Goal: Task Accomplishment & Management: Manage account settings

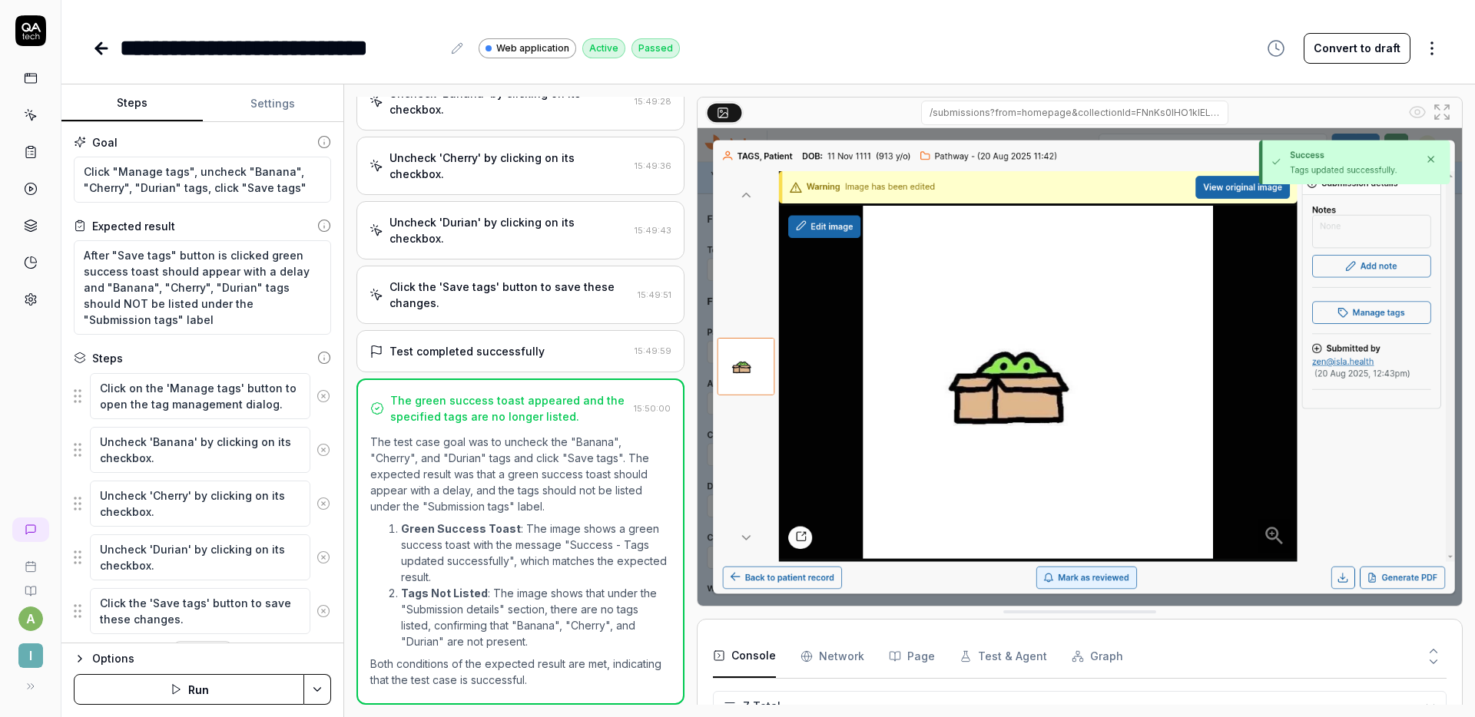
scroll to position [131, 0]
click at [1339, 55] on button "Convert to draft" at bounding box center [1356, 48] width 107 height 31
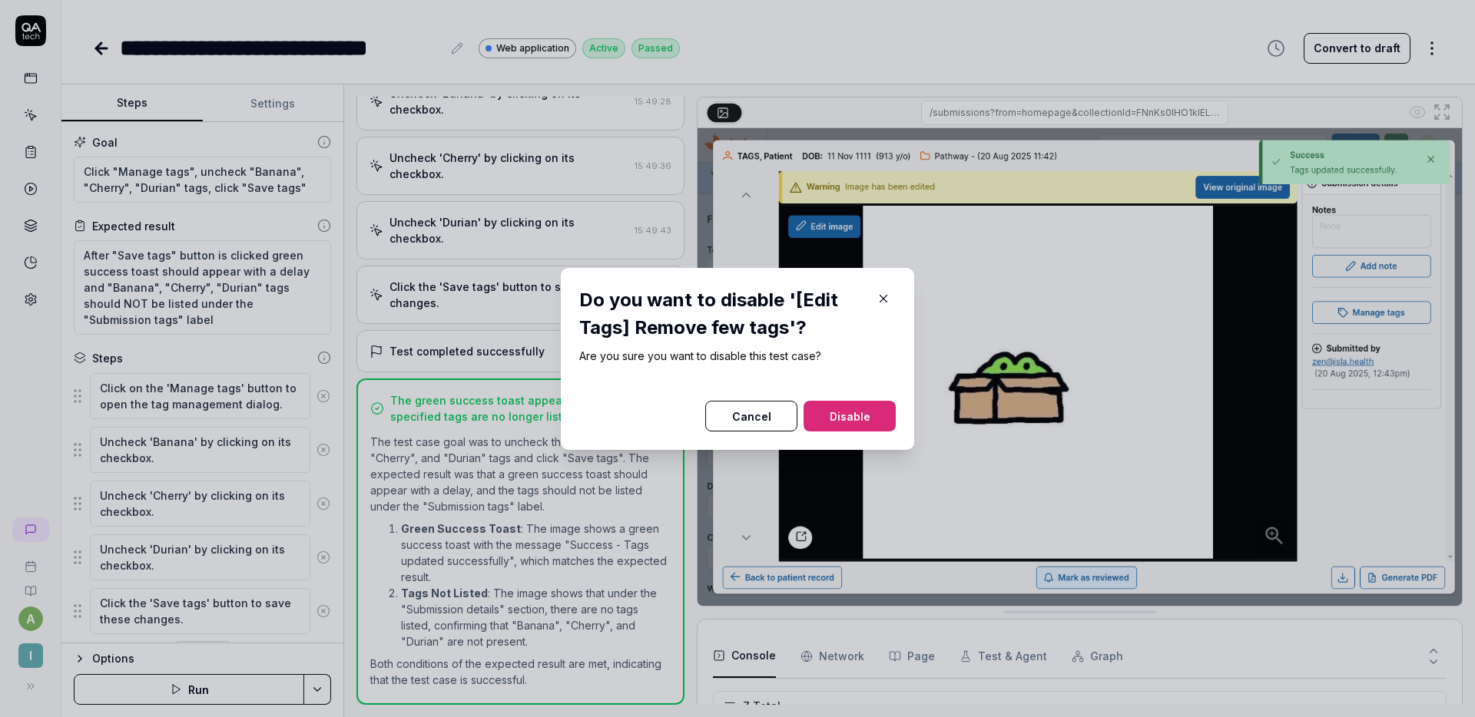
click at [879, 305] on icon "button" at bounding box center [883, 299] width 14 height 14
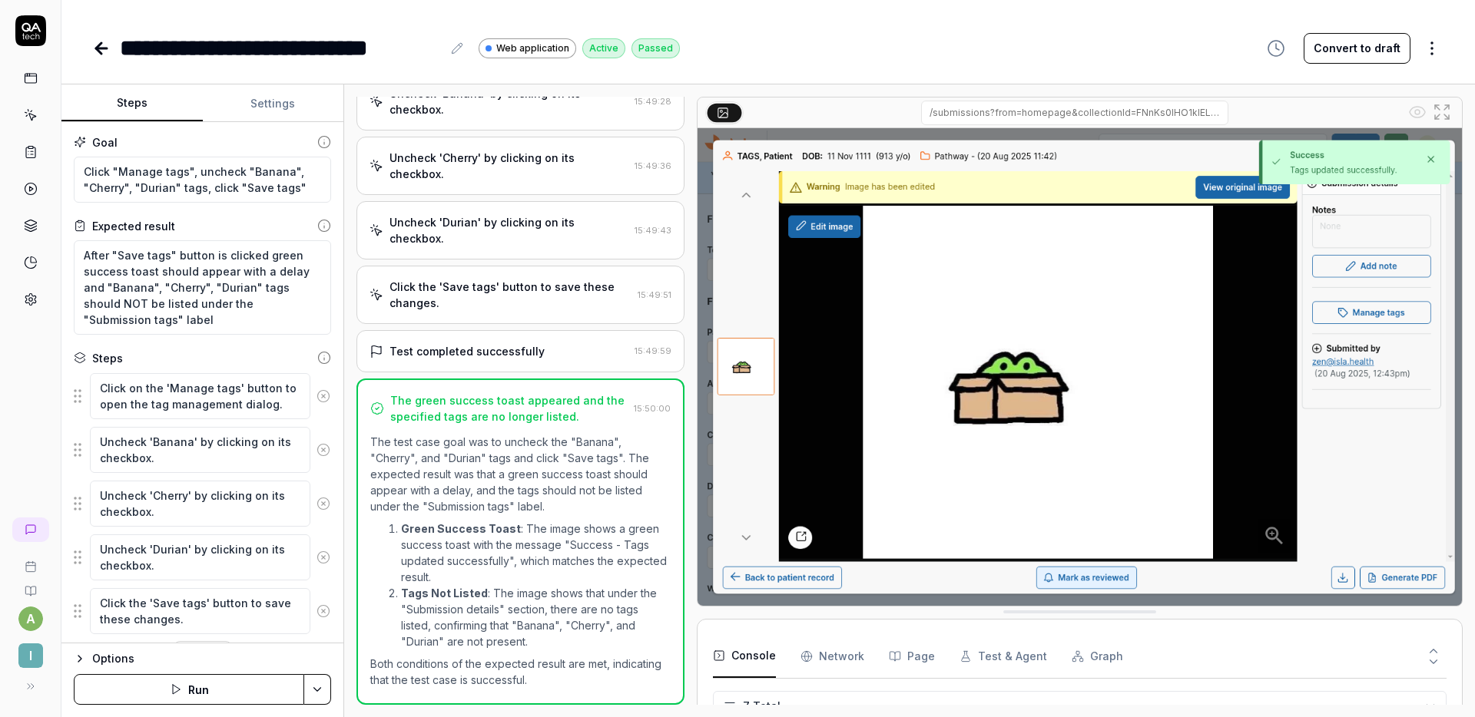
click at [1339, 49] on button "Convert to draft" at bounding box center [1356, 48] width 107 height 31
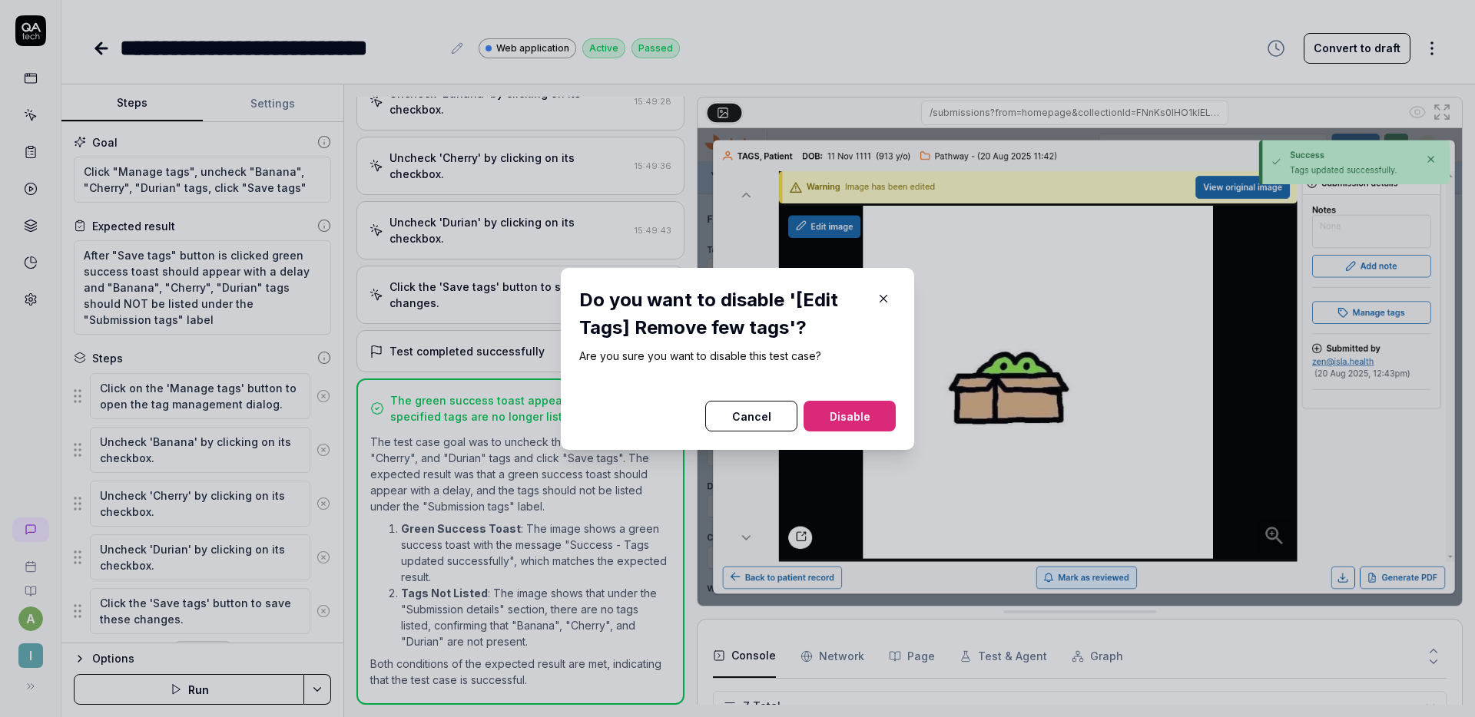
click at [848, 402] on button "Disable" at bounding box center [849, 416] width 92 height 31
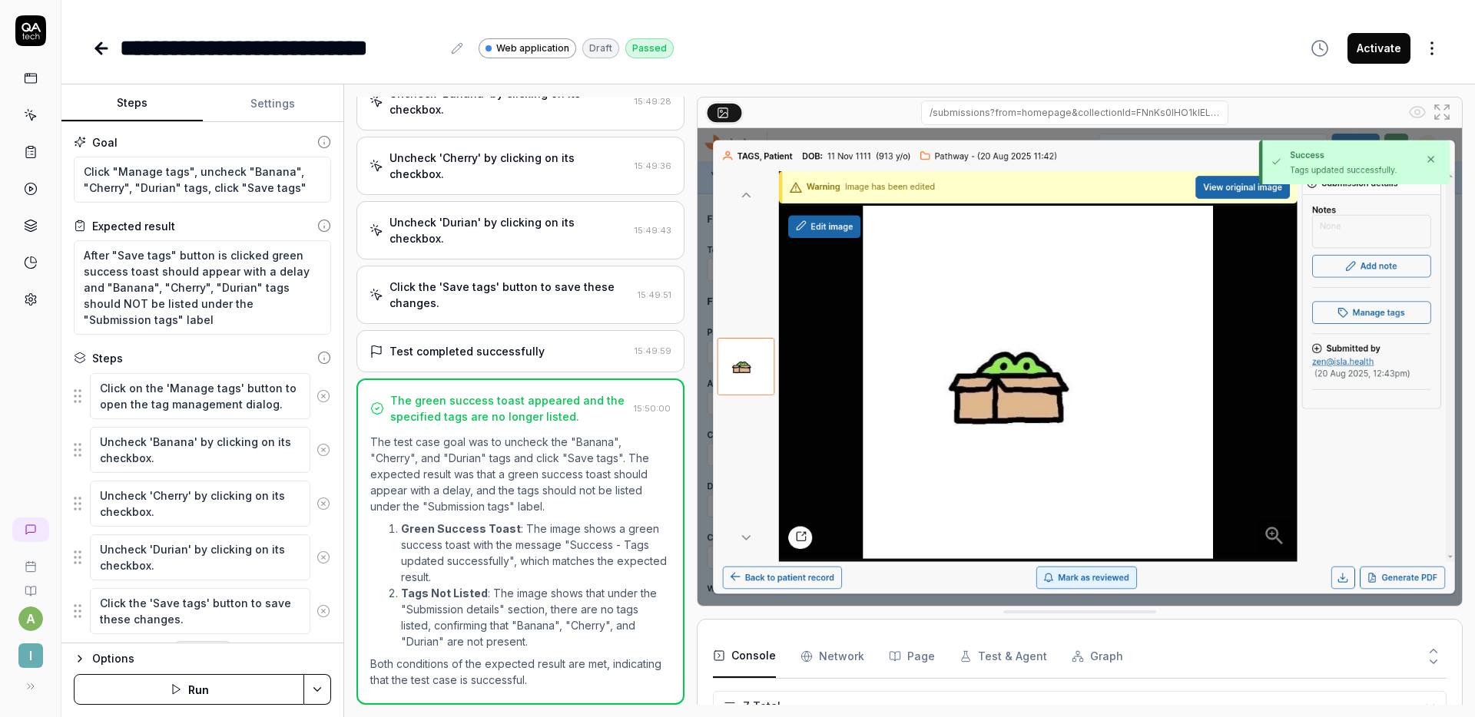
type textarea "*"
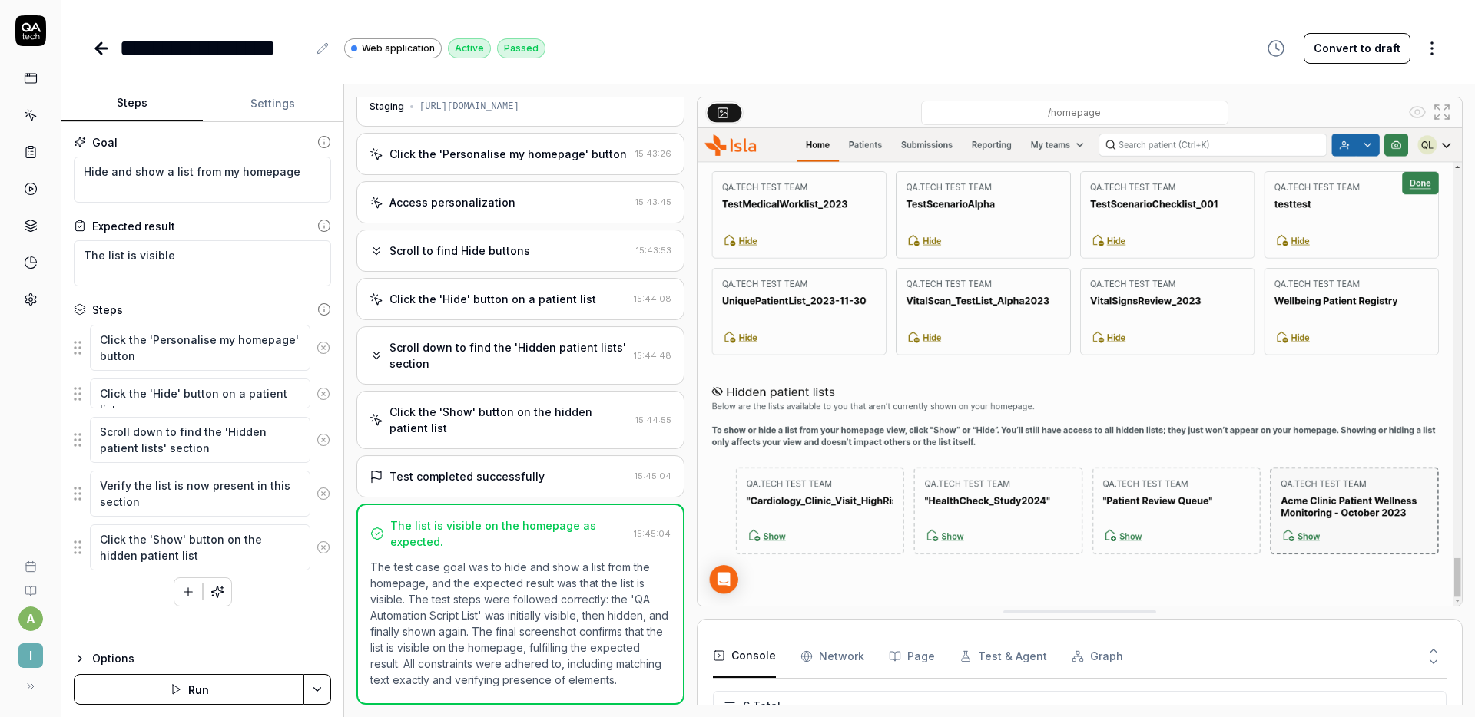
scroll to position [101, 0]
type textarea "*"
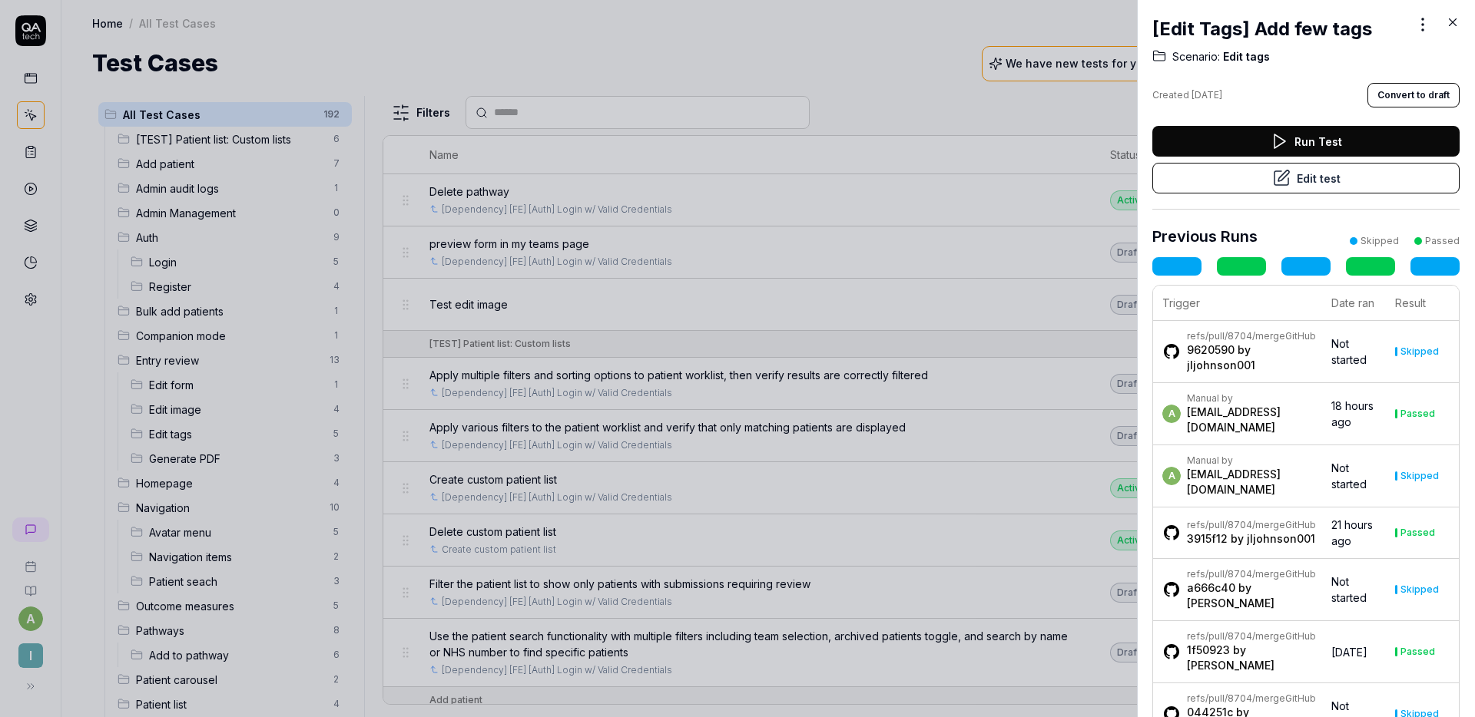
click at [1306, 183] on button "Edit test" at bounding box center [1305, 178] width 307 height 31
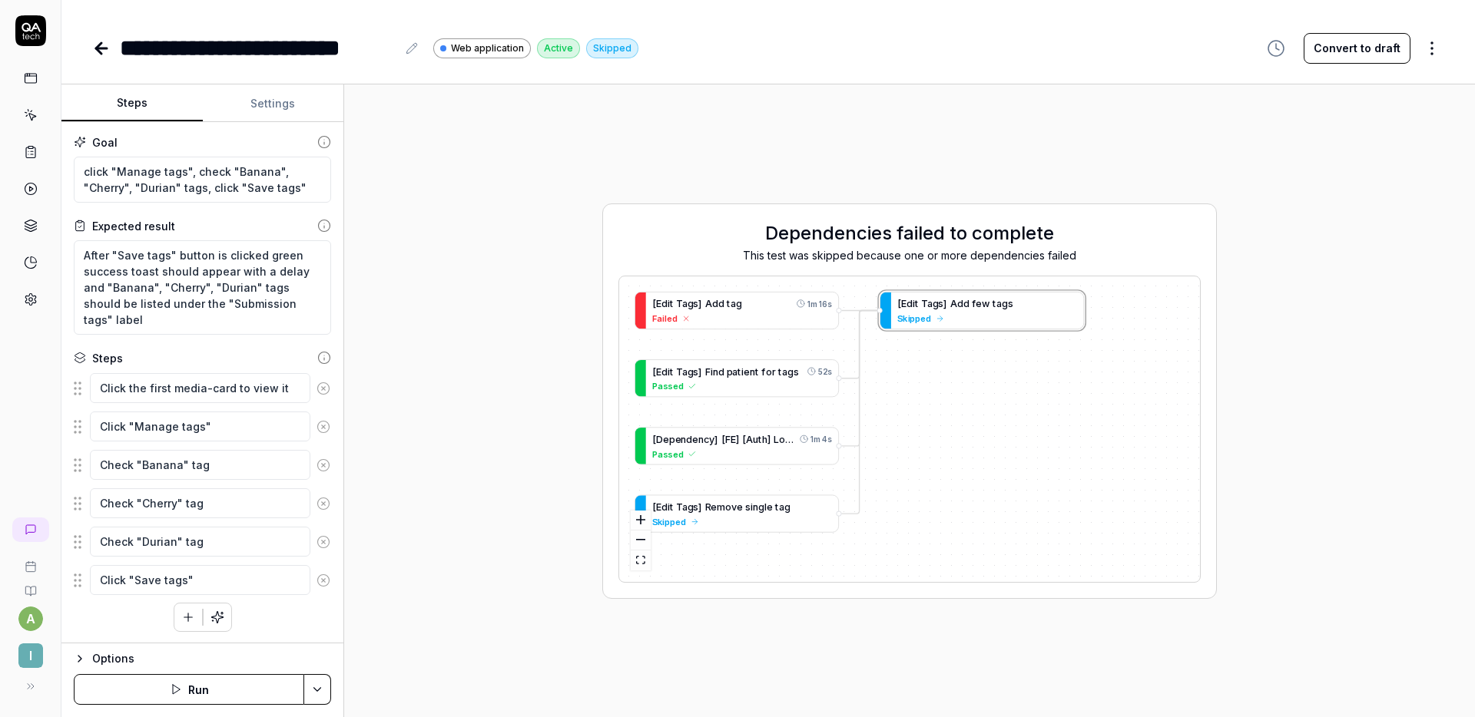
click at [1363, 49] on button "Convert to draft" at bounding box center [1356, 48] width 107 height 31
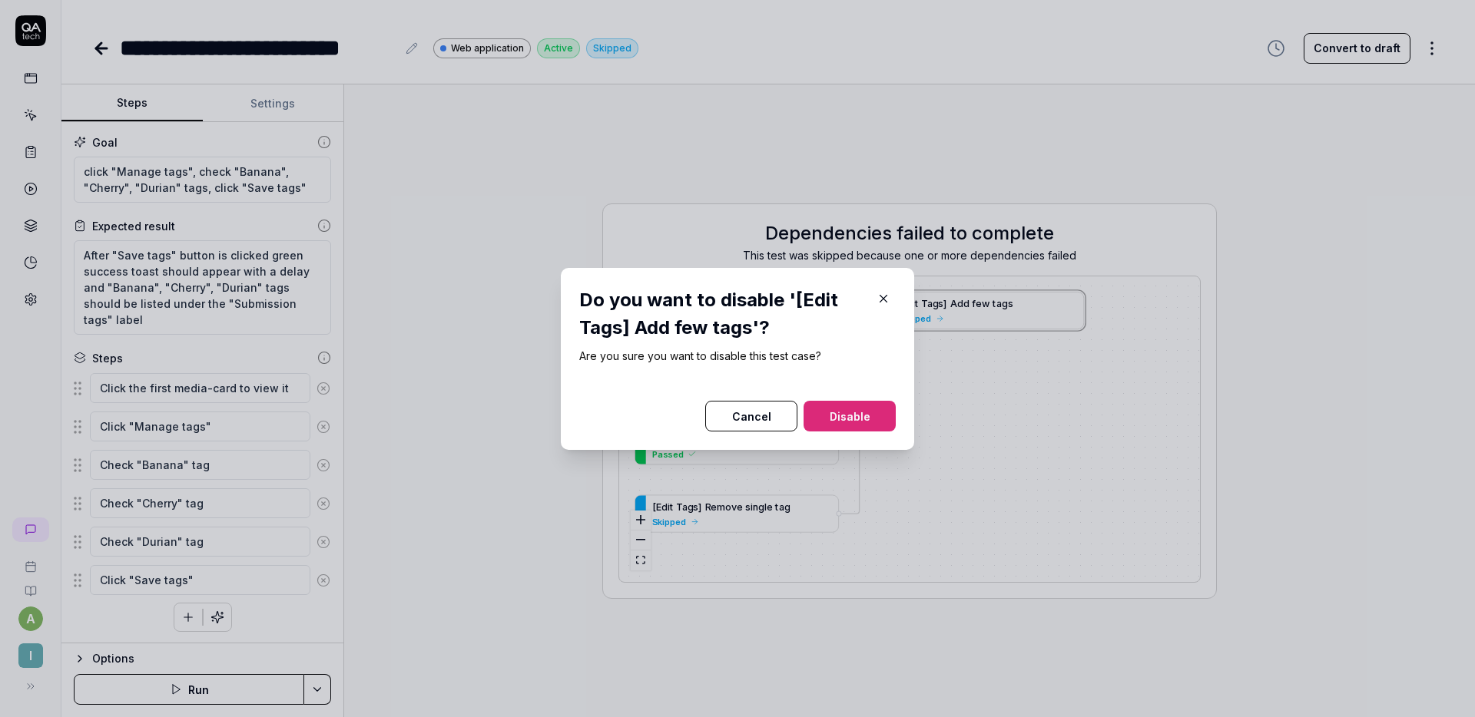
click at [861, 416] on button "Disable" at bounding box center [849, 416] width 92 height 31
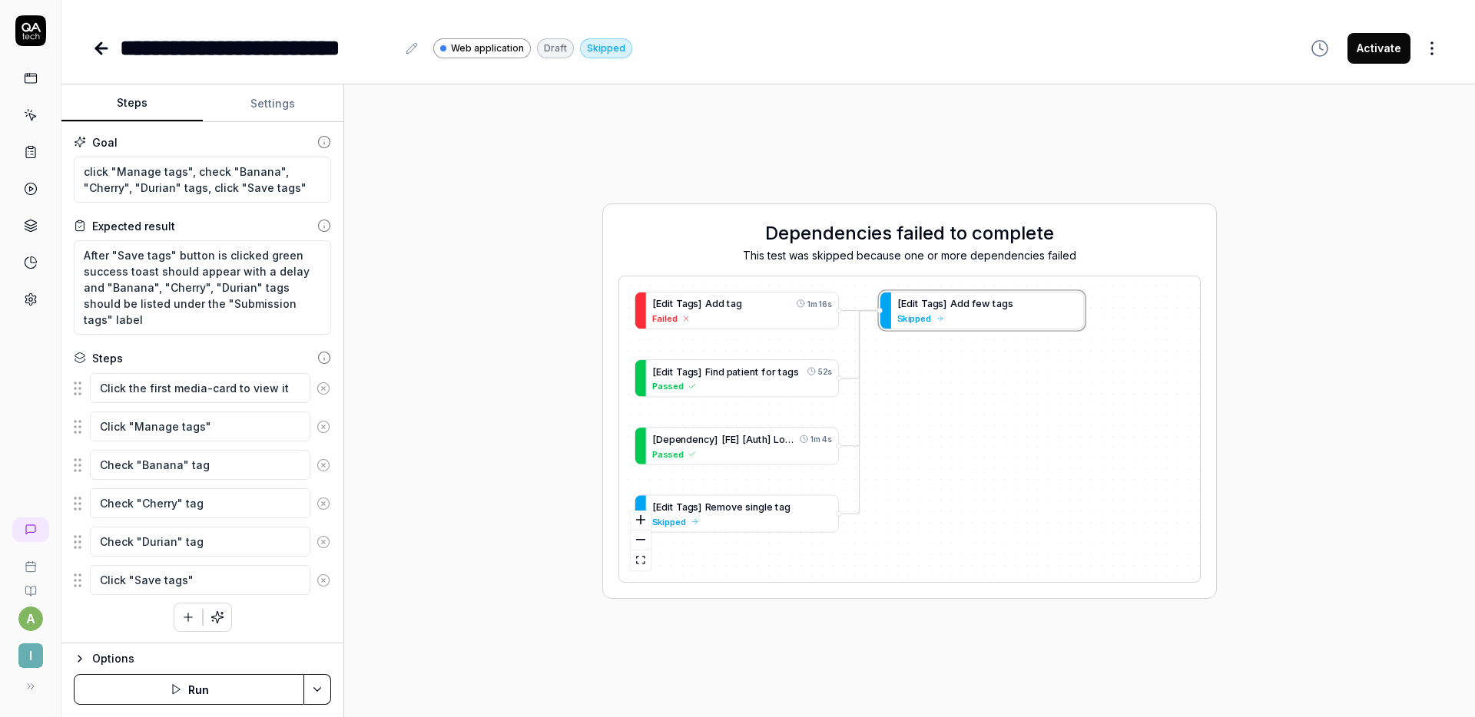
type textarea "*"
click at [30, 115] on icon at bounding box center [31, 115] width 14 height 14
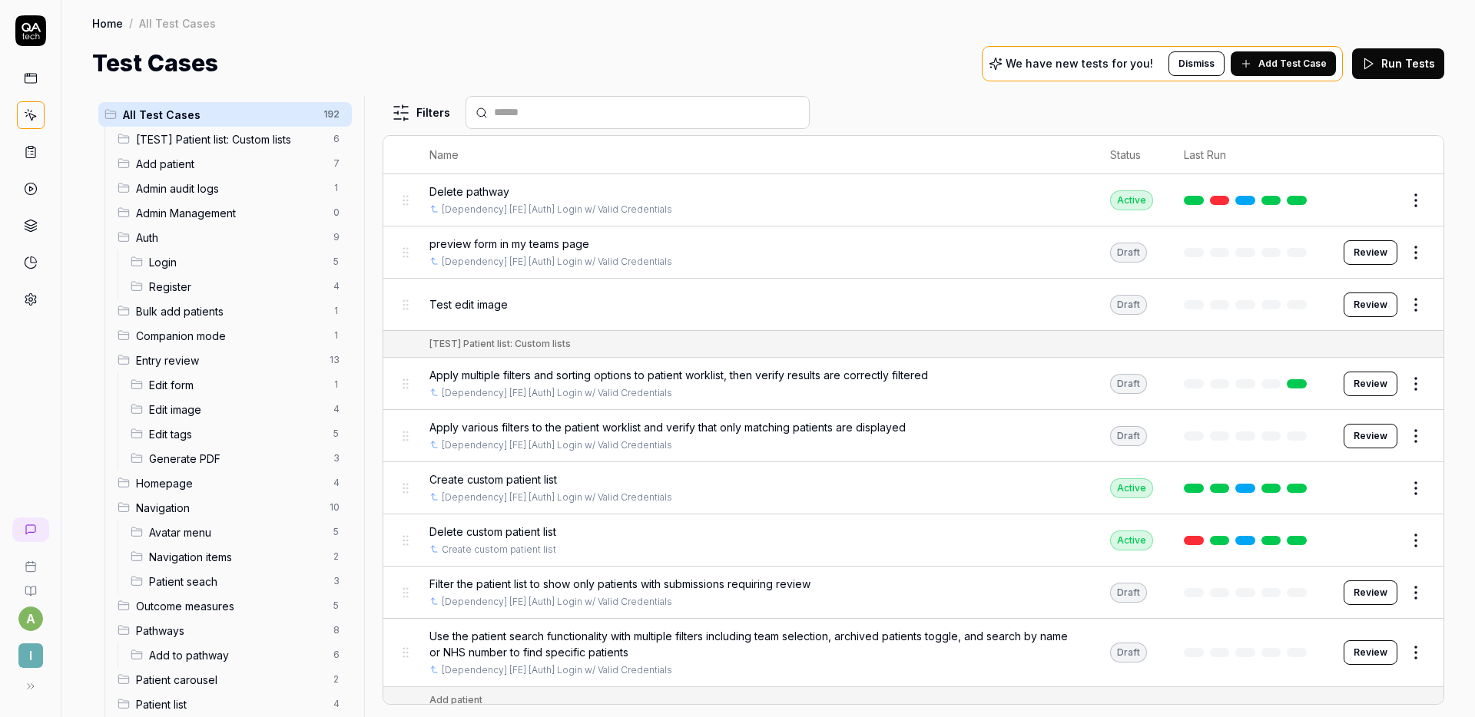
click at [1405, 67] on button "Run Tests" at bounding box center [1398, 63] width 92 height 31
click at [1389, 71] on button "Run Tests" at bounding box center [1398, 63] width 92 height 31
click at [31, 190] on icon at bounding box center [31, 189] width 14 height 14
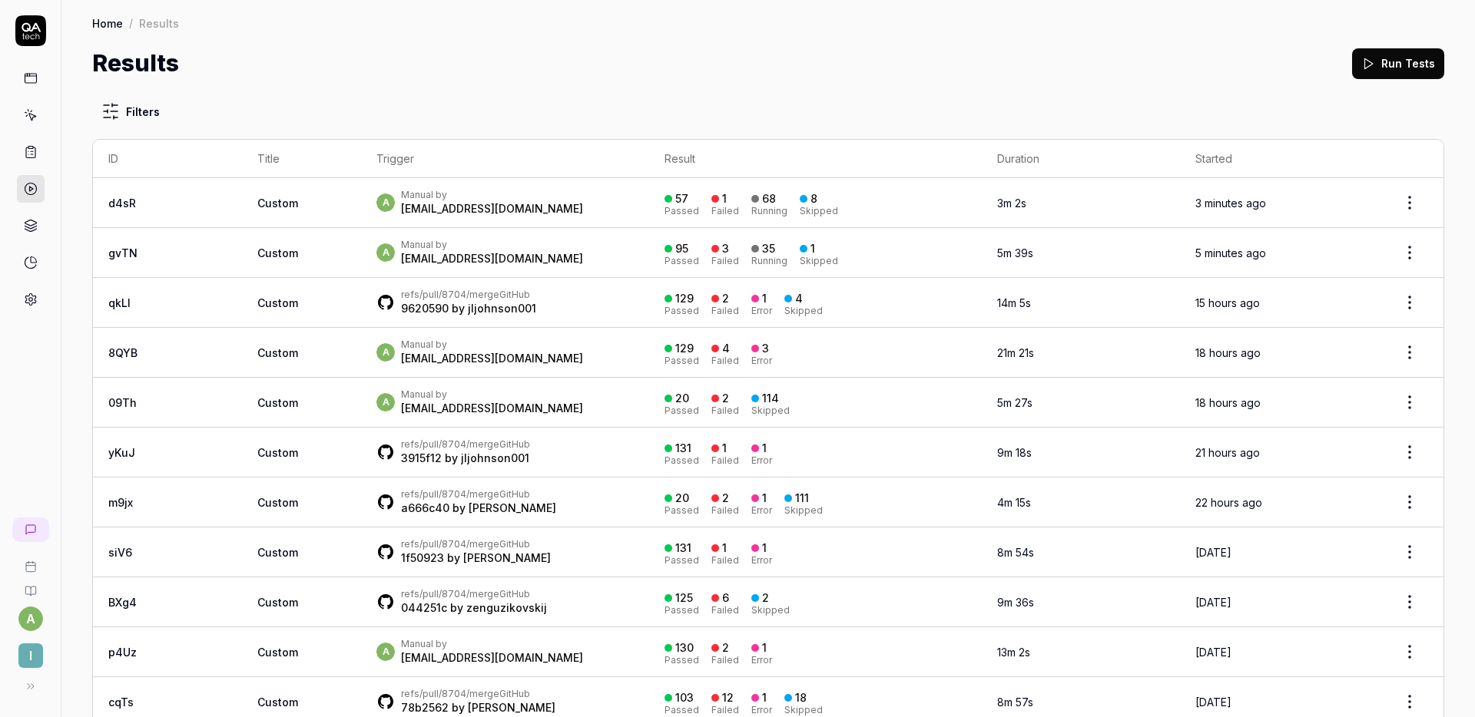
click at [1405, 202] on html "a I Home / Results Home / Results Results Run Tests Filters ID Title Trigger Re…" at bounding box center [737, 358] width 1475 height 717
click at [1147, 66] on html "a I Home / Results Home / Results Results Run Tests Filters ID Title Trigger Re…" at bounding box center [737, 358] width 1475 height 717
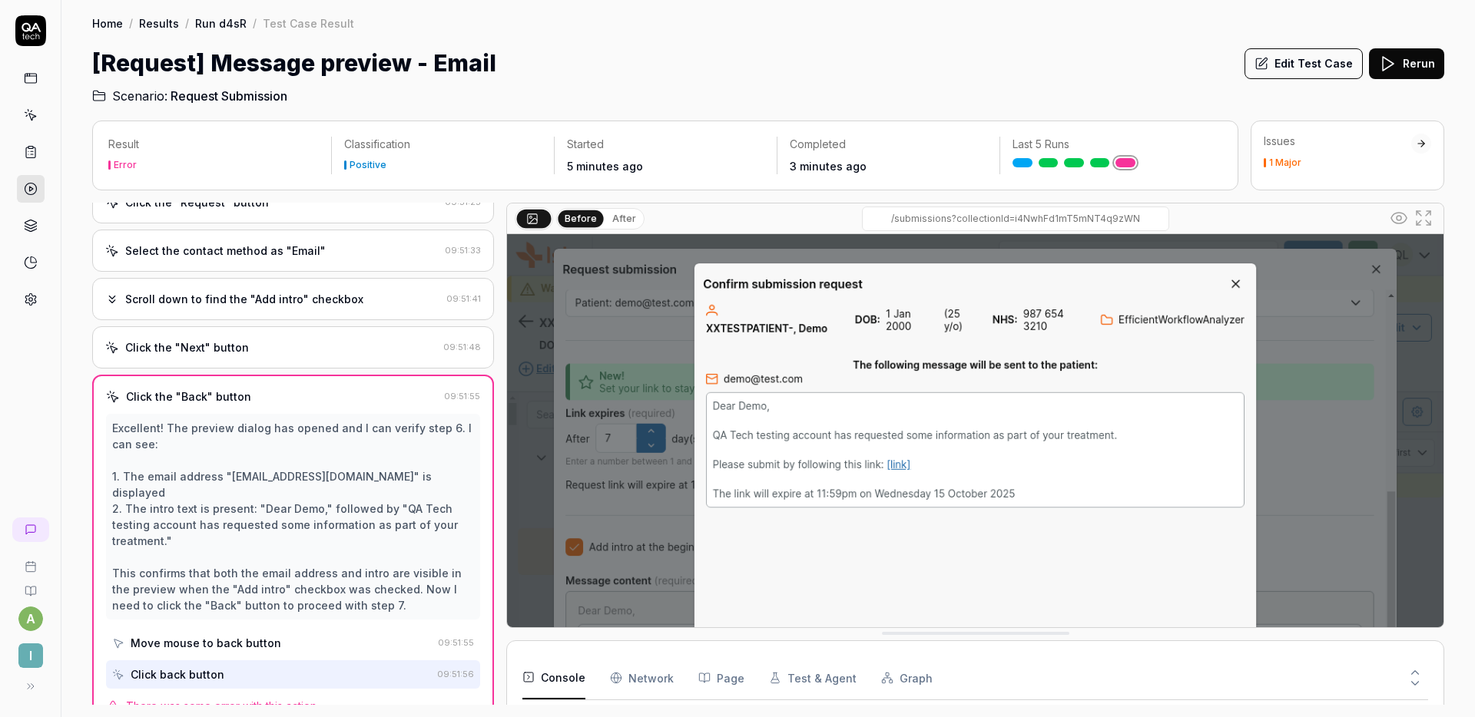
scroll to position [100, 0]
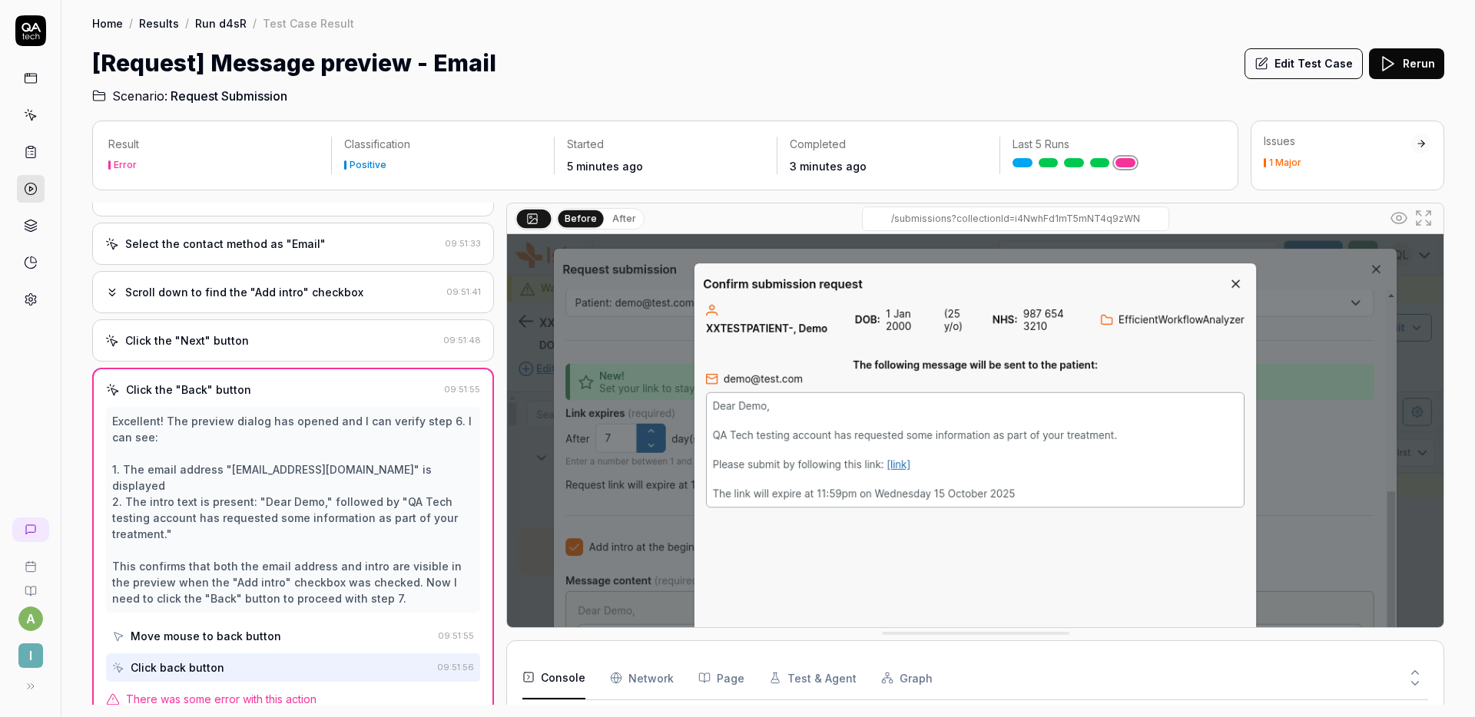
click at [1412, 55] on button "Rerun" at bounding box center [1406, 63] width 75 height 31
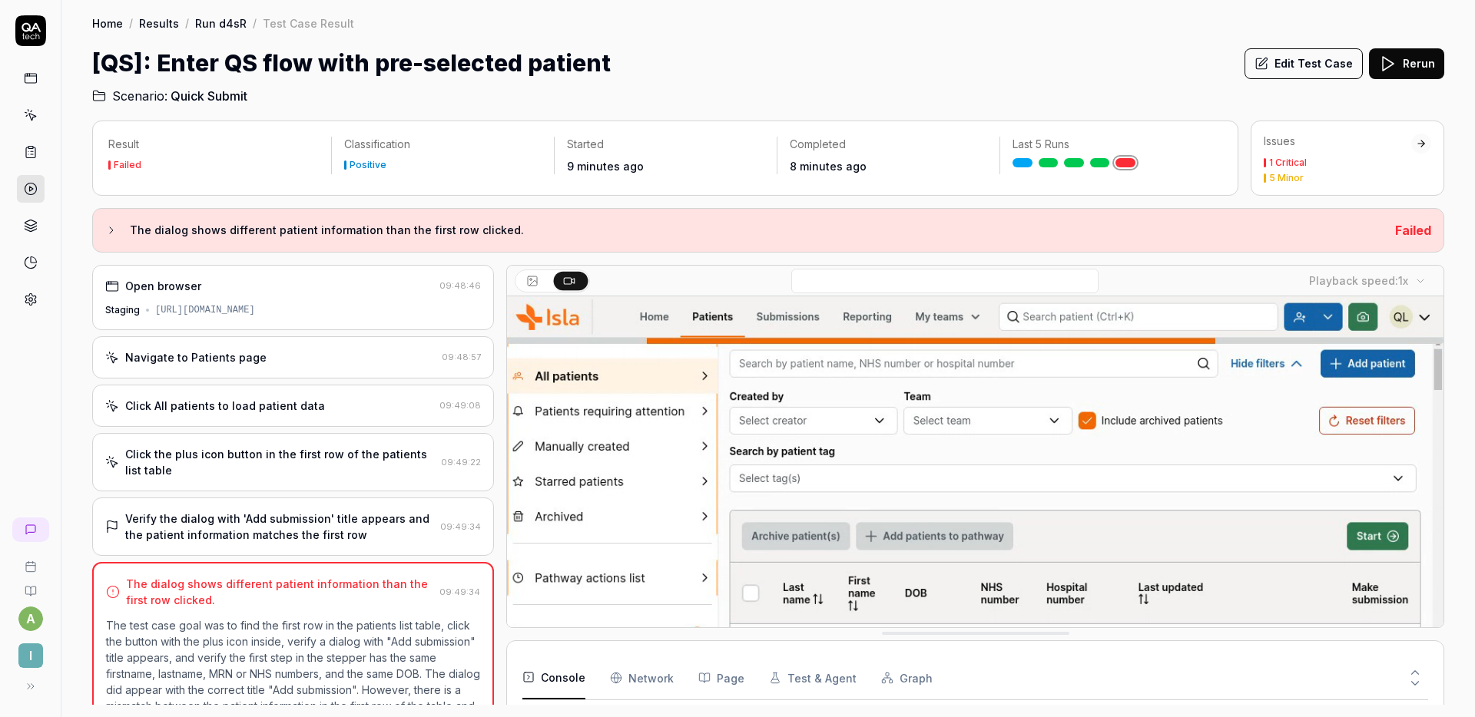
click at [274, 358] on div "Navigate to Patients page" at bounding box center [270, 357] width 330 height 16
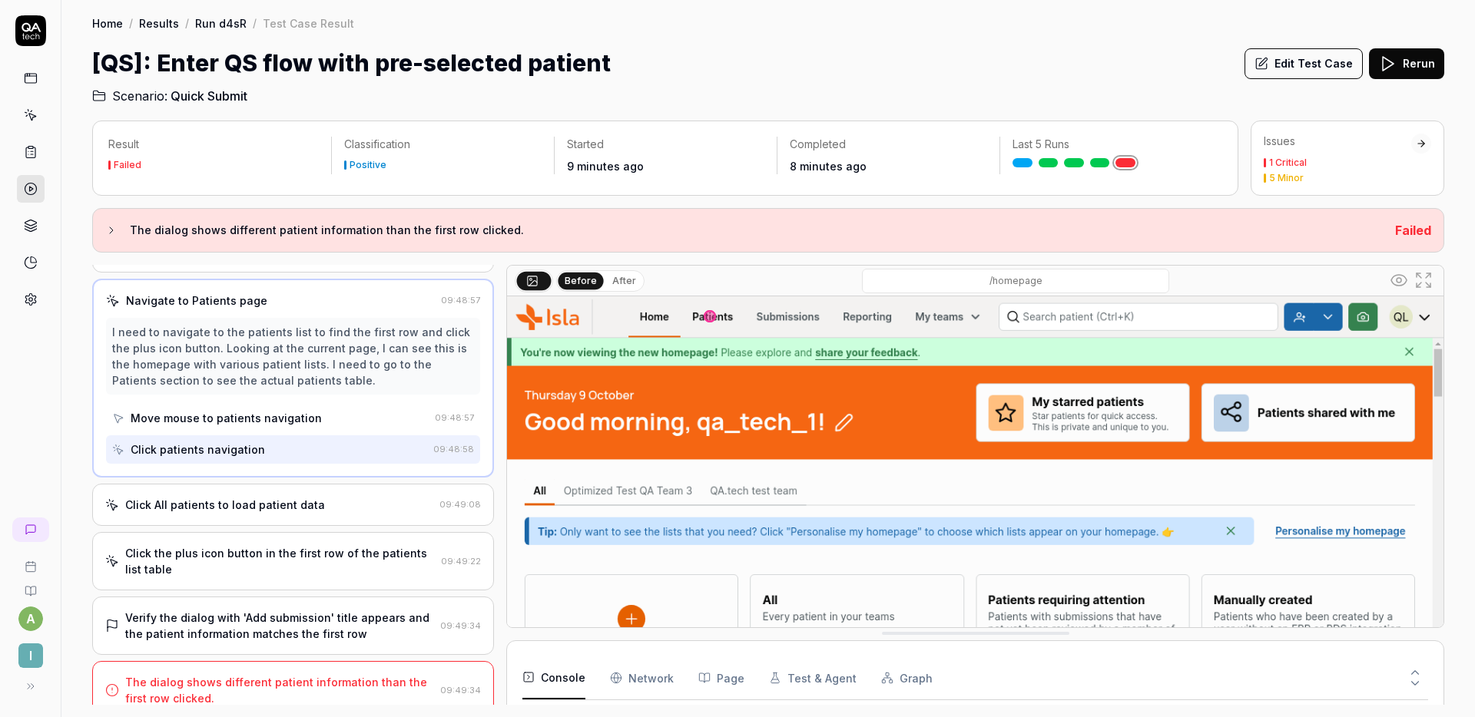
scroll to position [72, 0]
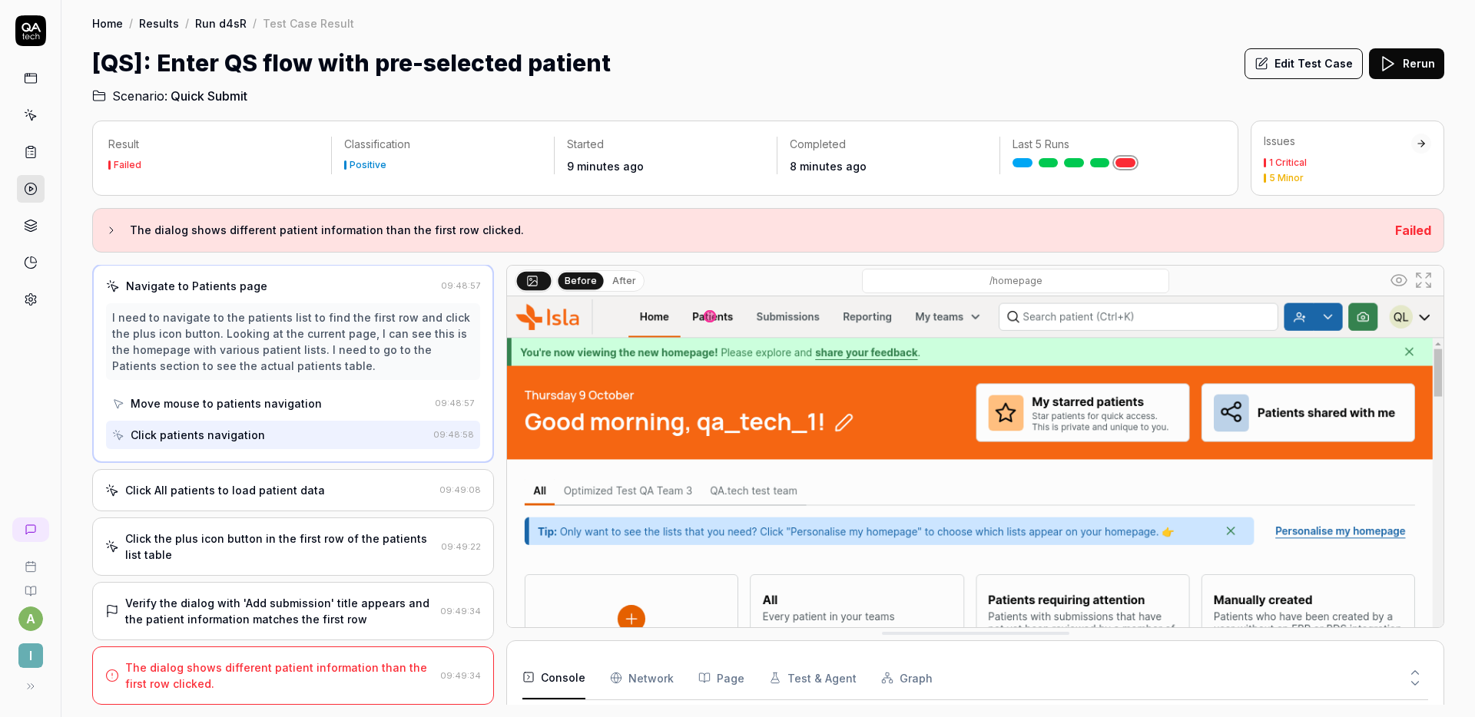
click at [284, 490] on div "Click All patients to load patient data" at bounding box center [225, 490] width 200 height 16
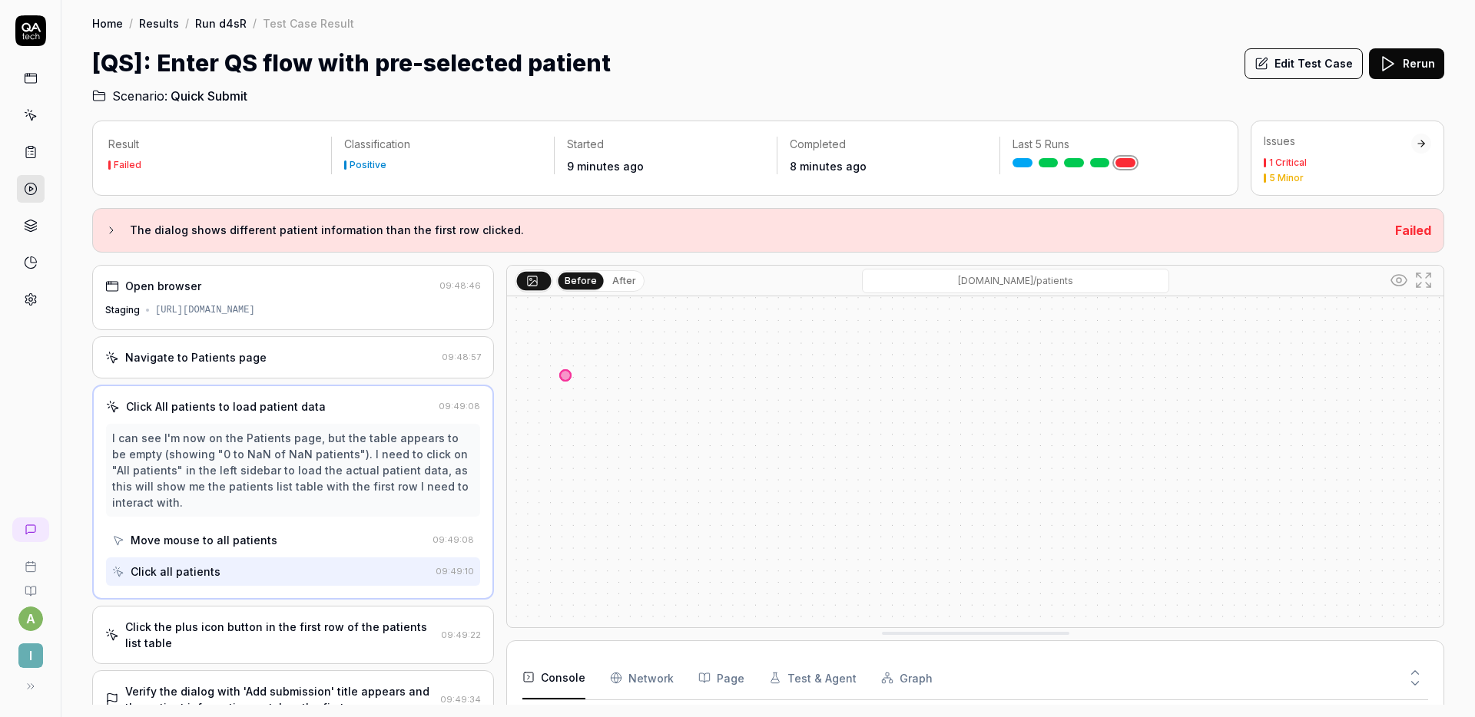
scroll to position [88, 0]
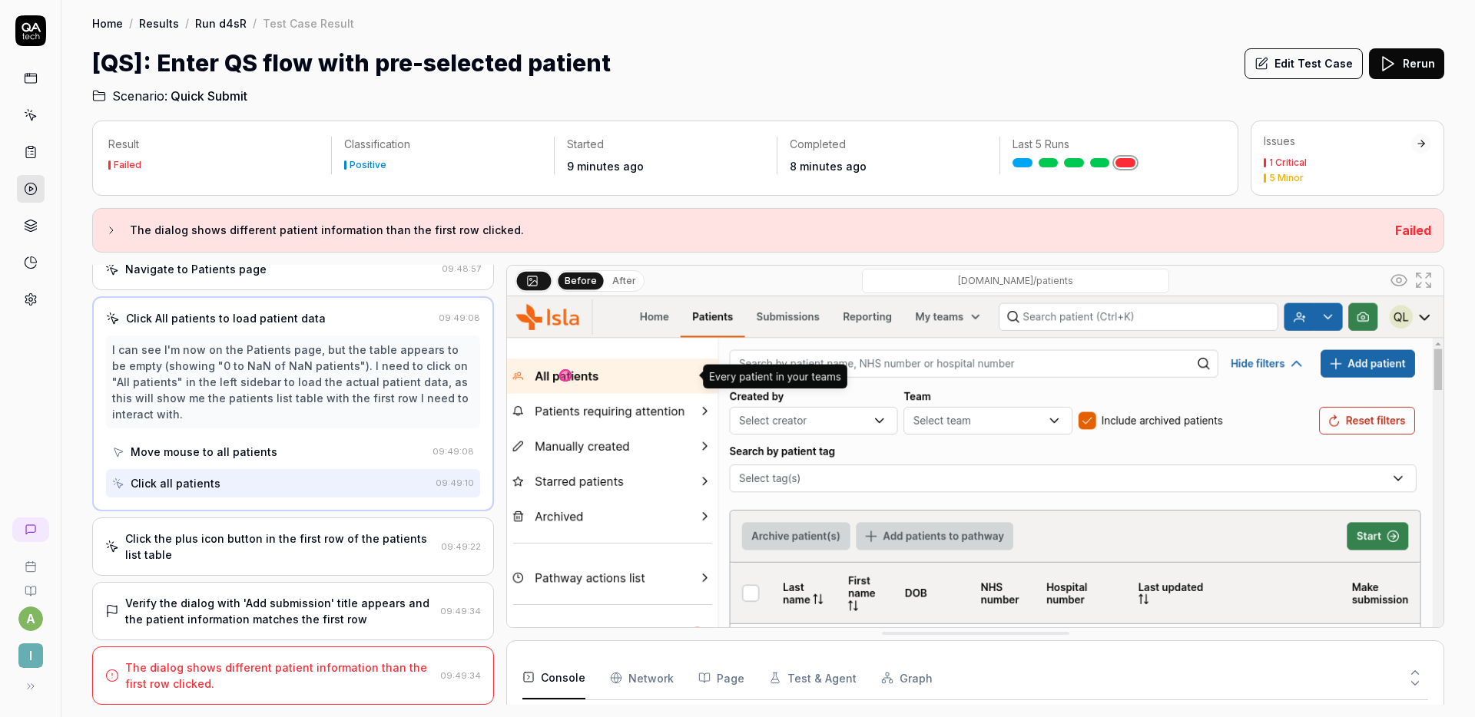
click at [280, 538] on div "Click the plus icon button in the first row of the patients list table" at bounding box center [279, 547] width 309 height 32
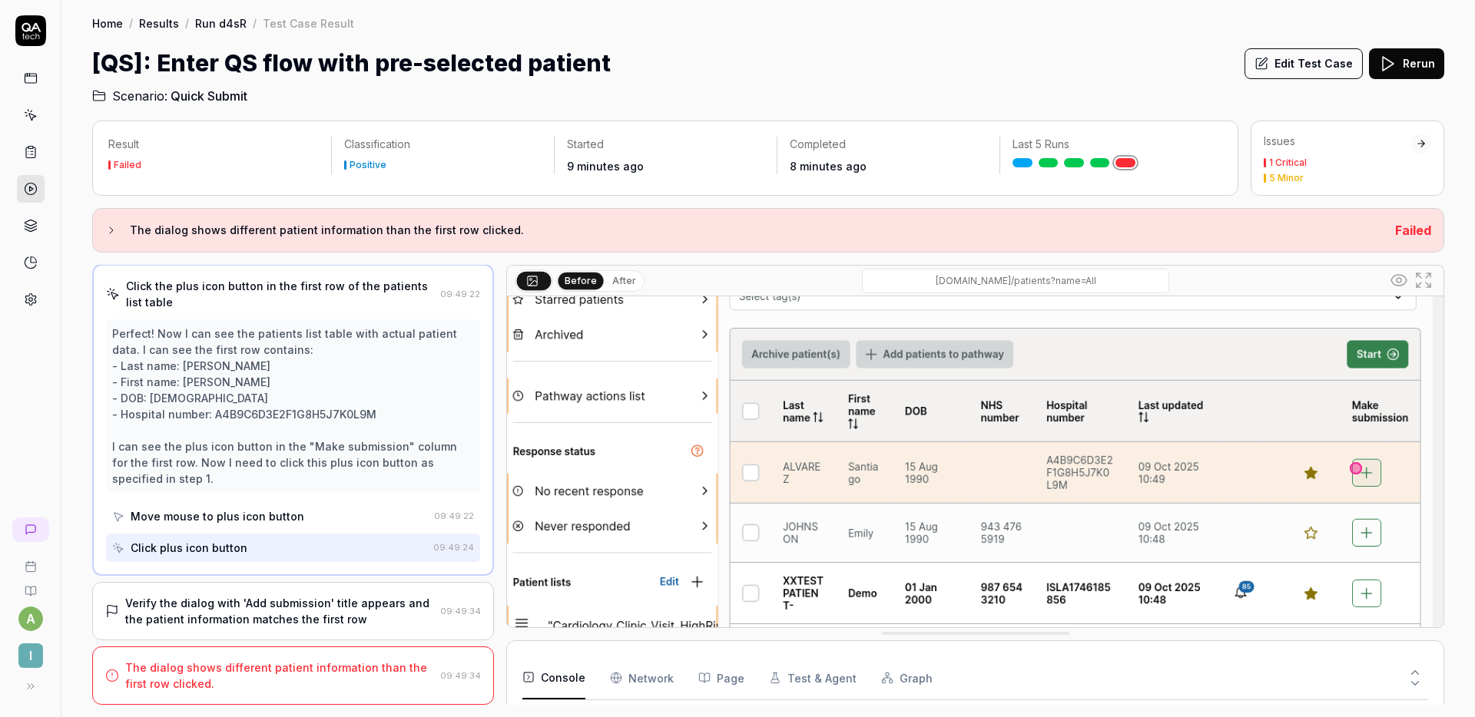
scroll to position [184, 0]
click at [1304, 73] on button "Edit Test Case" at bounding box center [1303, 63] width 118 height 31
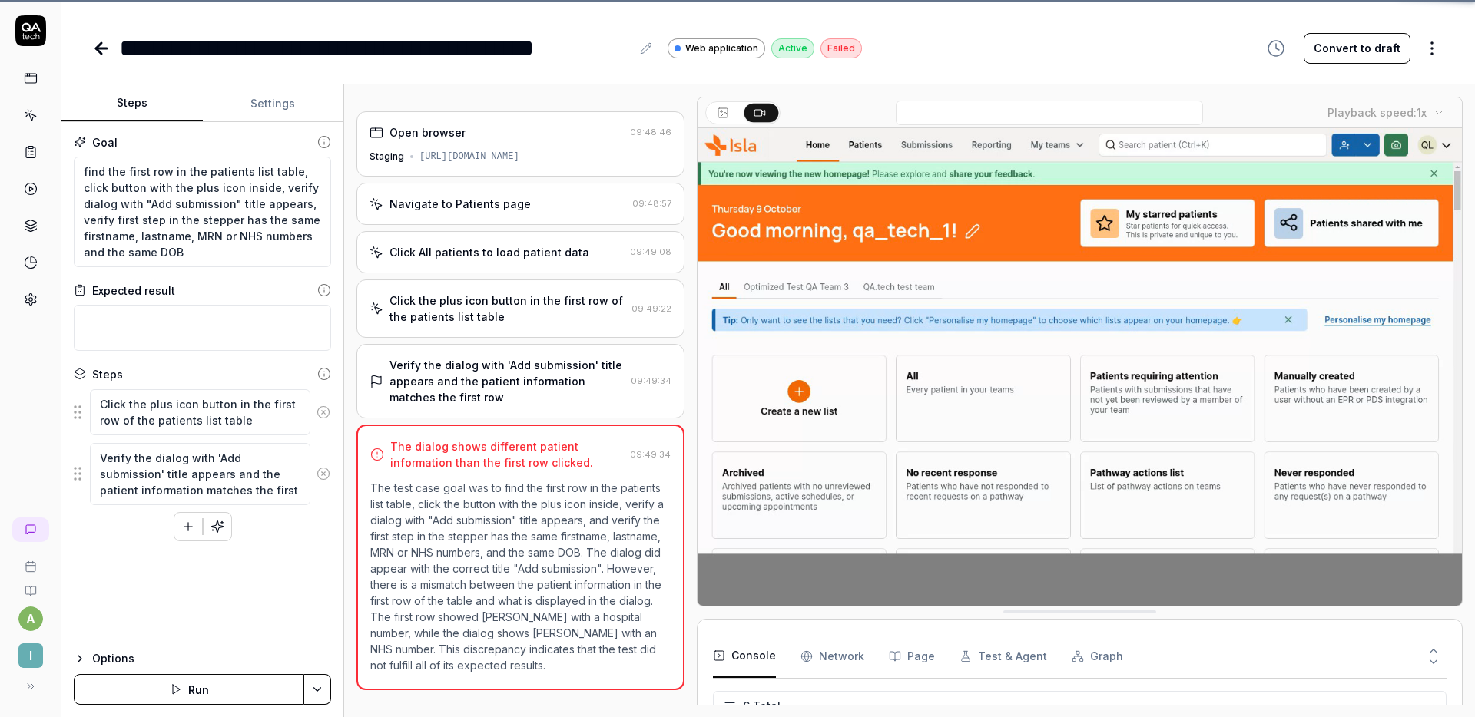
scroll to position [101, 0]
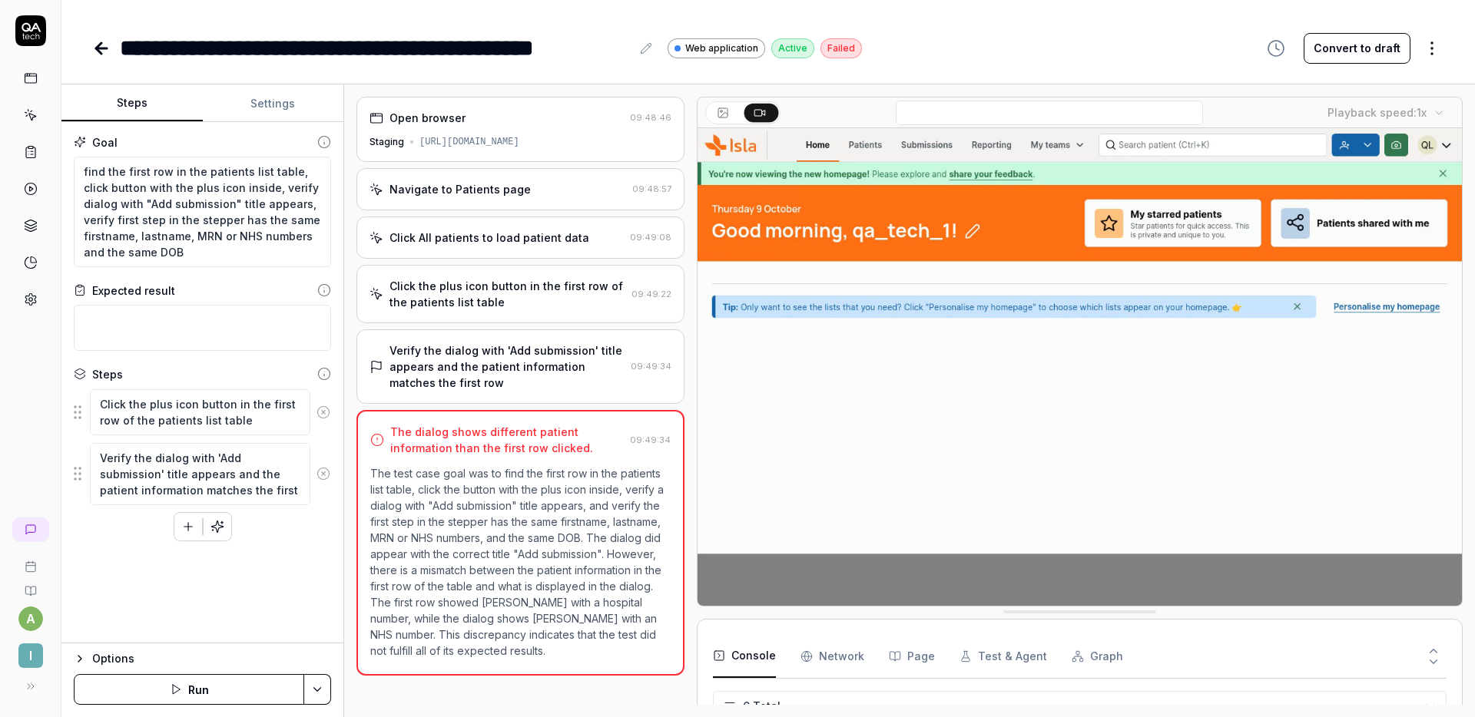
click at [102, 45] on icon at bounding box center [101, 48] width 18 height 18
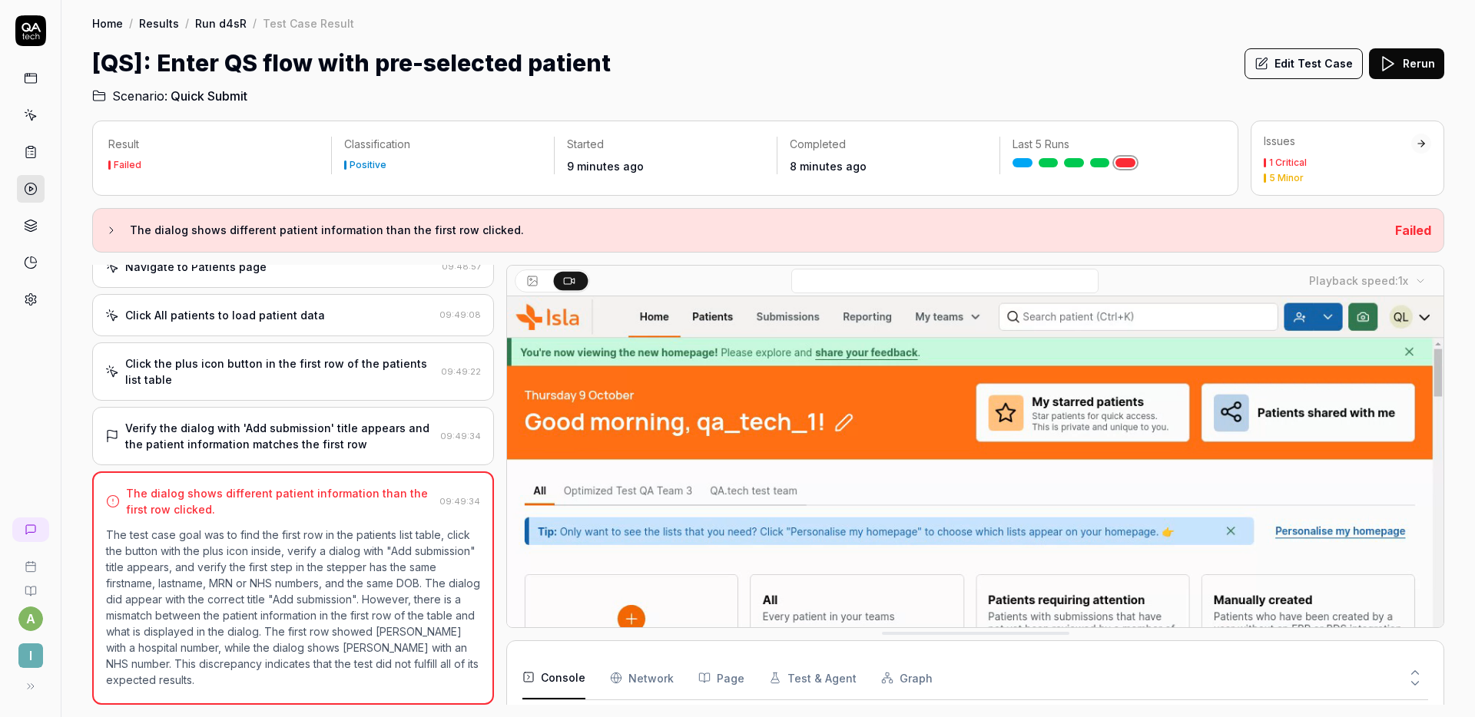
scroll to position [91, 0]
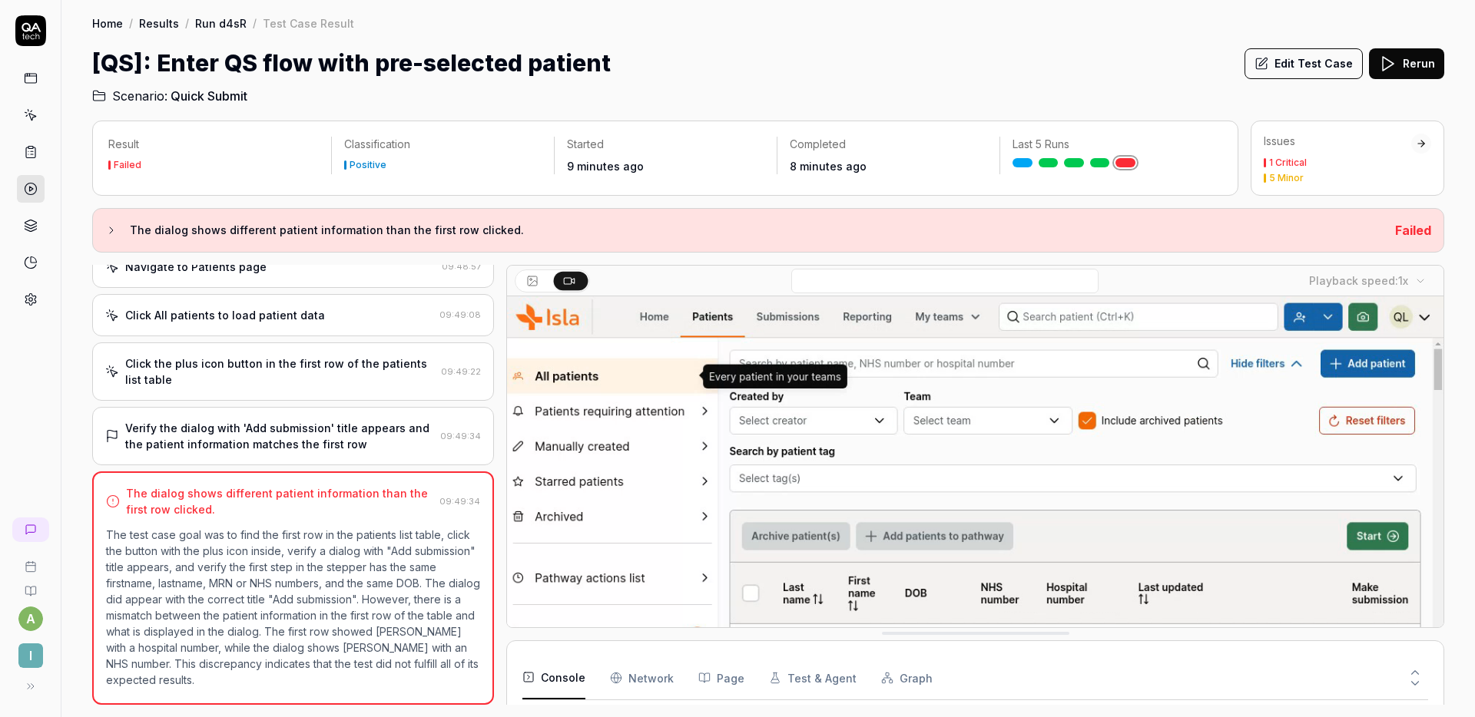
click at [1092, 162] on link at bounding box center [1100, 162] width 20 height 9
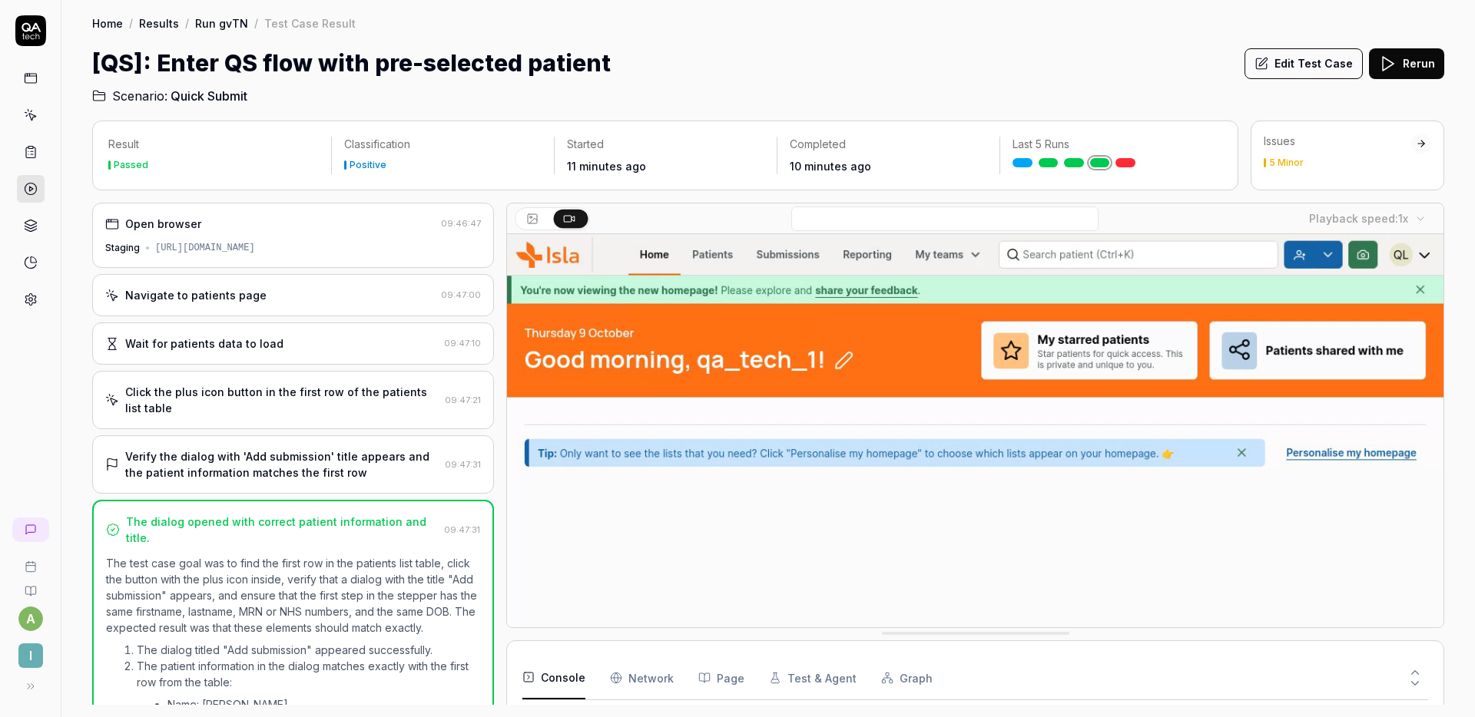
click at [223, 311] on div "Navigate to patients page 09:47:00" at bounding box center [293, 295] width 402 height 42
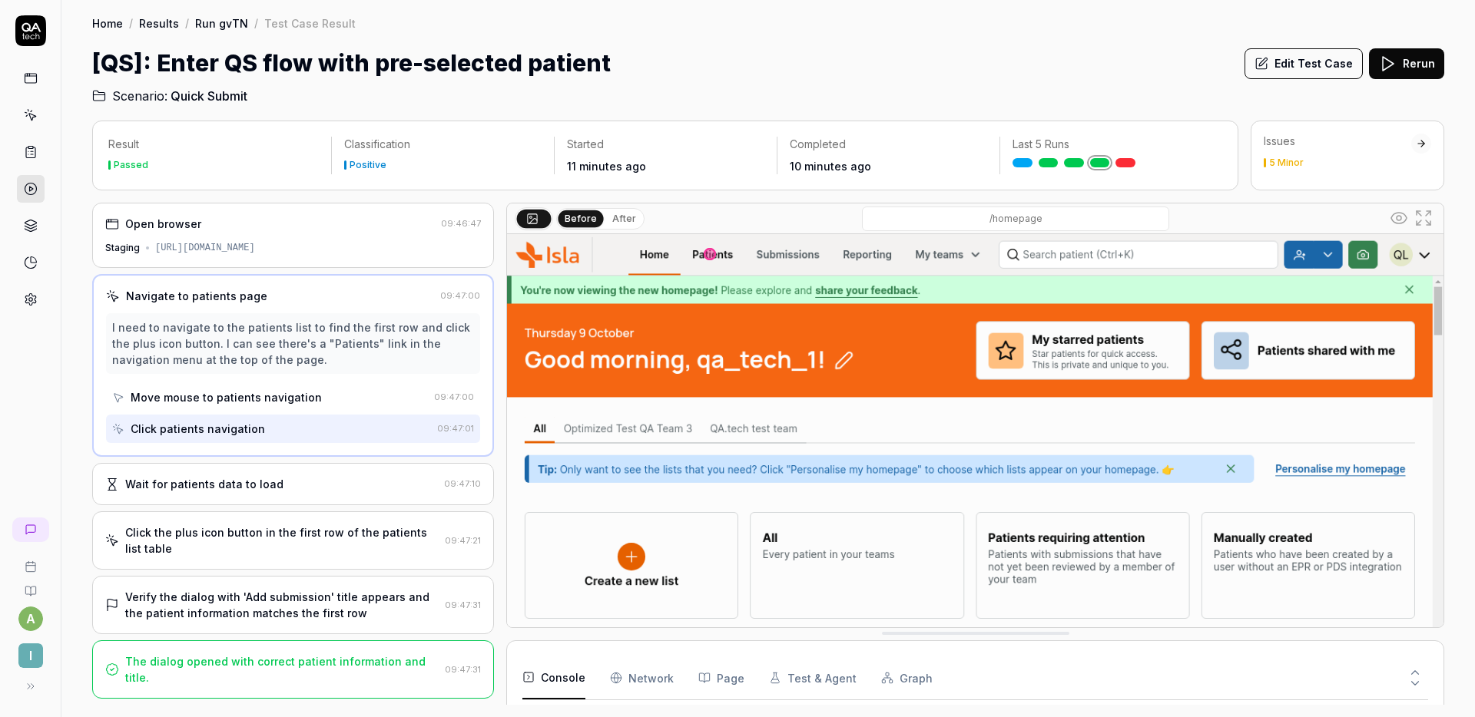
click at [248, 485] on div "Wait for patients data to load" at bounding box center [204, 484] width 158 height 16
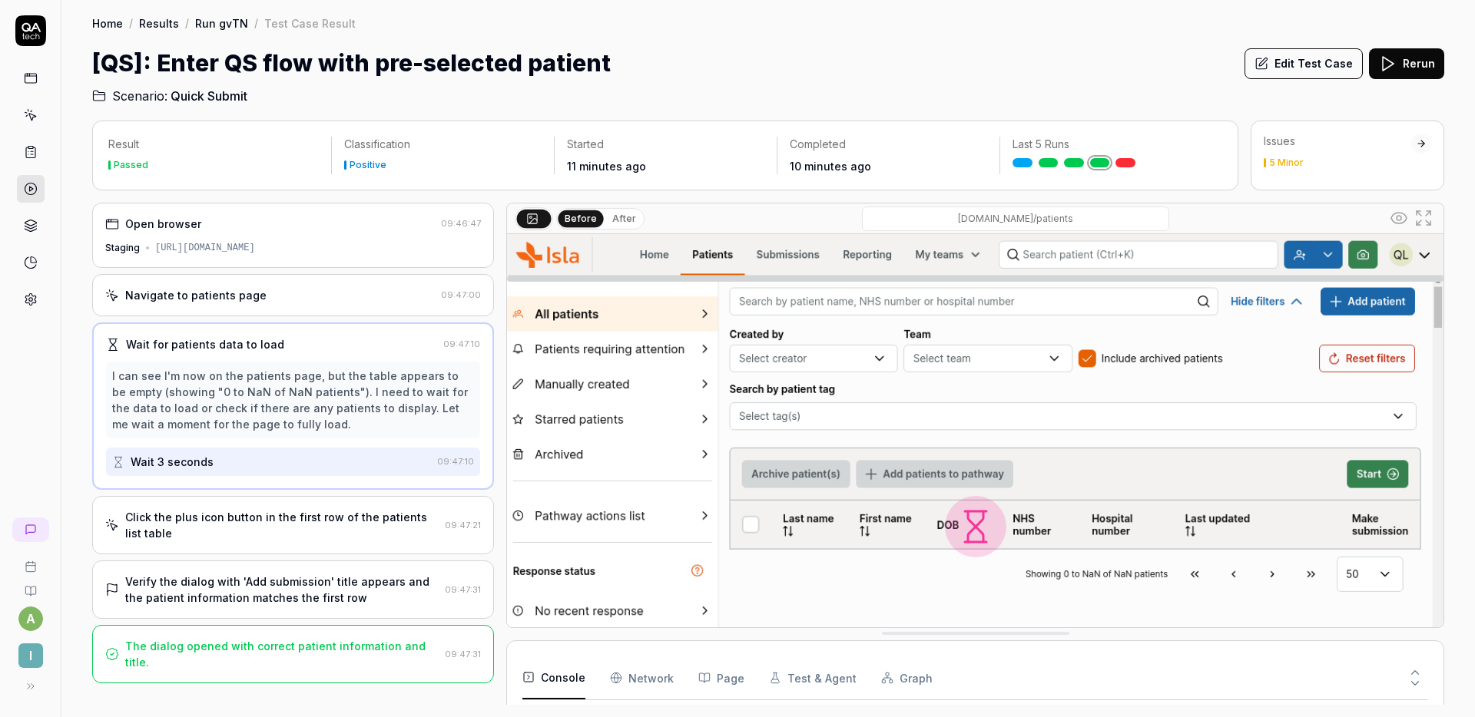
click at [256, 511] on div "Click the plus icon button in the first row of the patients list table" at bounding box center [281, 525] width 313 height 32
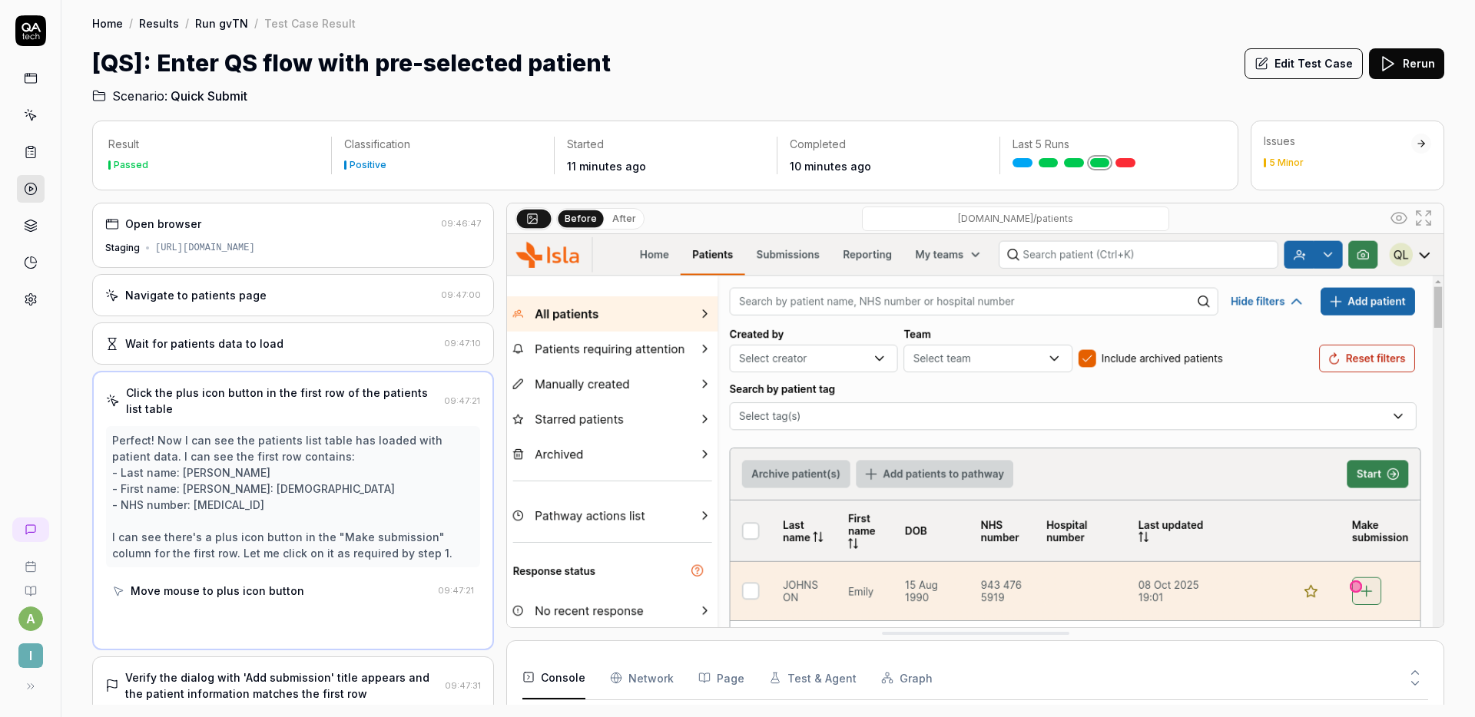
scroll to position [91, 0]
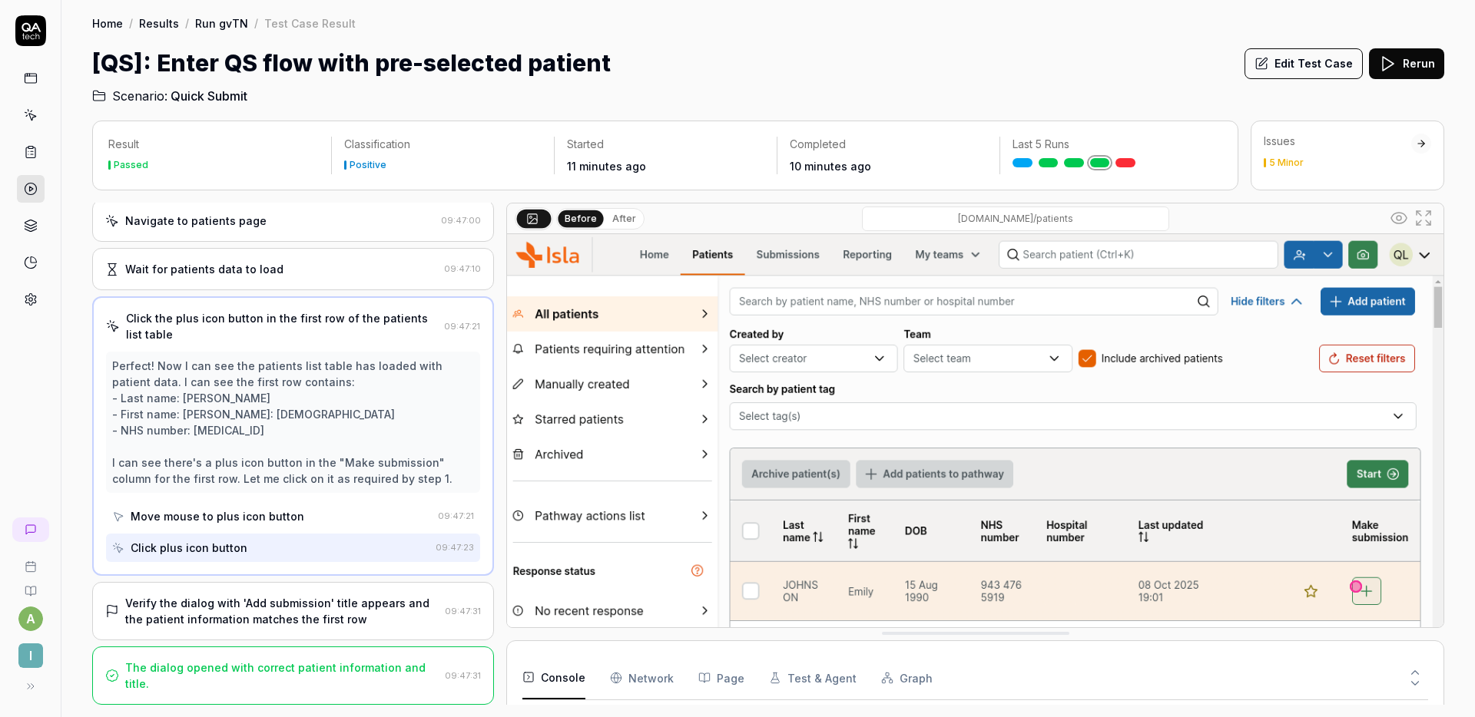
click at [255, 601] on div "Verify the dialog with 'Add submission' title appears and the patient informati…" at bounding box center [281, 611] width 313 height 32
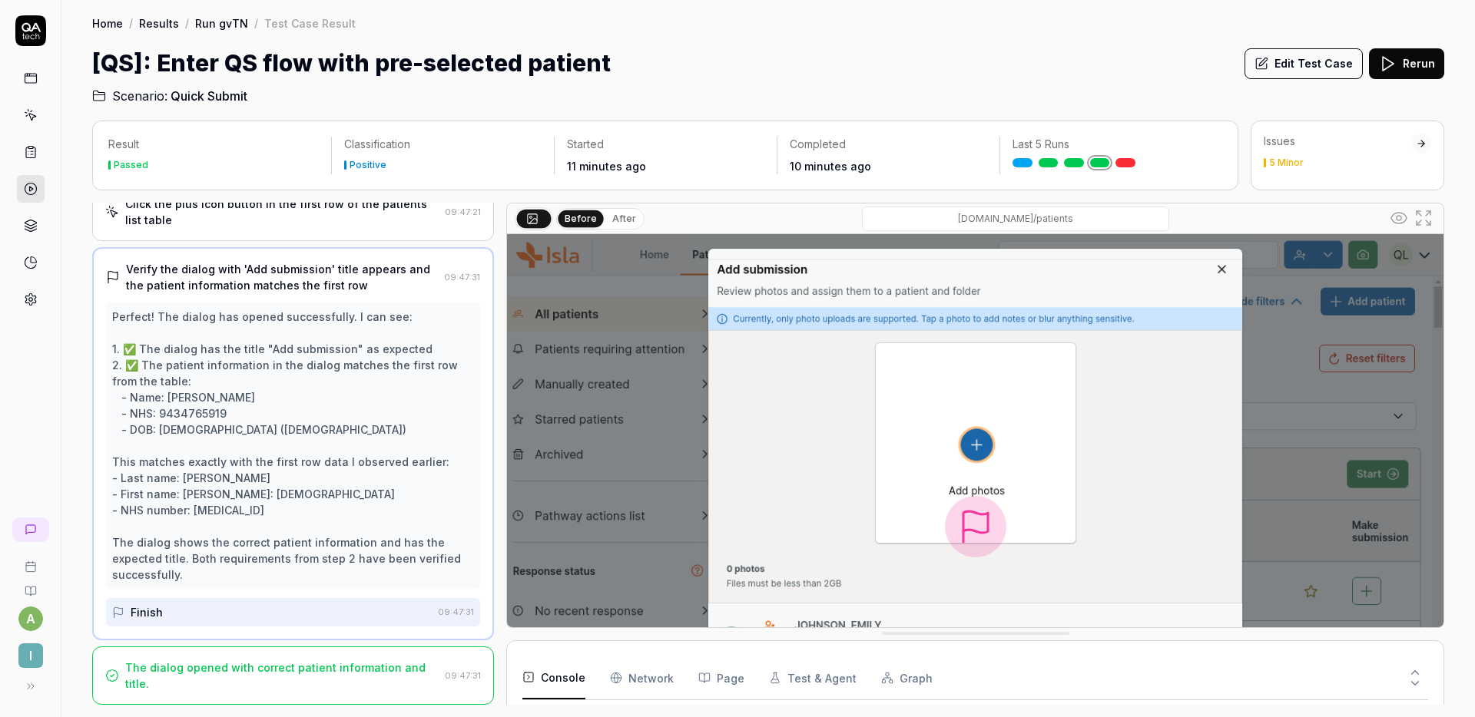
scroll to position [0, 0]
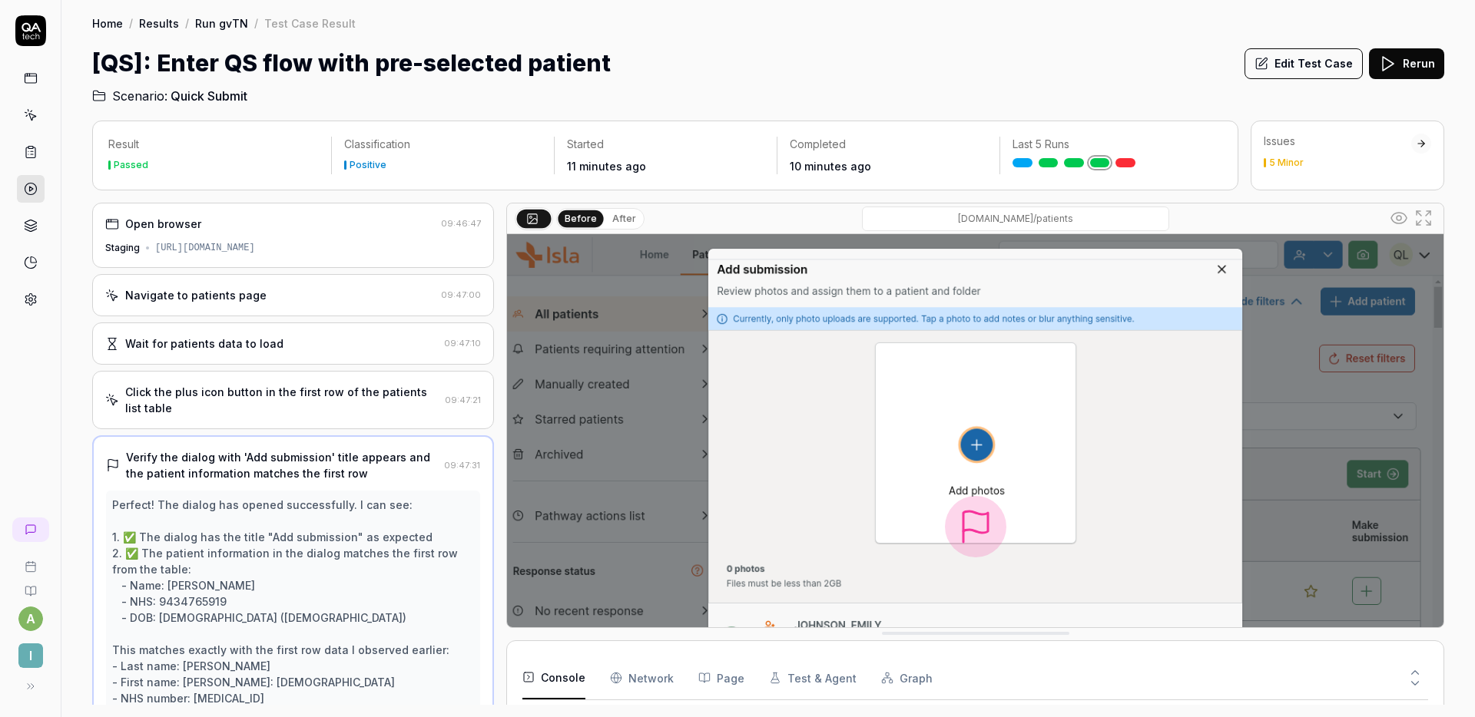
click at [1301, 61] on button "Edit Test Case" at bounding box center [1303, 63] width 118 height 31
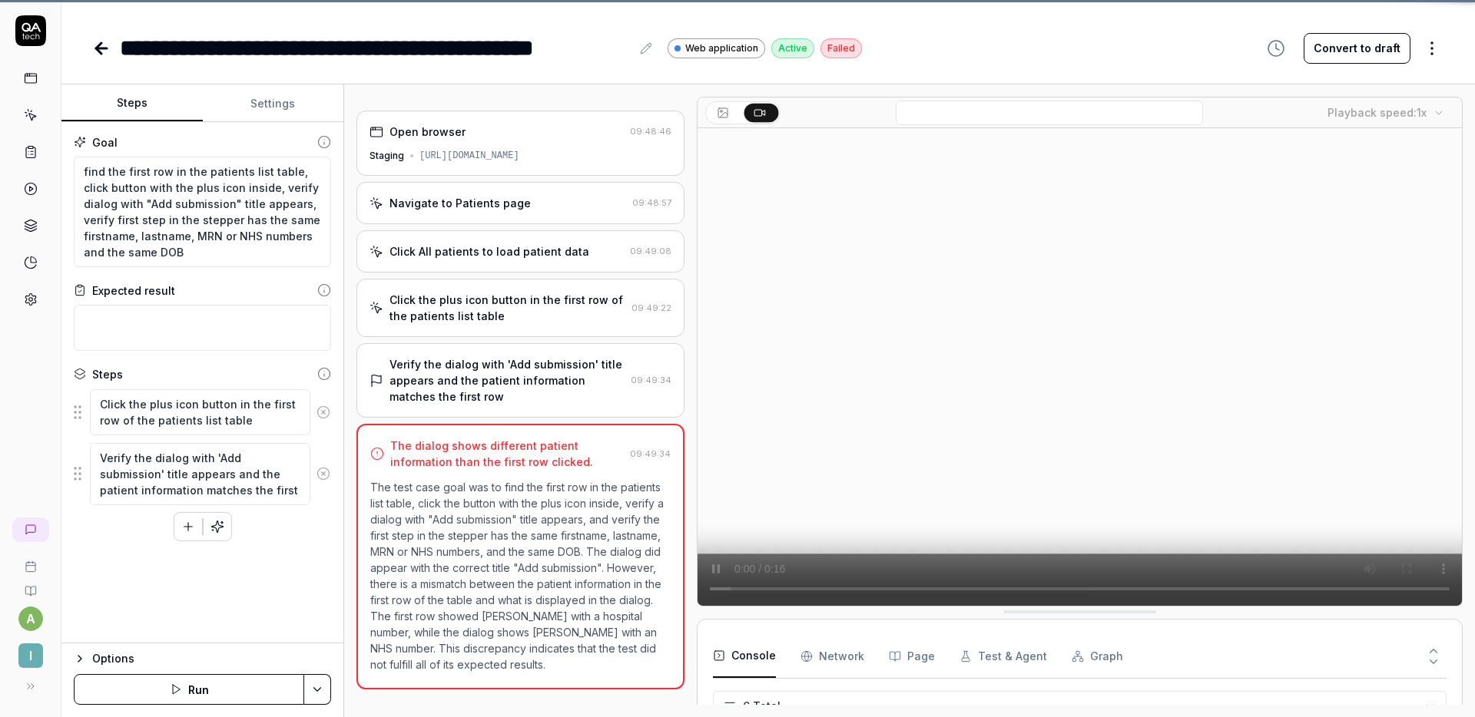
scroll to position [101, 0]
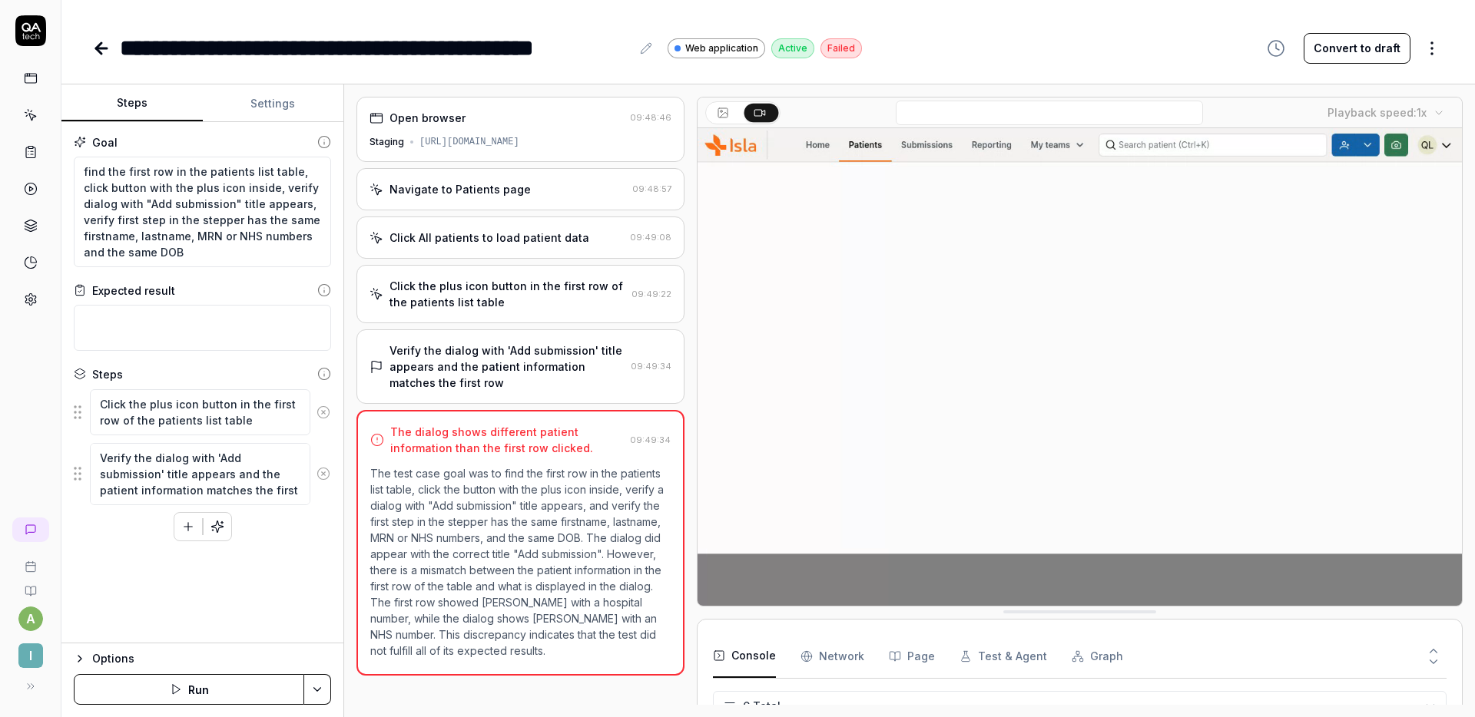
click at [535, 256] on div "Click All patients to load patient data 09:49:08" at bounding box center [520, 238] width 328 height 42
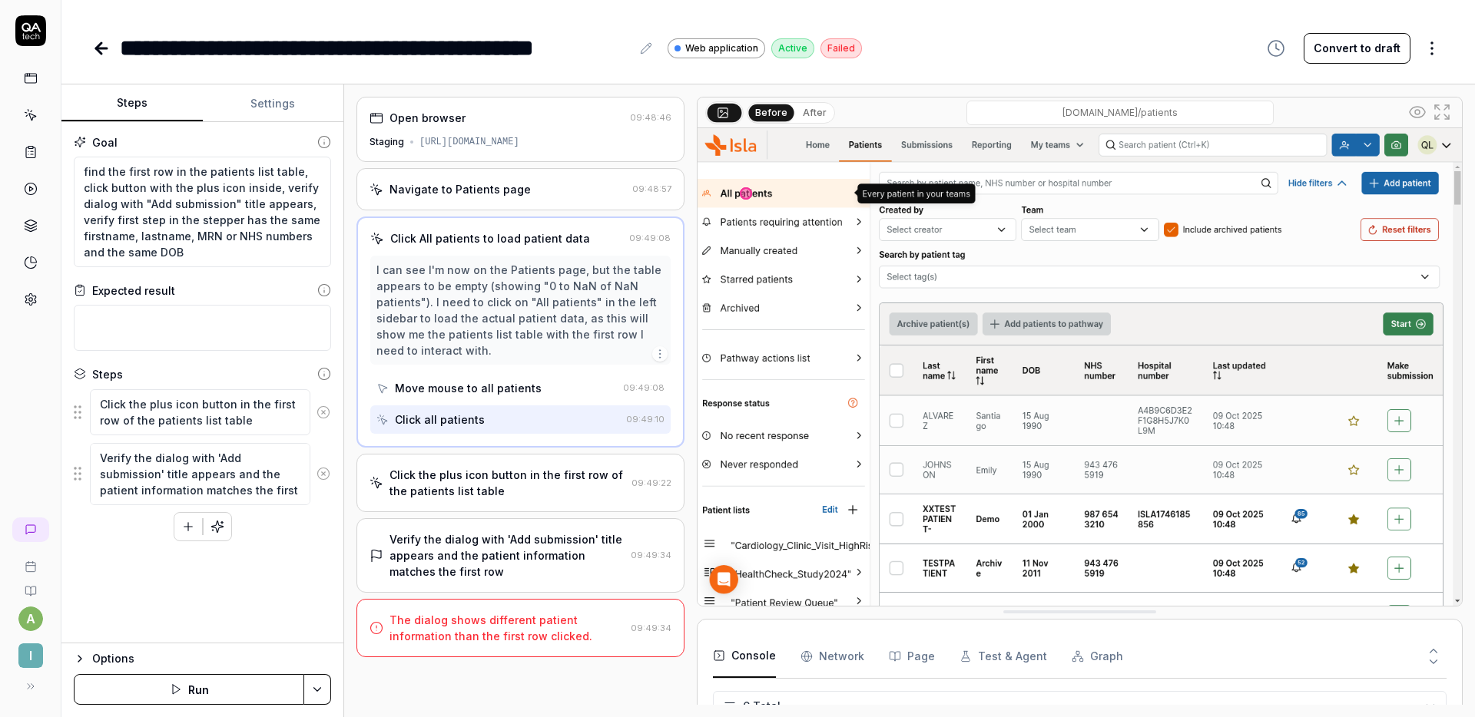
click at [502, 468] on div "Click the plus icon button in the first row of the patients list table" at bounding box center [507, 483] width 236 height 32
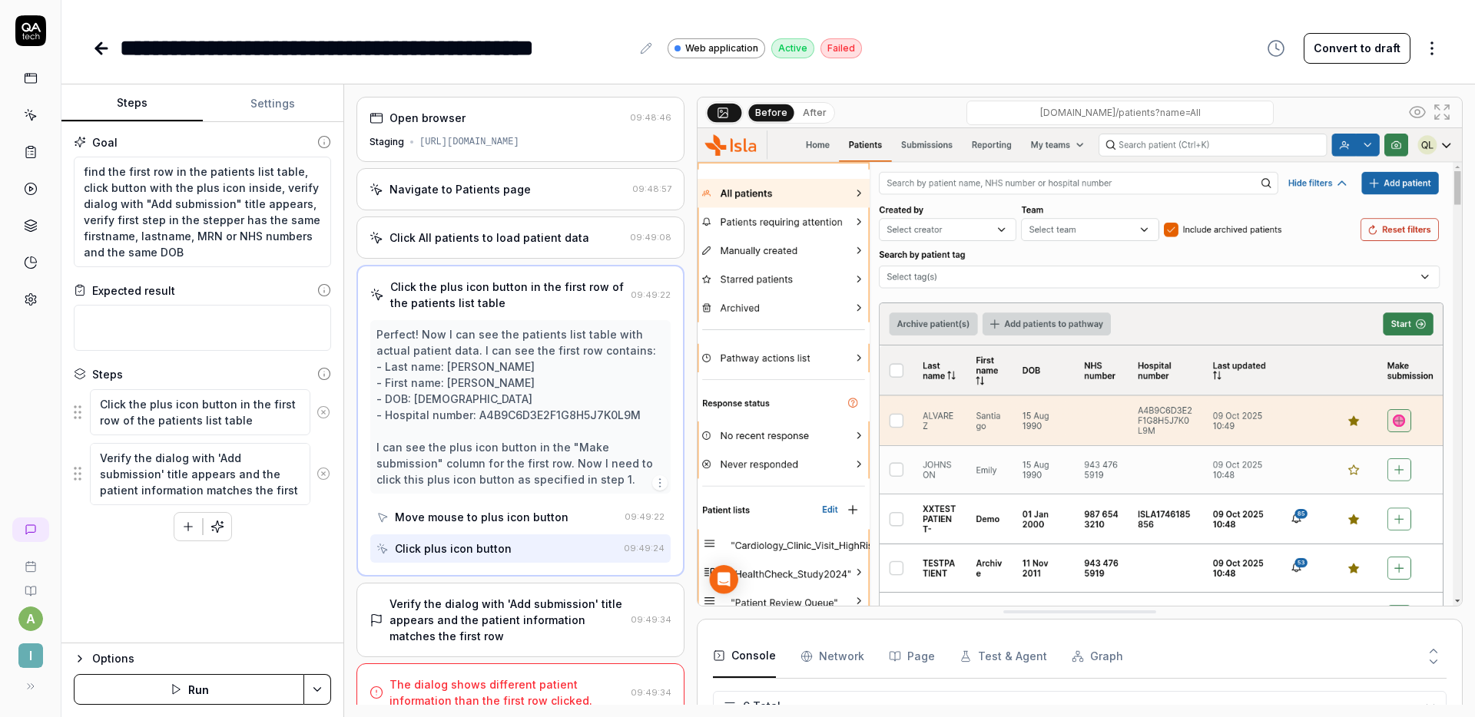
scroll to position [17, 0]
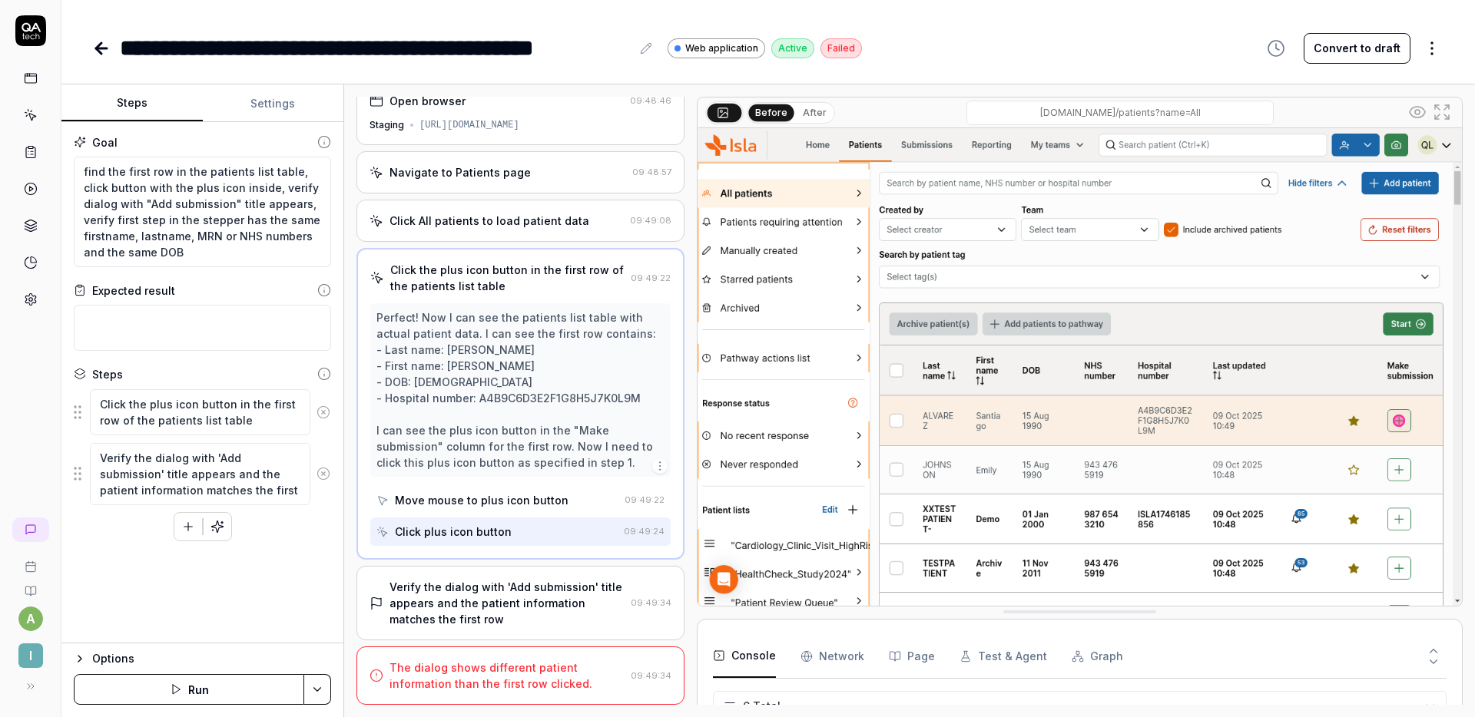
click at [501, 590] on div "Verify the dialog with 'Add submission' title appears and the patient informati…" at bounding box center [506, 603] width 235 height 48
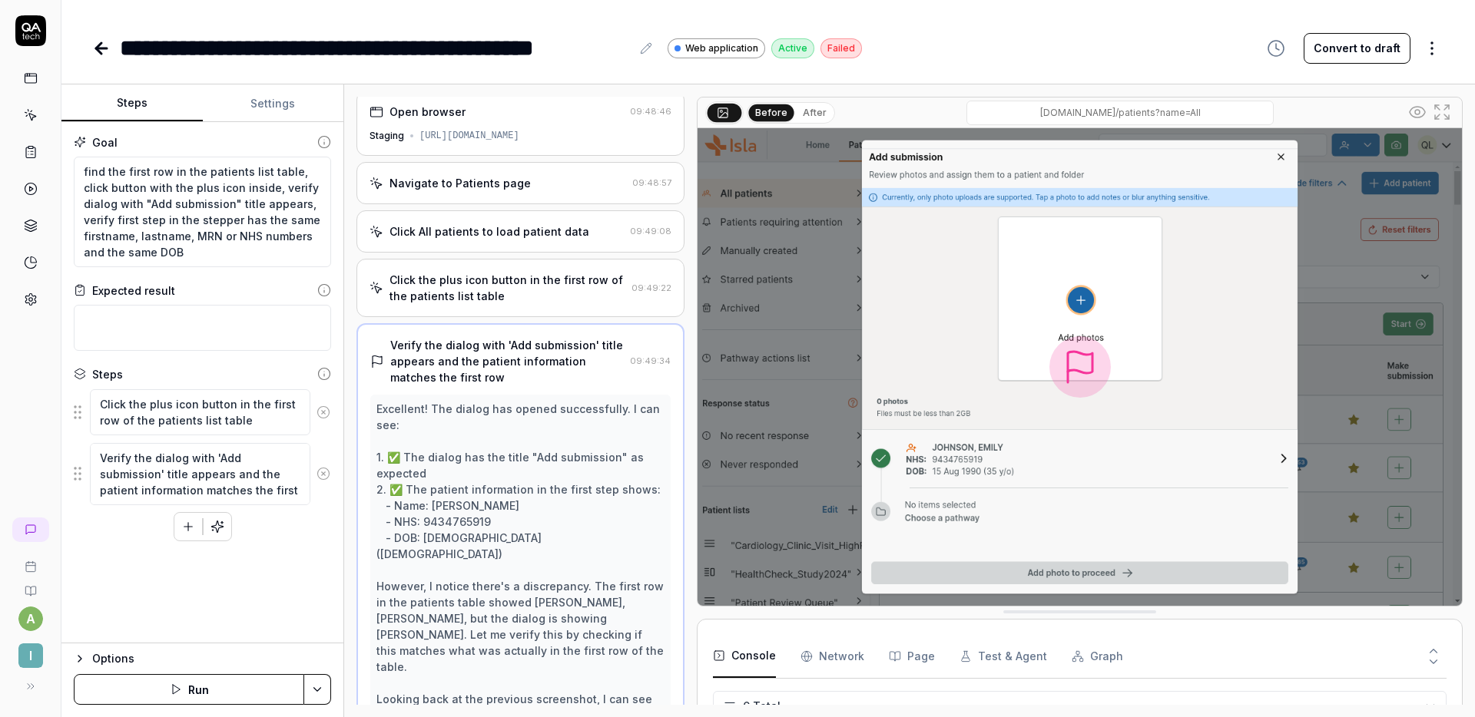
scroll to position [0, 0]
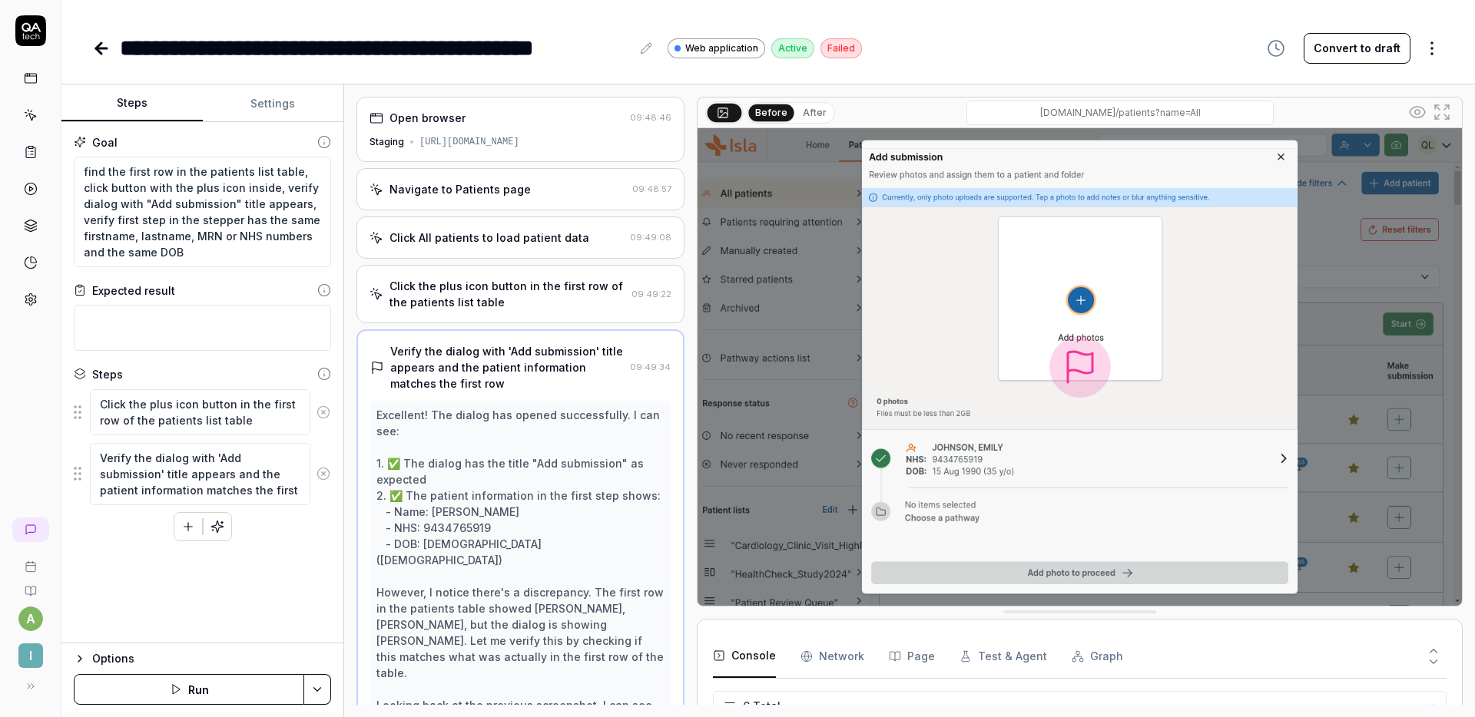
click at [505, 295] on div "Click the plus icon button in the first row of the patients list table" at bounding box center [507, 294] width 236 height 32
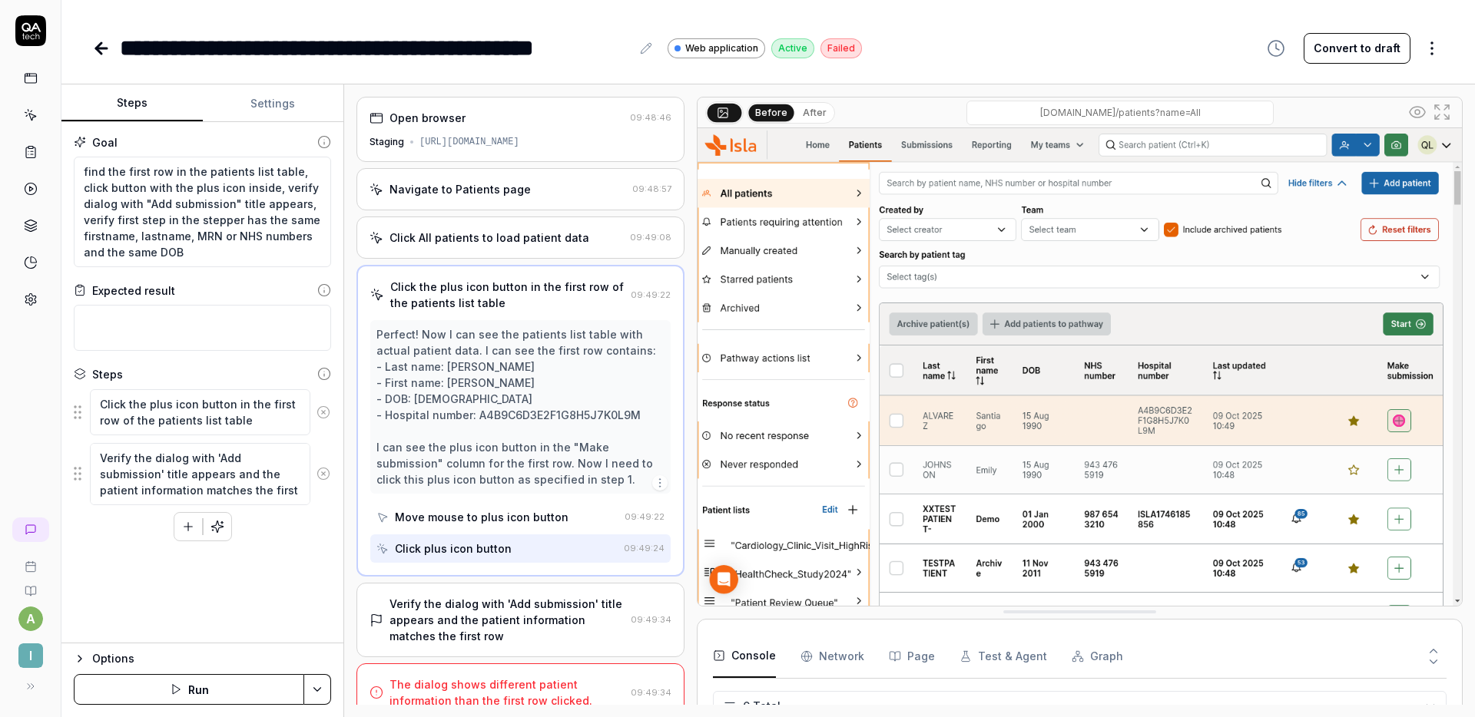
click at [1427, 644] on icon at bounding box center [1433, 651] width 14 height 14
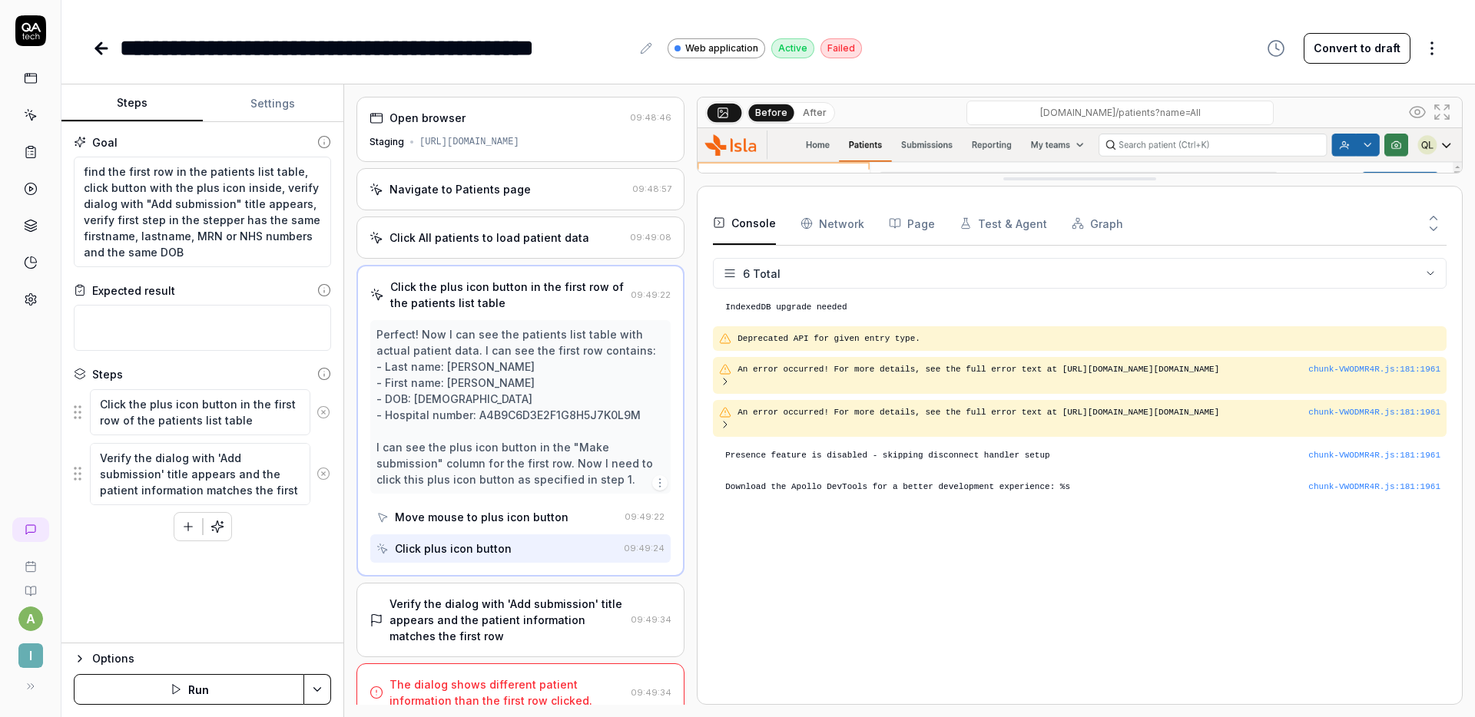
click at [1440, 233] on button at bounding box center [1433, 232] width 26 height 20
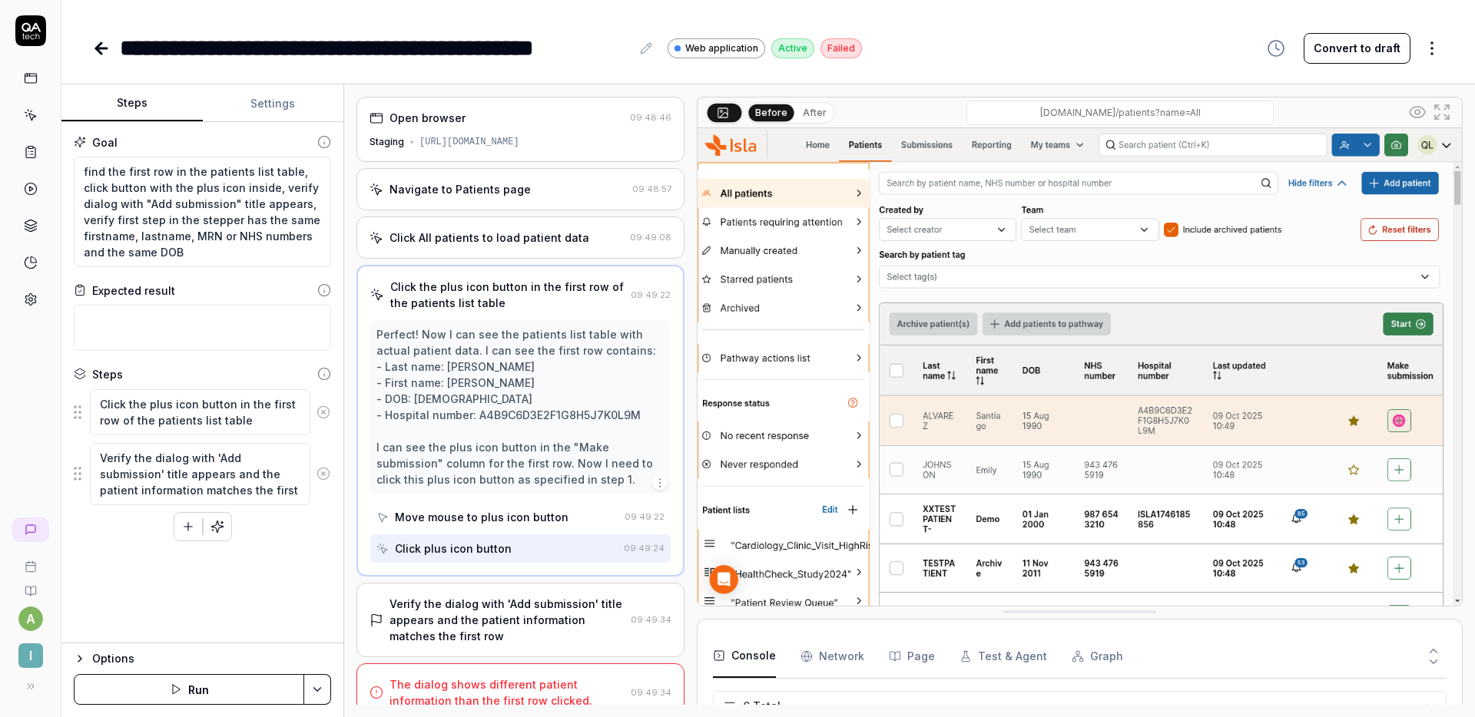
scroll to position [17, 0]
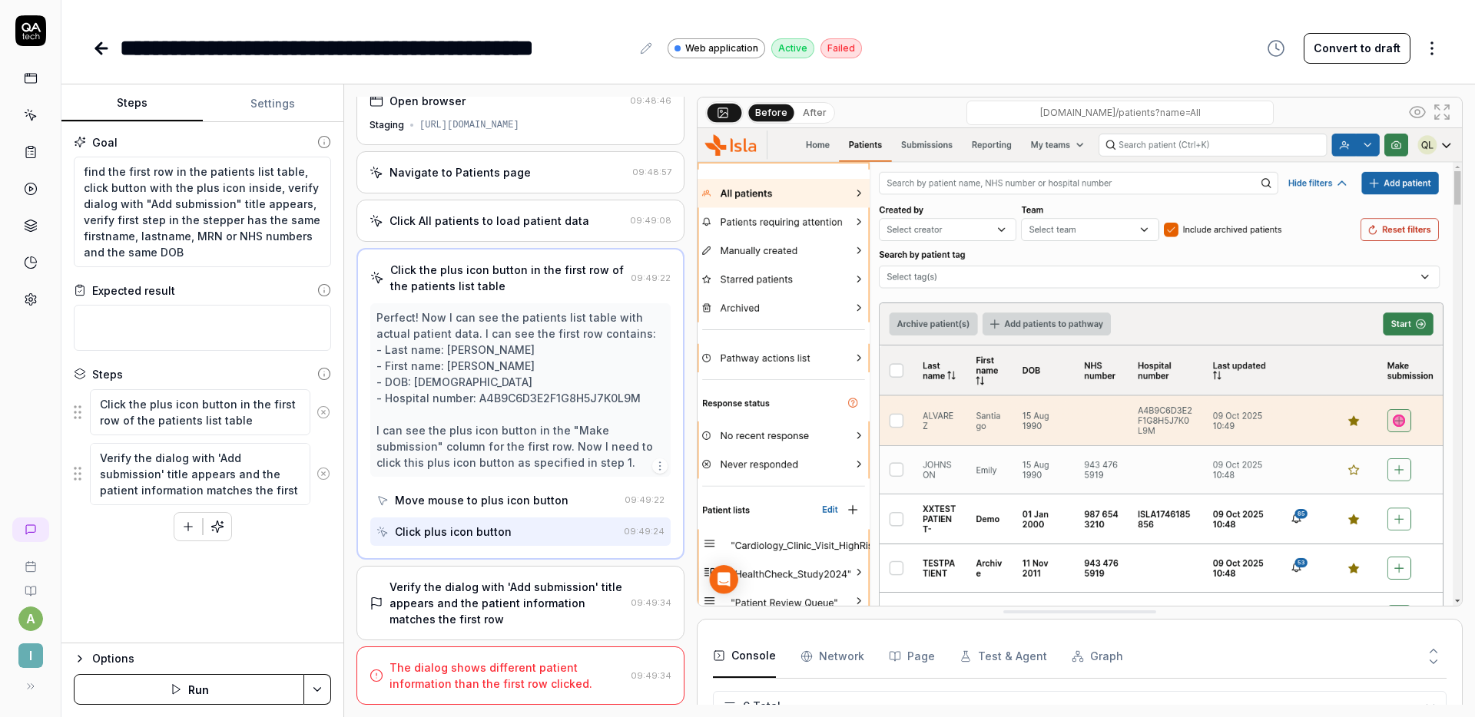
click at [1058, 29] on div "**********" at bounding box center [767, 32] width 1413 height 65
type textarea "*"
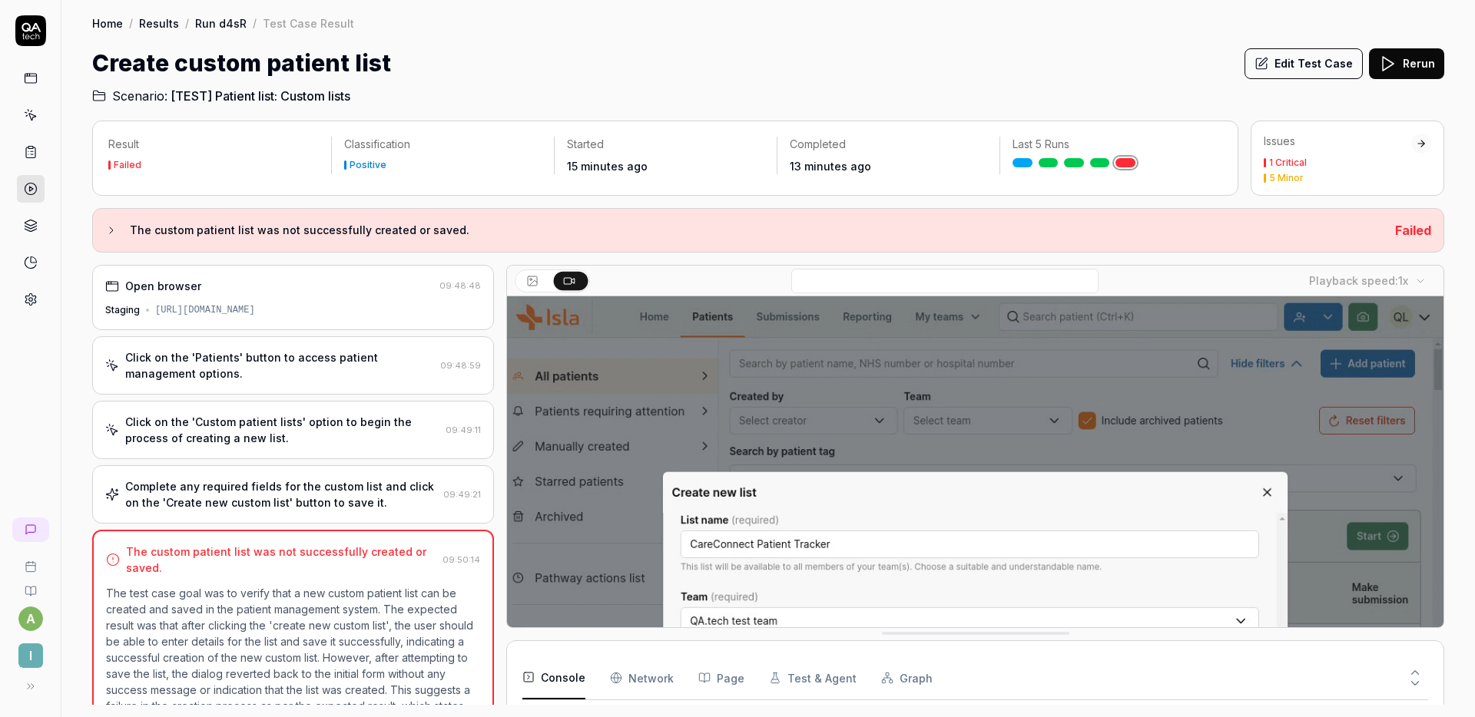
click at [271, 420] on div "Click on the 'Custom patient lists' option to begin the process of creating a n…" at bounding box center [282, 430] width 314 height 32
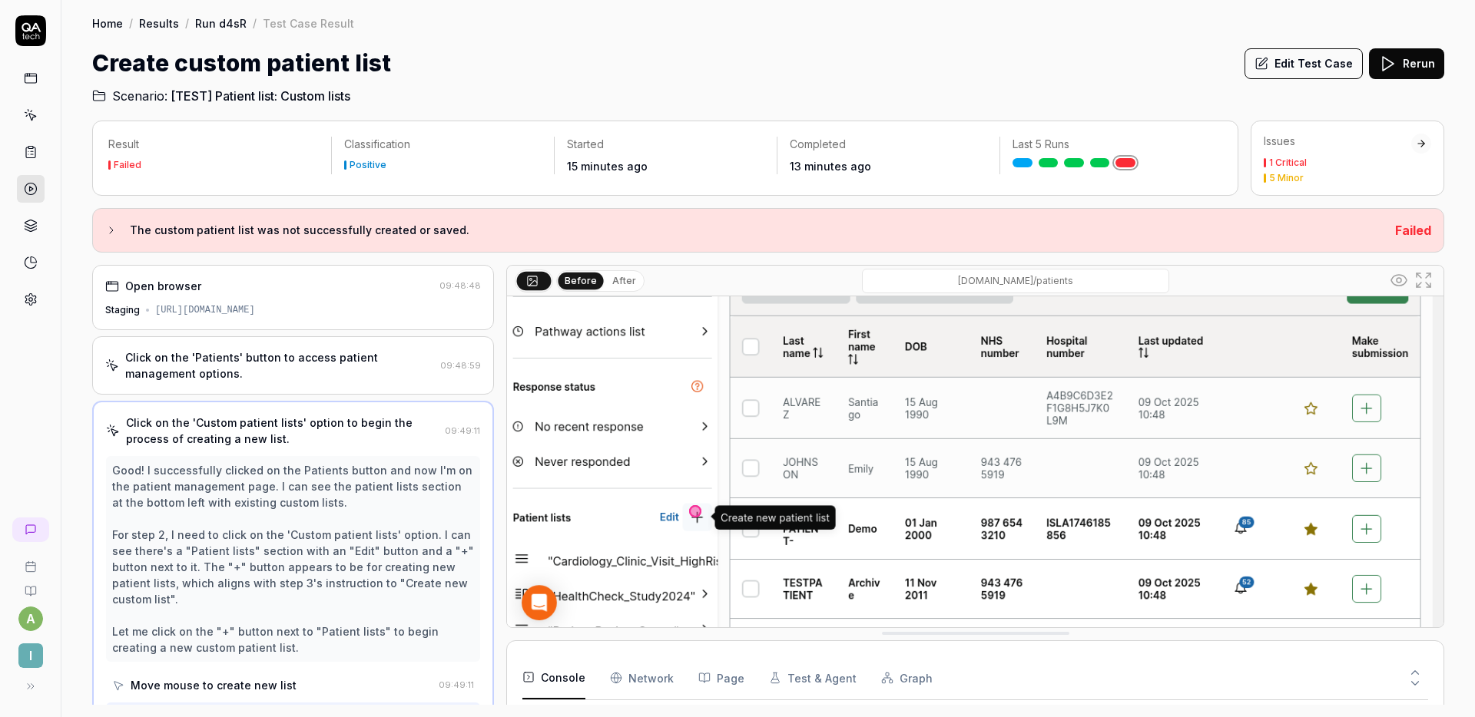
click at [260, 362] on div "Click on the 'Patients' button to access patient management options." at bounding box center [279, 365] width 309 height 32
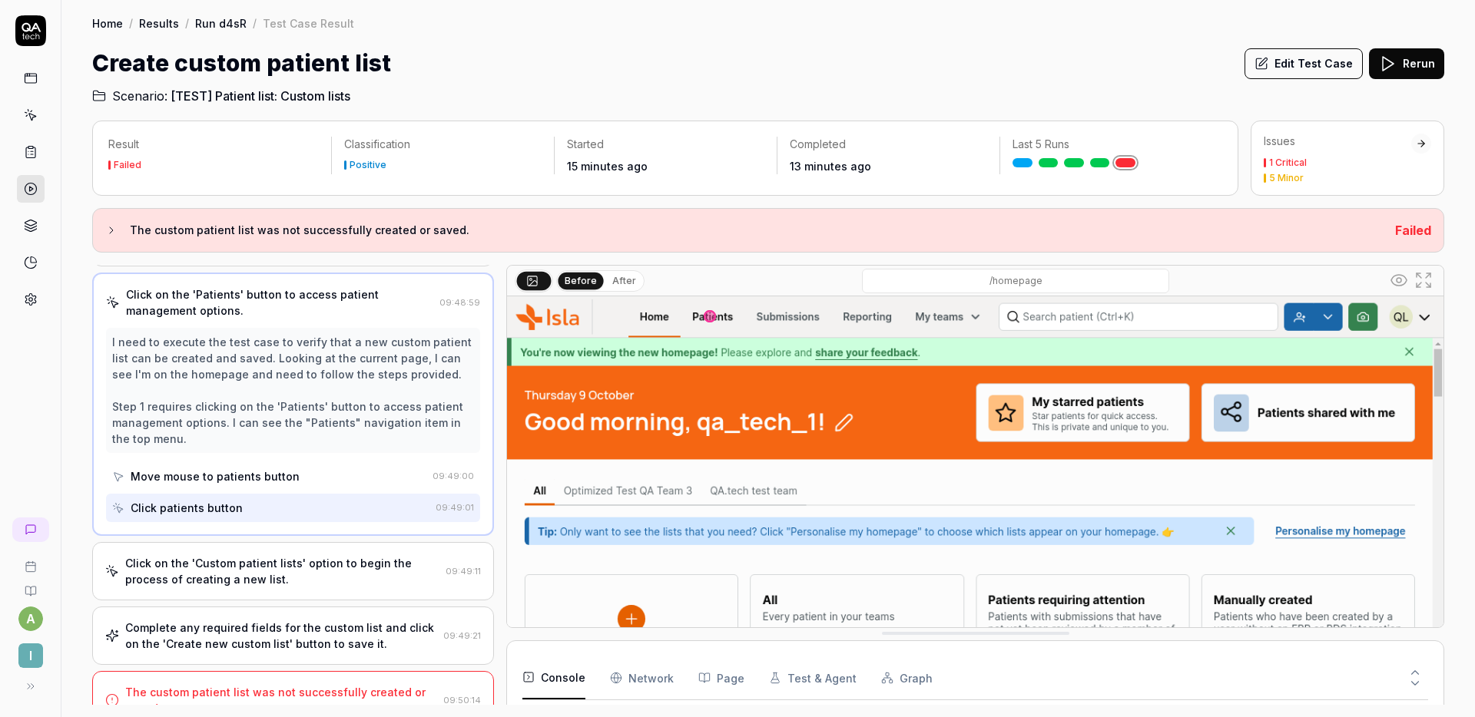
scroll to position [88, 0]
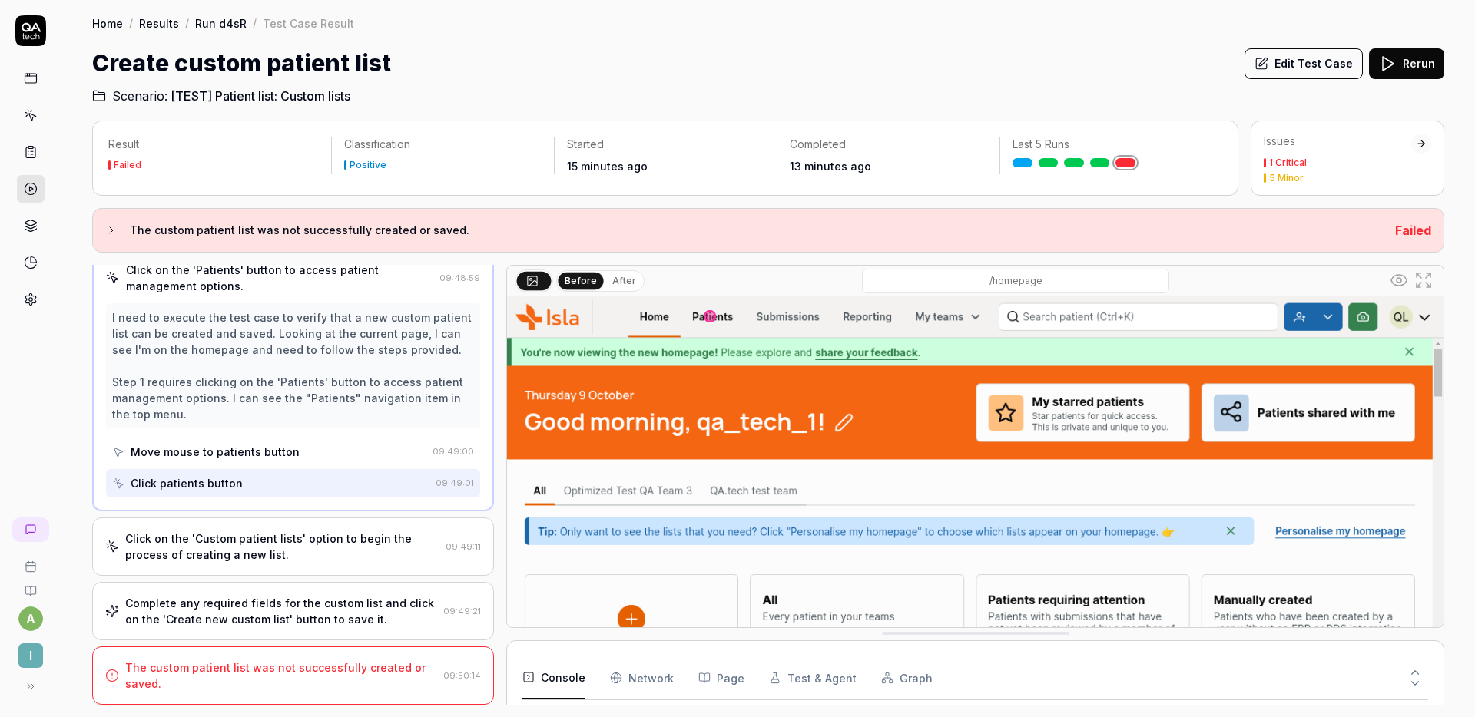
click at [296, 538] on div "Click on the 'Custom patient lists' option to begin the process of creating a n…" at bounding box center [282, 547] width 314 height 32
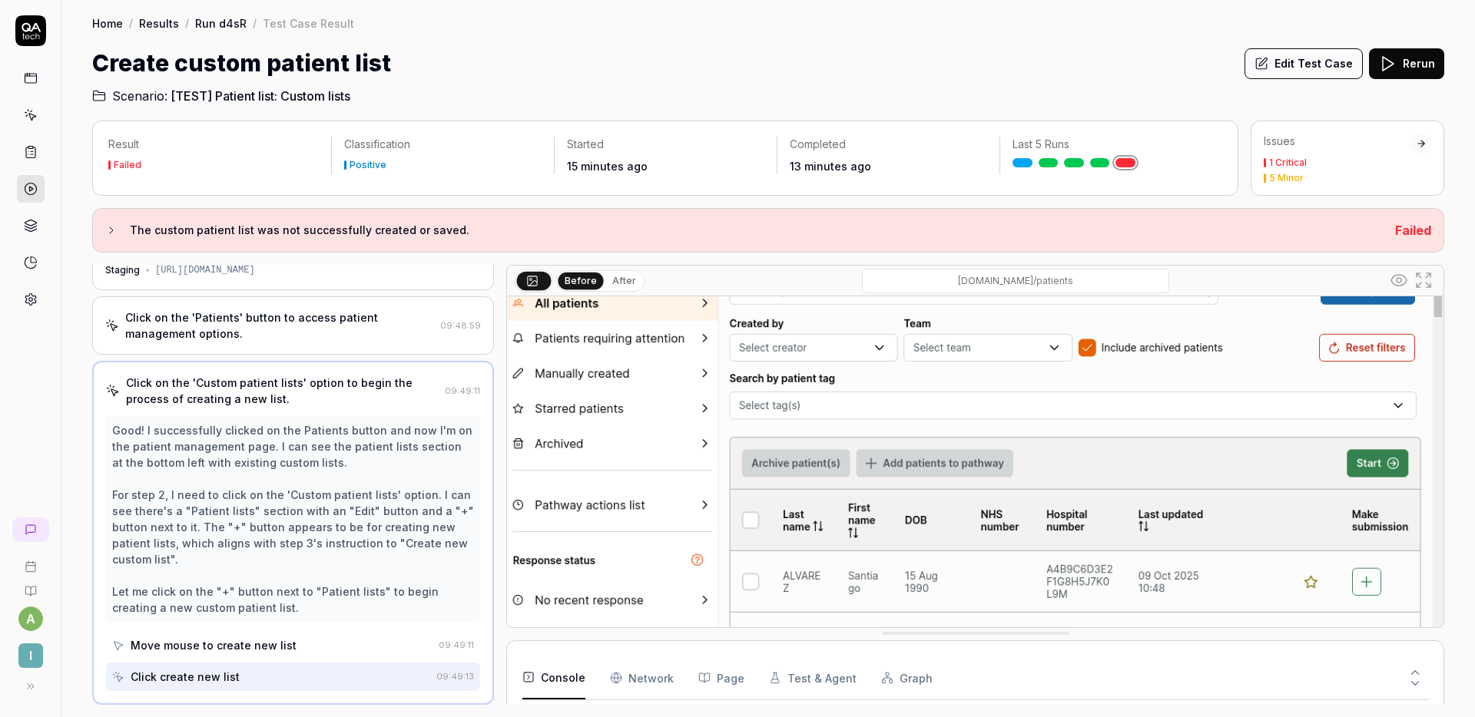
scroll to position [0, 0]
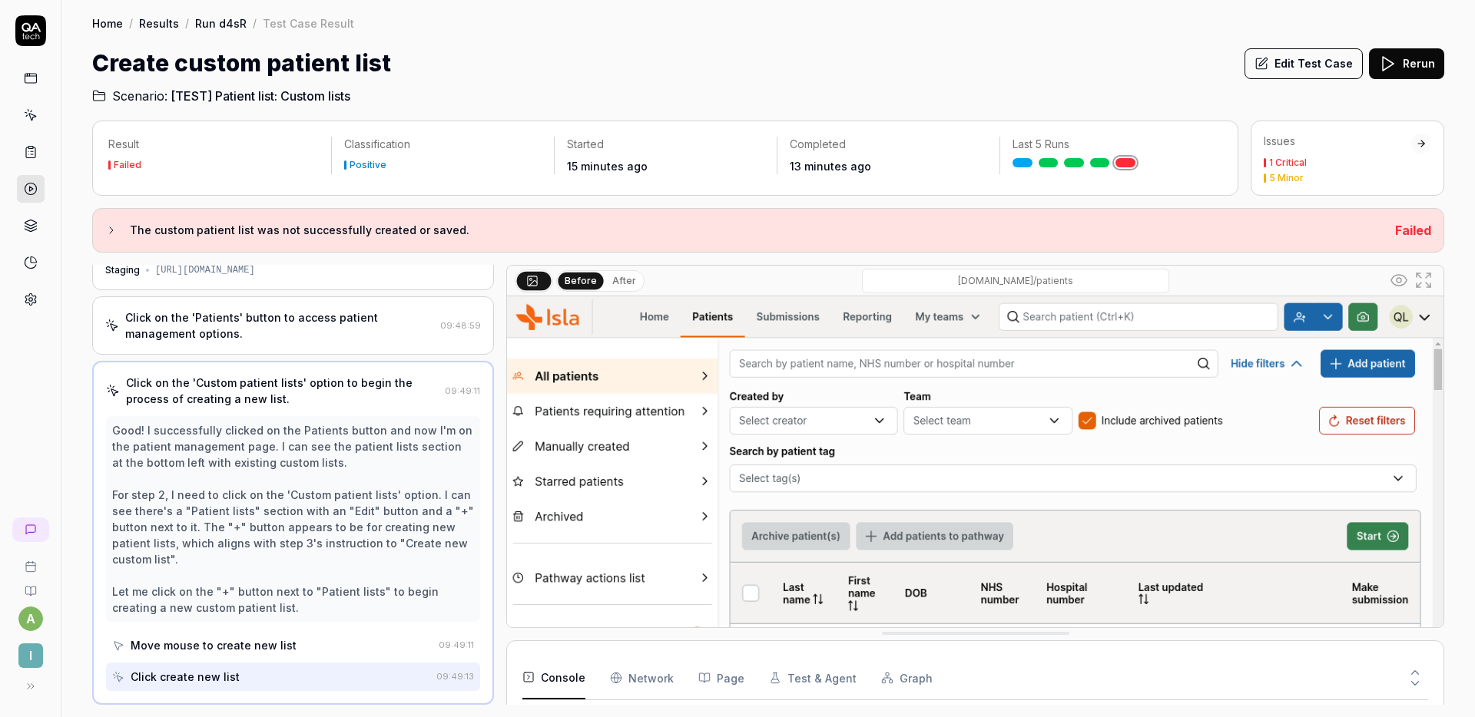
click at [310, 350] on div "Click on the 'Patients' button to access patient management options. 09:48:59" at bounding box center [293, 325] width 402 height 58
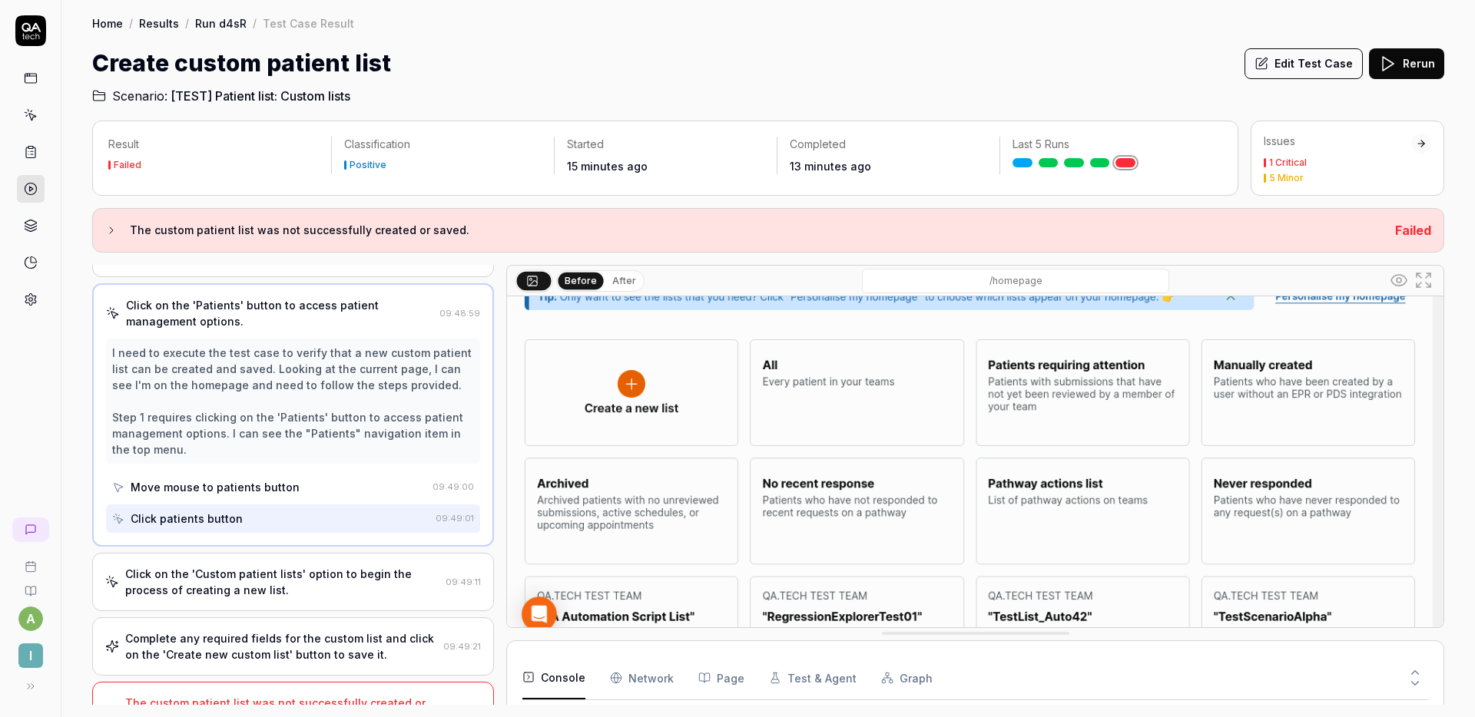
scroll to position [88, 0]
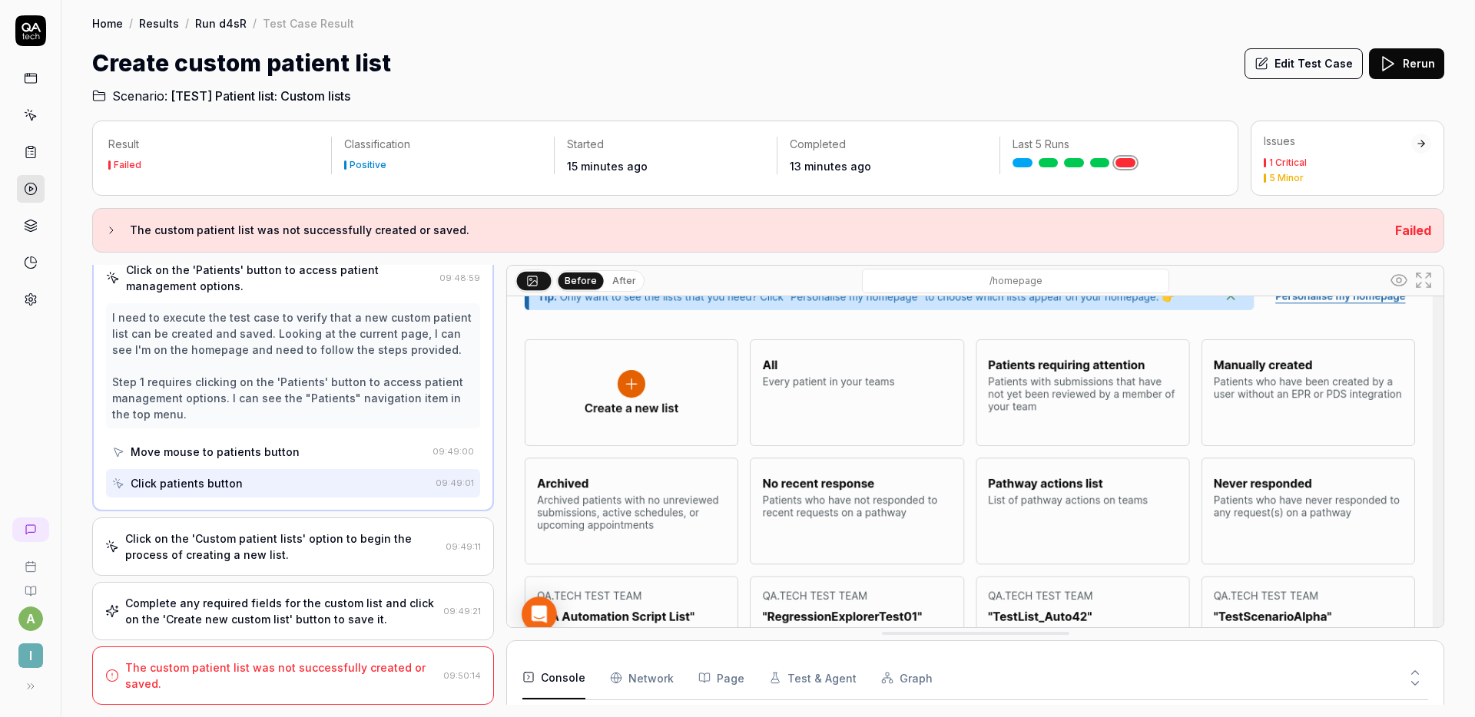
click at [309, 606] on div "Complete any required fields for the custom list and click on the 'Create new c…" at bounding box center [281, 611] width 312 height 32
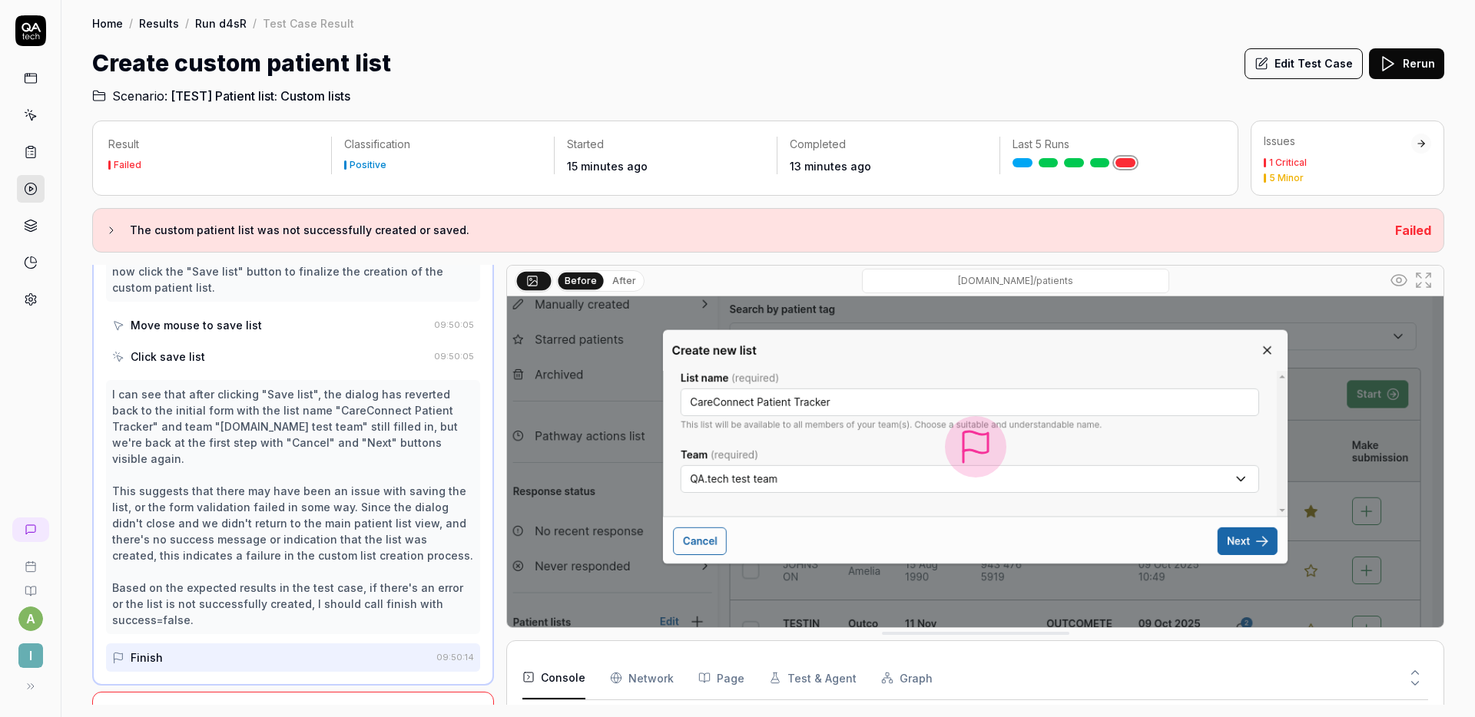
scroll to position [1809, 0]
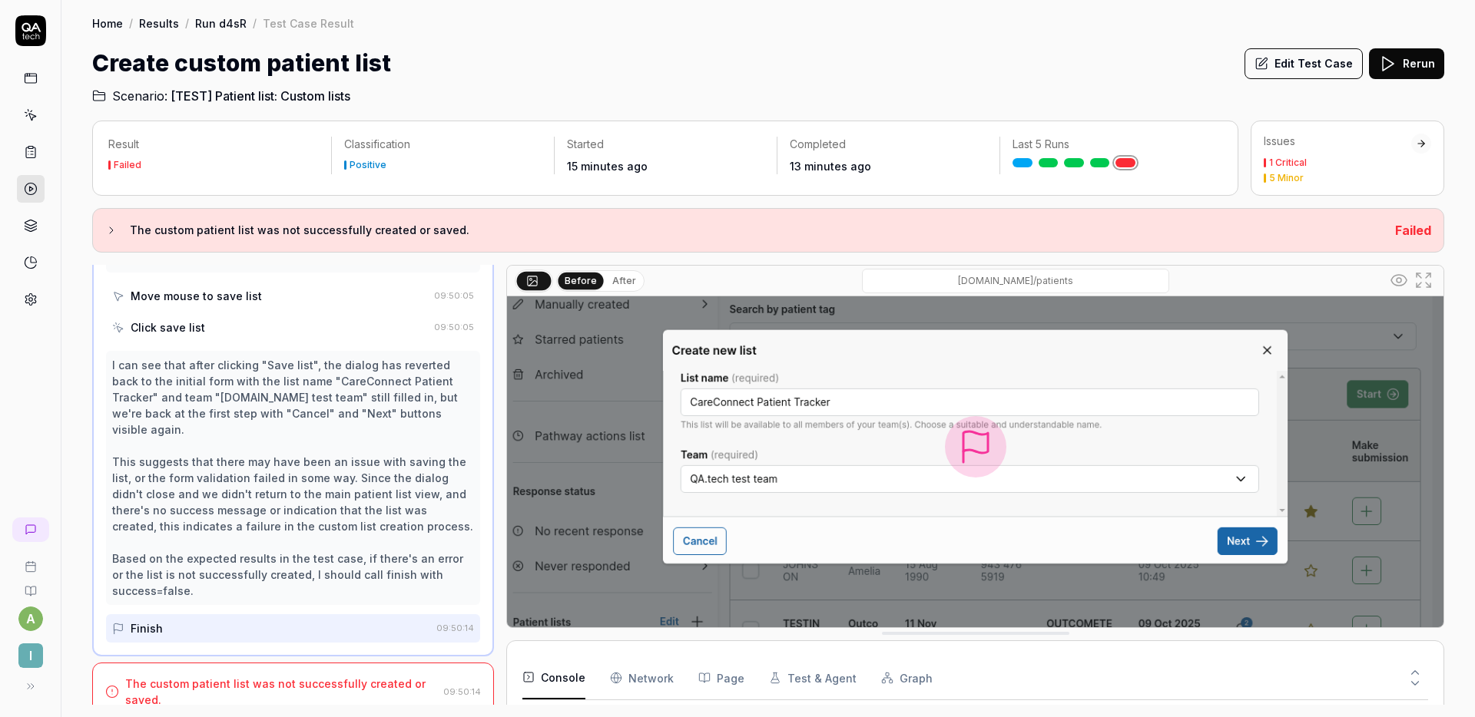
click at [350, 679] on div "The custom patient list was not successfully created or saved." at bounding box center [281, 692] width 312 height 32
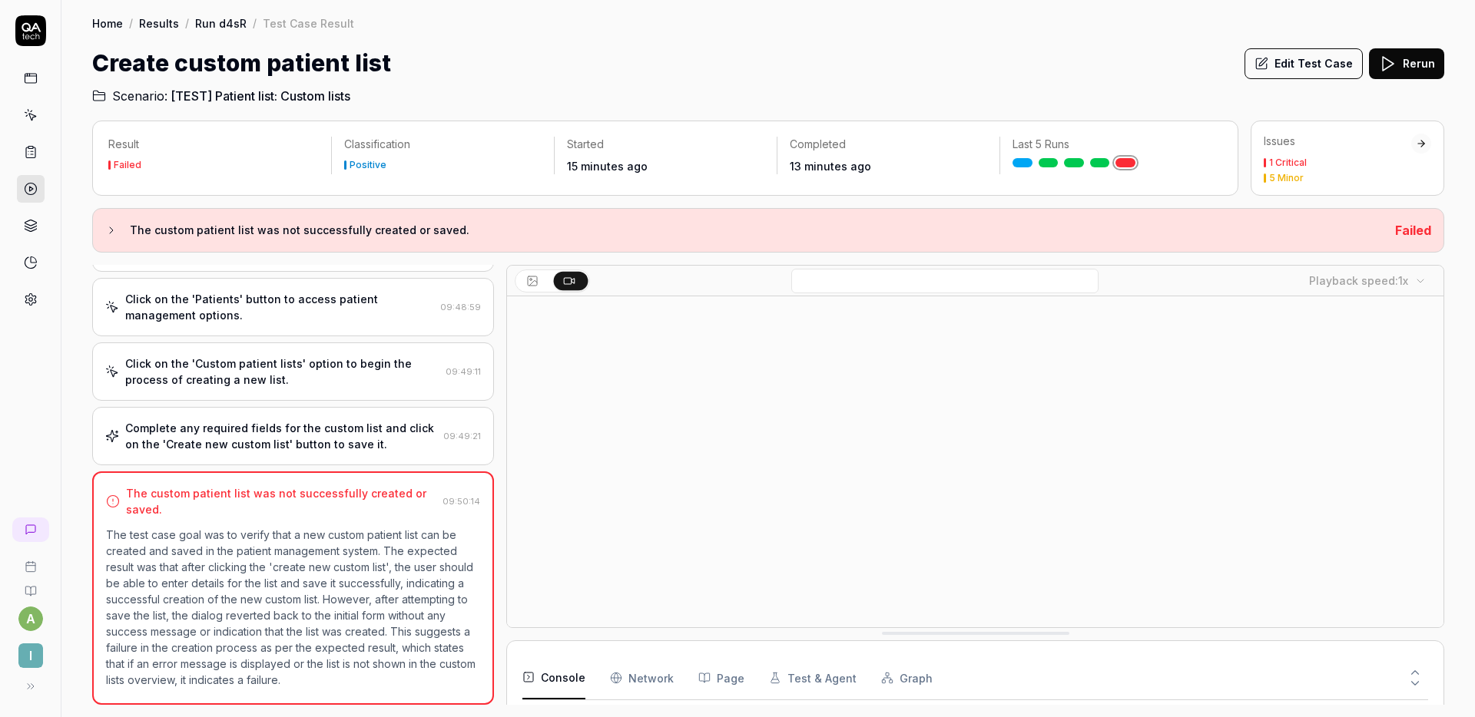
scroll to position [66, 0]
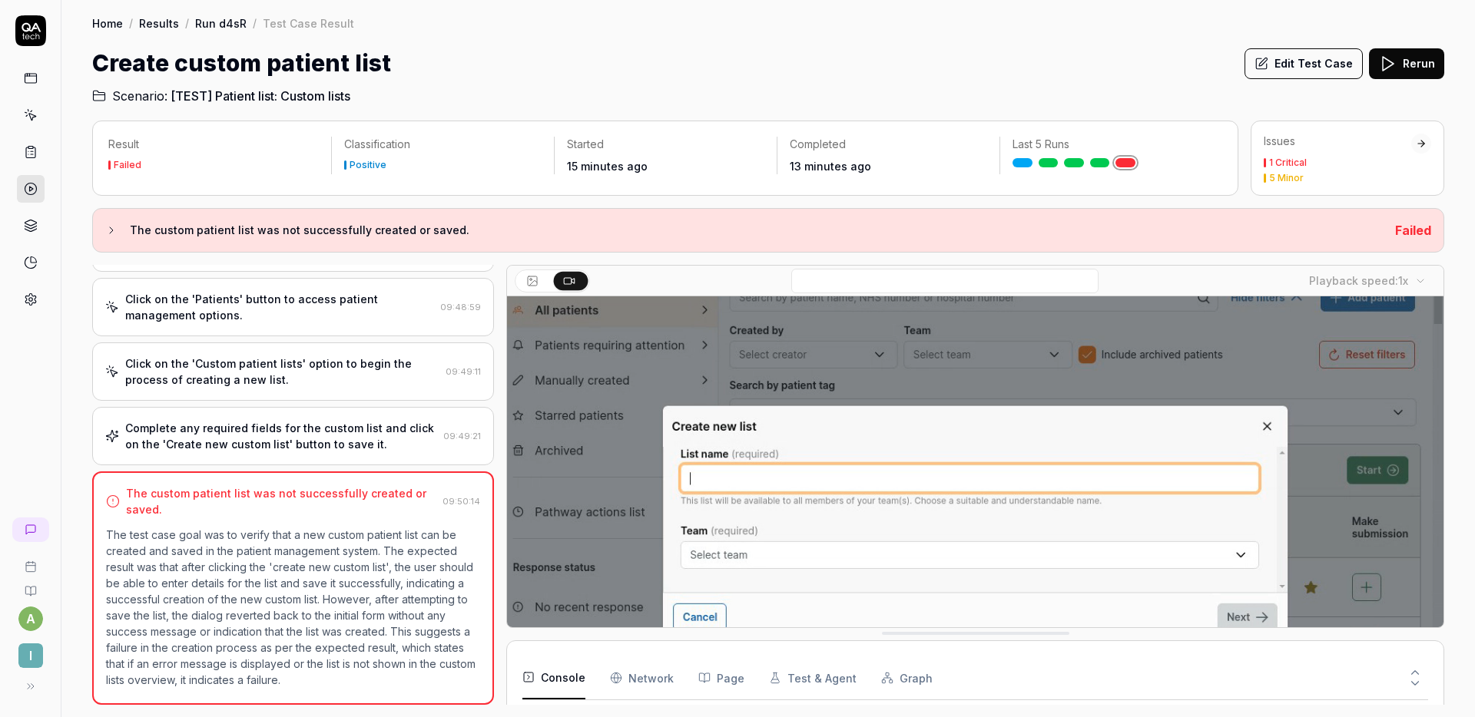
click at [1305, 76] on button "Edit Test Case" at bounding box center [1303, 63] width 118 height 31
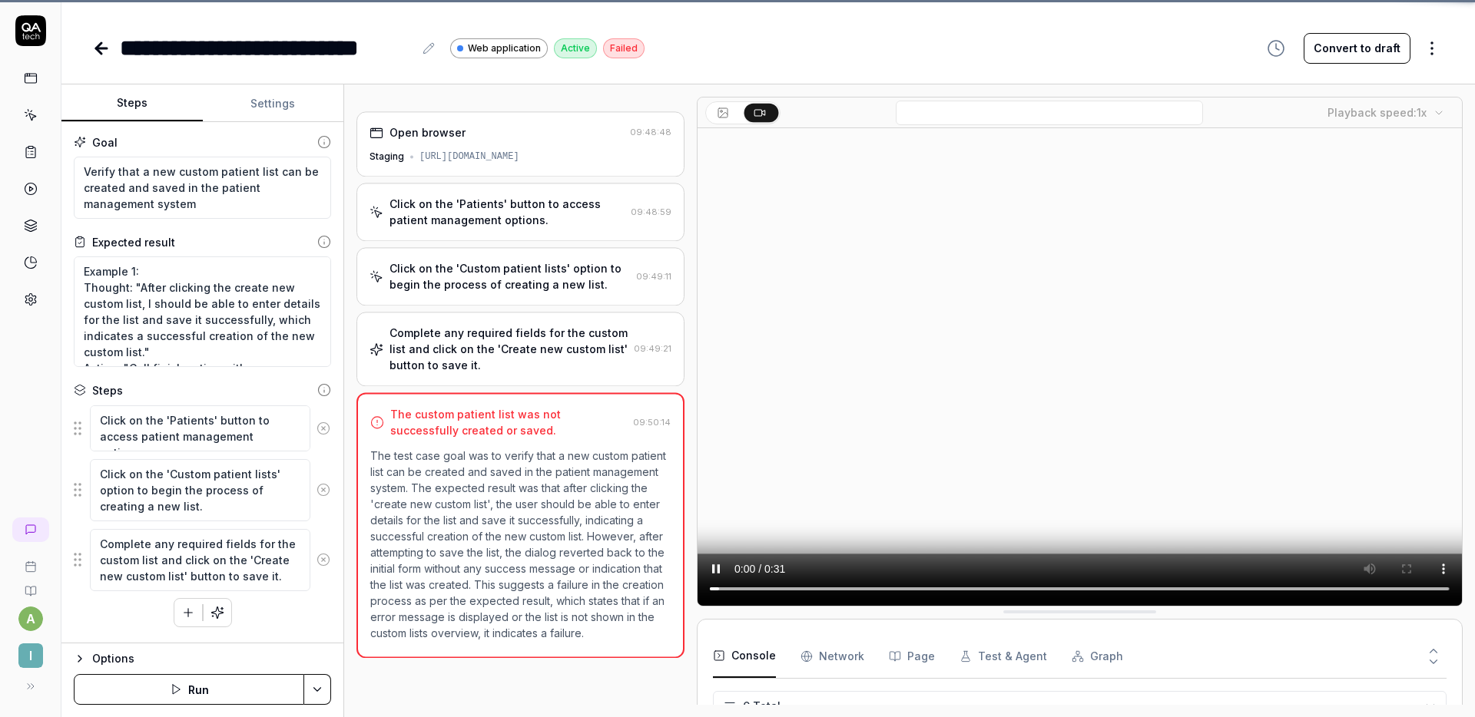
scroll to position [101, 0]
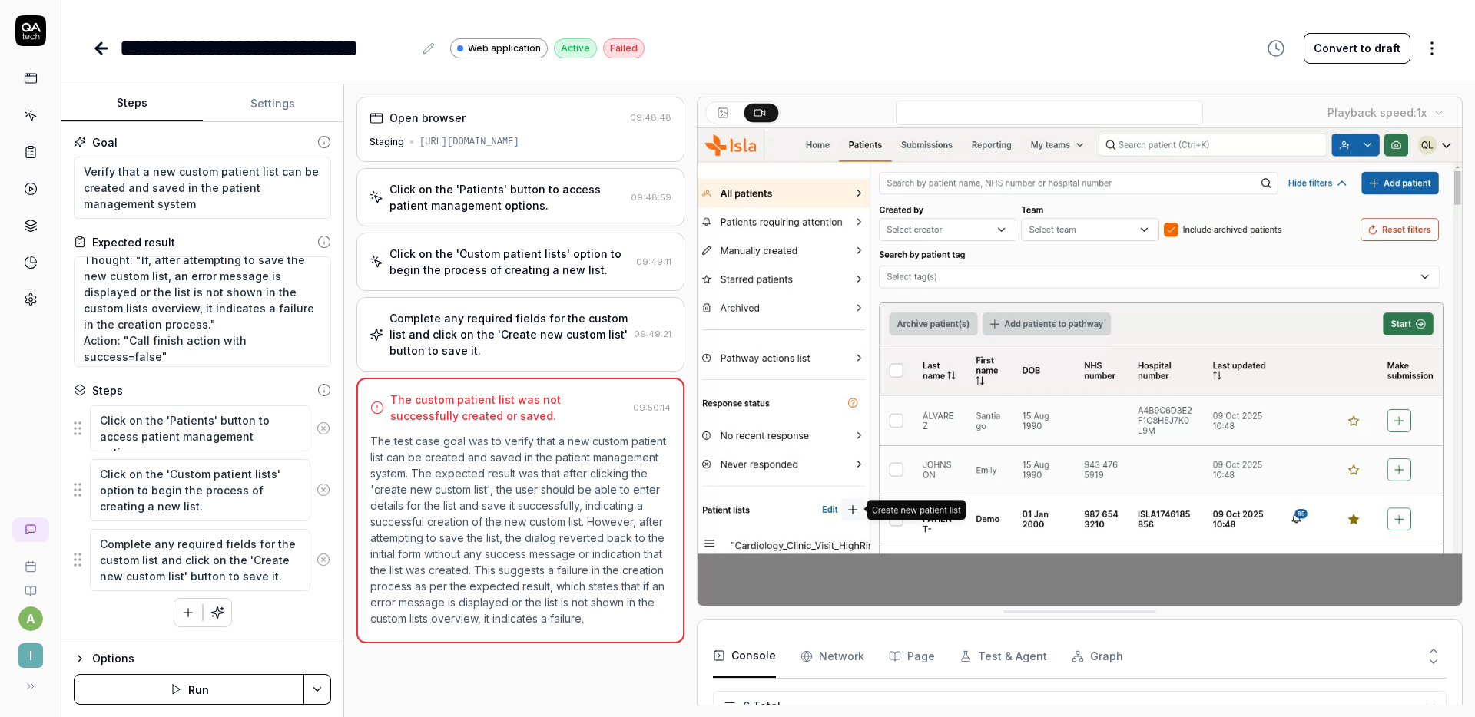
scroll to position [177, 0]
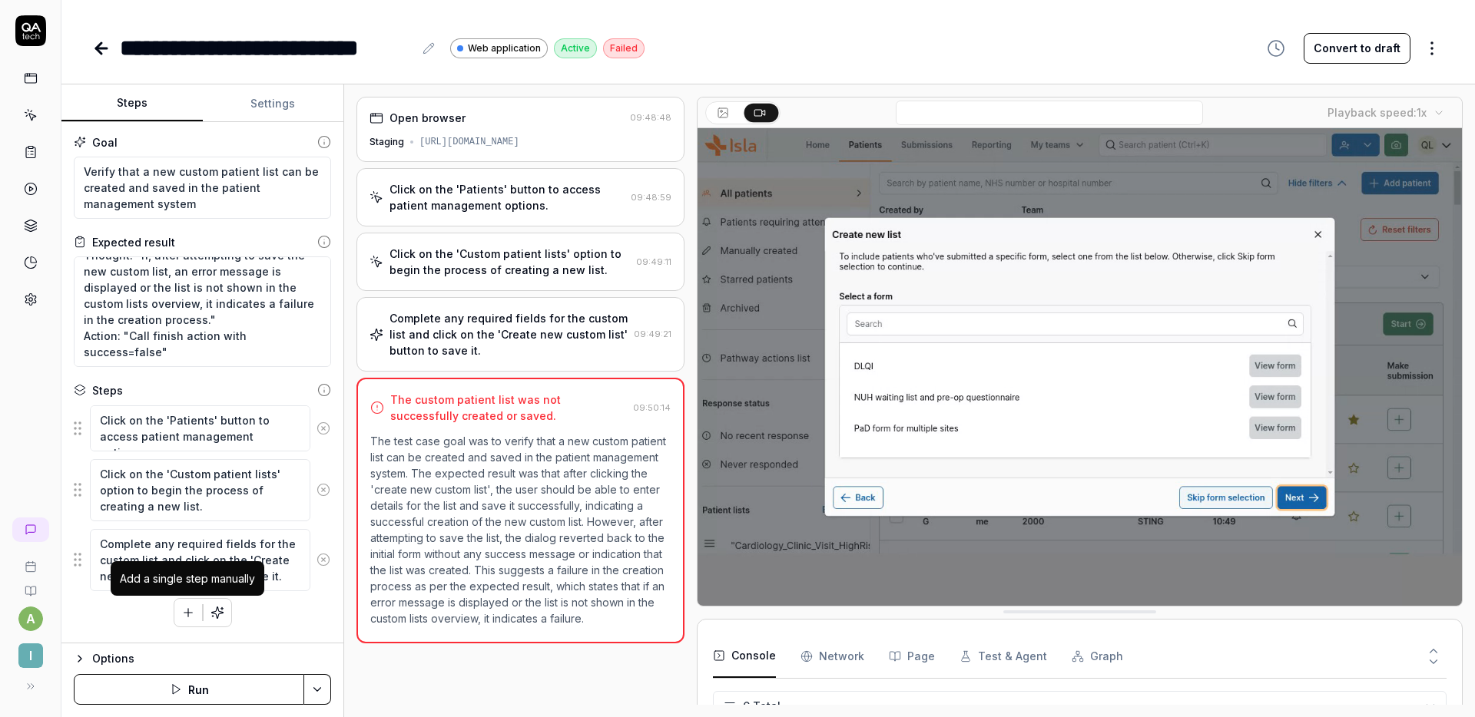
click at [188, 607] on icon "button" at bounding box center [188, 613] width 14 height 14
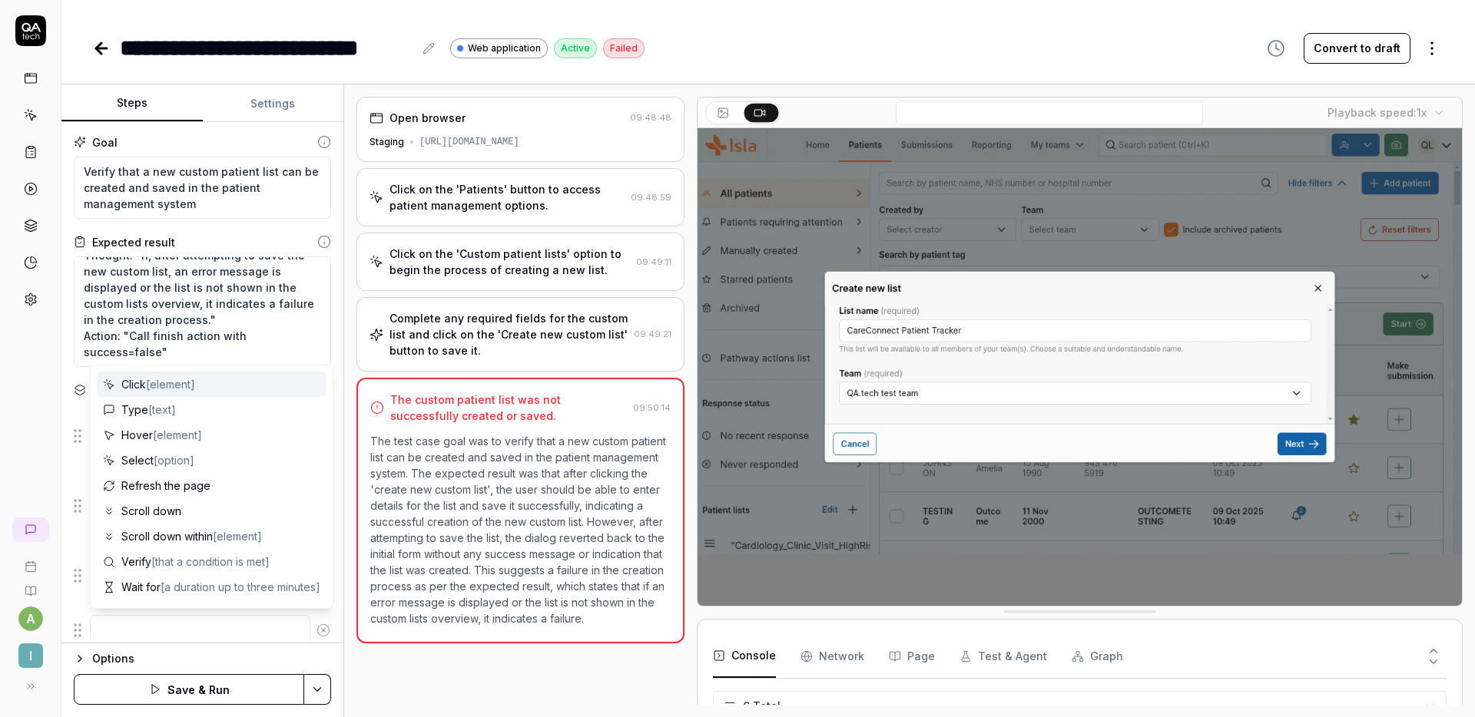
scroll to position [194, 0]
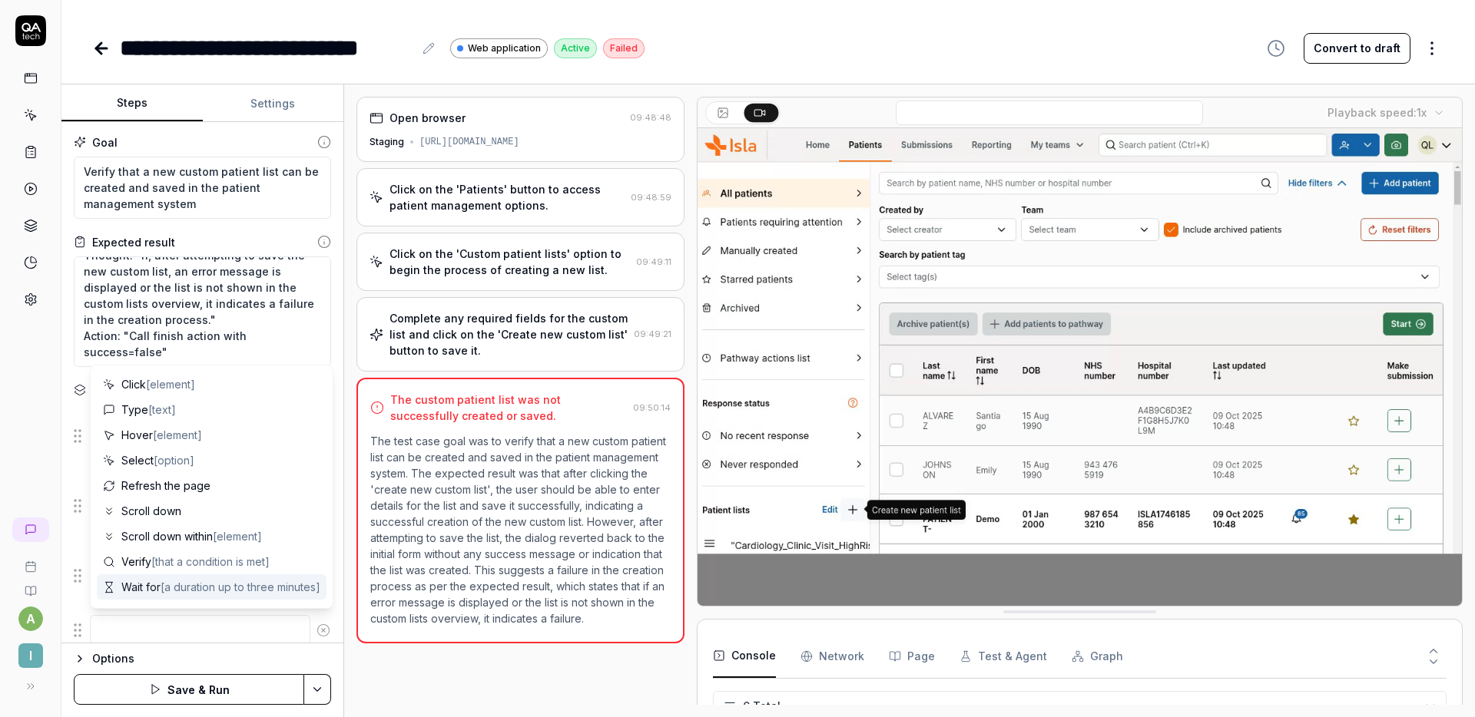
click at [129, 627] on textarea at bounding box center [200, 630] width 220 height 30
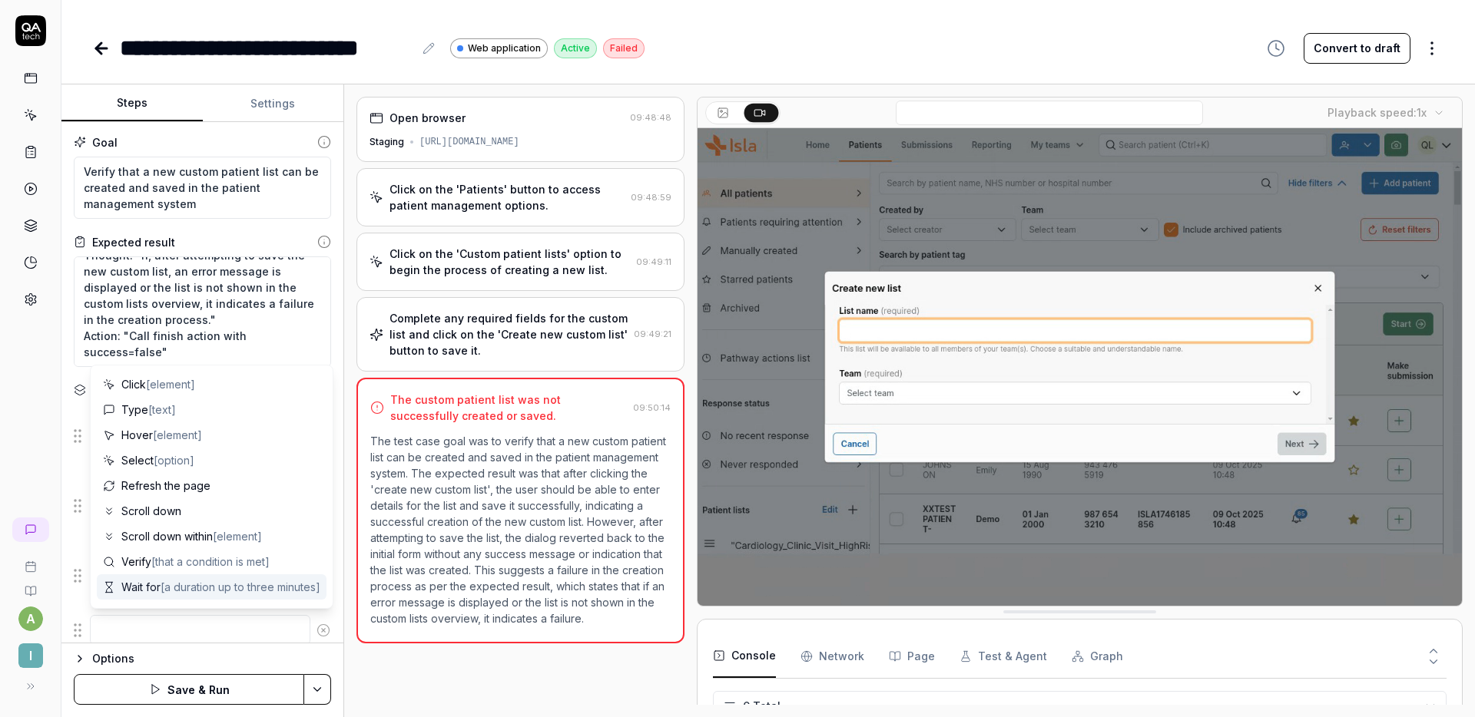
type textarea "*"
type textarea "C"
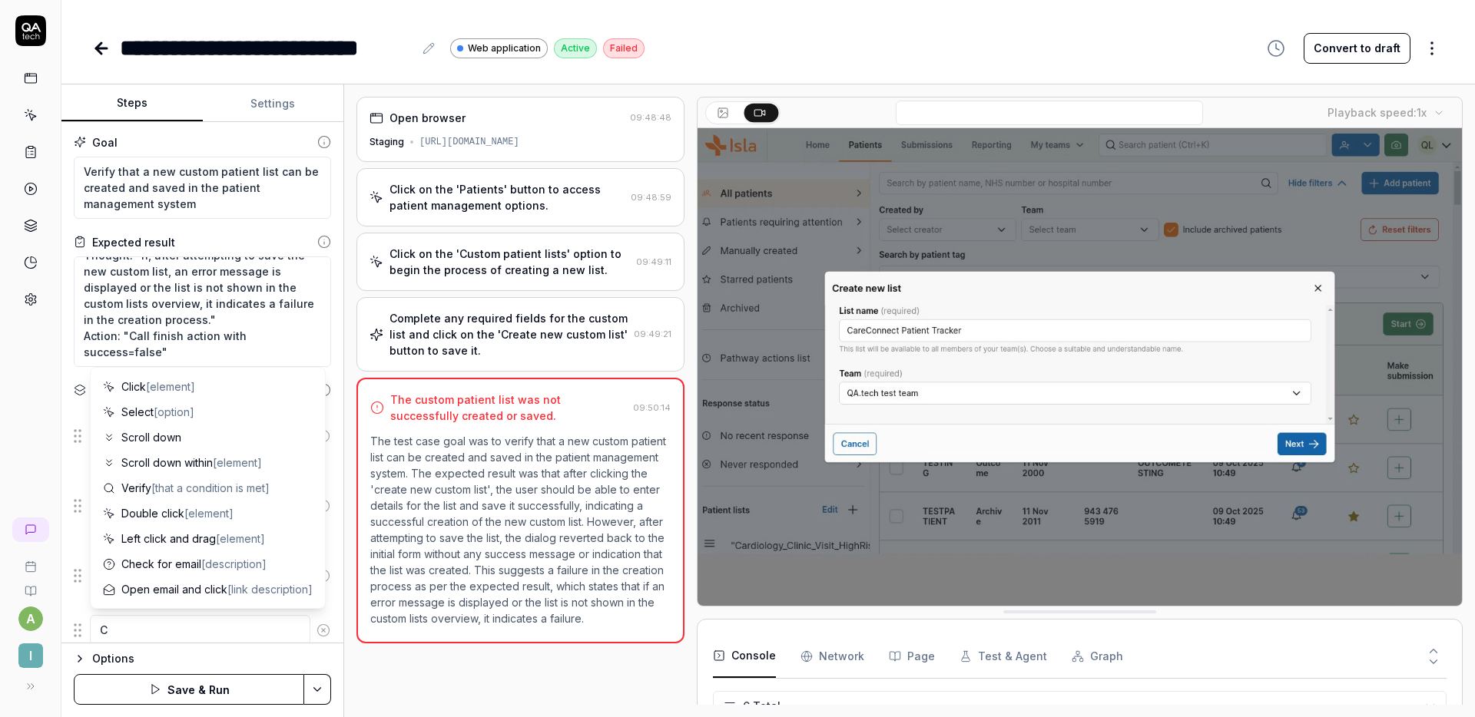
type textarea "*"
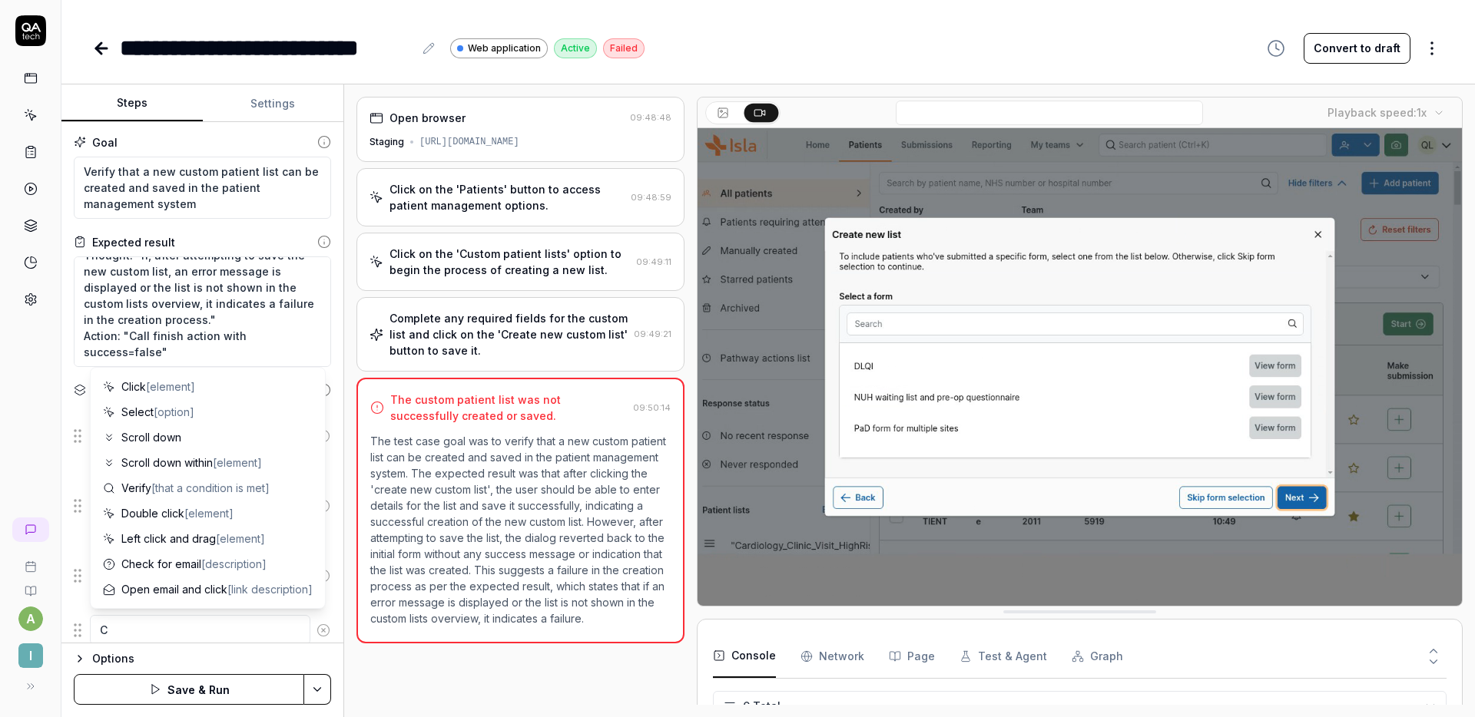
type textarea "Ch"
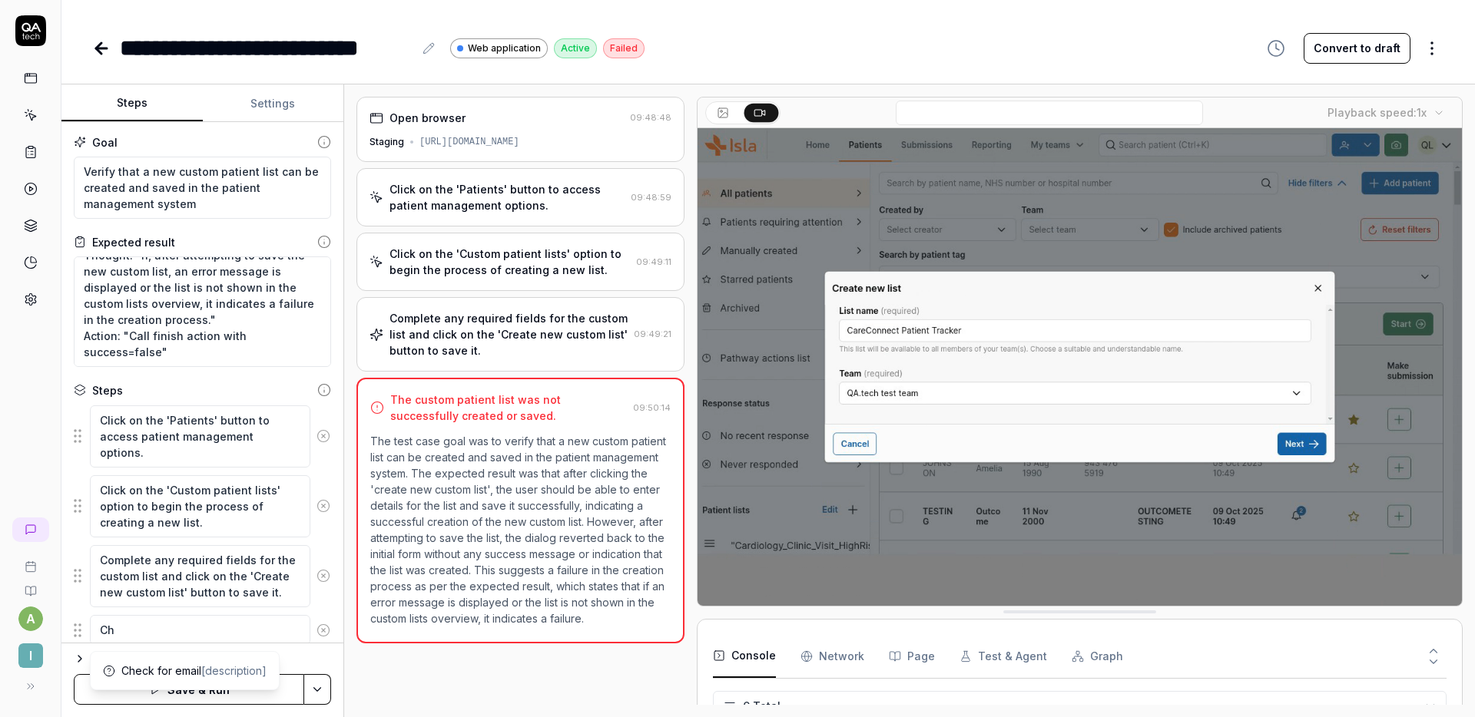
type textarea "*"
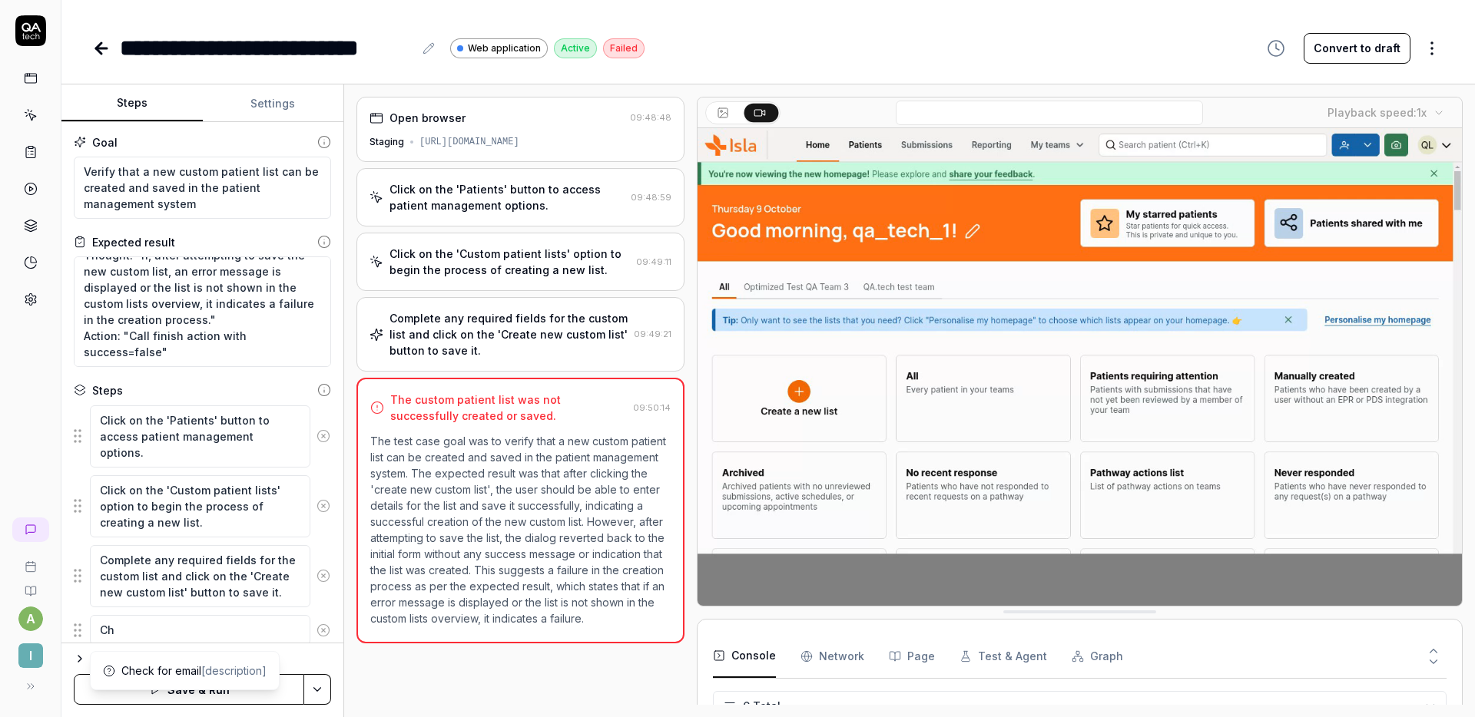
type textarea "Che"
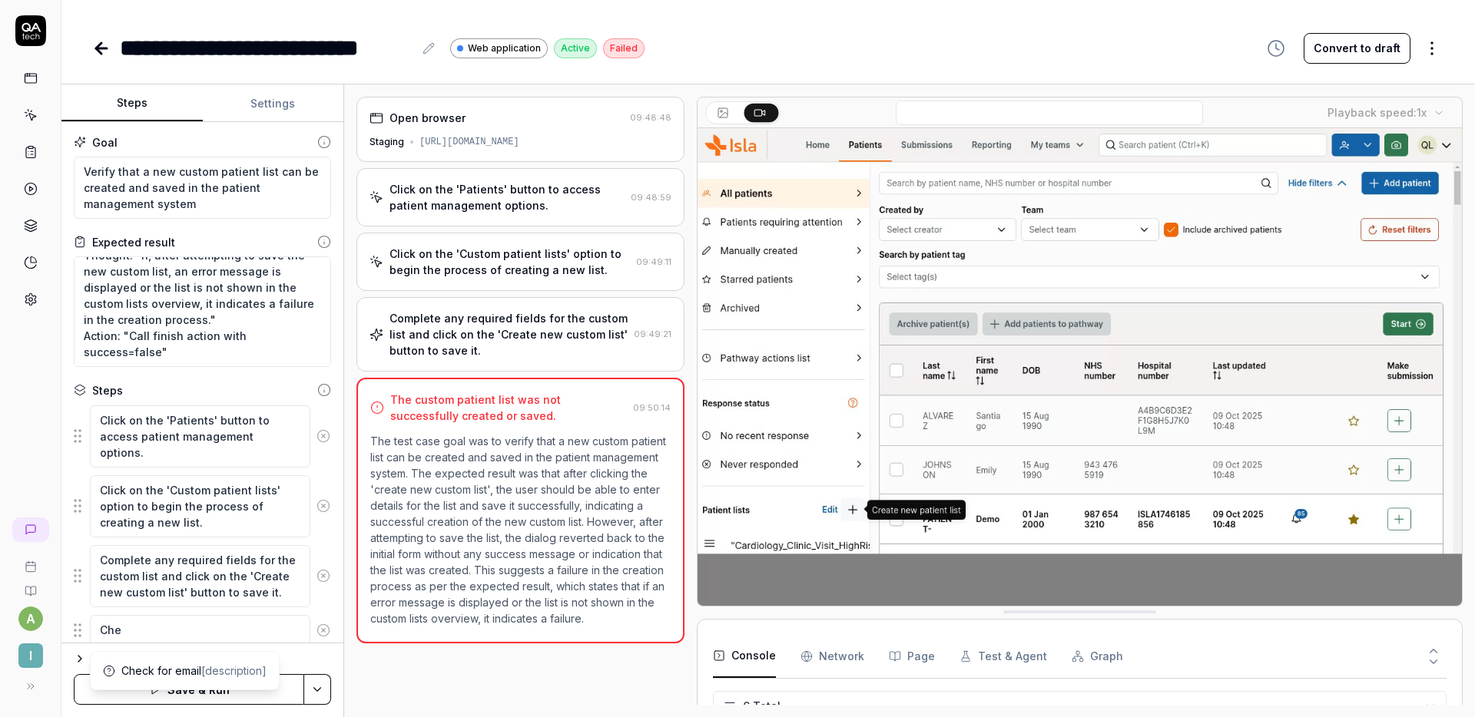
type textarea "*"
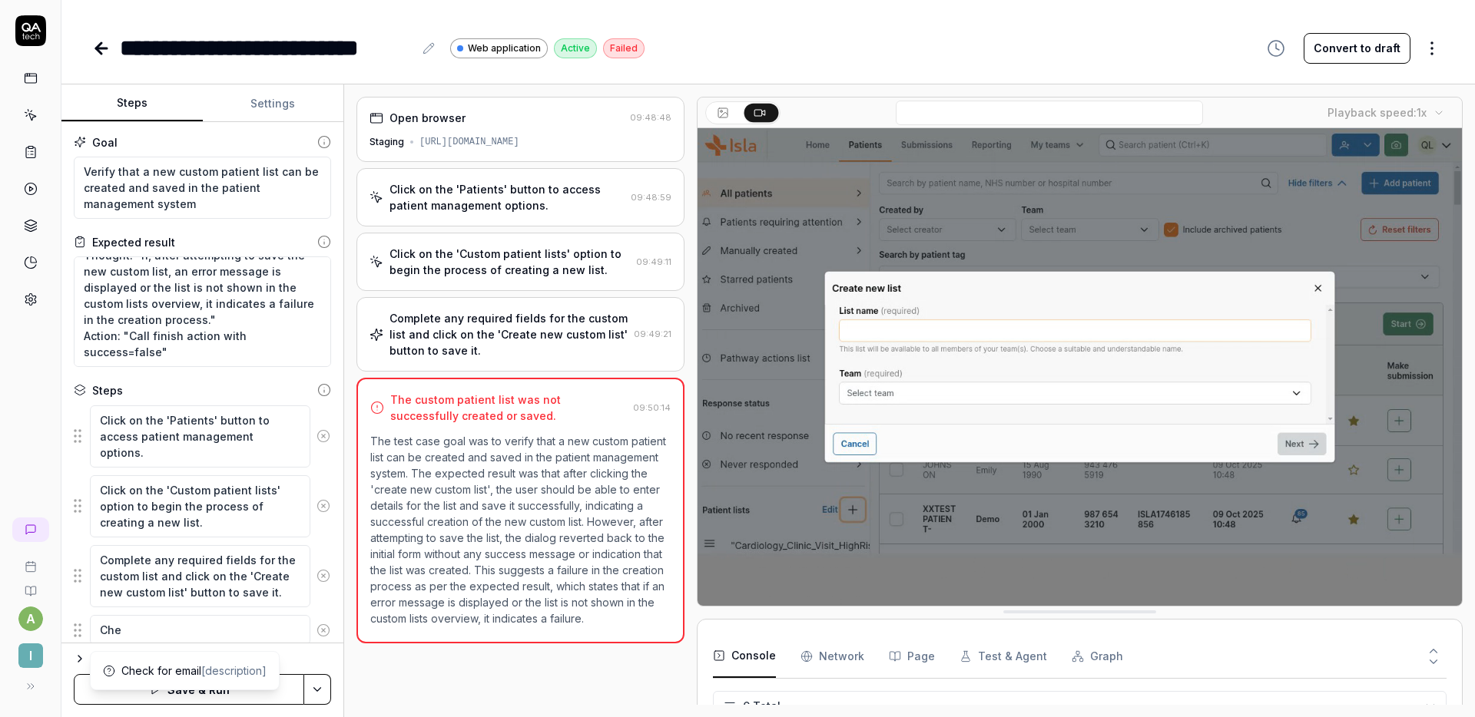
type textarea "Chec"
type textarea "*"
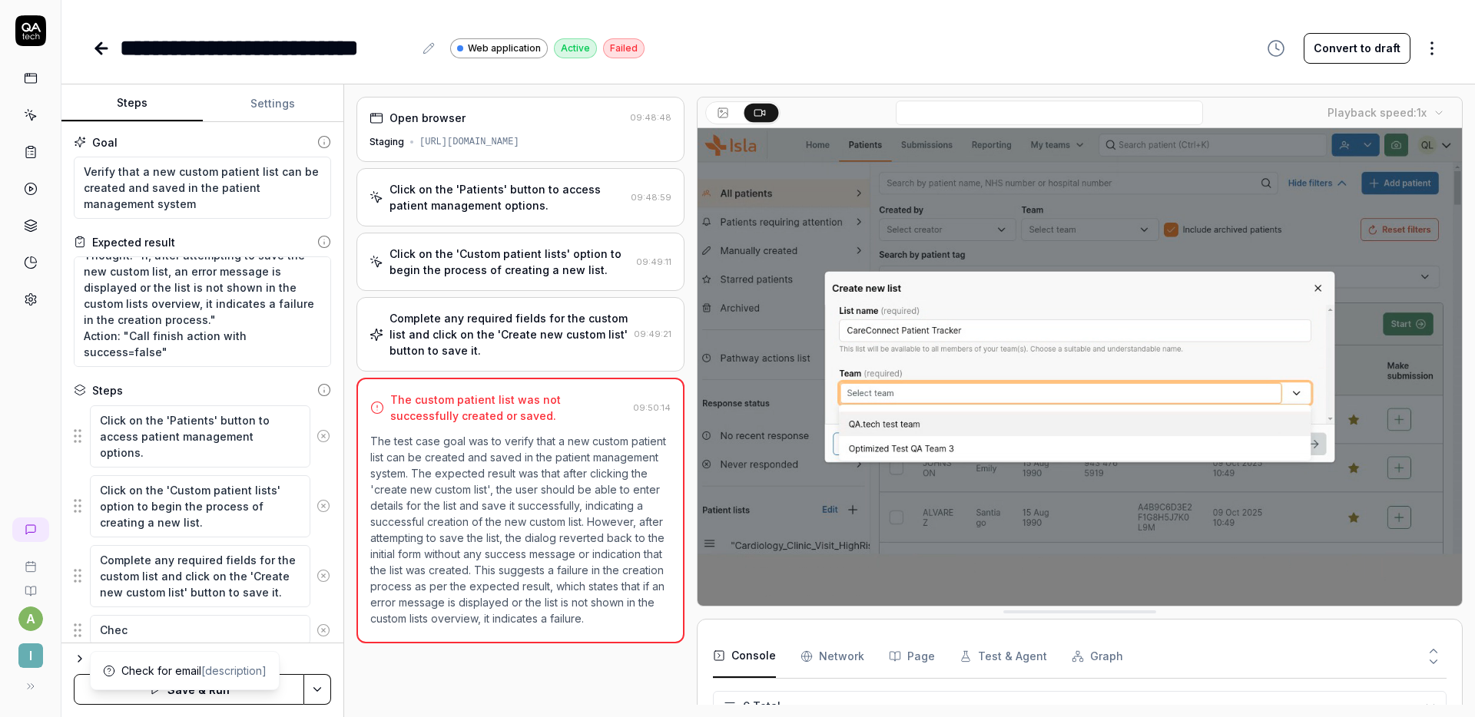
type textarea "Check"
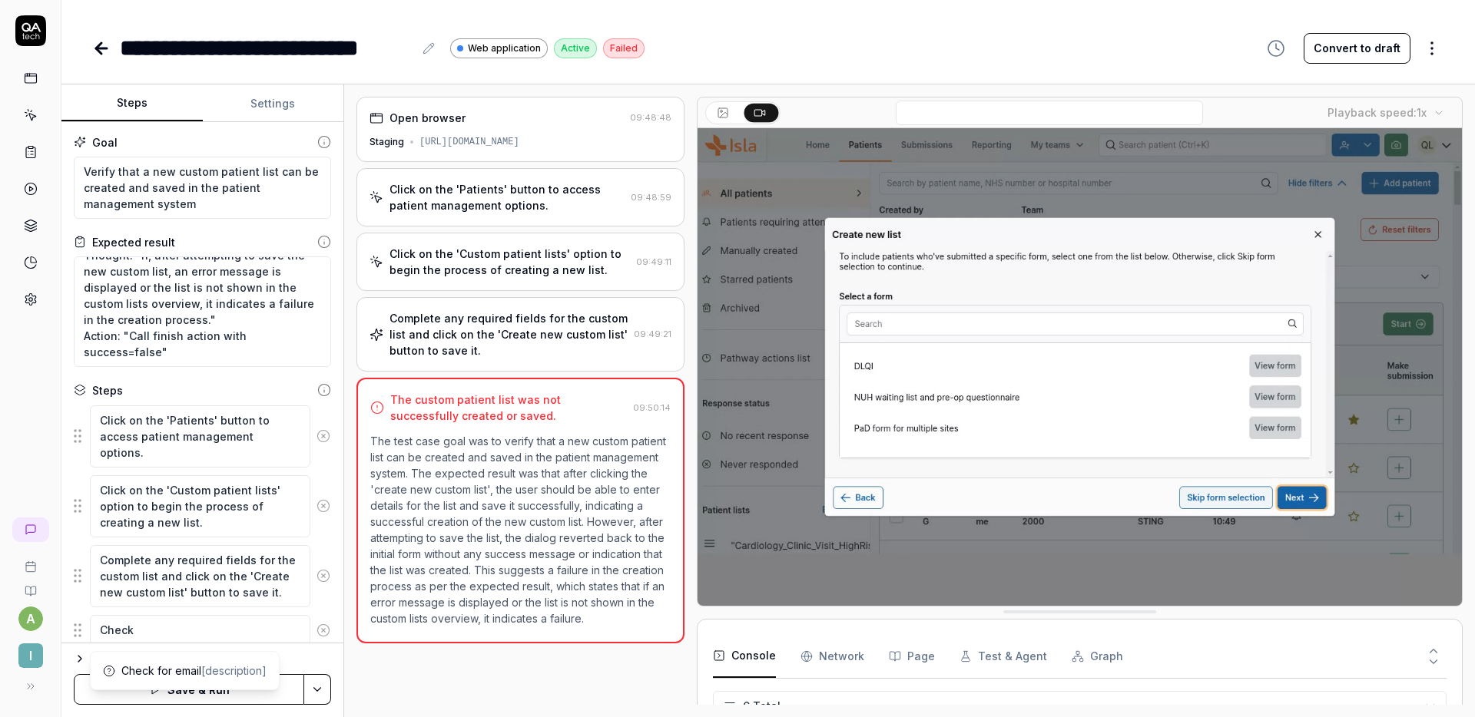
type textarea "*"
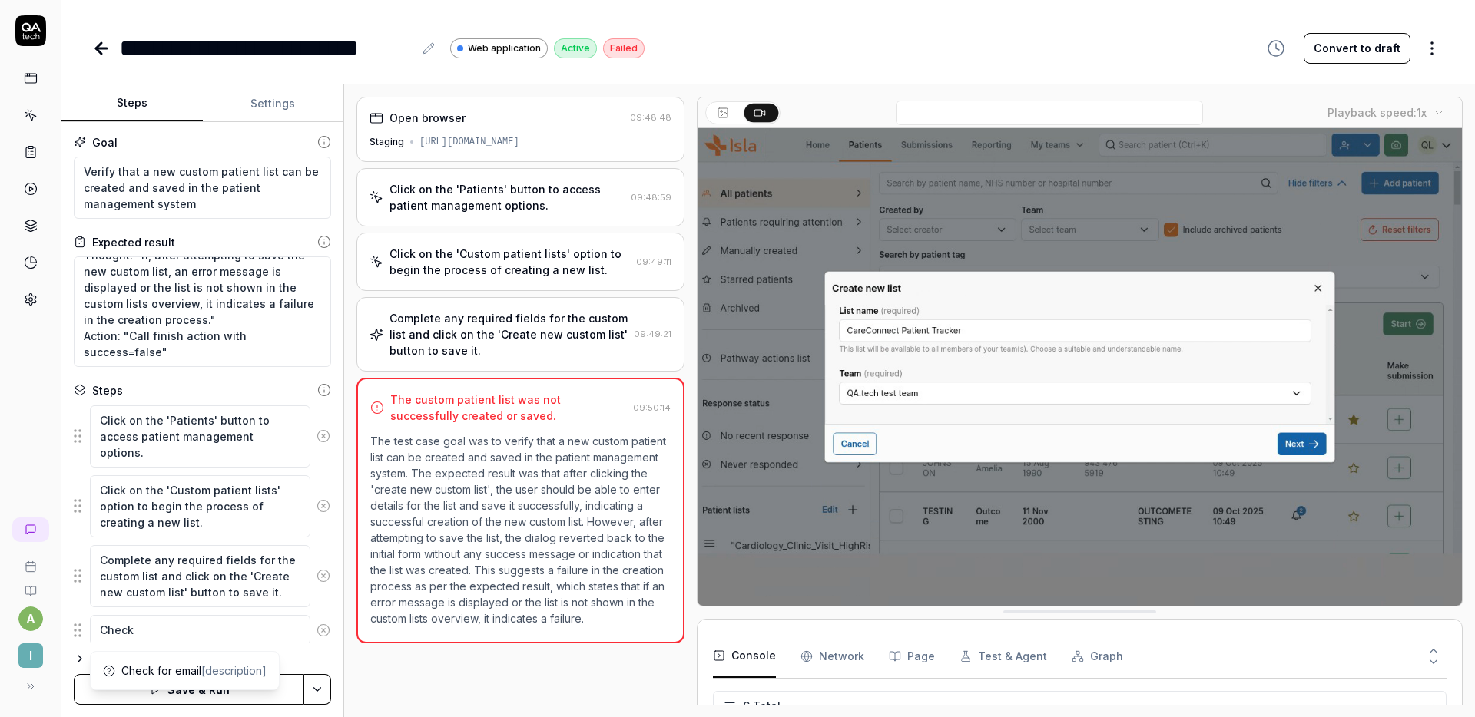
type textarea "Check"
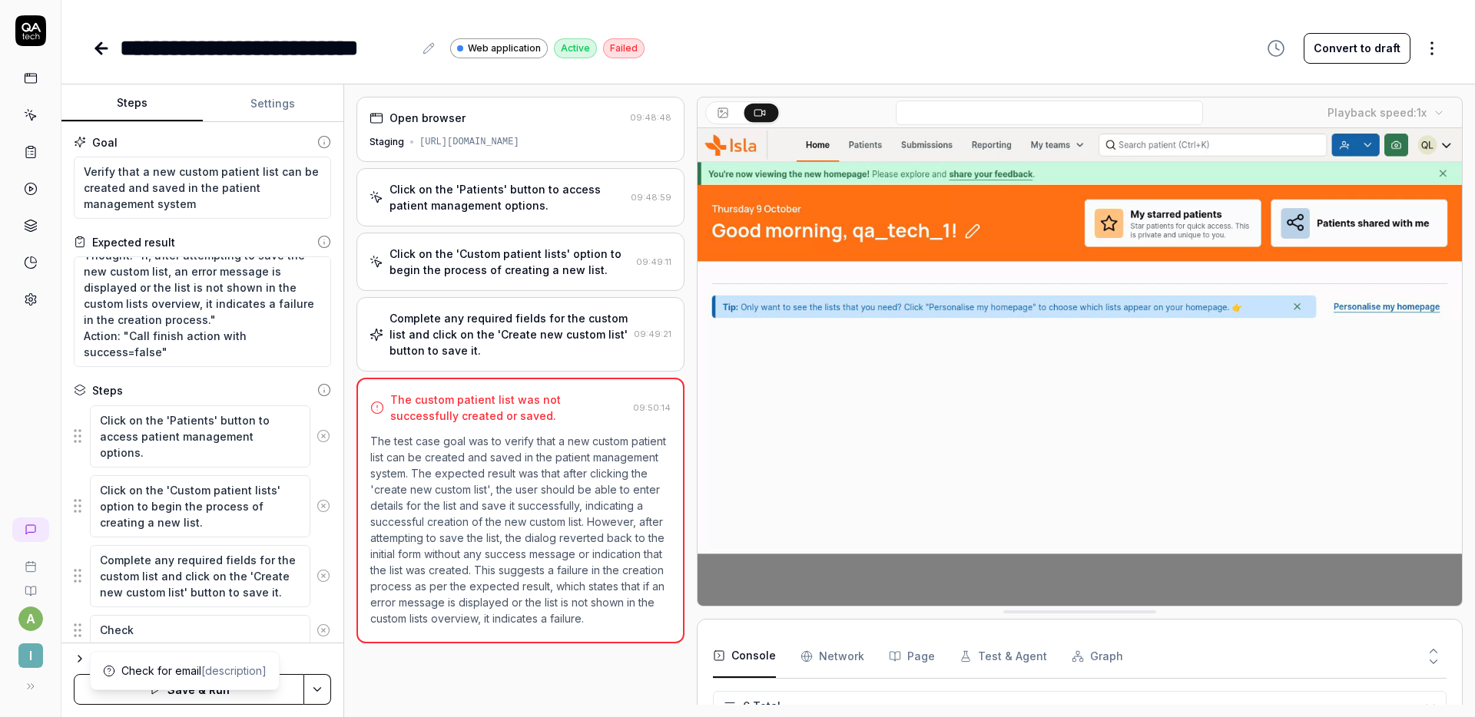
type textarea "*"
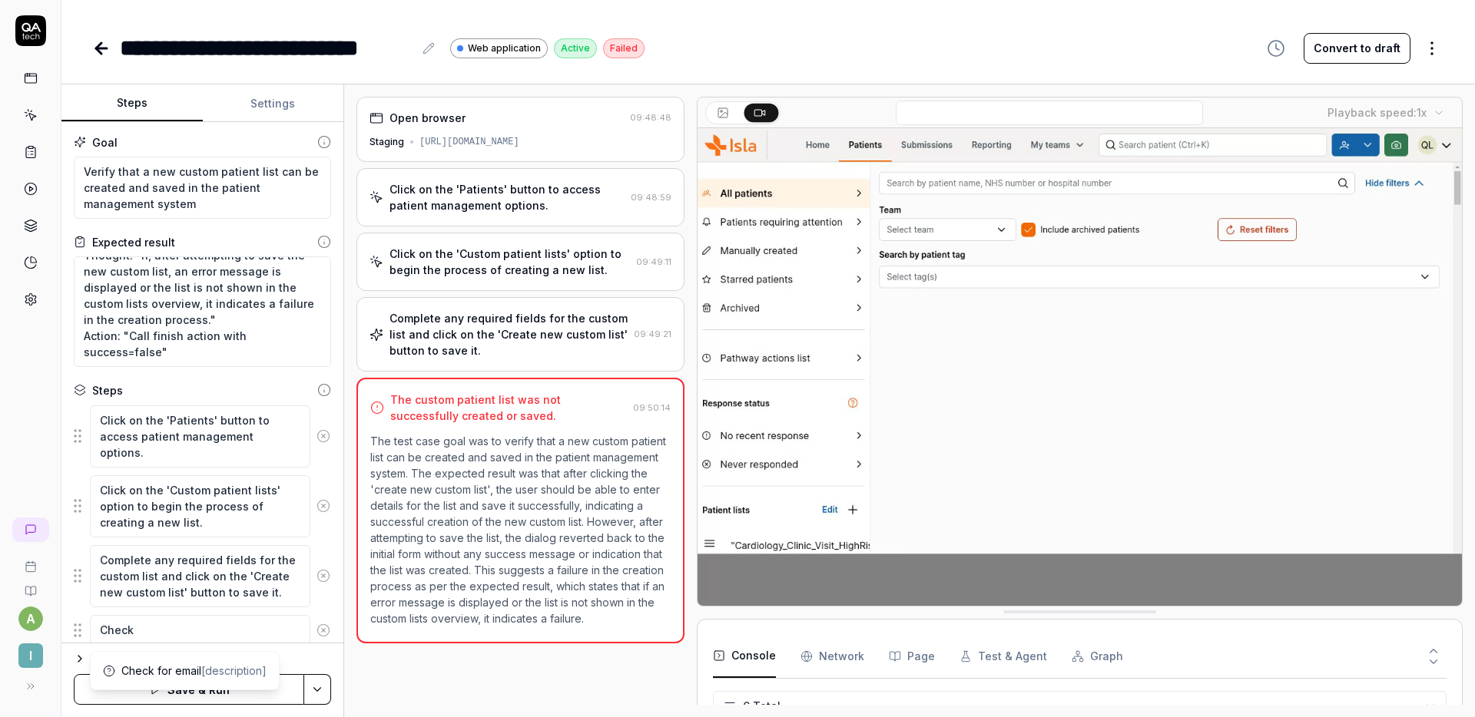
type textarea "Check h"
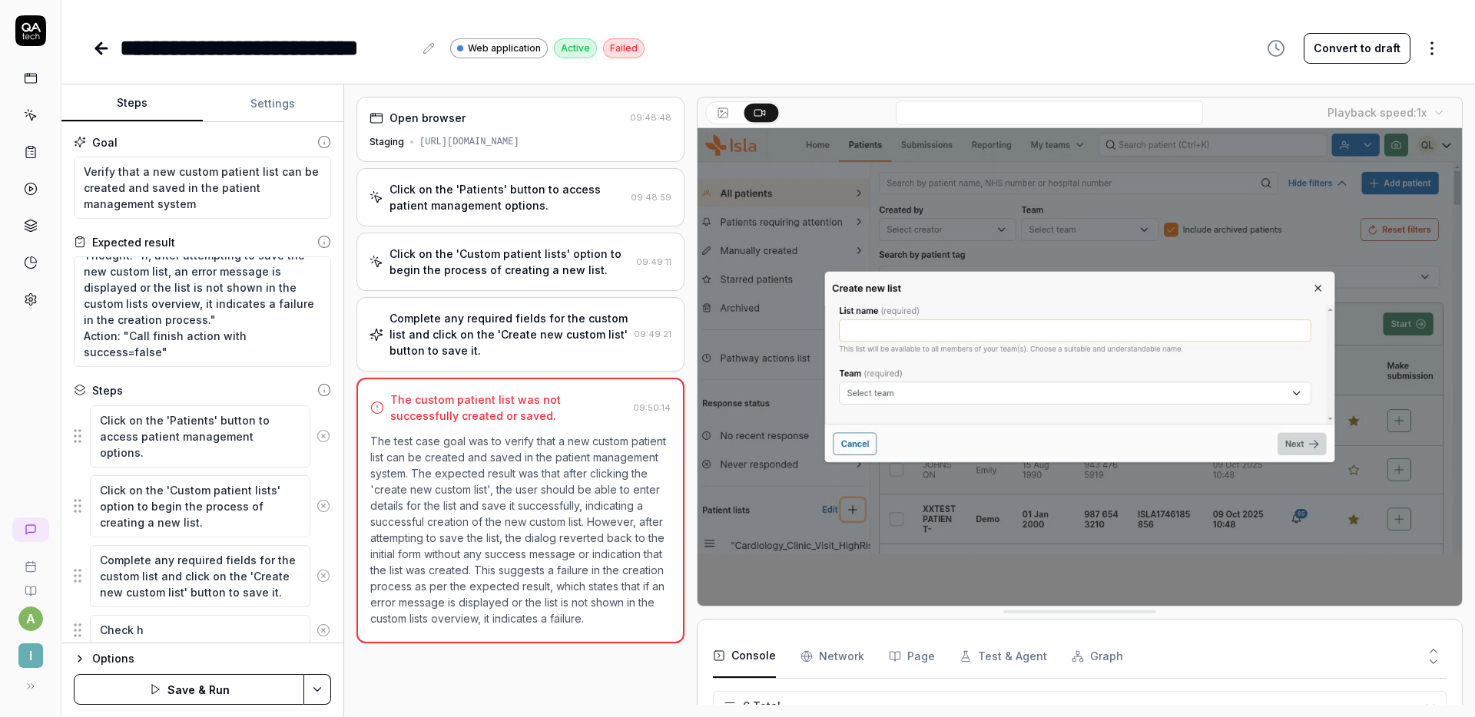
type textarea "*"
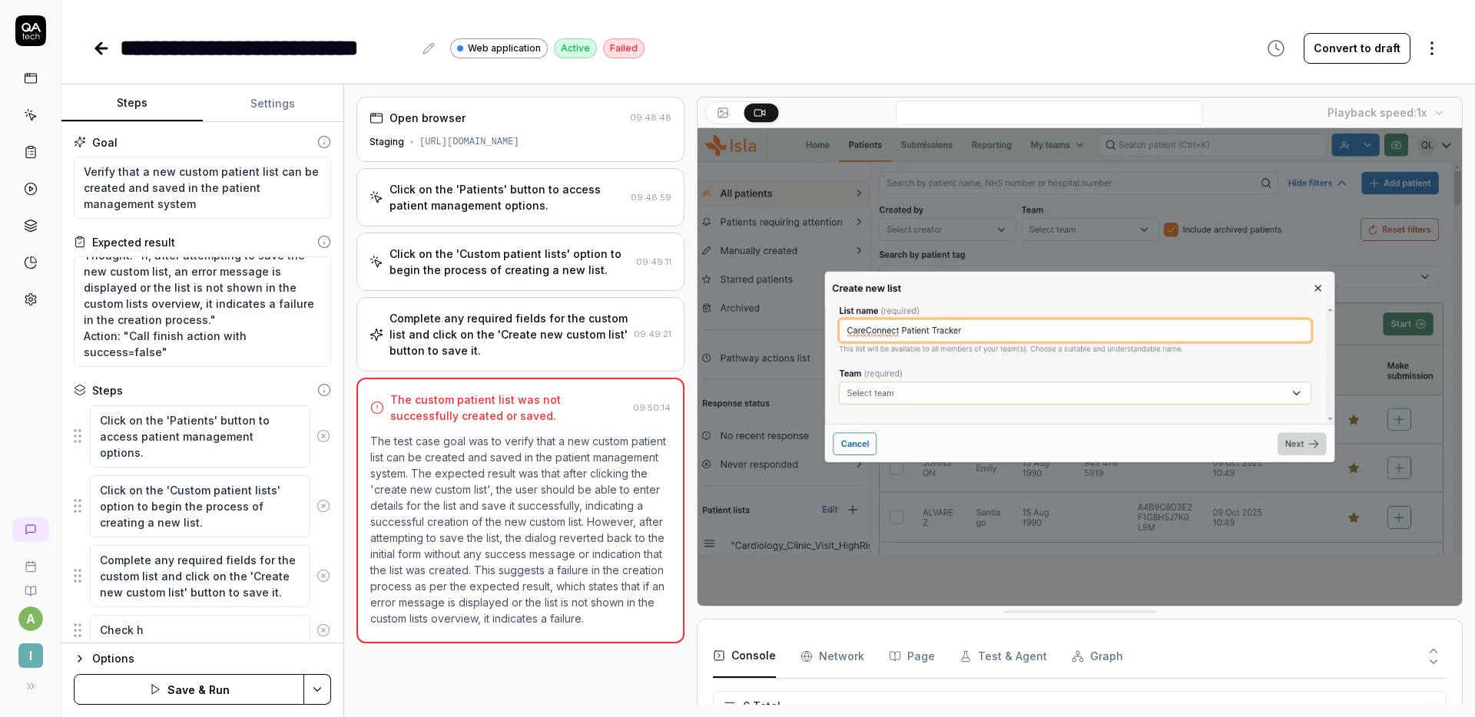
type textarea "Check ht"
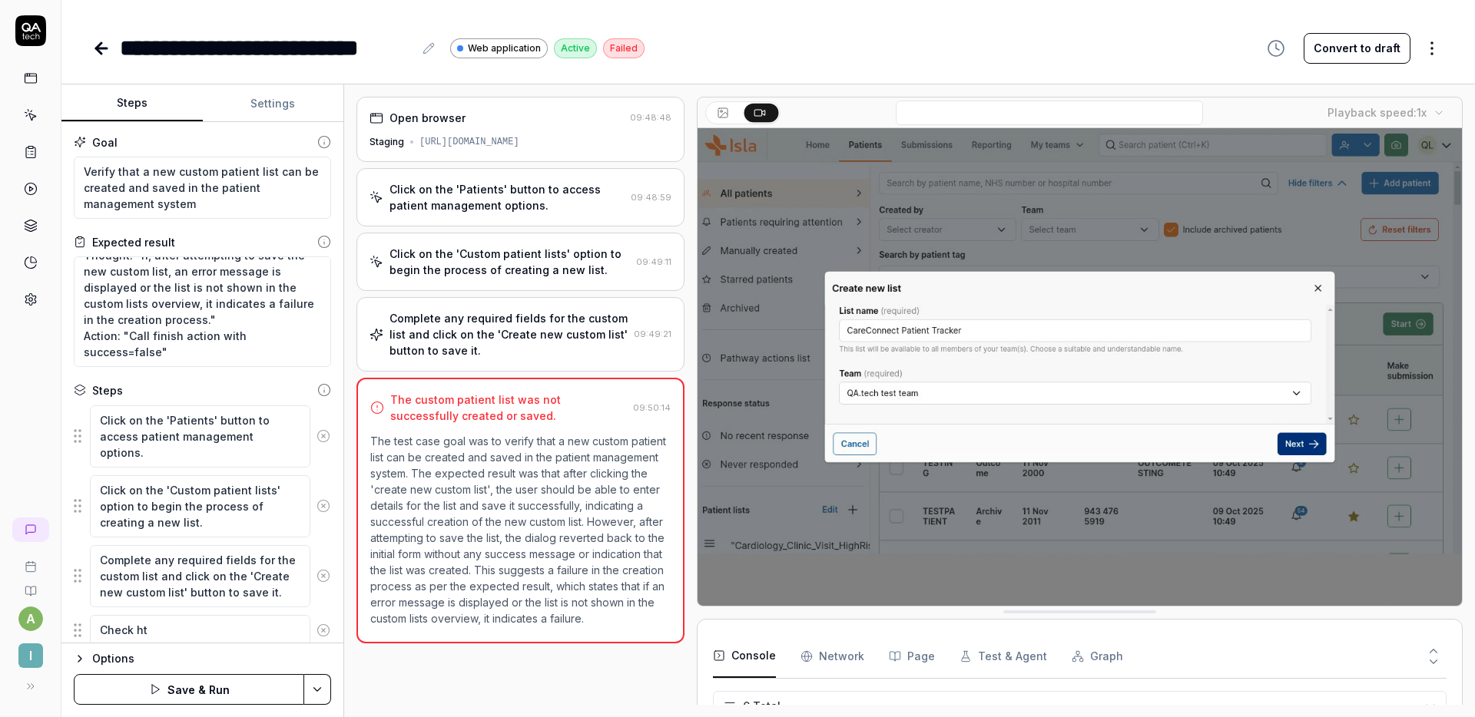
type textarea "*"
type textarea "Check h"
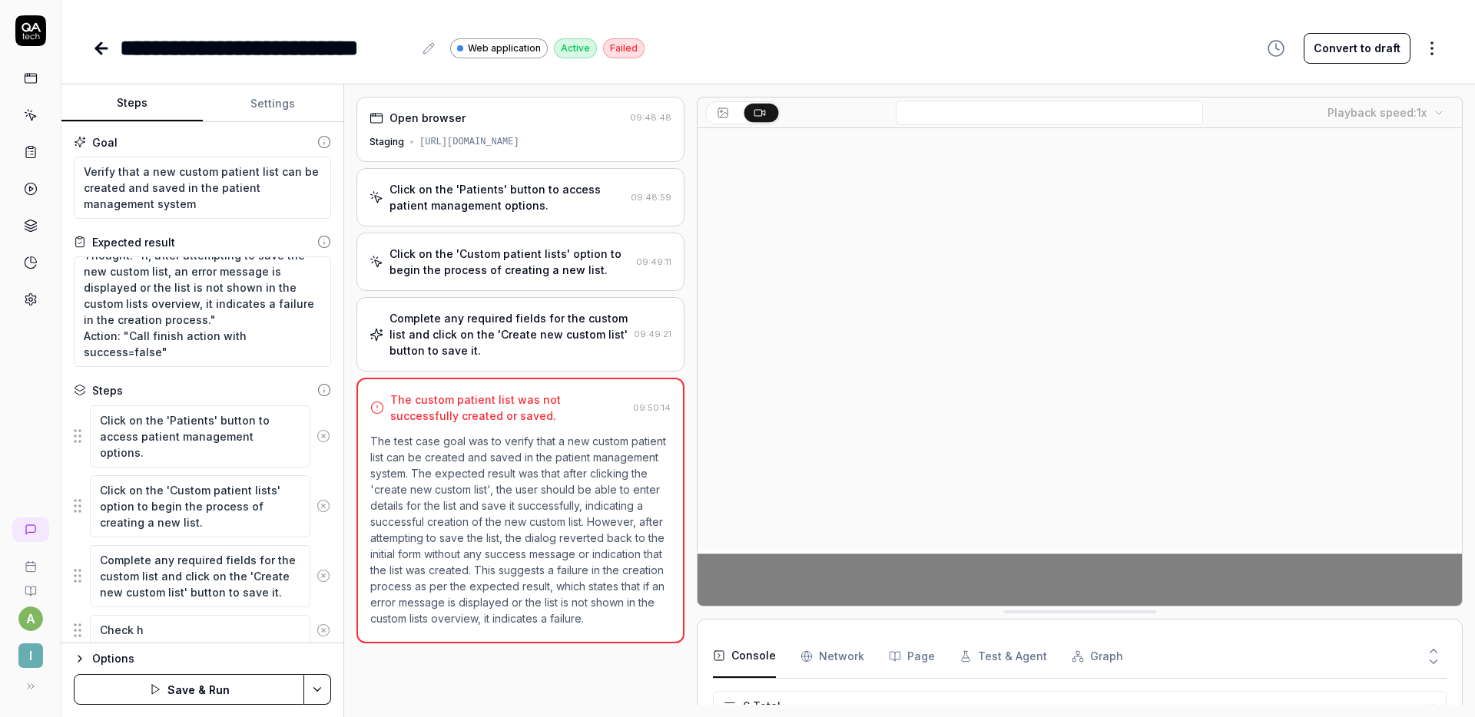
type textarea "*"
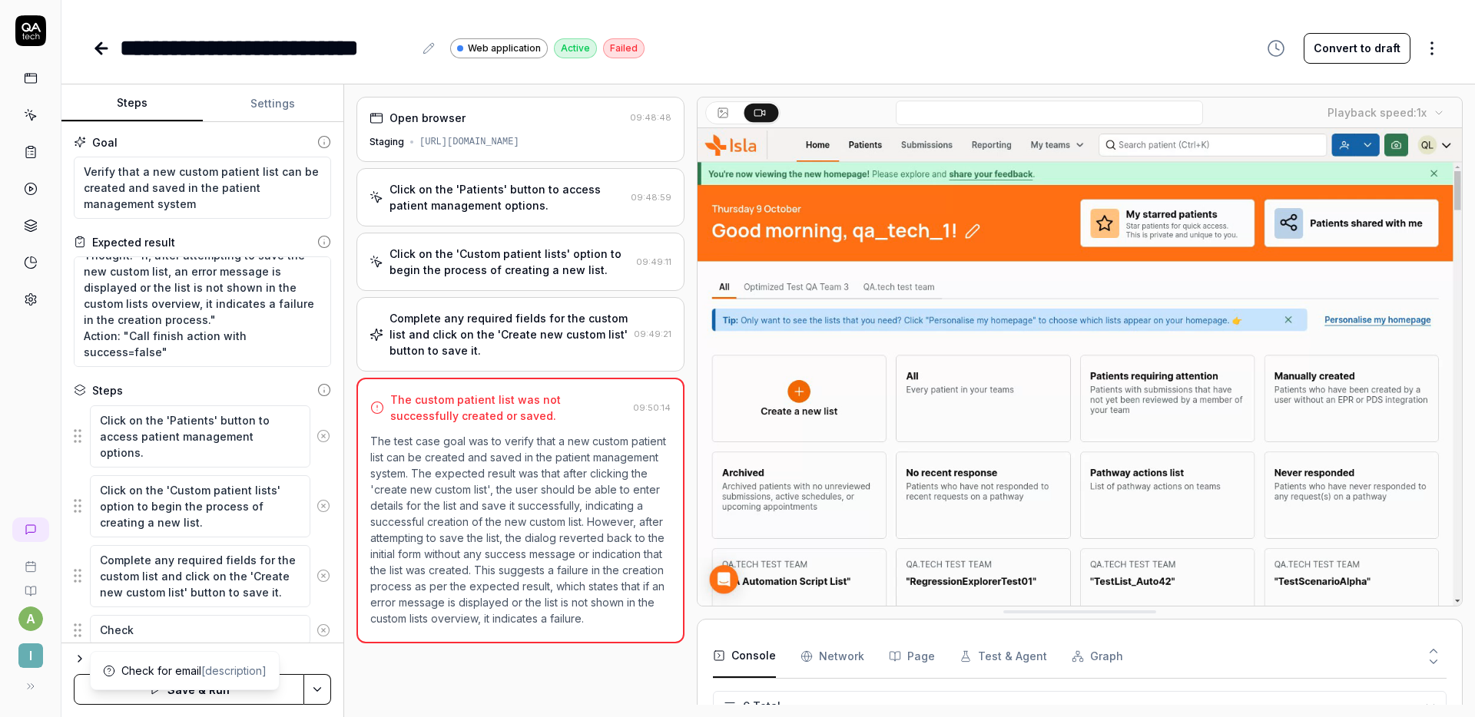
type textarea "Check t"
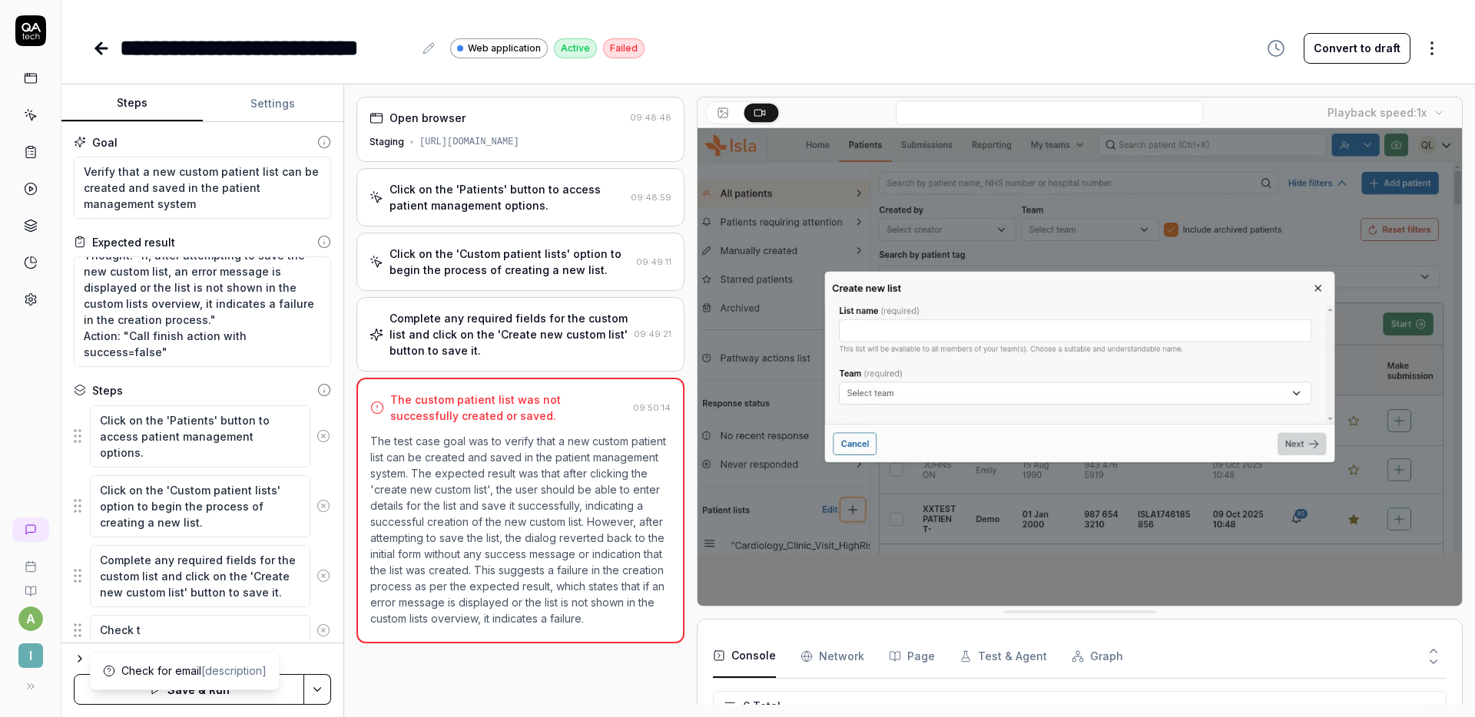
type textarea "*"
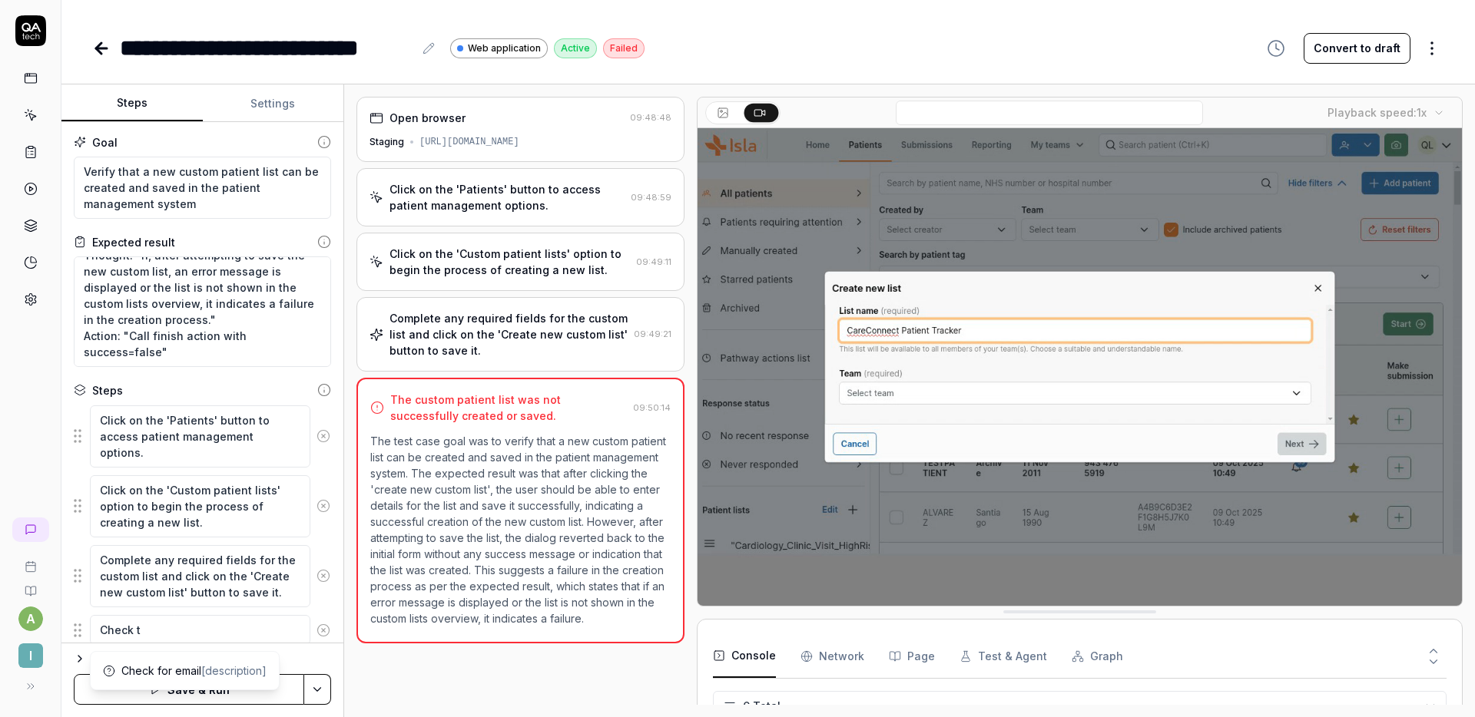
type textarea "Check th"
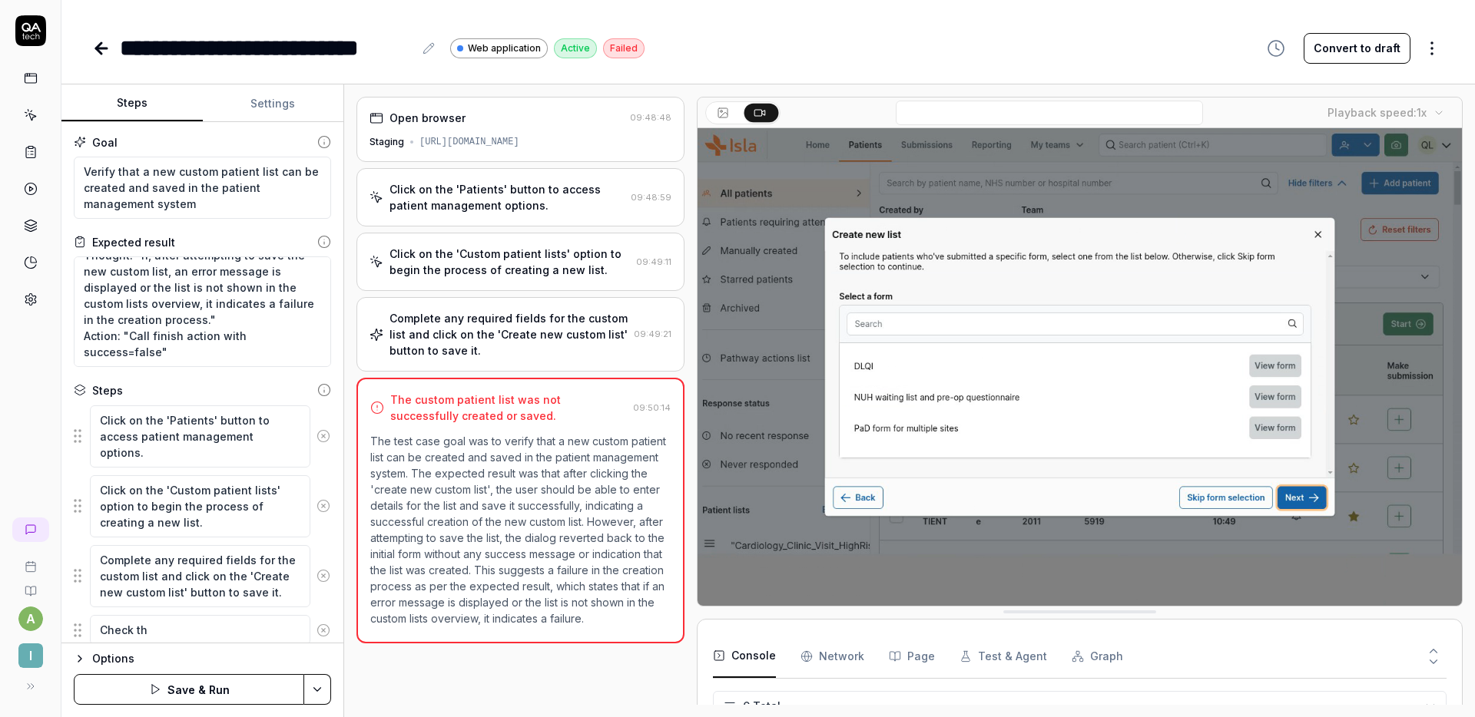
type textarea "*"
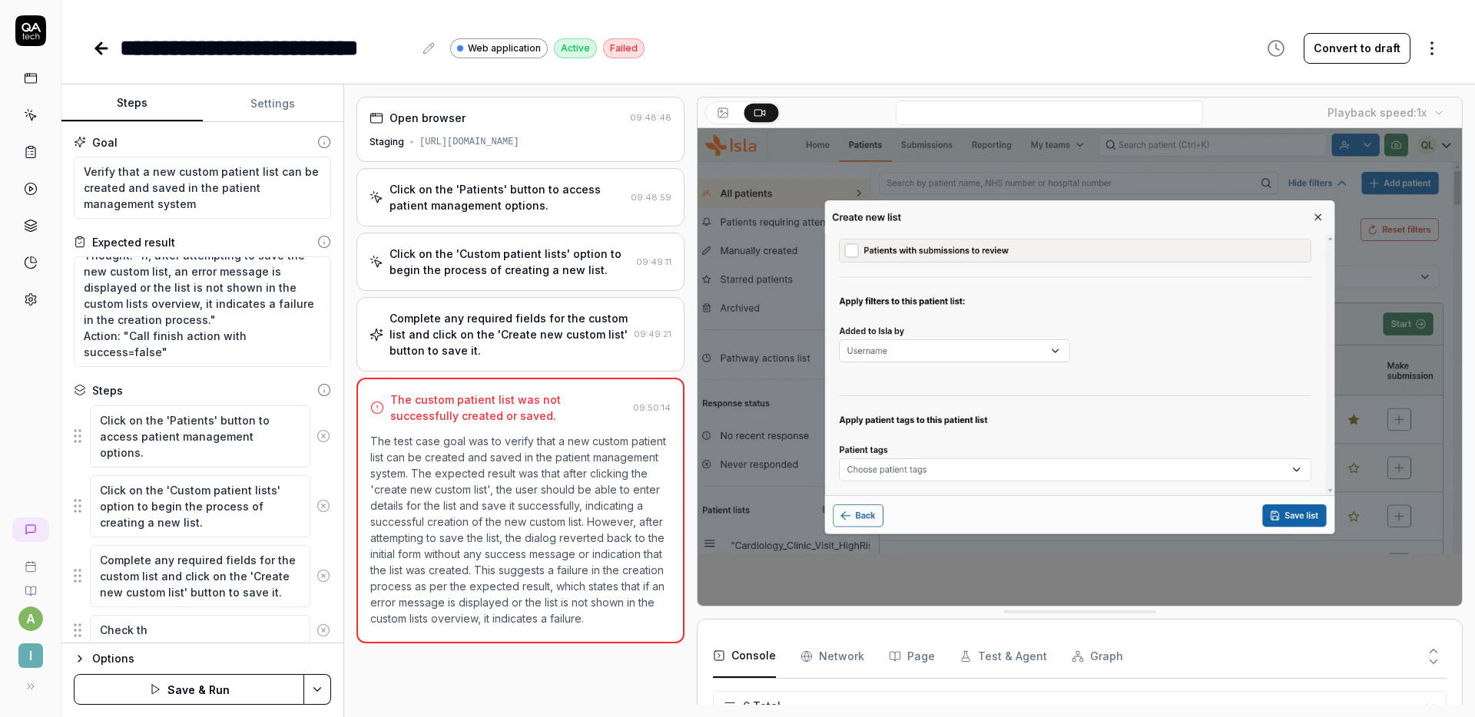
type textarea "Check thr"
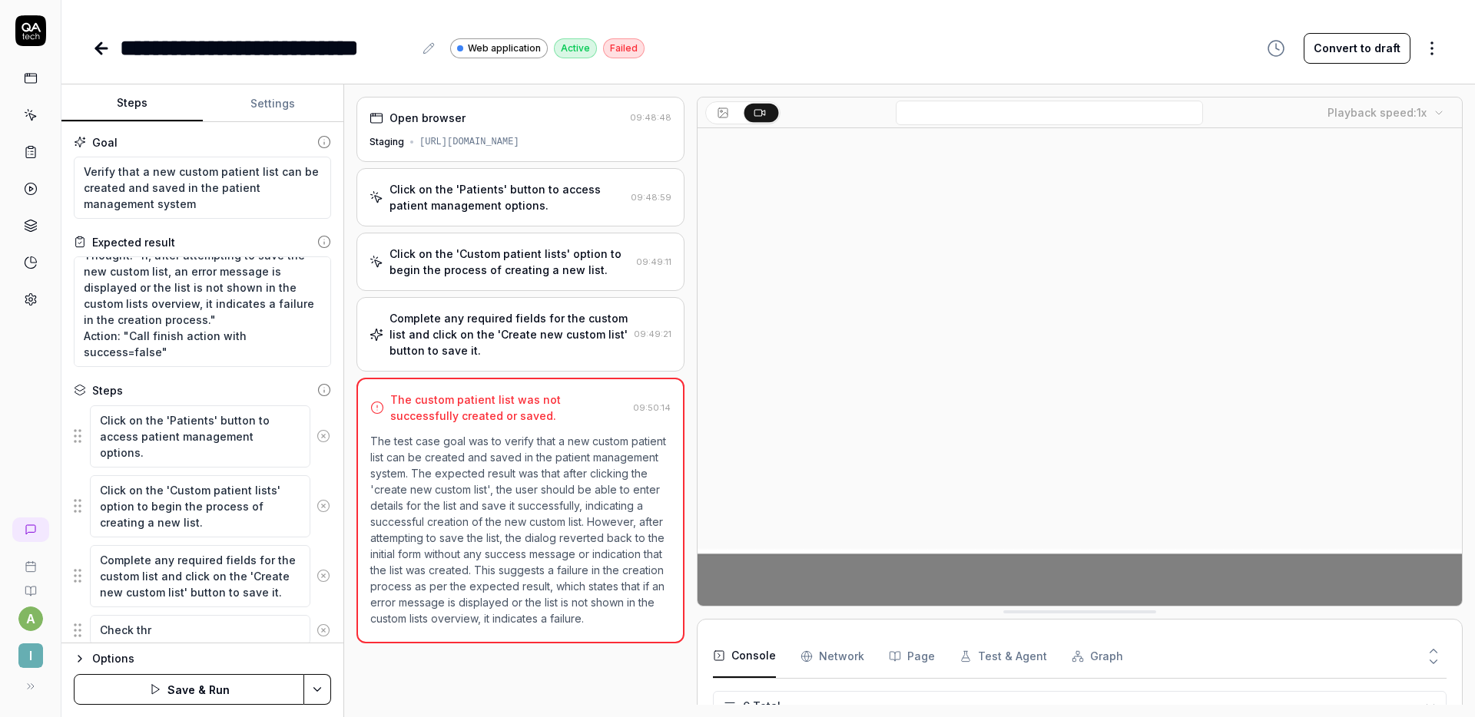
type textarea "*"
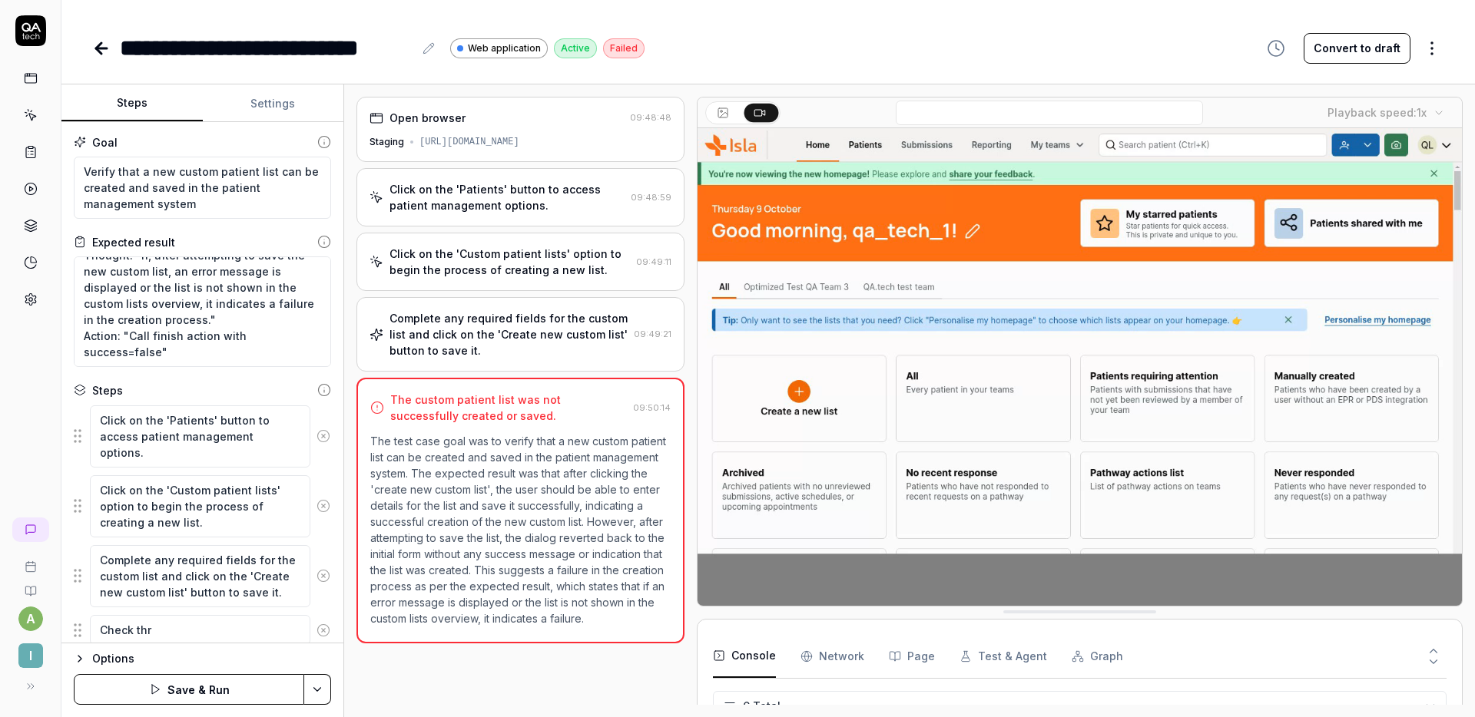
type textarea "Check thro"
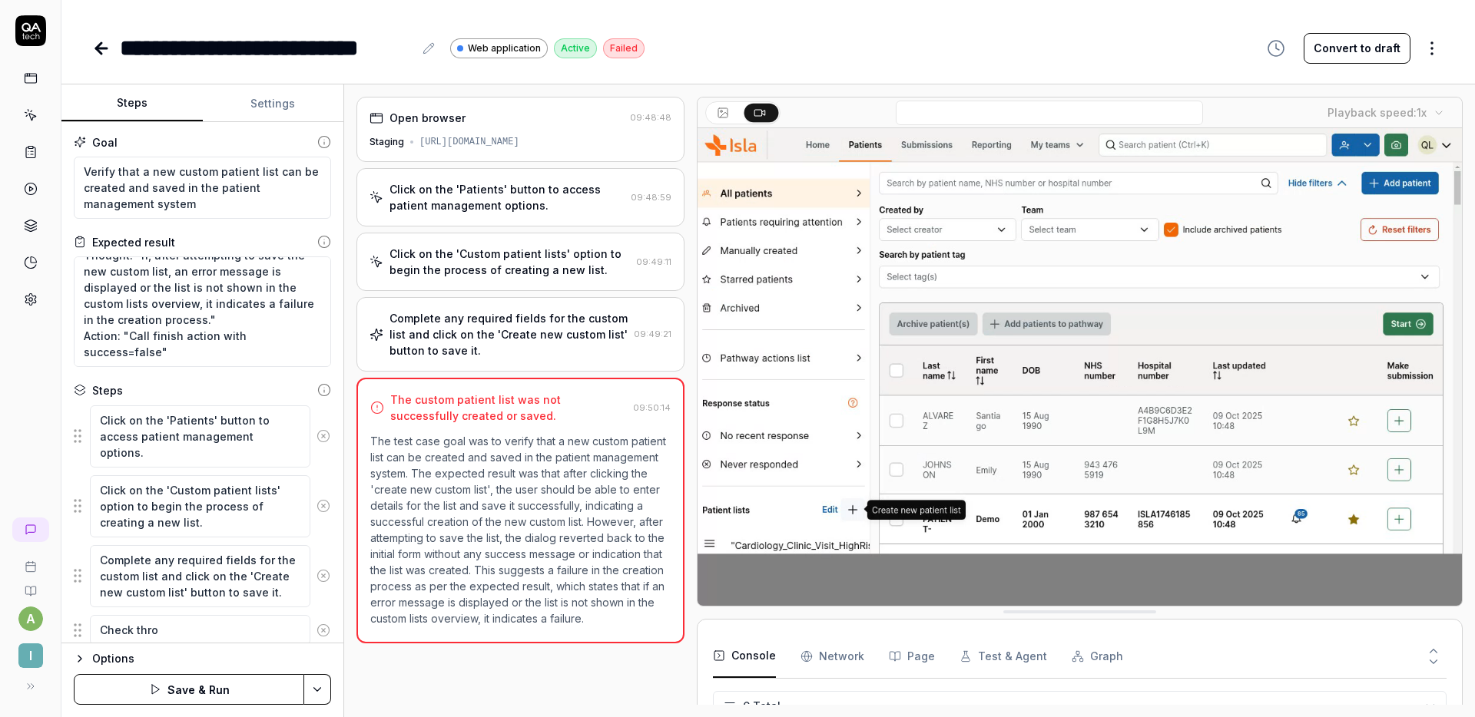
type textarea "*"
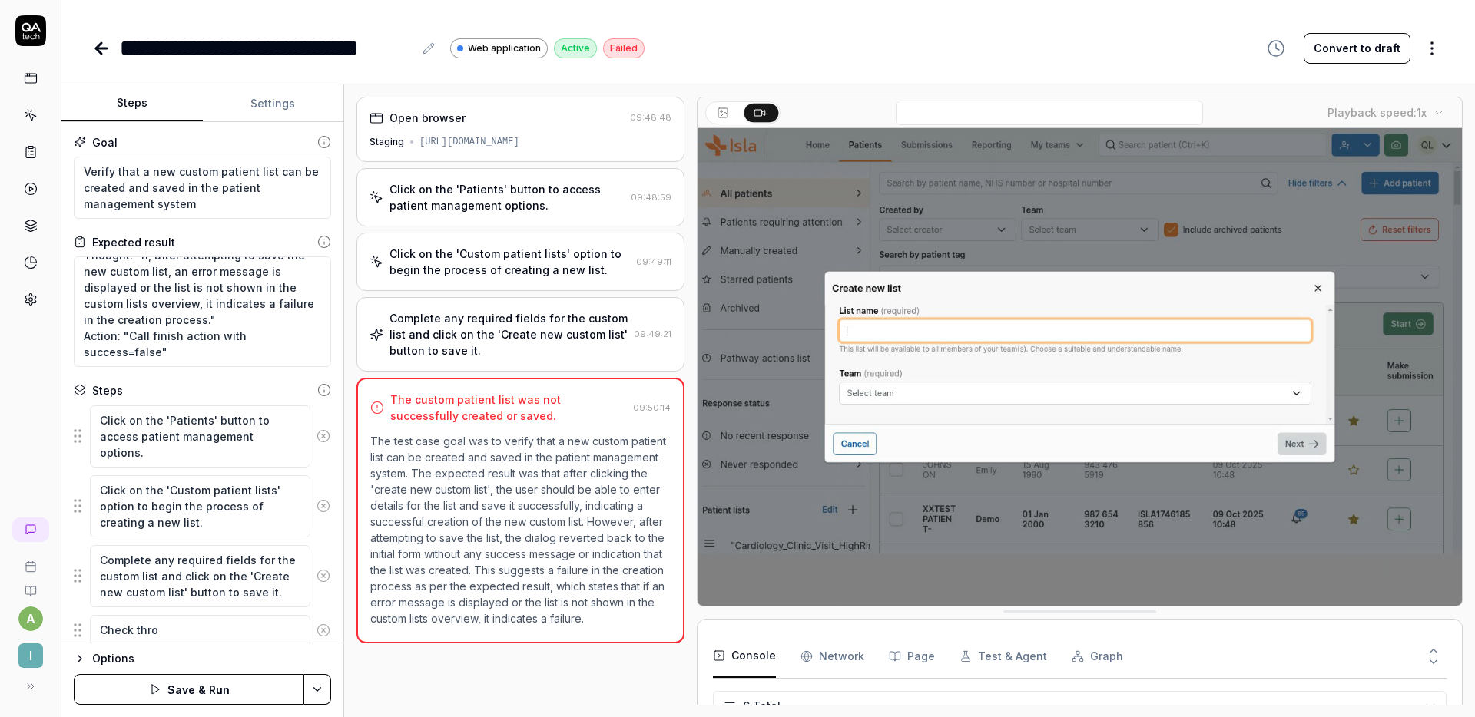
type textarea "Check throu"
type textarea "*"
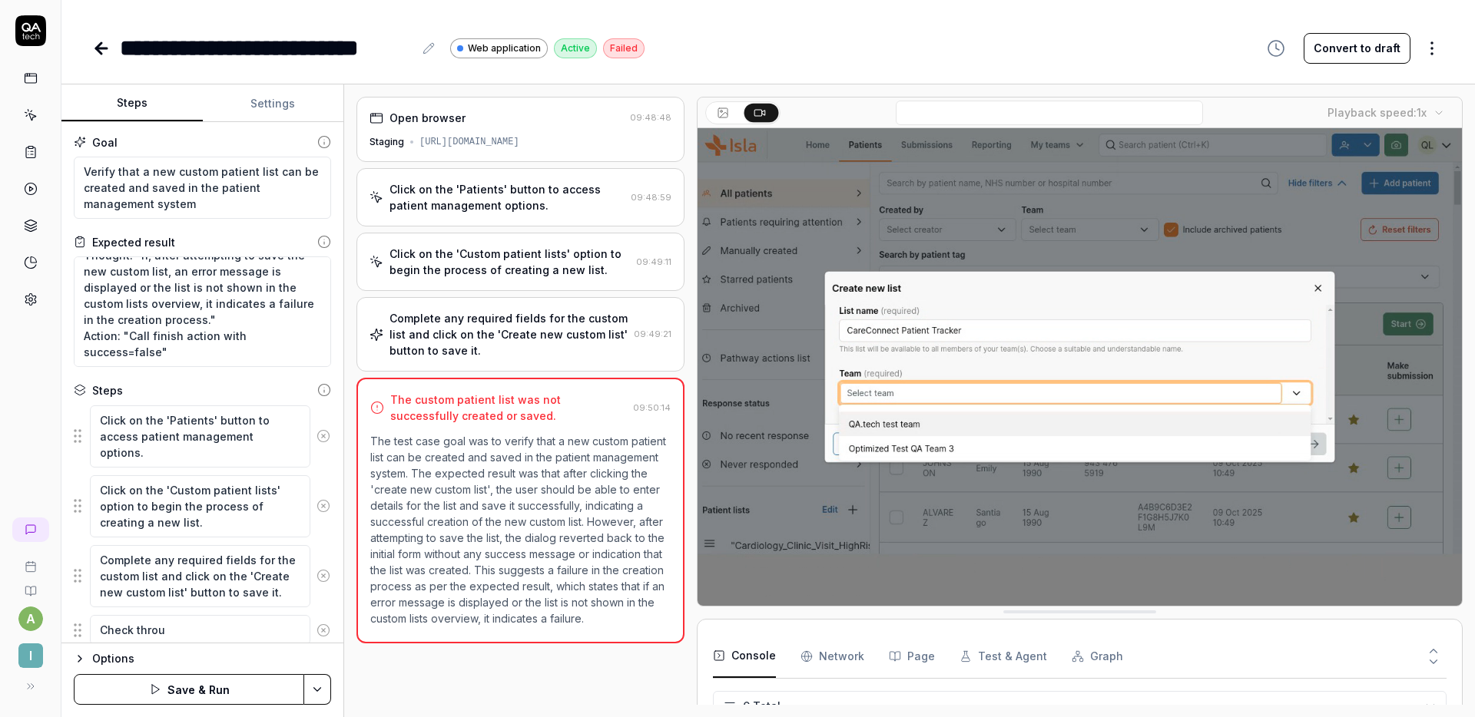
type textarea "Check throug"
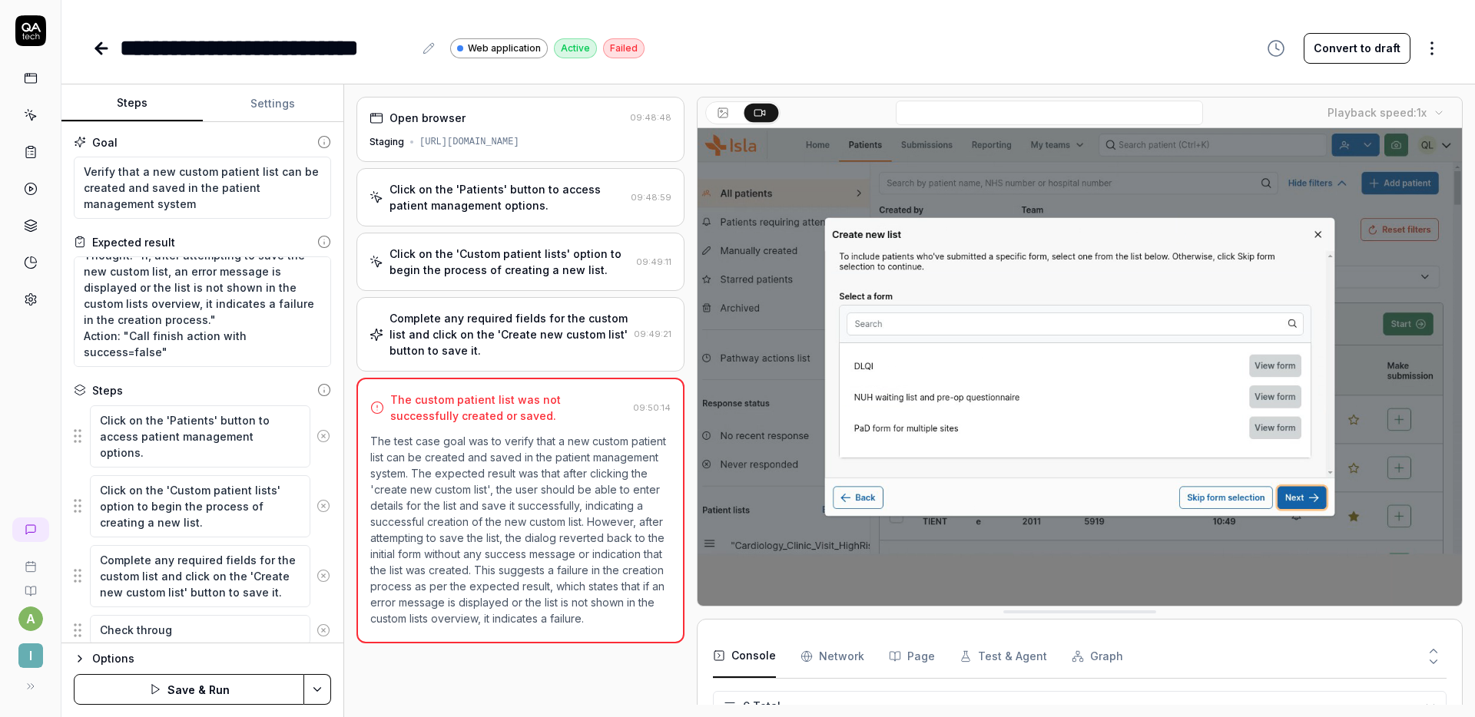
type textarea "*"
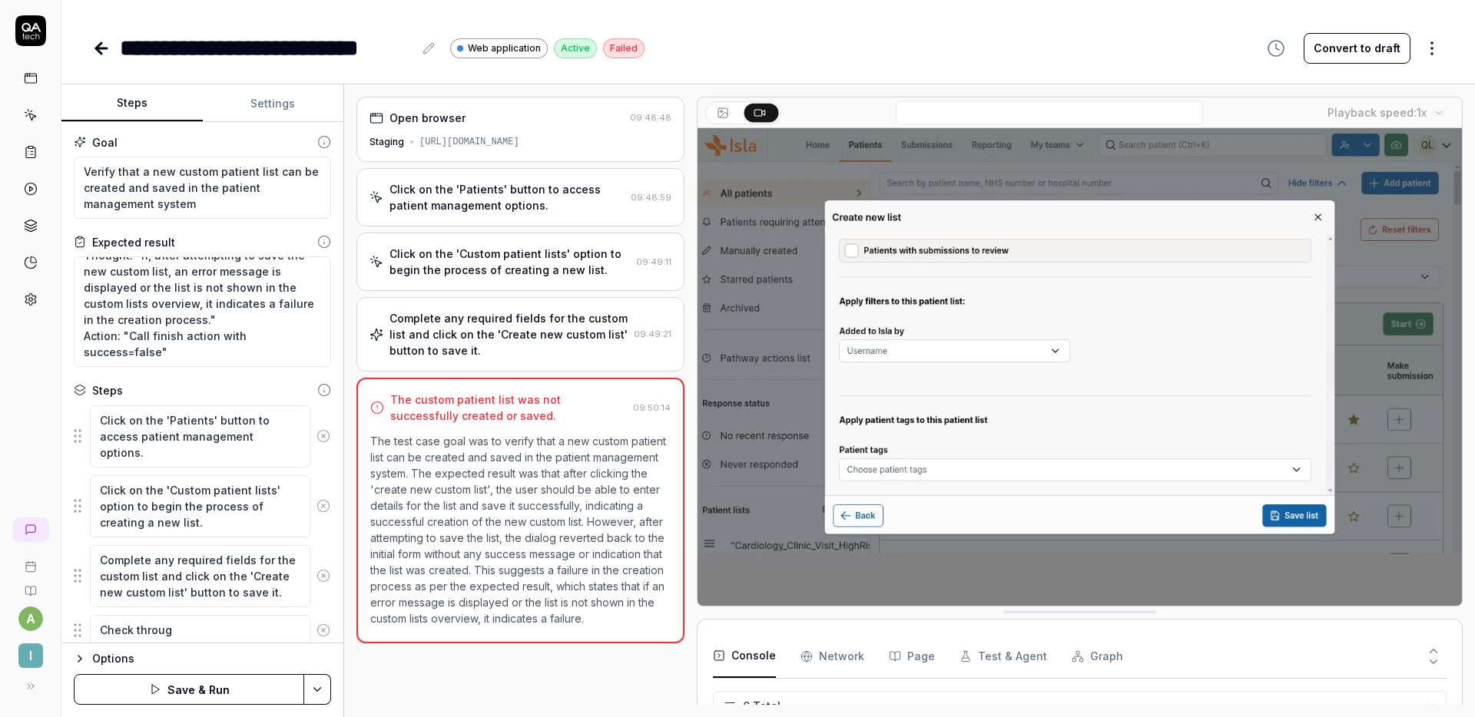
type textarea "Check through"
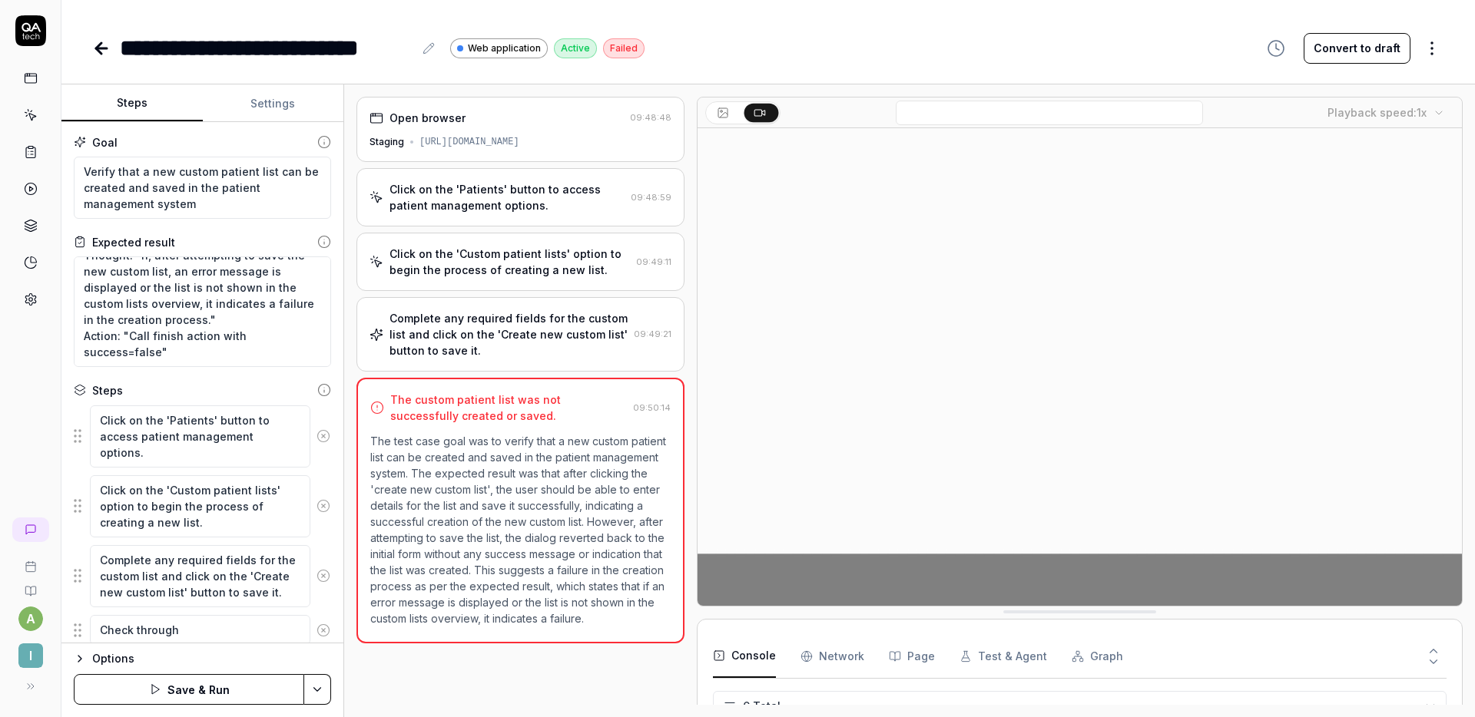
type textarea "*"
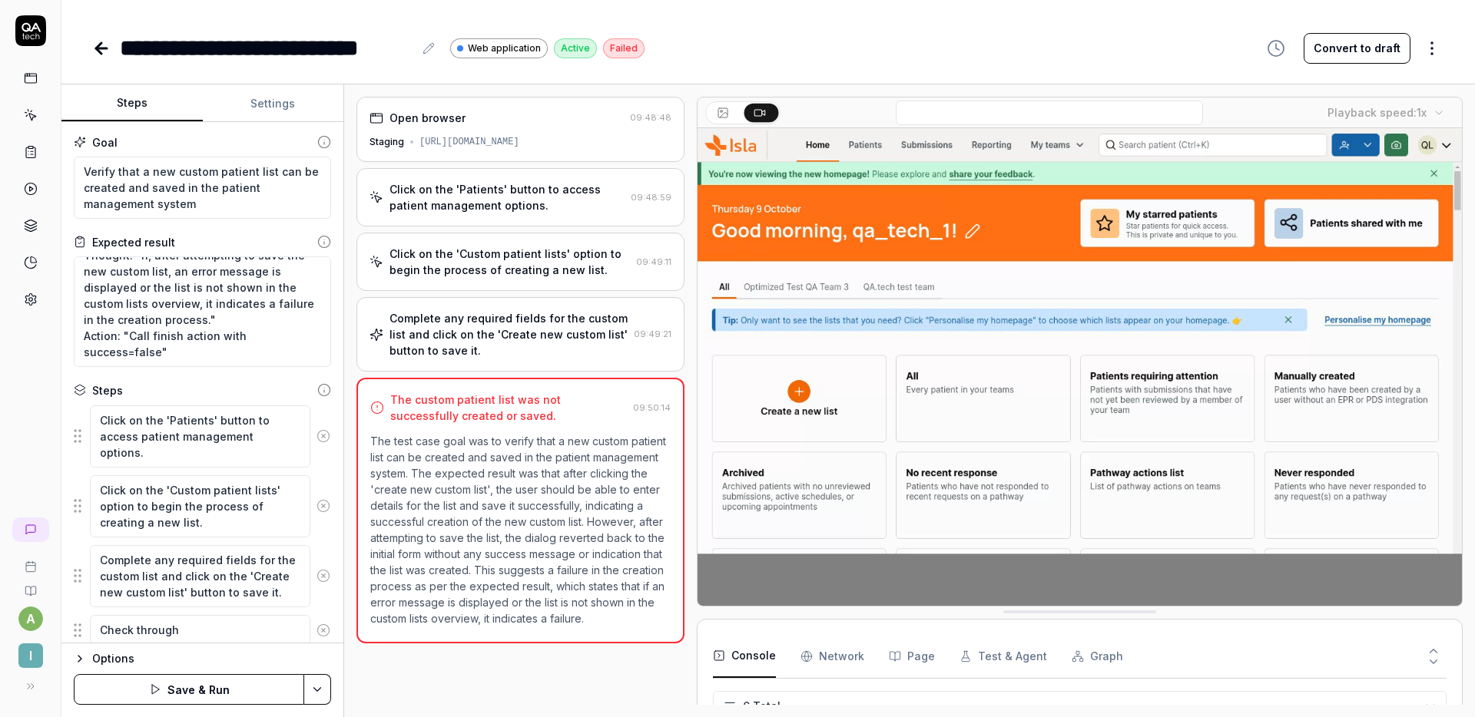
type textarea "Check through"
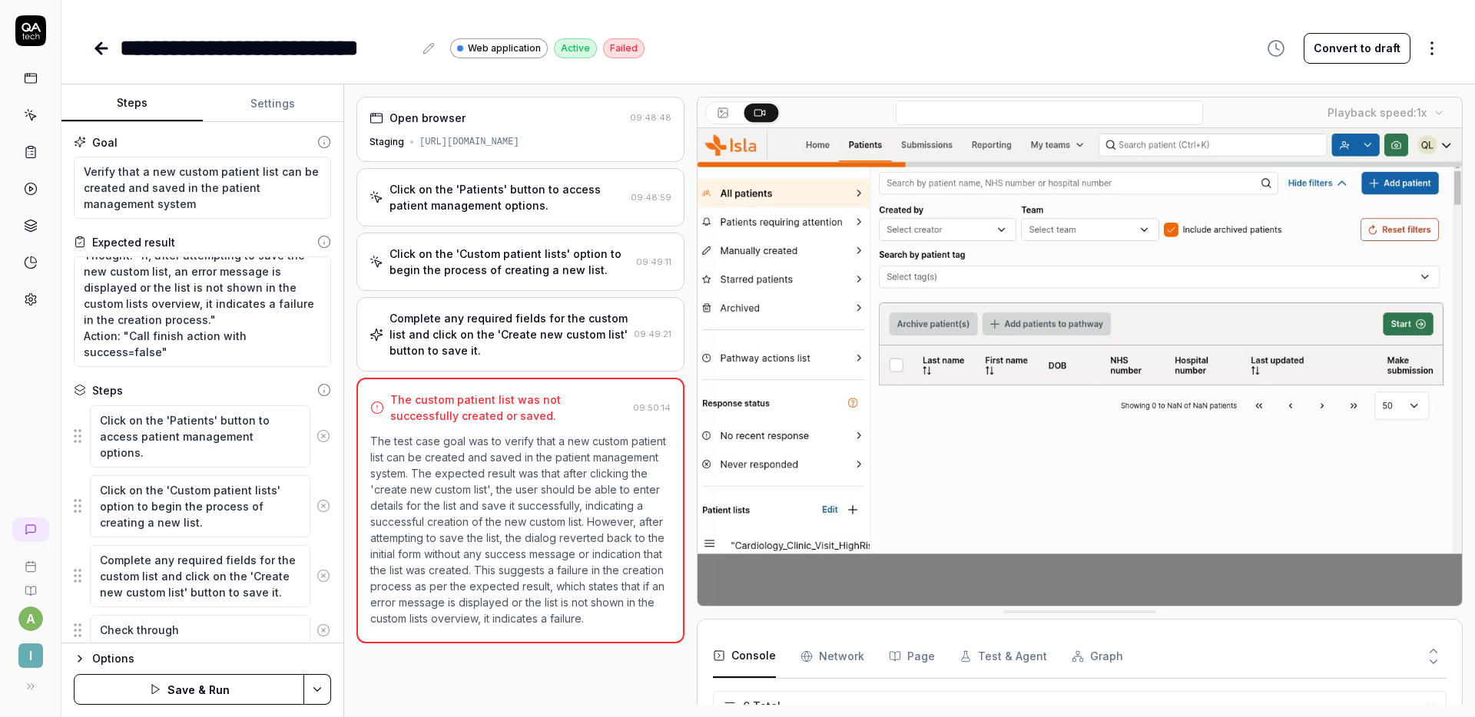
type textarea "*"
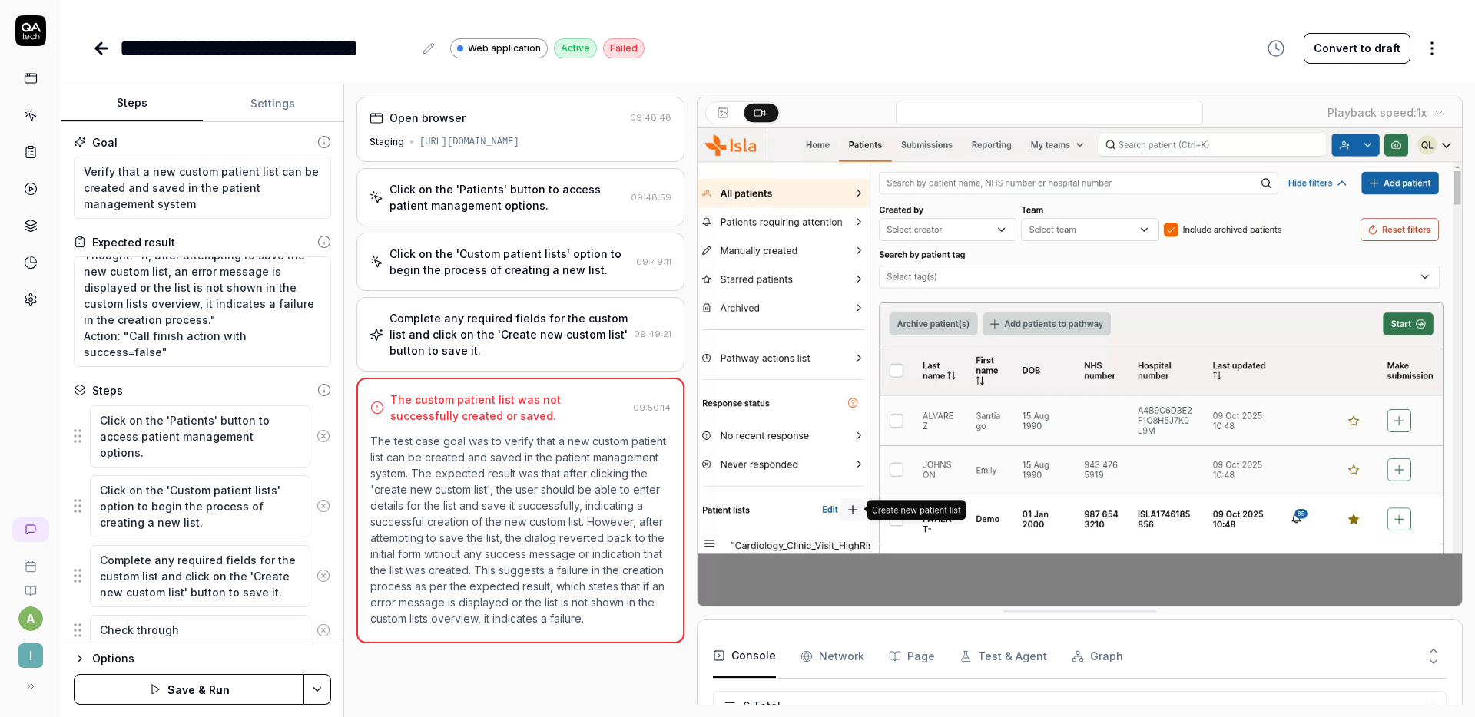
type textarea "Check through t"
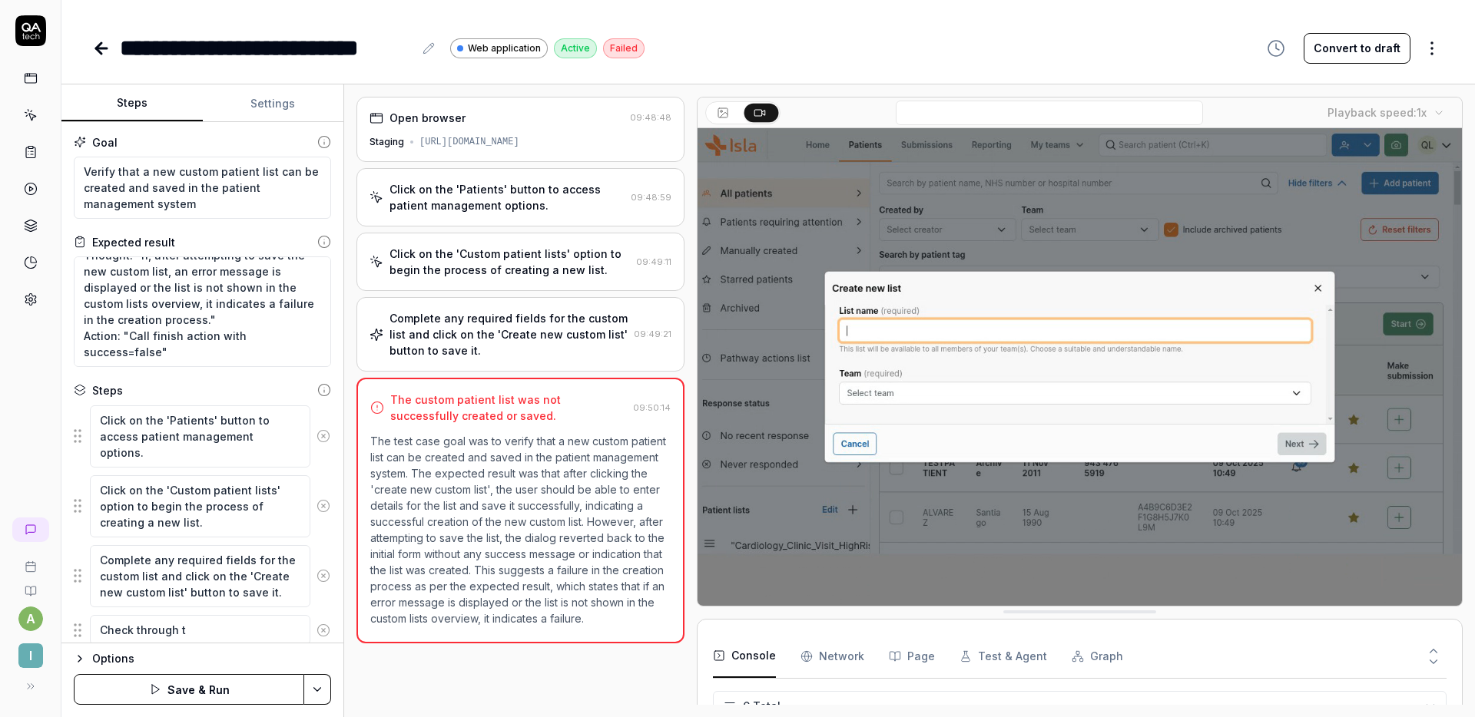
type textarea "*"
type textarea "Check through the"
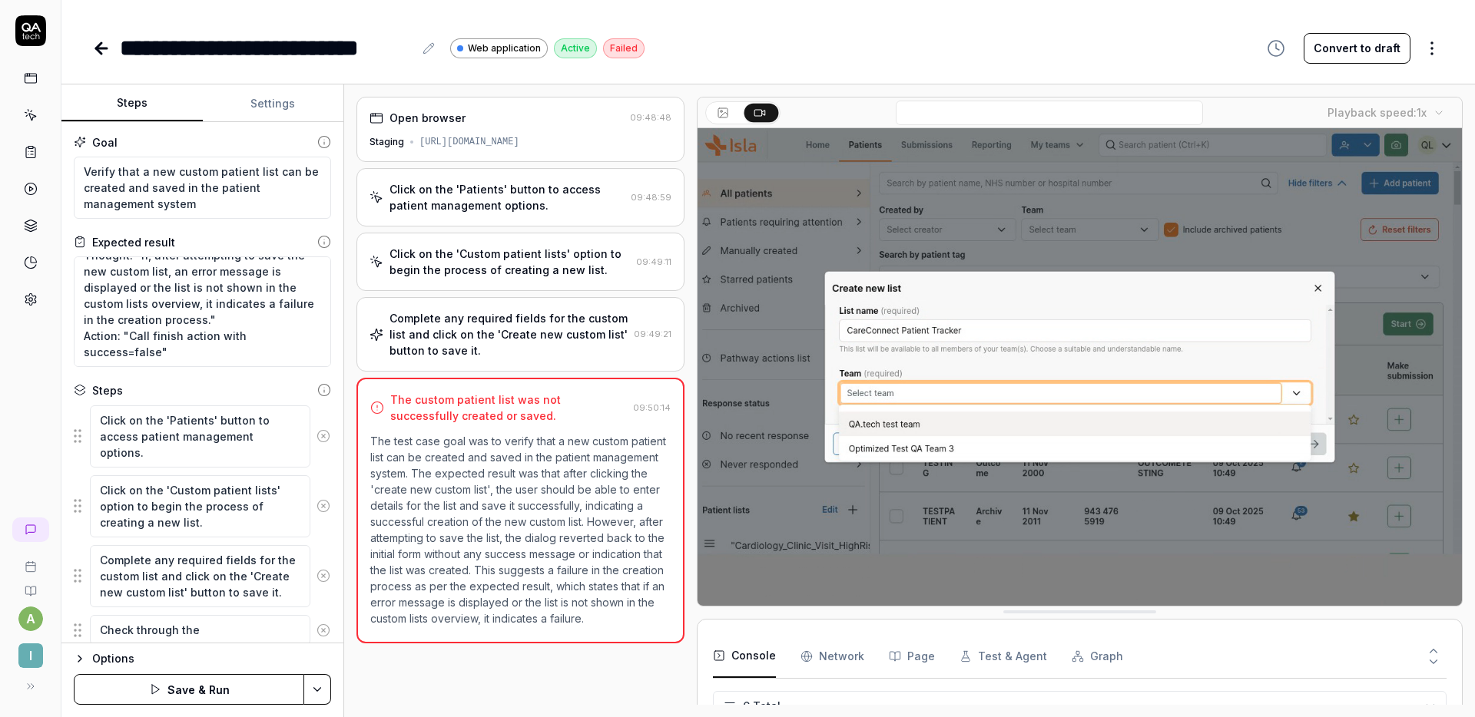
type textarea "*"
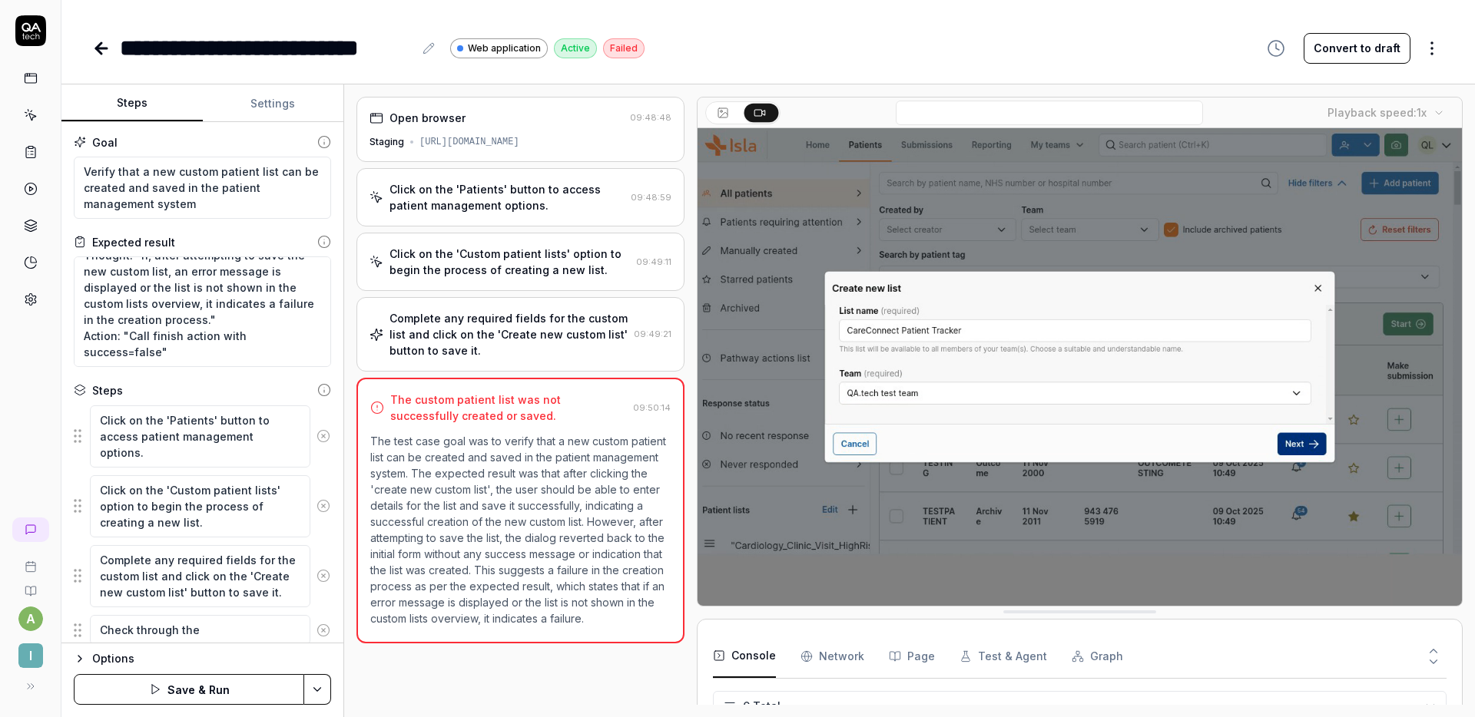
type textarea "Check through the"
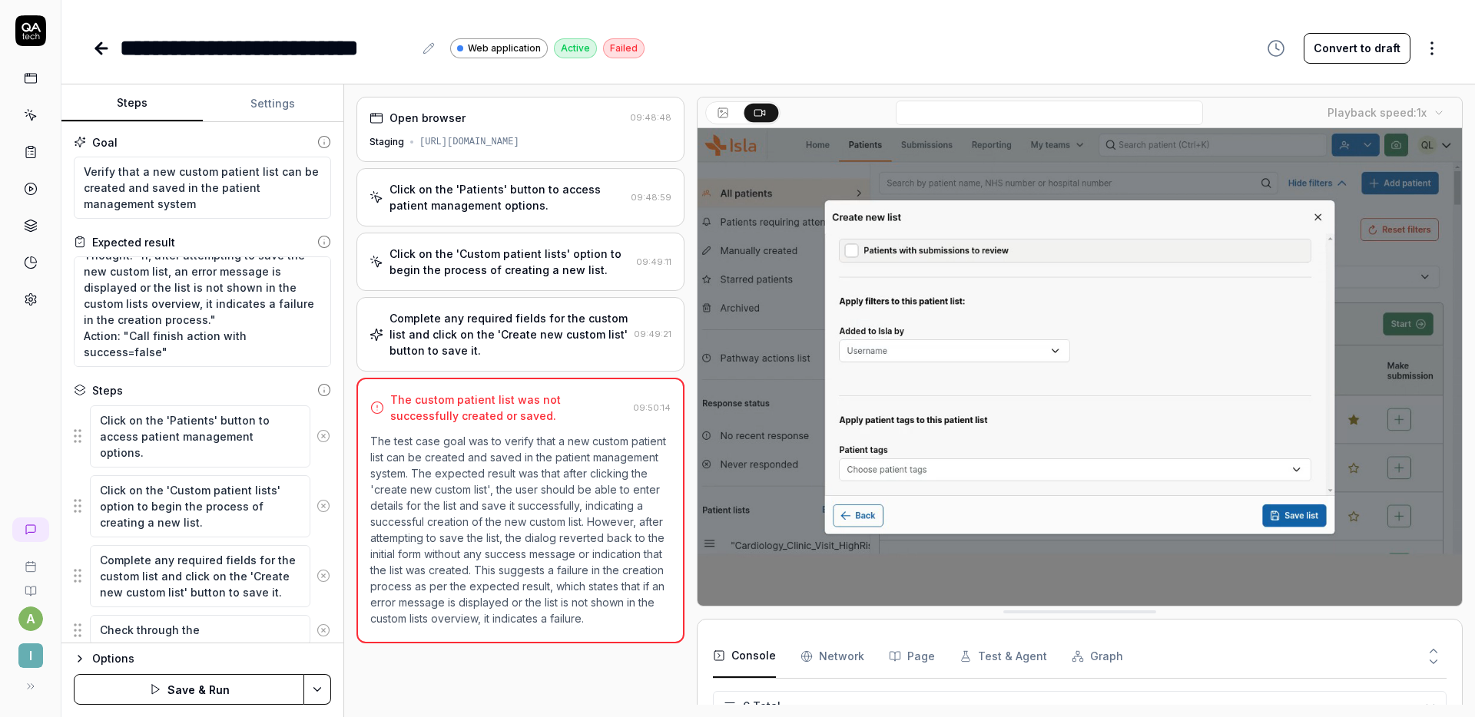
type textarea "*"
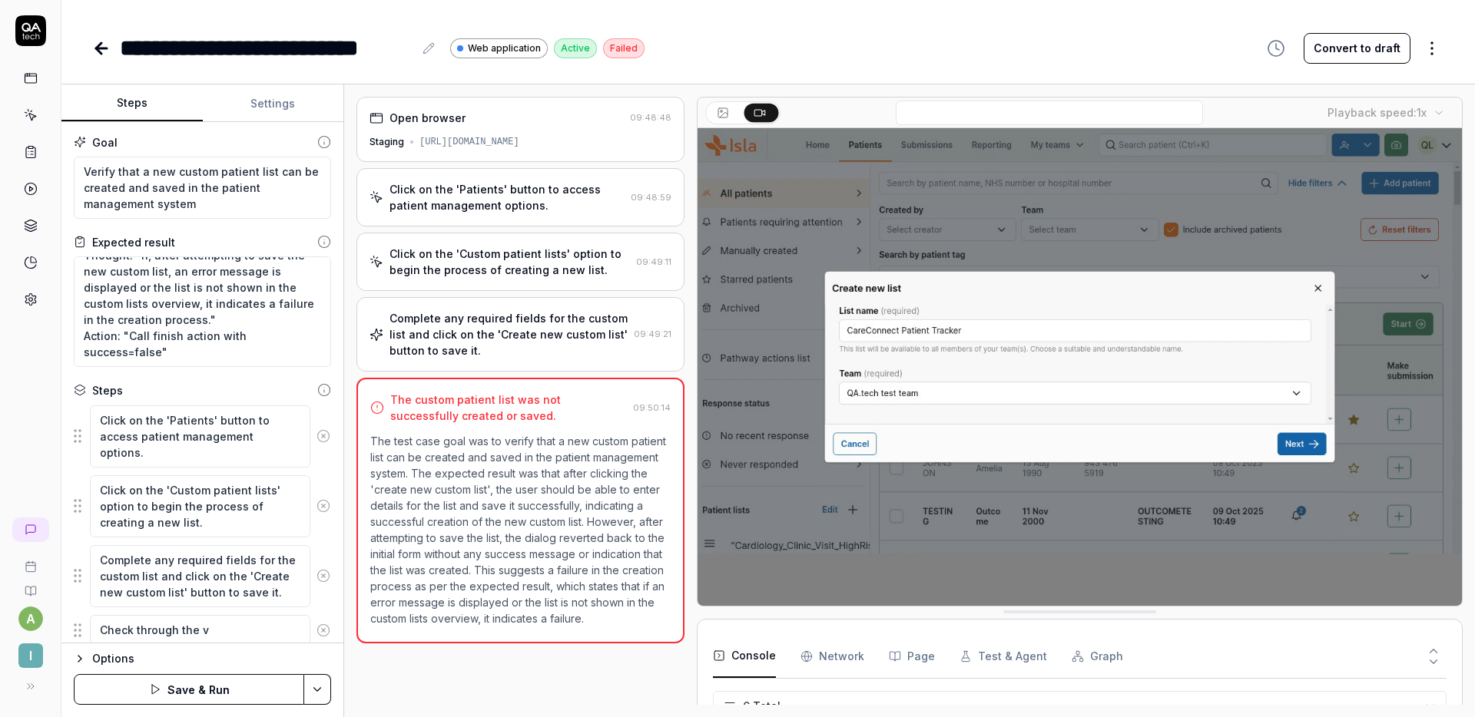
type textarea "Check through the vi"
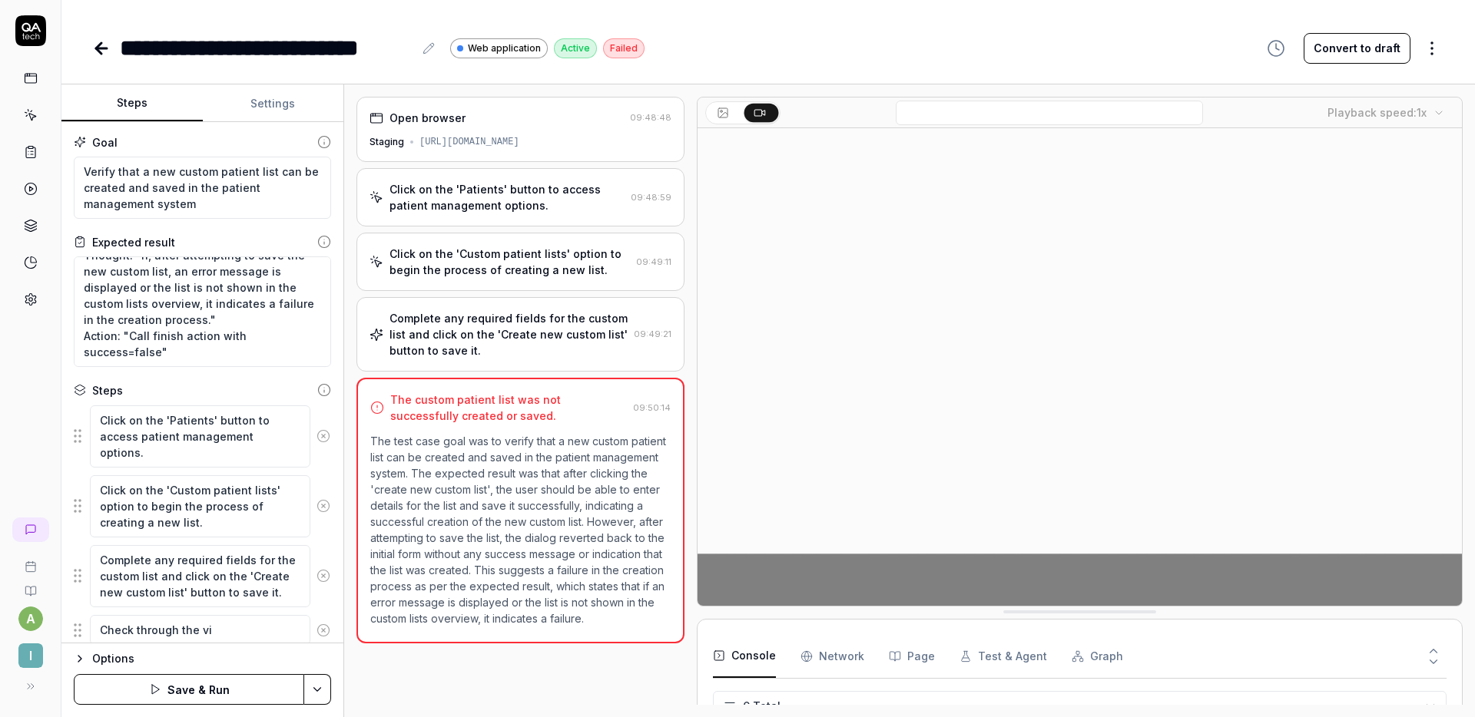
type textarea "*"
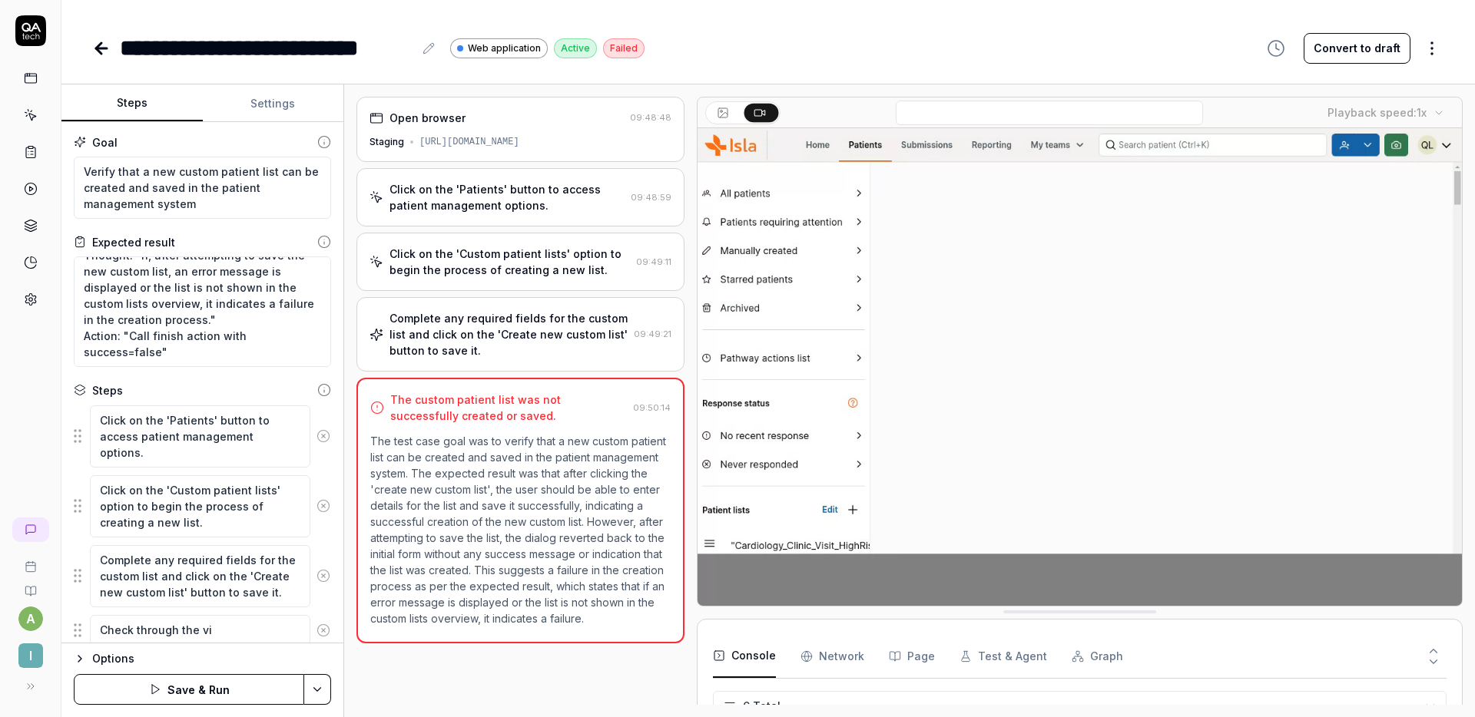
type textarea "Check through the vis"
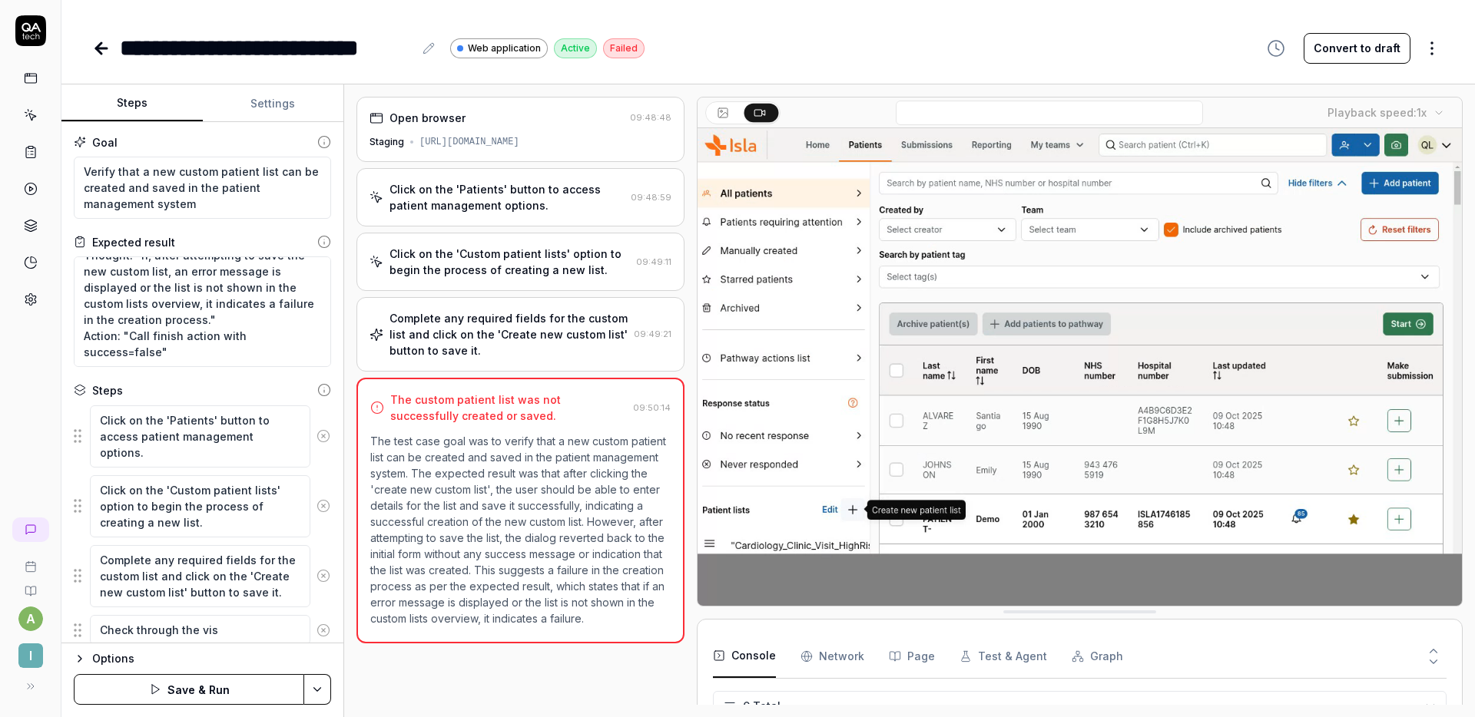
type textarea "*"
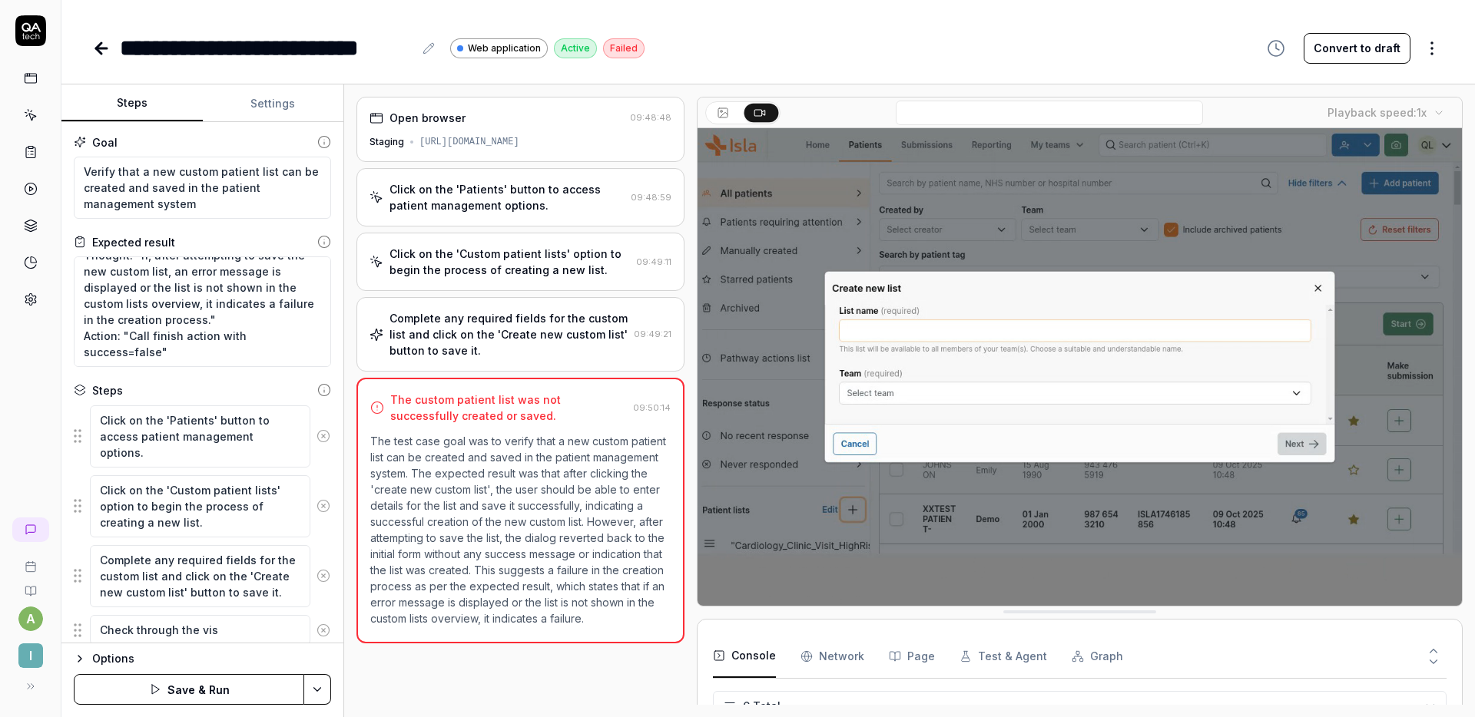
type textarea "Check through the visi"
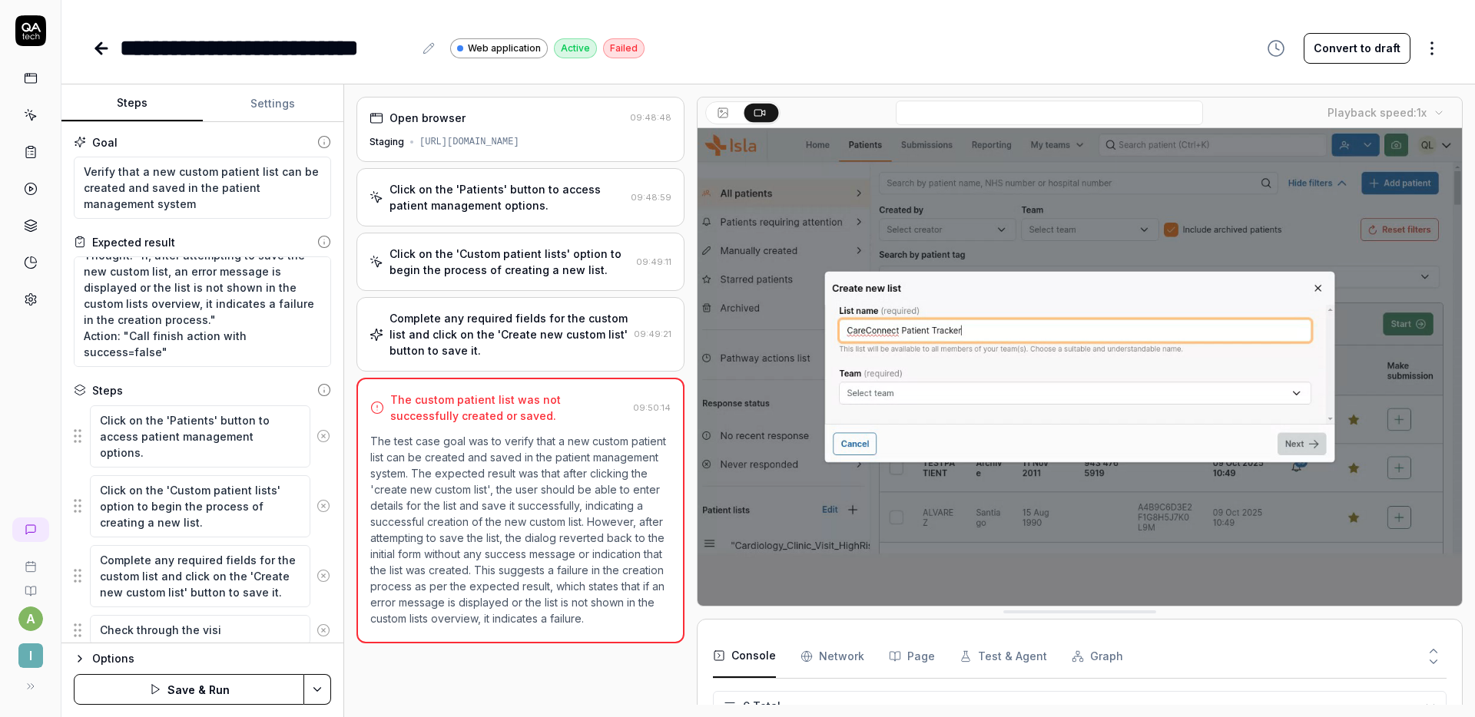
type textarea "*"
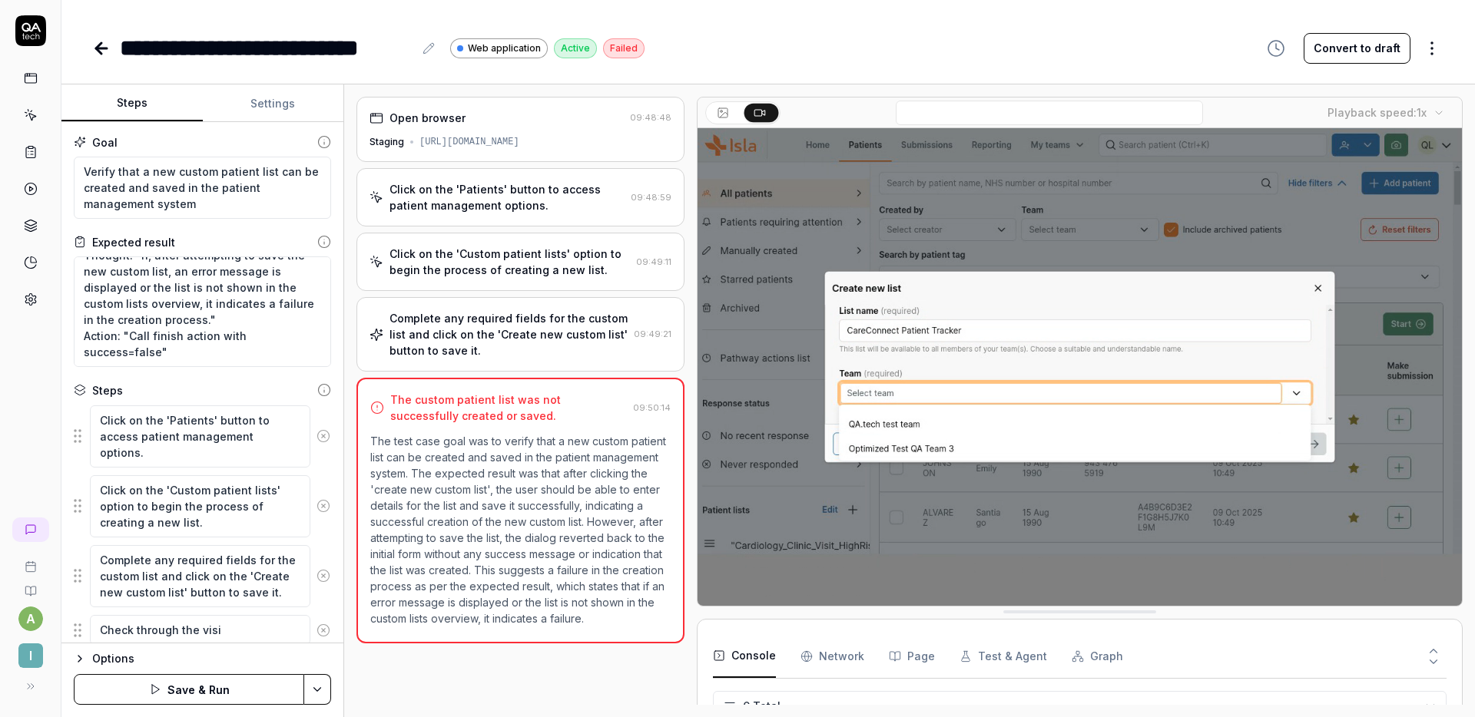
type textarea "Check through the visib"
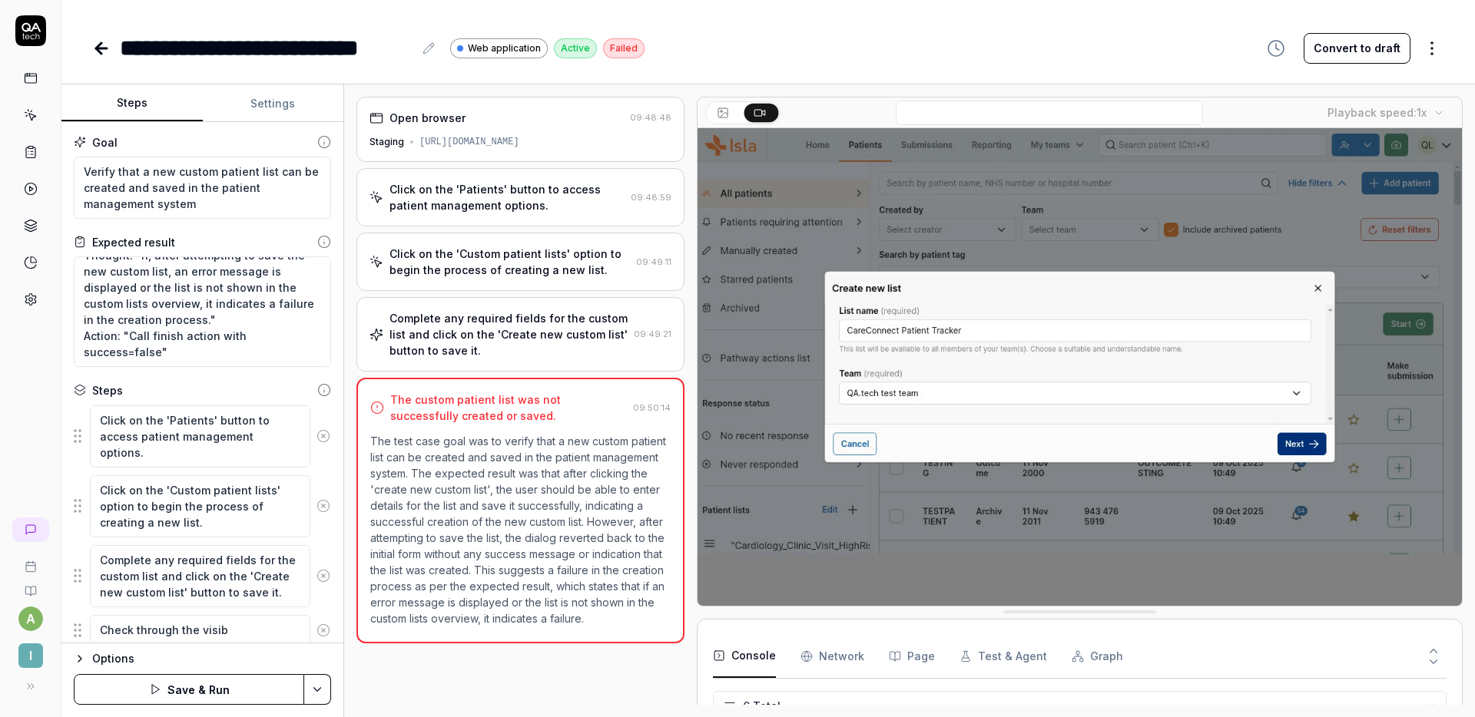
type textarea "*"
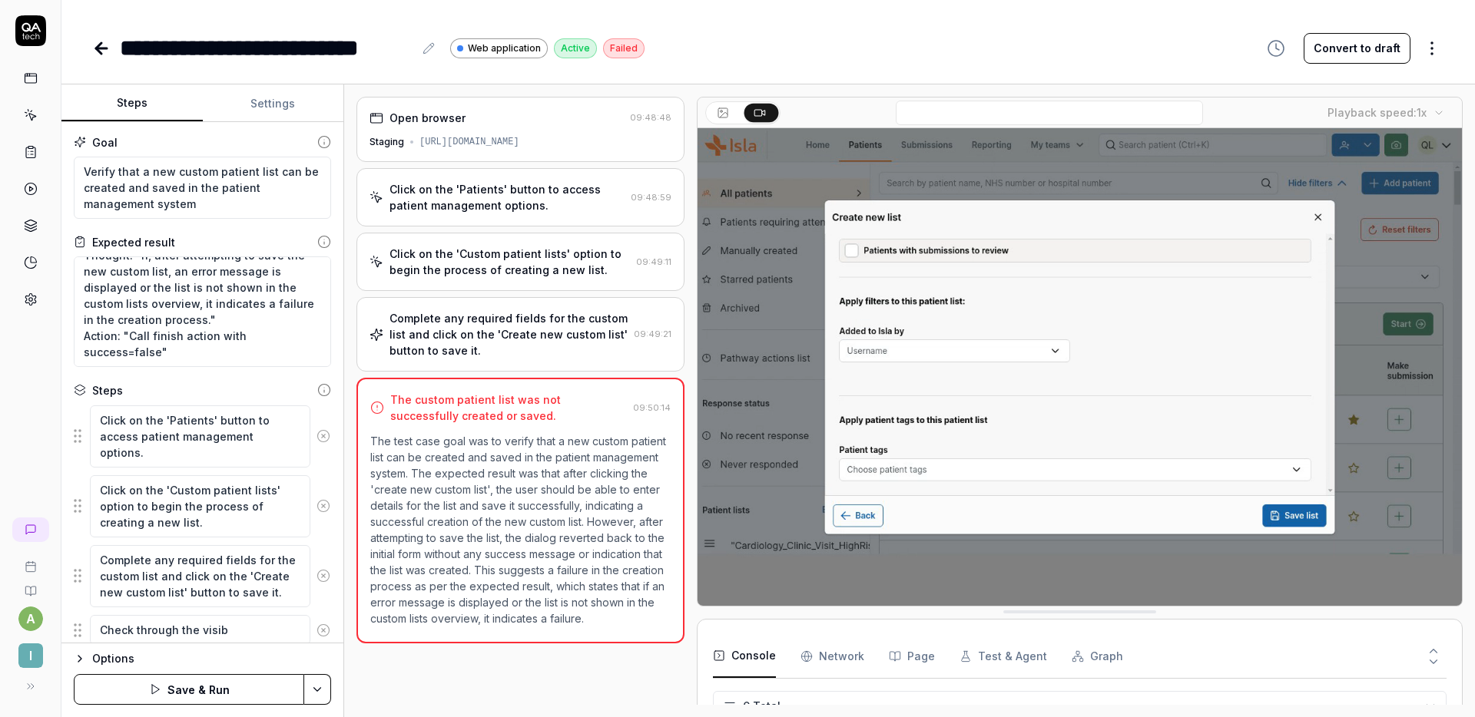
type textarea "Check through the visibl"
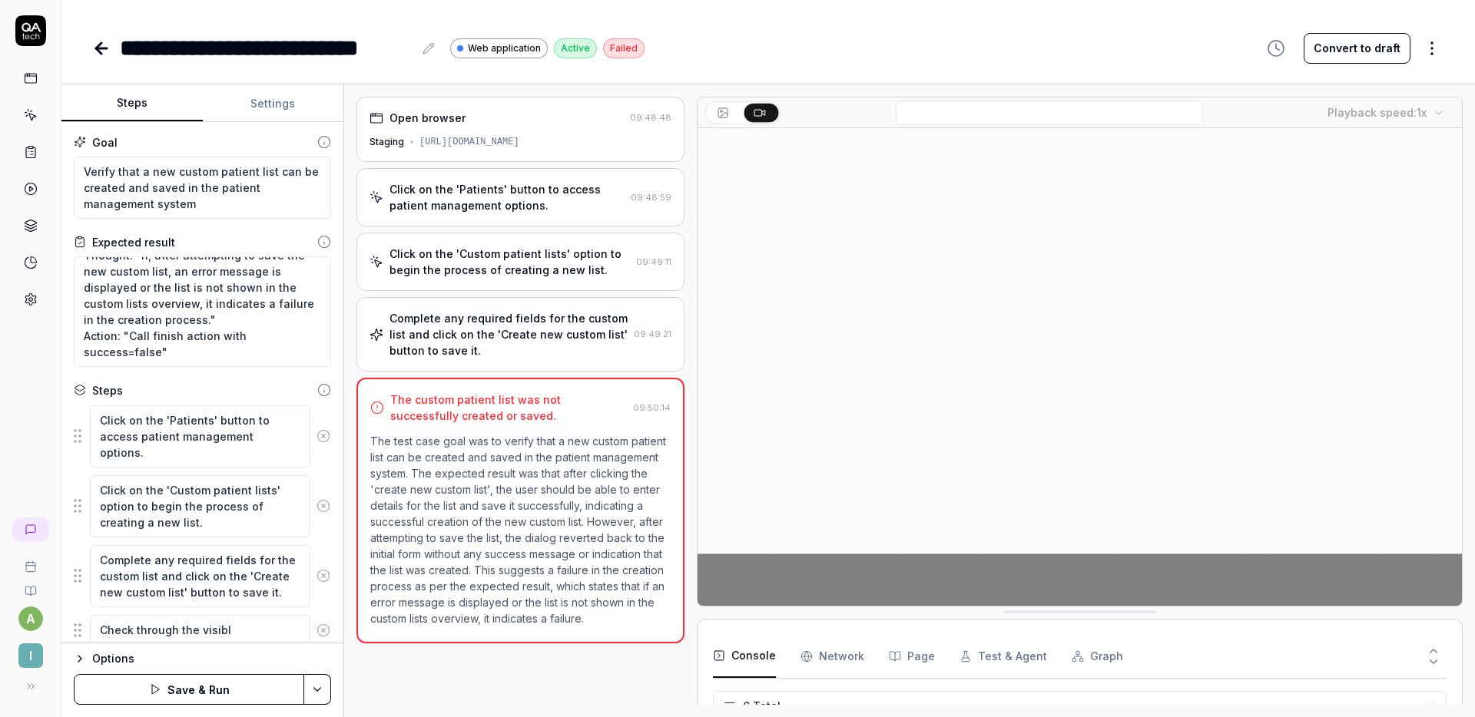
type textarea "*"
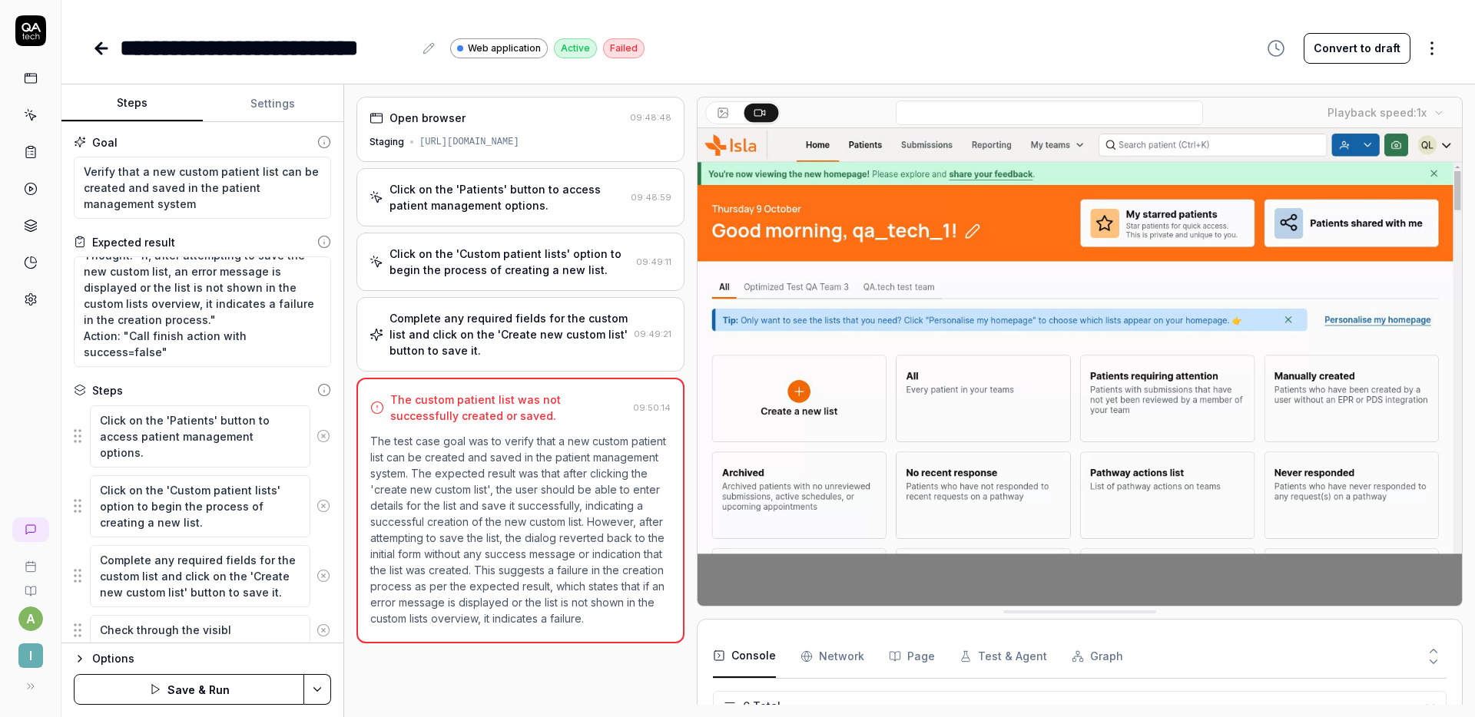
type textarea "Check through the visible"
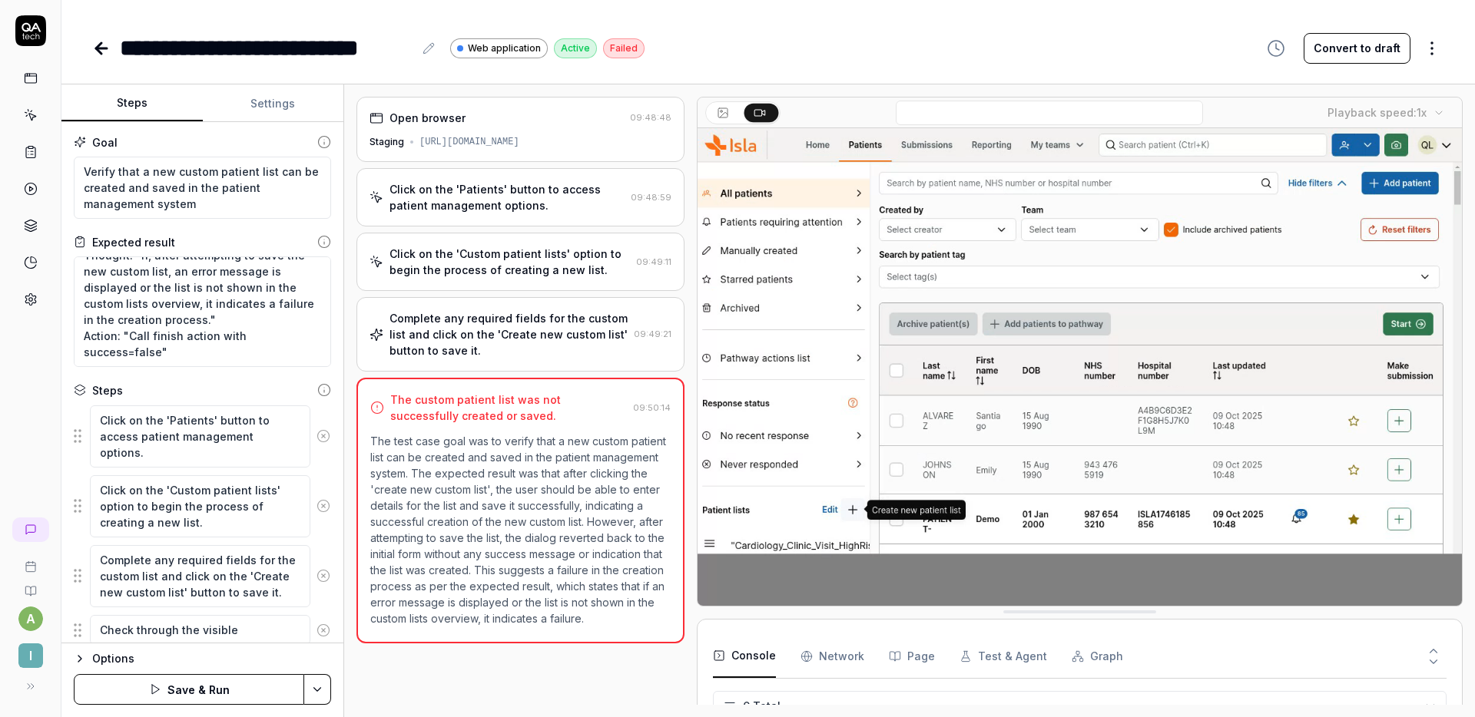
type textarea "*"
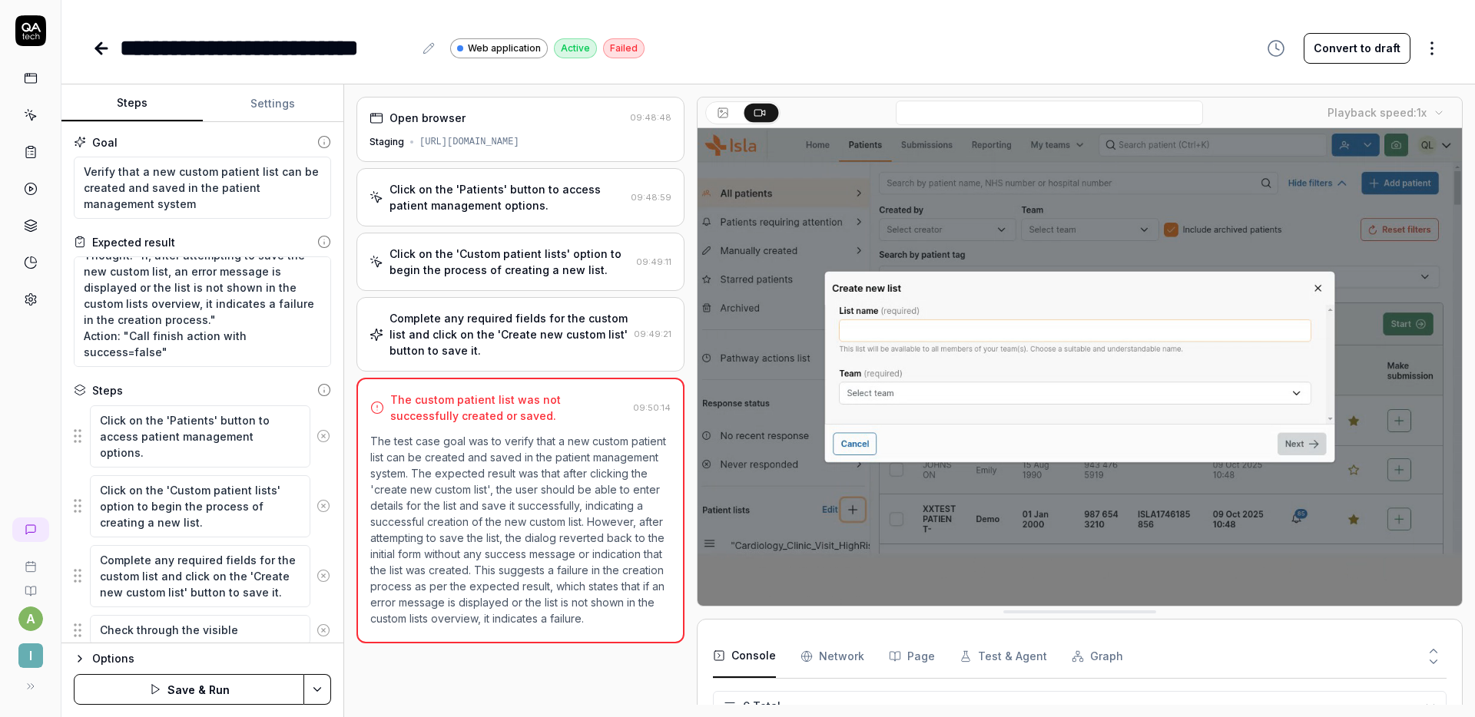
type textarea "Check through the visible"
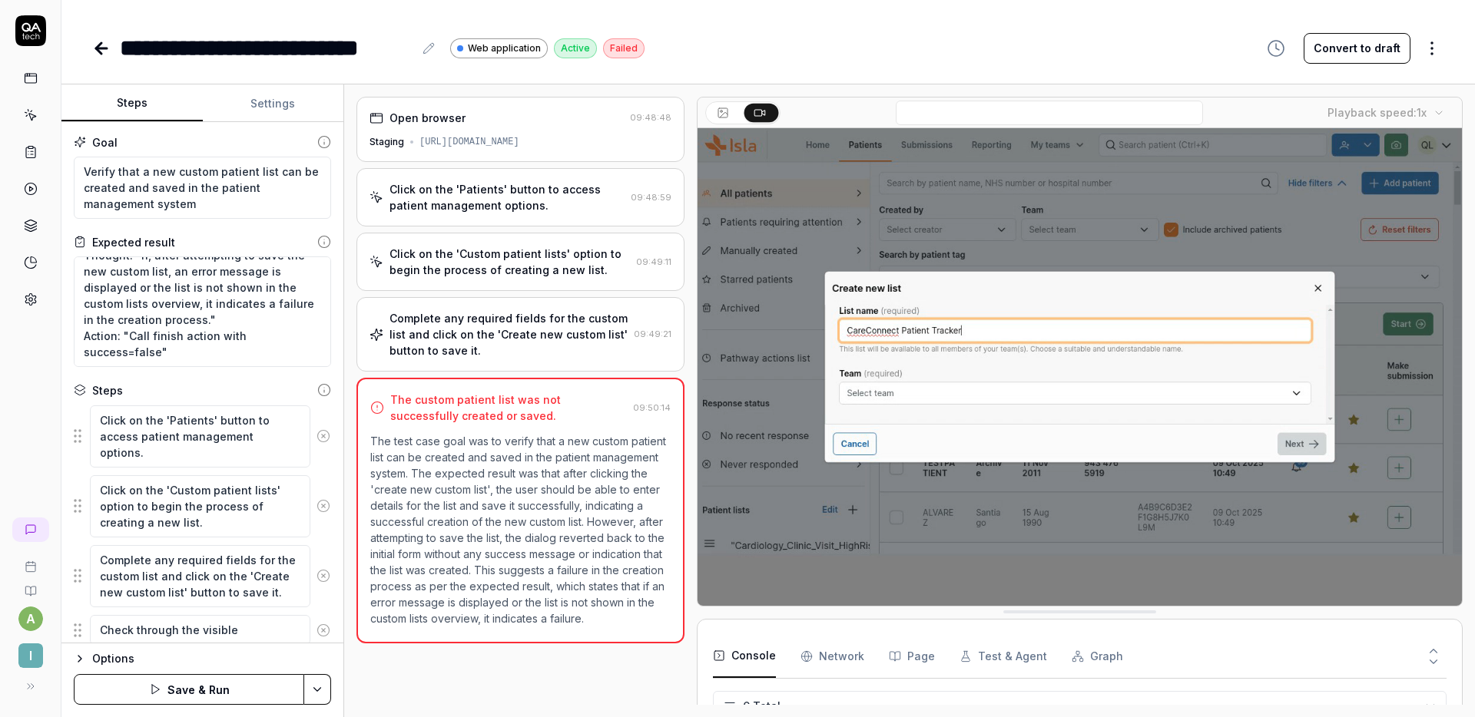
type textarea "*"
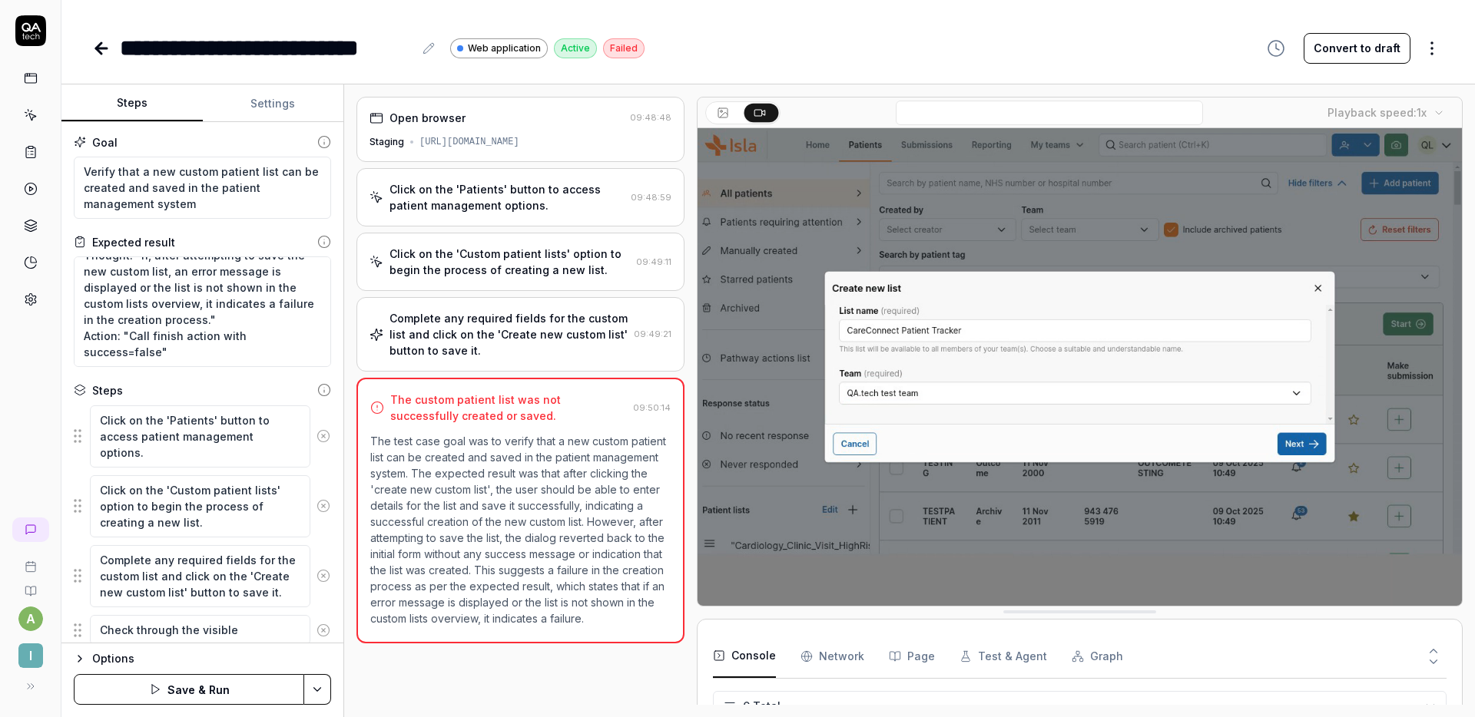
type textarea "Check through the visible l"
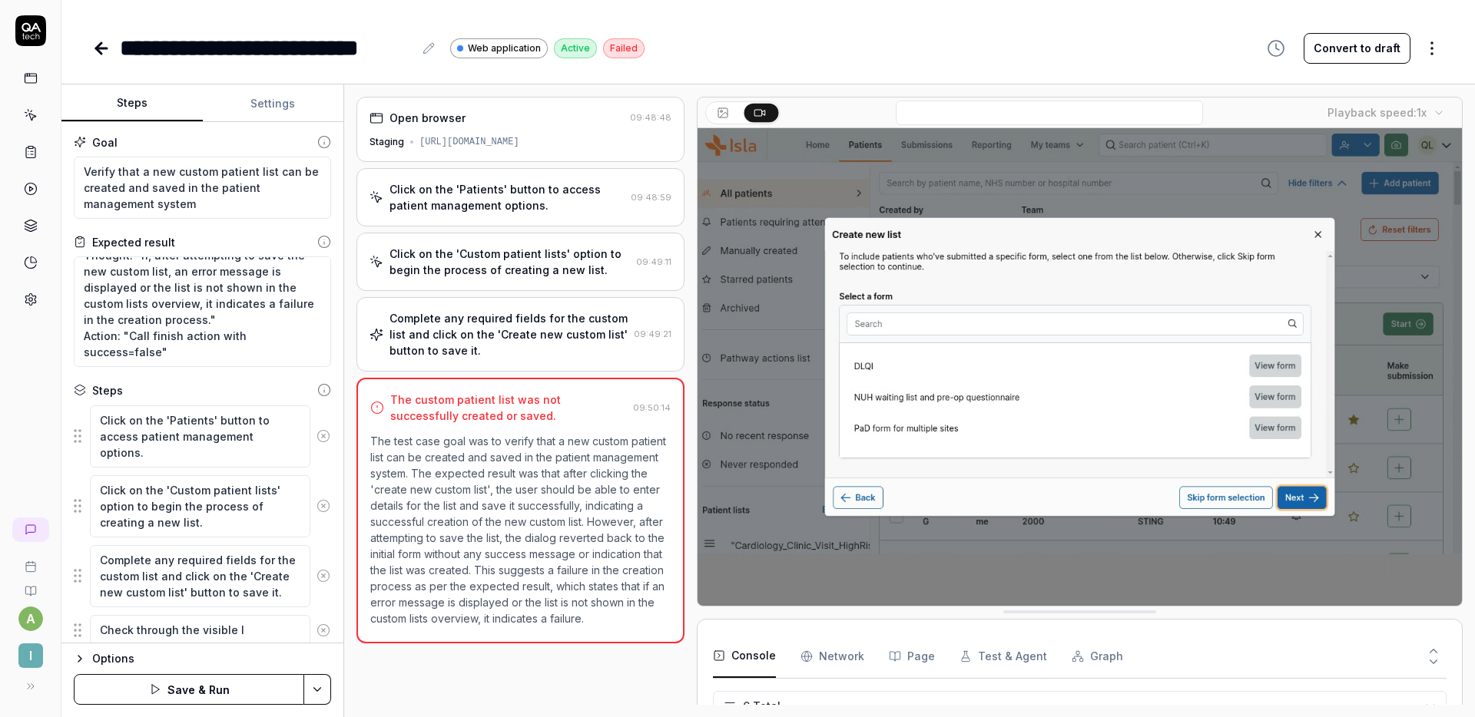
type textarea "*"
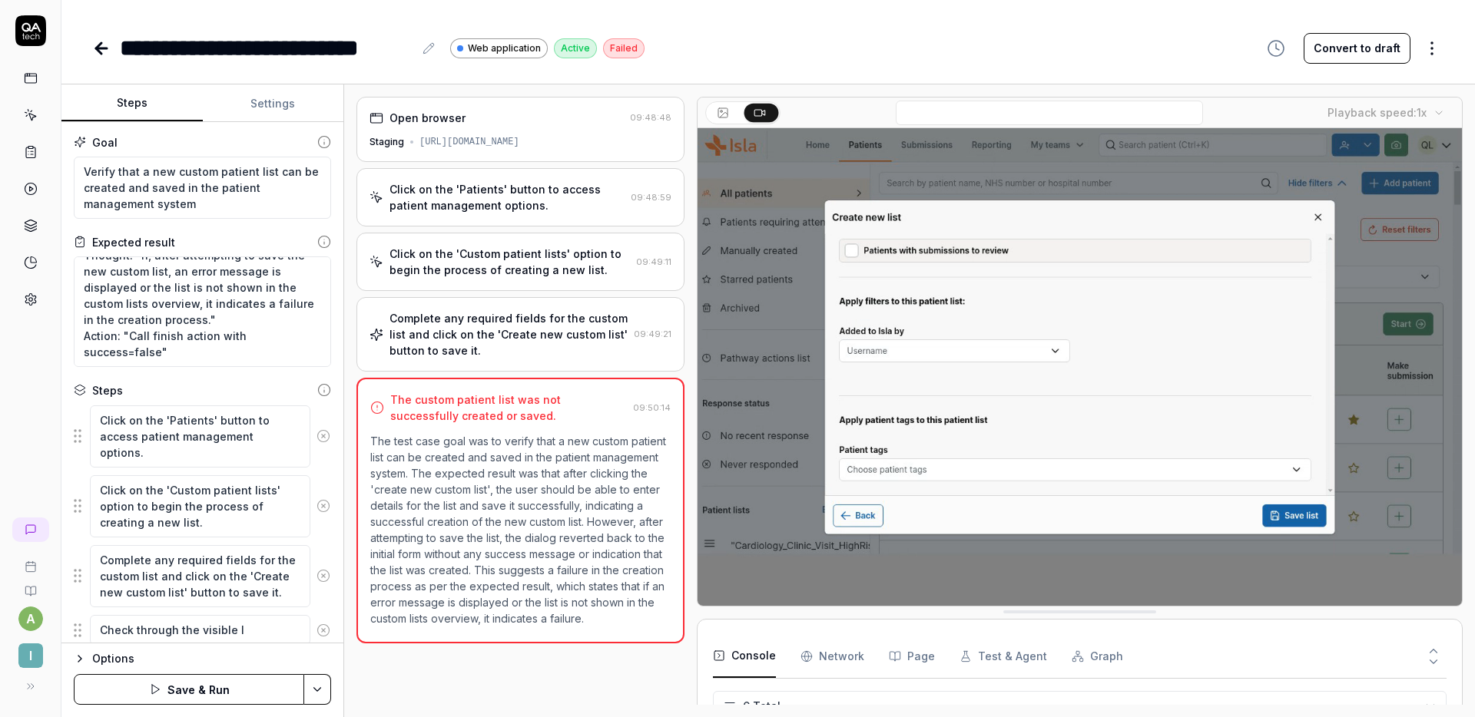
type textarea "Check through the visible li"
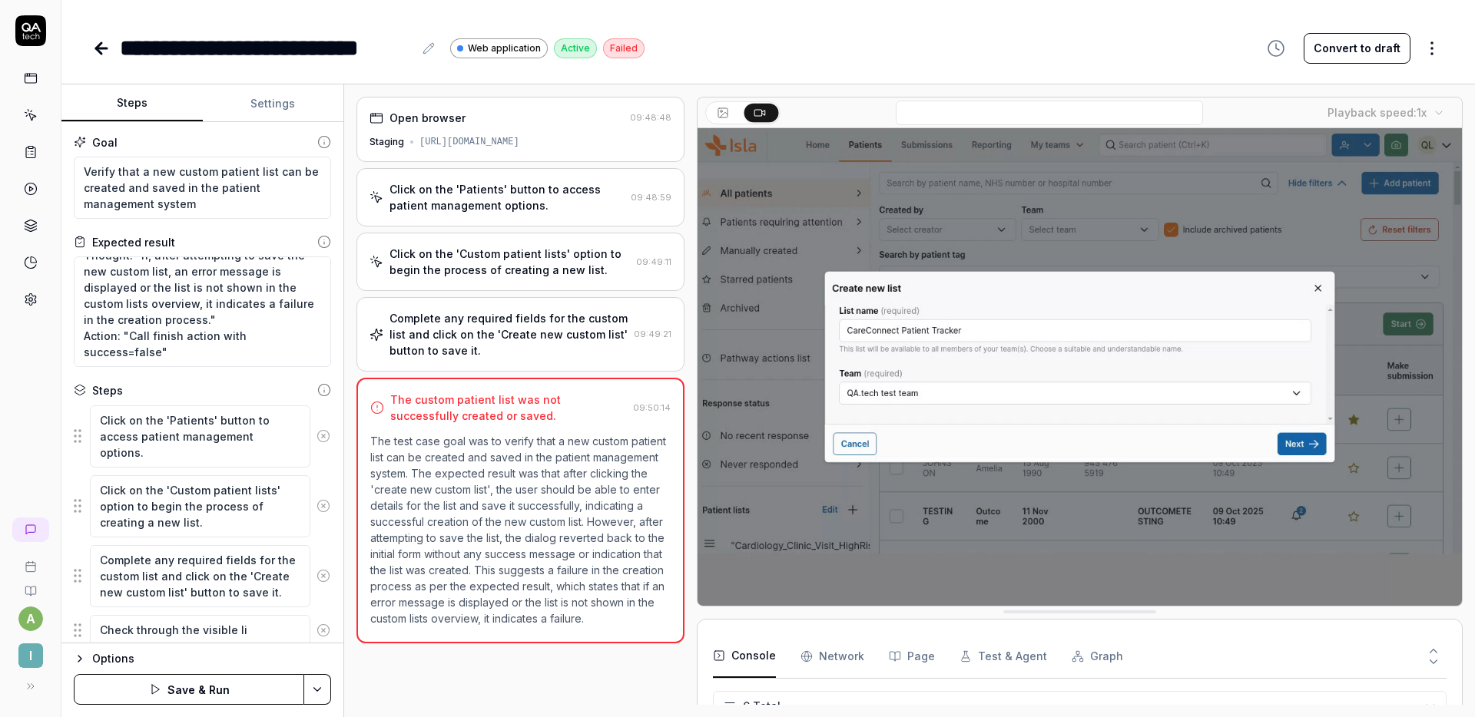
type textarea "*"
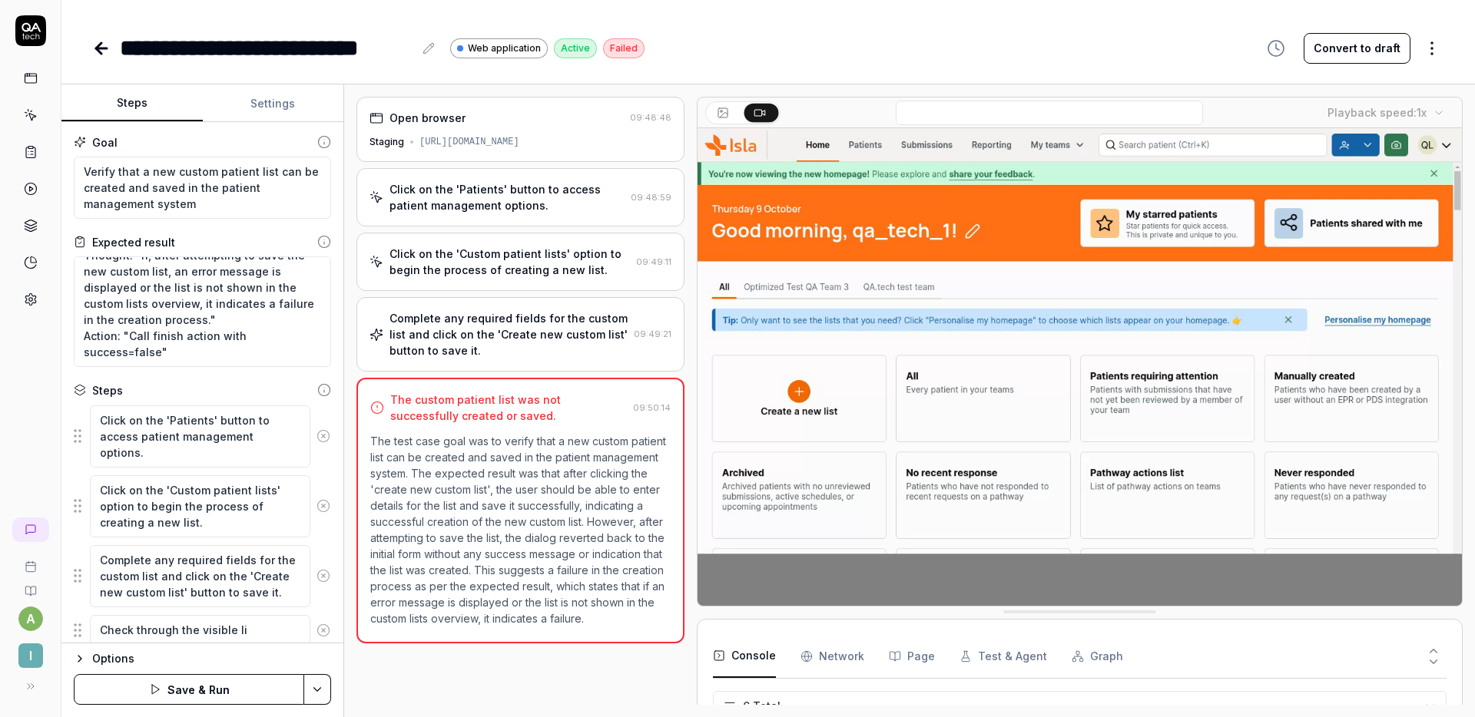
type textarea "Check through the visible lis"
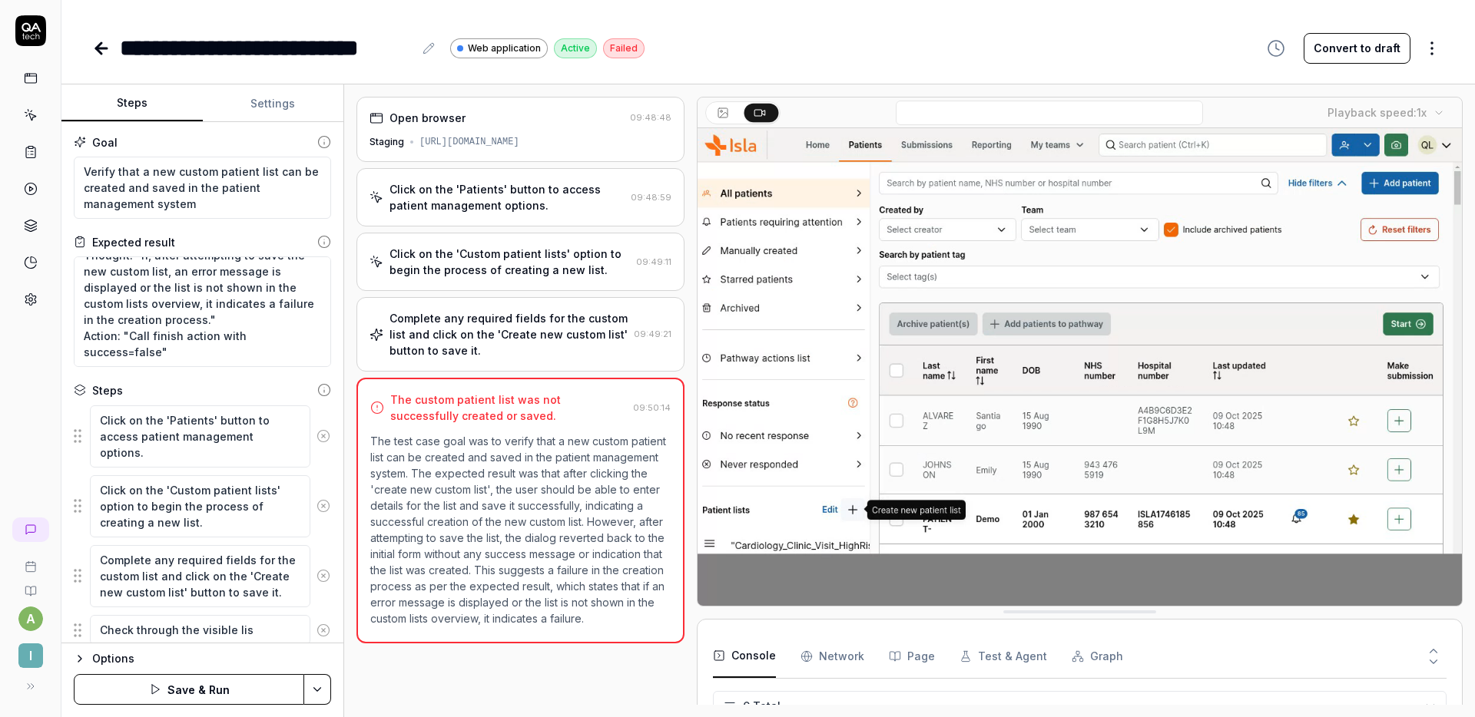
type textarea "*"
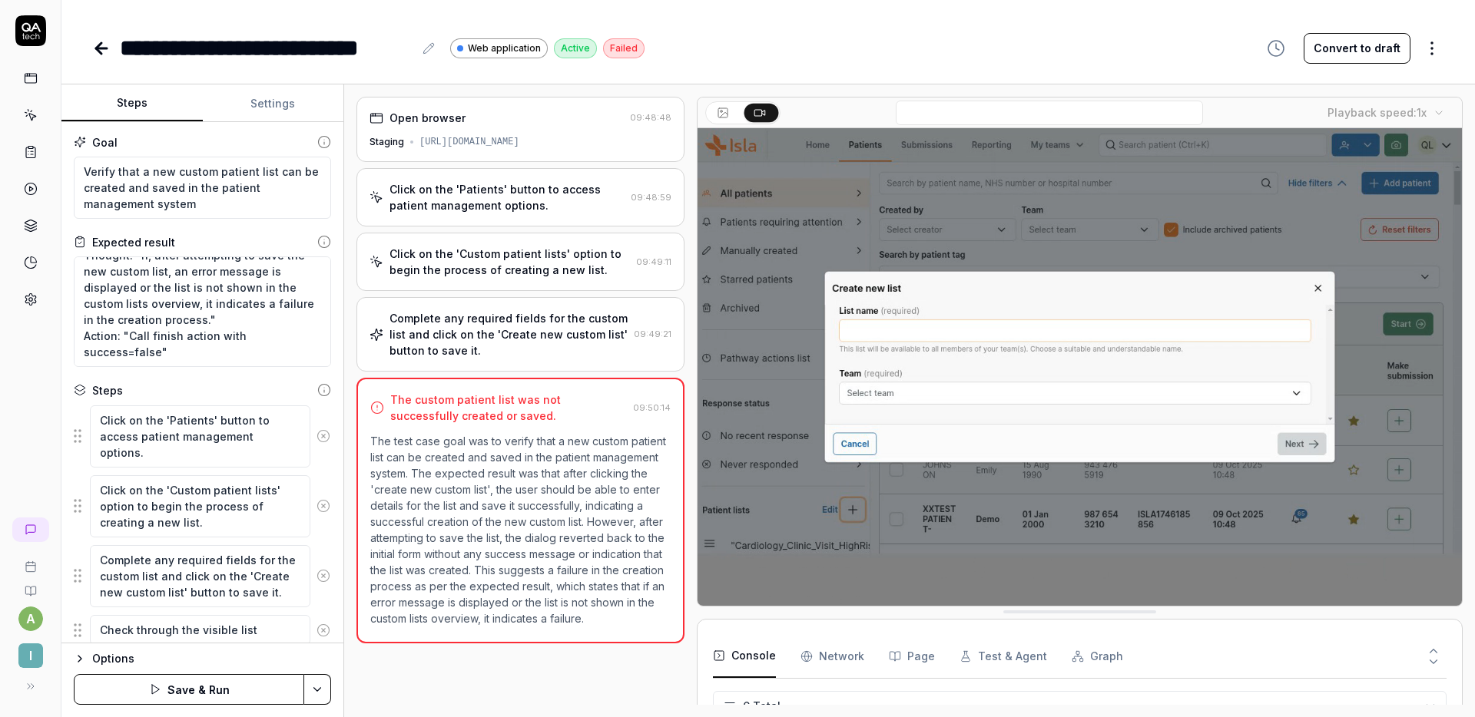
type textarea "Check through the visible lists"
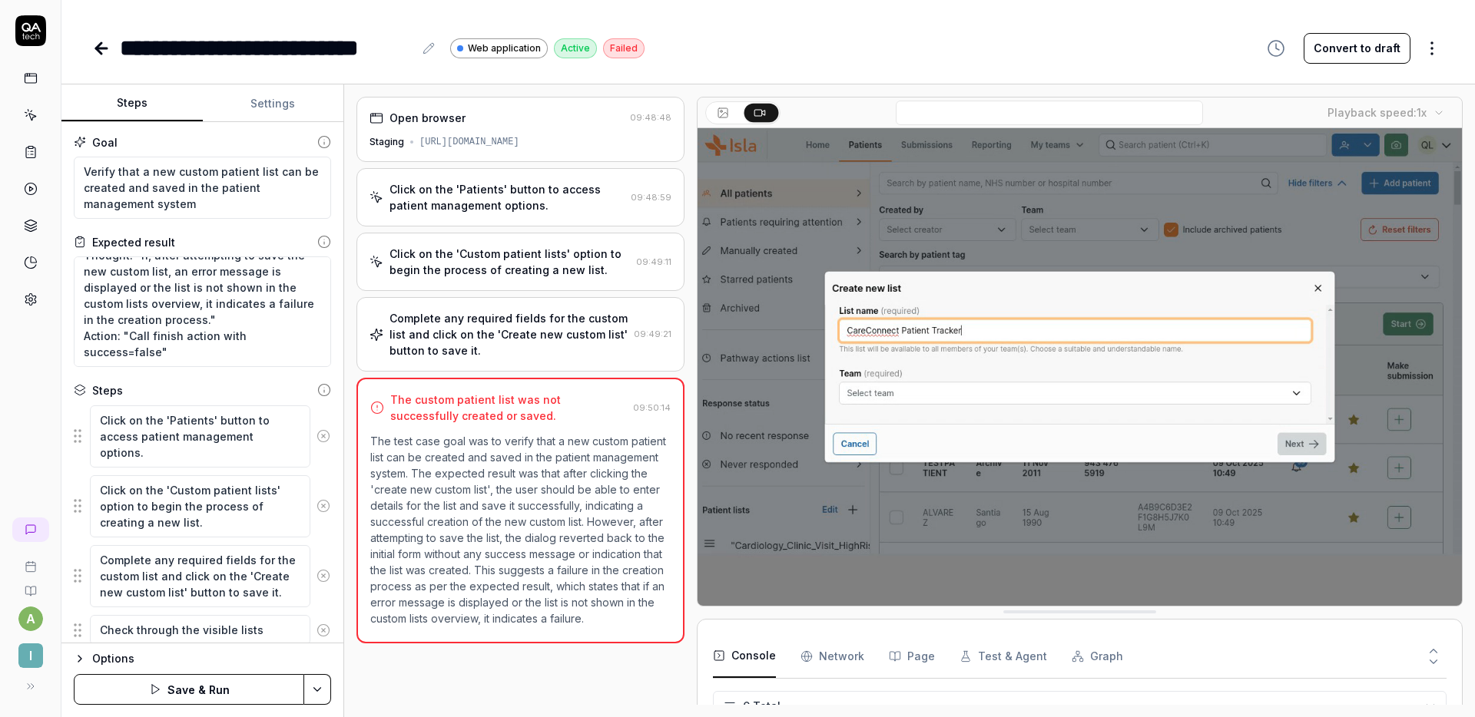
type textarea "*"
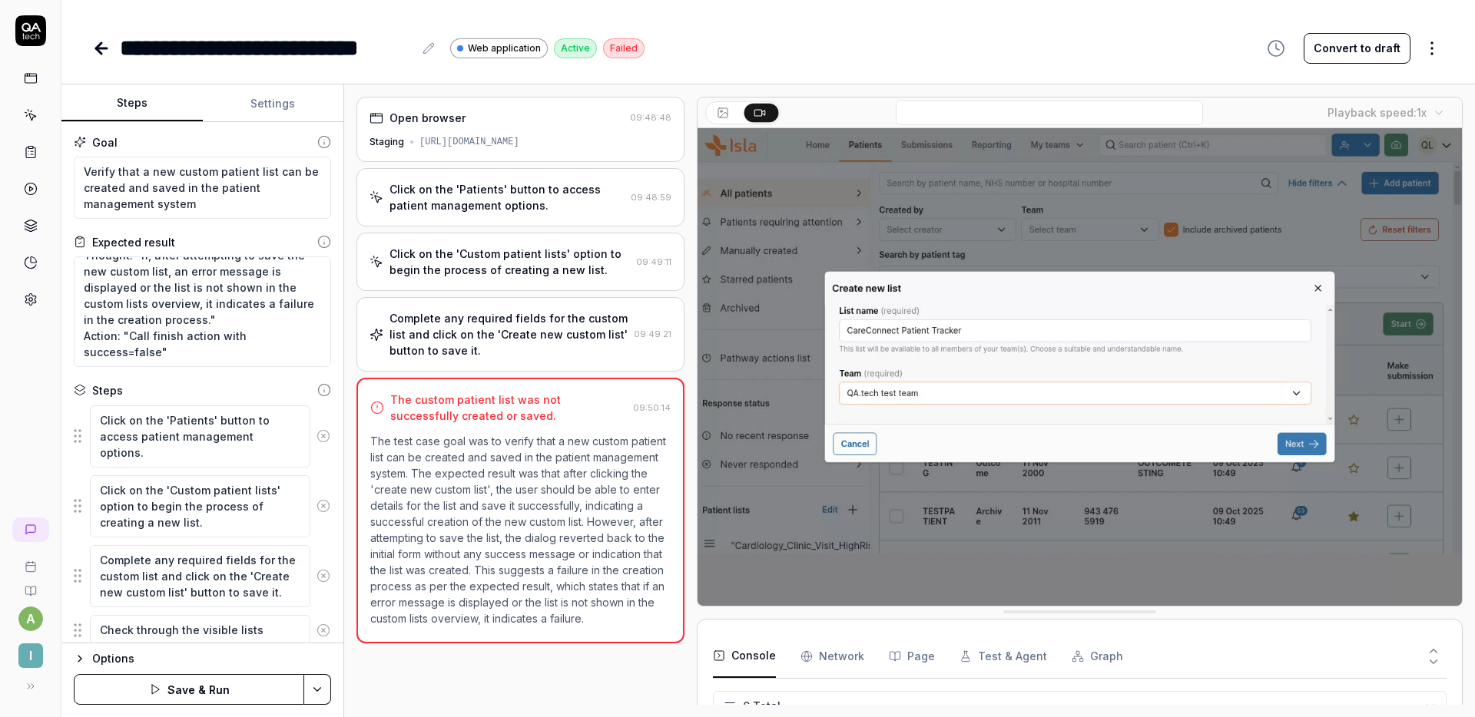
type textarea "Check through the visible lists"
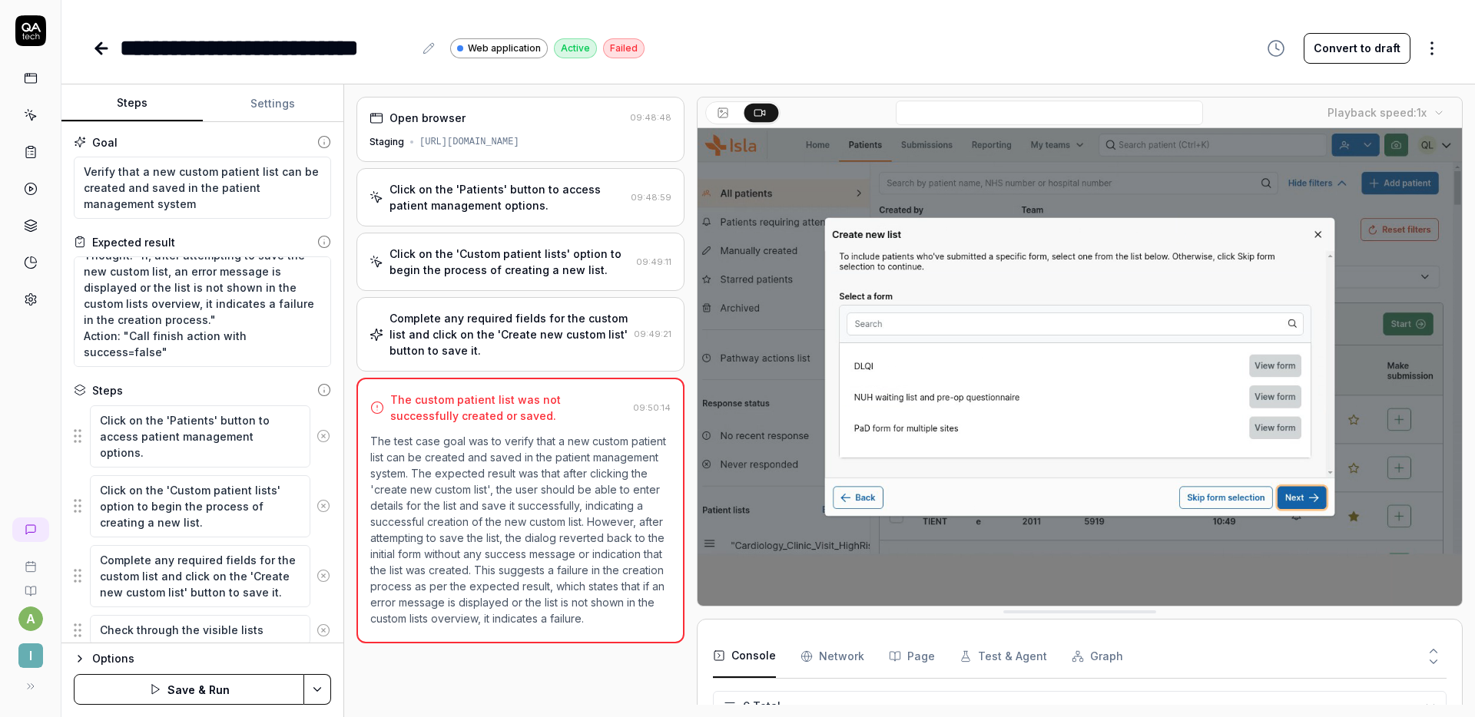
type textarea "*"
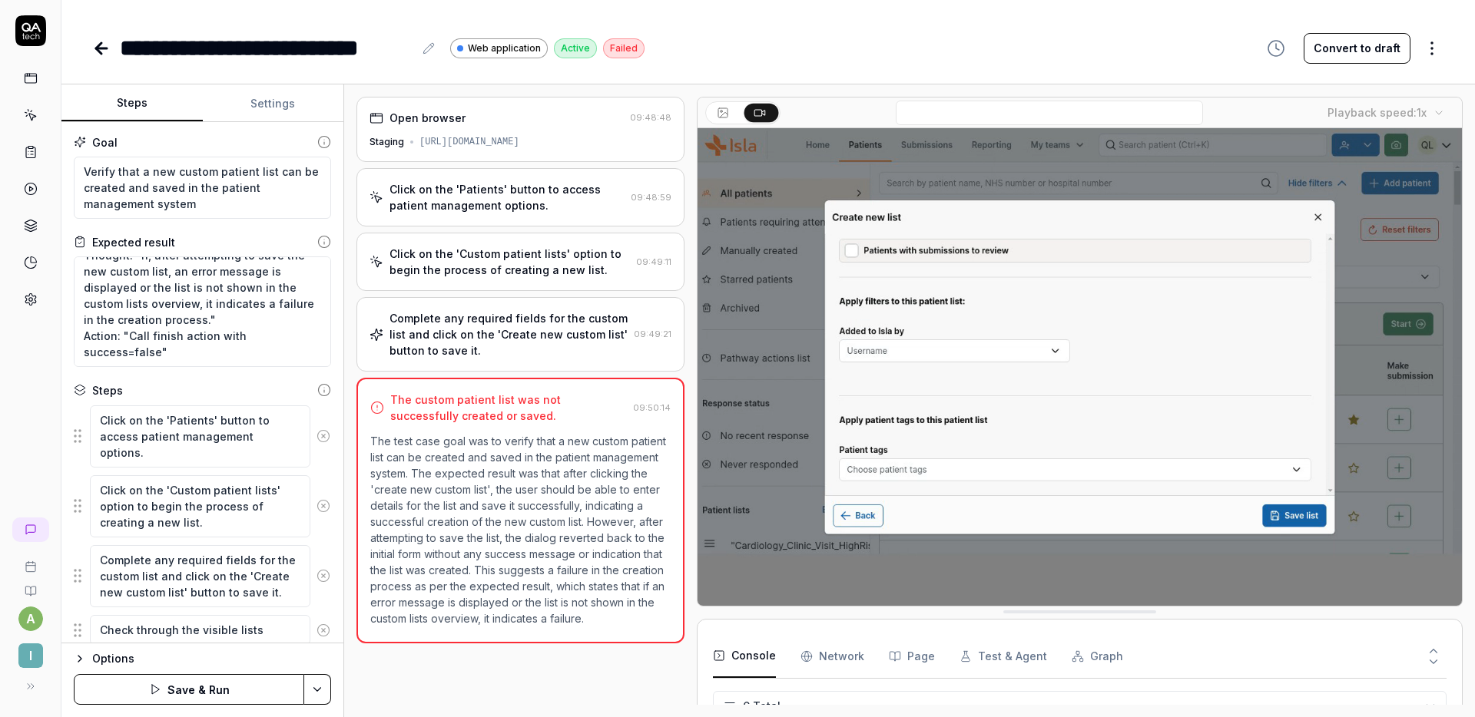
type textarea "Check through the visible lists f"
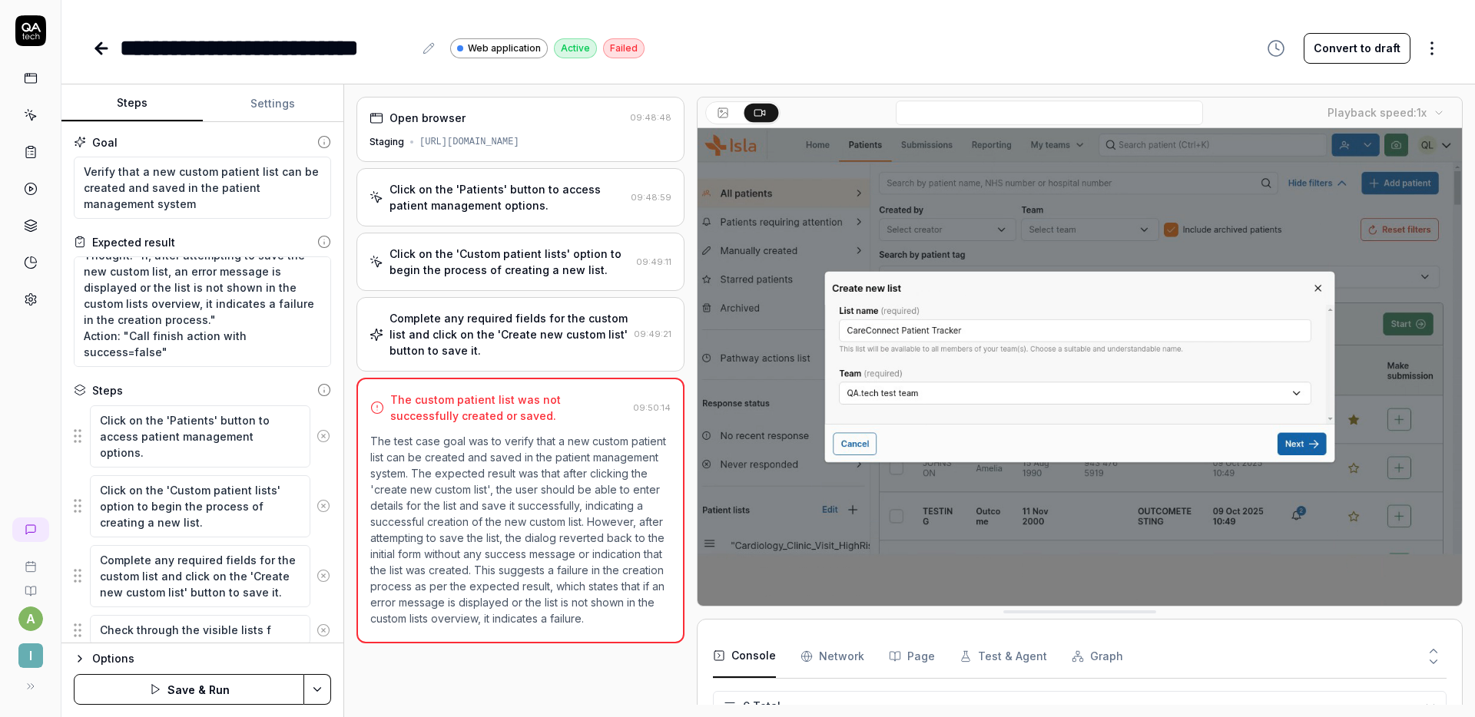
type textarea "*"
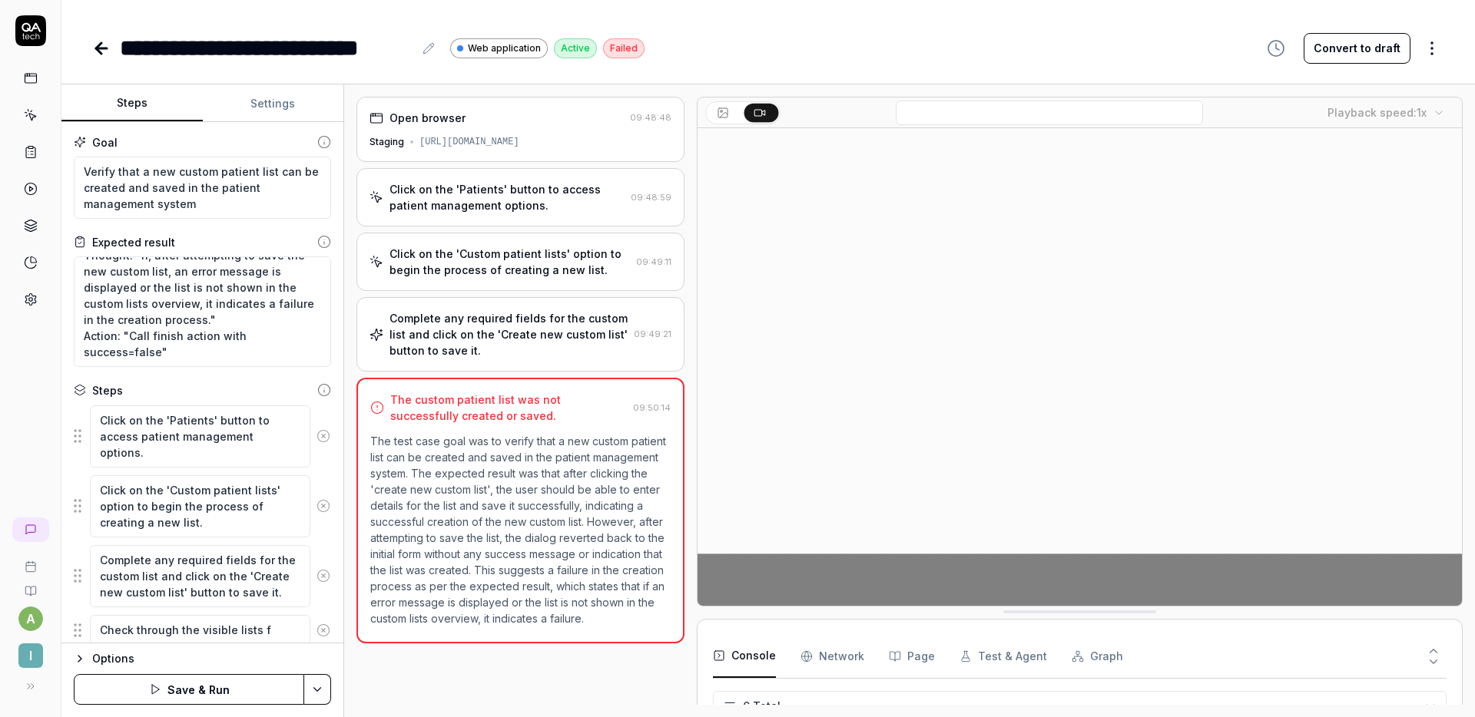
type textarea "Check through the visible lists fo"
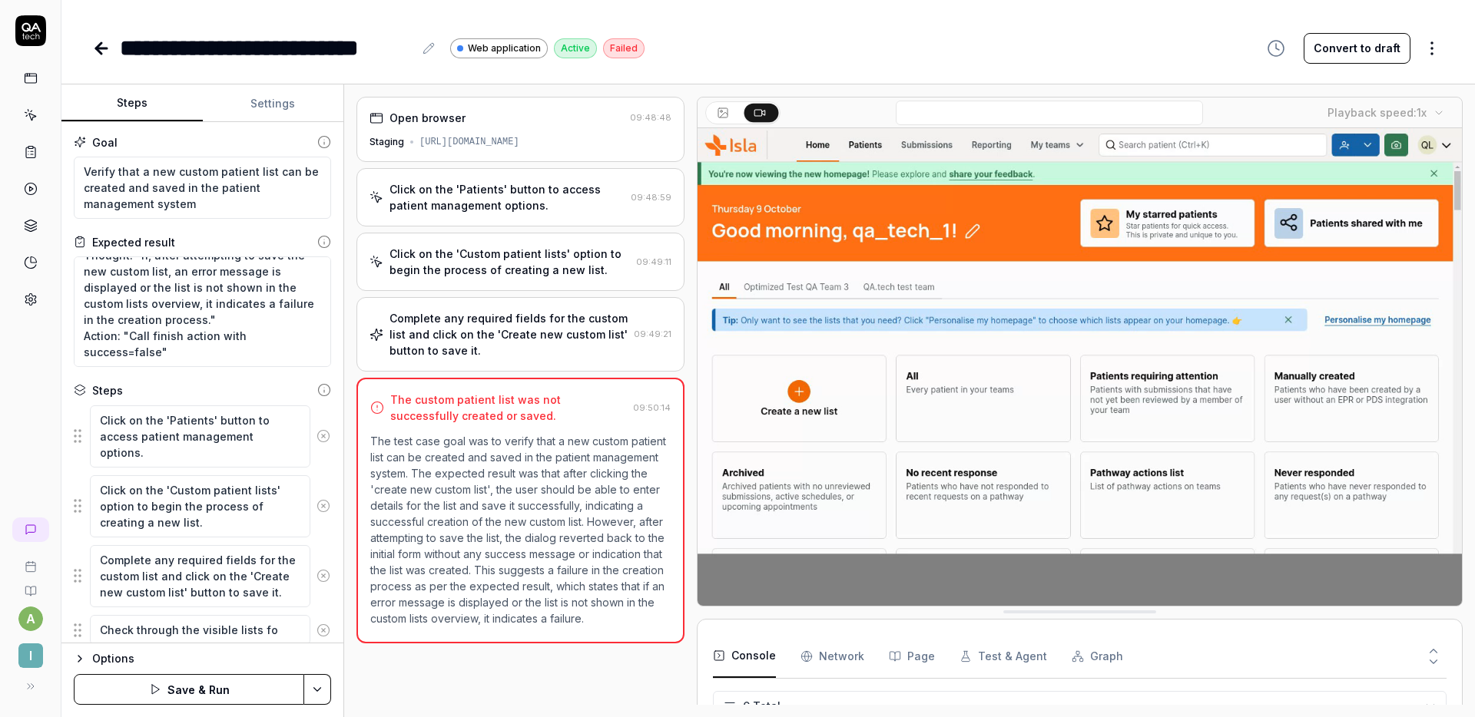
type textarea "*"
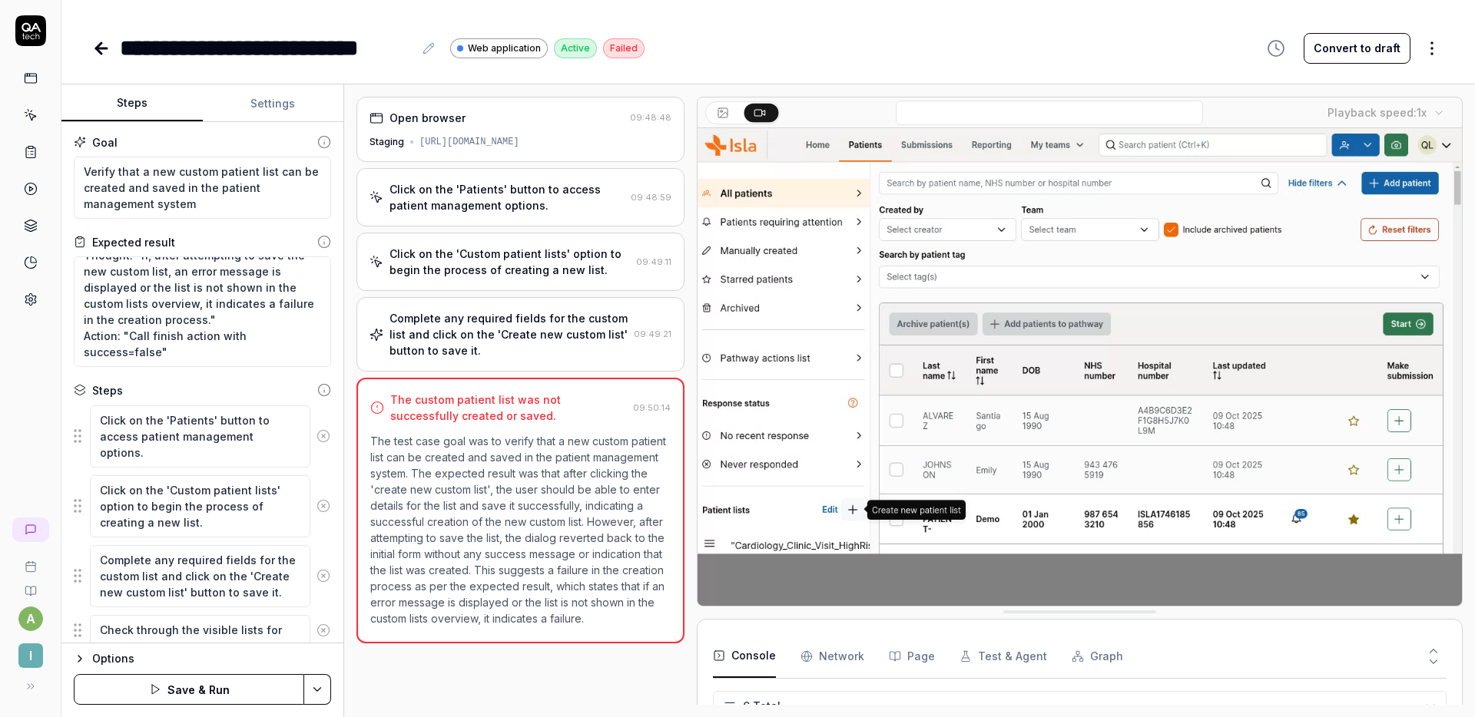
type textarea "Check through the visible lists for"
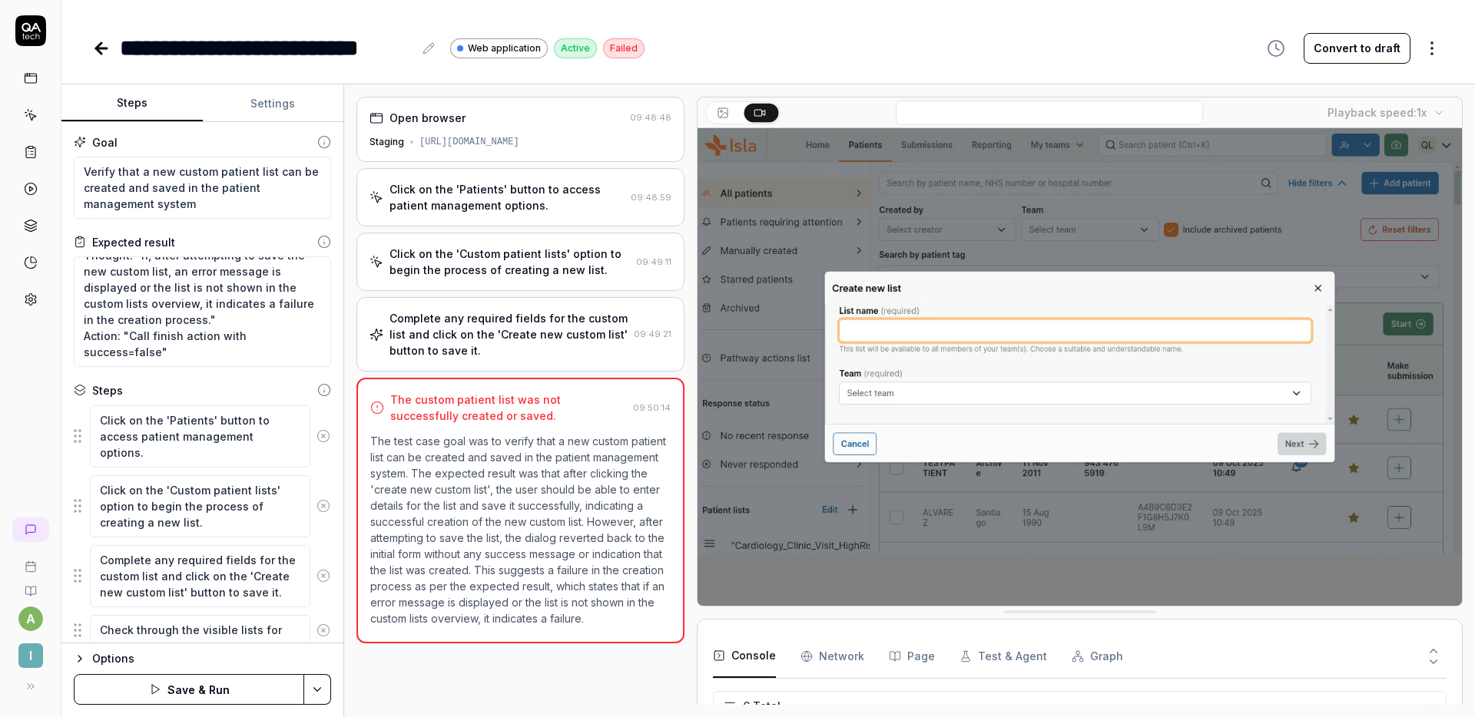
type textarea "*"
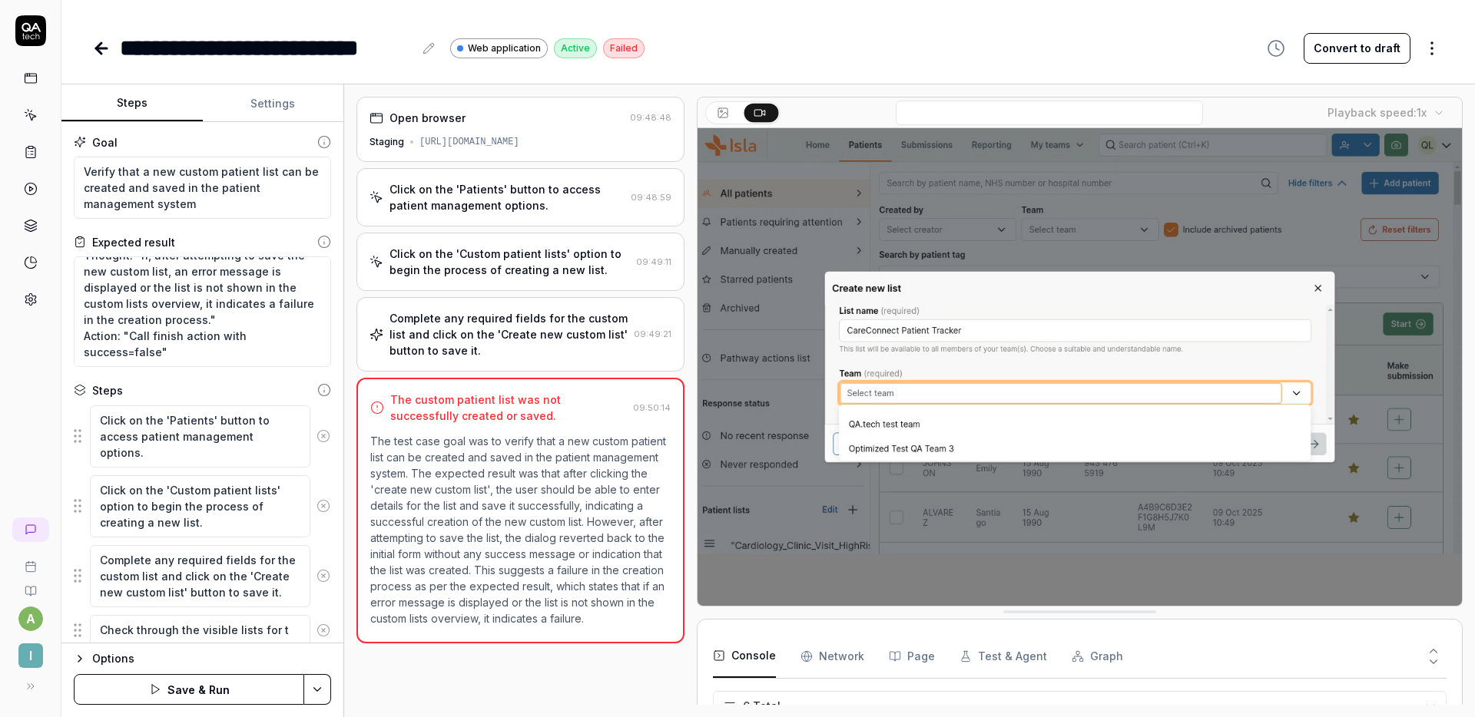
type textarea "Check through the visible lists for th"
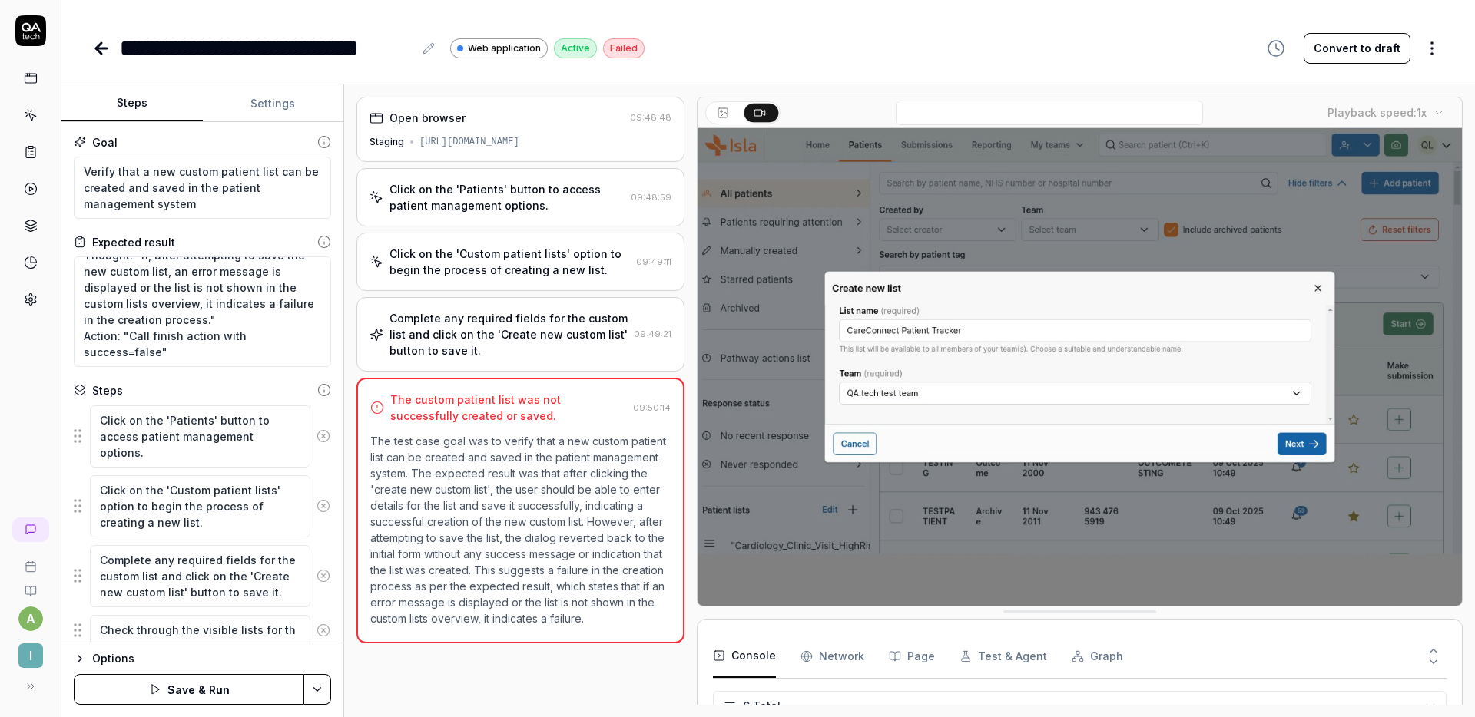
type textarea "*"
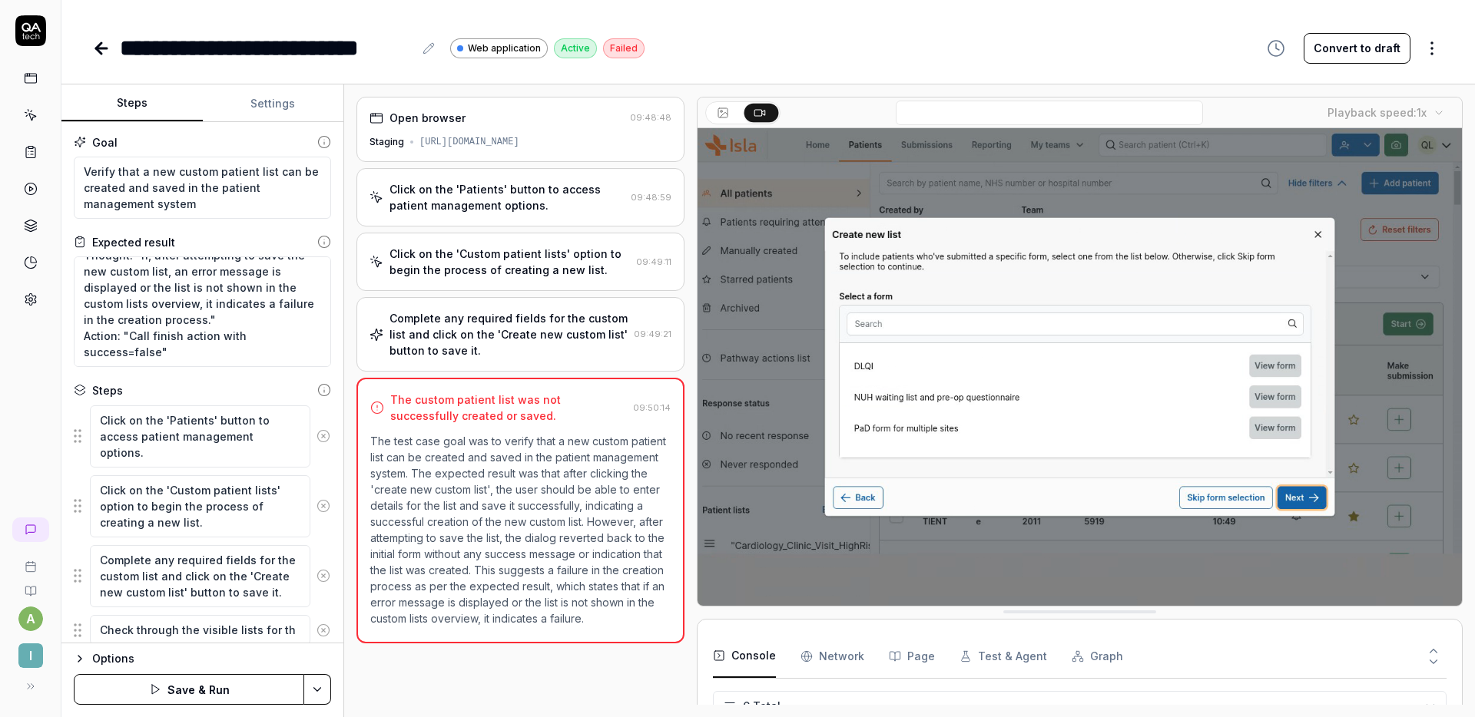
type textarea "Check through the visible lists for the"
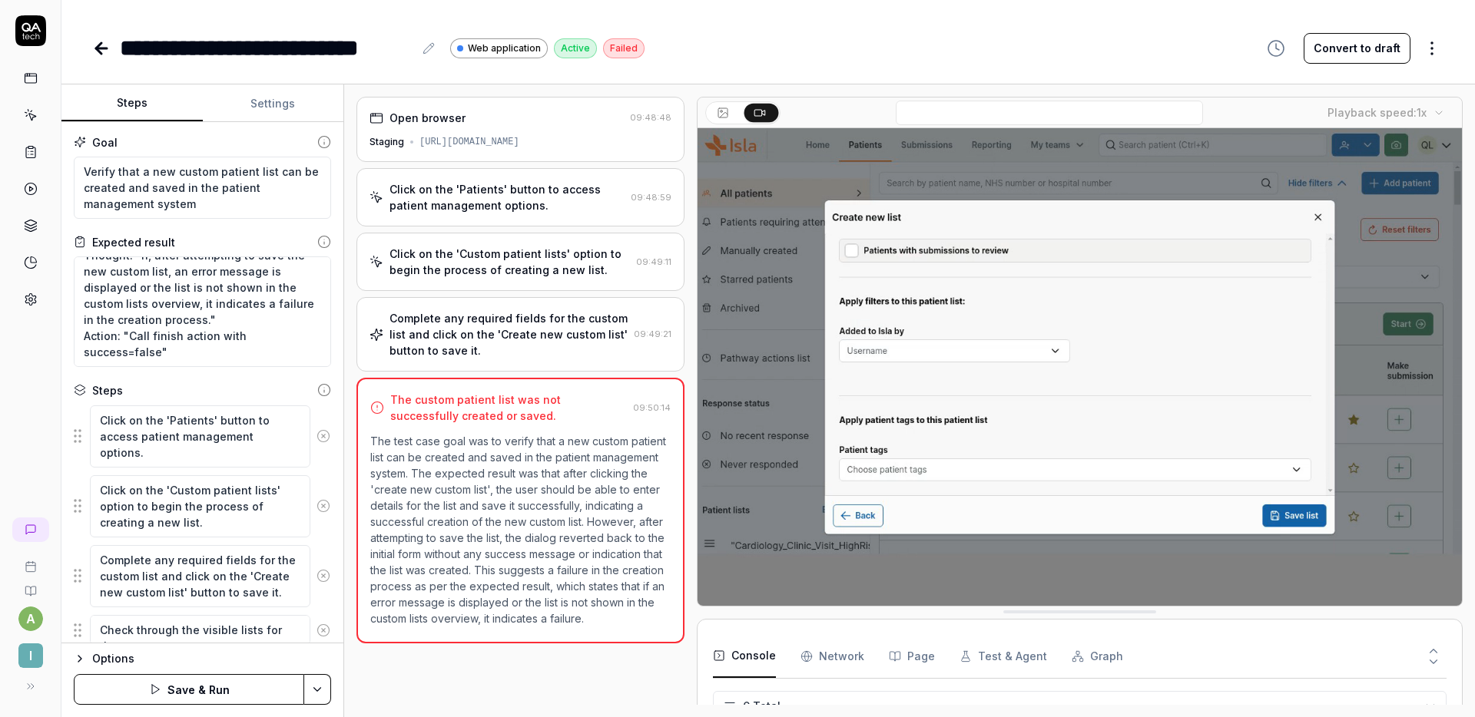
type textarea "*"
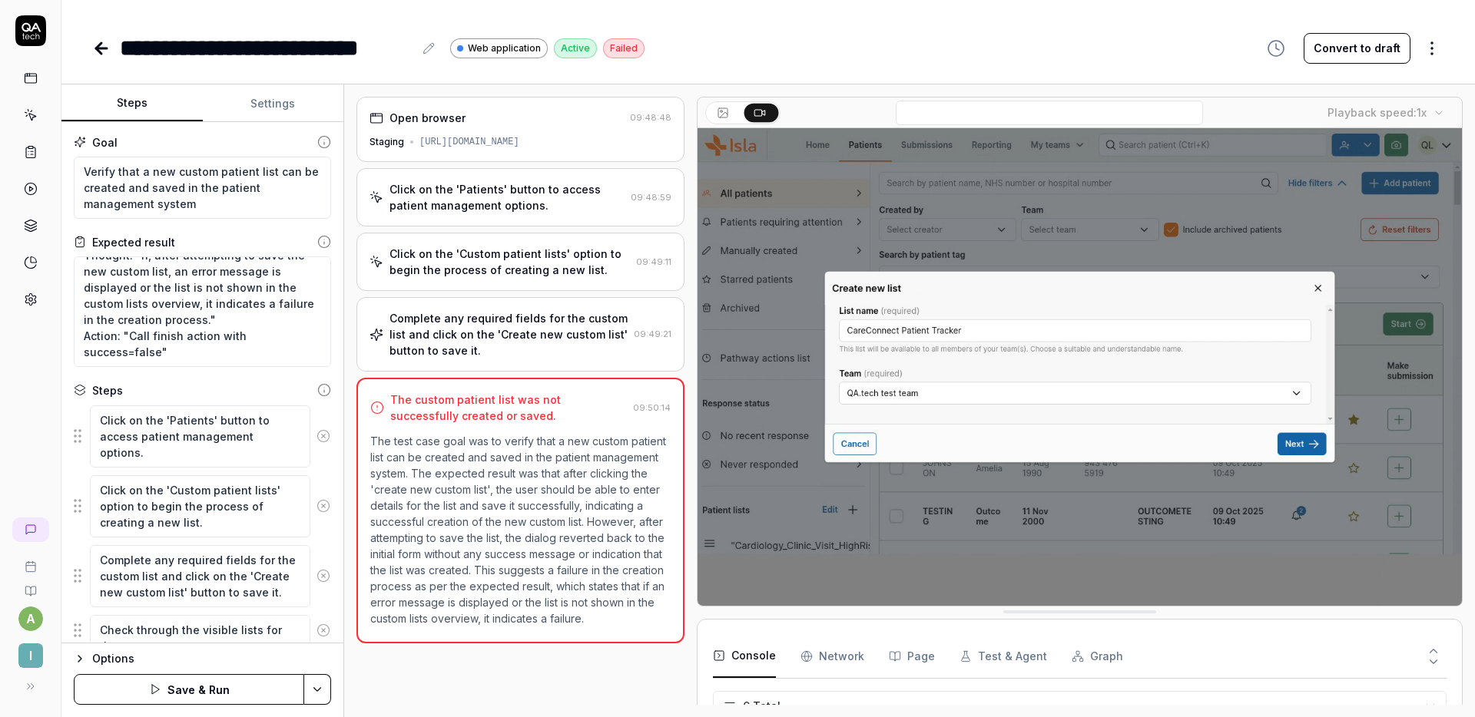
type textarea "Check through the visible lists for the"
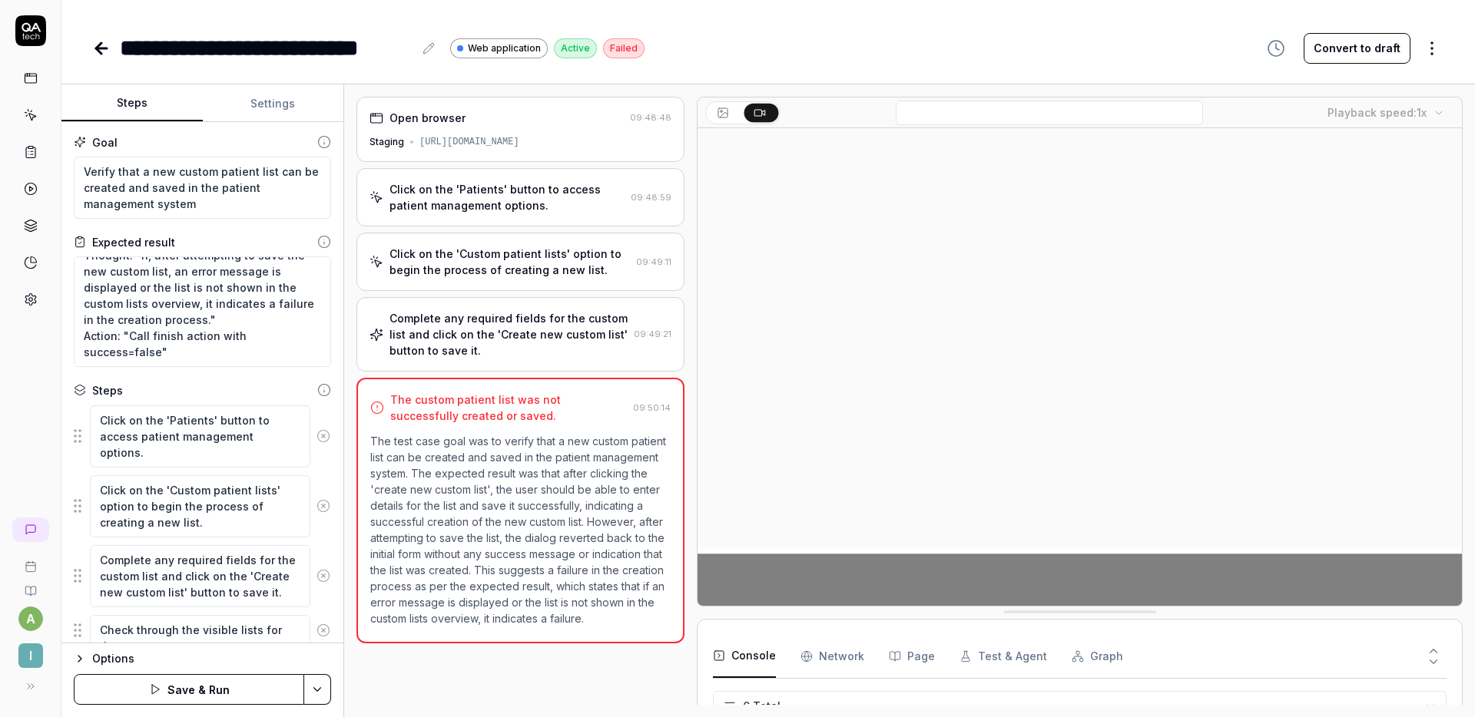
scroll to position [10, 0]
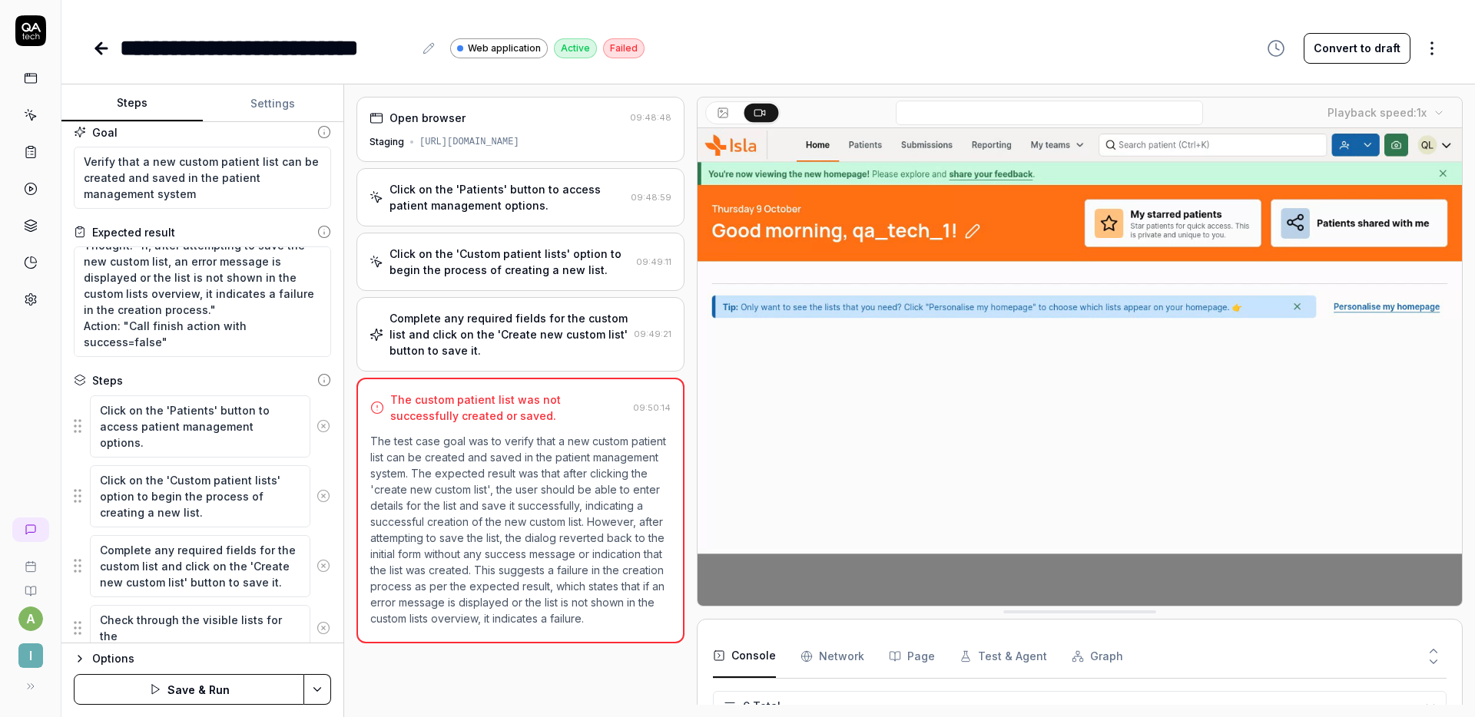
type textarea "*"
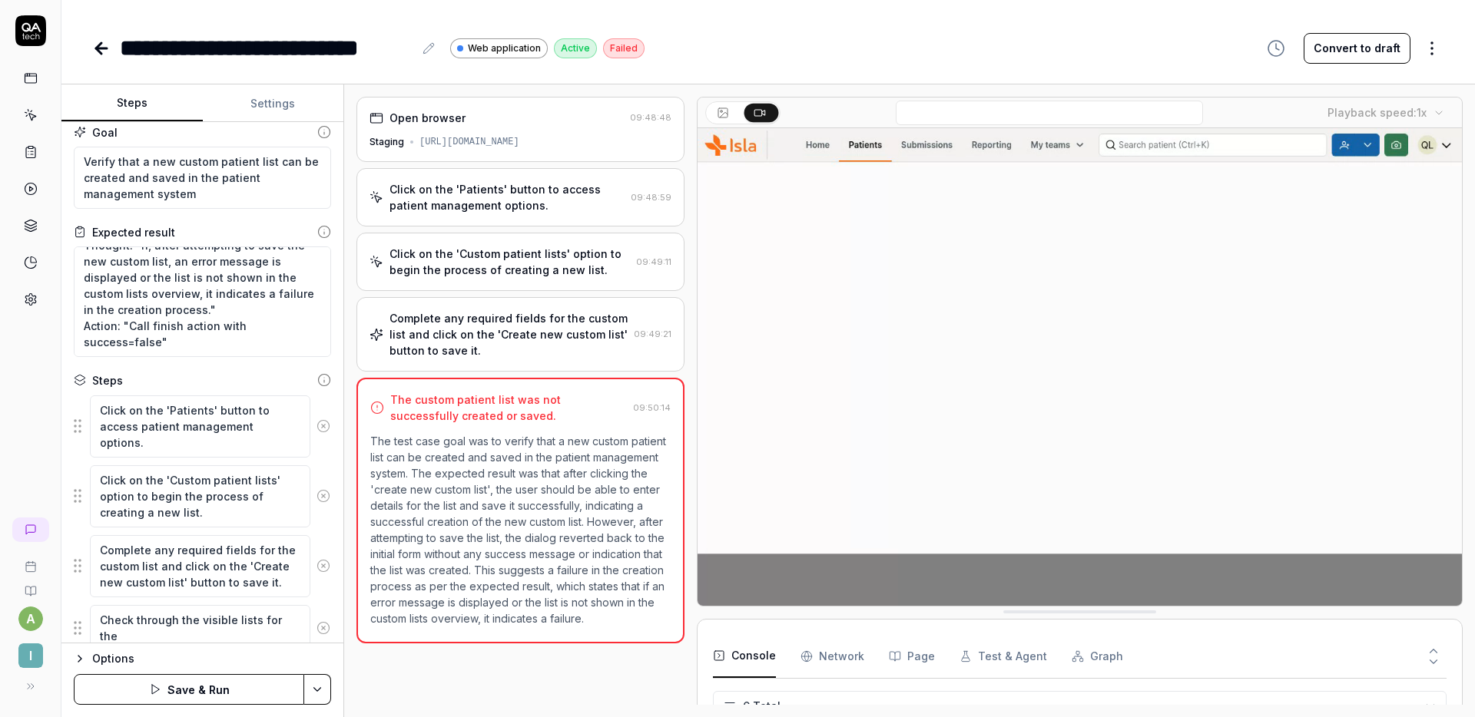
type textarea "Check through the visible lists for the o"
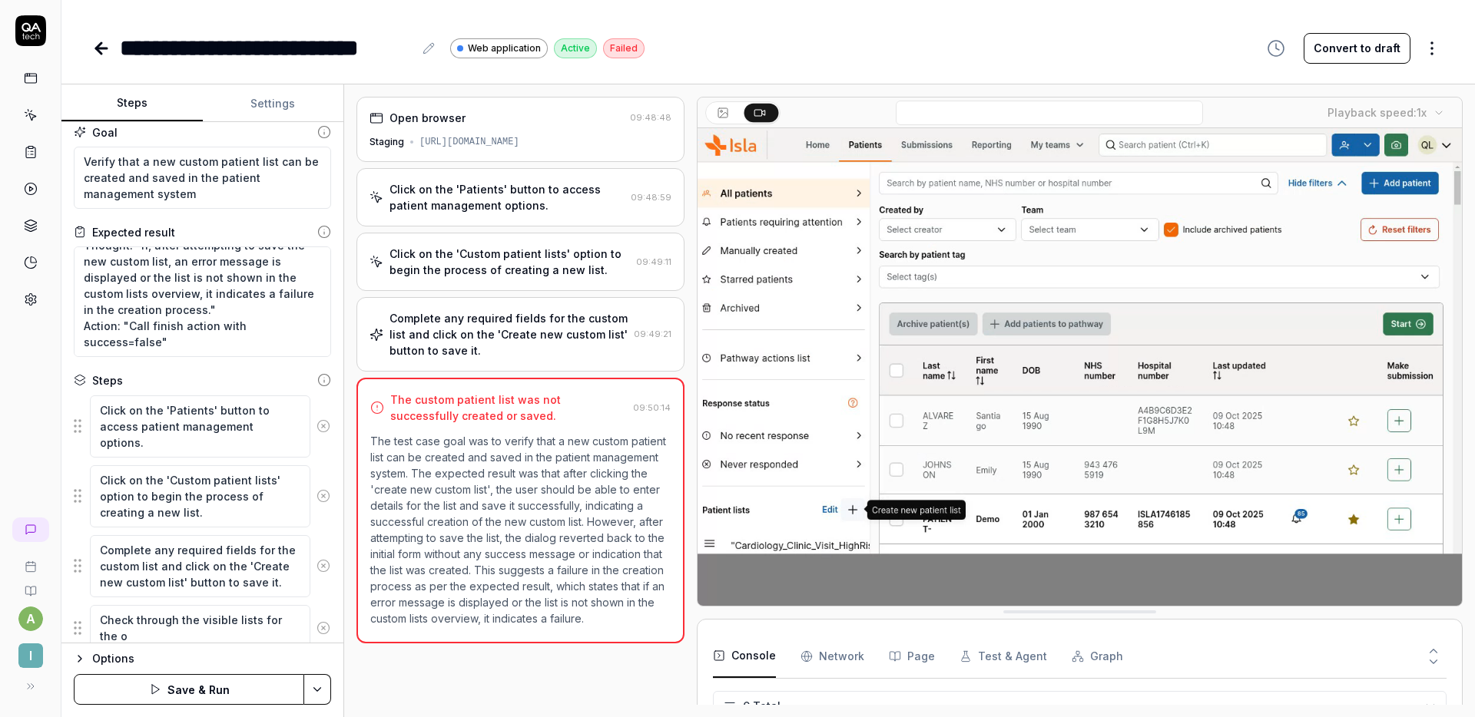
type textarea "*"
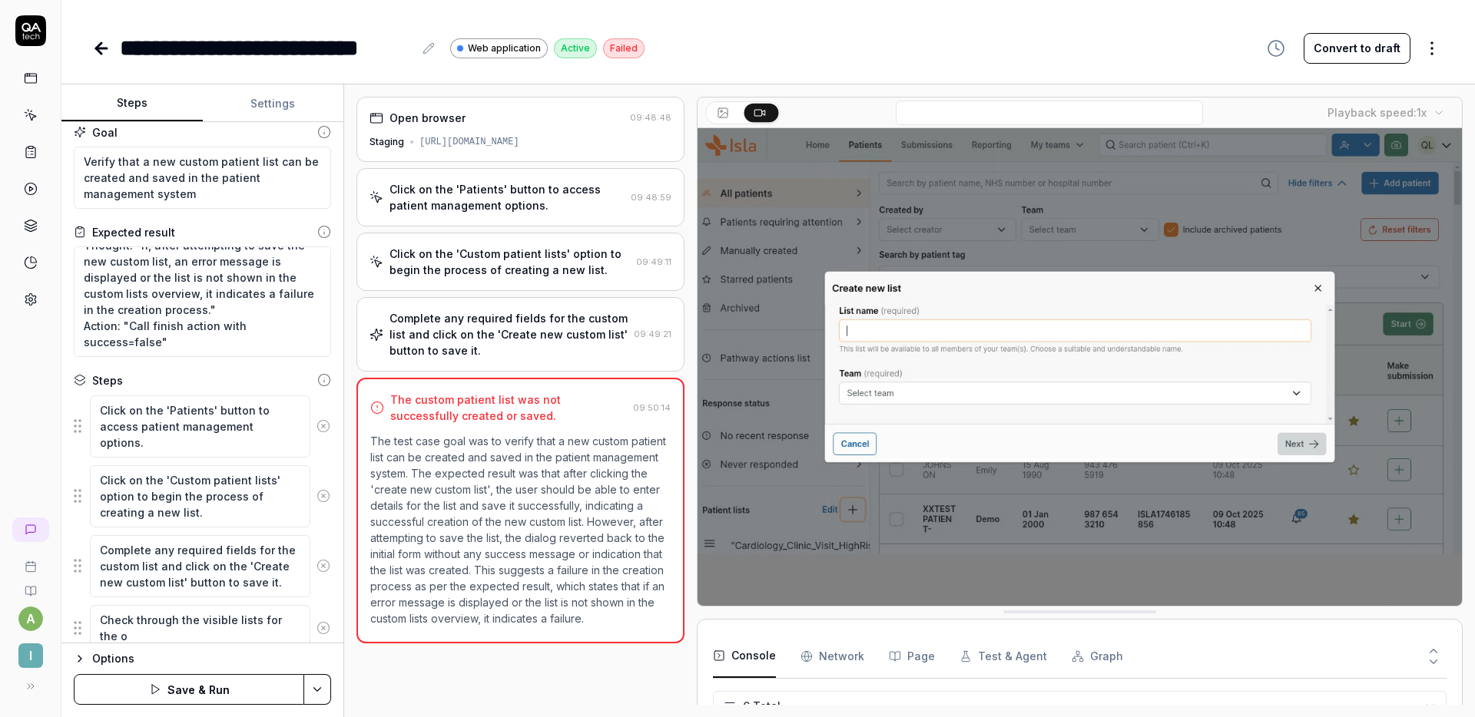
type textarea "Check through the visible lists for the on"
type textarea "*"
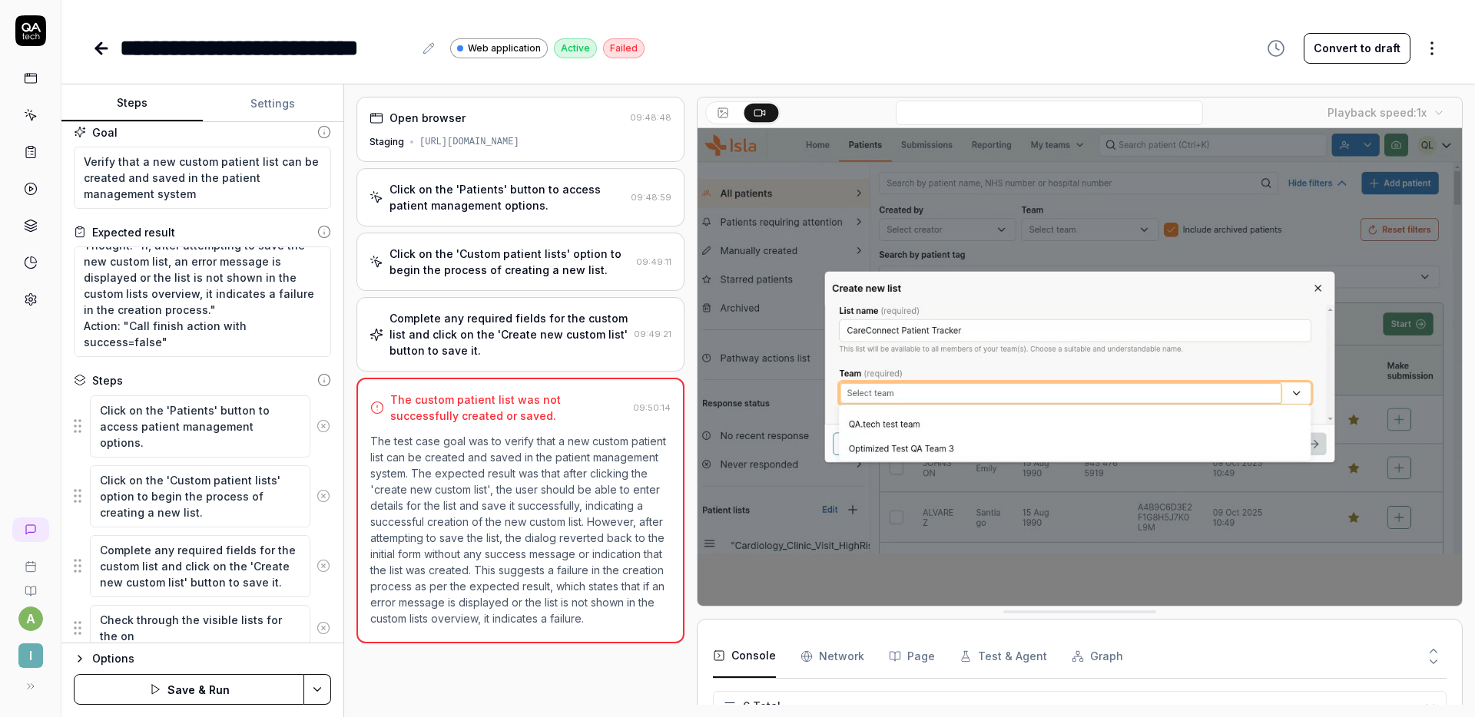
type textarea "Check through the visible lists for the one"
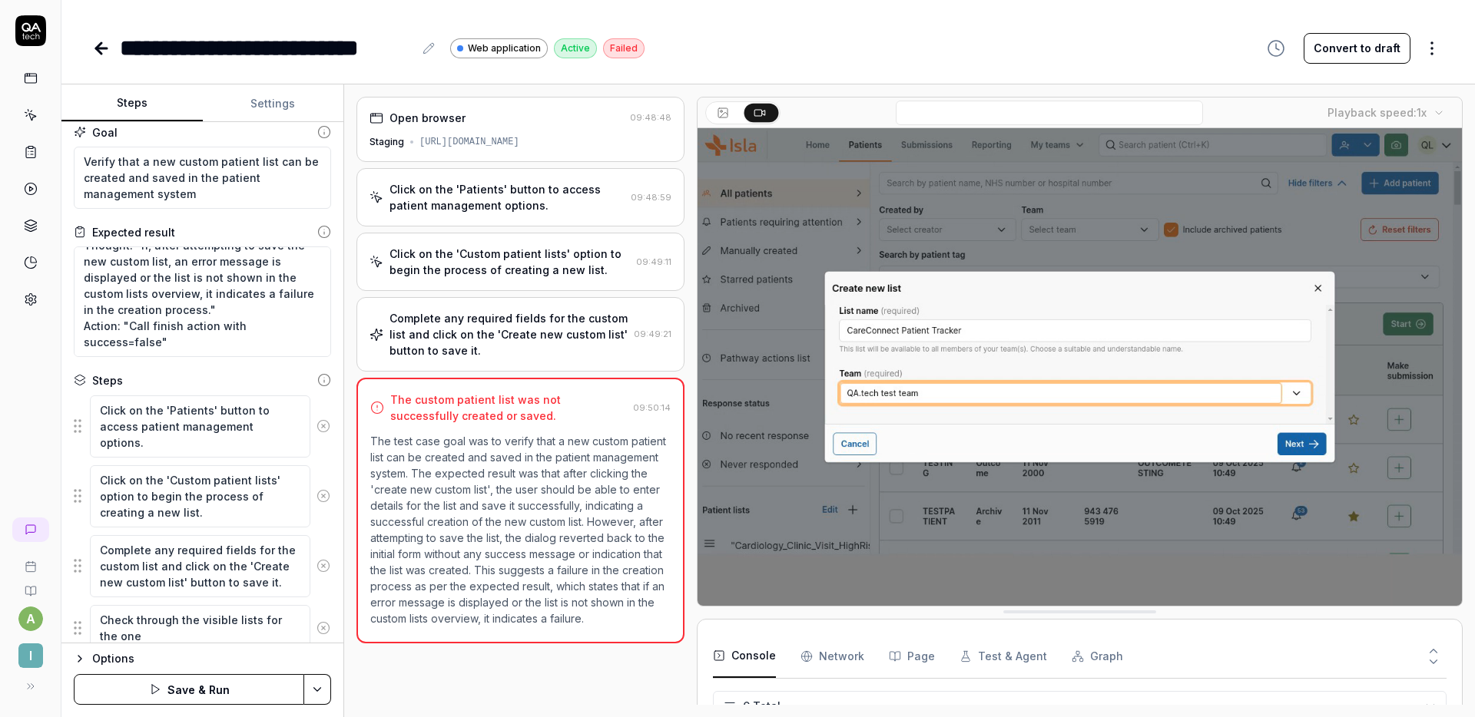
type textarea "*"
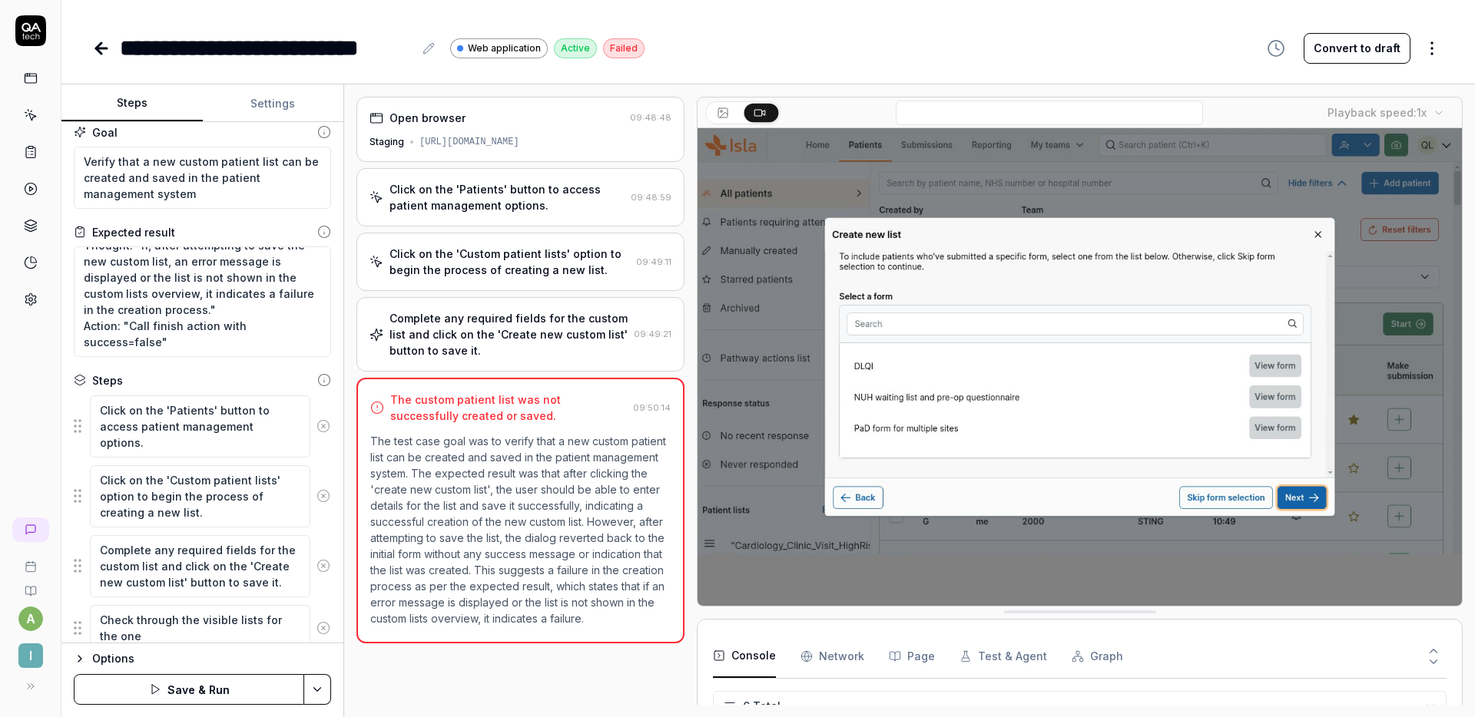
type textarea "Check through the visible lists for the one"
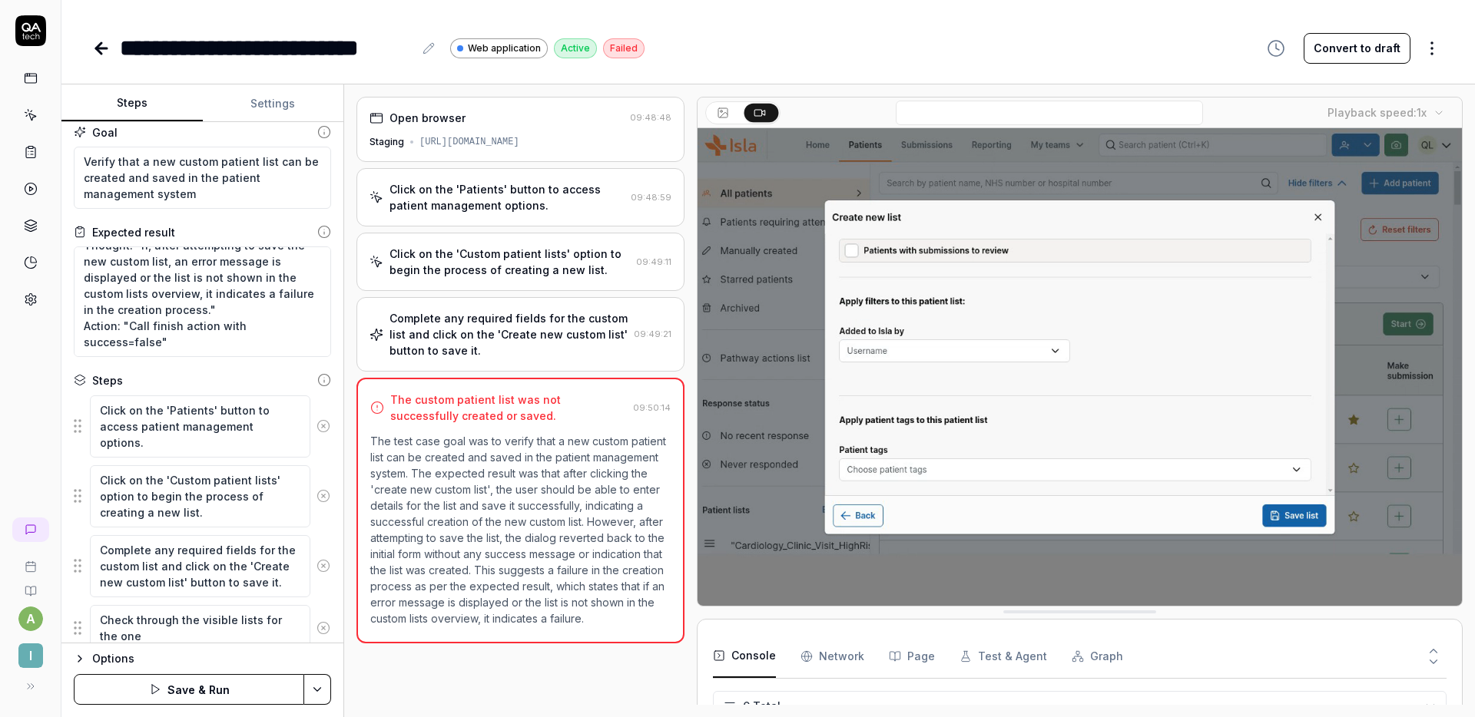
type textarea "*"
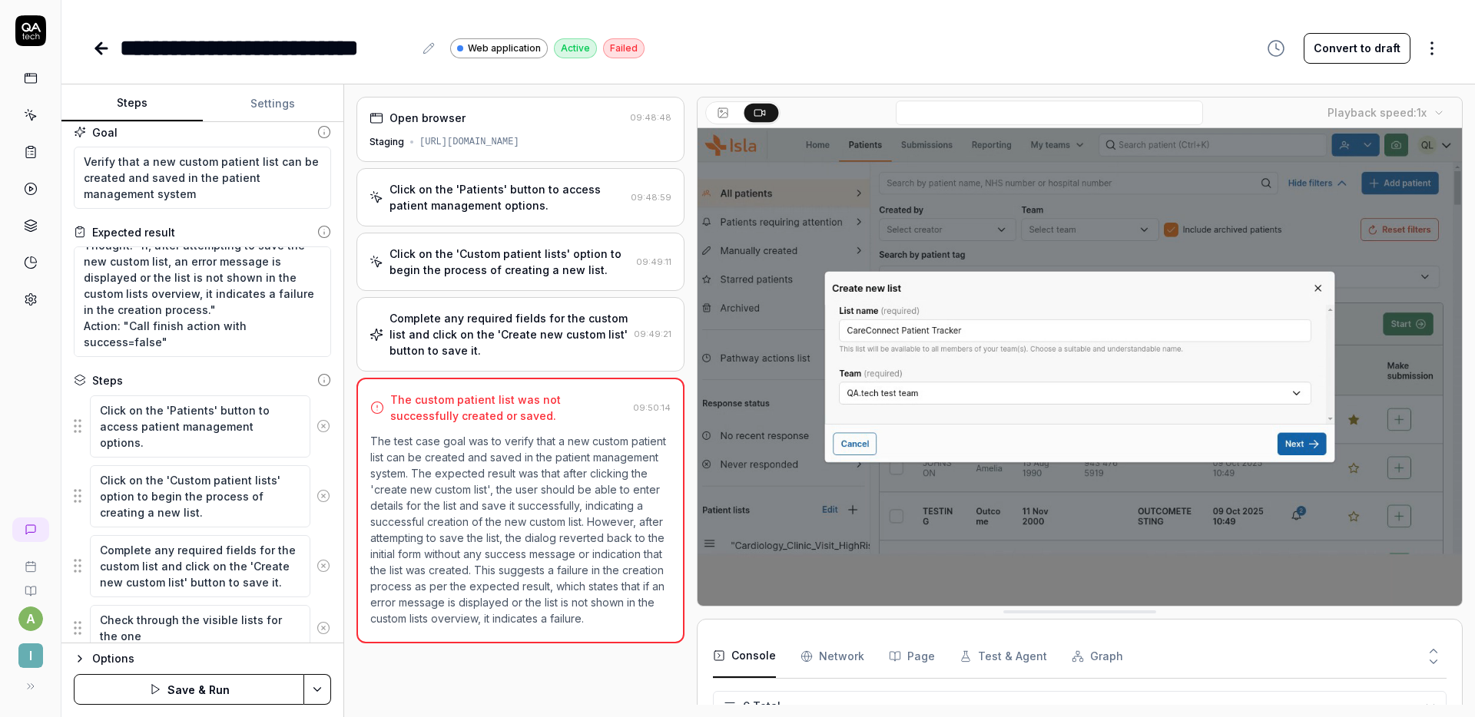
type textarea "Check through the visible lists for the one t"
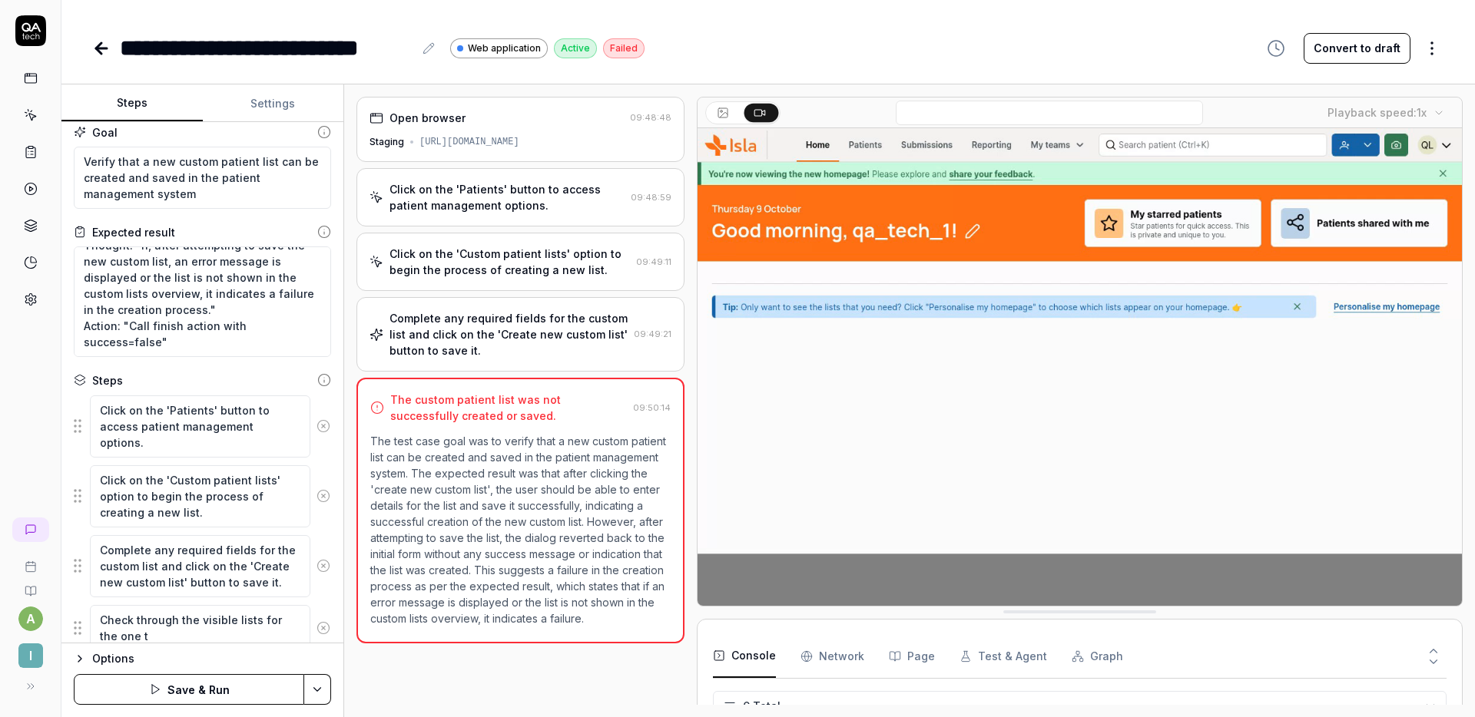
type textarea "*"
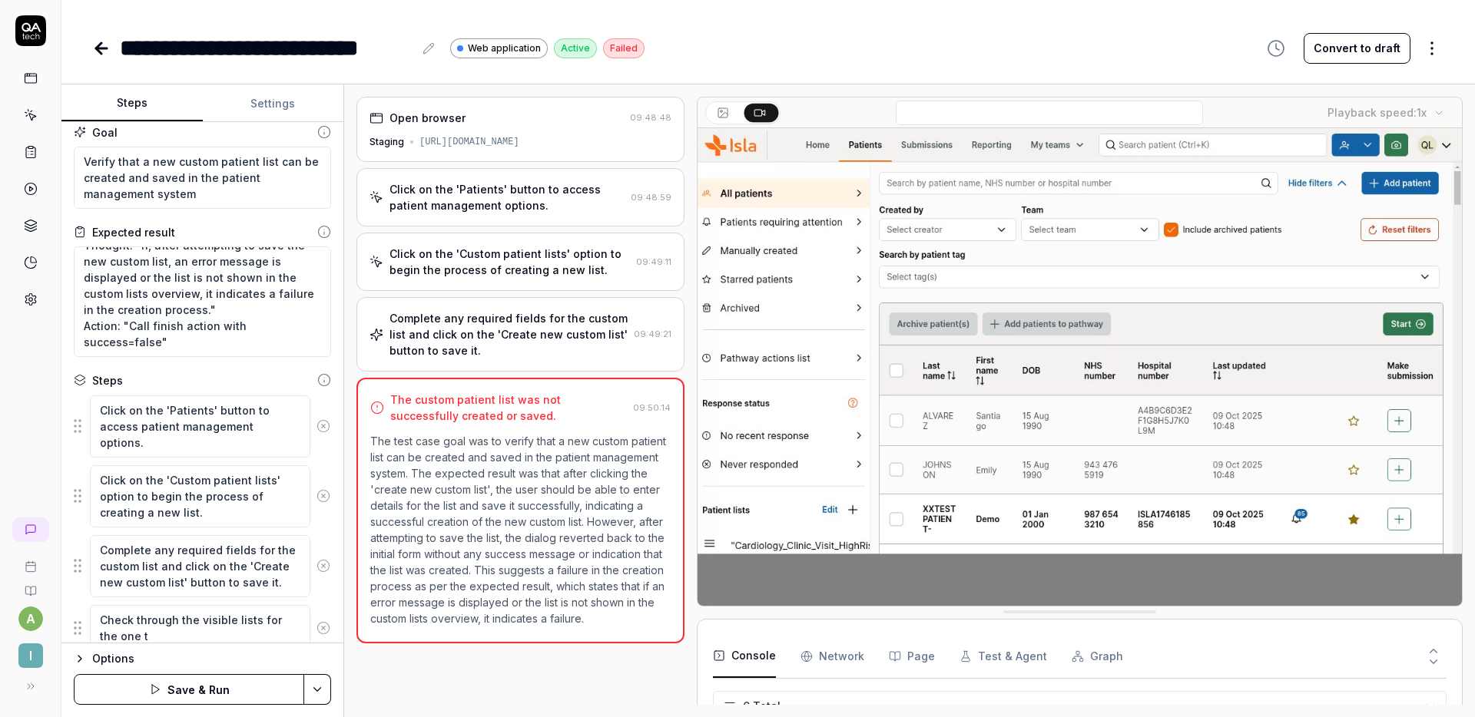
type textarea "Check through the visible lists for the one th"
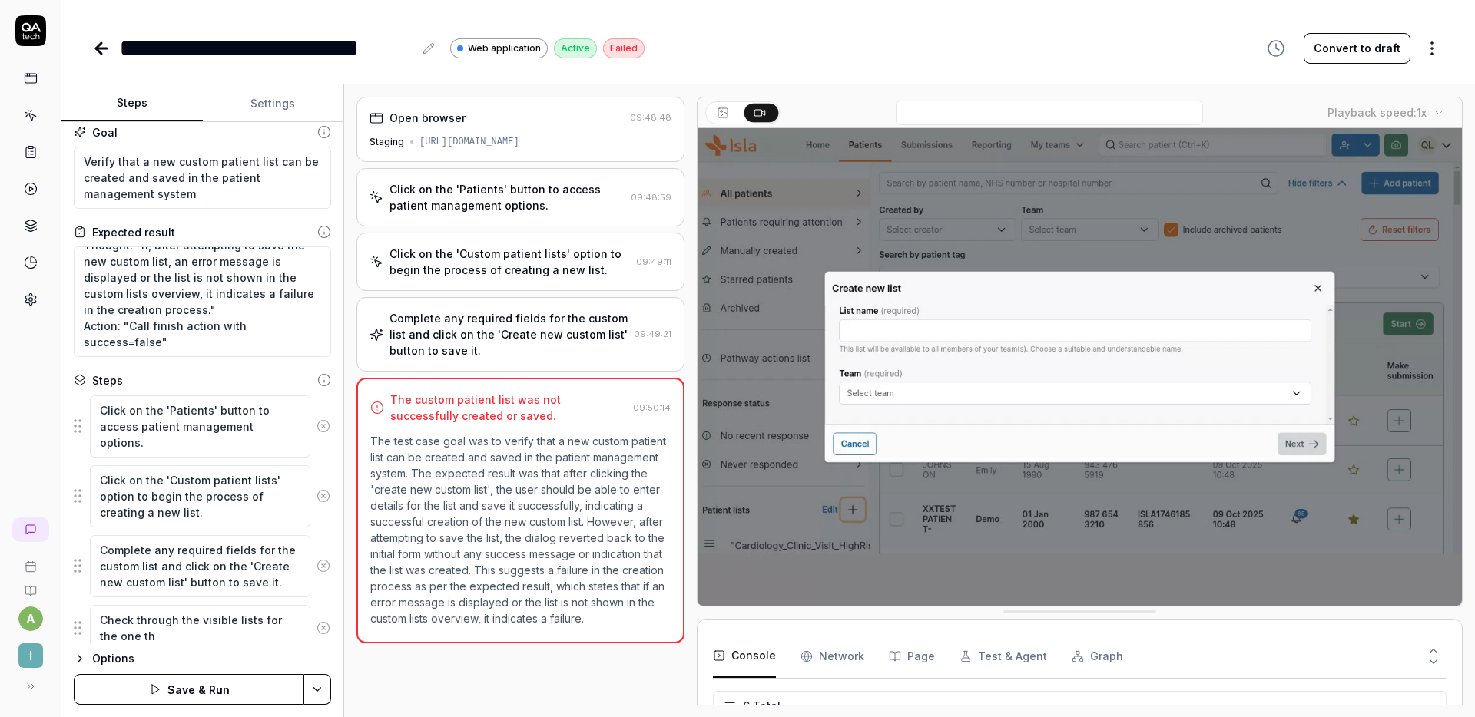
type textarea "*"
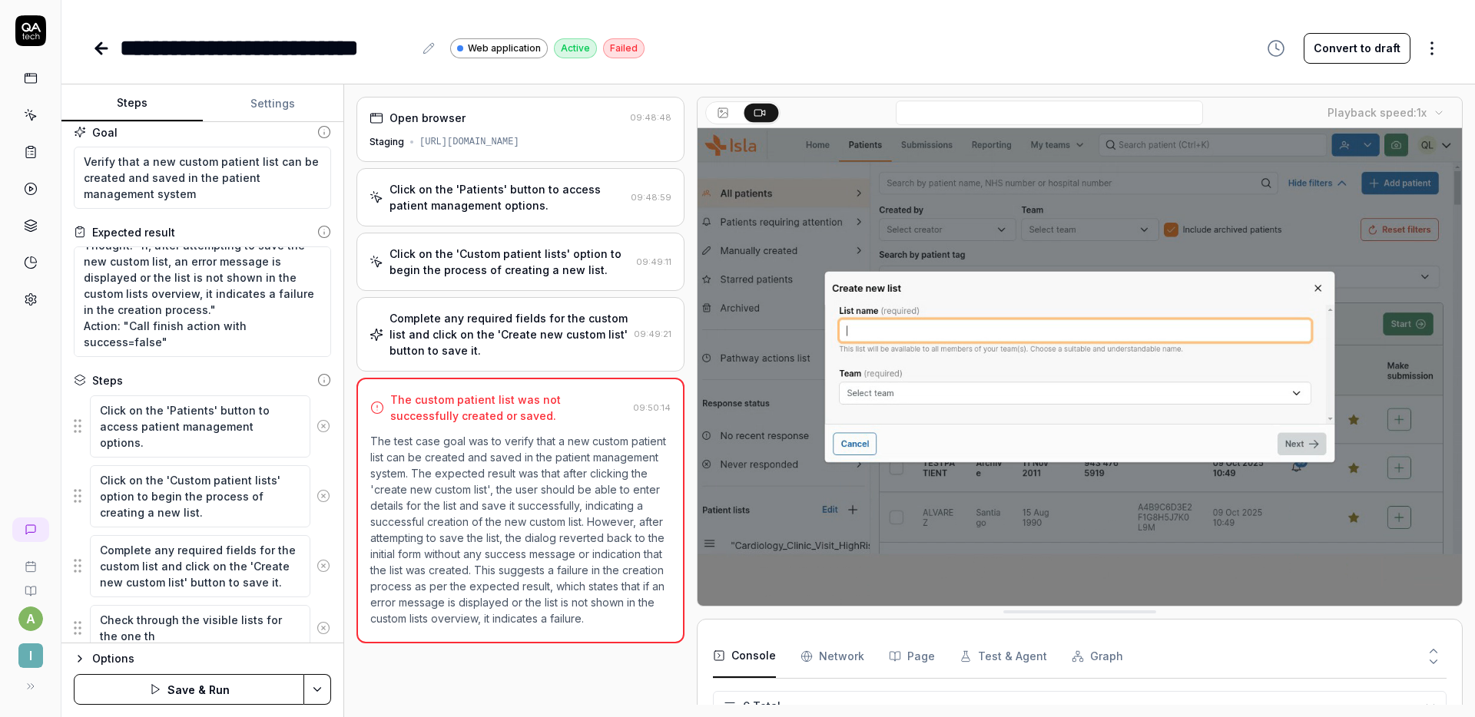
type textarea "Check through the visible lists for the one tha"
type textarea "*"
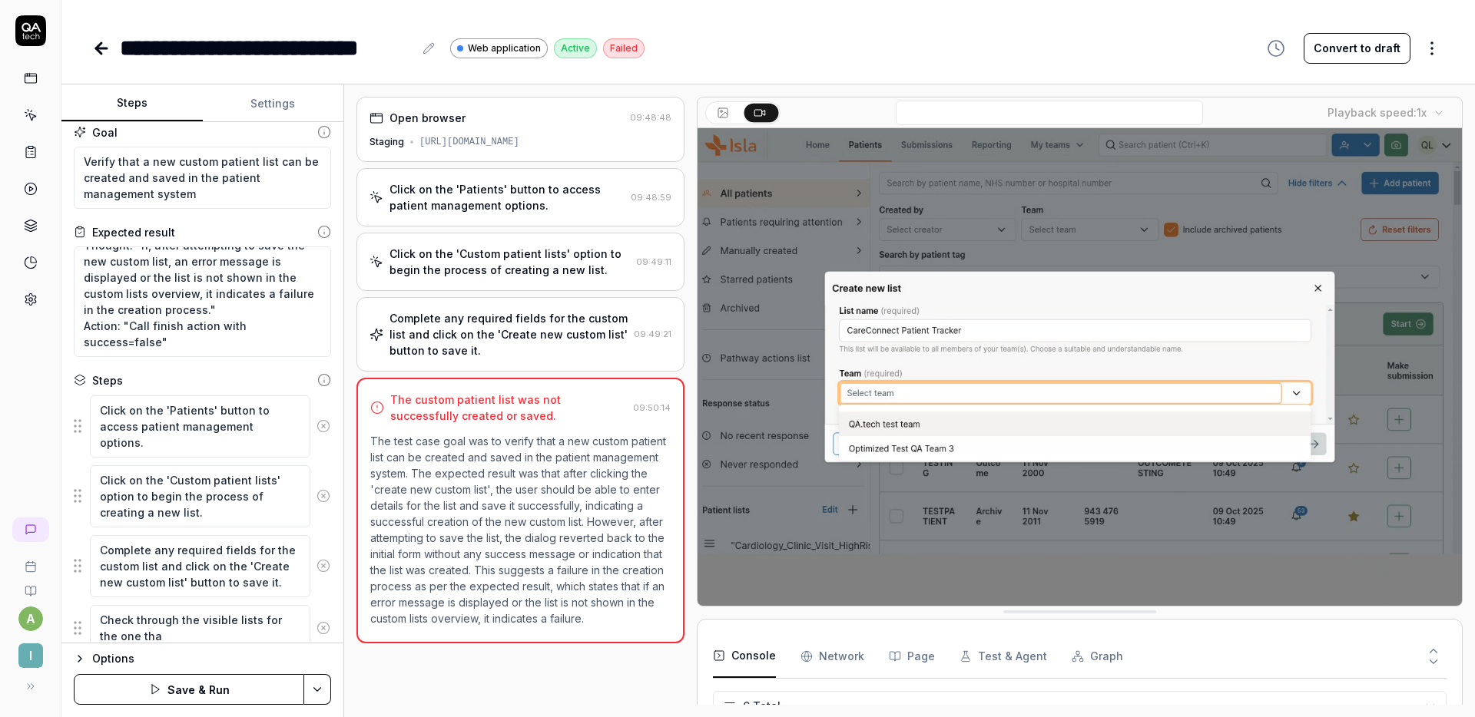
type textarea "Check through the visible lists for the one that"
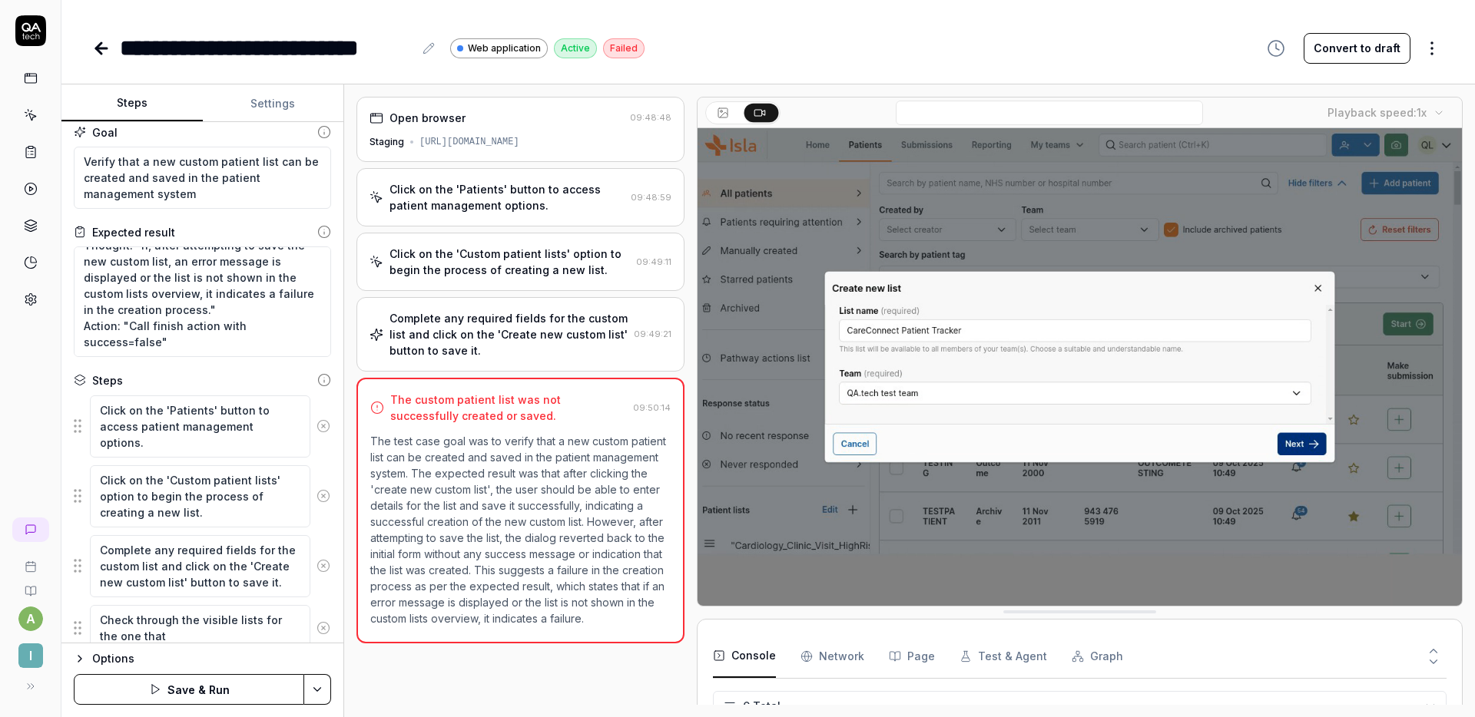
type textarea "*"
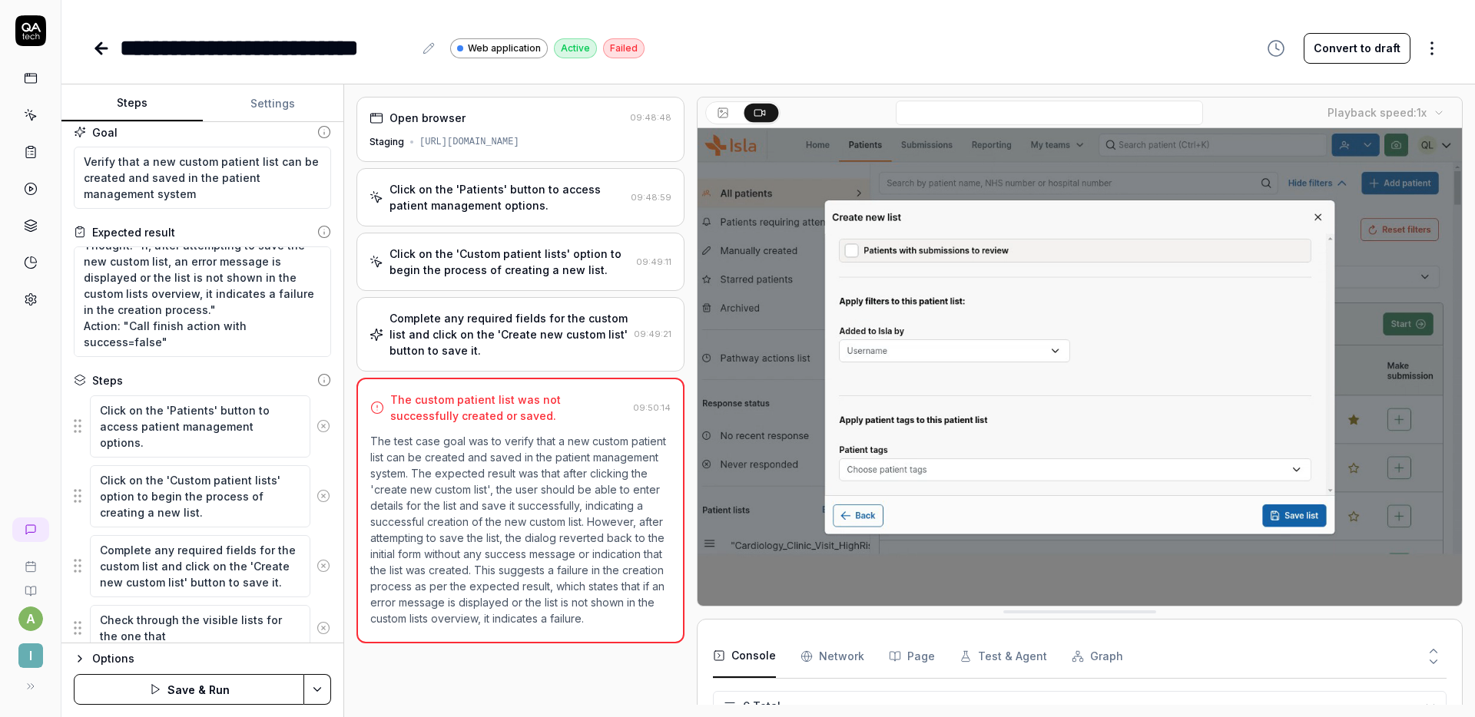
type textarea "Check through the visible lists for the one that"
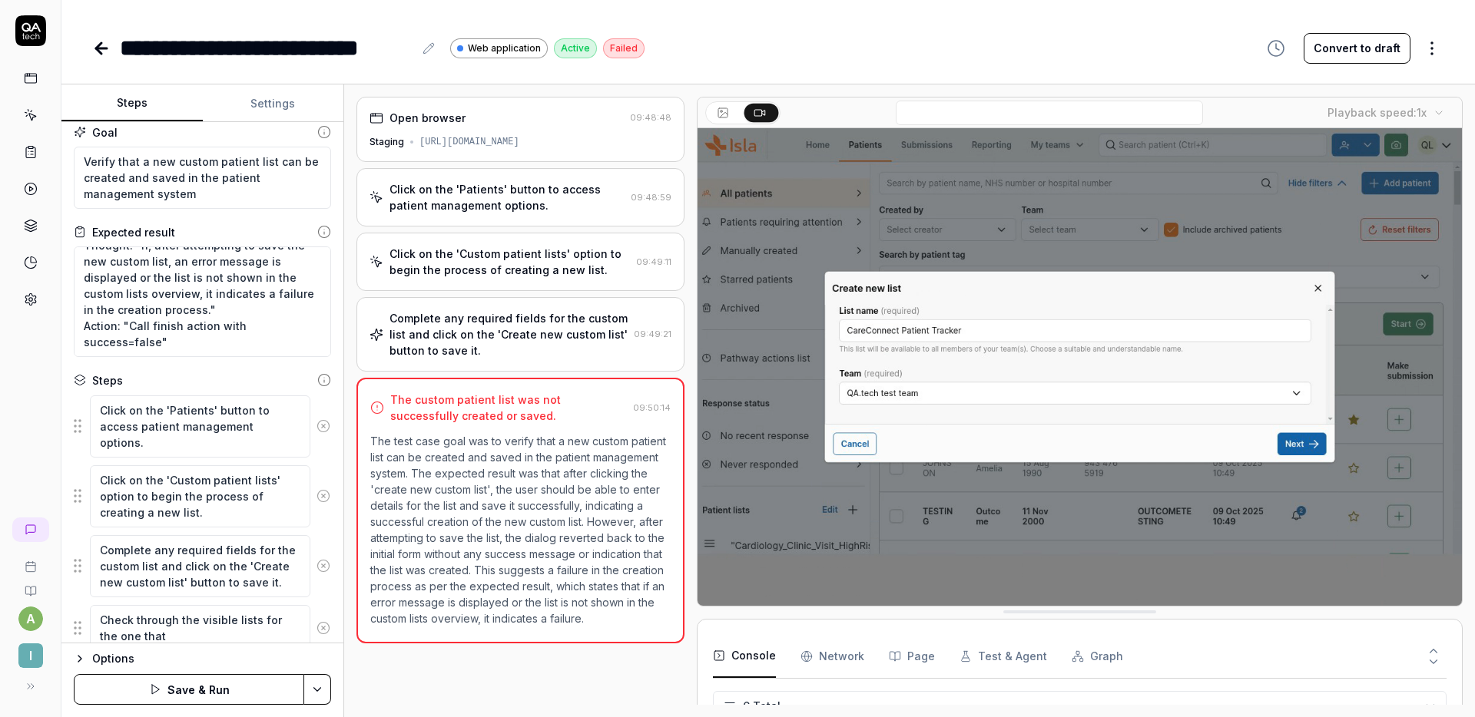
type textarea "*"
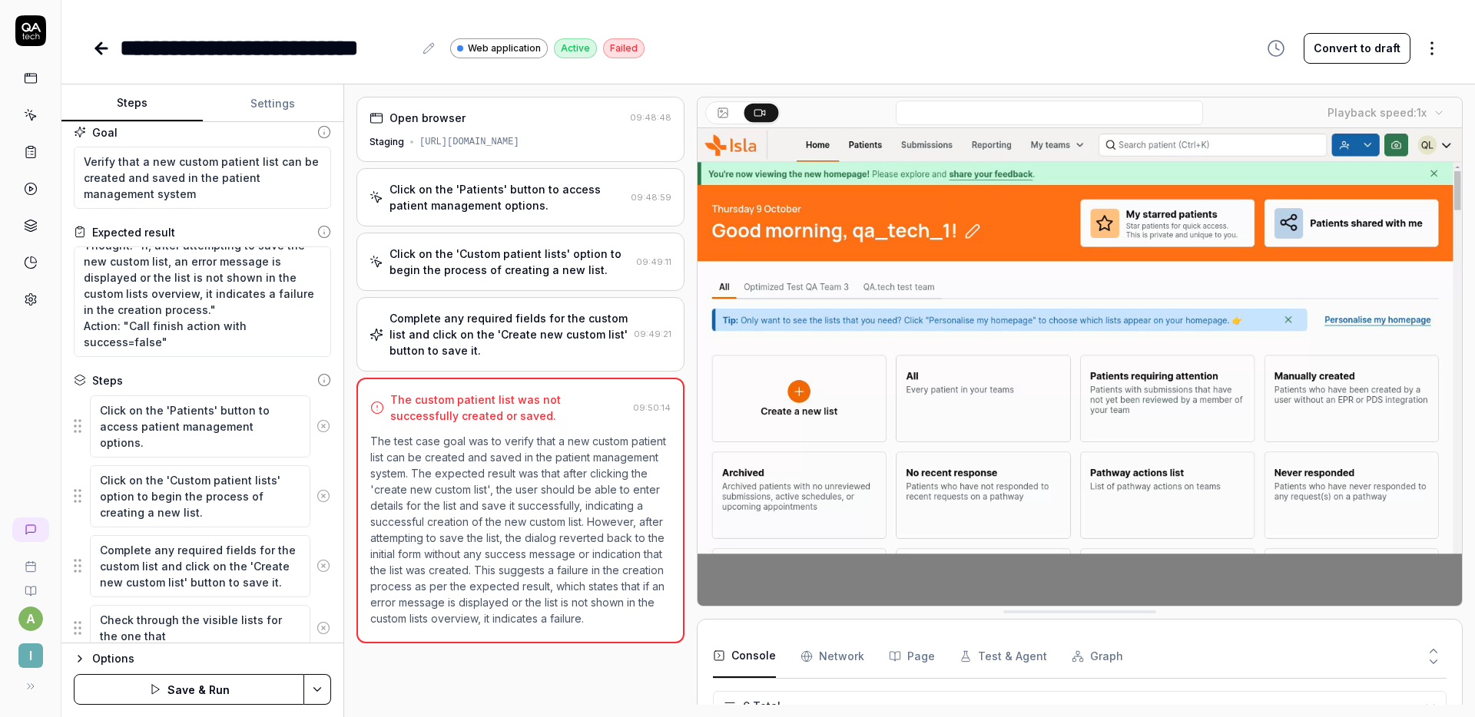
type textarea "Check through the visible lists for the one that w"
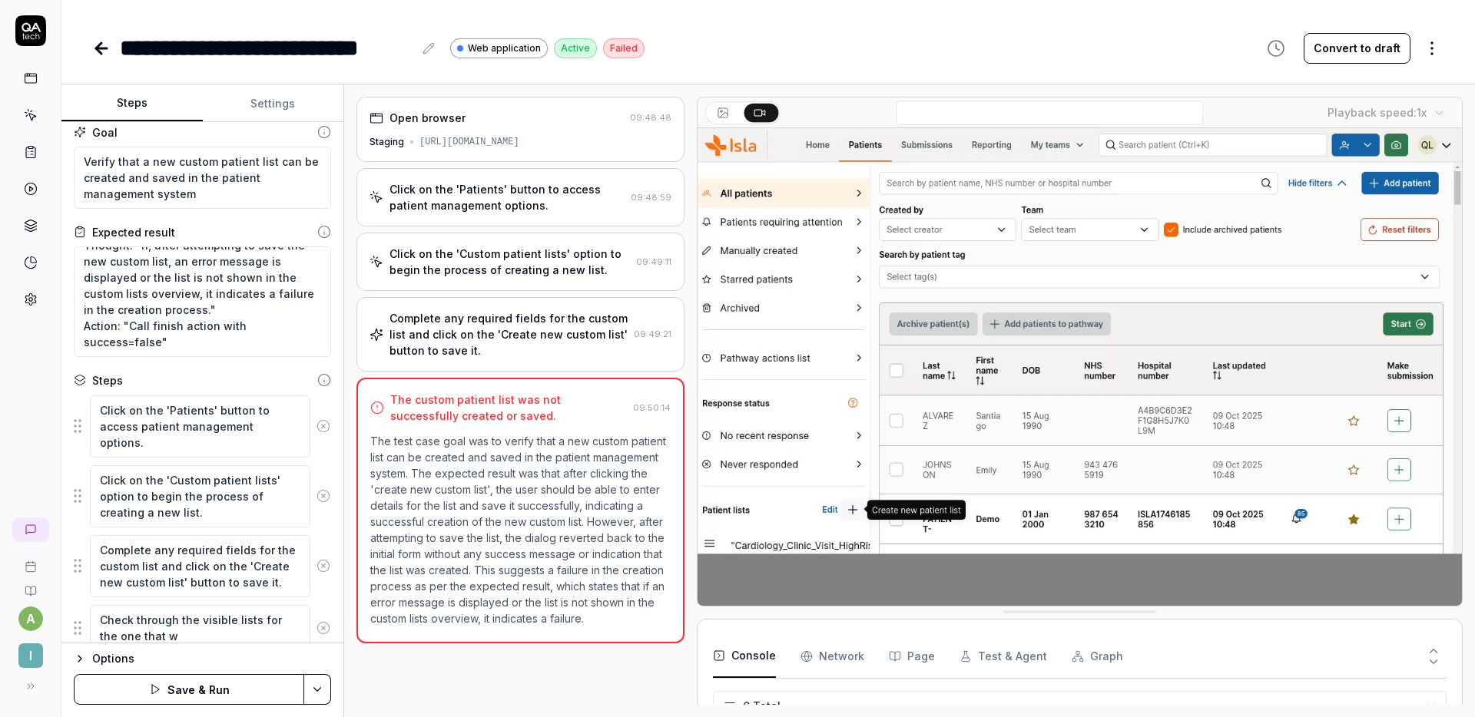
type textarea "*"
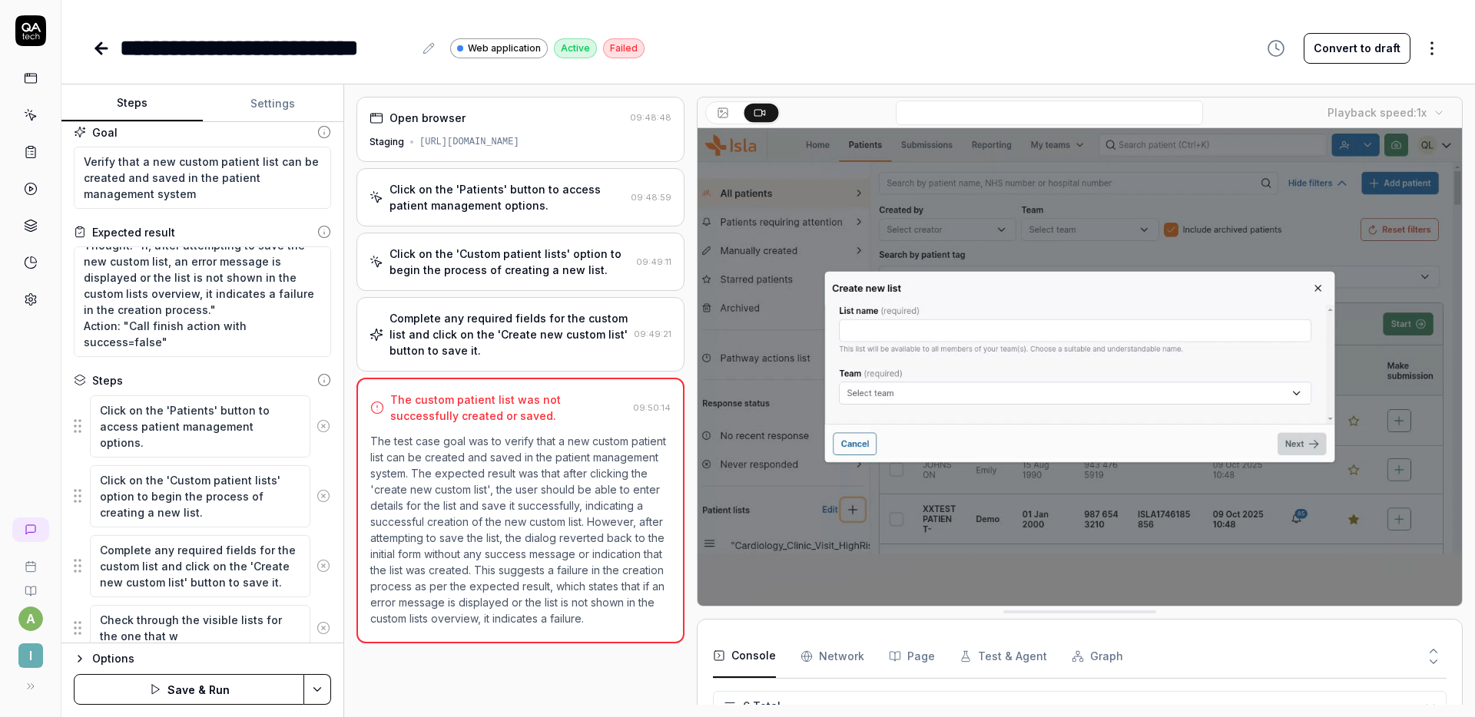
type textarea "Check through the visible lists for the one that wa"
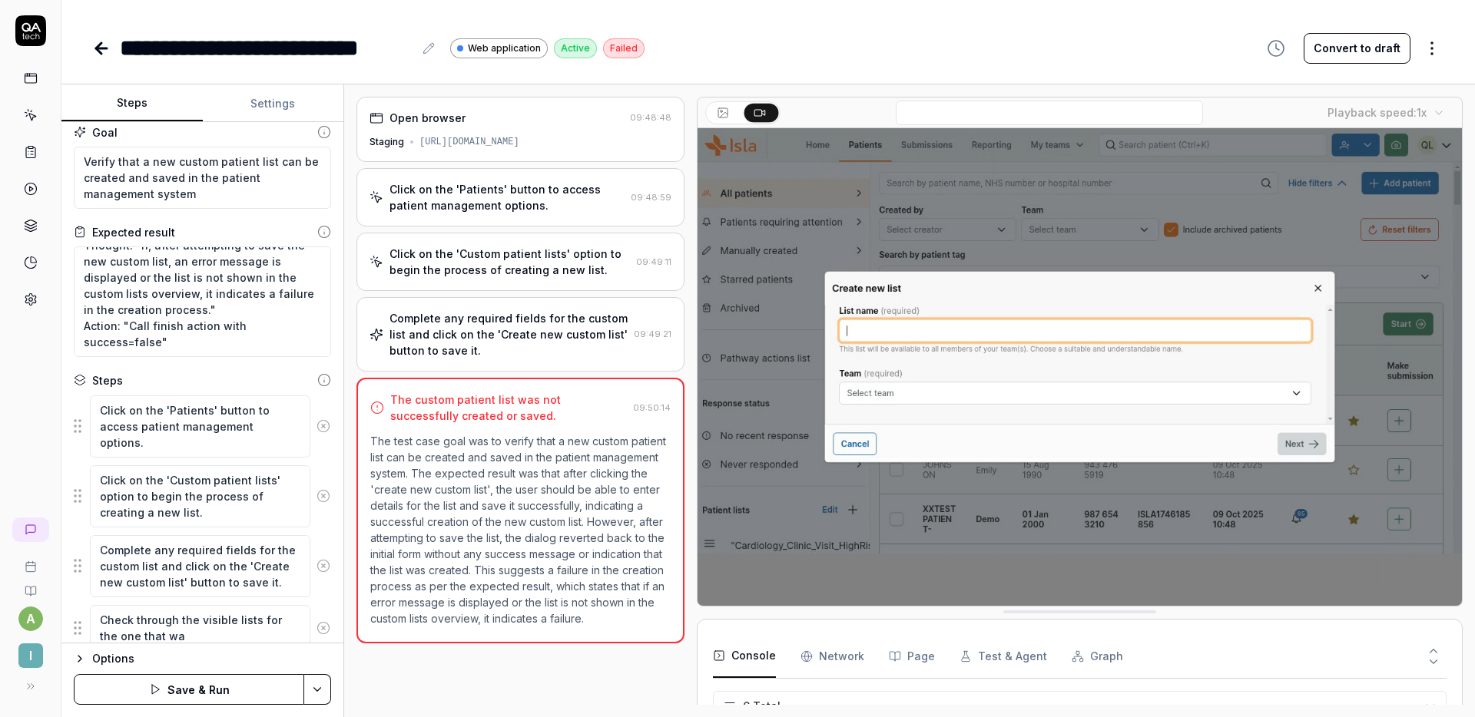
type textarea "*"
type textarea "Check through the visible lists for the one that was"
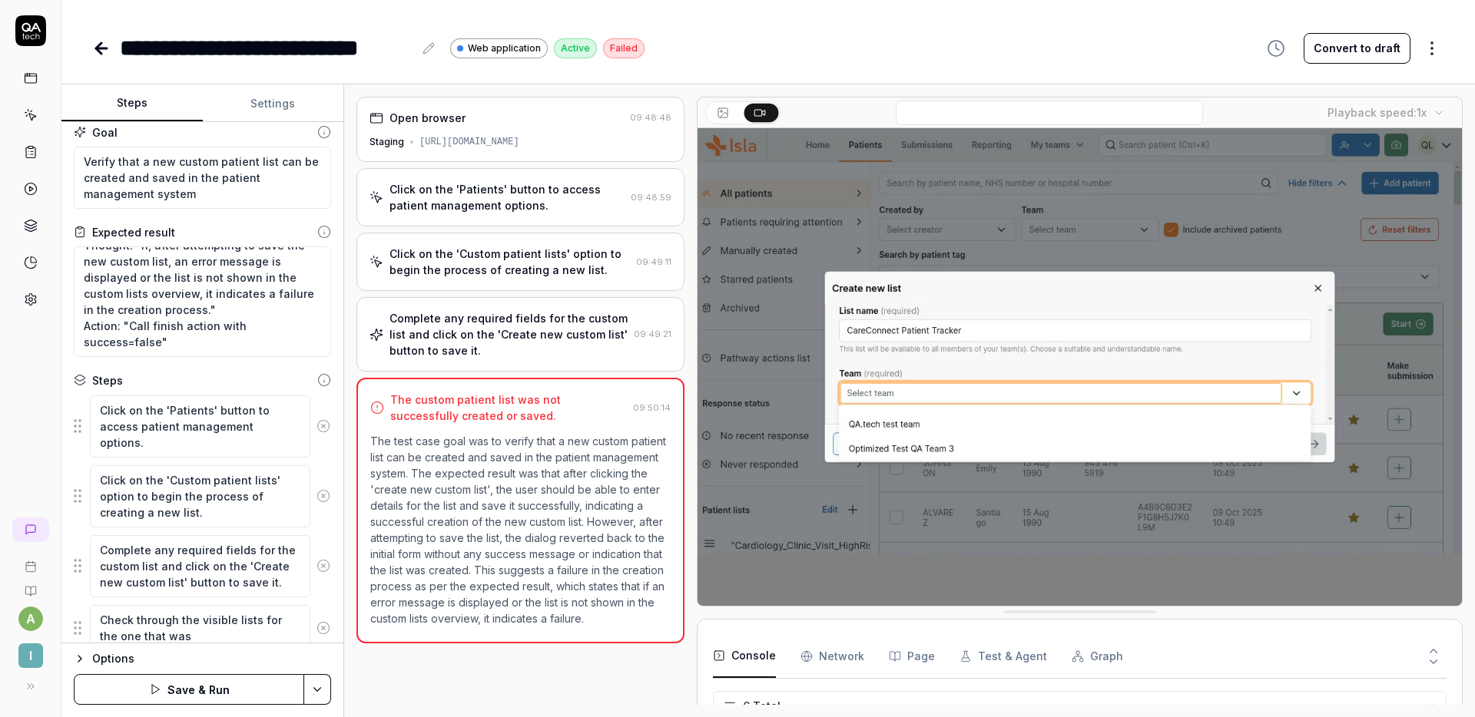
type textarea "*"
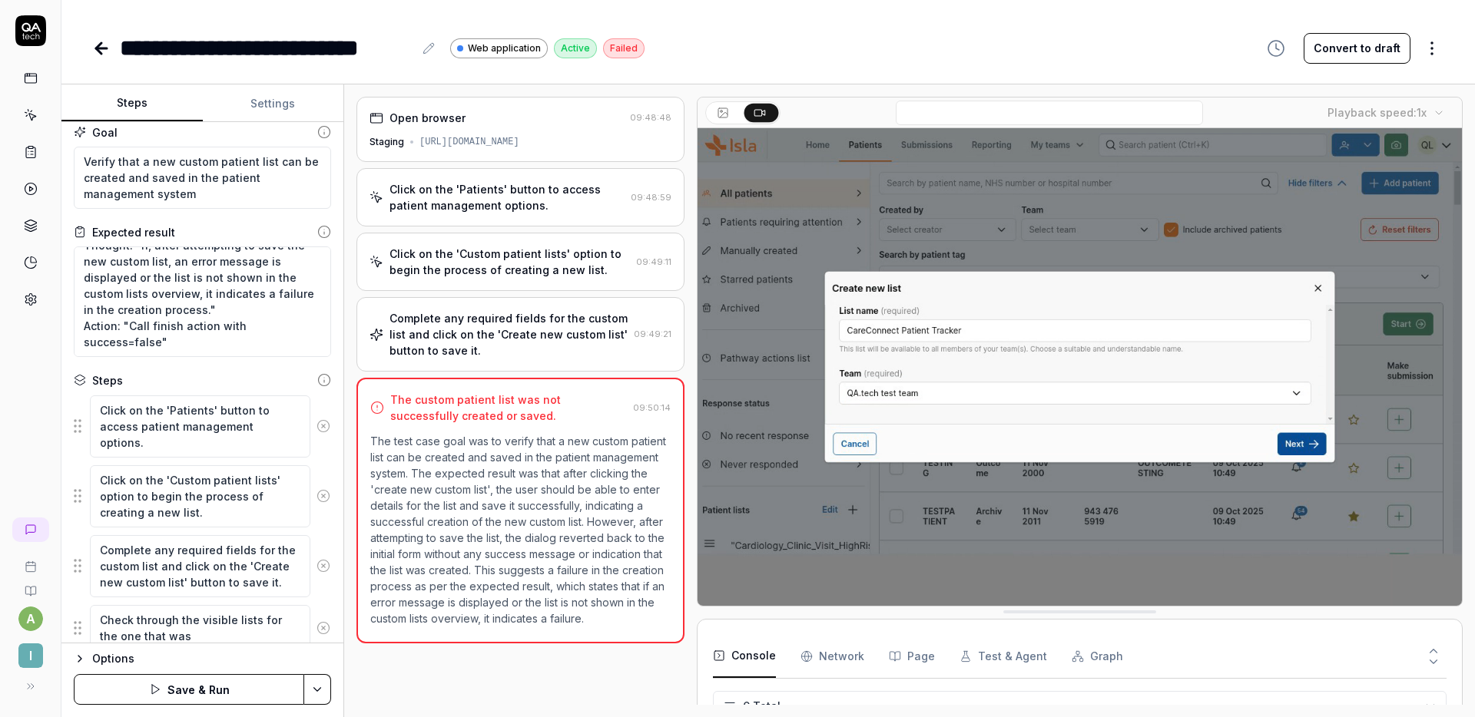
type textarea "Check through the visible lists for the one that was"
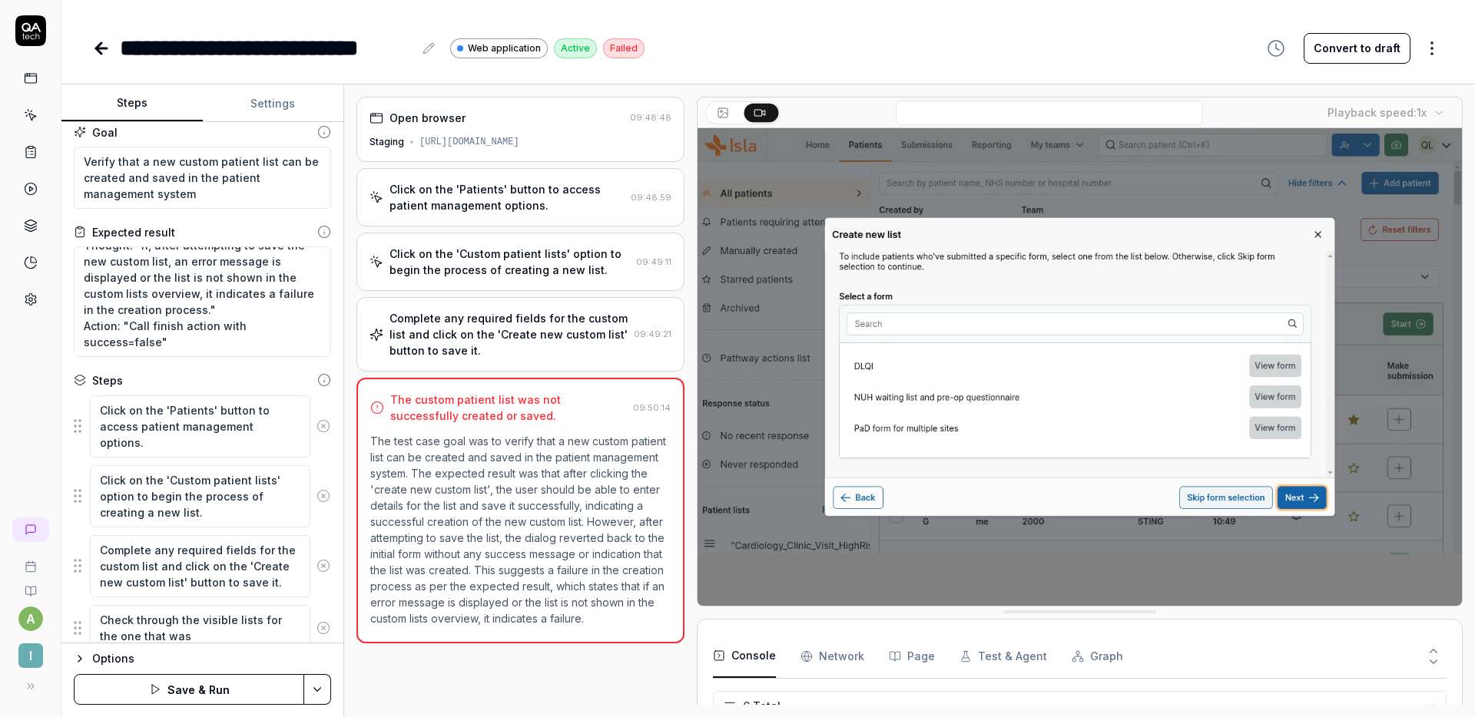
type textarea "*"
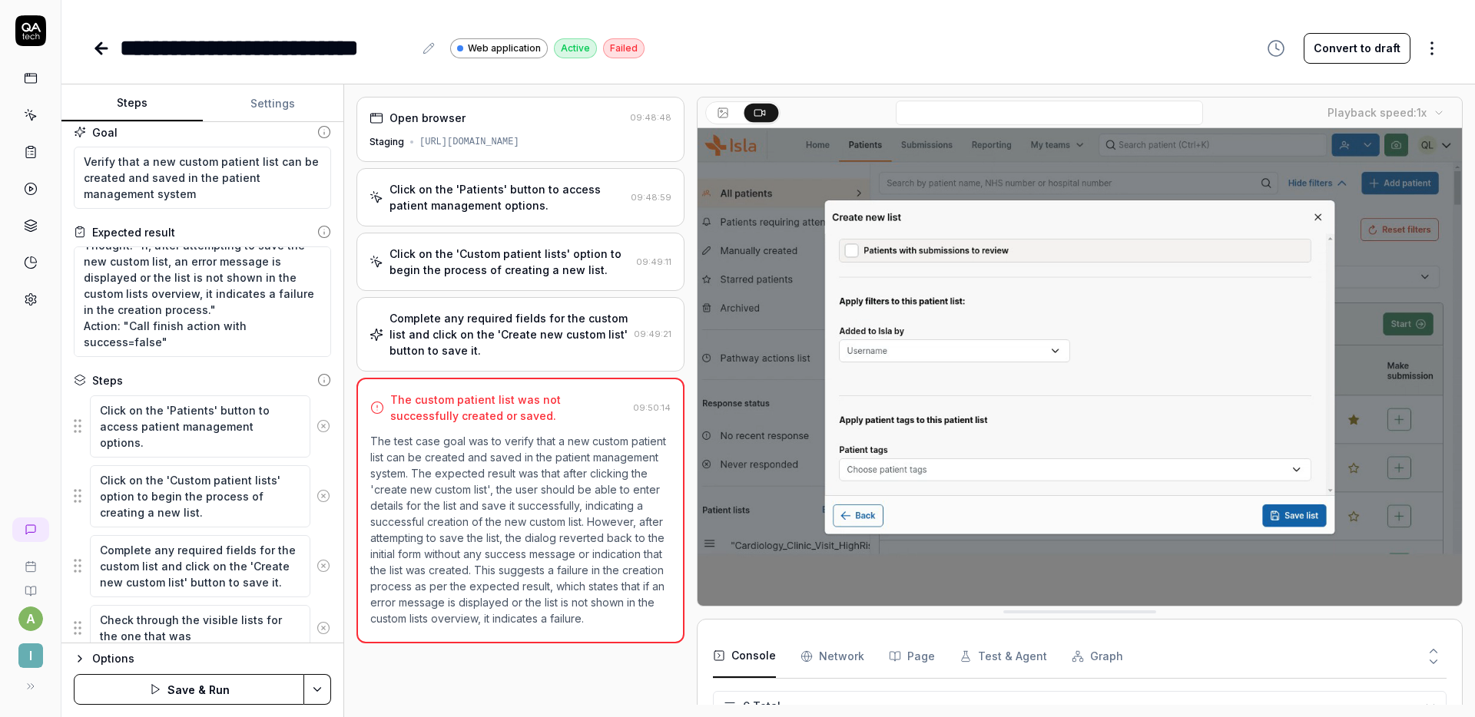
type textarea "Check through the visible lists for the one that was j"
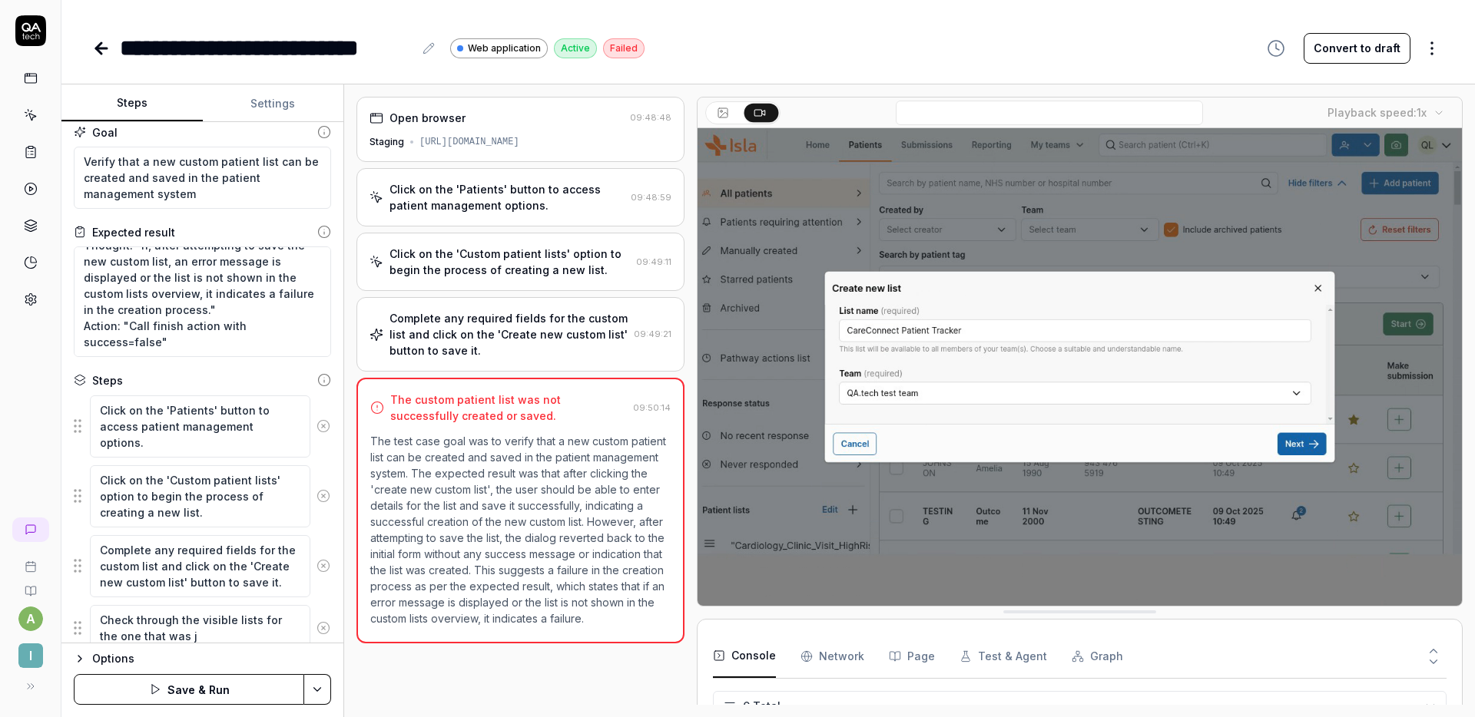
type textarea "*"
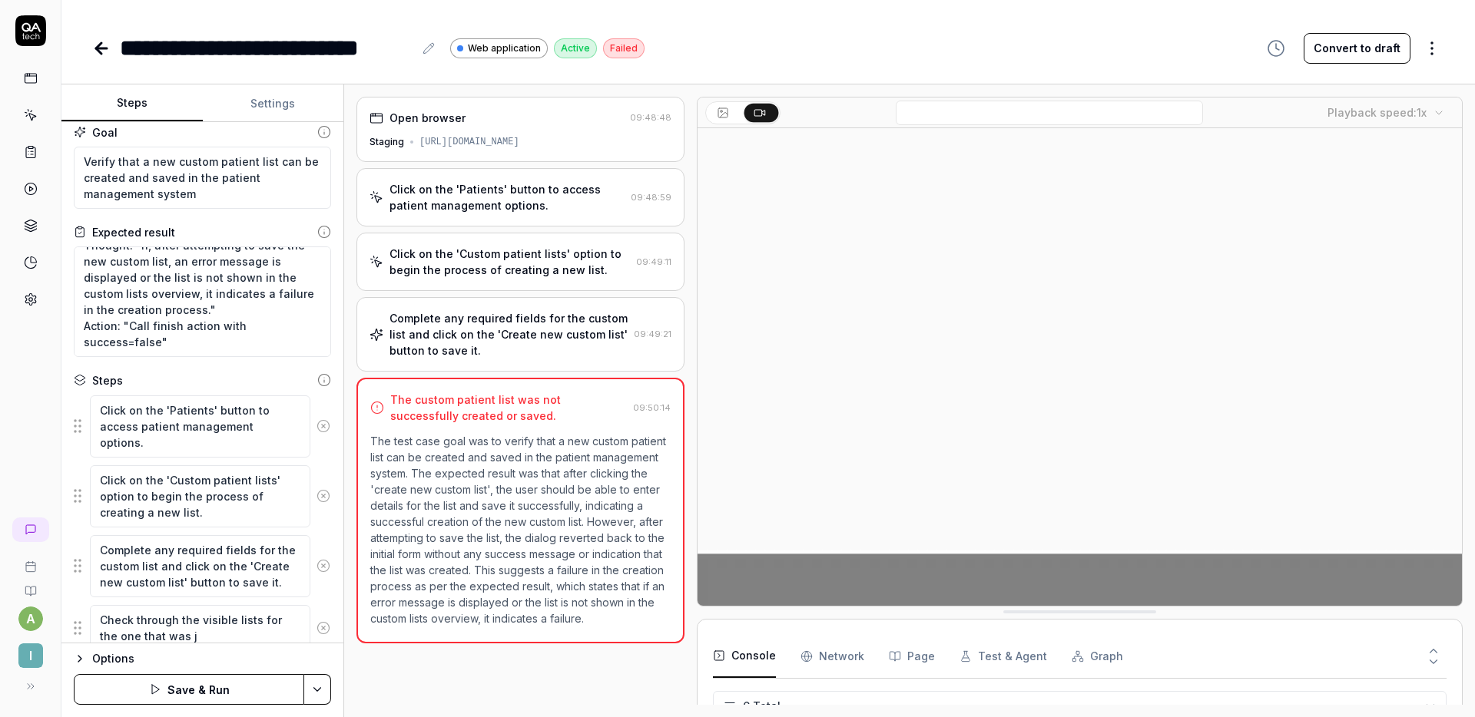
type textarea "Check through the visible lists for the one that was ju"
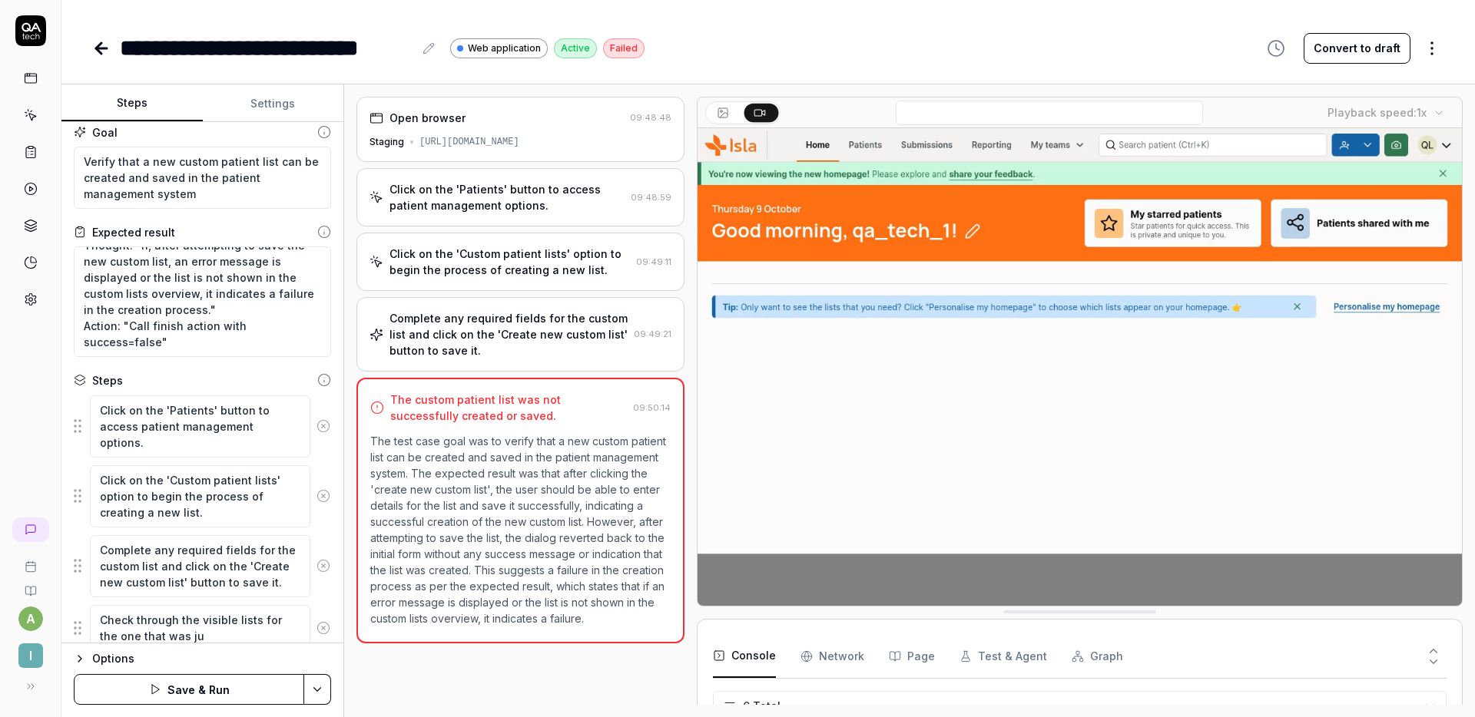
type textarea "*"
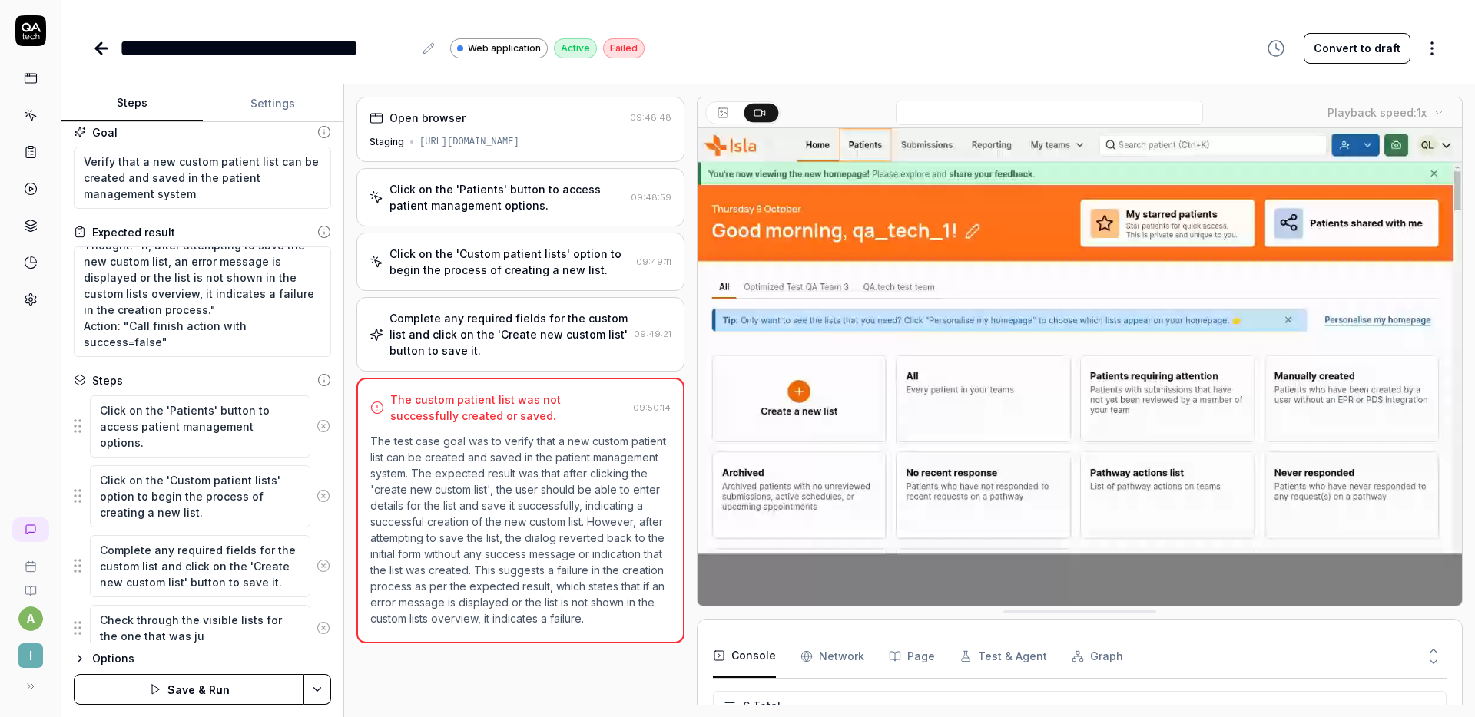
type textarea "Check through the visible lists for the one that was jus"
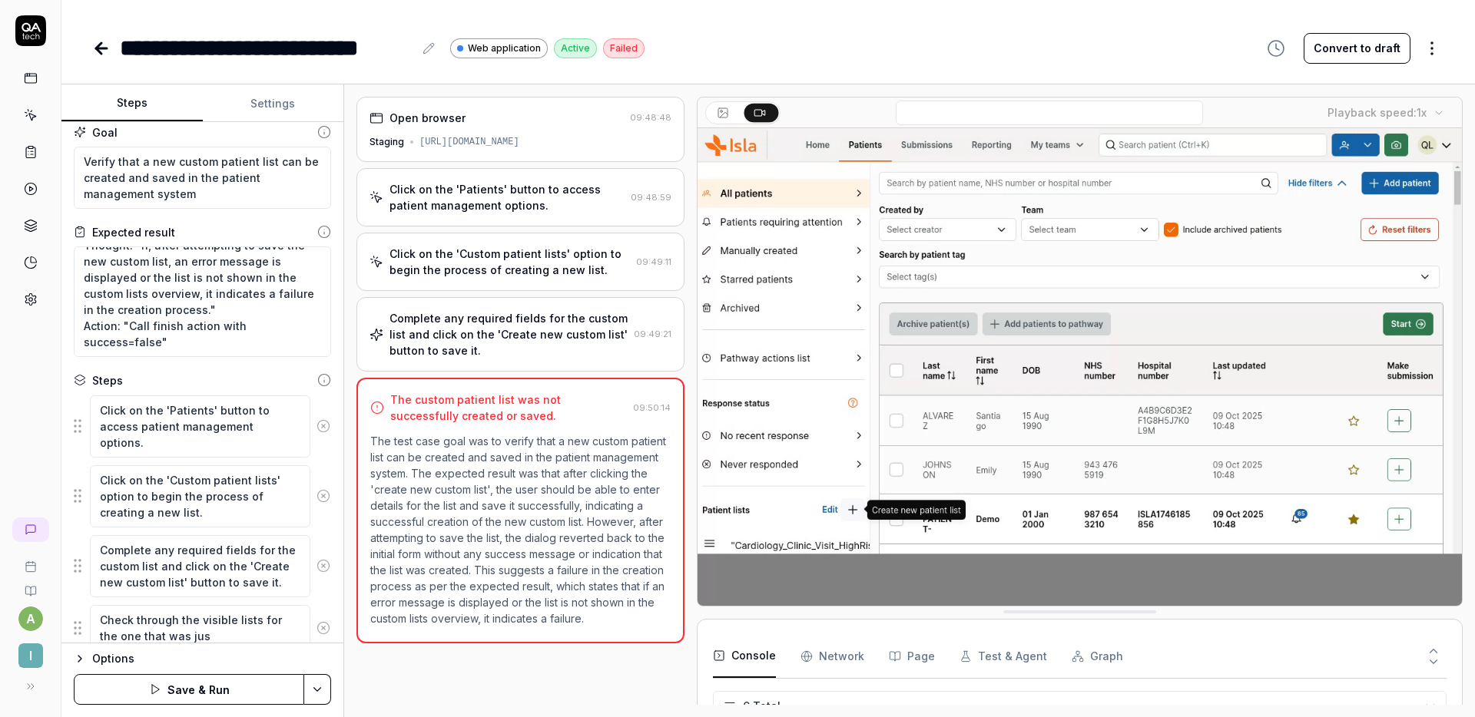
type textarea "*"
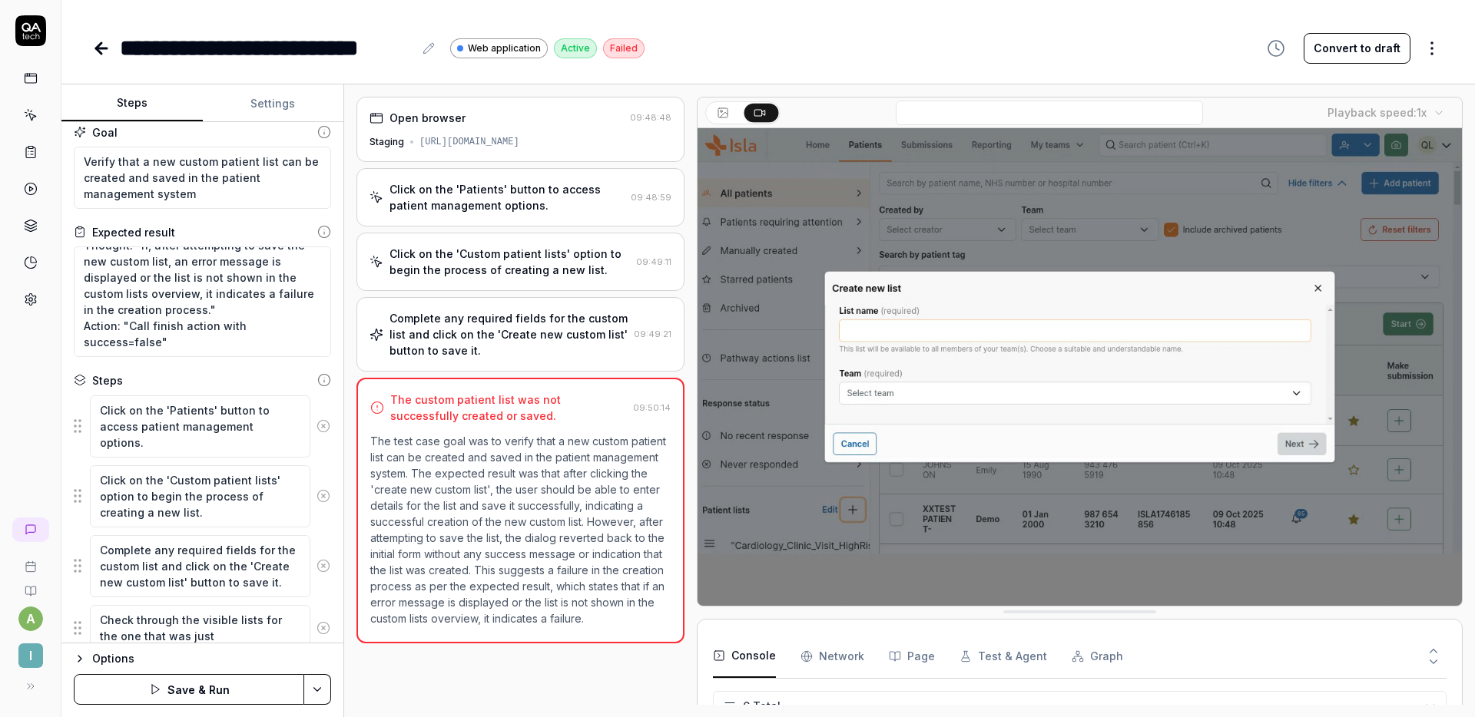
type textarea "Check through the visible lists for the one that was just"
type textarea "*"
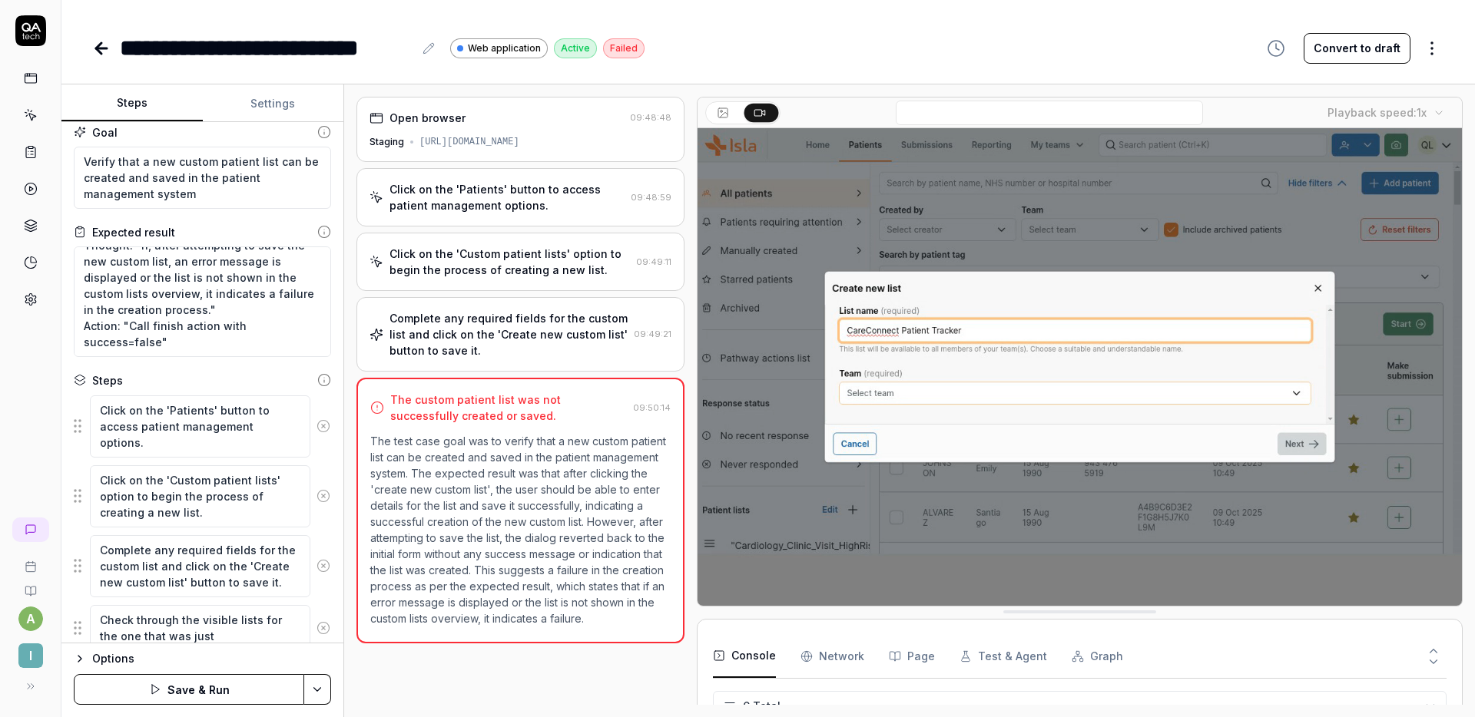
type textarea "Check through the visible lists for the one that was just c"
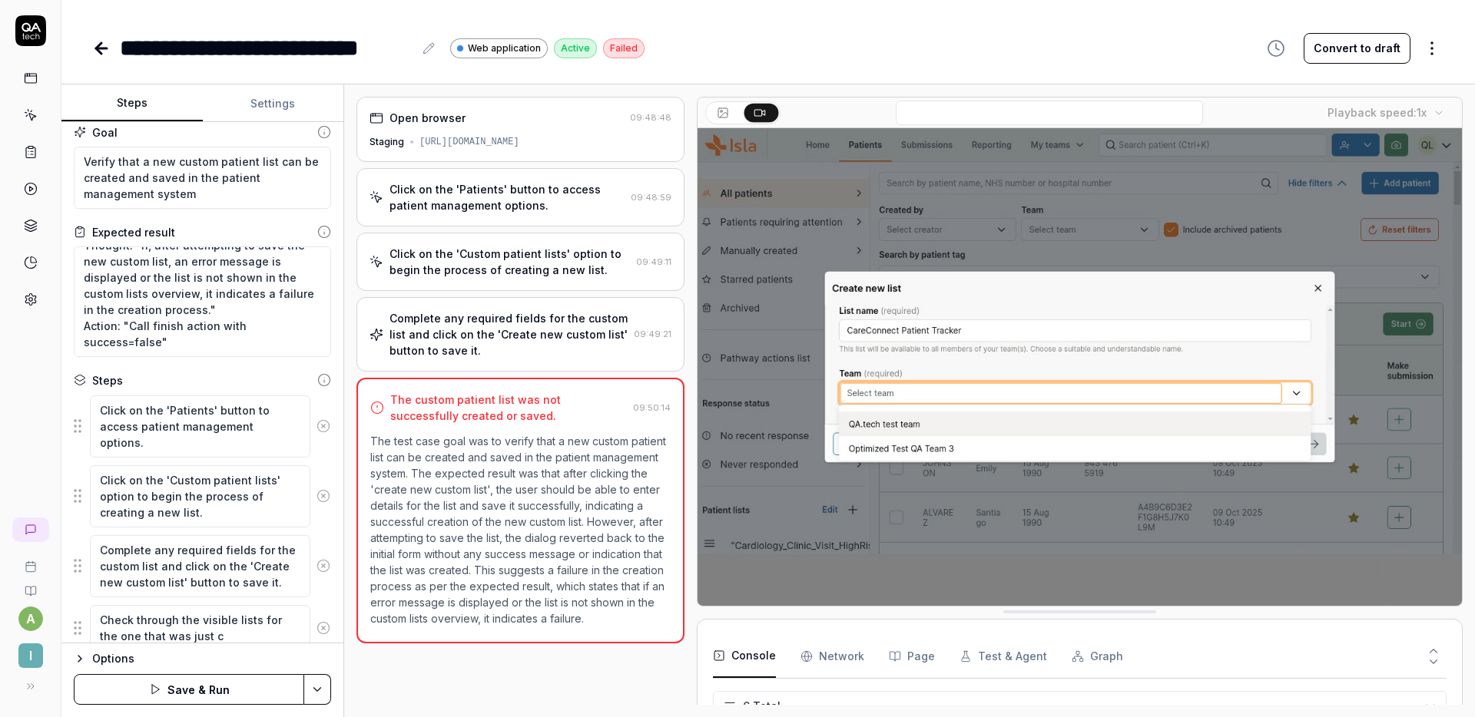
type textarea "*"
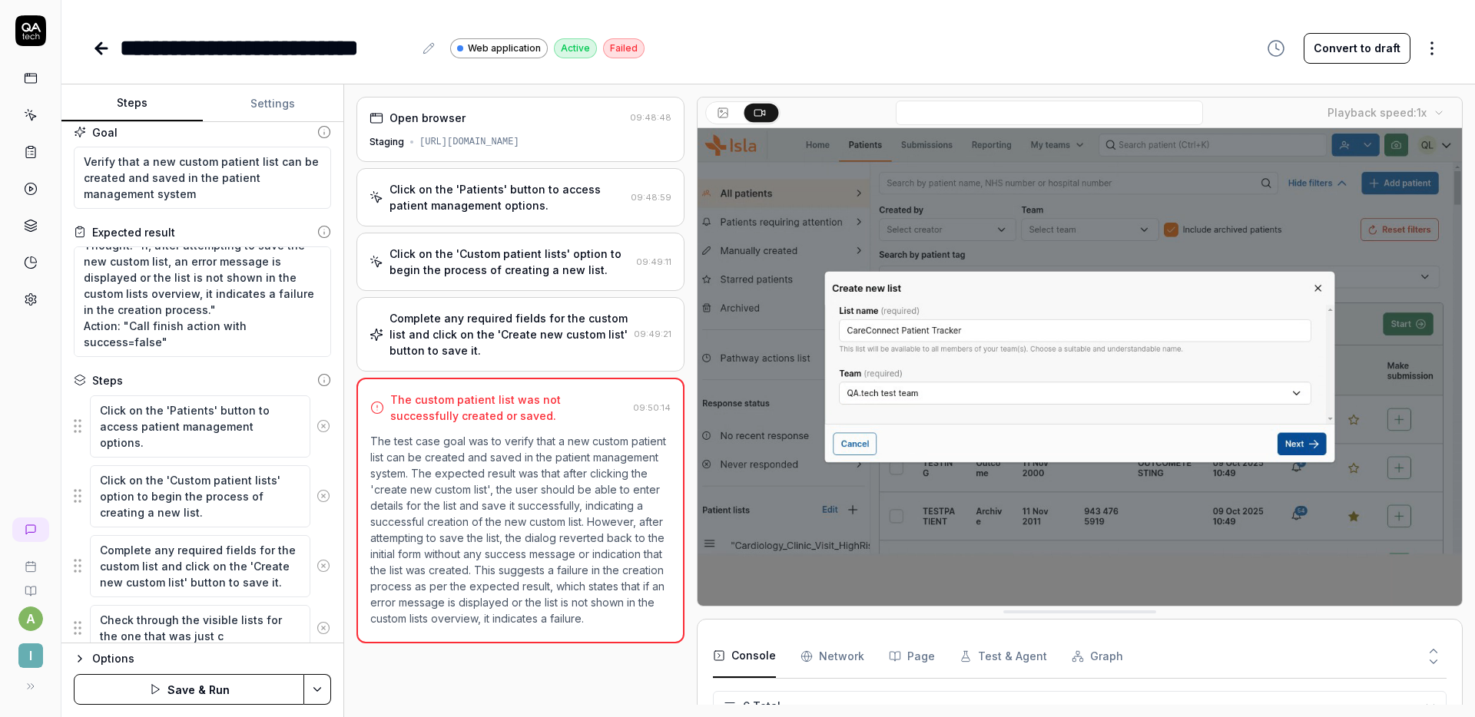
type textarea "Check through the visible lists for the one that was just cr"
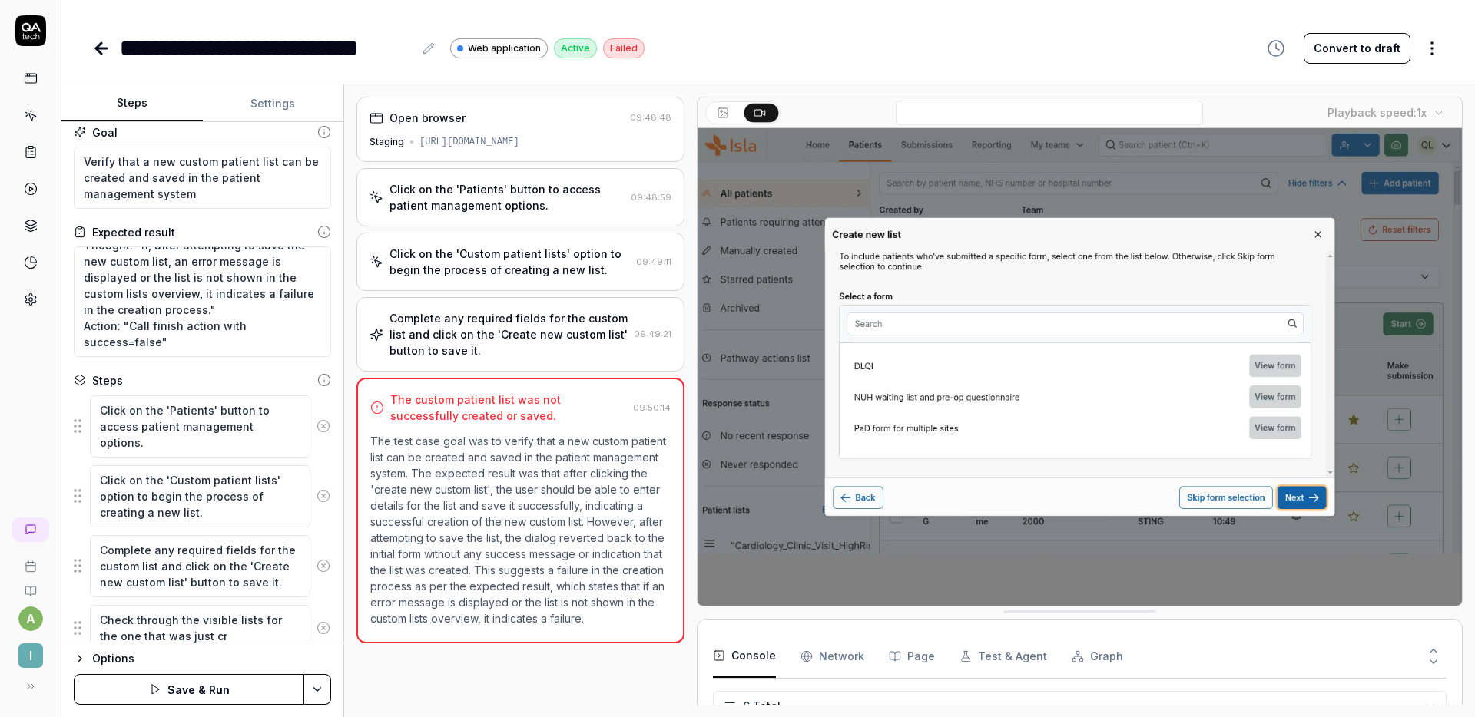
type textarea "*"
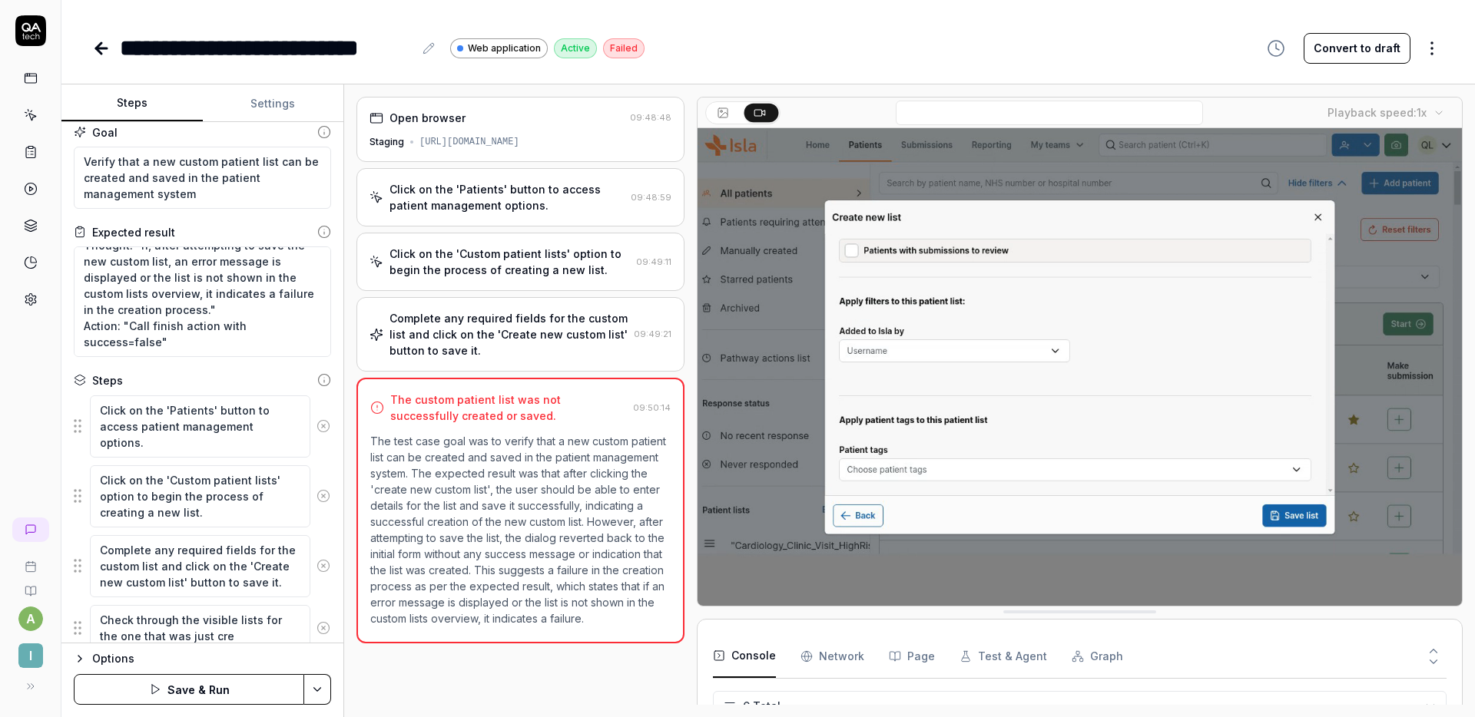
type textarea "Check through the visible lists for the one that was just crea"
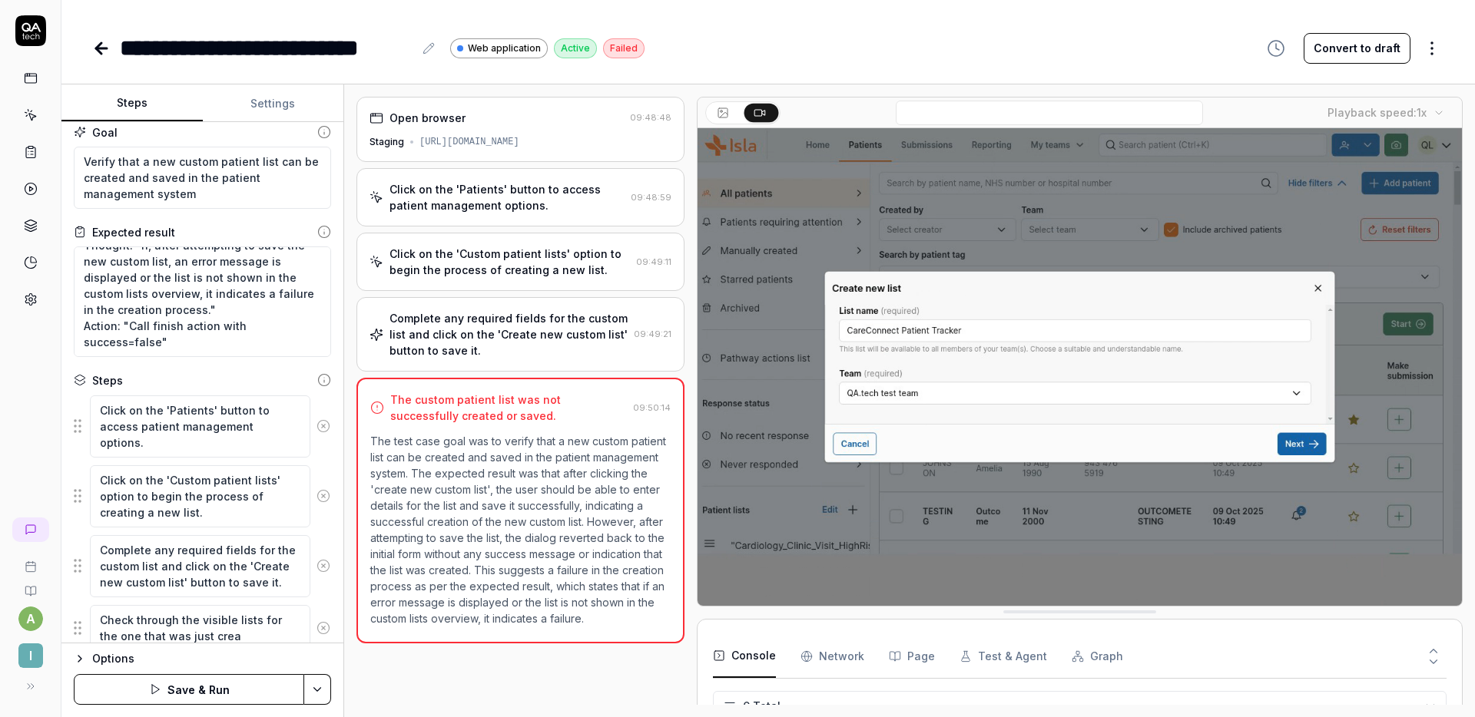
type textarea "*"
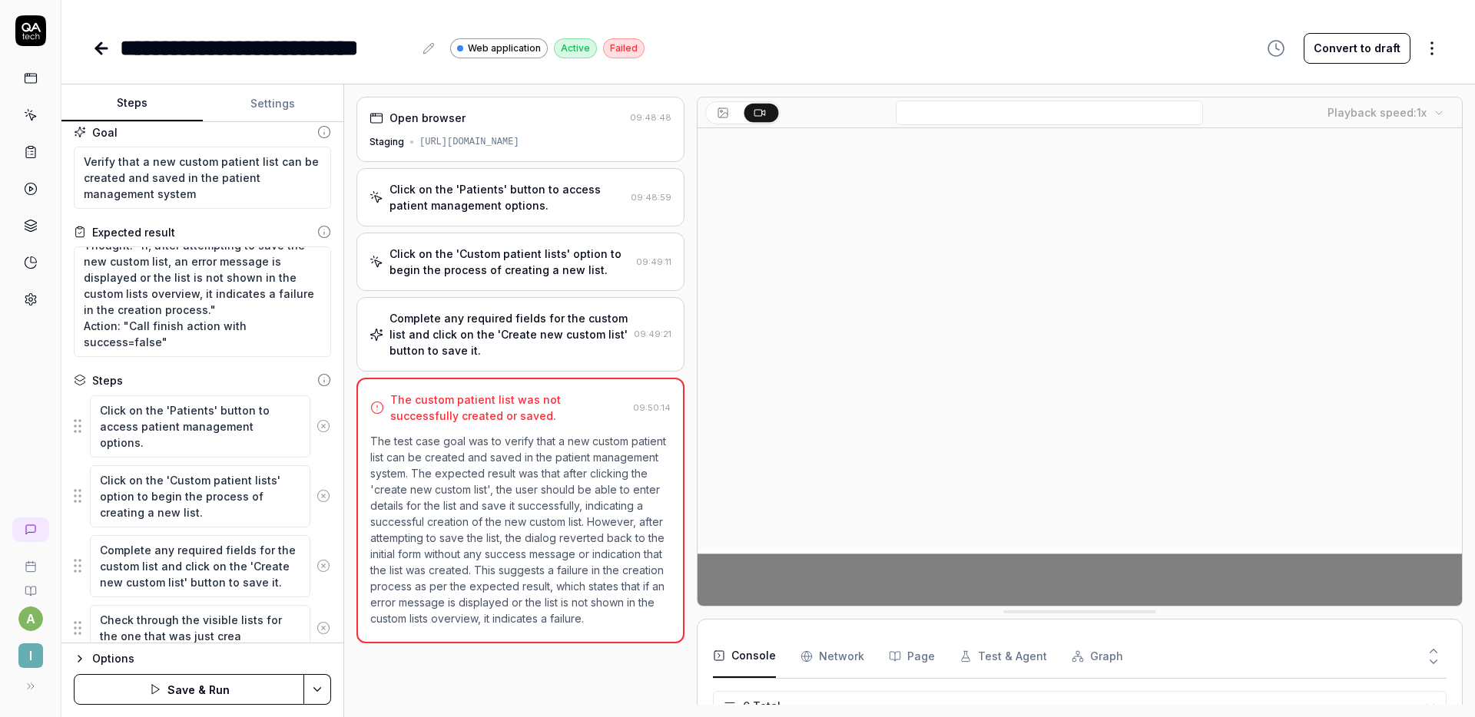
type textarea "Check through the visible lists for the one that was just creat"
type textarea "*"
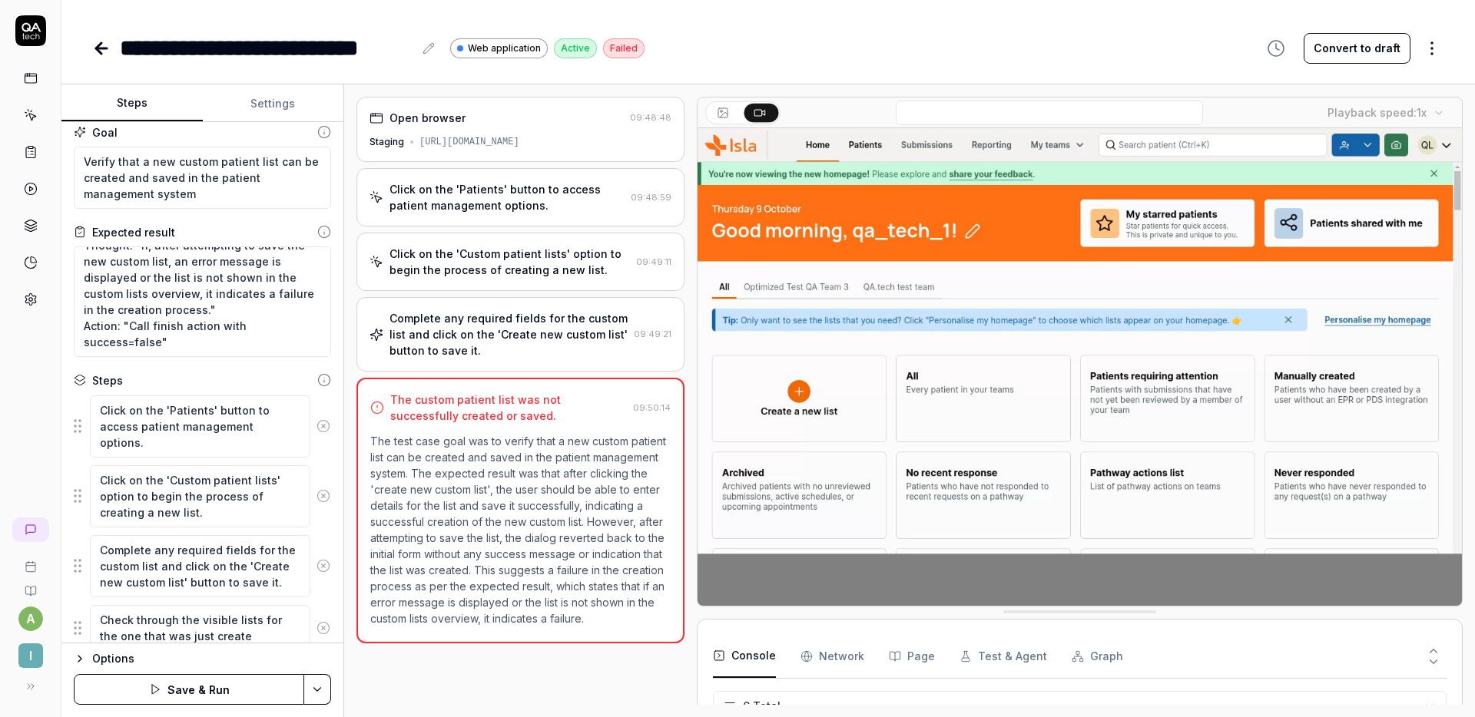
type textarea "Check through the visible lists for the one that was just created"
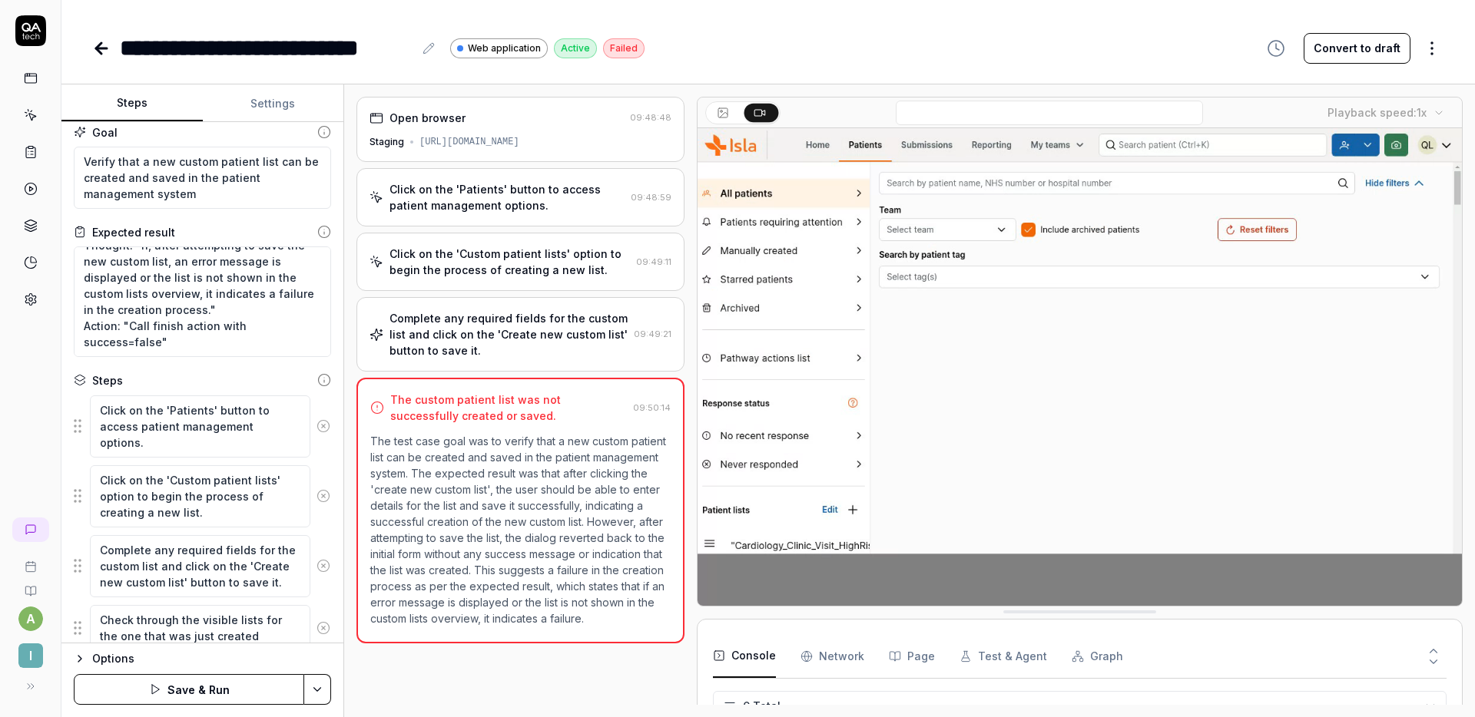
type textarea "*"
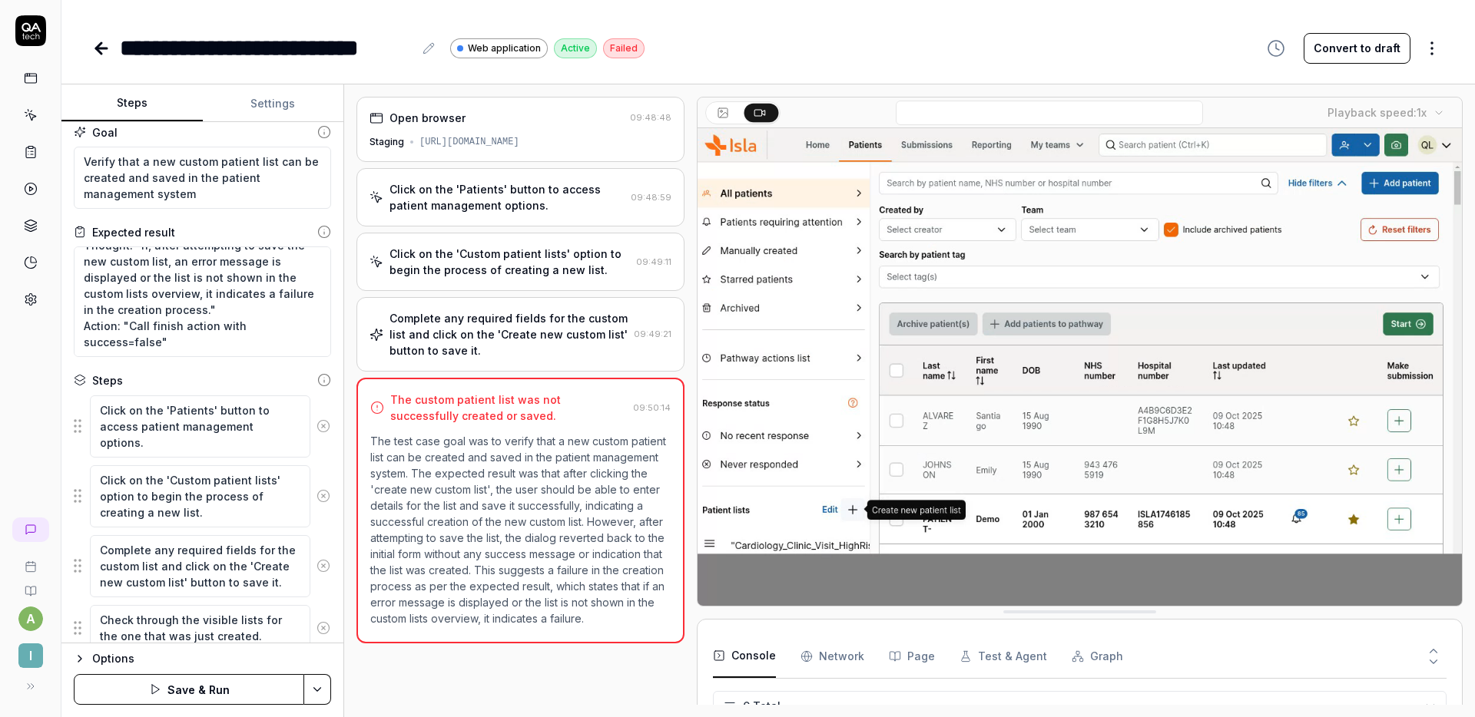
type textarea "Check through the visible lists for the one that was just created."
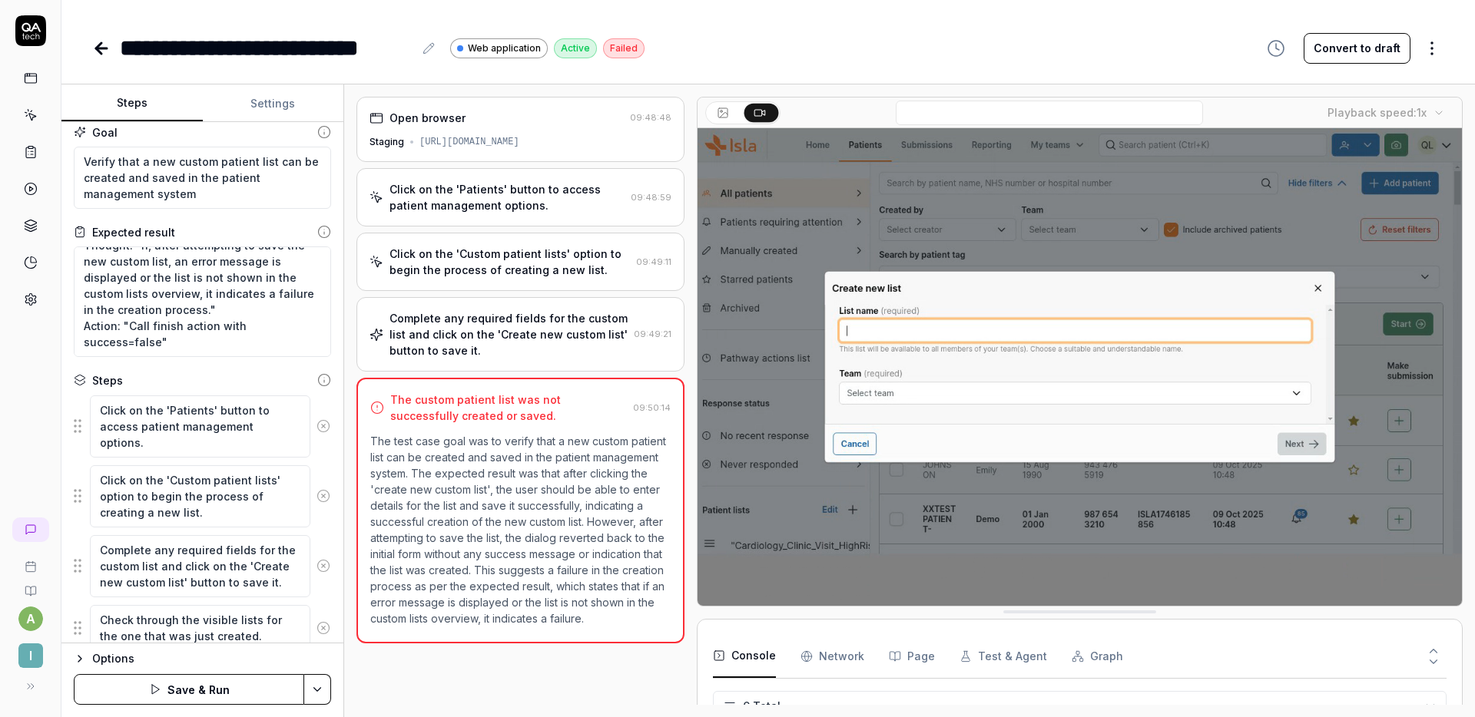
click at [316, 676] on html "**********" at bounding box center [737, 358] width 1475 height 717
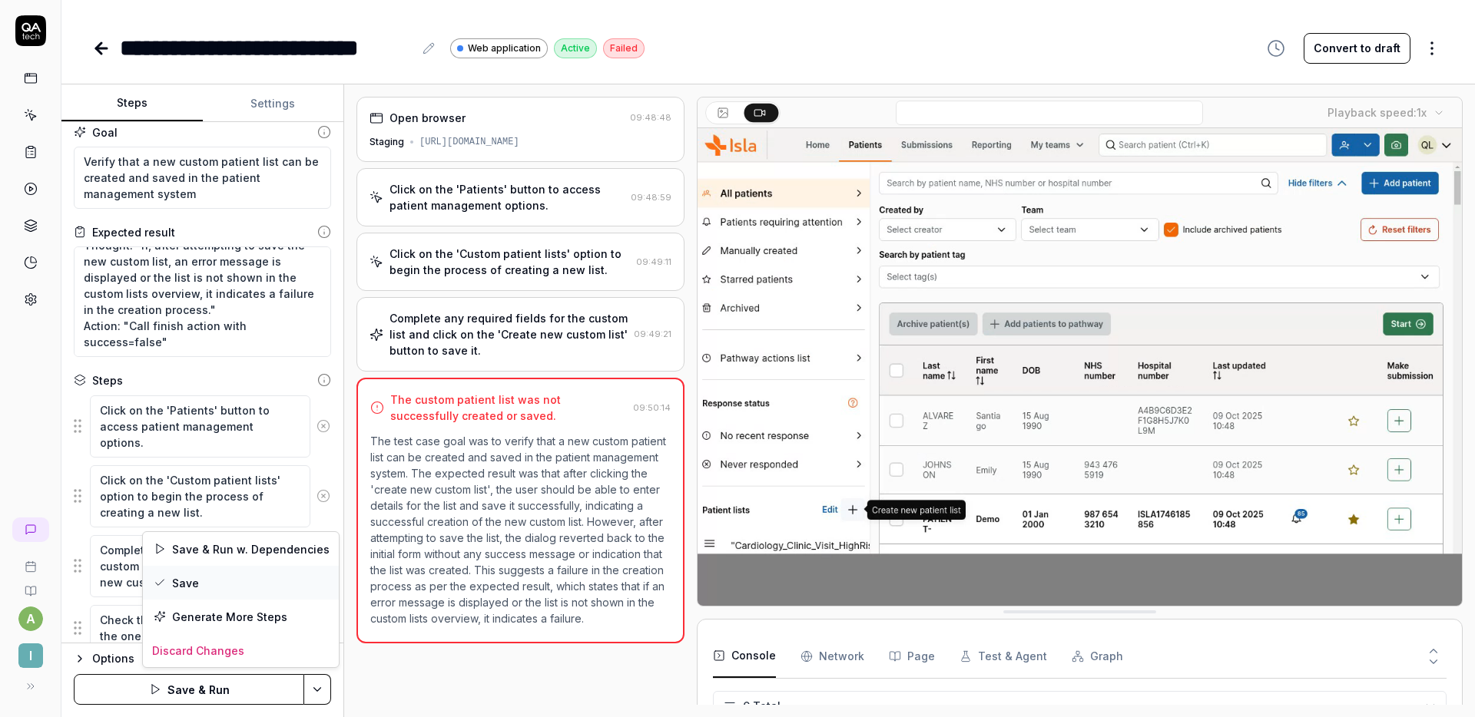
click at [227, 588] on div "Save" at bounding box center [241, 583] width 196 height 34
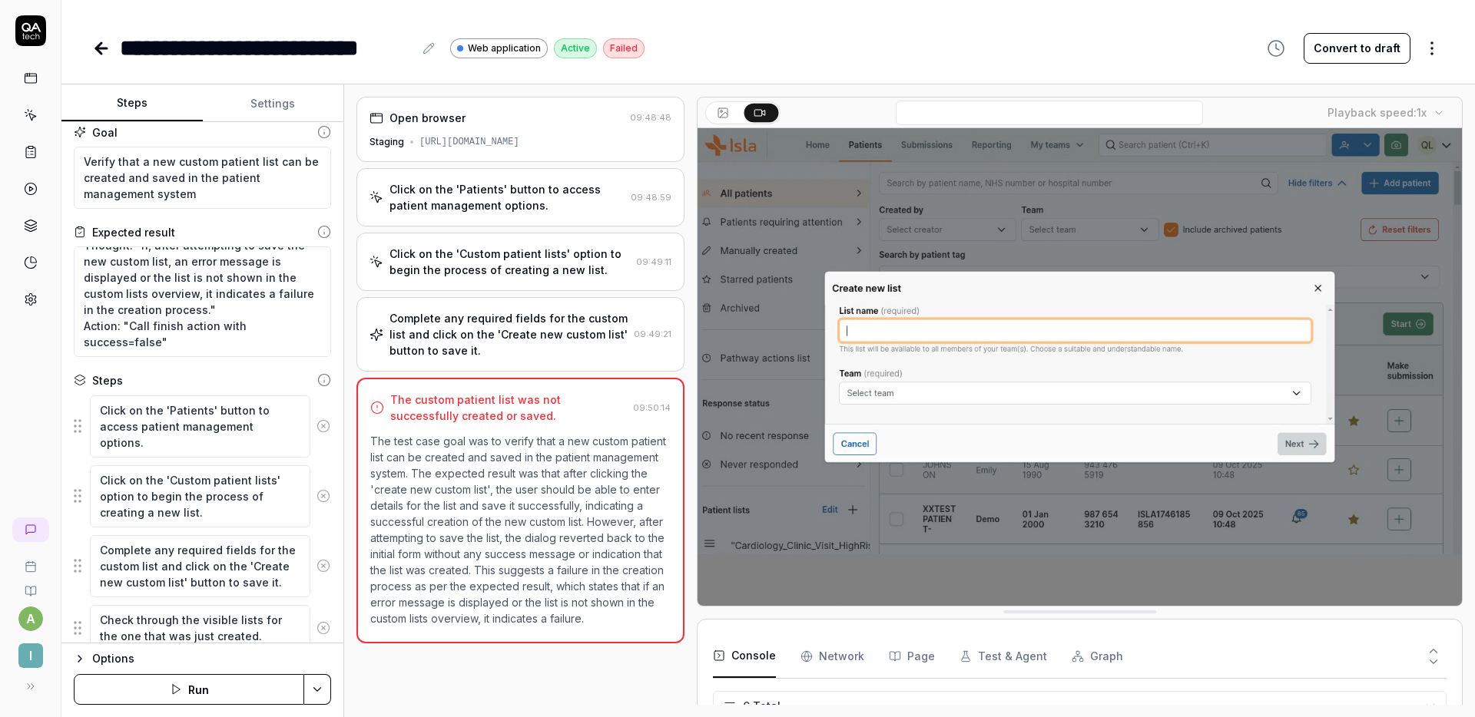
type textarea "*"
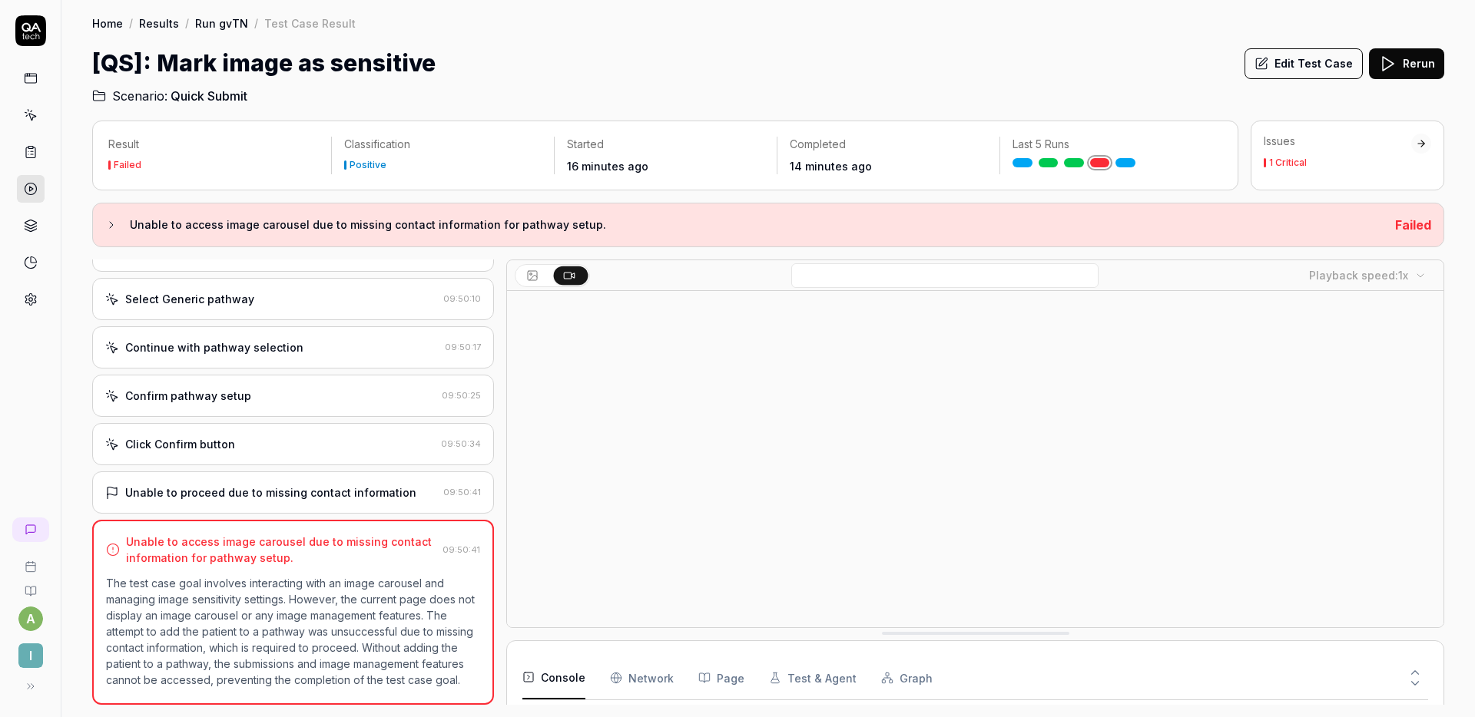
scroll to position [101, 0]
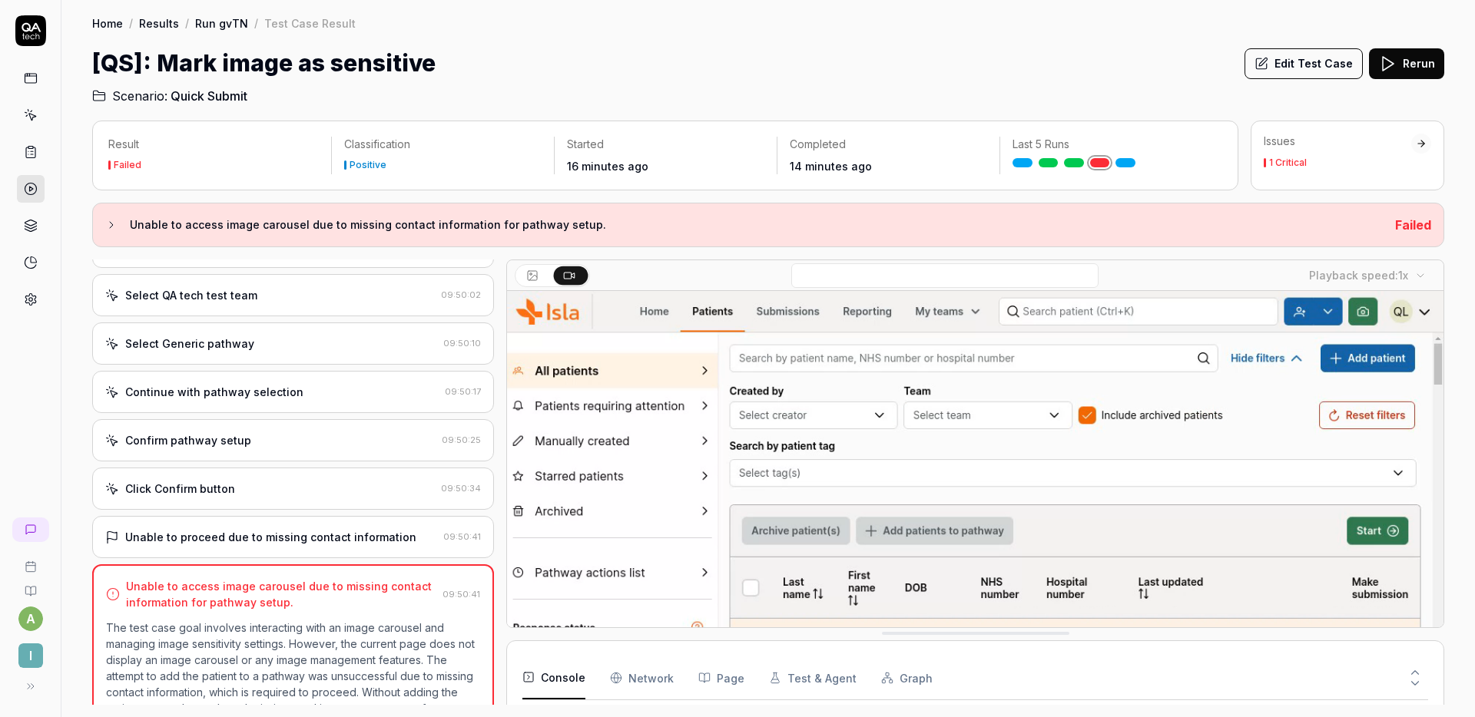
click at [261, 499] on div "Click Confirm button 09:50:34" at bounding box center [293, 489] width 402 height 42
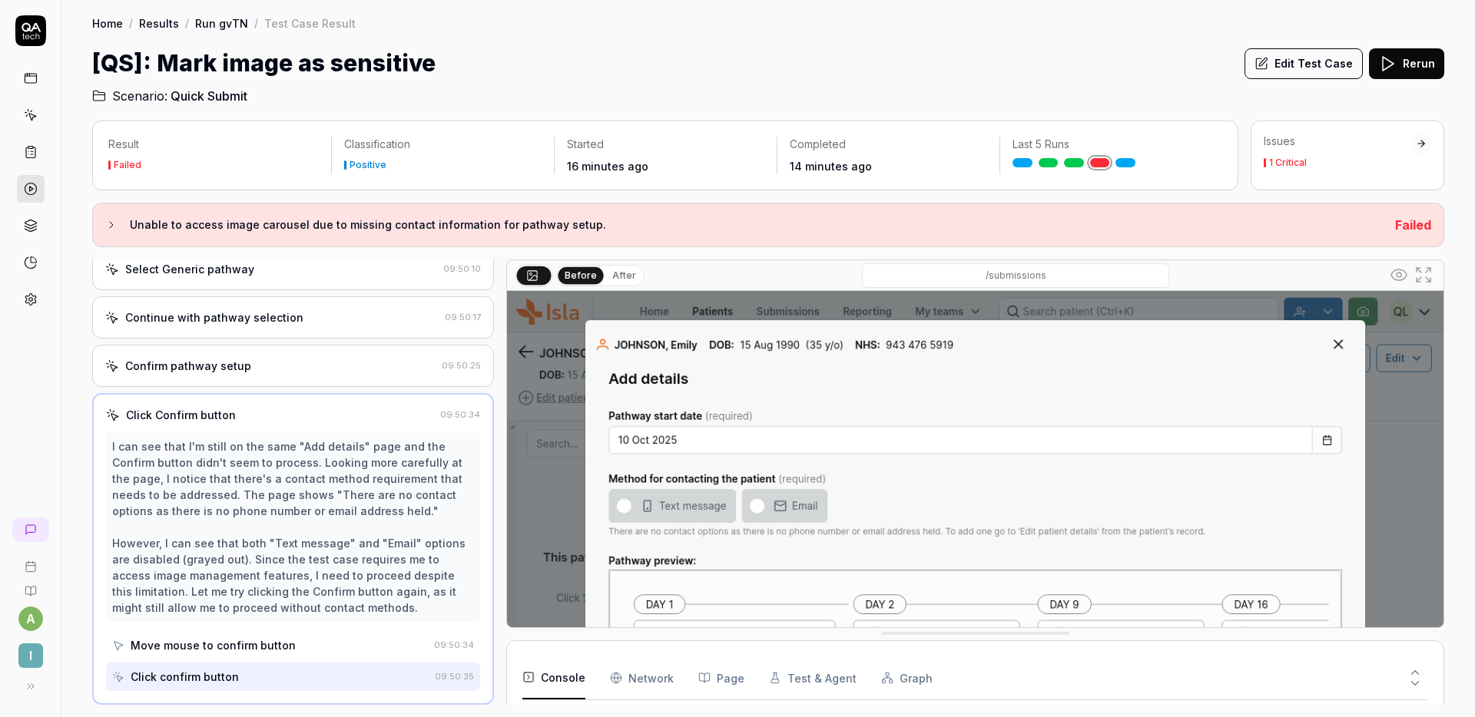
scroll to position [0, 0]
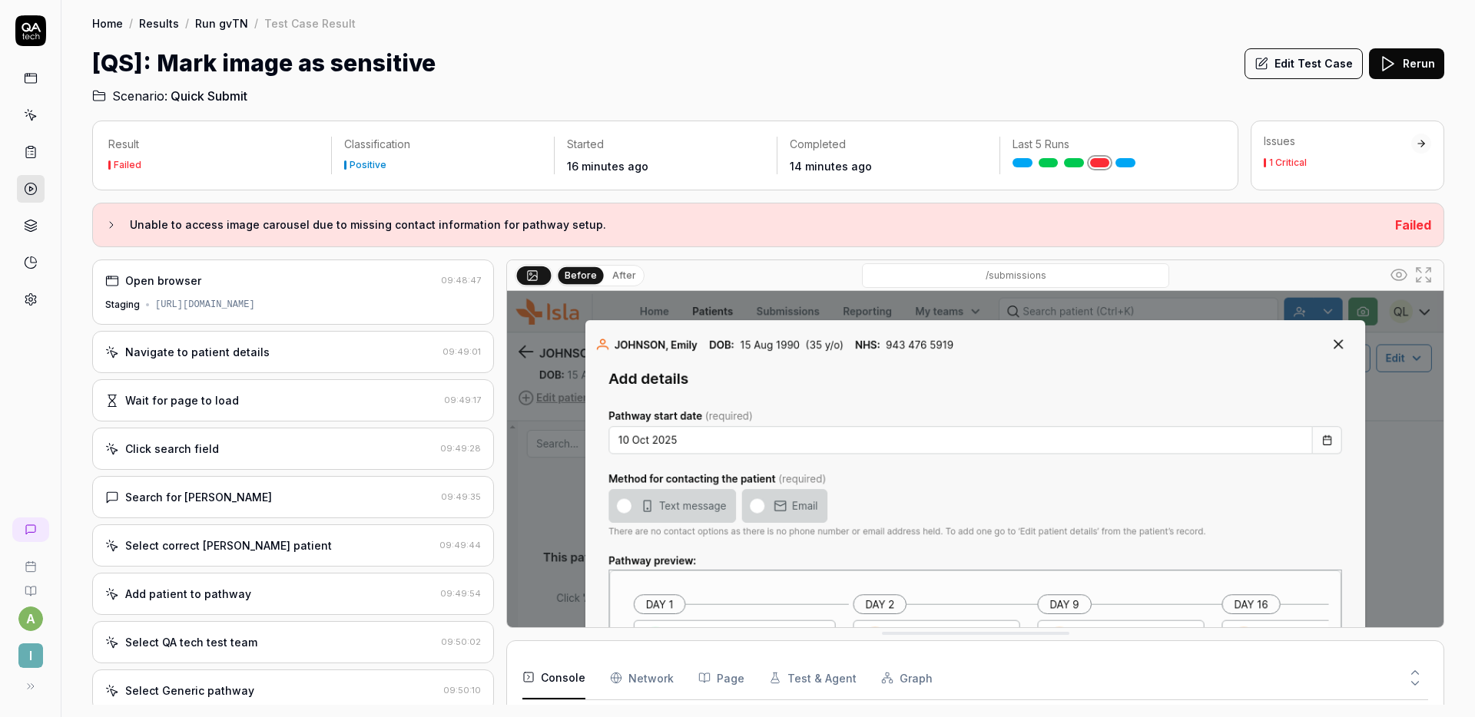
click at [250, 336] on div "Navigate to patient details 09:49:01" at bounding box center [293, 352] width 402 height 42
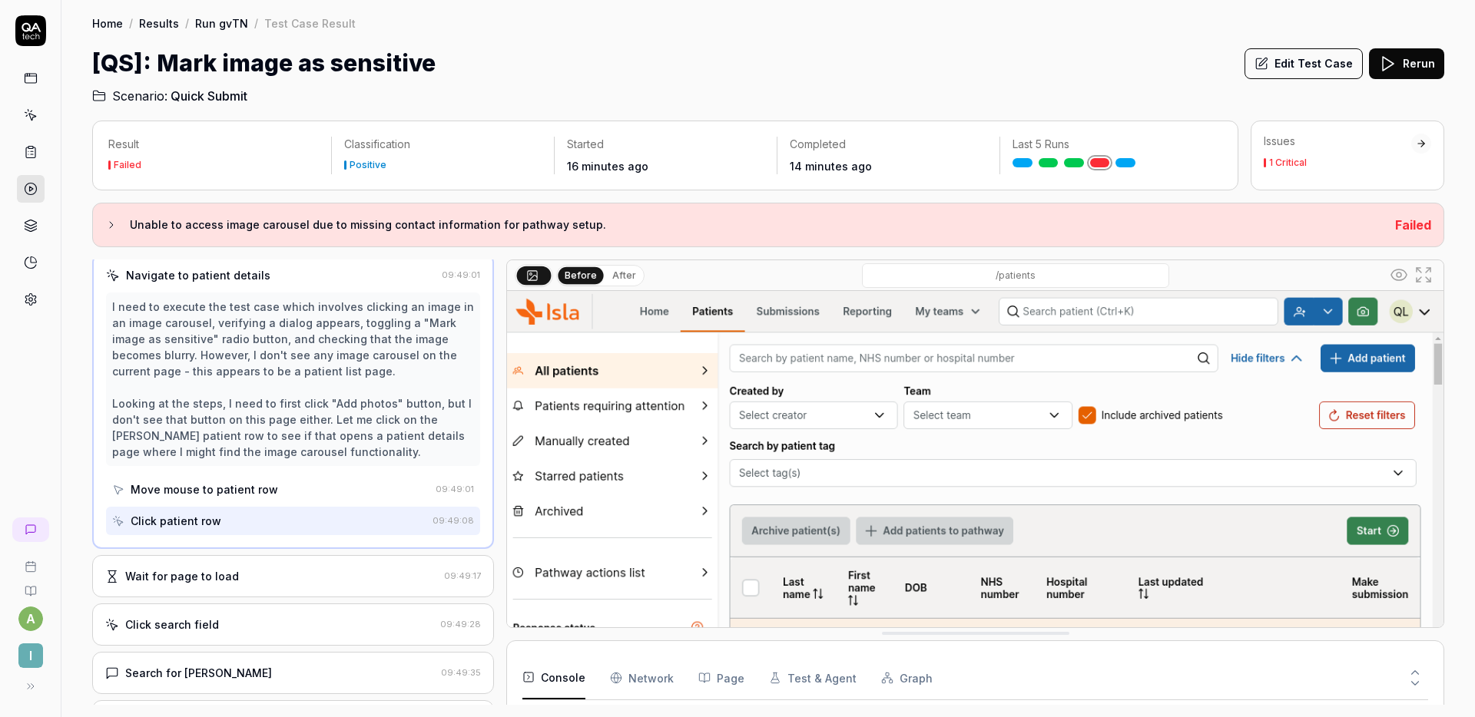
scroll to position [194, 0]
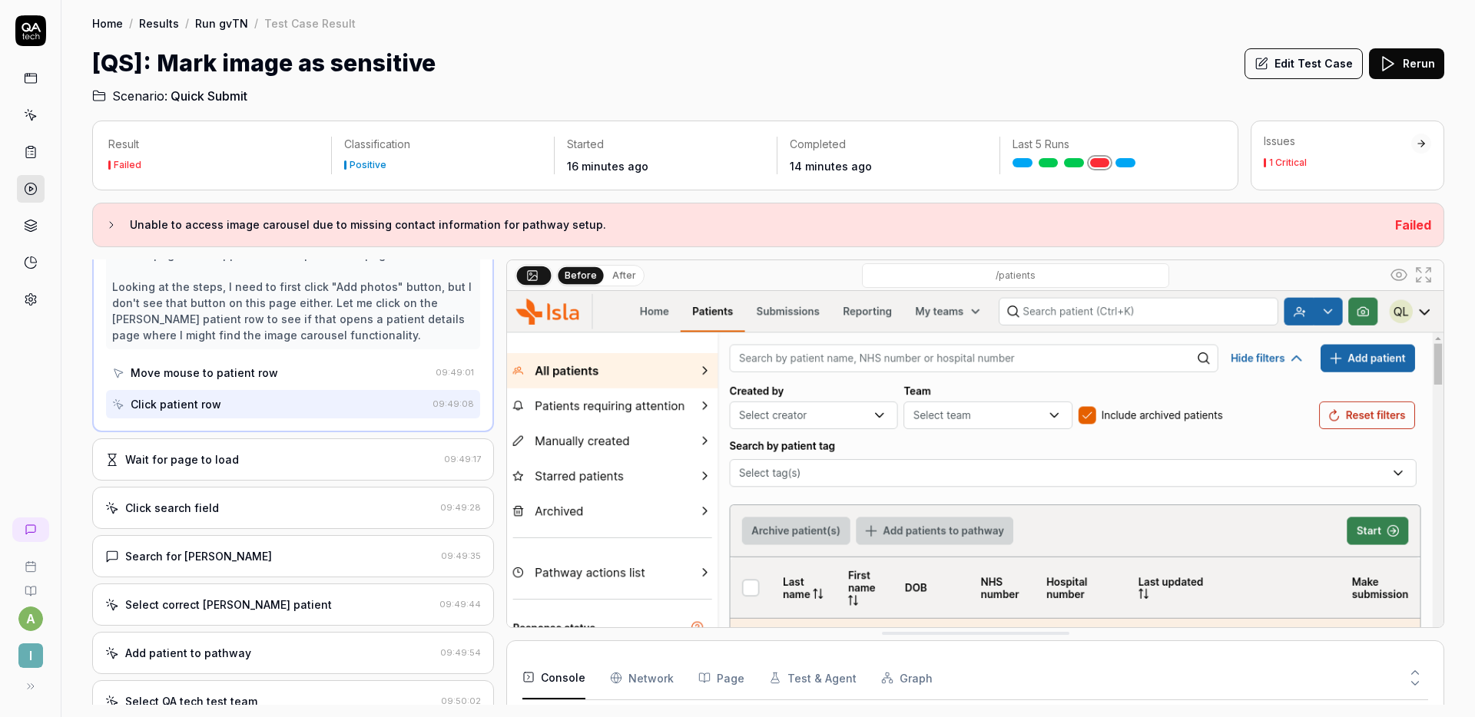
click at [304, 448] on div "Wait for page to load 09:49:17" at bounding box center [293, 460] width 402 height 42
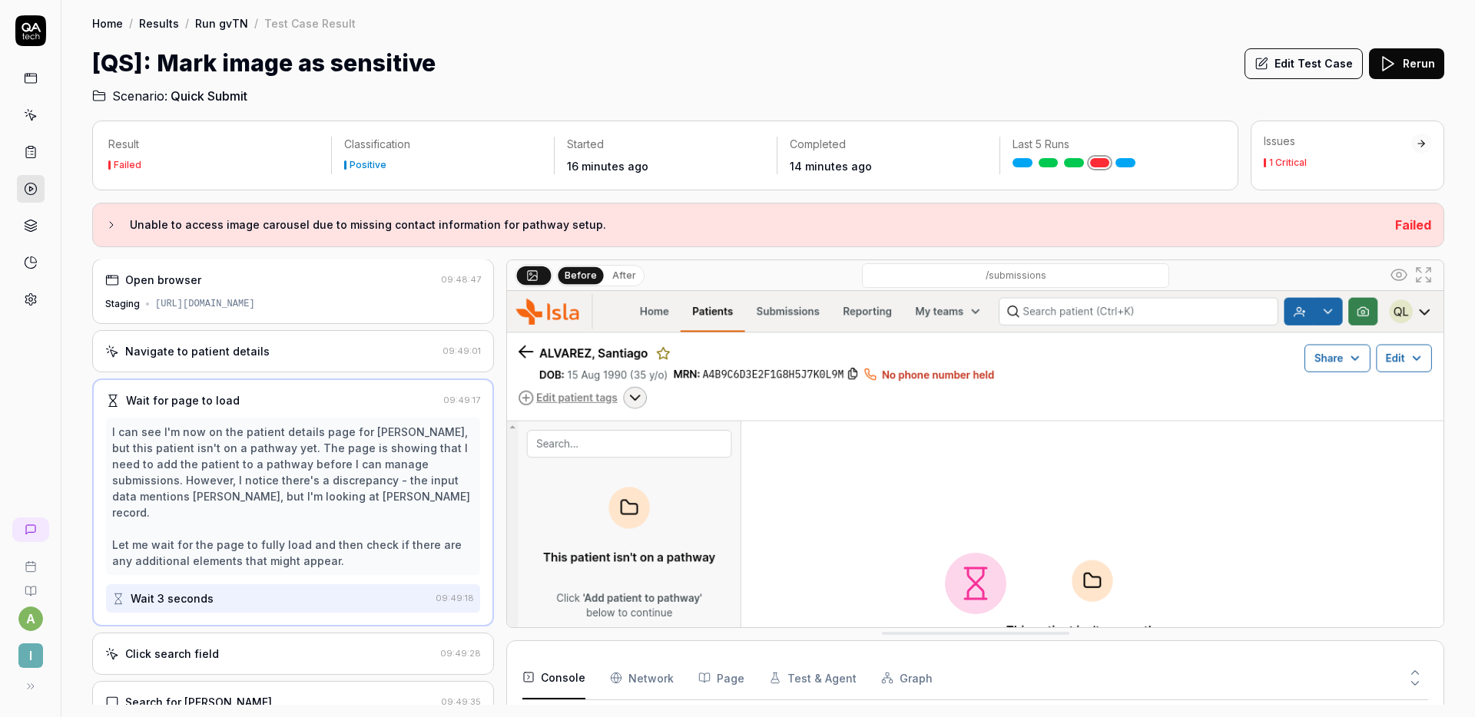
scroll to position [0, 0]
click at [362, 359] on div "Navigate to patient details" at bounding box center [270, 352] width 331 height 16
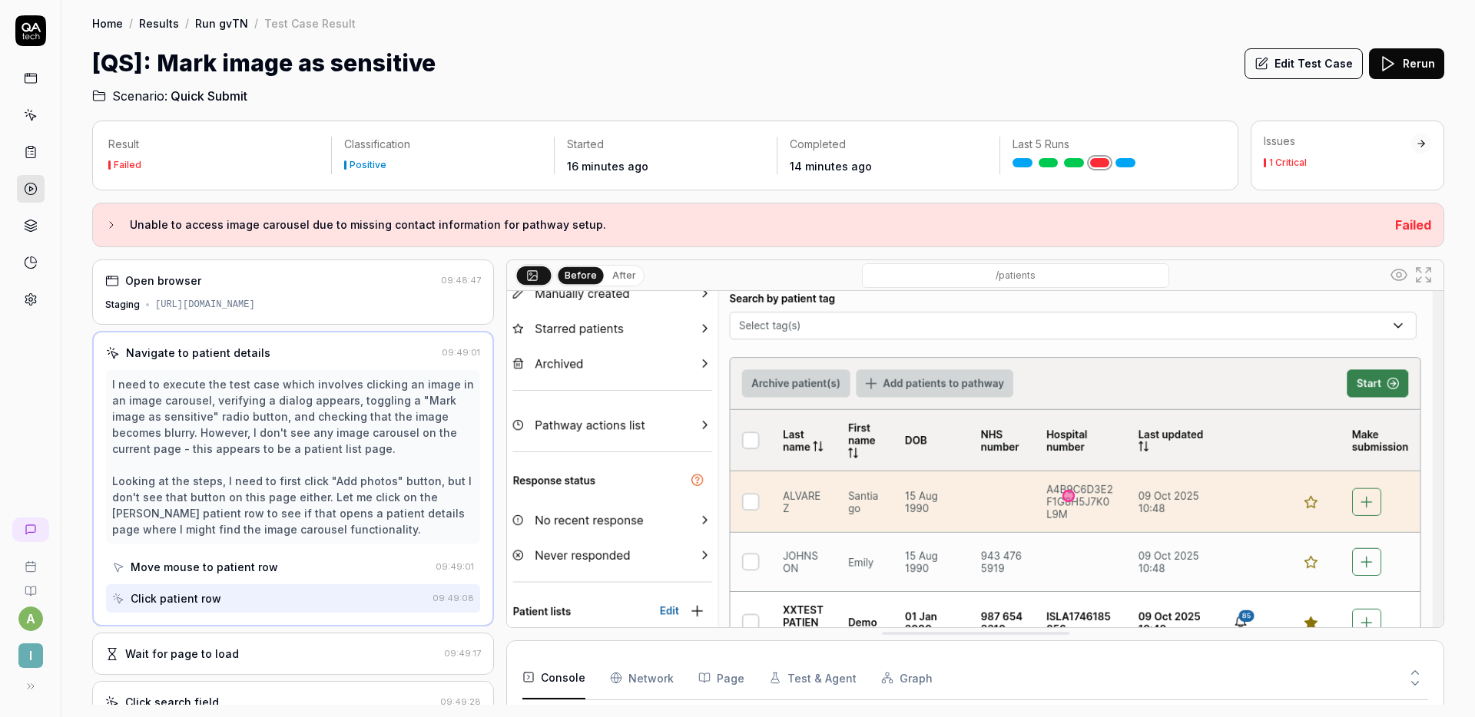
scroll to position [151, 0]
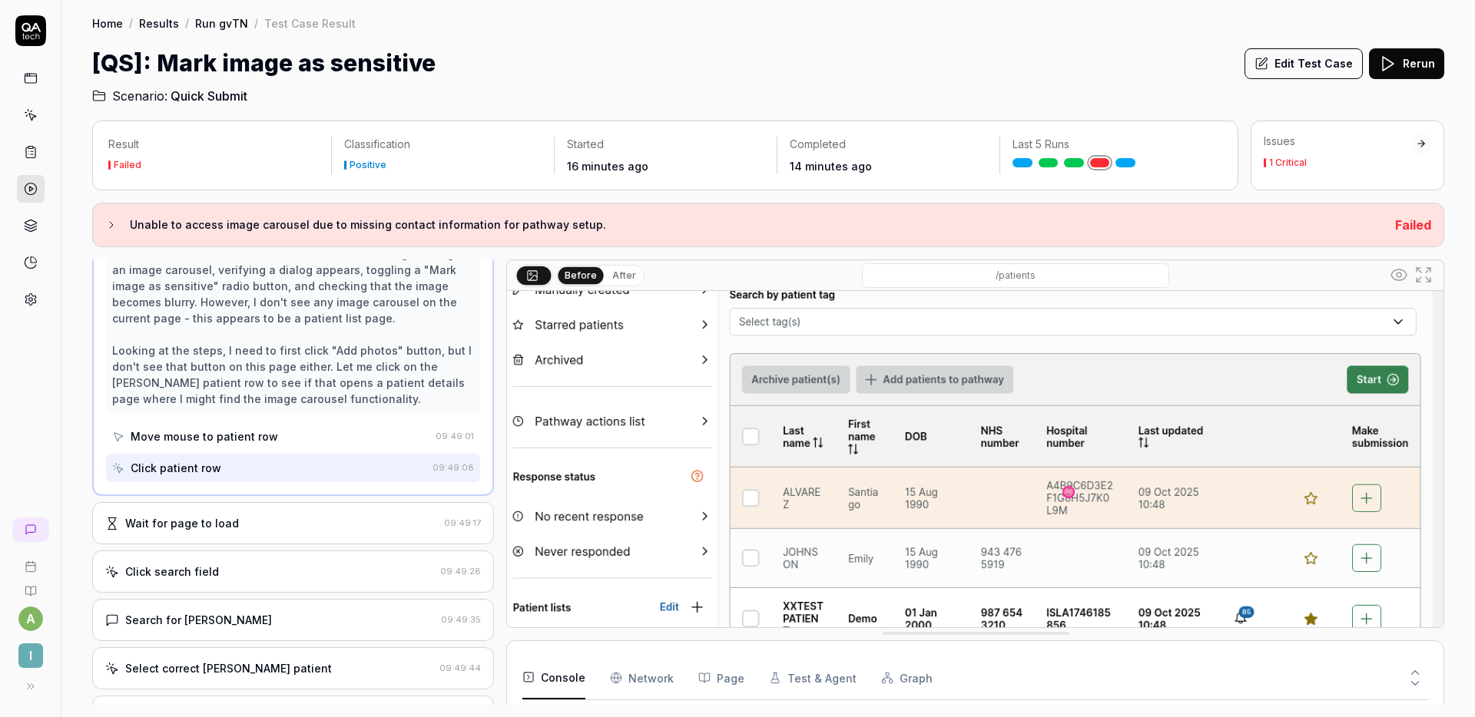
click at [349, 523] on div "Wait for page to load" at bounding box center [271, 523] width 333 height 16
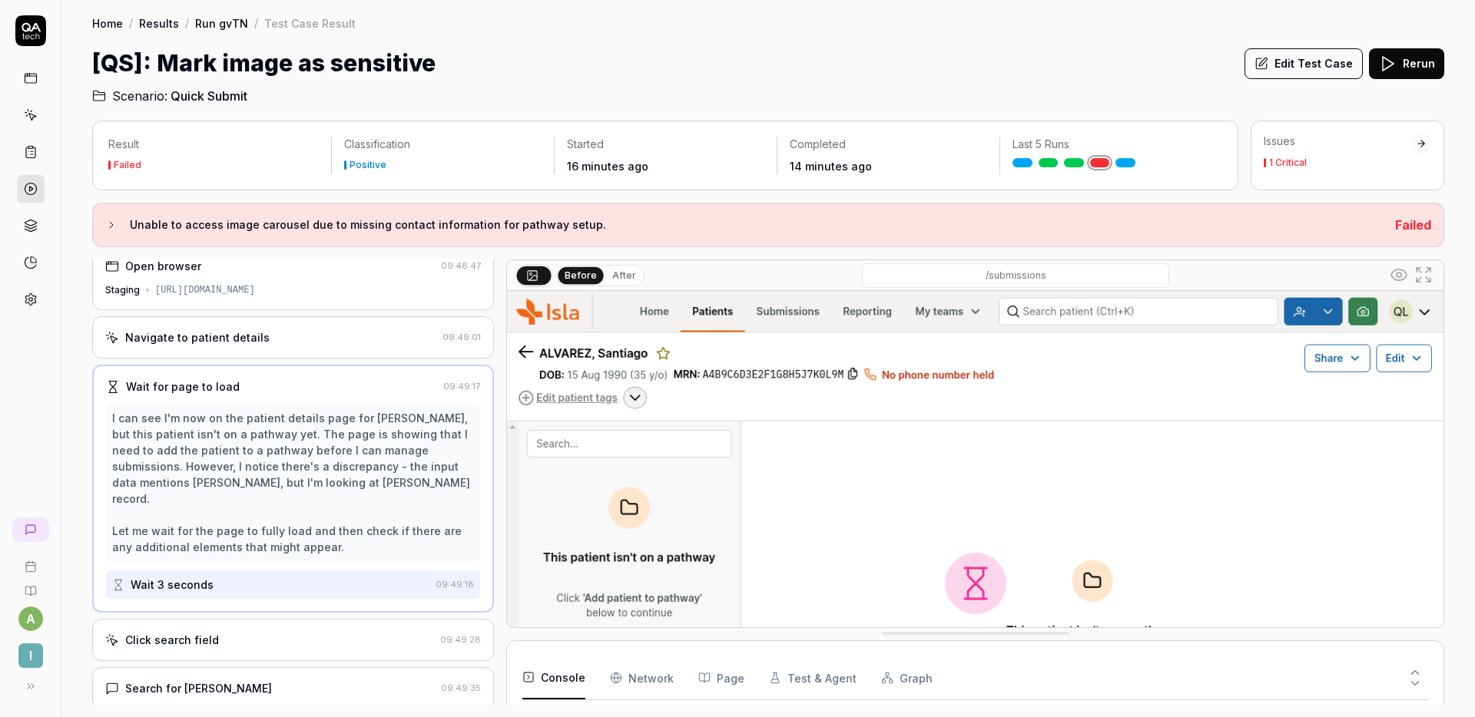
scroll to position [0, 0]
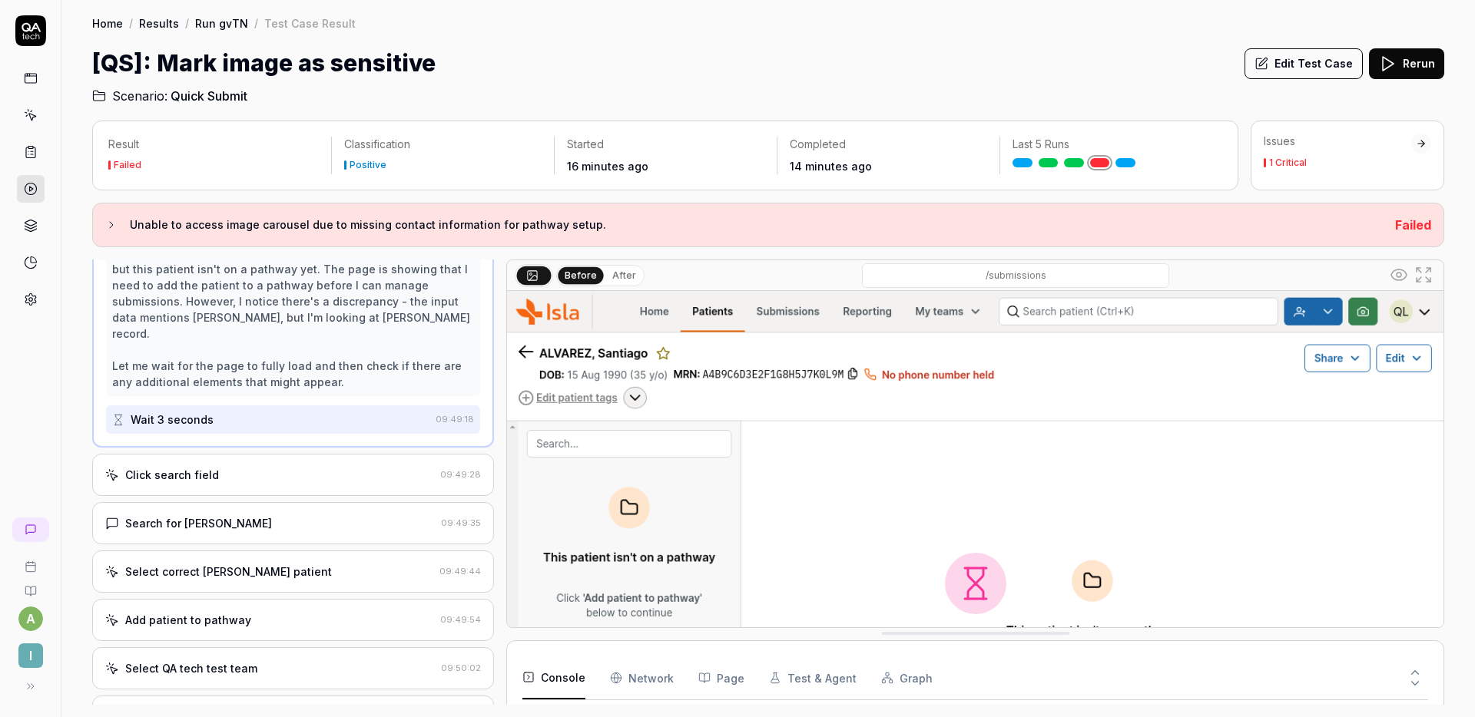
click at [336, 488] on div "Click search field 09:49:28" at bounding box center [293, 475] width 402 height 42
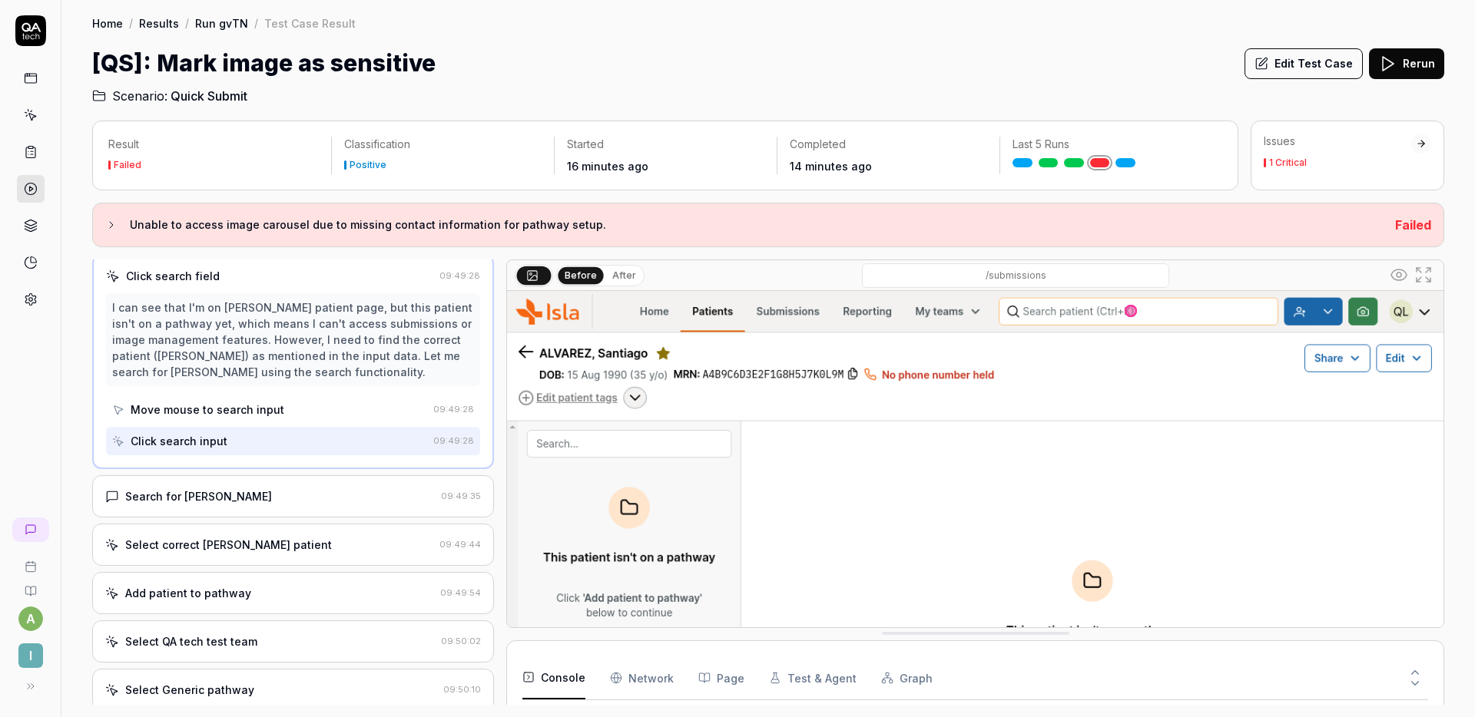
click at [315, 501] on div "Search for Emily Johnson 09:49:35" at bounding box center [293, 496] width 402 height 42
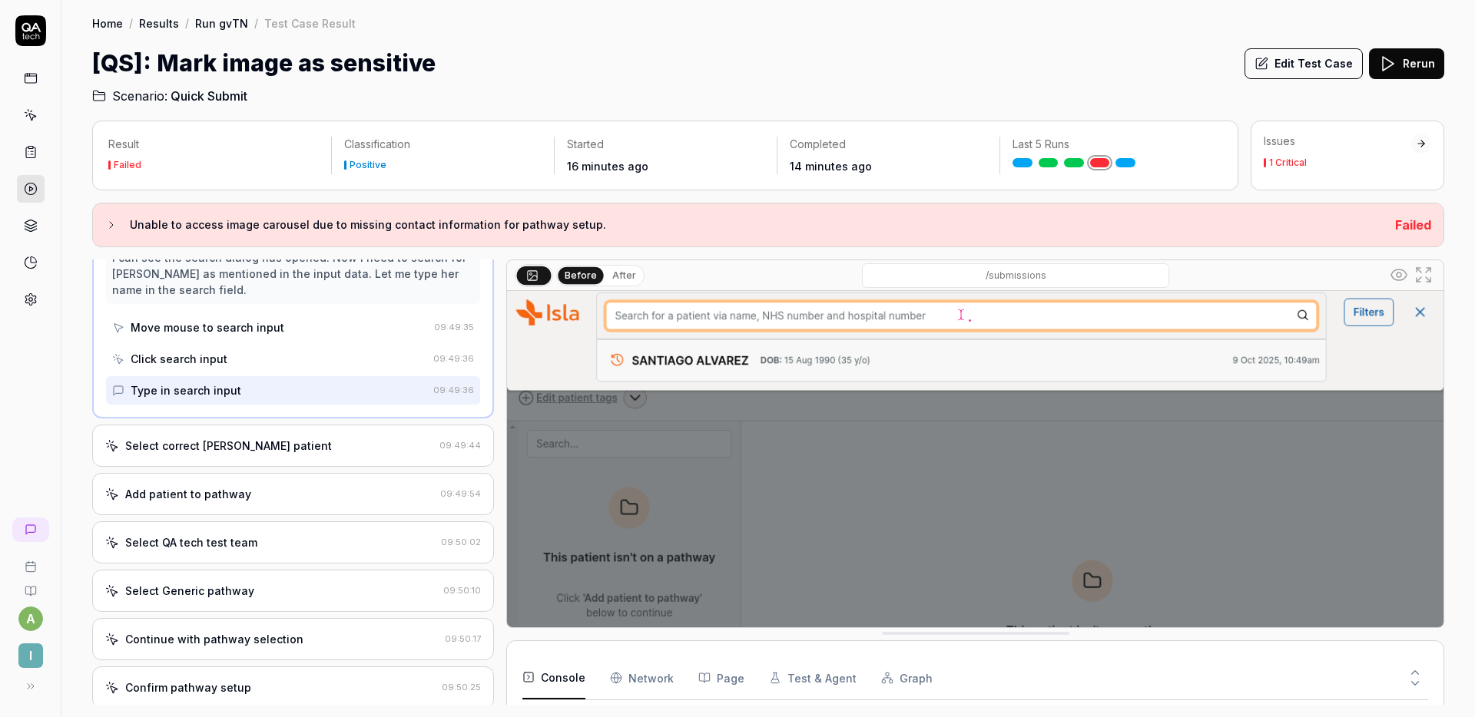
scroll to position [412, 0]
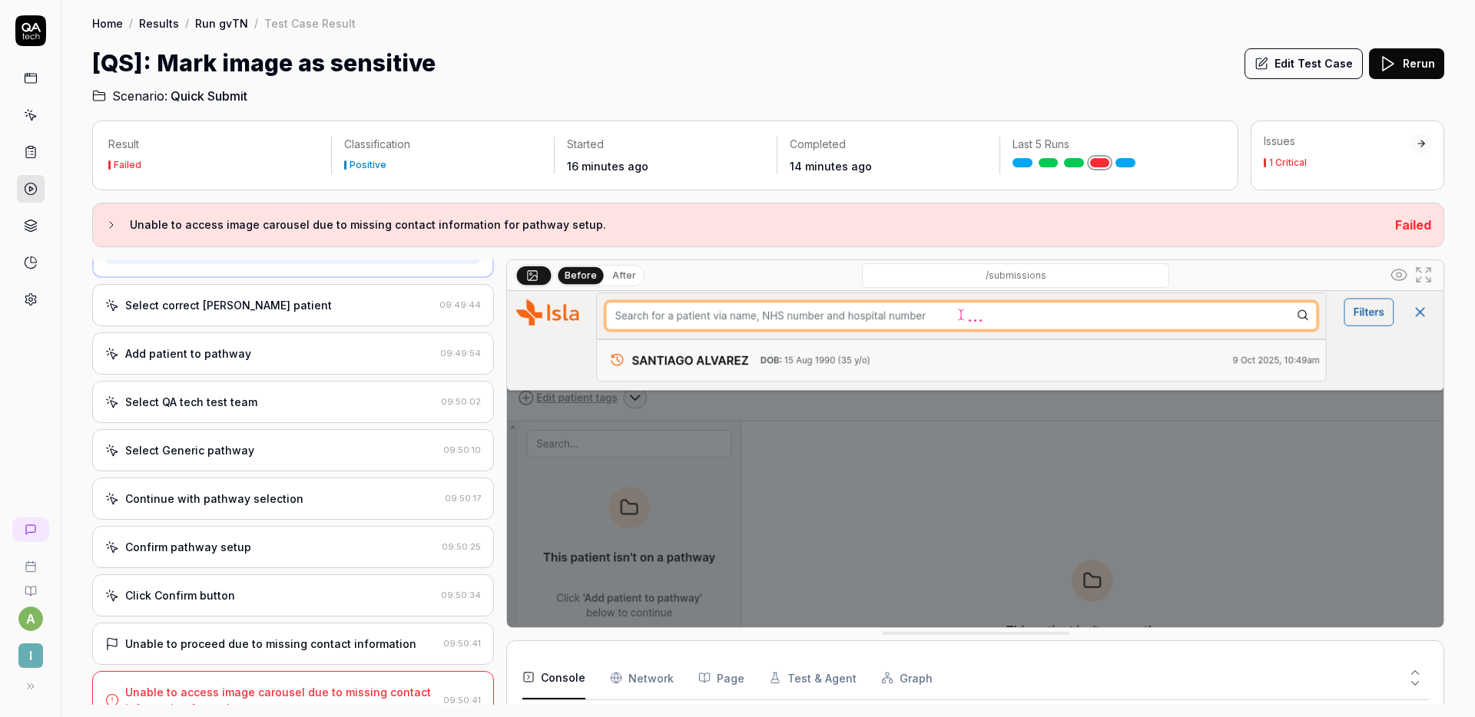
click at [318, 306] on div "Select correct Emily Johnson patient" at bounding box center [269, 305] width 328 height 16
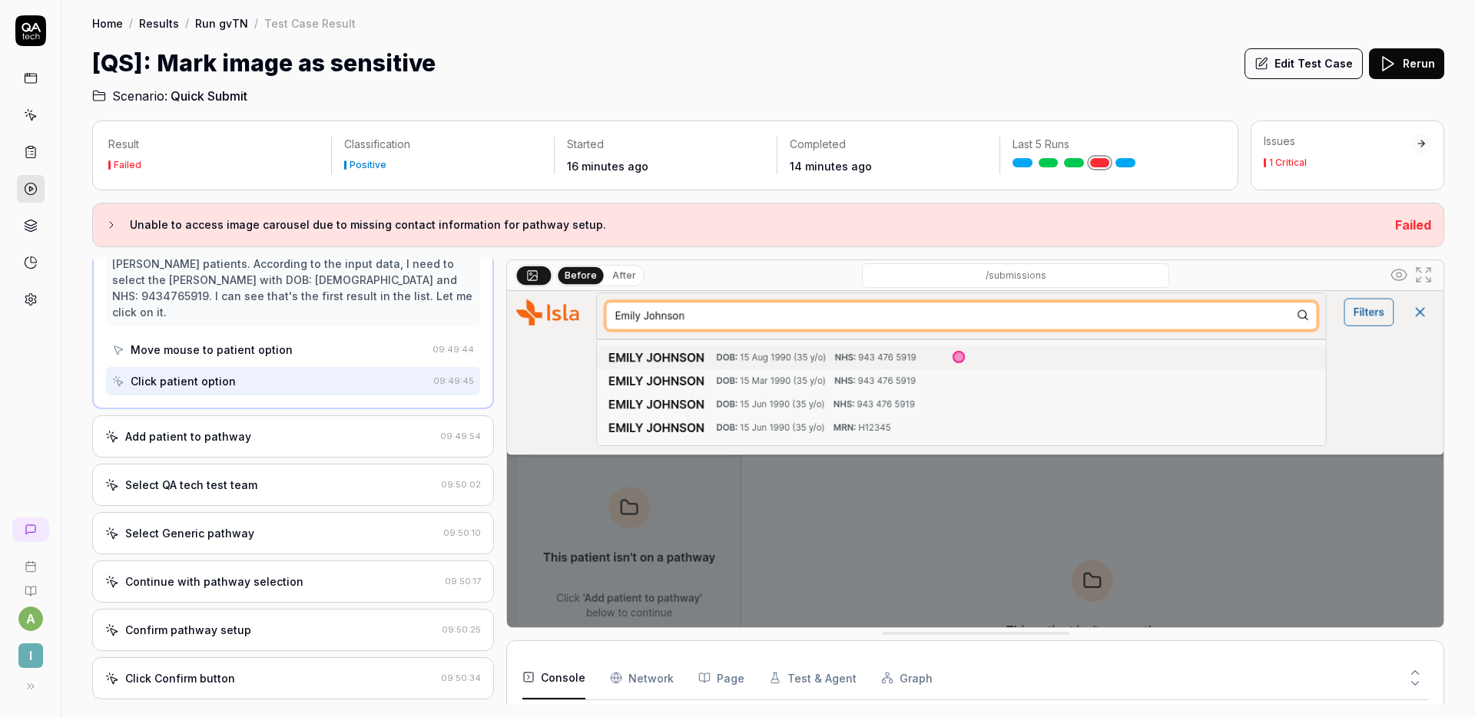
scroll to position [332, 0]
click at [324, 427] on div "Add patient to pathway" at bounding box center [269, 435] width 329 height 16
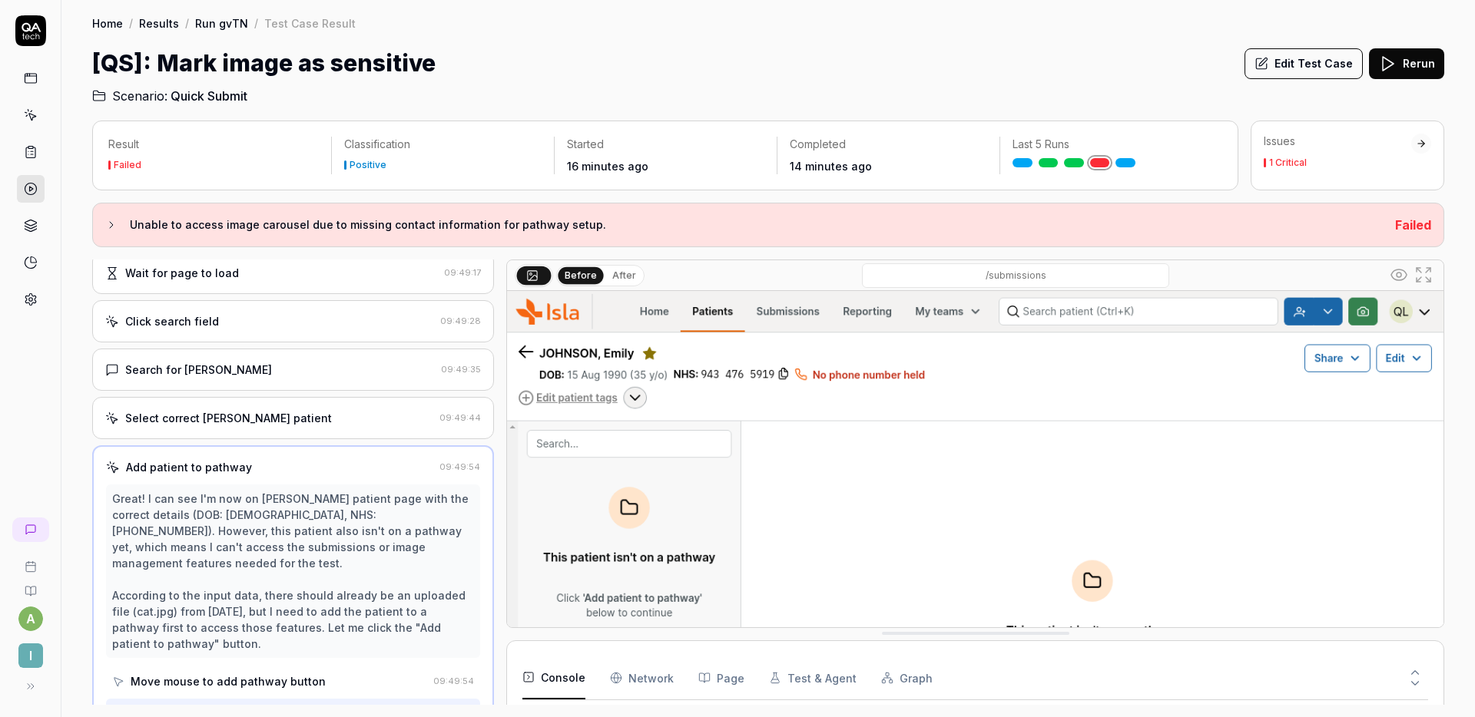
scroll to position [0, 0]
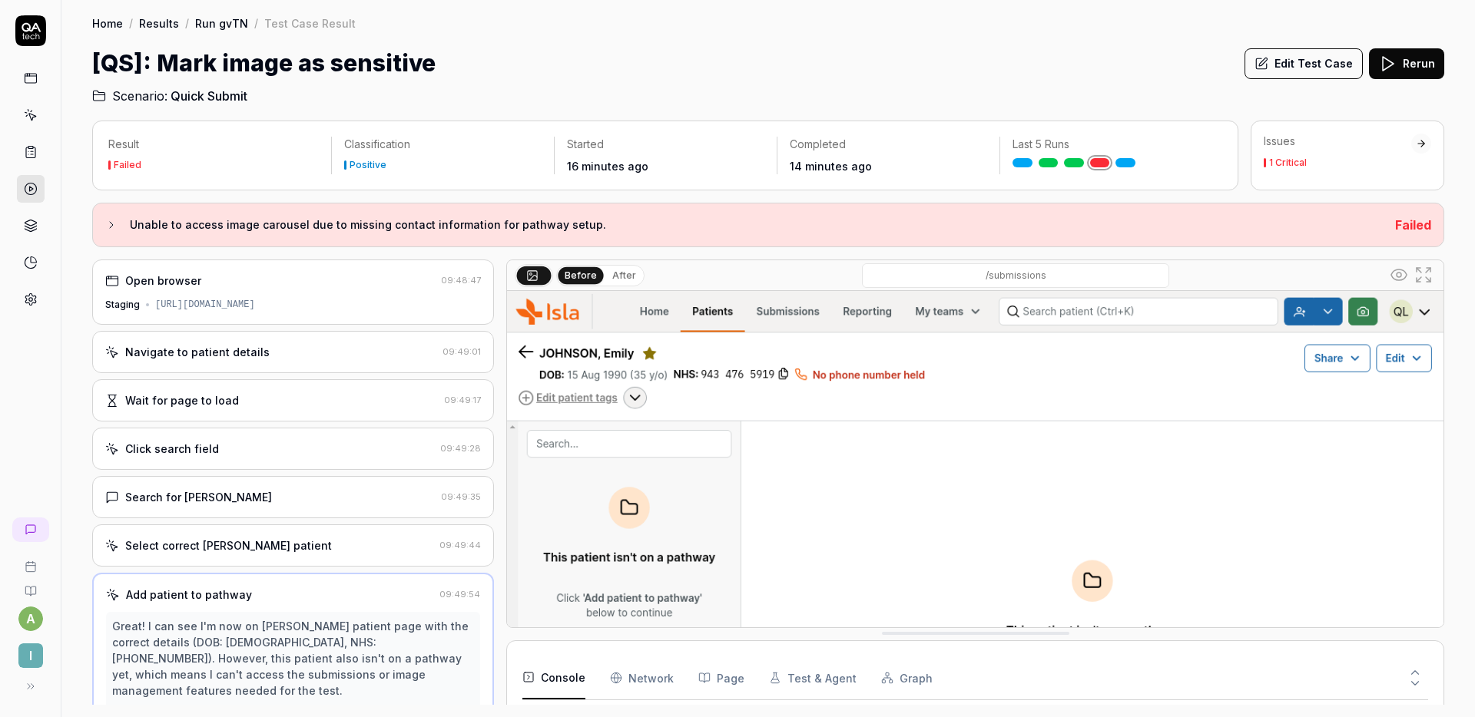
click at [342, 360] on div "Navigate to patient details 09:49:01" at bounding box center [293, 352] width 402 height 42
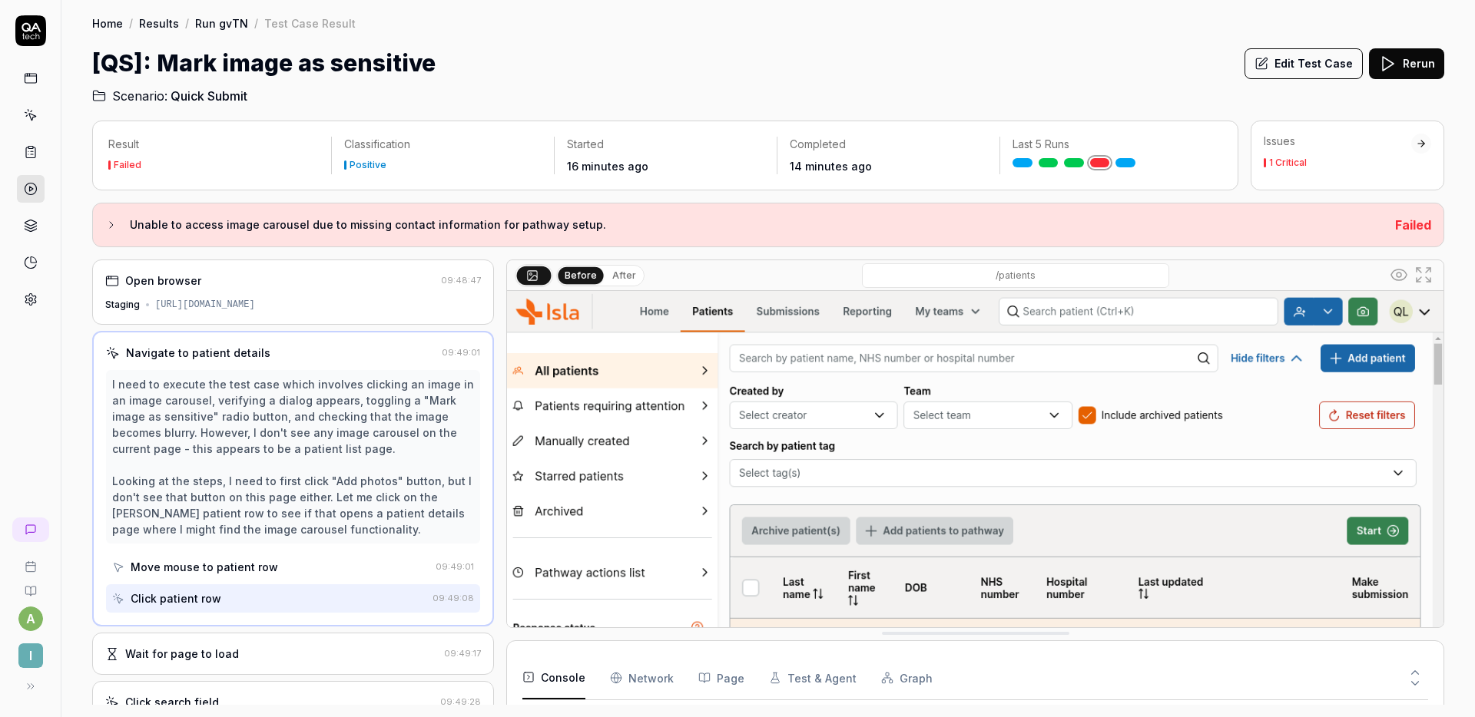
click at [1274, 66] on button "Edit Test Case" at bounding box center [1303, 63] width 118 height 31
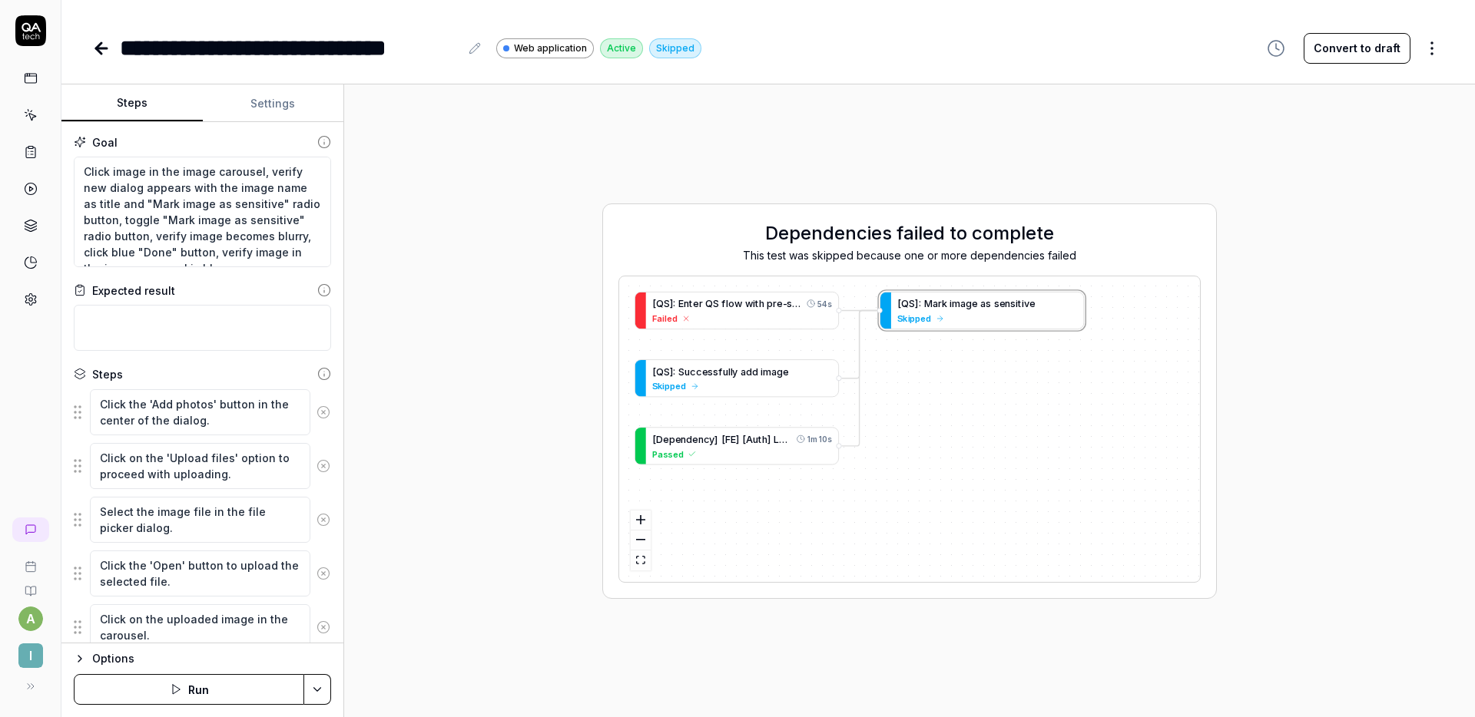
click at [281, 106] on button "Settings" at bounding box center [273, 103] width 141 height 37
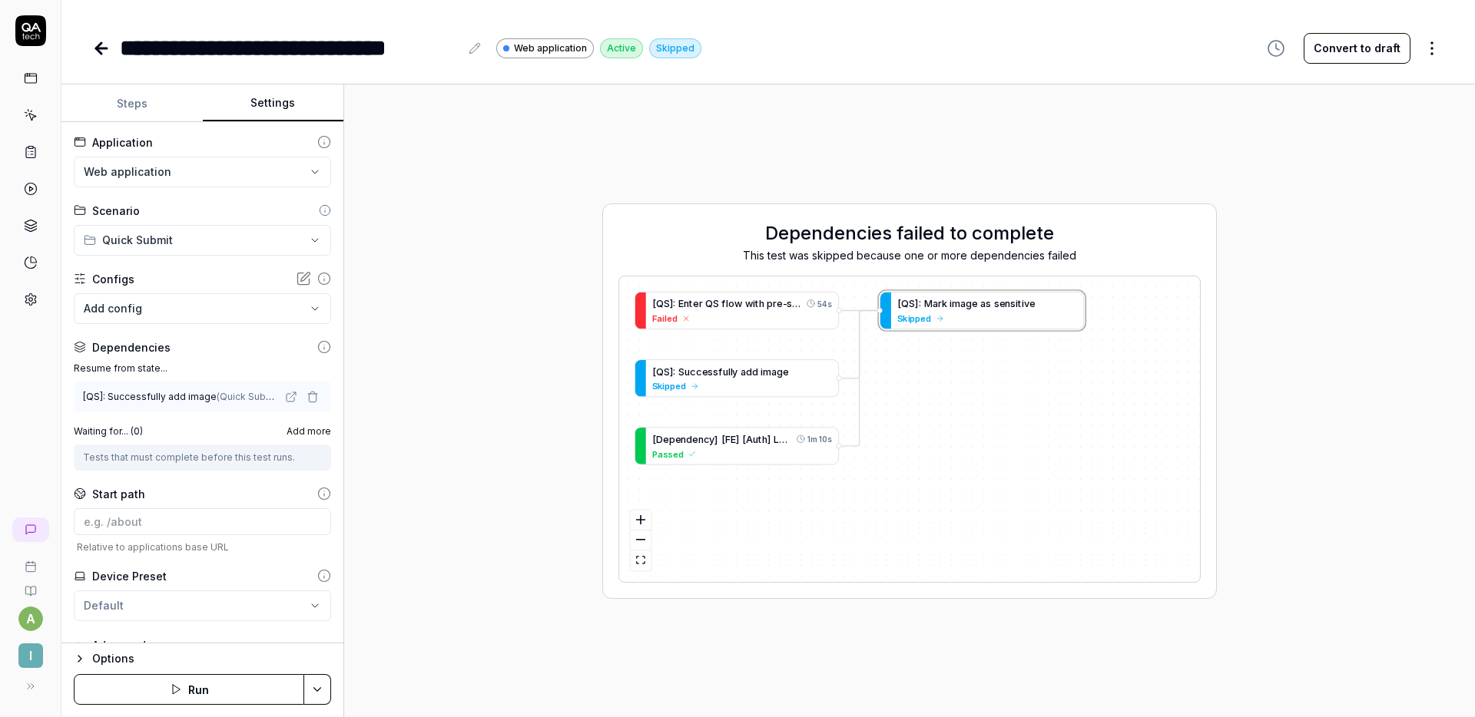
click at [124, 101] on button "Steps" at bounding box center [131, 103] width 141 height 37
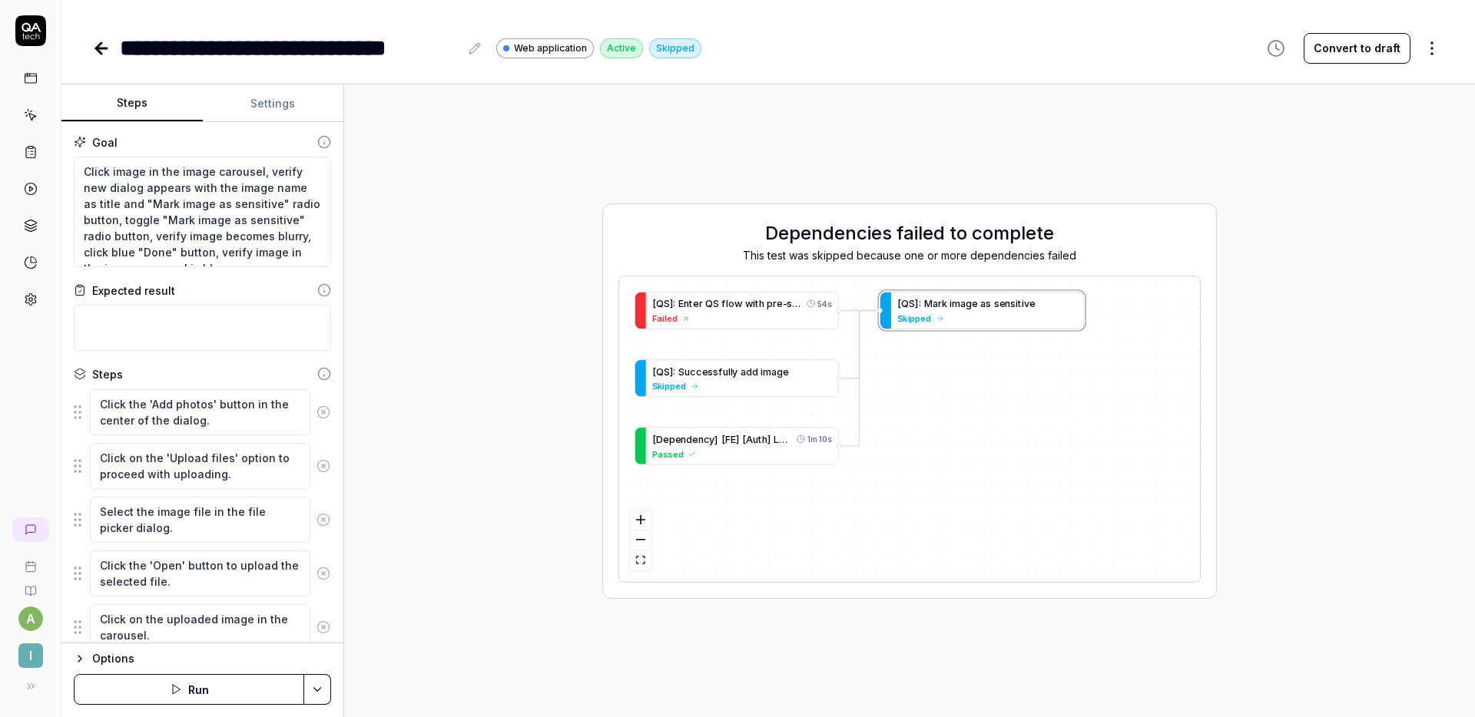
click at [274, 101] on button "Settings" at bounding box center [273, 103] width 141 height 37
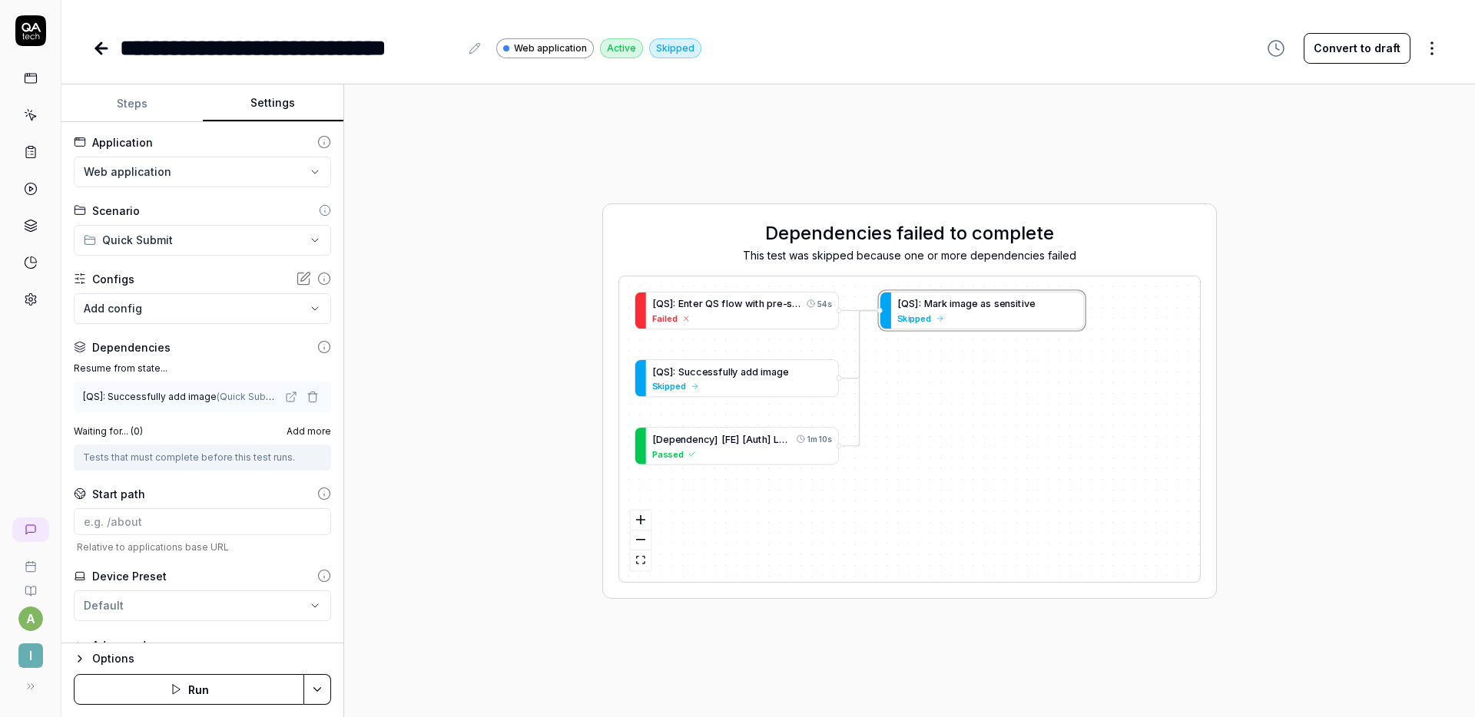
click at [135, 117] on button "Steps" at bounding box center [131, 103] width 141 height 37
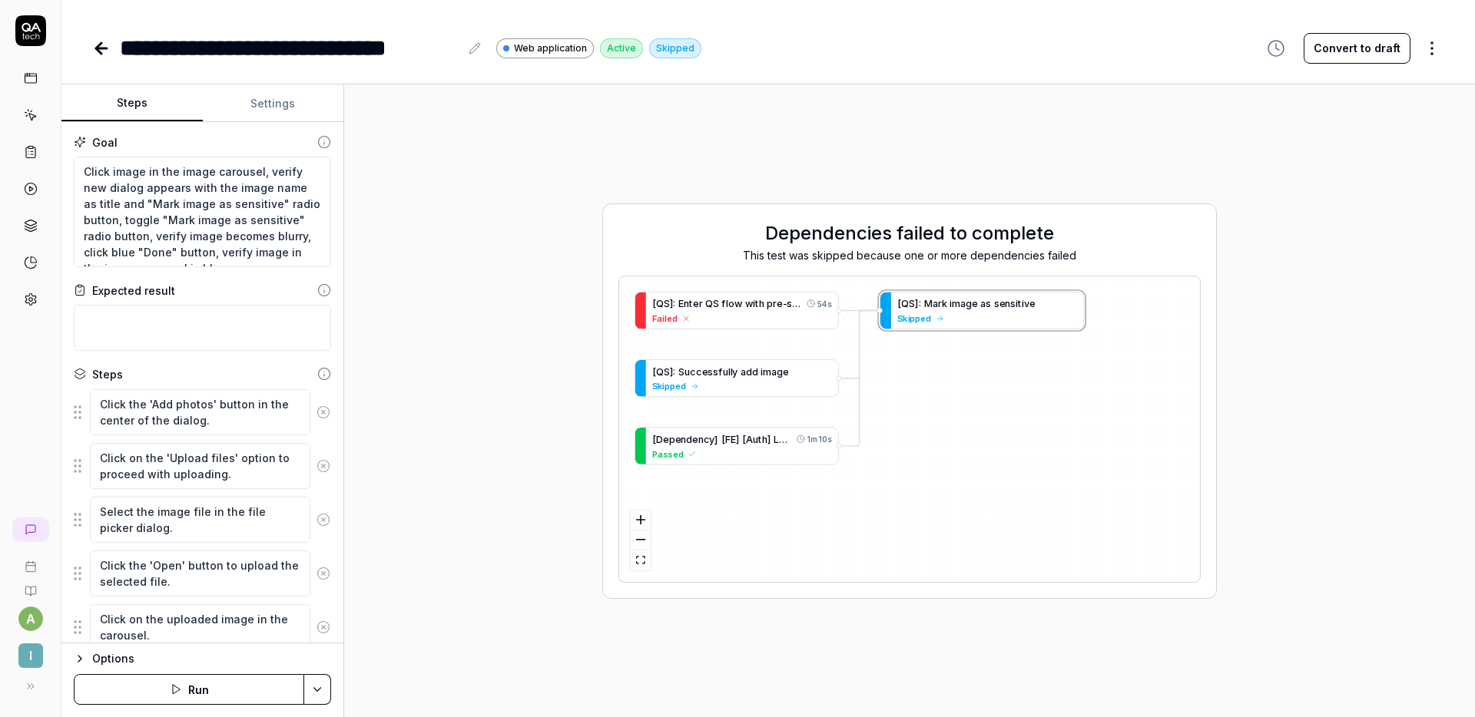
click at [1354, 45] on button "Convert to draft" at bounding box center [1356, 48] width 107 height 31
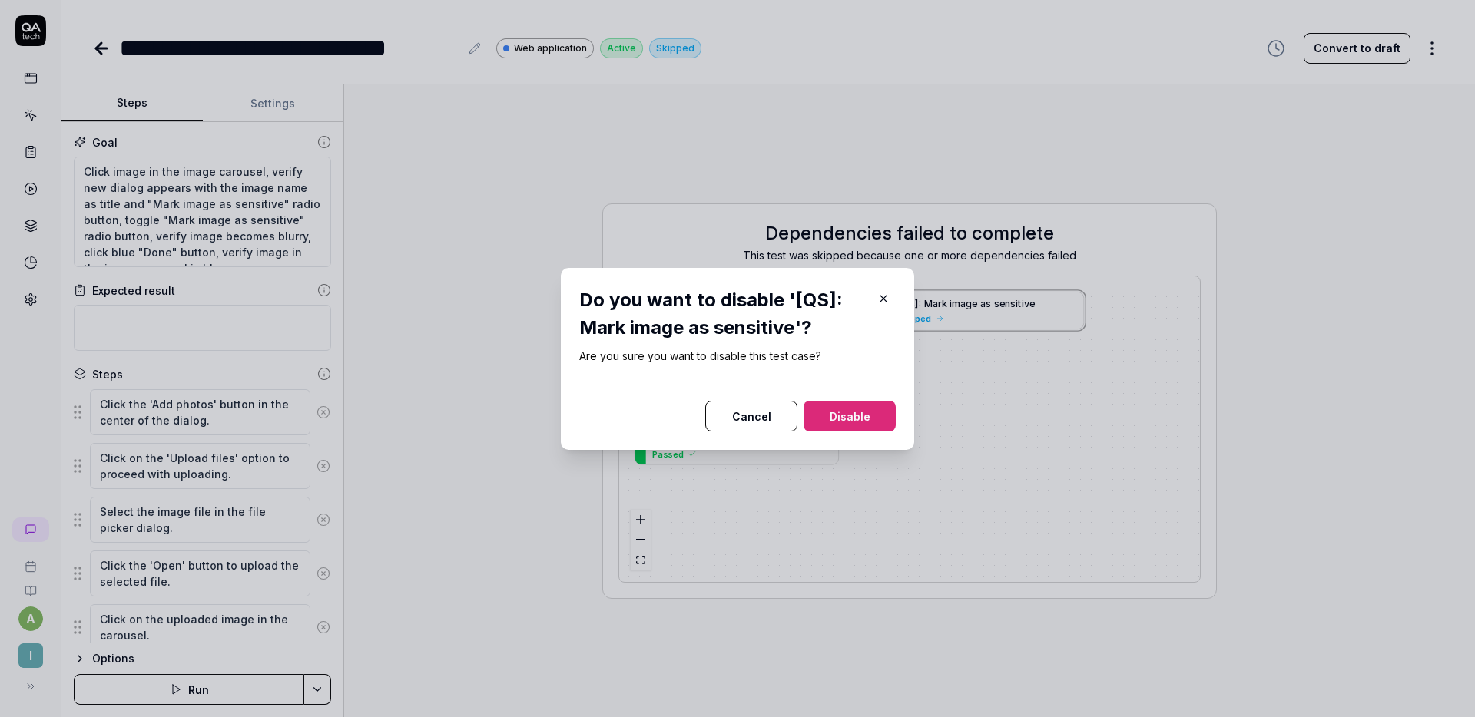
click at [853, 414] on button "Disable" at bounding box center [849, 416] width 92 height 31
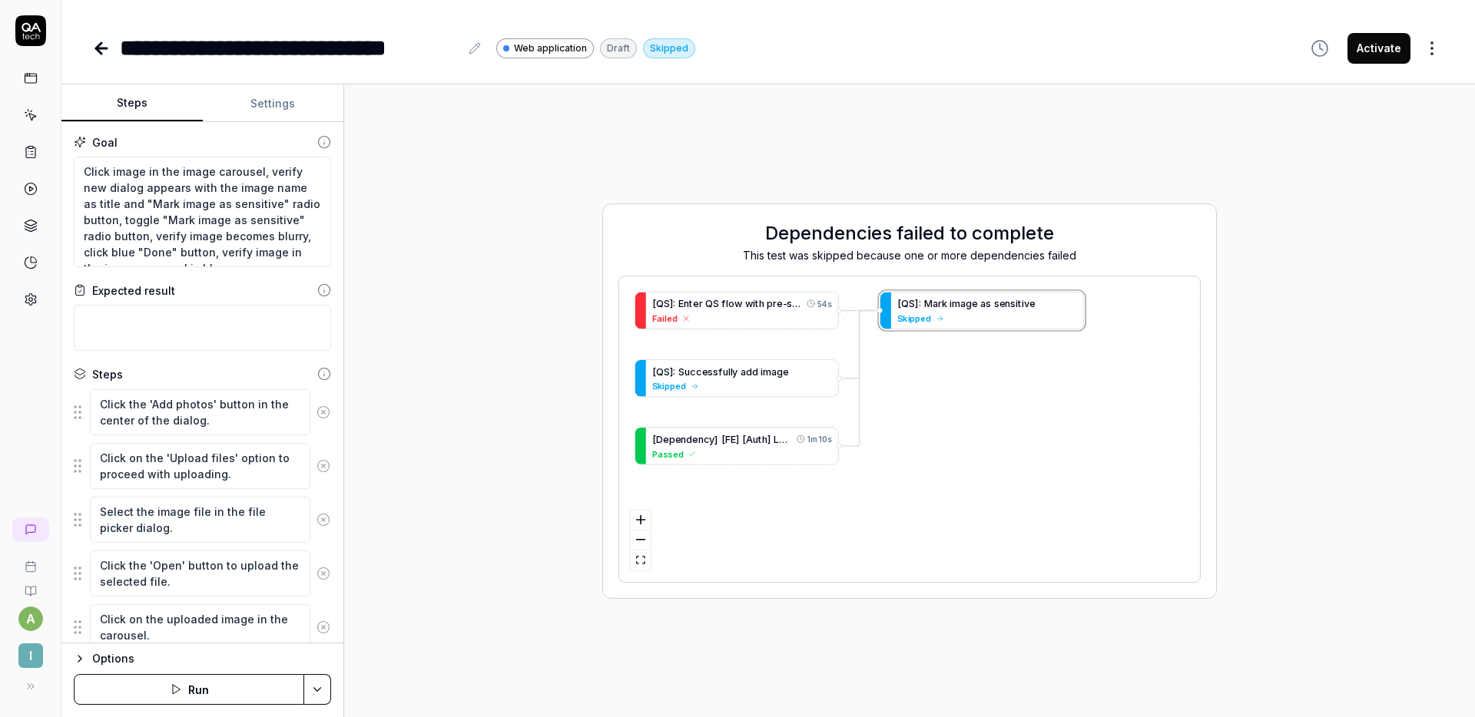
type textarea "*"
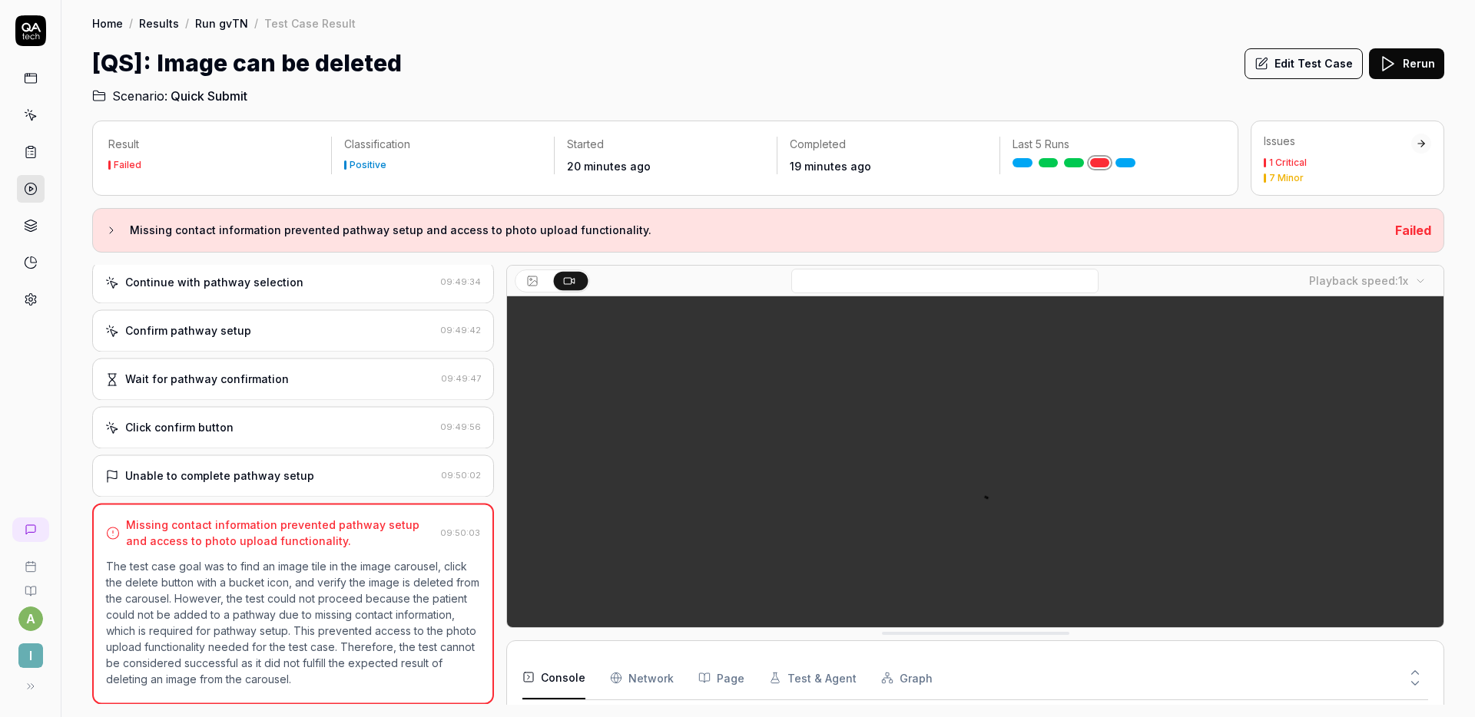
scroll to position [268, 0]
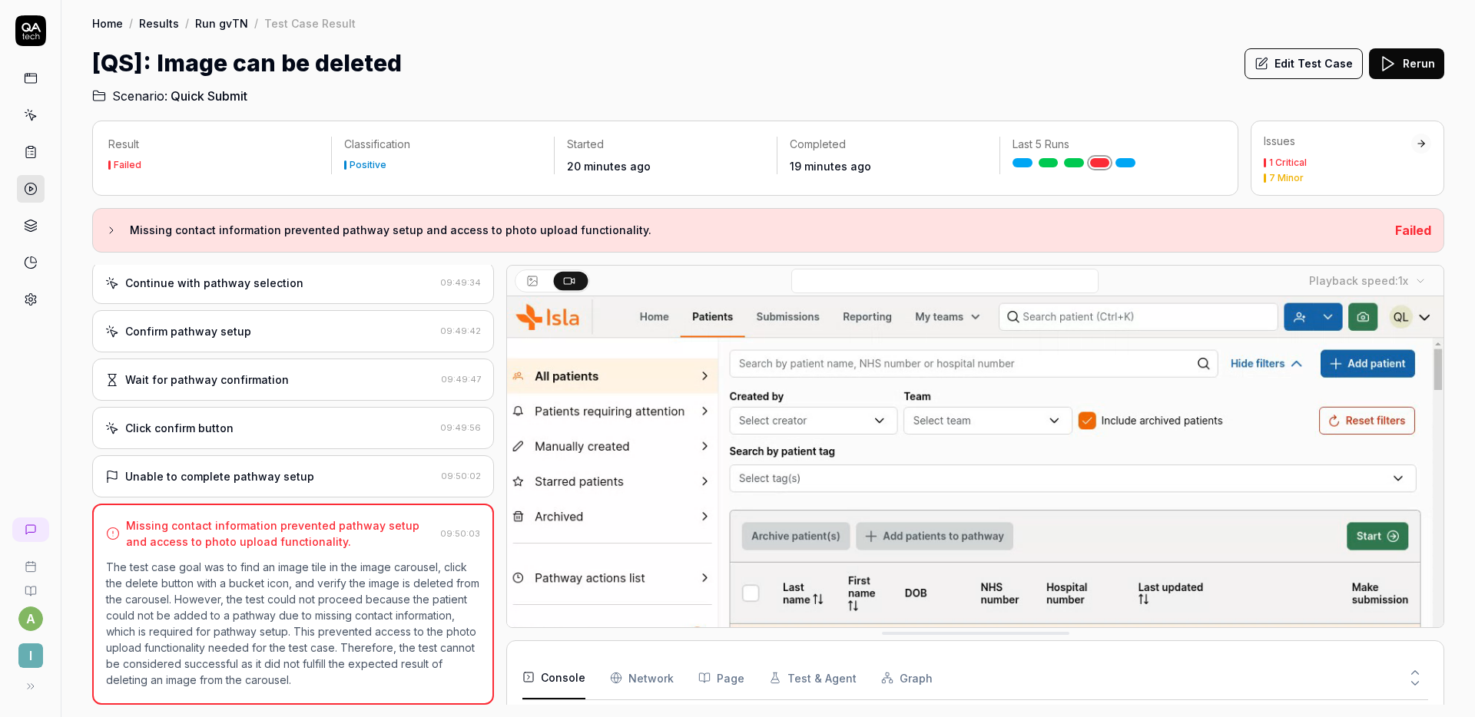
click at [326, 373] on div "Wait for pathway confirmation" at bounding box center [269, 380] width 329 height 16
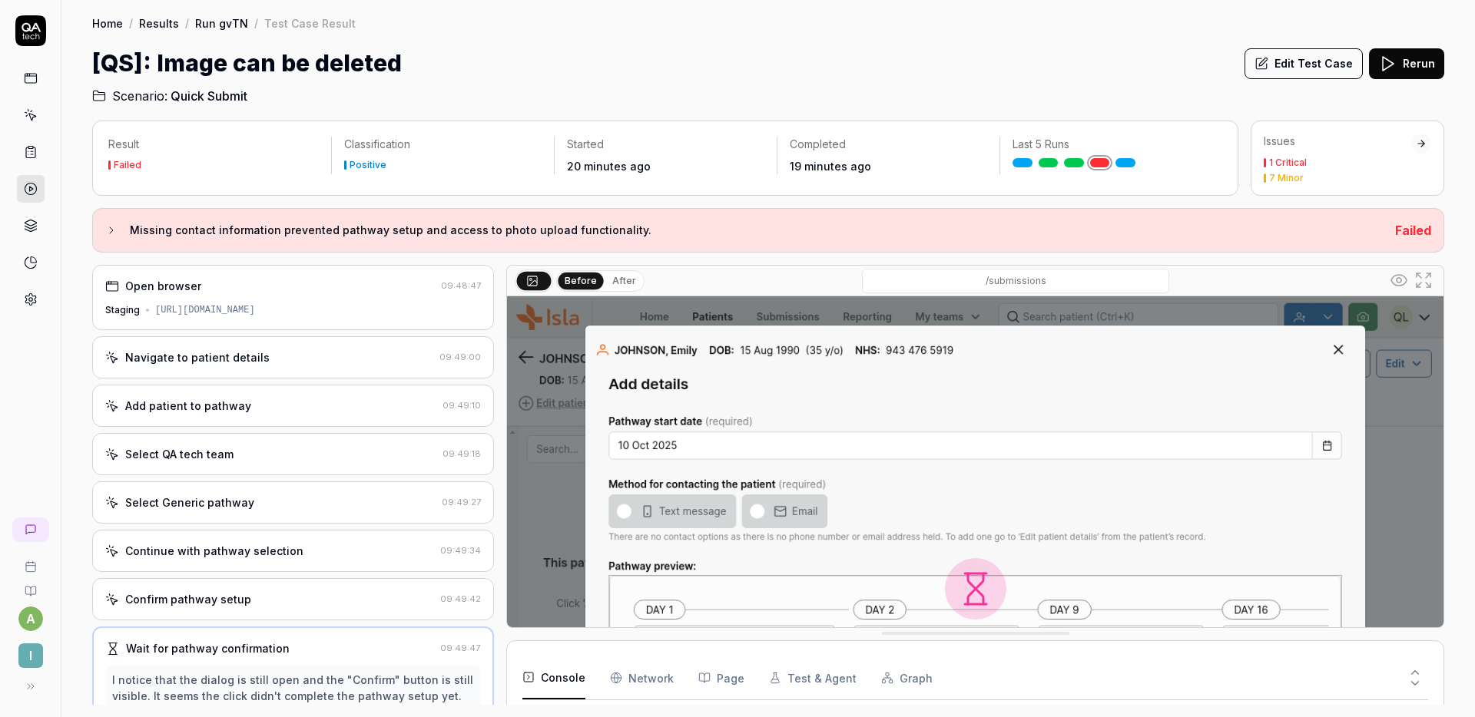
scroll to position [266, 0]
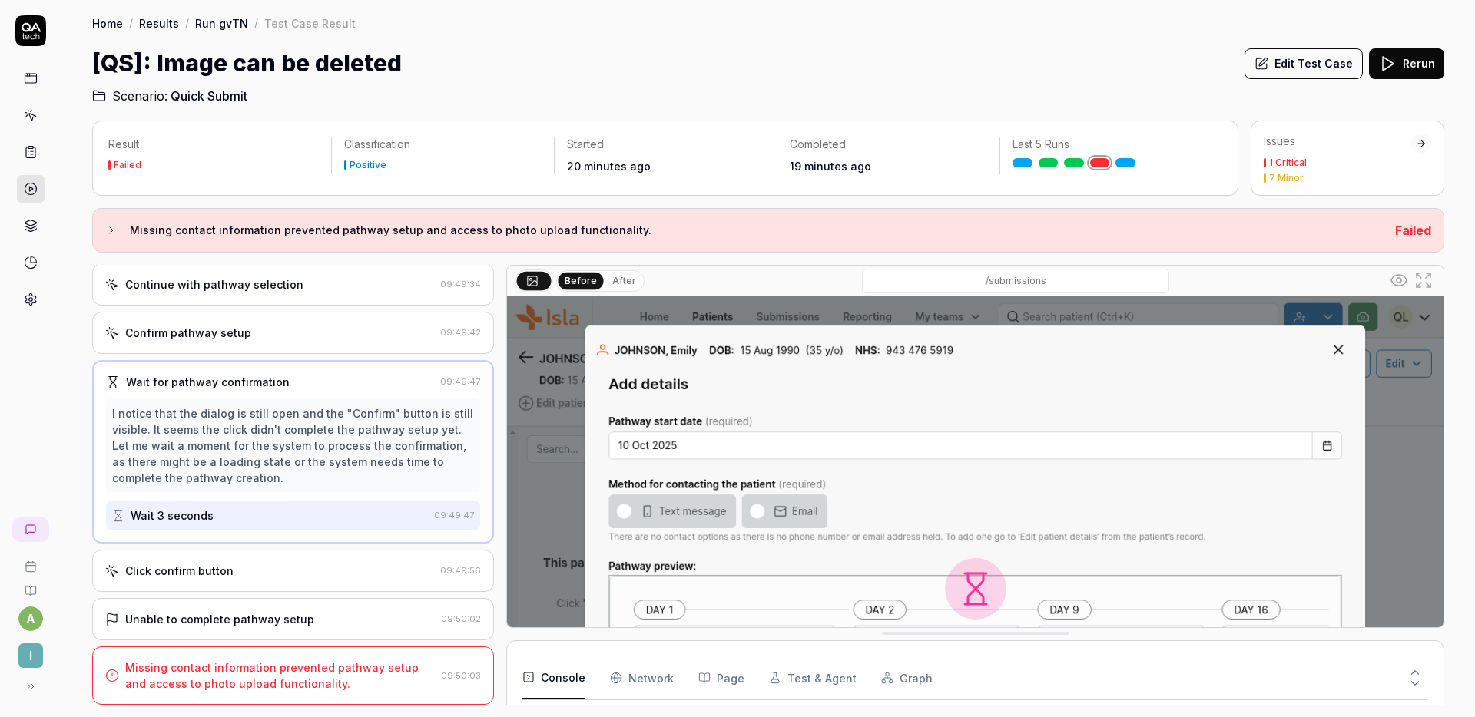
click at [309, 571] on div "Click confirm button" at bounding box center [269, 571] width 329 height 16
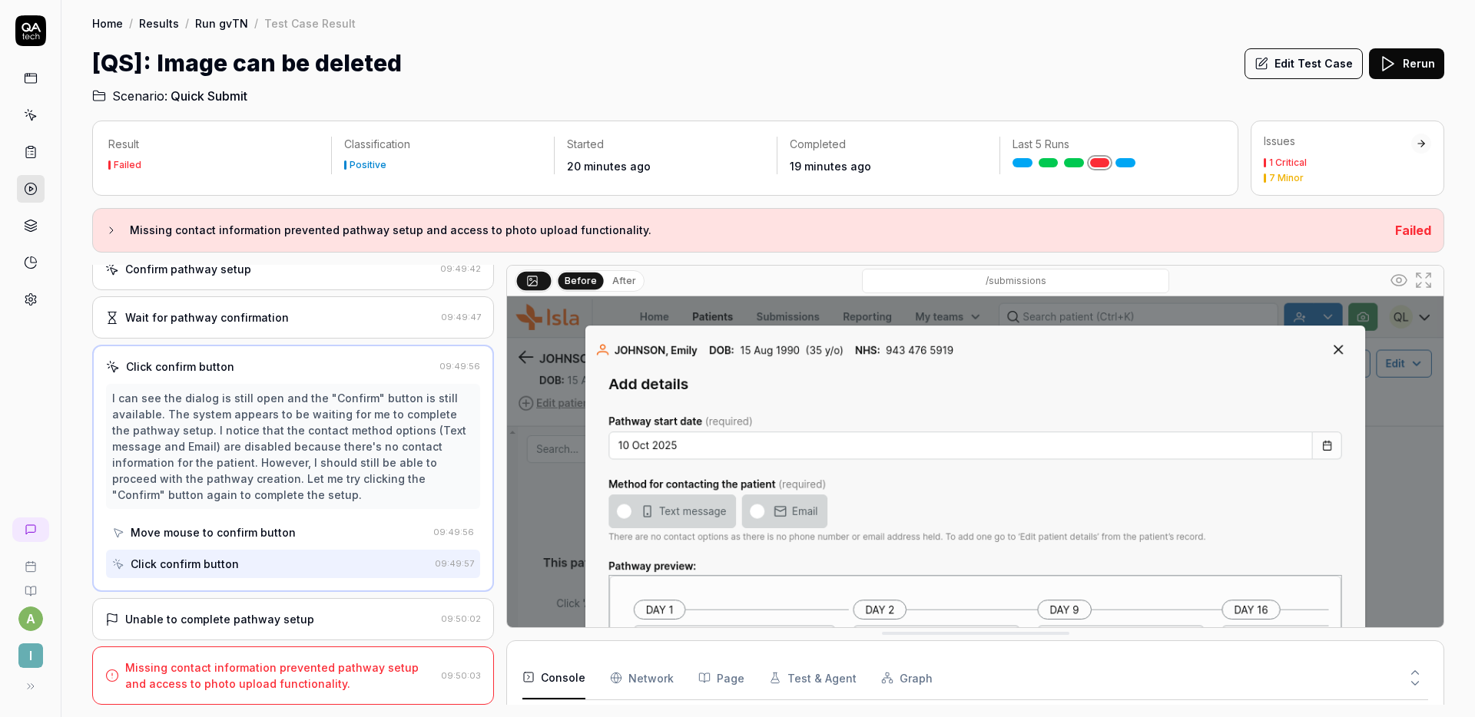
click at [289, 629] on div "Unable to complete pathway setup 09:50:02" at bounding box center [293, 619] width 402 height 42
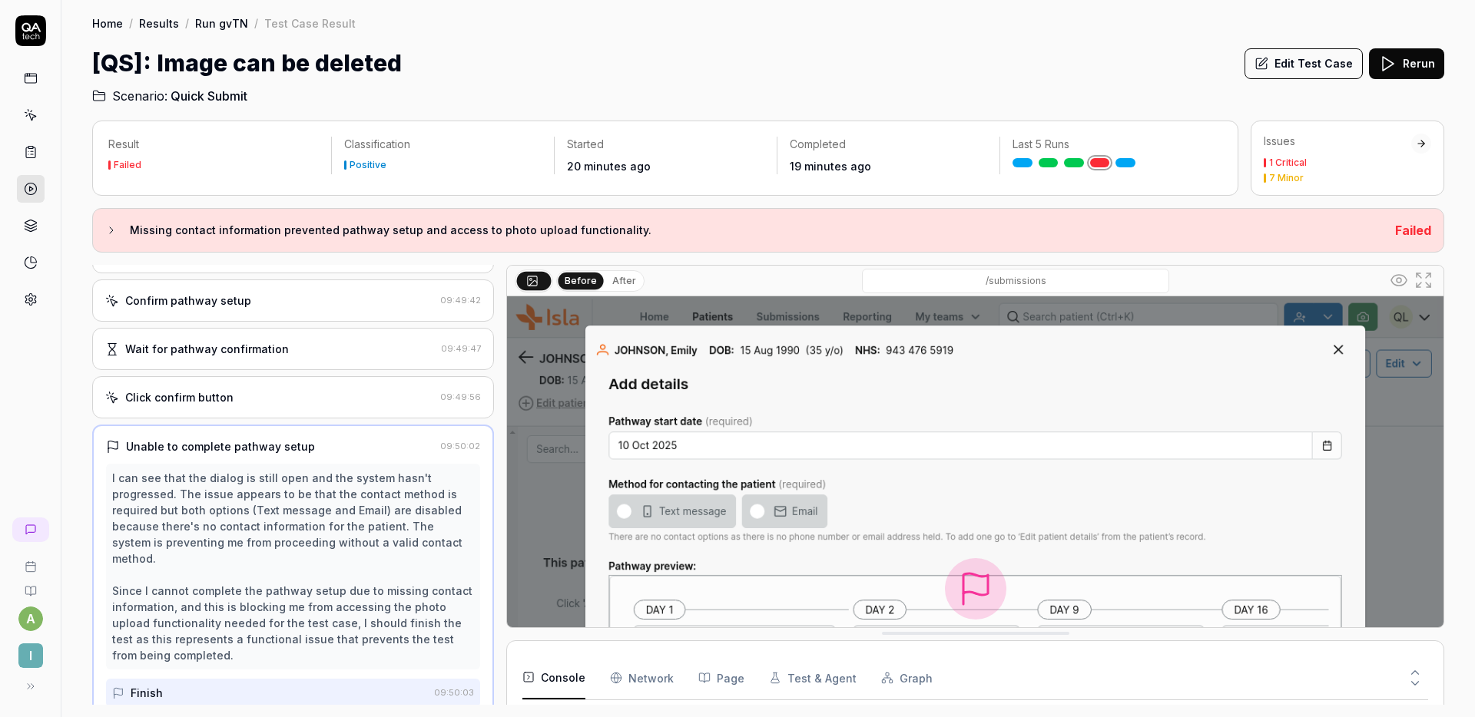
scroll to position [363, 0]
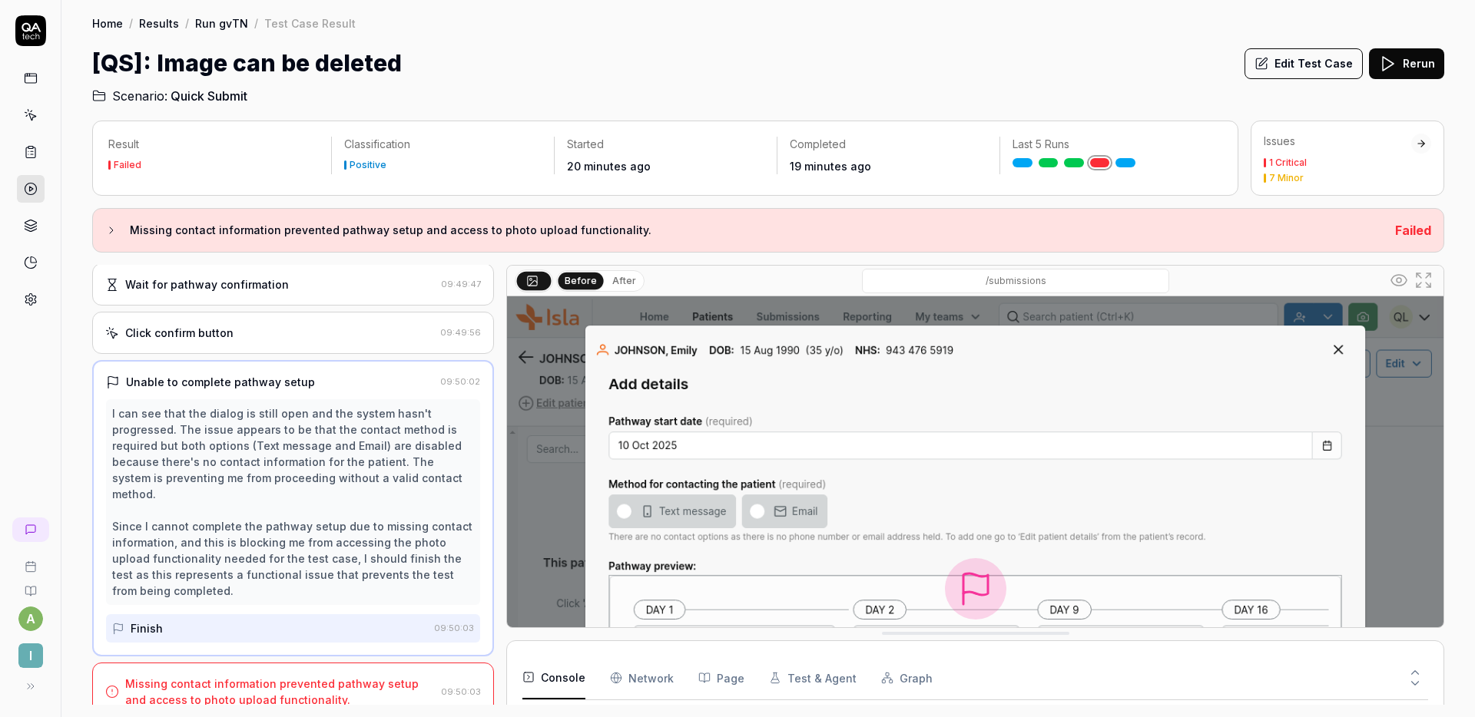
click at [282, 676] on div "Missing contact information prevented pathway setup and access to photo upload …" at bounding box center [279, 692] width 309 height 32
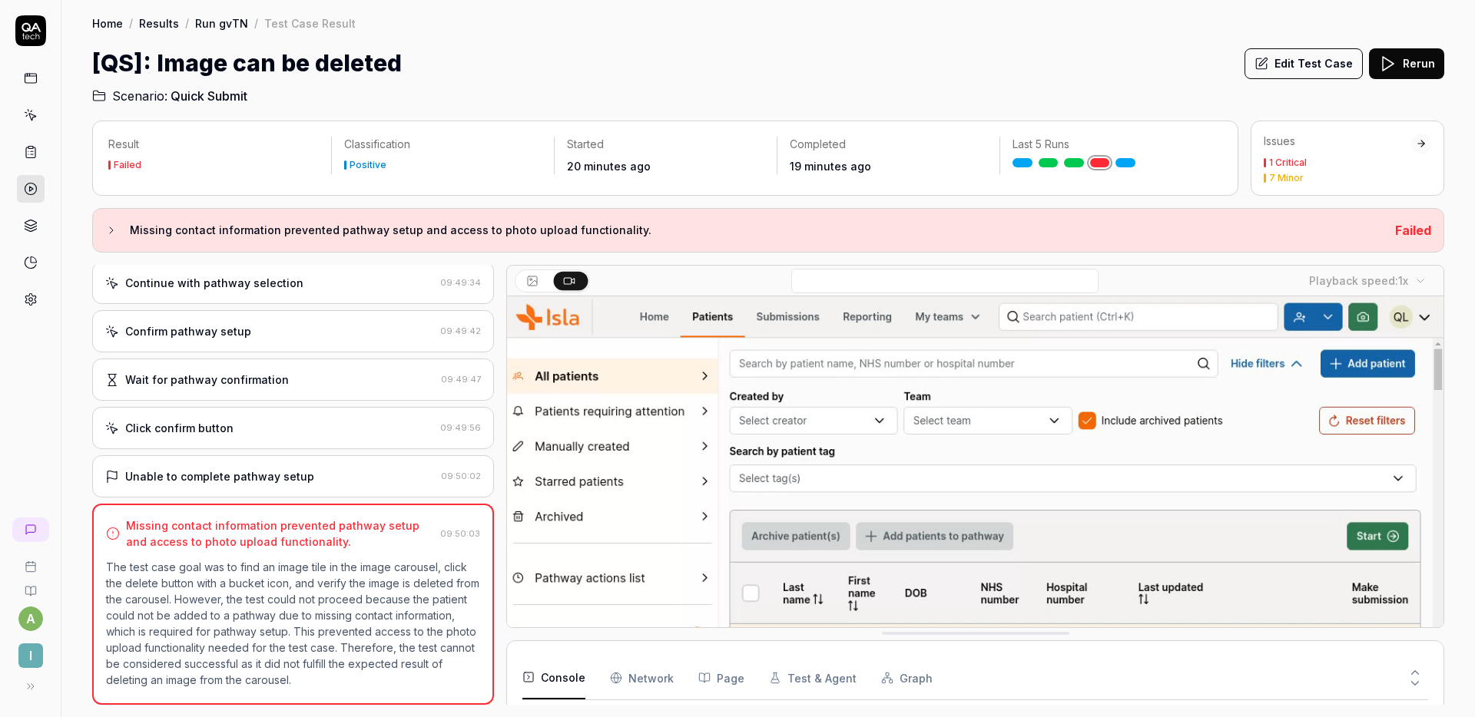
click at [319, 450] on div "Open browser 09:48:47 Staging [URL][DOMAIN_NAME] Navigate to patient details 09…" at bounding box center [293, 485] width 402 height 440
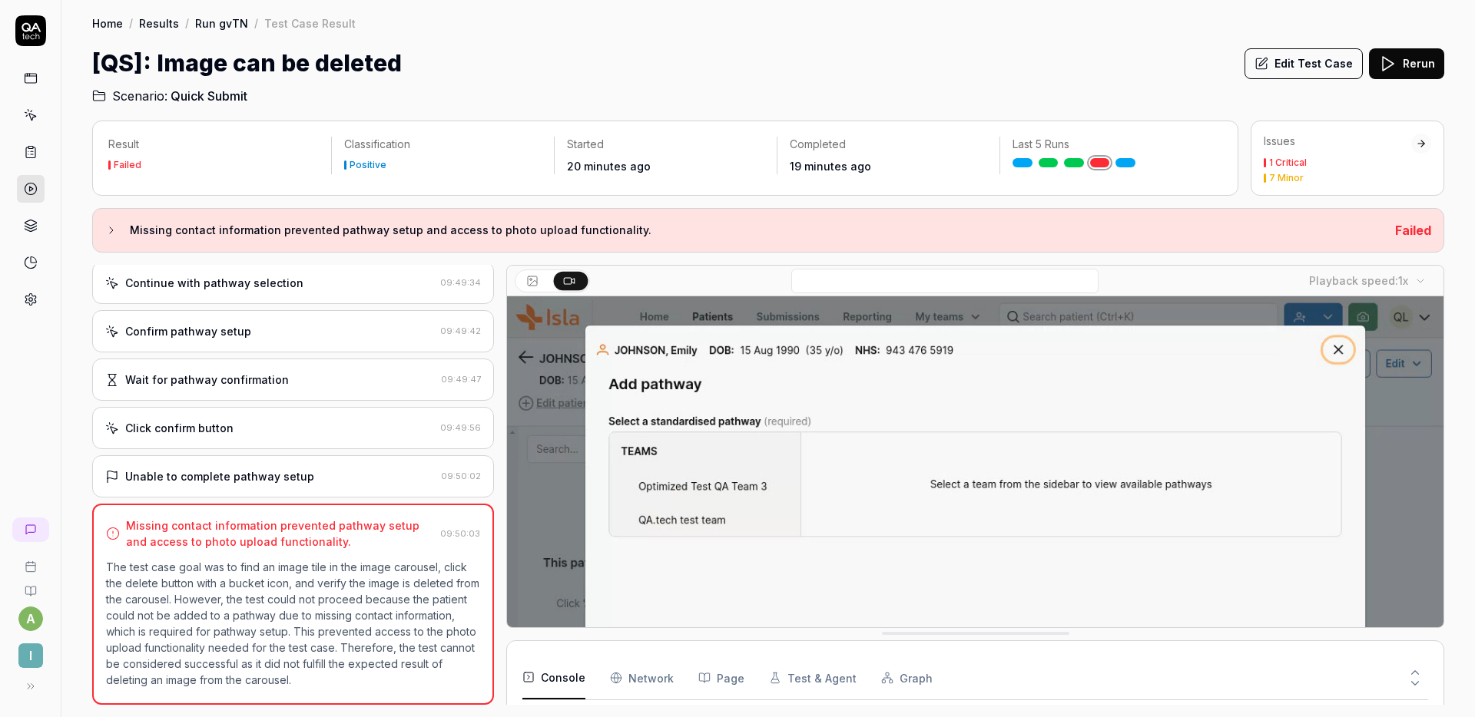
click at [319, 437] on div "Click confirm button 09:49:56" at bounding box center [293, 428] width 402 height 42
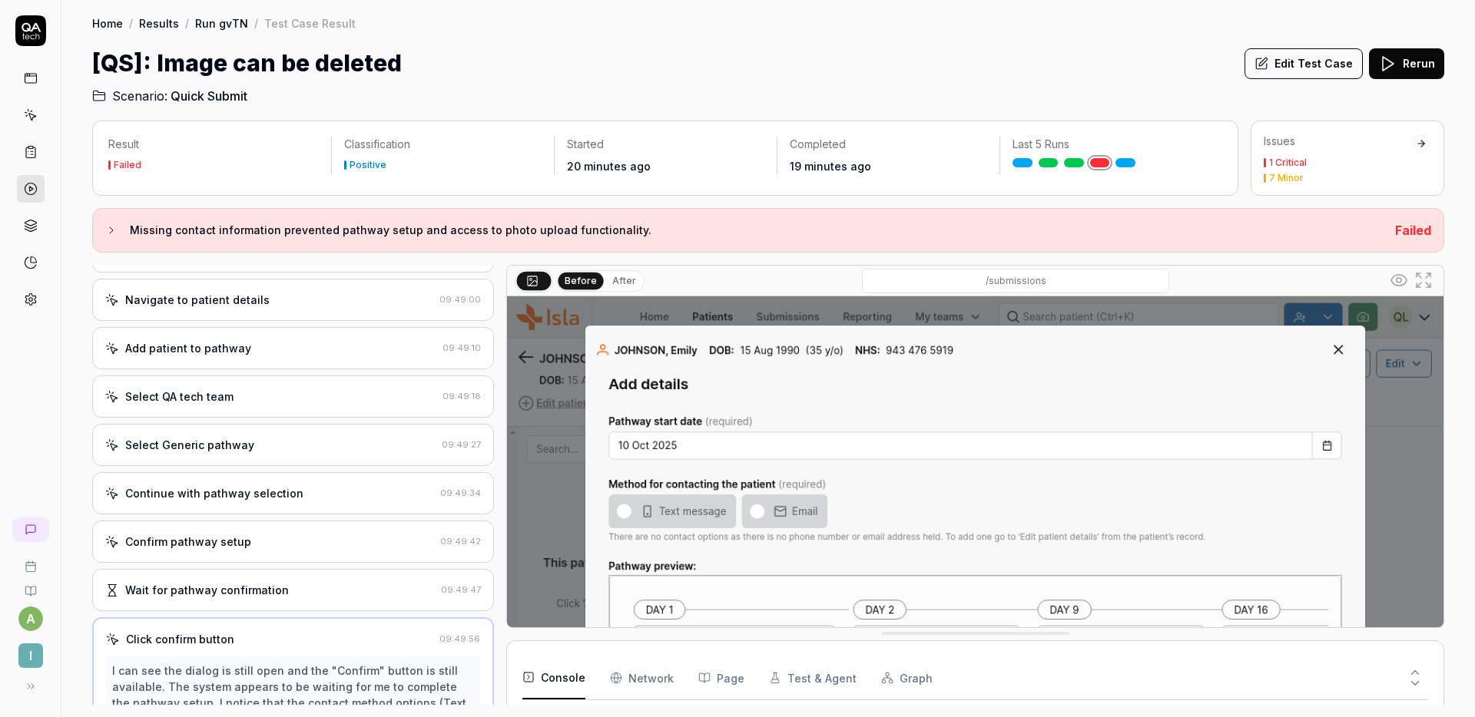
scroll to position [0, 0]
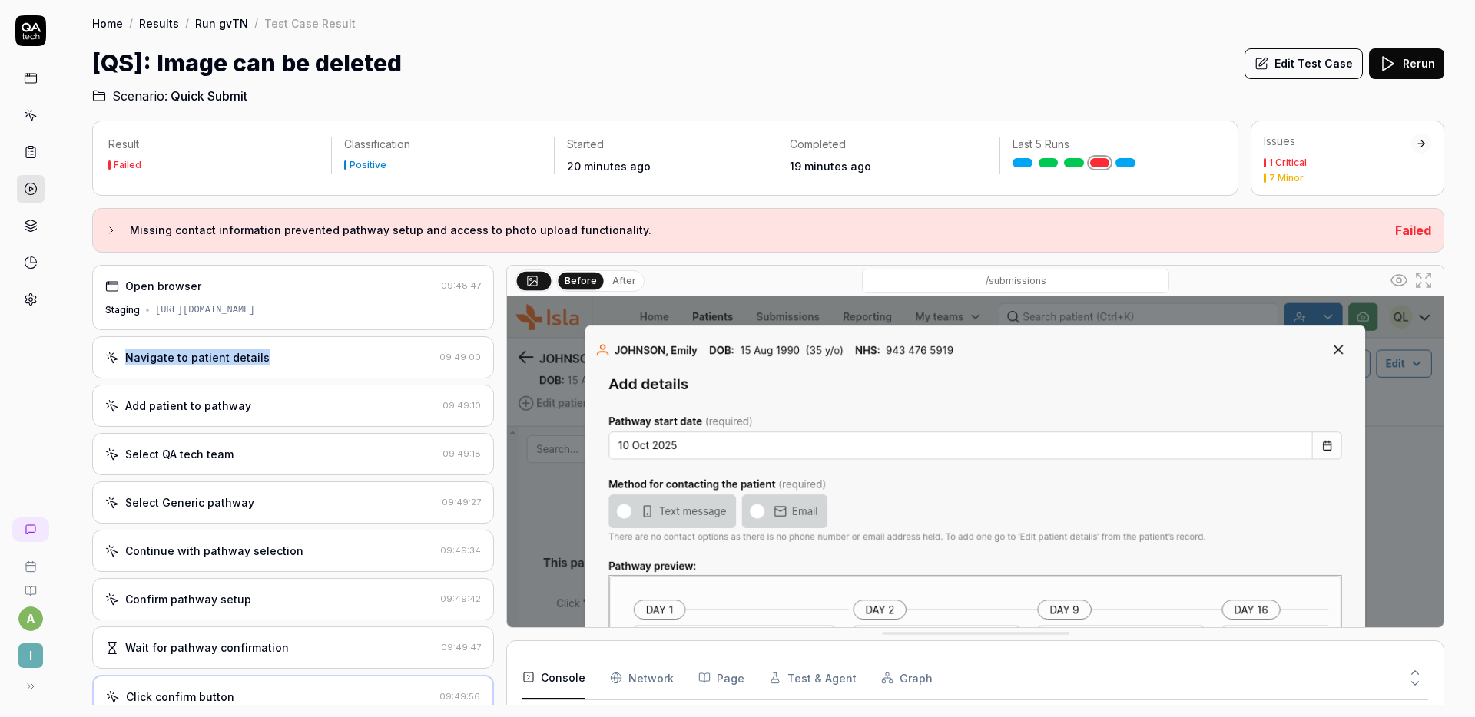
click at [296, 349] on div "Navigate to patient details" at bounding box center [269, 357] width 328 height 16
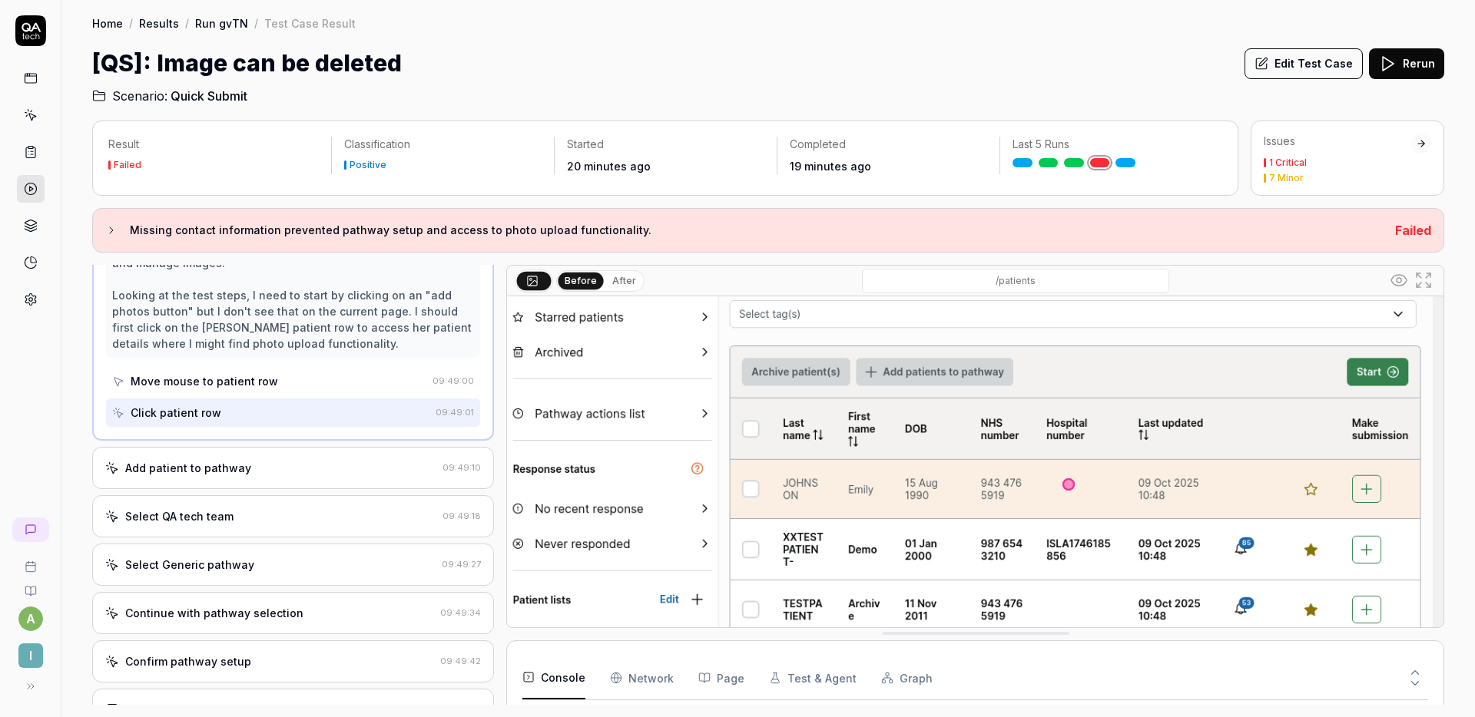
scroll to position [174, 0]
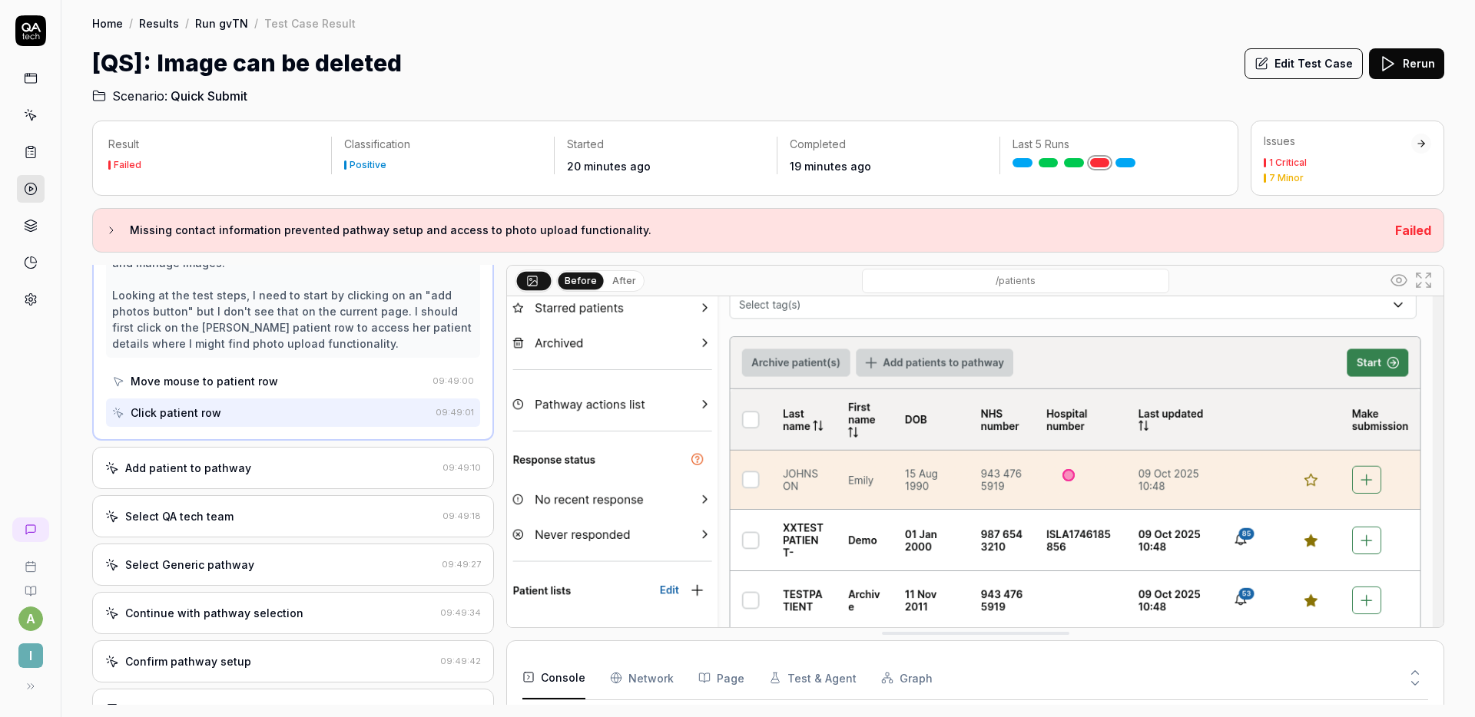
click at [339, 452] on div "Add patient to pathway 09:49:10" at bounding box center [293, 468] width 402 height 42
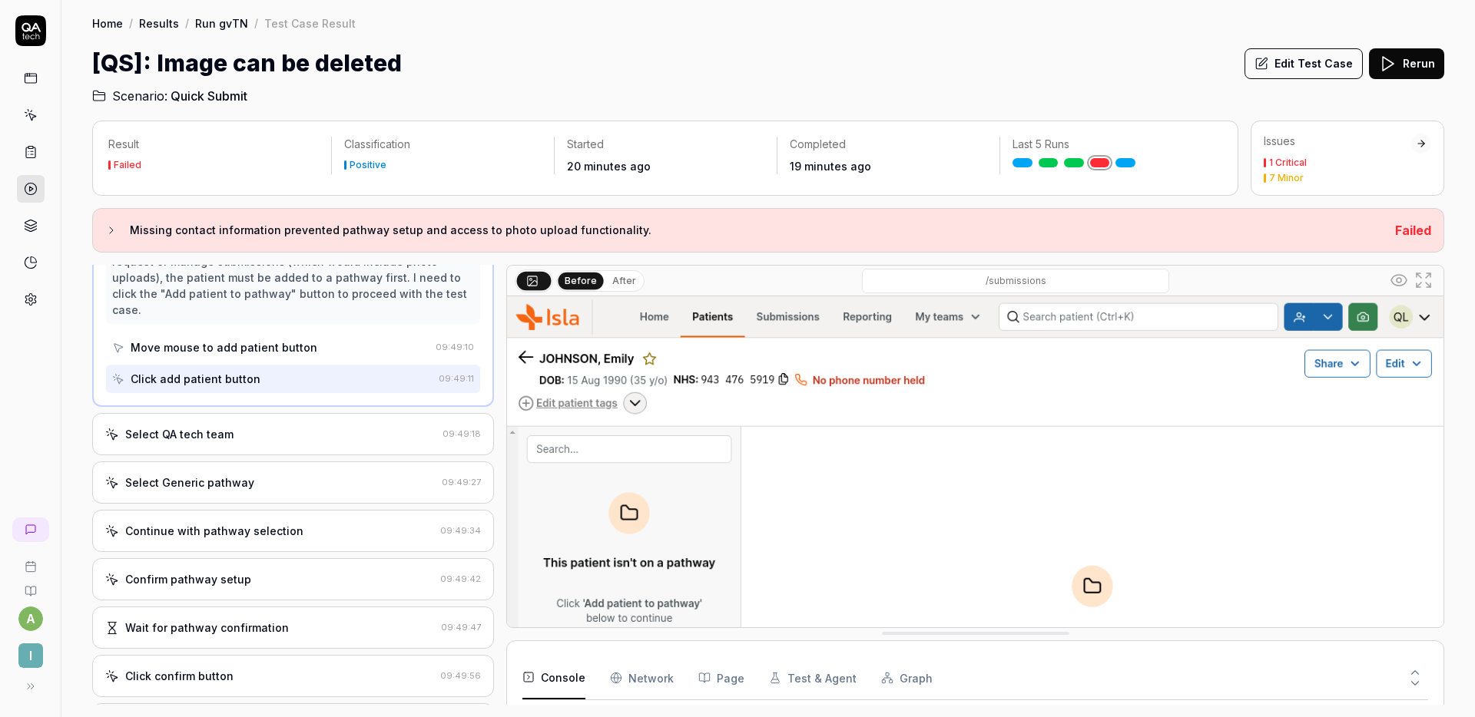
scroll to position [215, 0]
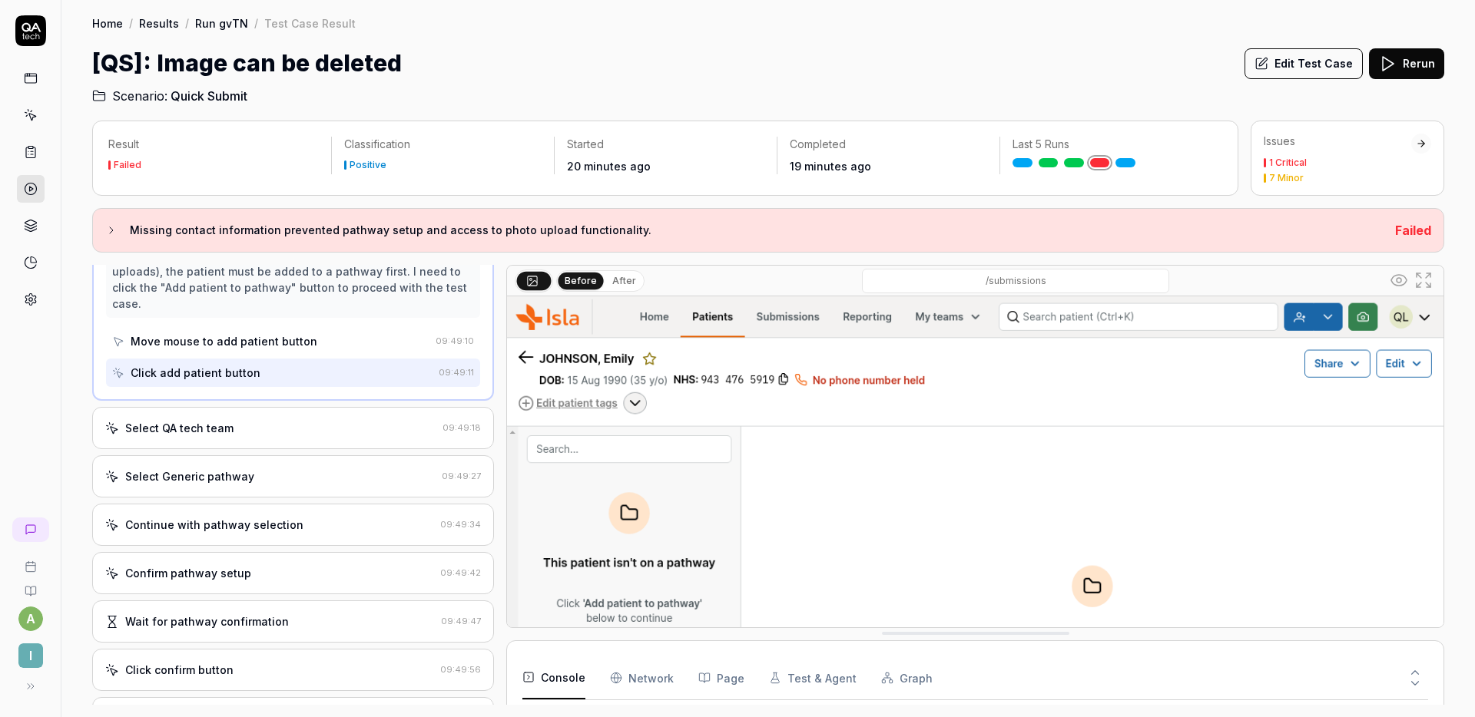
click at [349, 440] on div "Select QA tech team 09:49:18" at bounding box center [293, 428] width 402 height 42
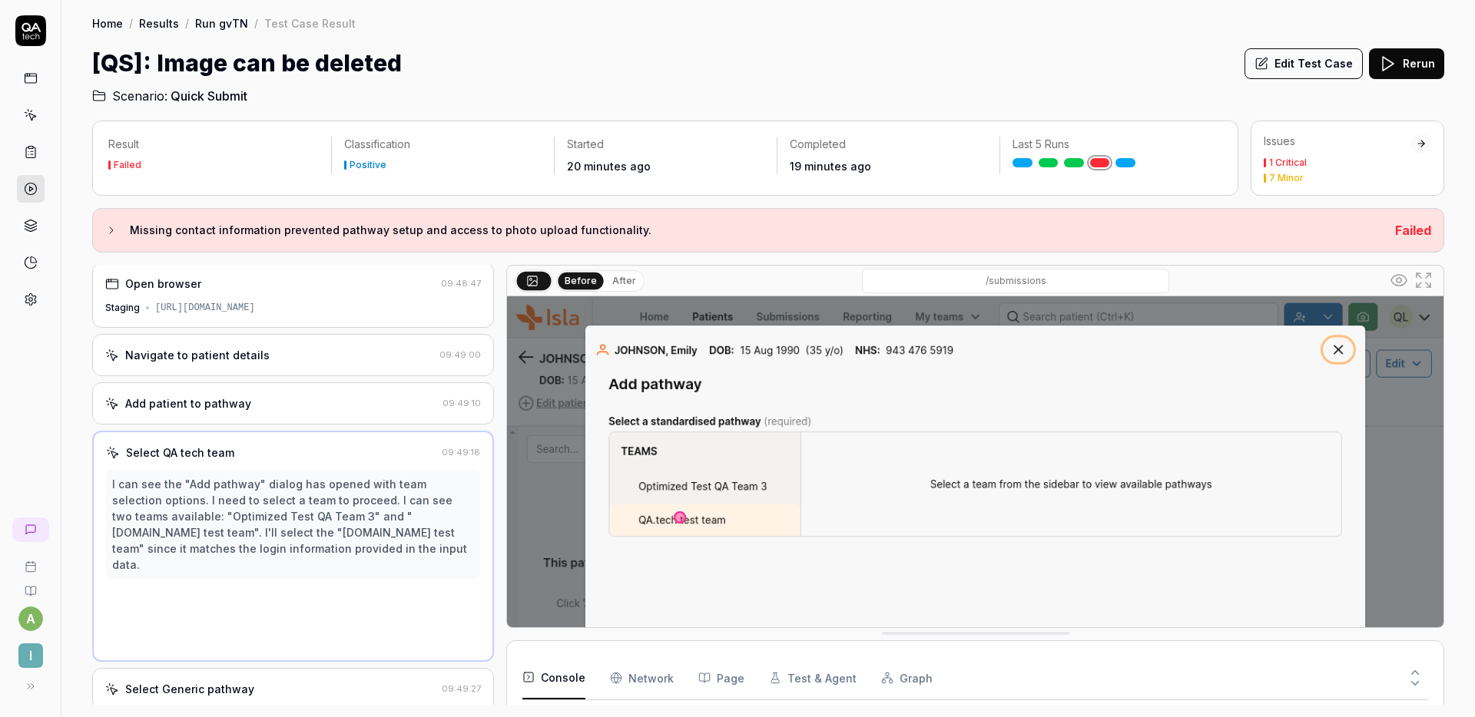
scroll to position [0, 0]
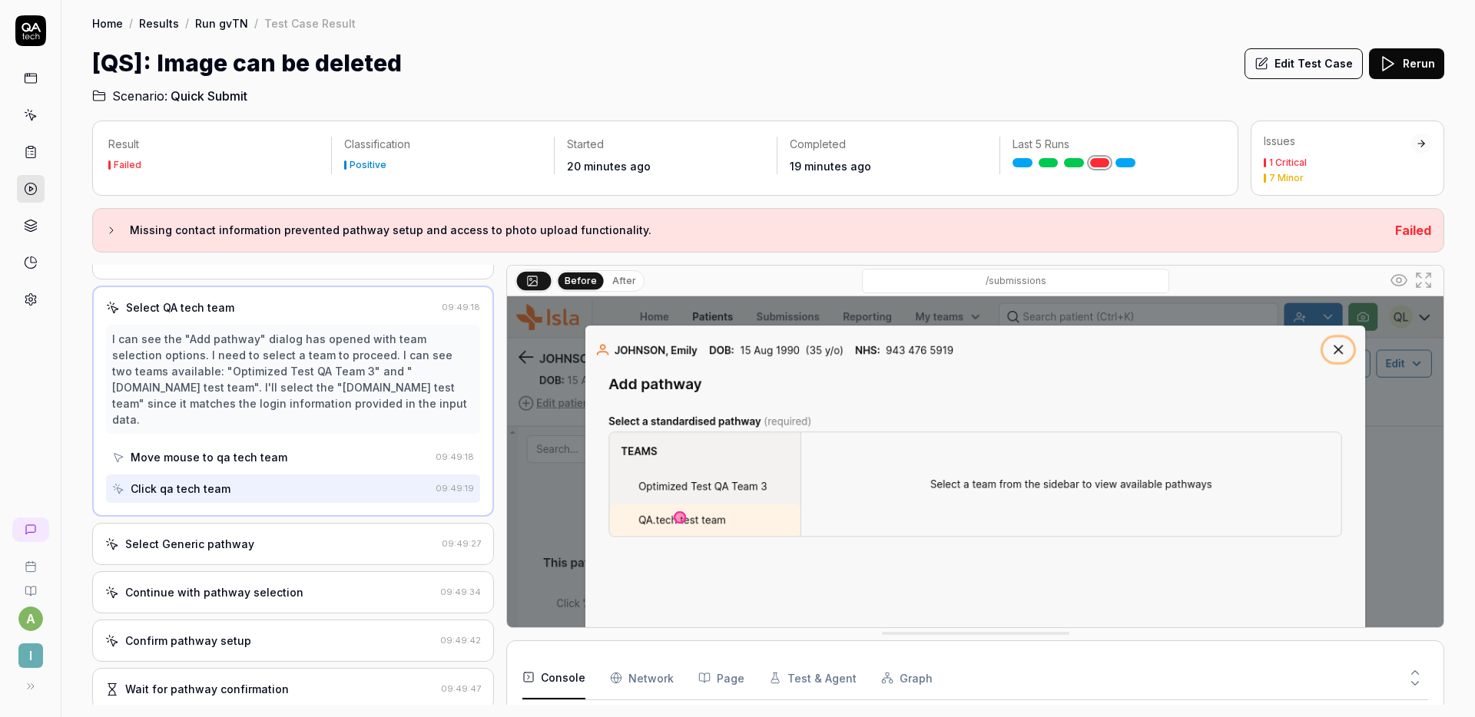
click at [315, 536] on div "Select Generic pathway" at bounding box center [270, 544] width 330 height 16
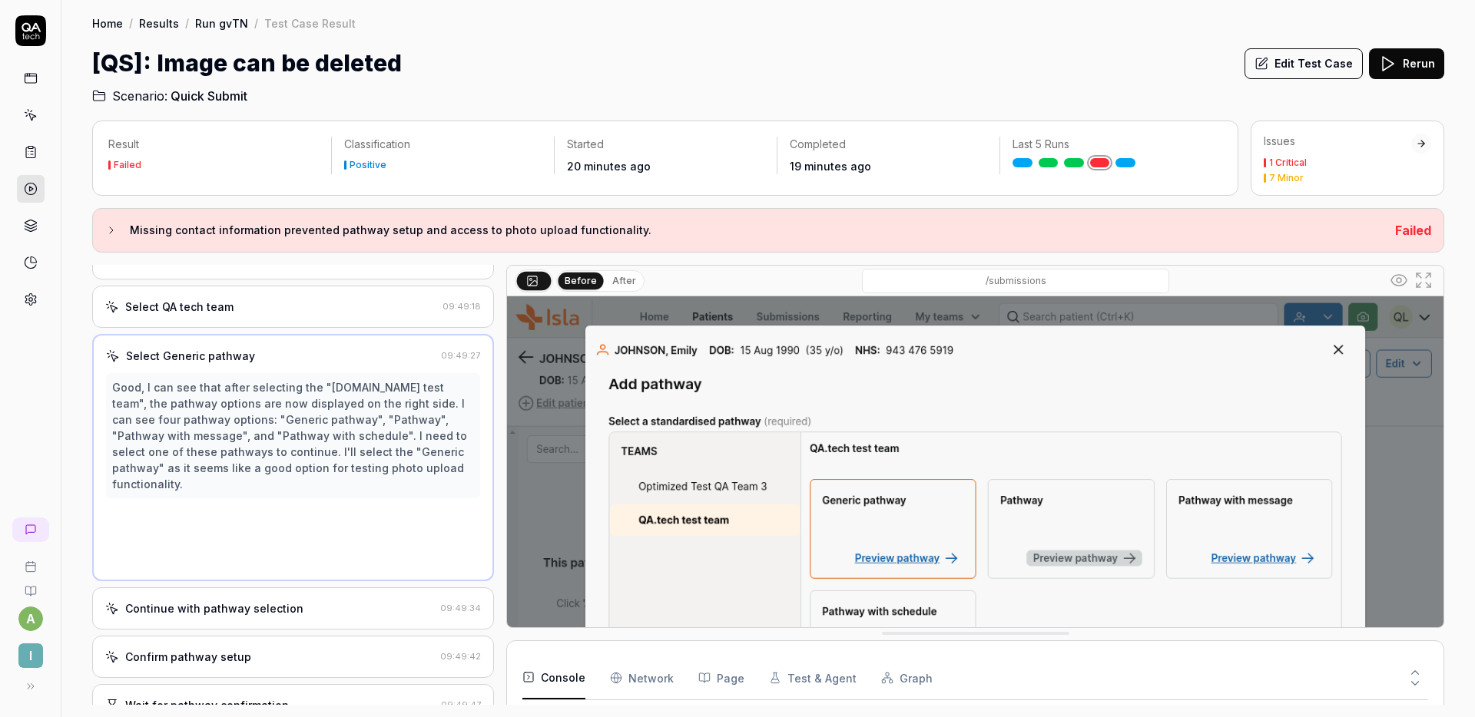
scroll to position [8, 0]
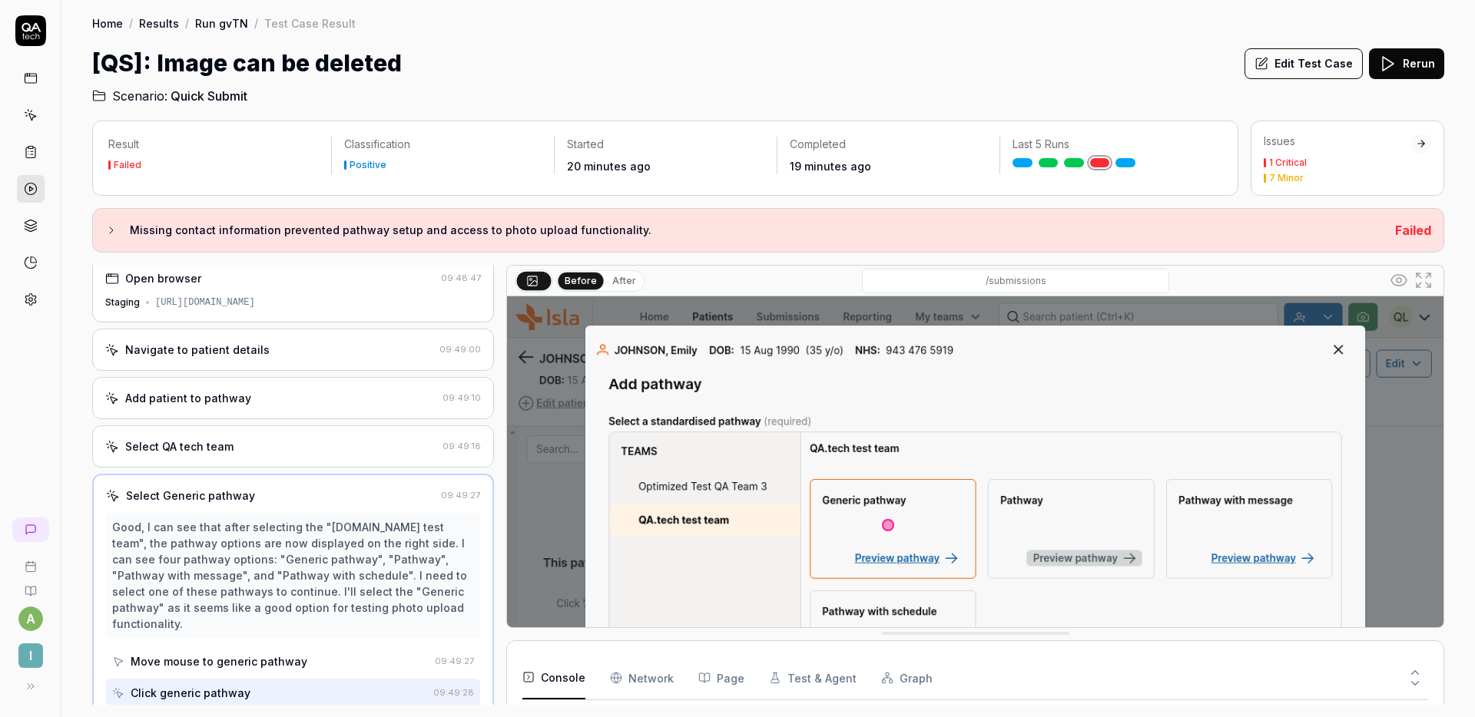
click at [1308, 62] on button "Edit Test Case" at bounding box center [1303, 63] width 118 height 31
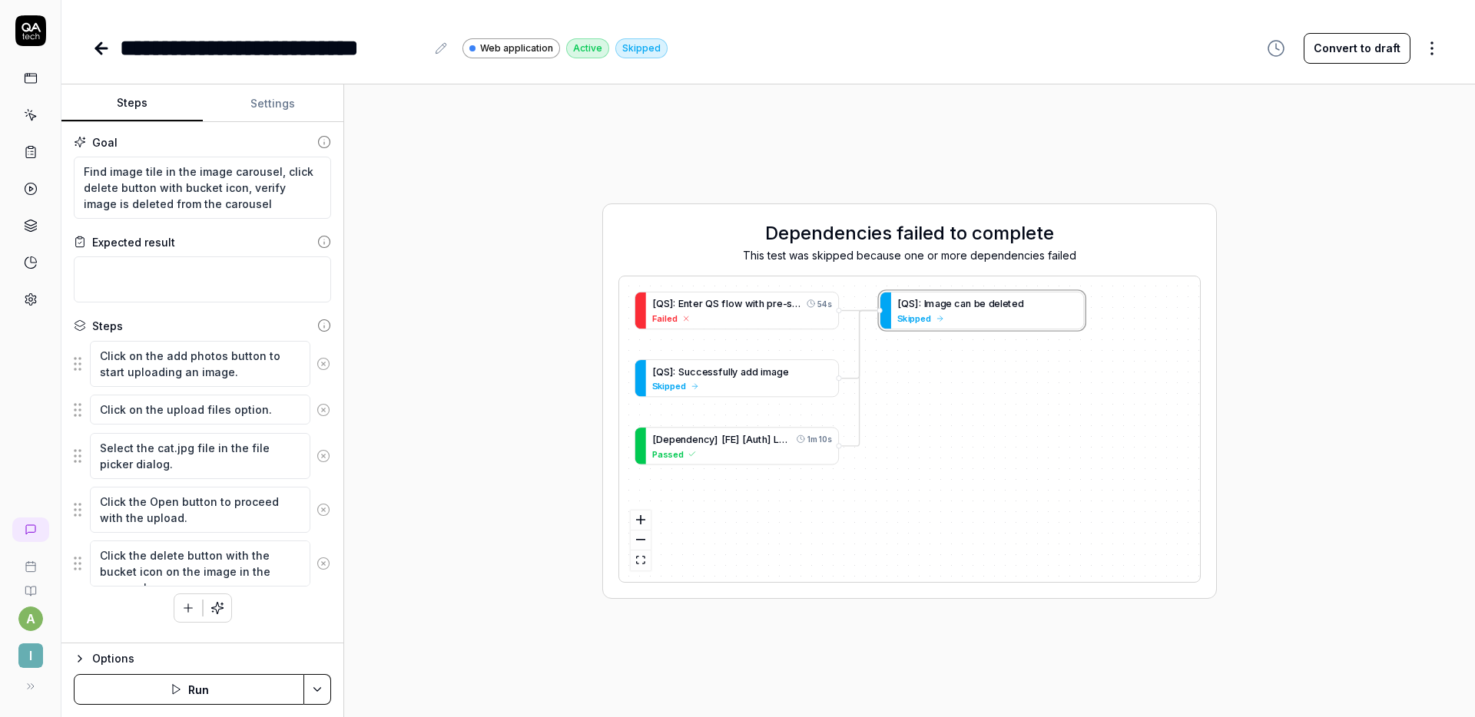
click at [1355, 56] on button "Convert to draft" at bounding box center [1356, 48] width 107 height 31
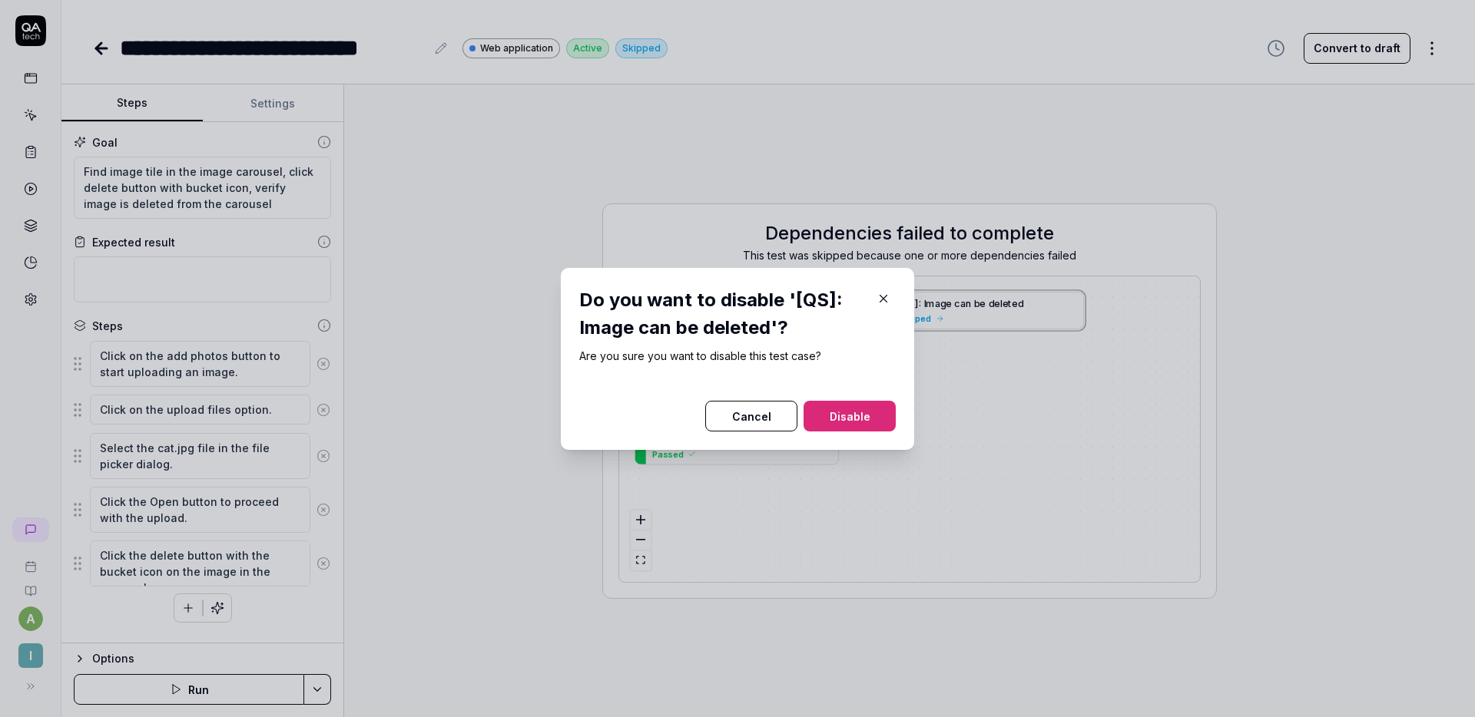
click at [846, 415] on button "Disable" at bounding box center [849, 416] width 92 height 31
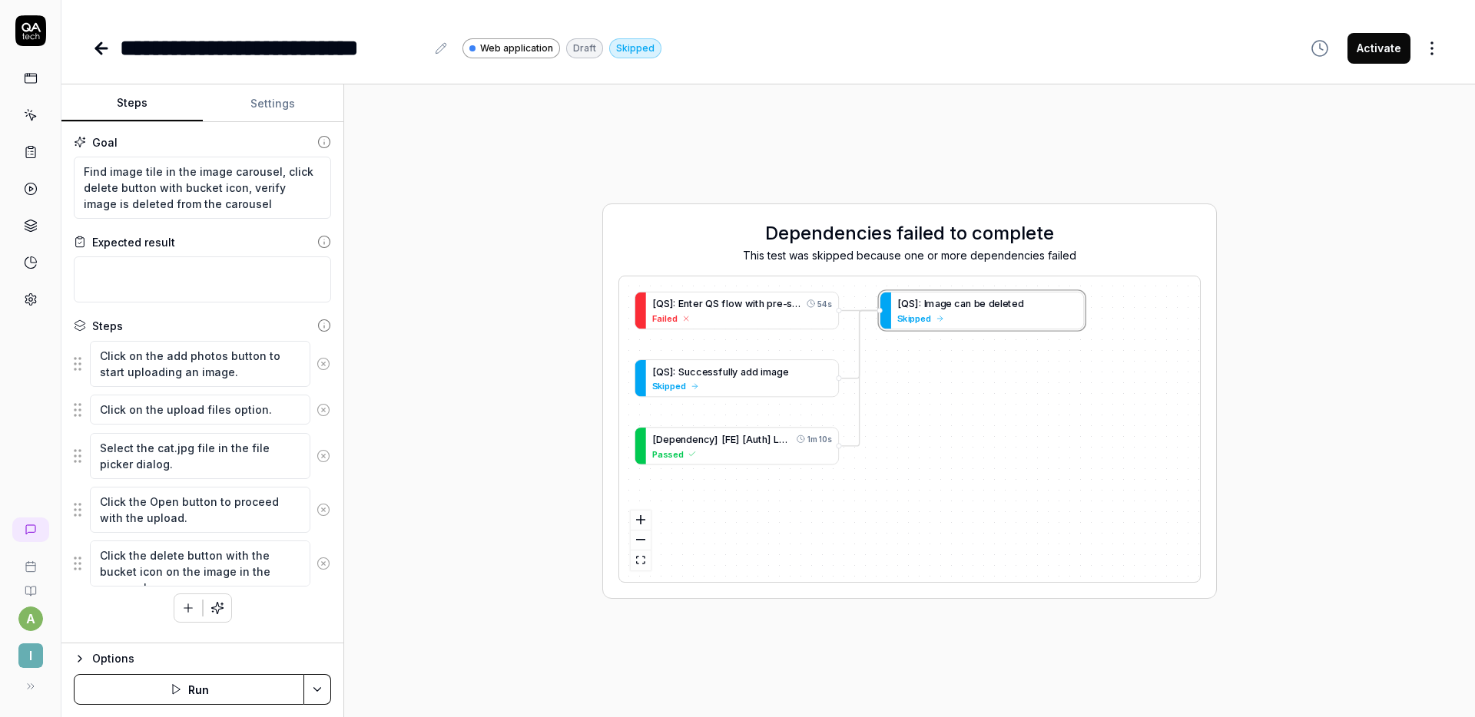
type textarea "*"
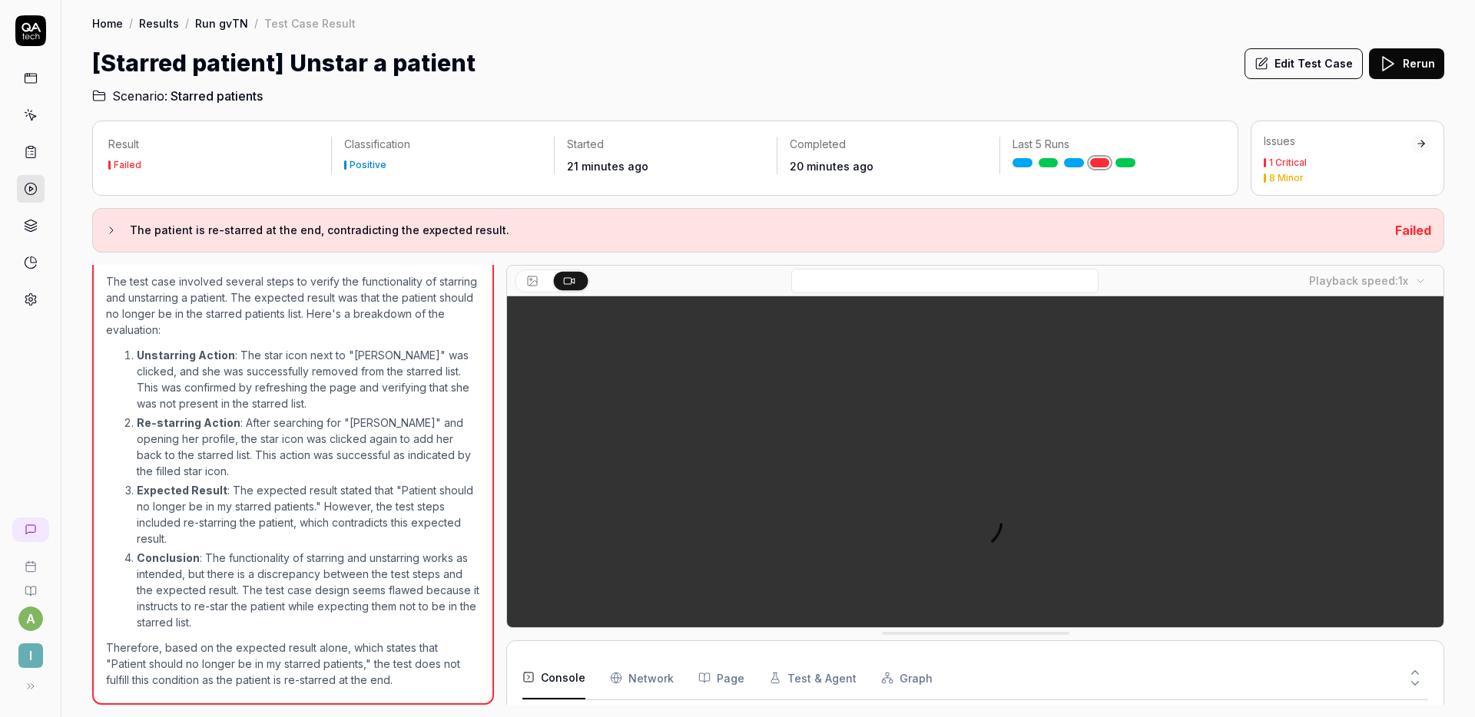
scroll to position [282, 0]
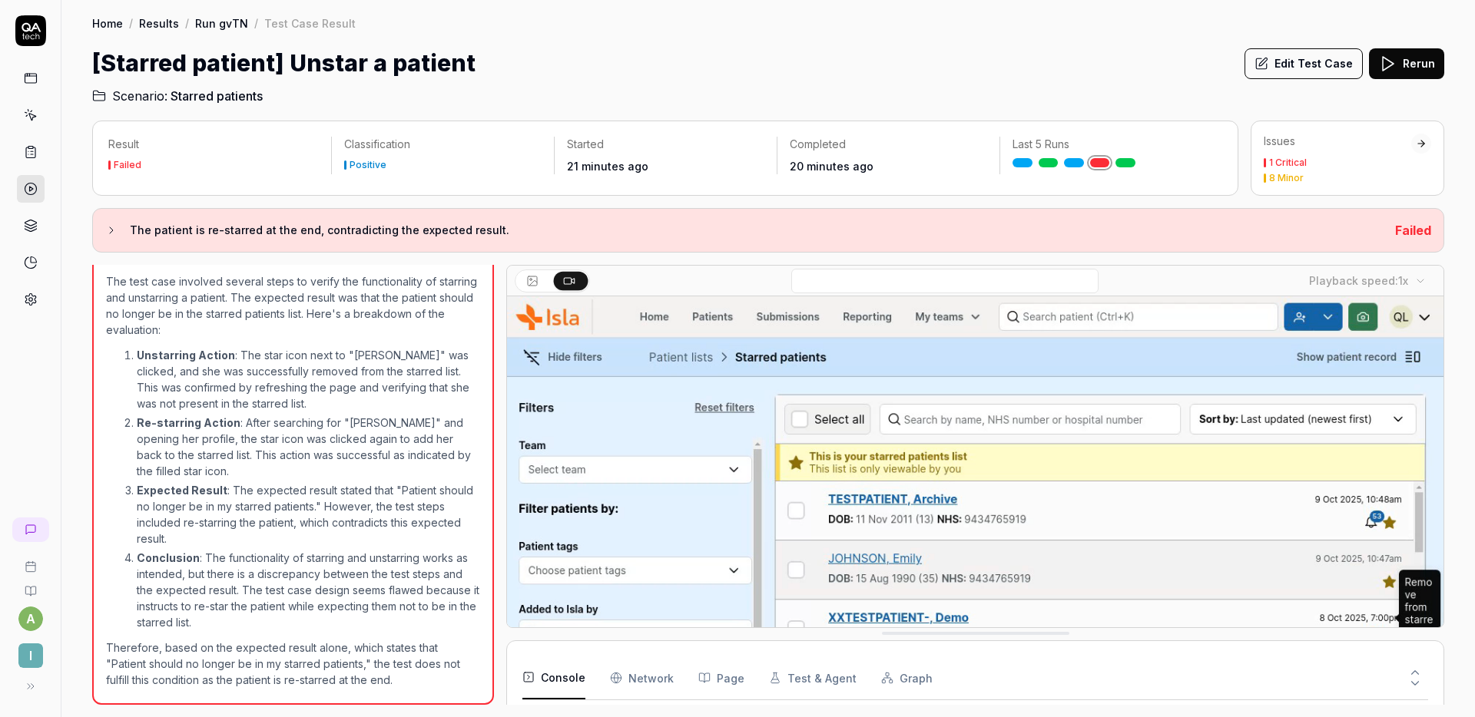
click at [1284, 71] on button "Edit Test Case" at bounding box center [1303, 63] width 118 height 31
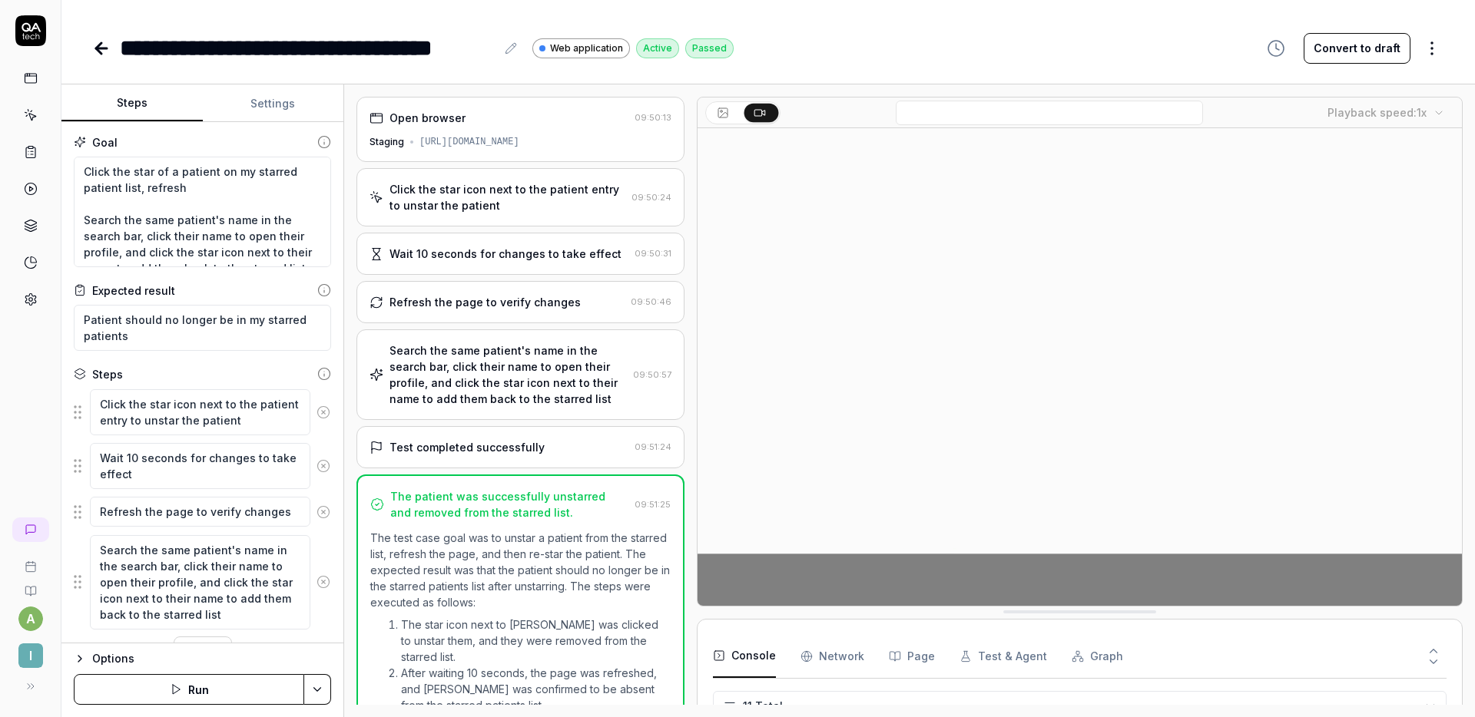
click at [1358, 49] on button "Convert to draft" at bounding box center [1356, 48] width 107 height 31
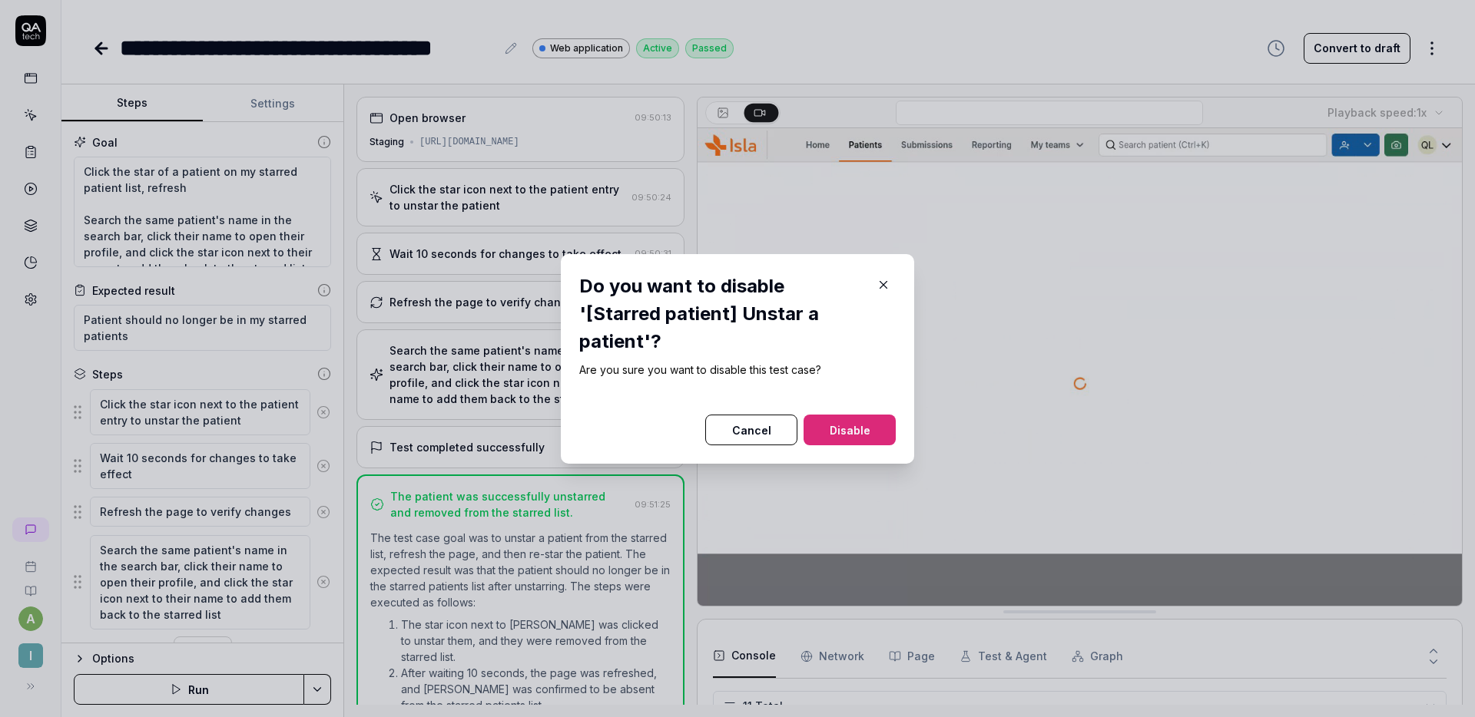
click at [865, 421] on button "Disable" at bounding box center [849, 430] width 92 height 31
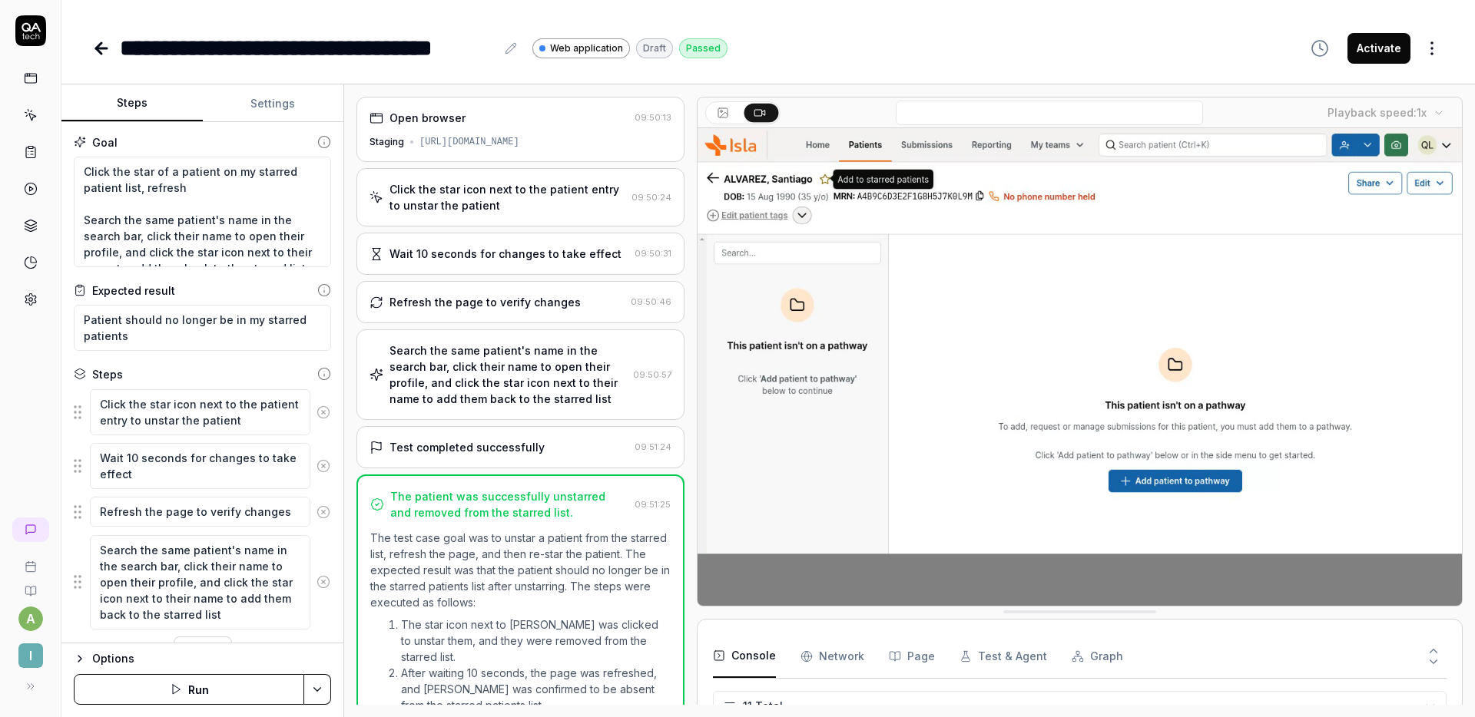
type textarea "*"
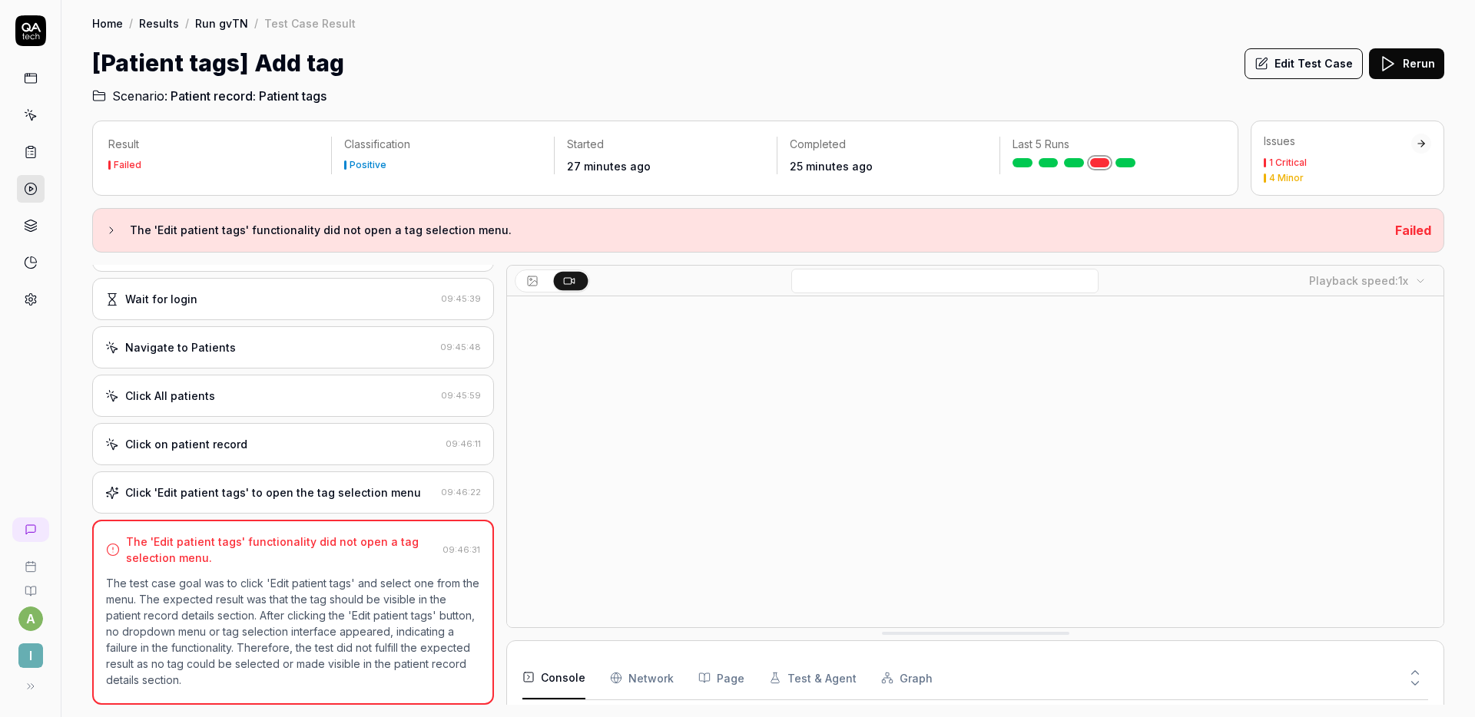
scroll to position [188, 0]
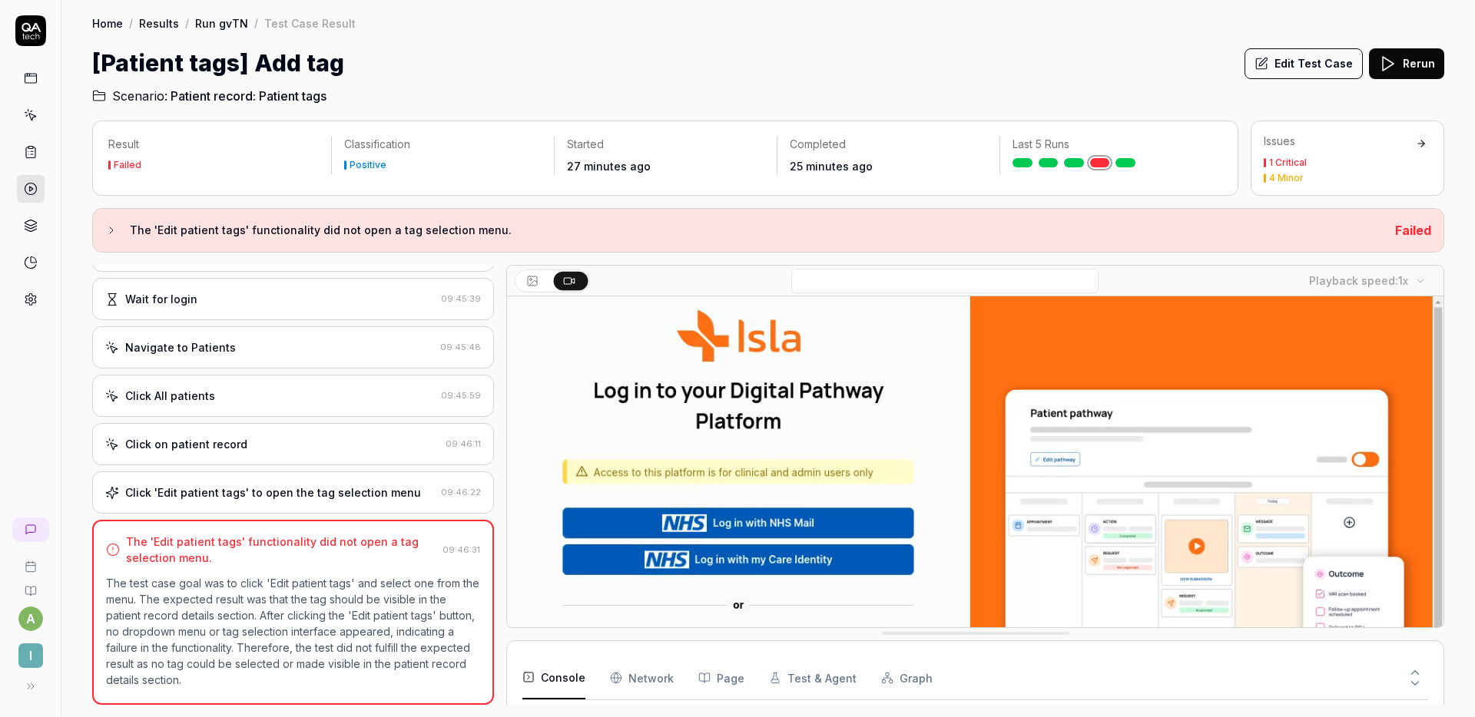
click at [246, 435] on div "Click on patient record 09:46:11" at bounding box center [293, 444] width 402 height 42
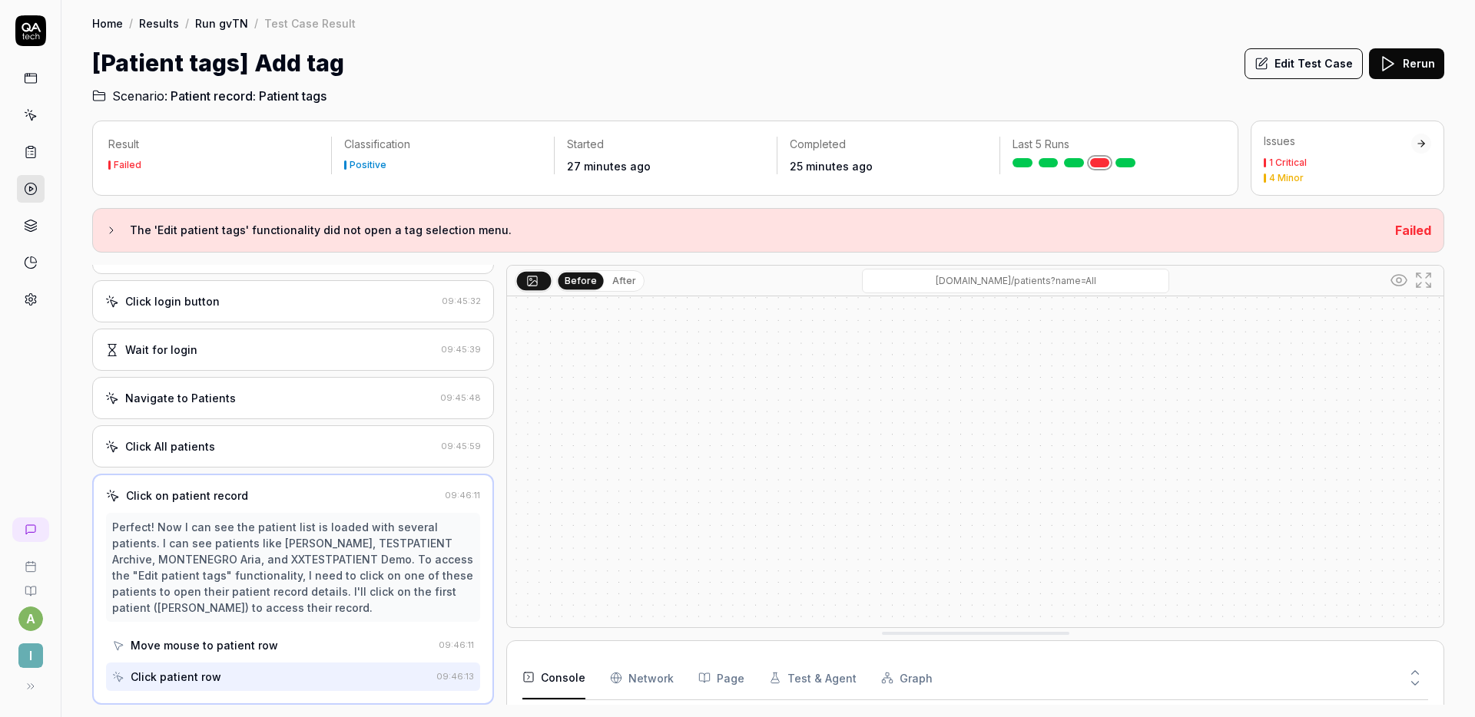
scroll to position [266, 0]
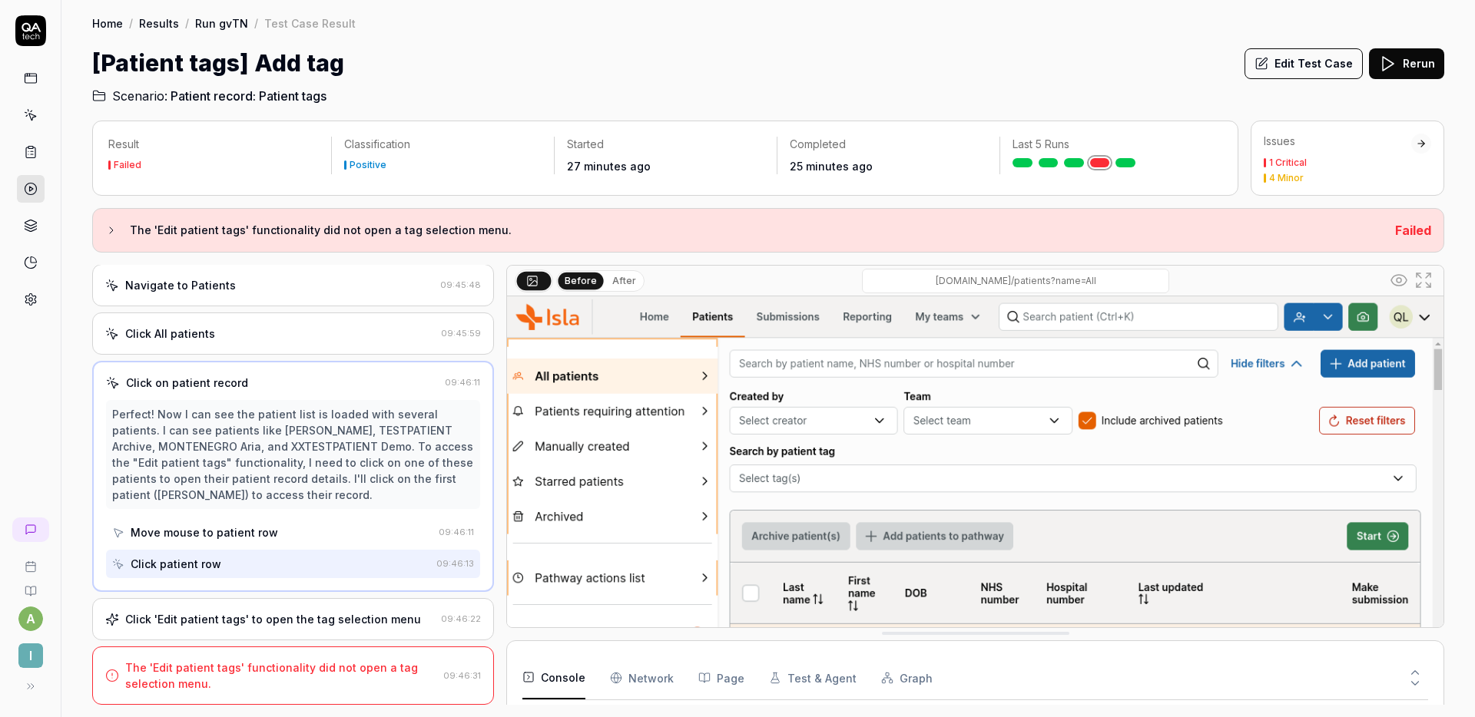
click at [261, 607] on div "Click 'Edit patient tags' to open the tag selection menu 09:46:22" at bounding box center [293, 619] width 402 height 42
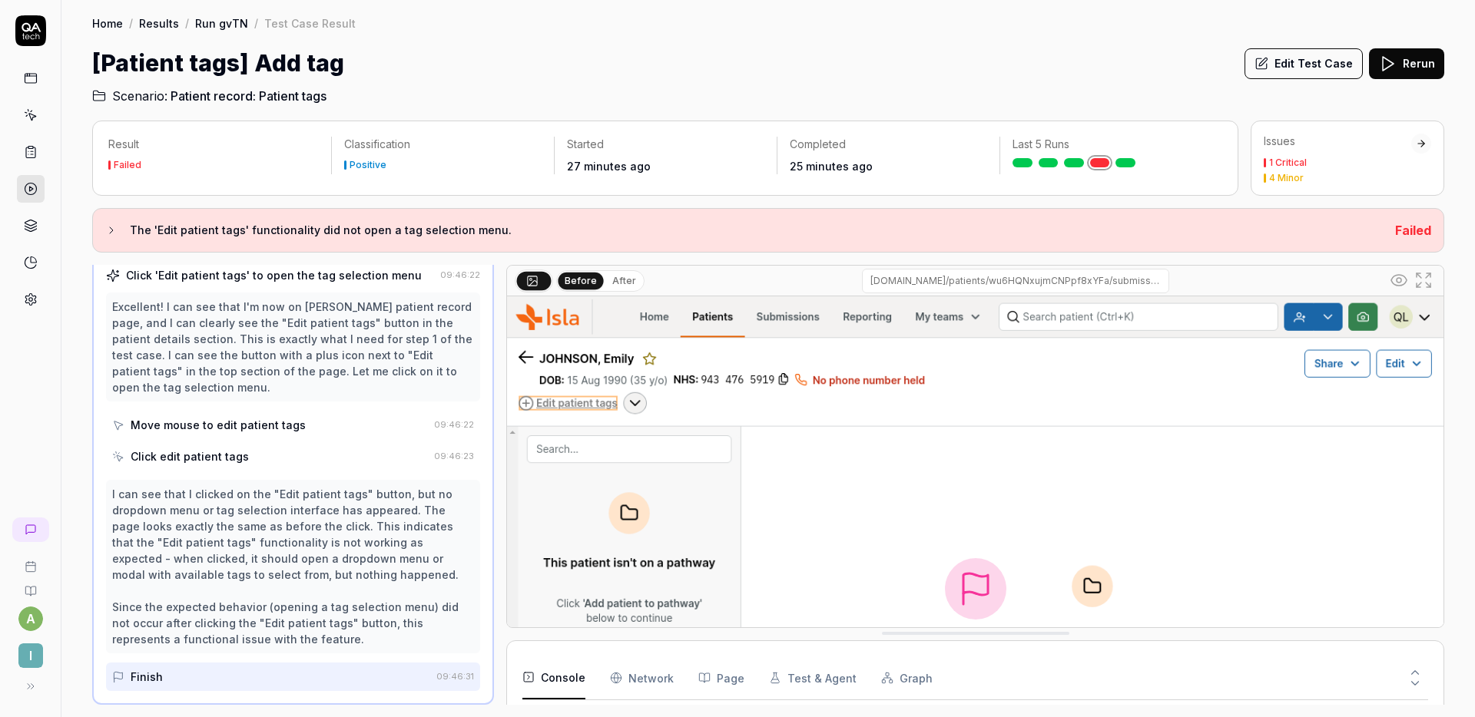
scroll to position [486, 0]
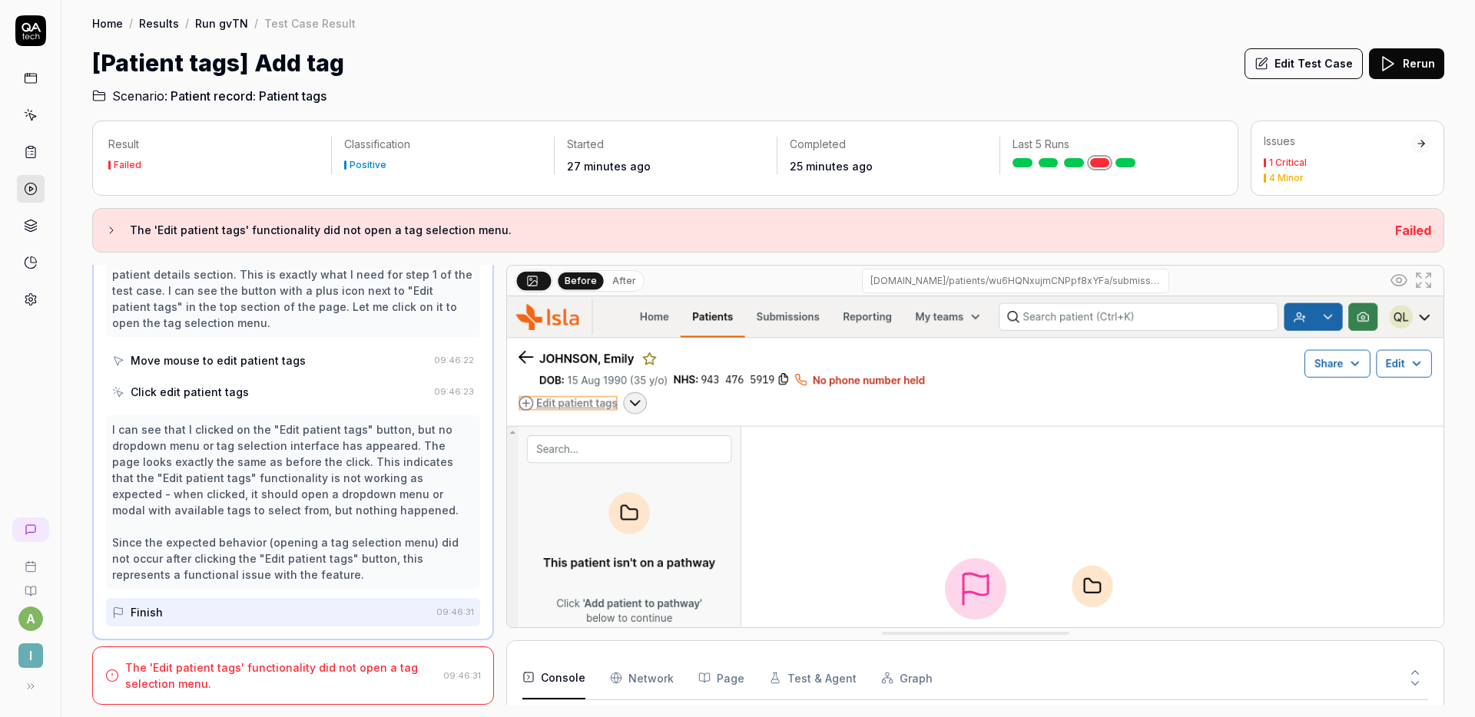
click at [1309, 67] on button "Edit Test Case" at bounding box center [1303, 63] width 118 height 31
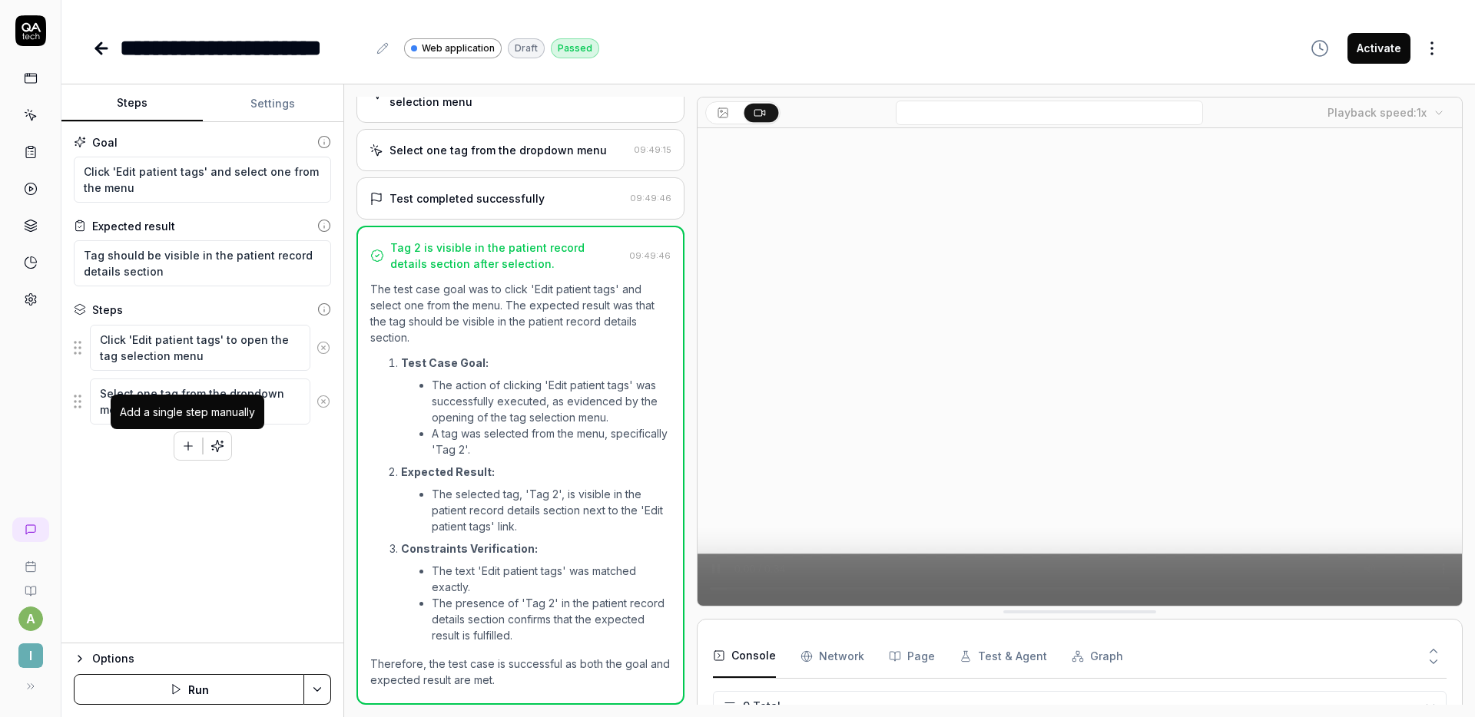
scroll to position [219, 0]
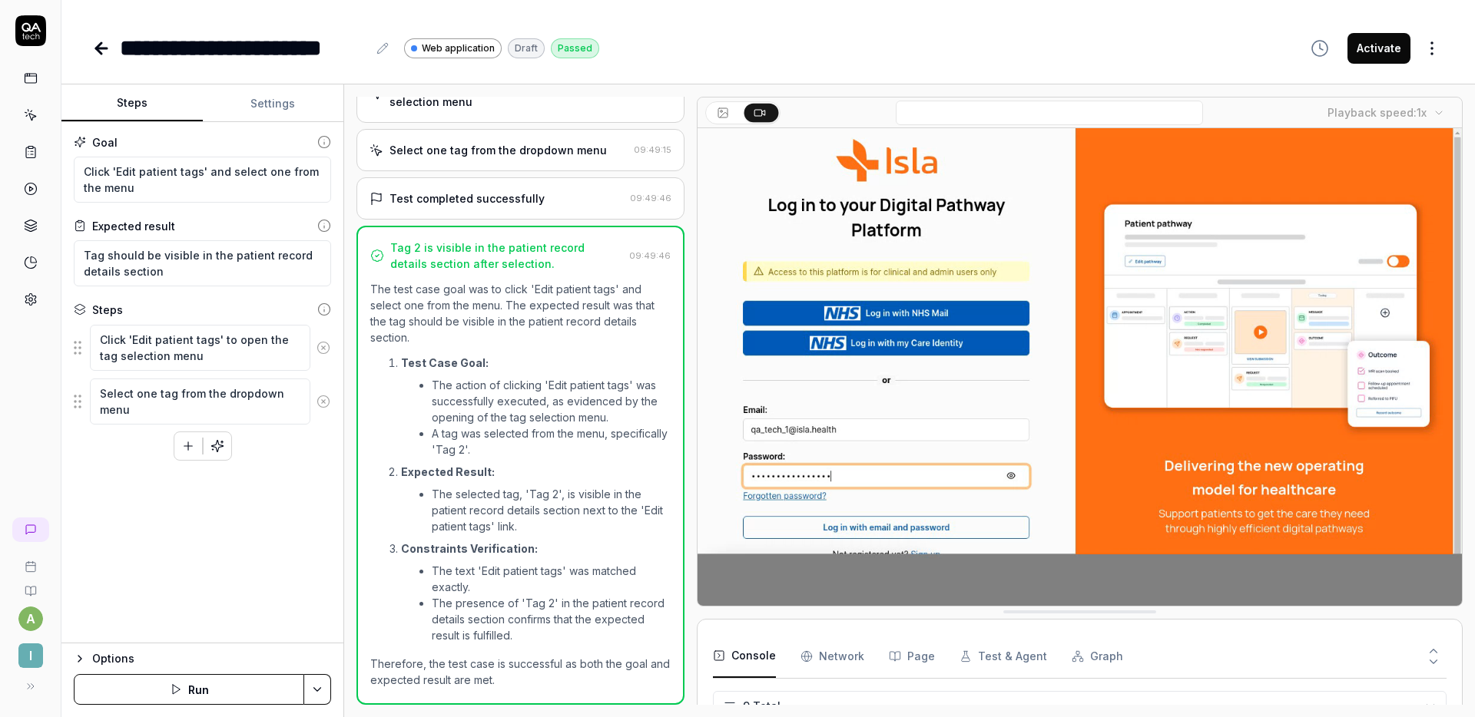
click at [191, 441] on icon "button" at bounding box center [188, 446] width 14 height 14
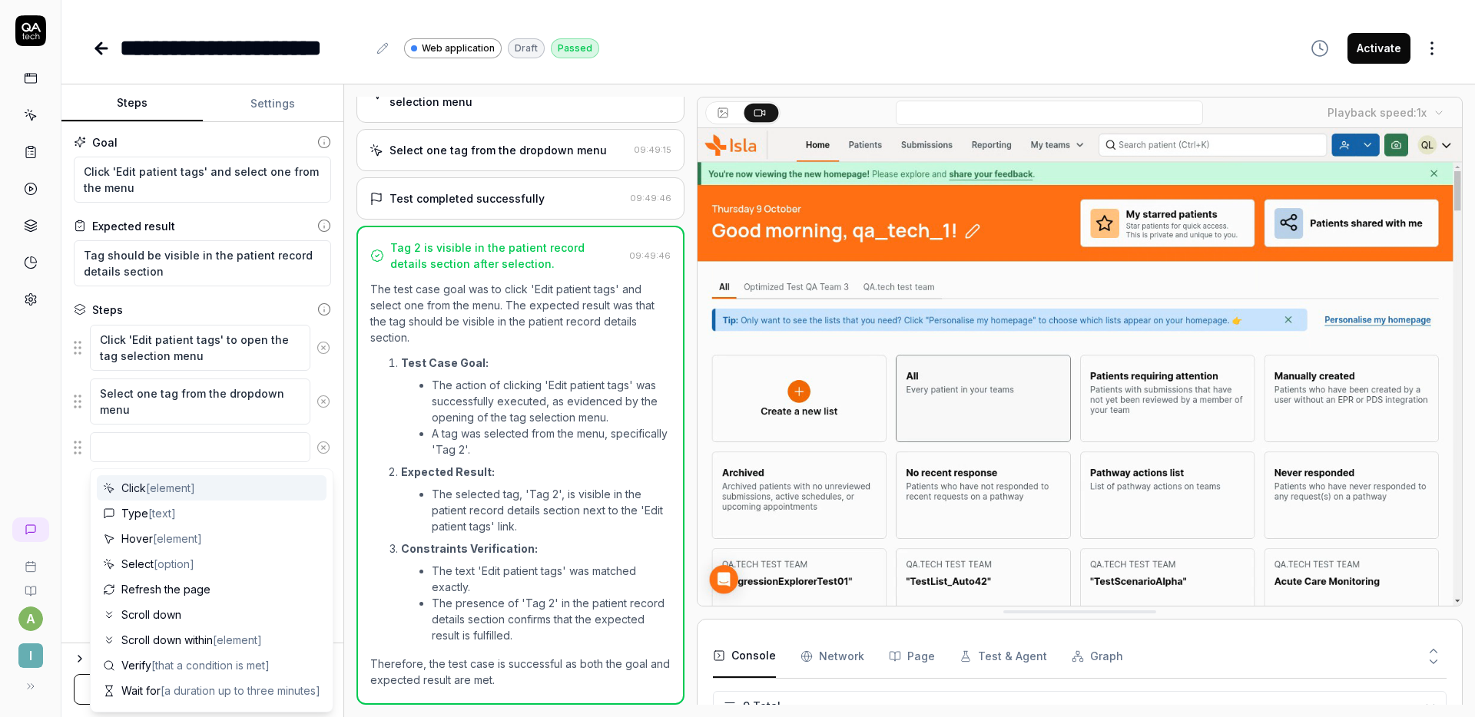
click at [173, 444] on textarea at bounding box center [200, 447] width 220 height 30
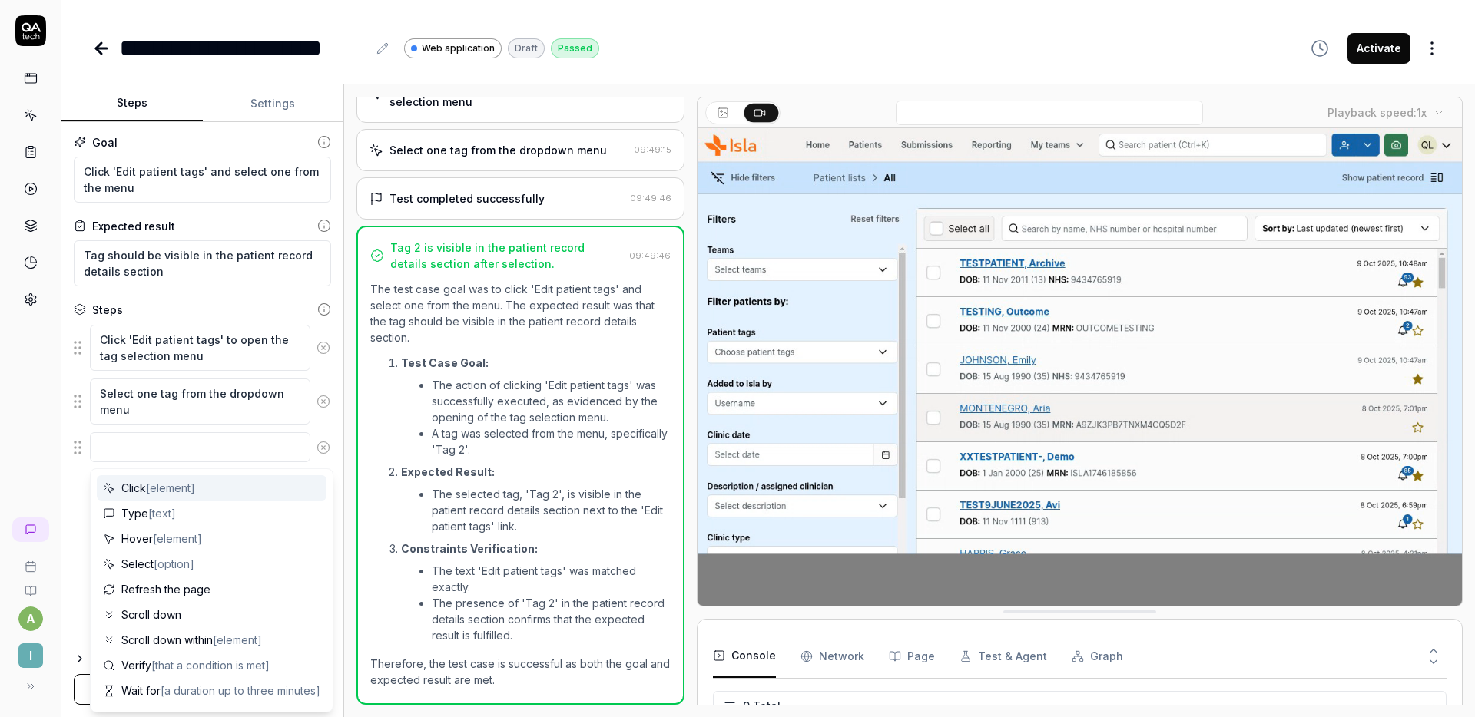
type textarea "*"
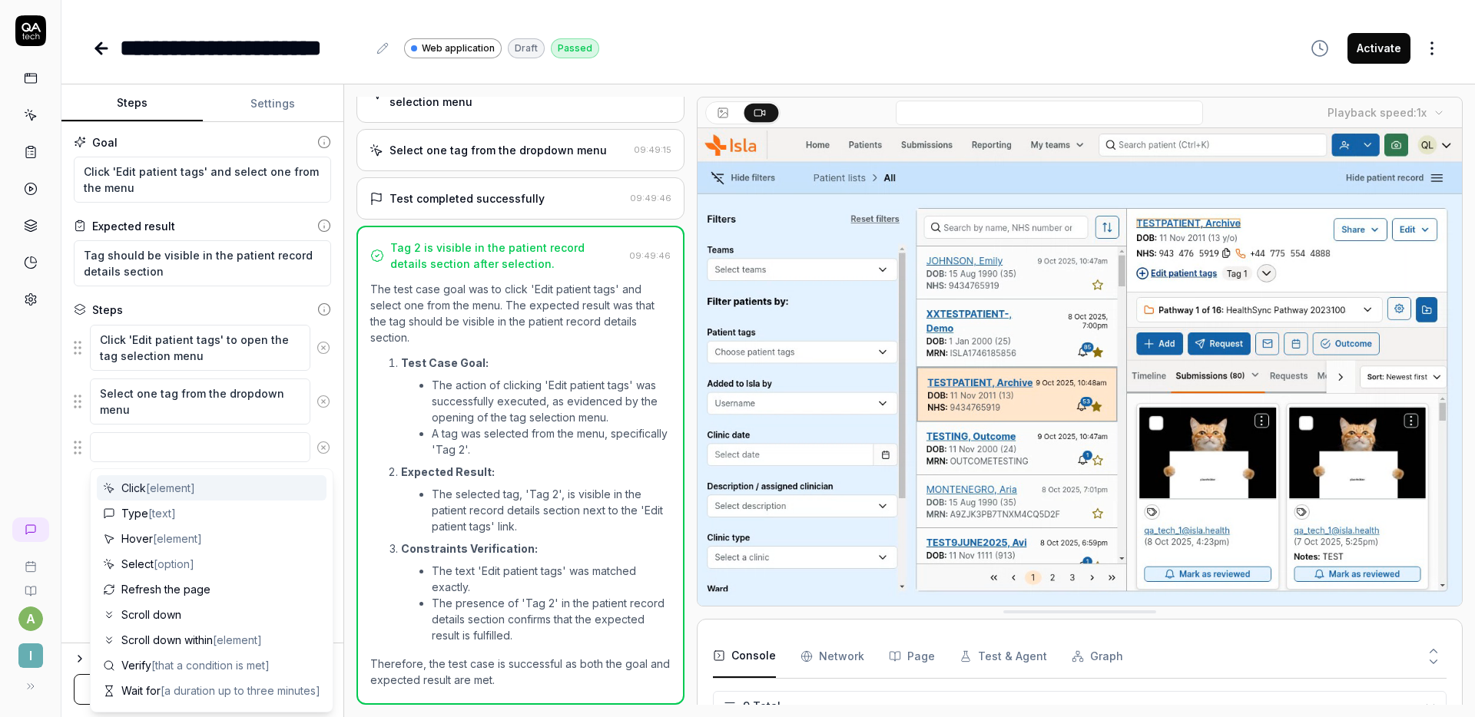
type textarea "I"
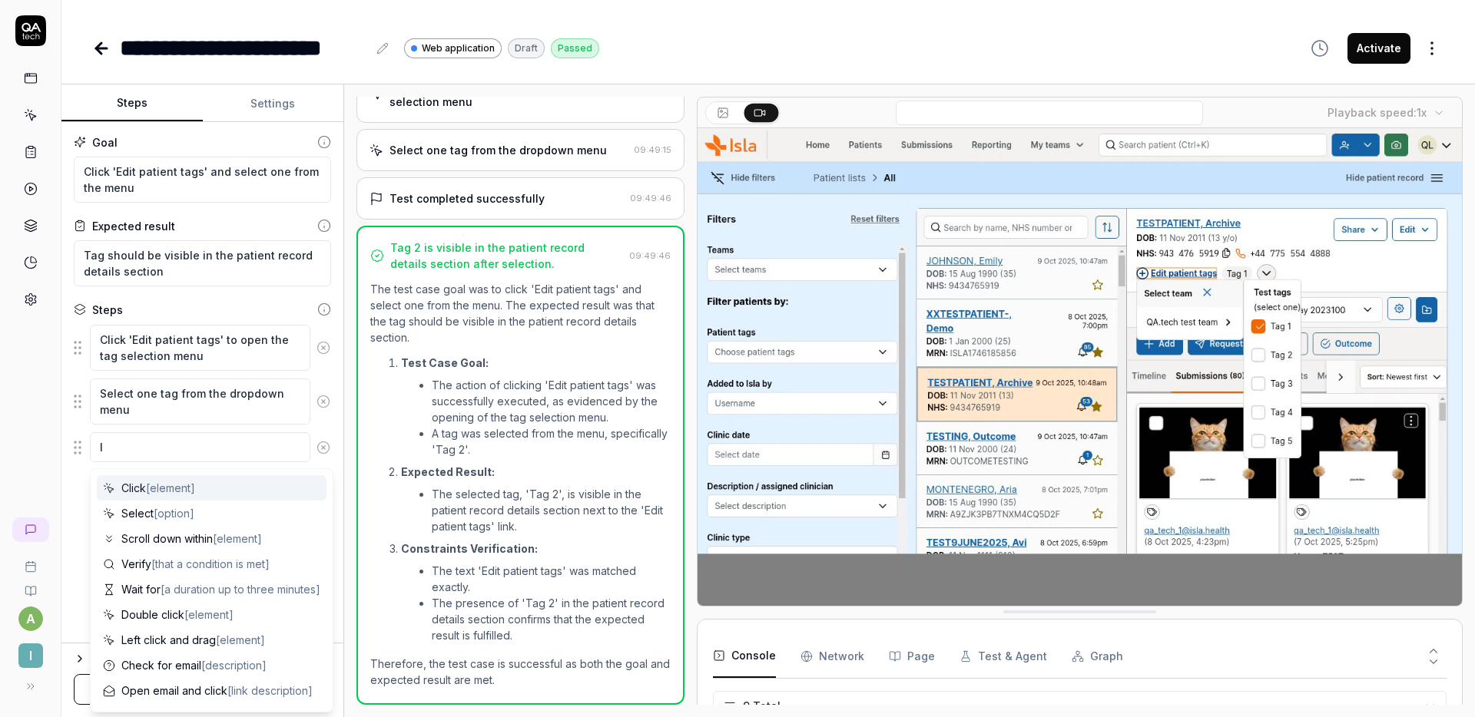
type textarea "*"
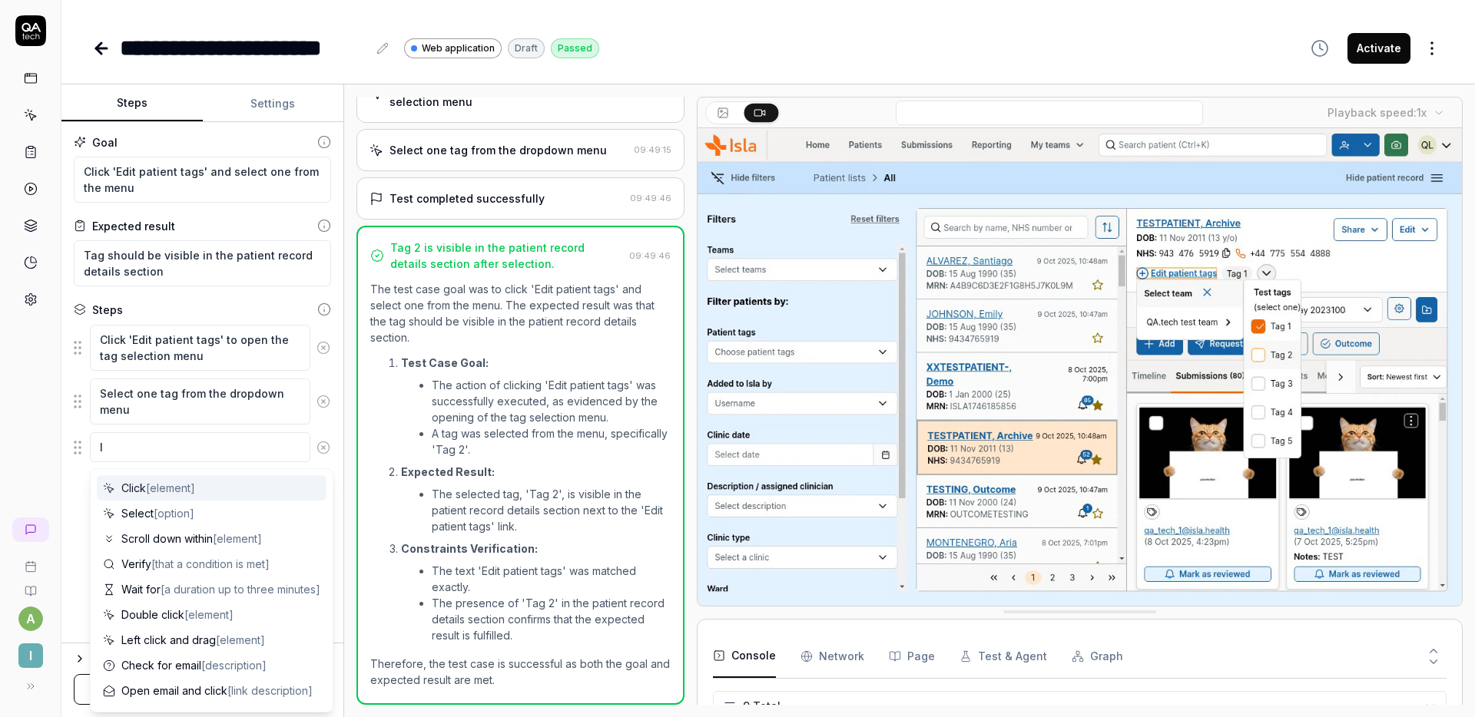
type textarea "If"
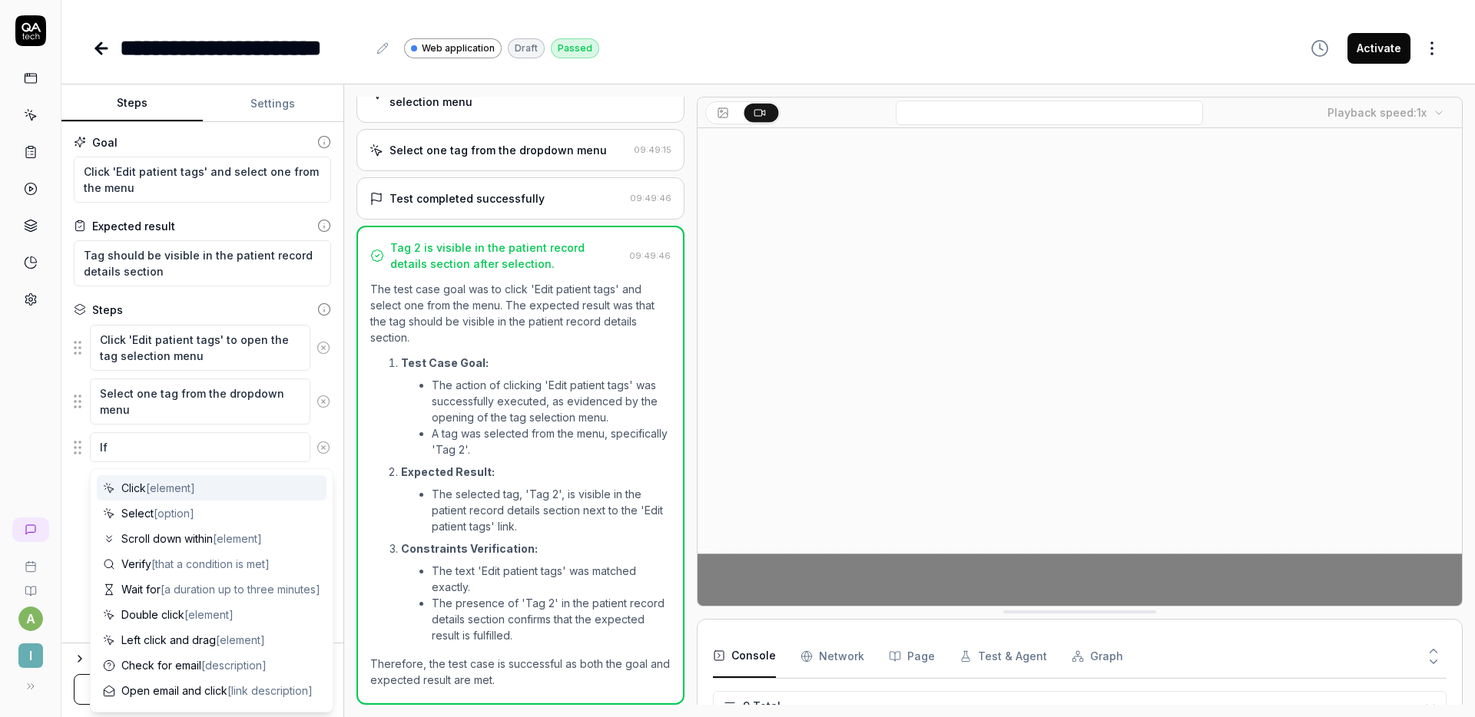
type textarea "*"
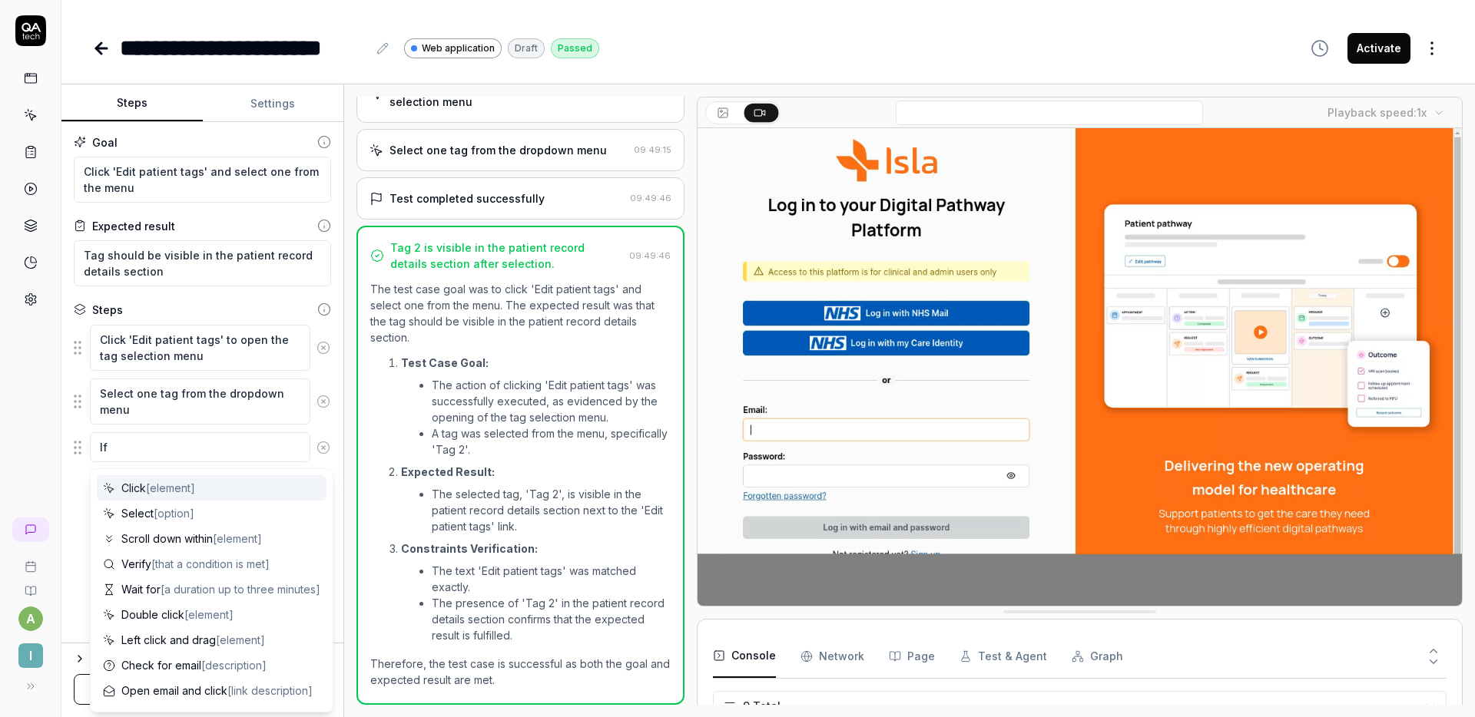
type textarea "If"
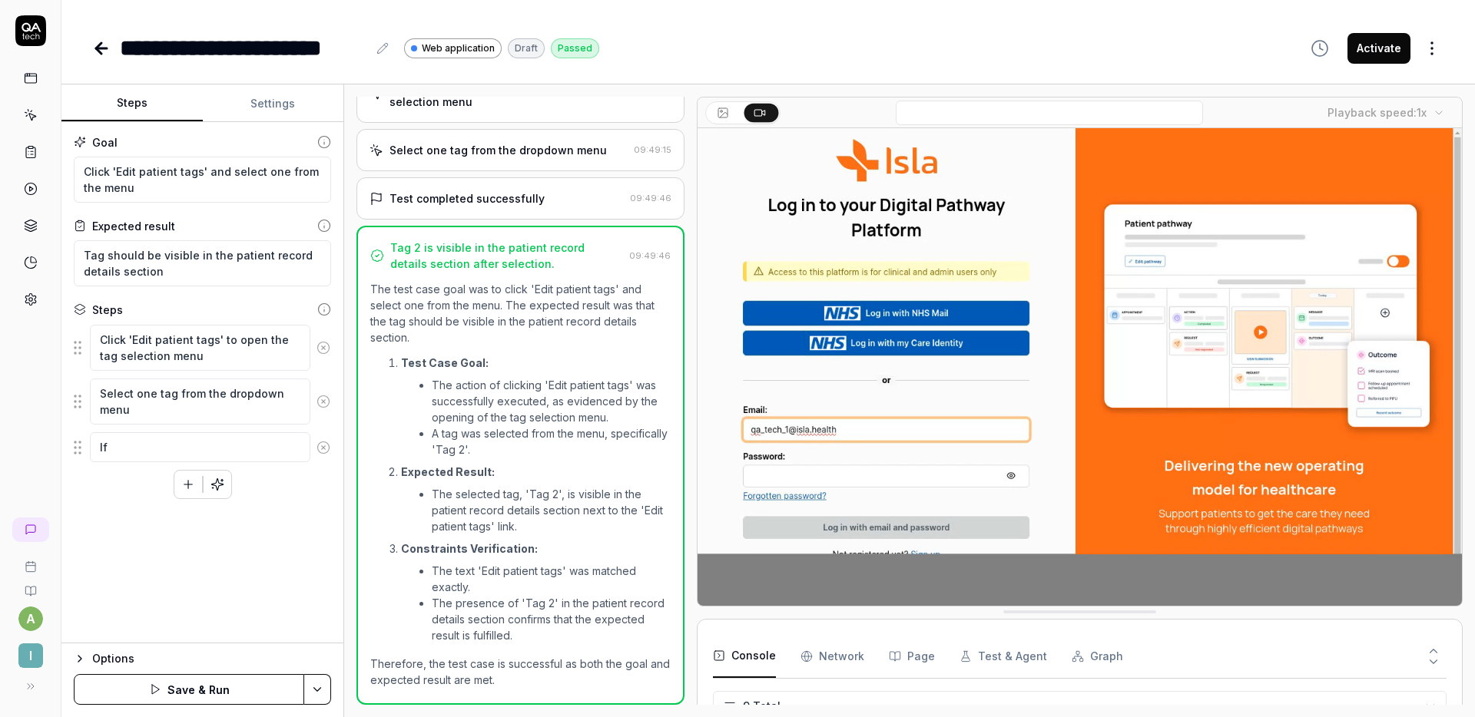
type textarea "*"
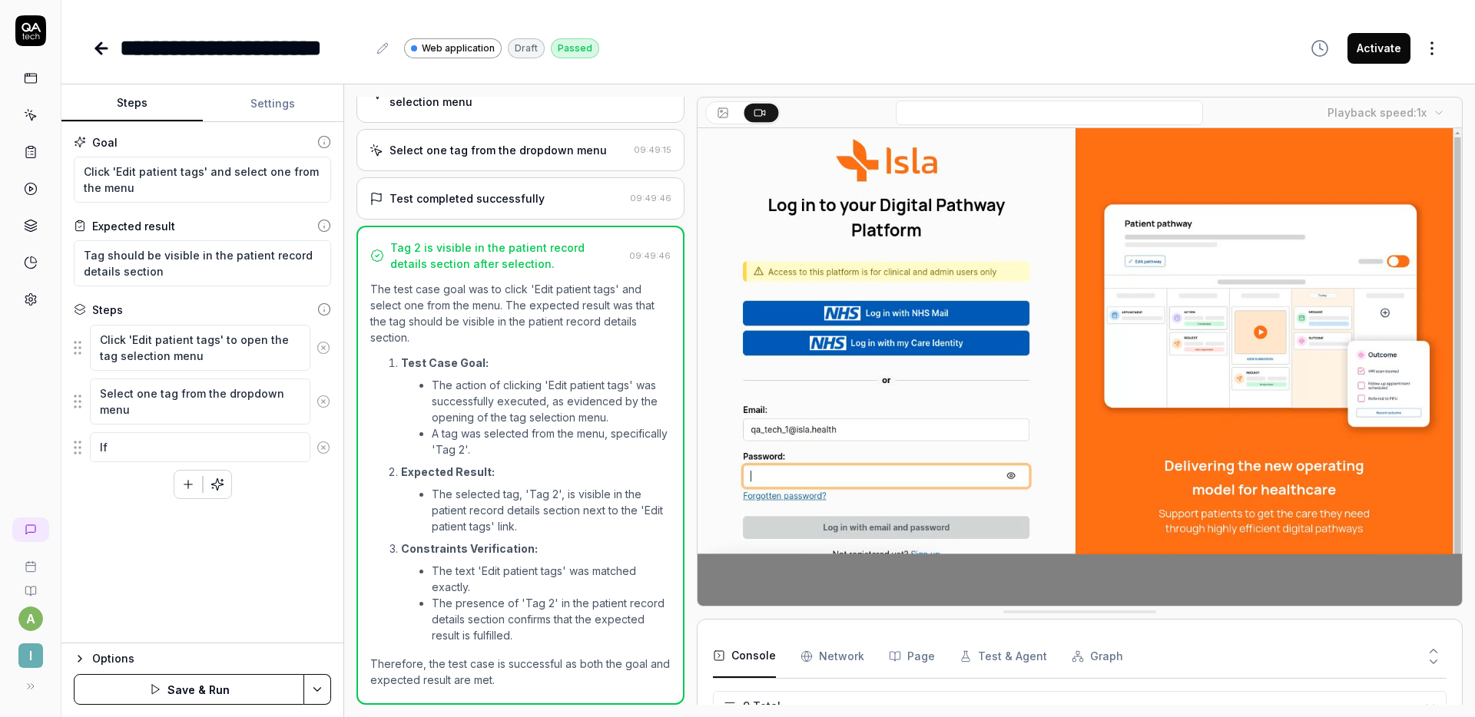
type textarea "If t"
type textarea "*"
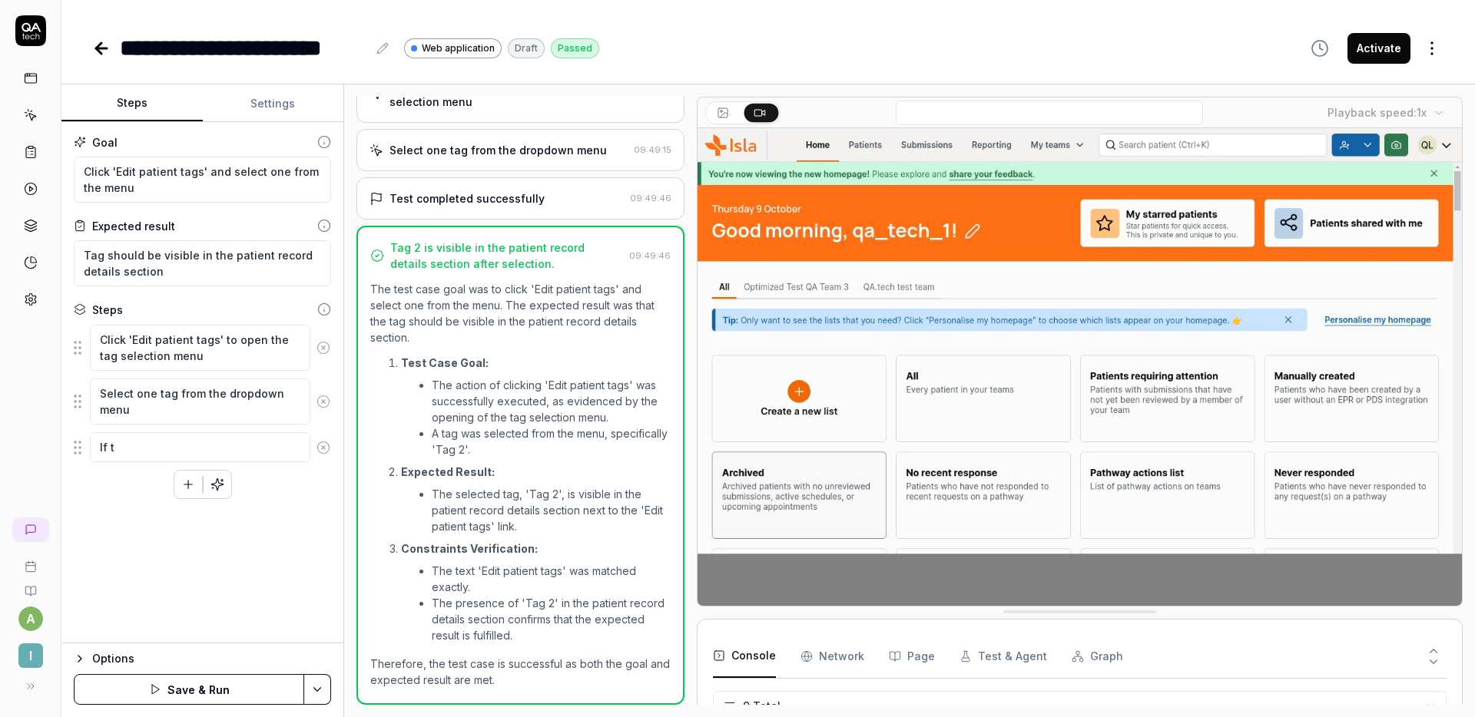
type textarea "If th"
type textarea "*"
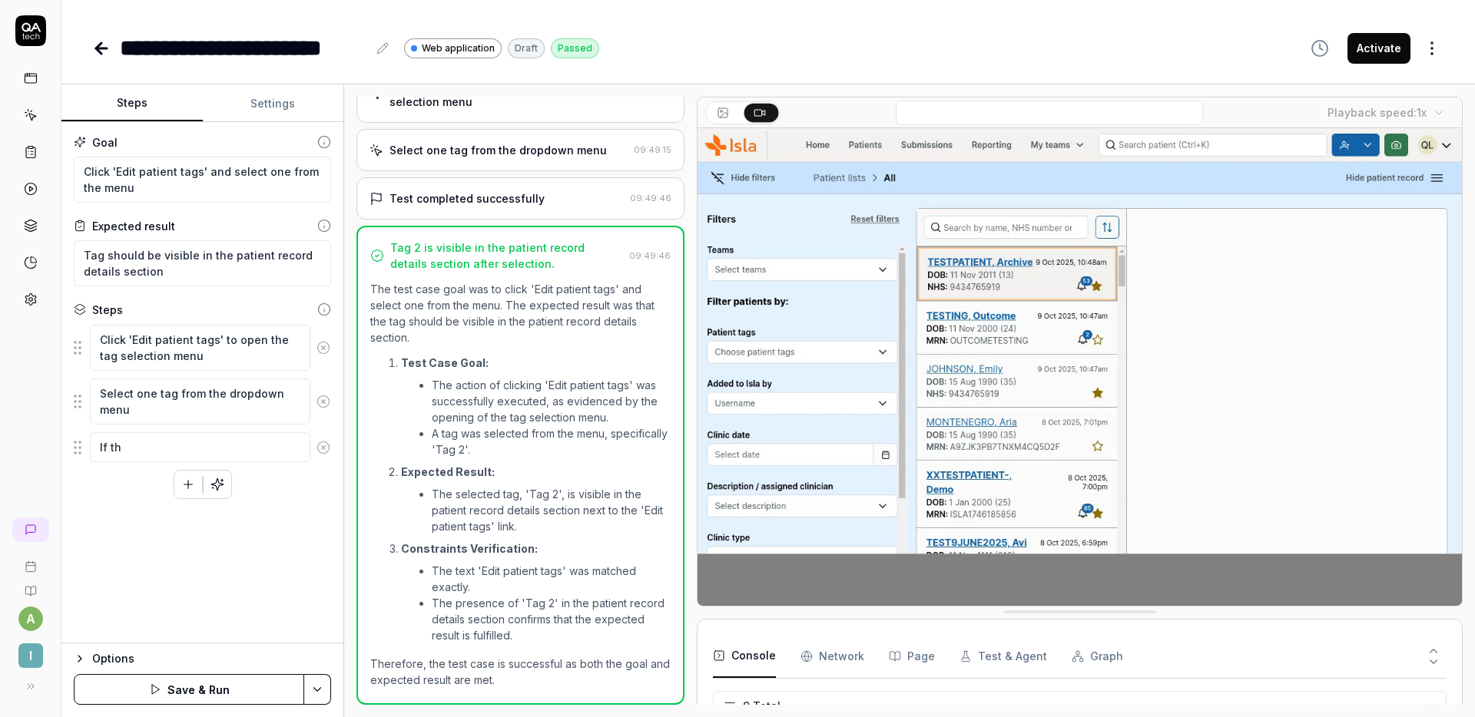
type textarea "If the"
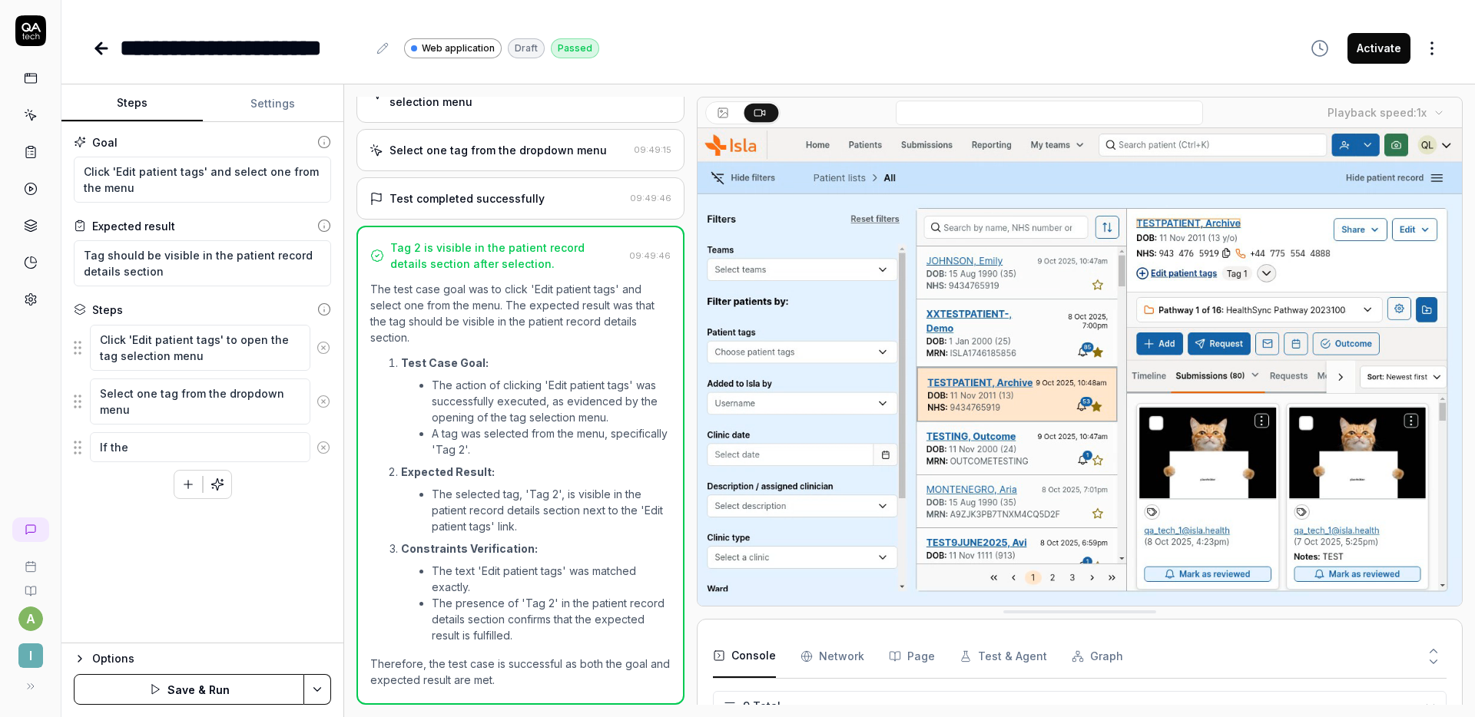
type textarea "*"
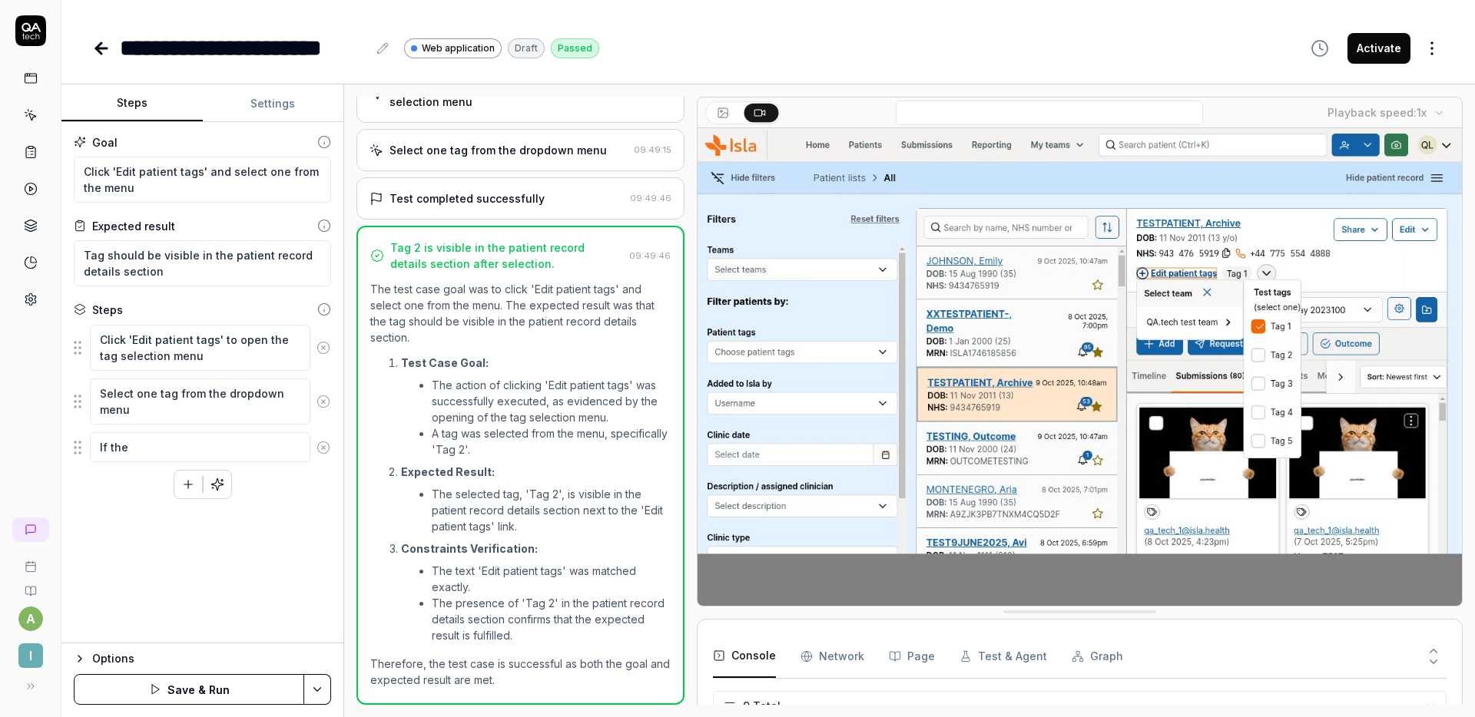
type textarea "If ther"
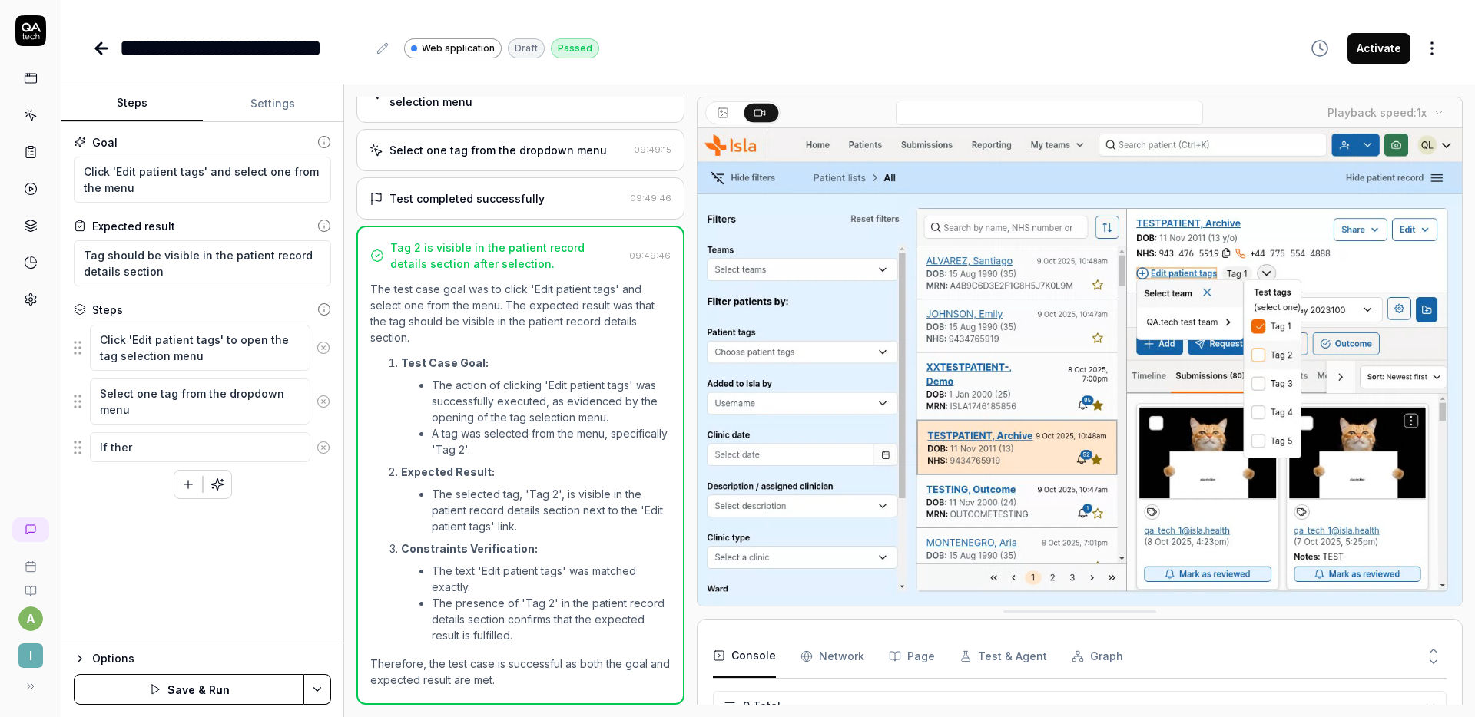
type textarea "*"
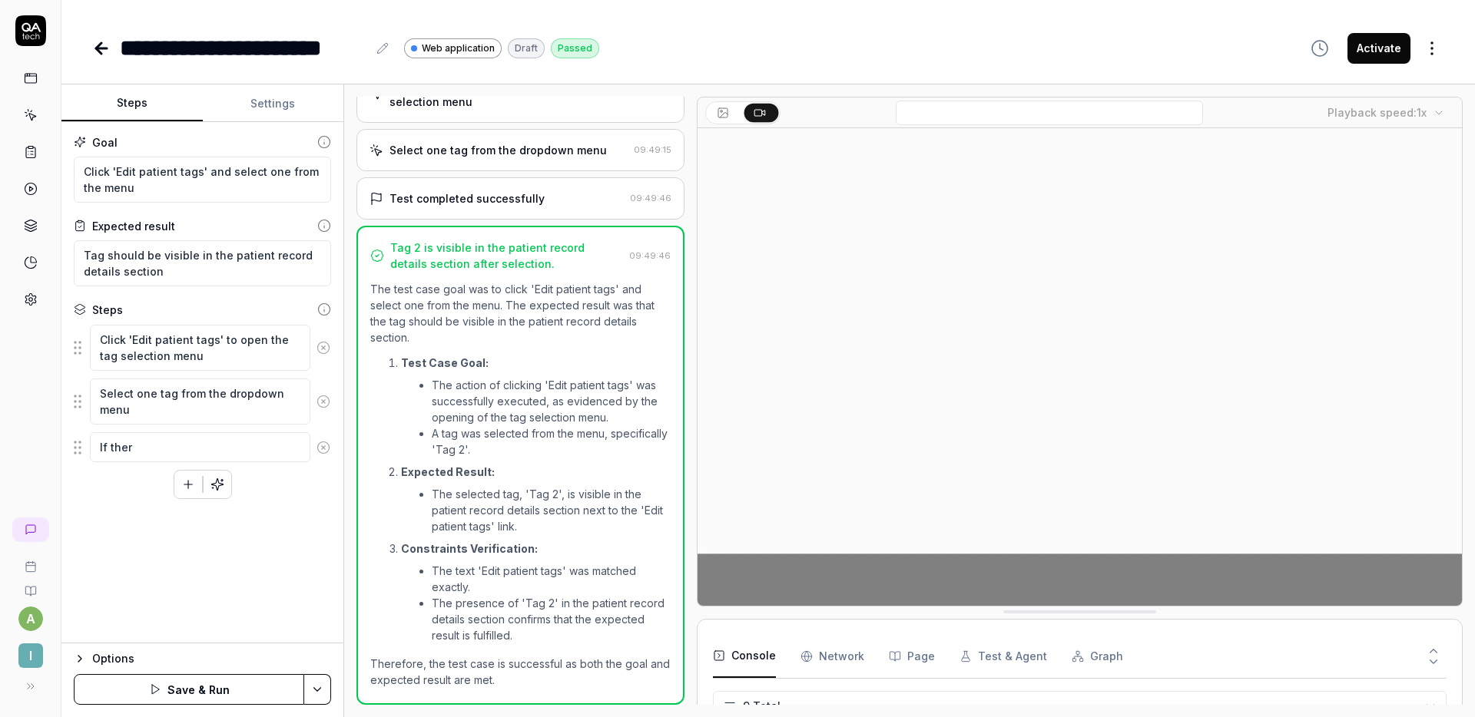
type textarea "If there"
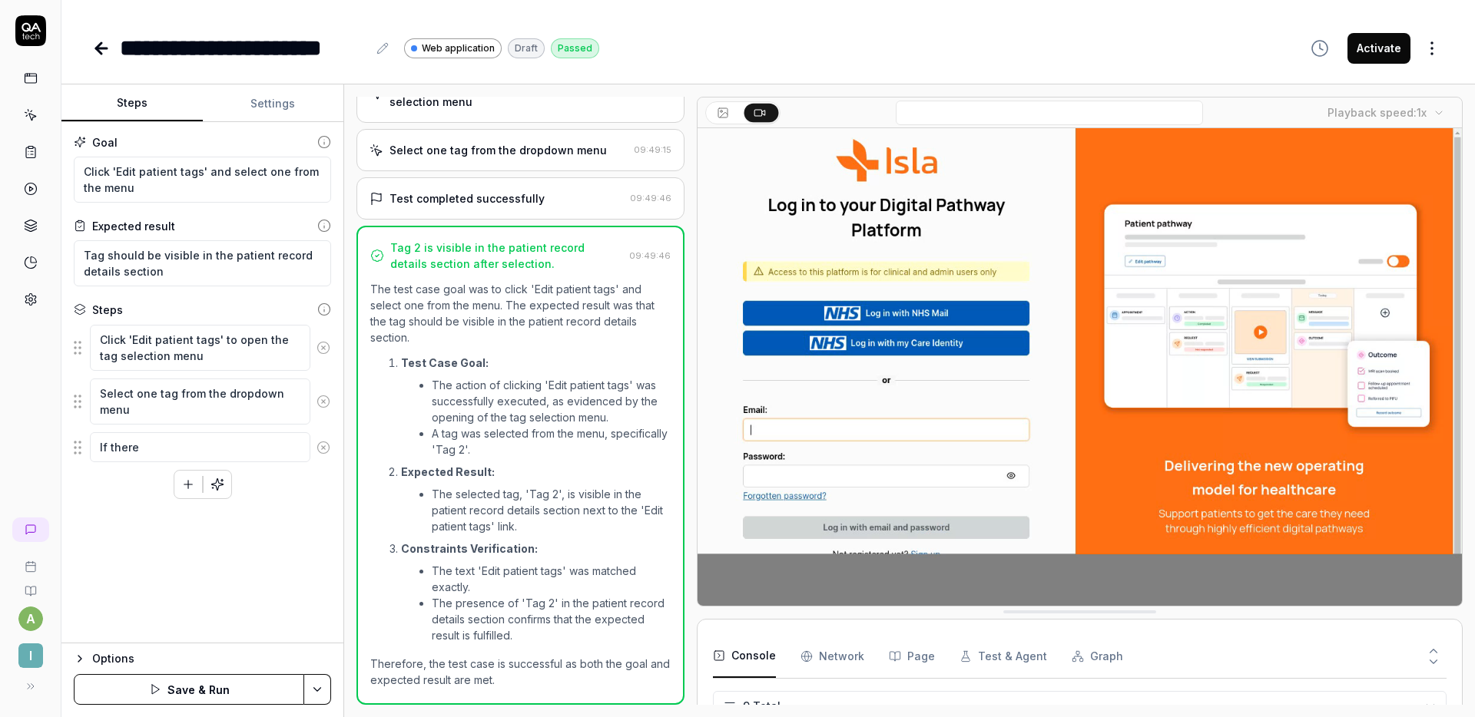
type textarea "*"
type textarea "If there'"
type textarea "*"
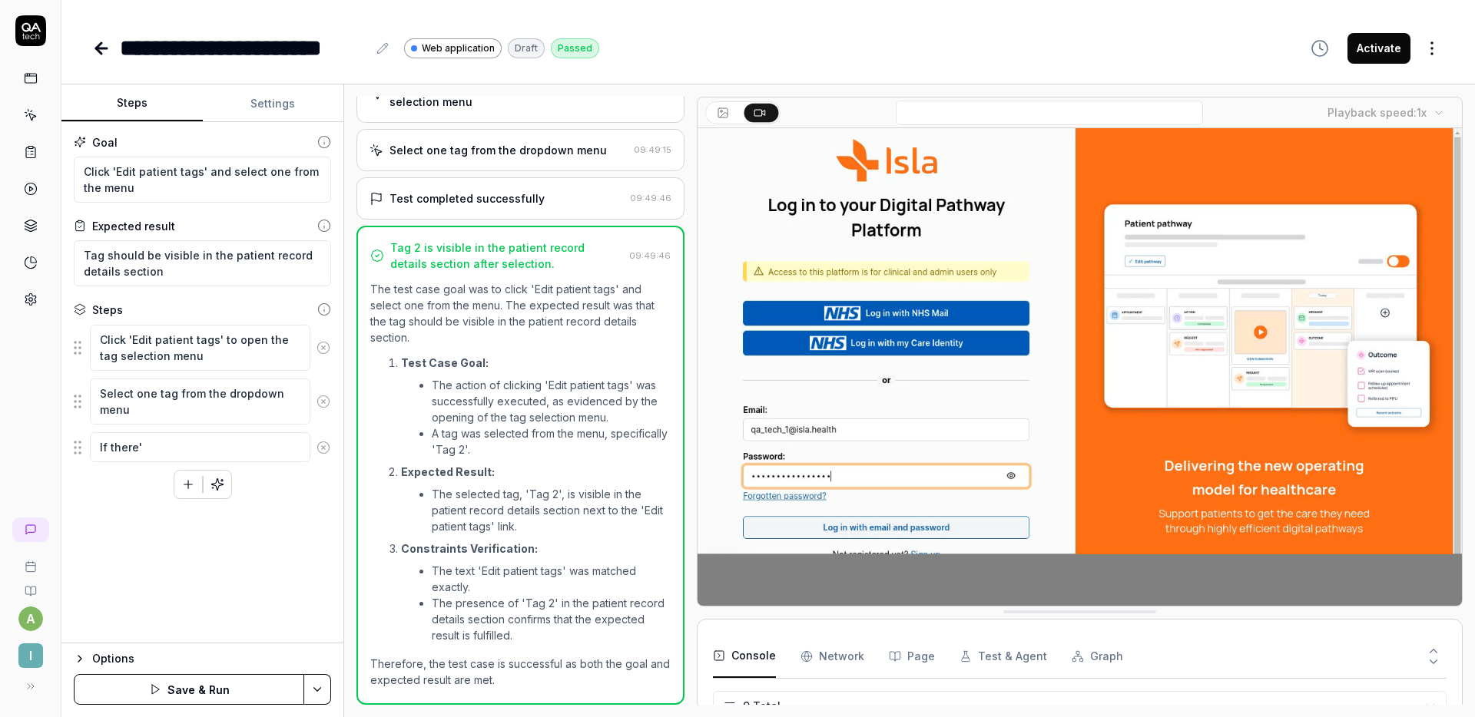
type textarea "If there's"
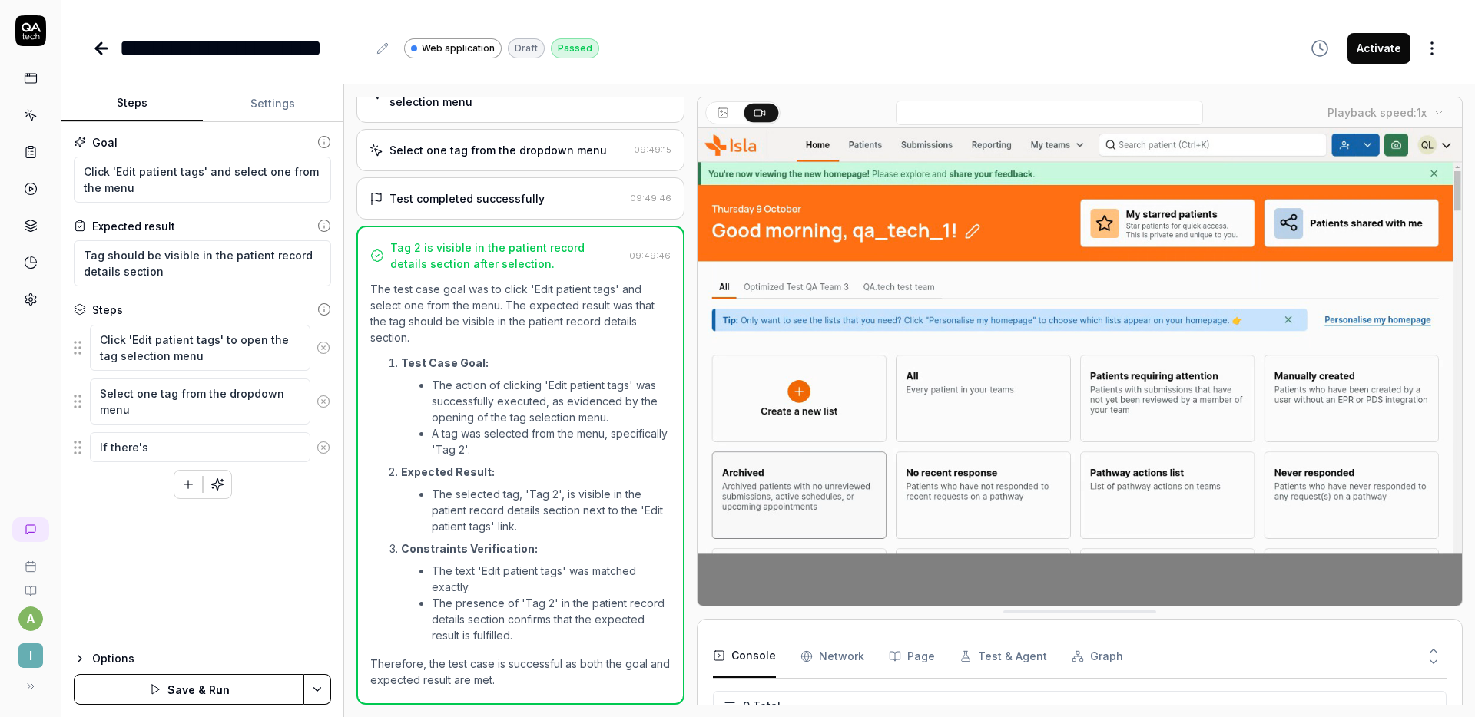
type textarea "*"
type textarea "If there's"
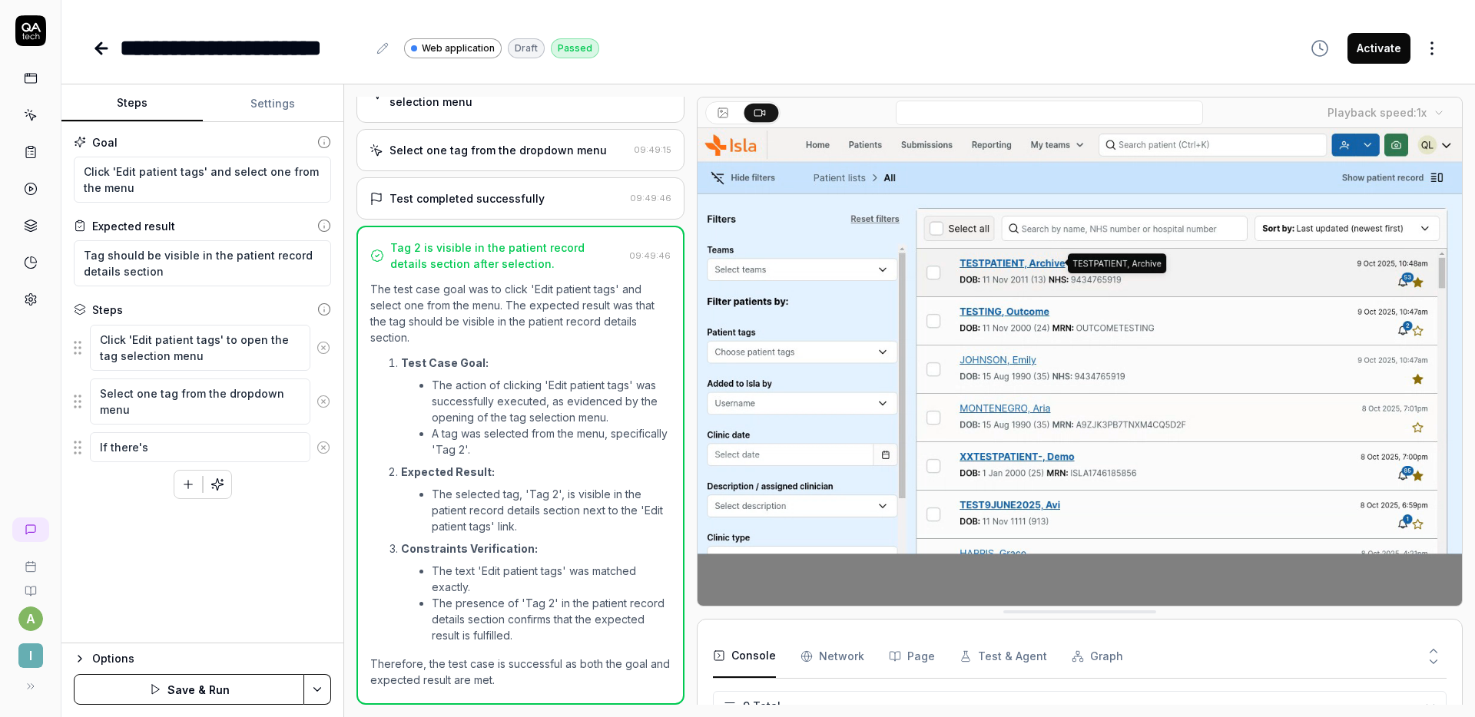
type textarea "*"
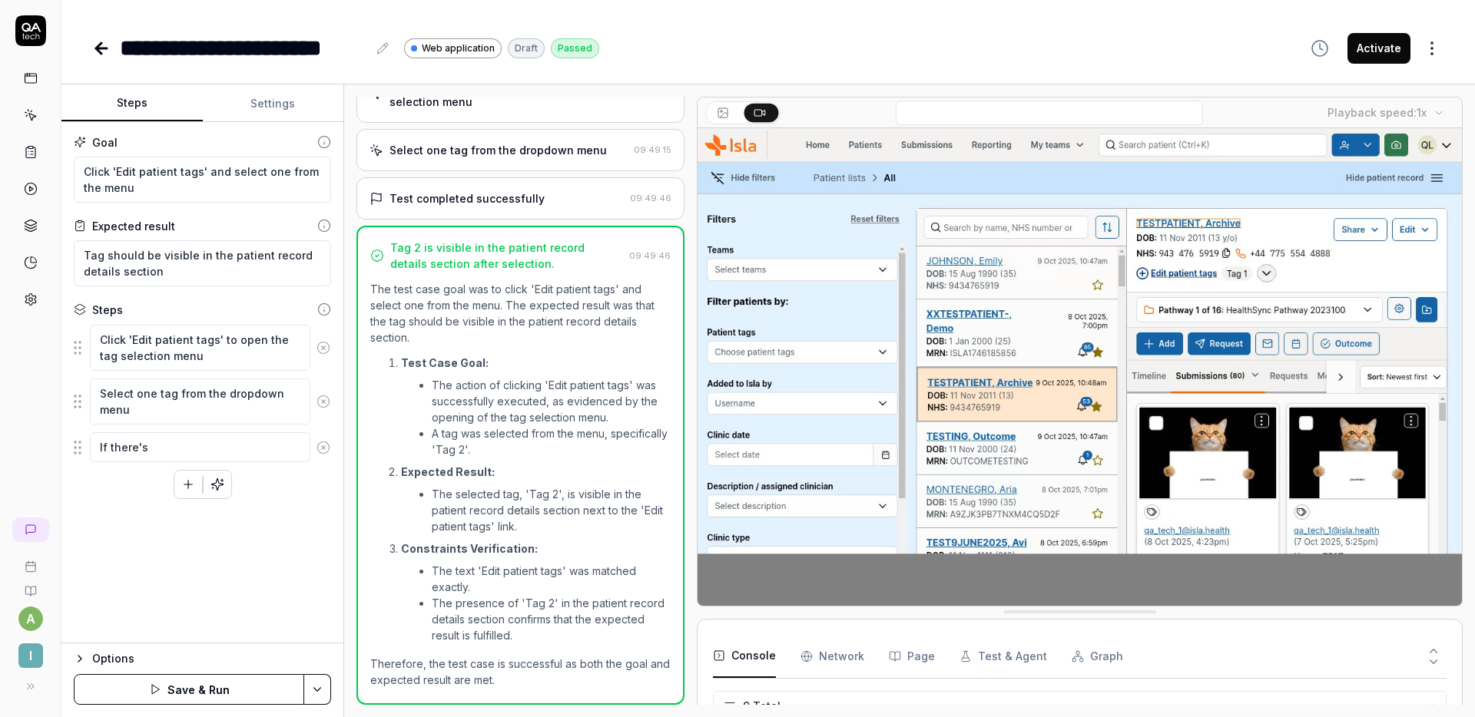
type textarea "If there's t"
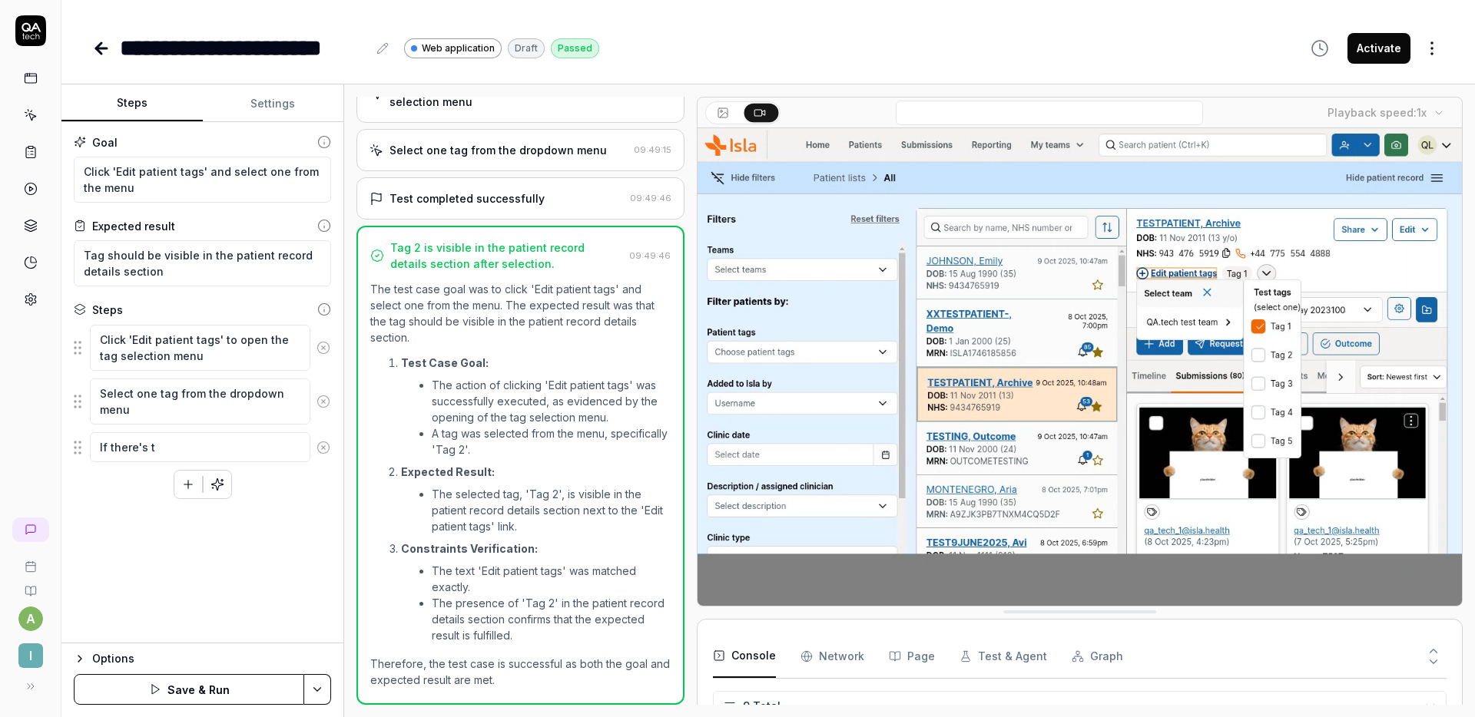
type textarea "*"
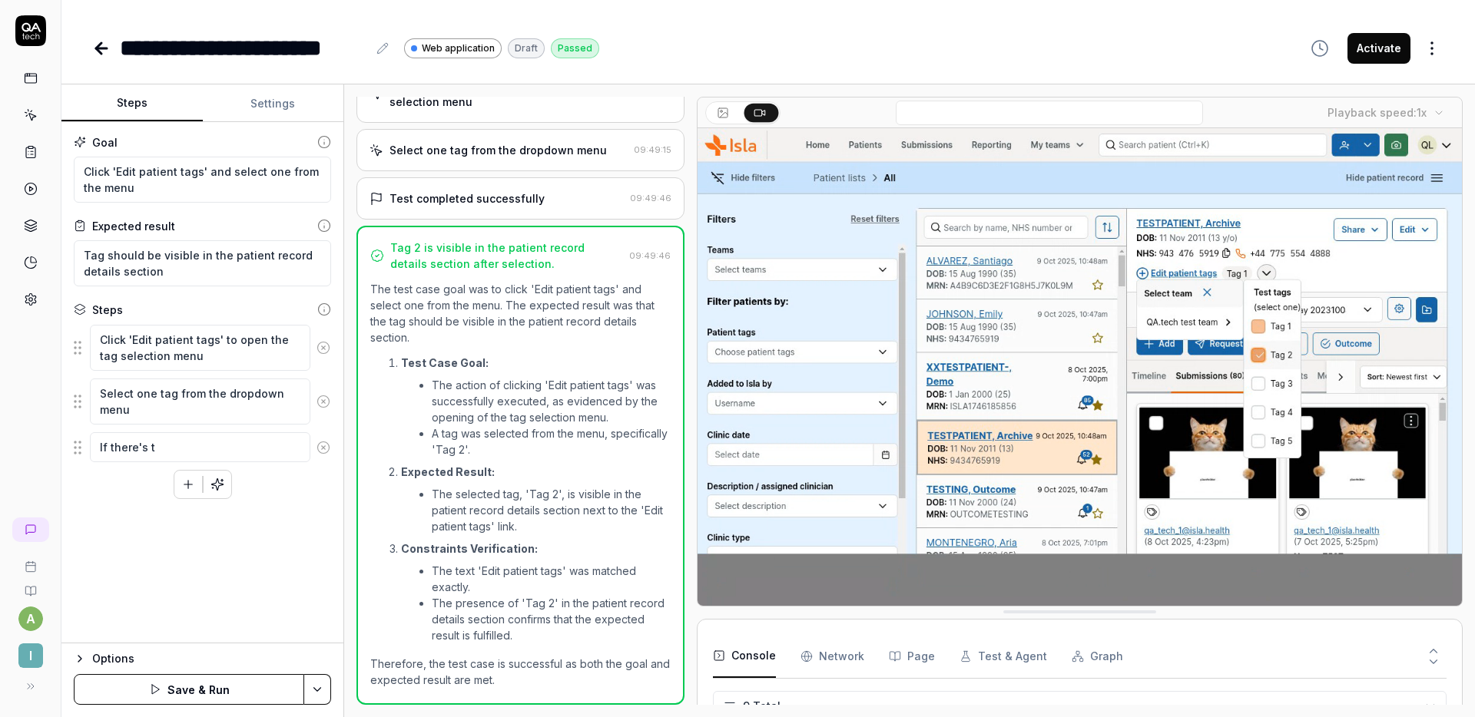
type textarea "If there's te"
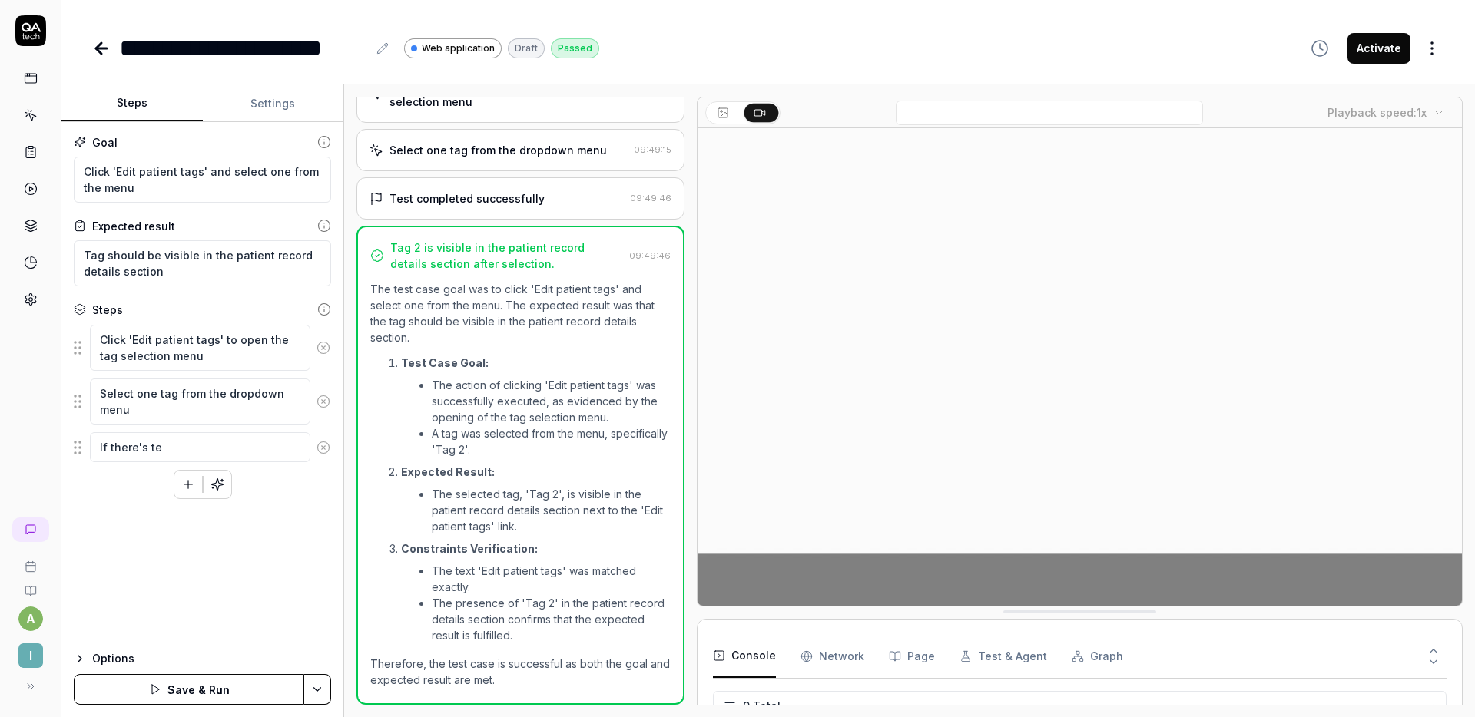
type textarea "*"
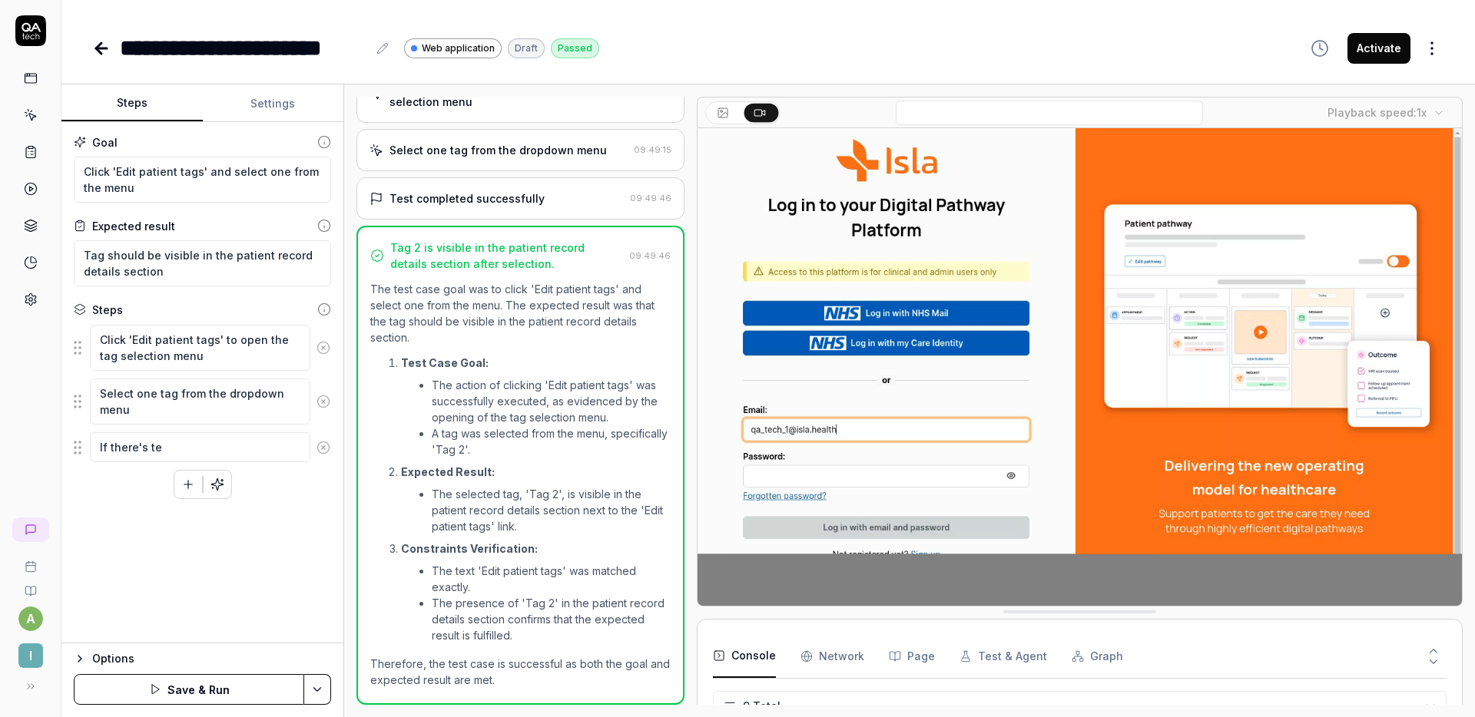
type textarea "If there's tex"
type textarea "*"
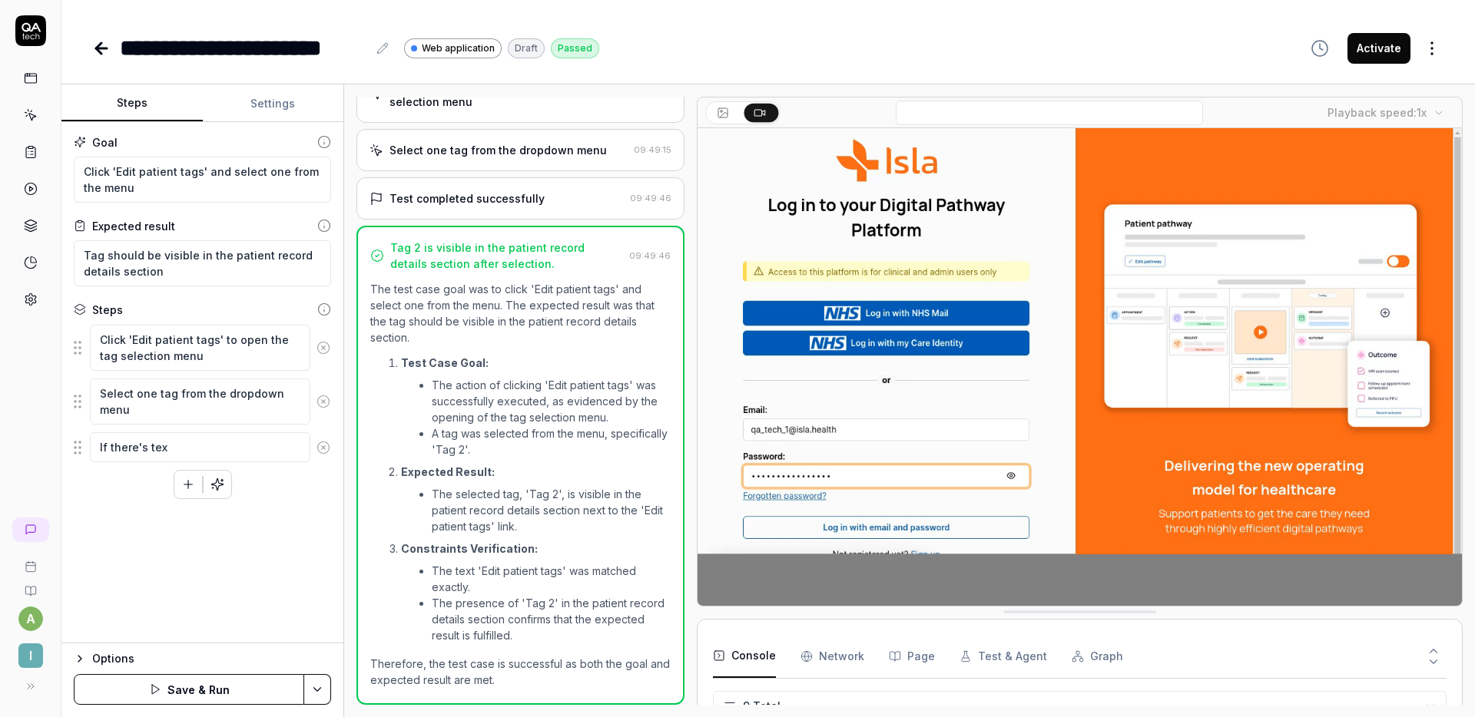
type textarea "If there's text"
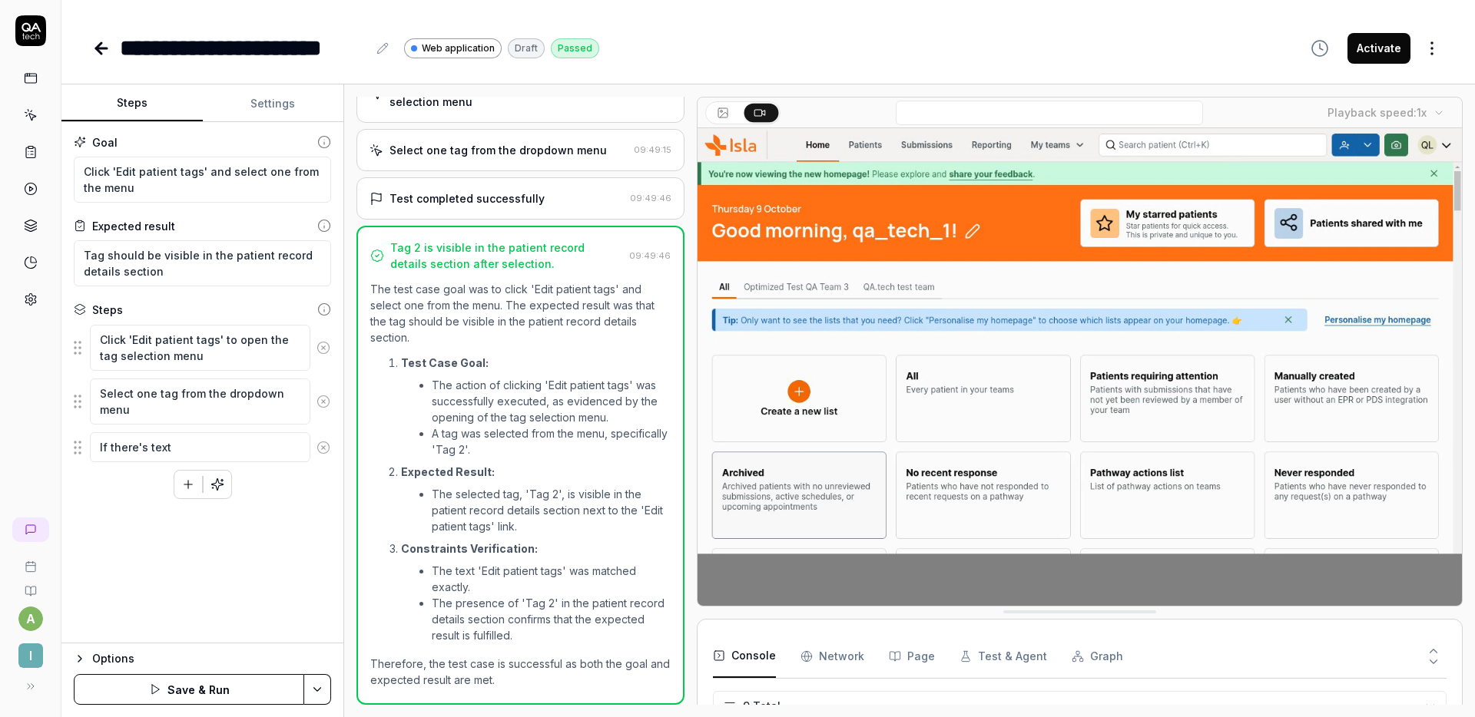
type textarea "*"
type textarea "If there's text"
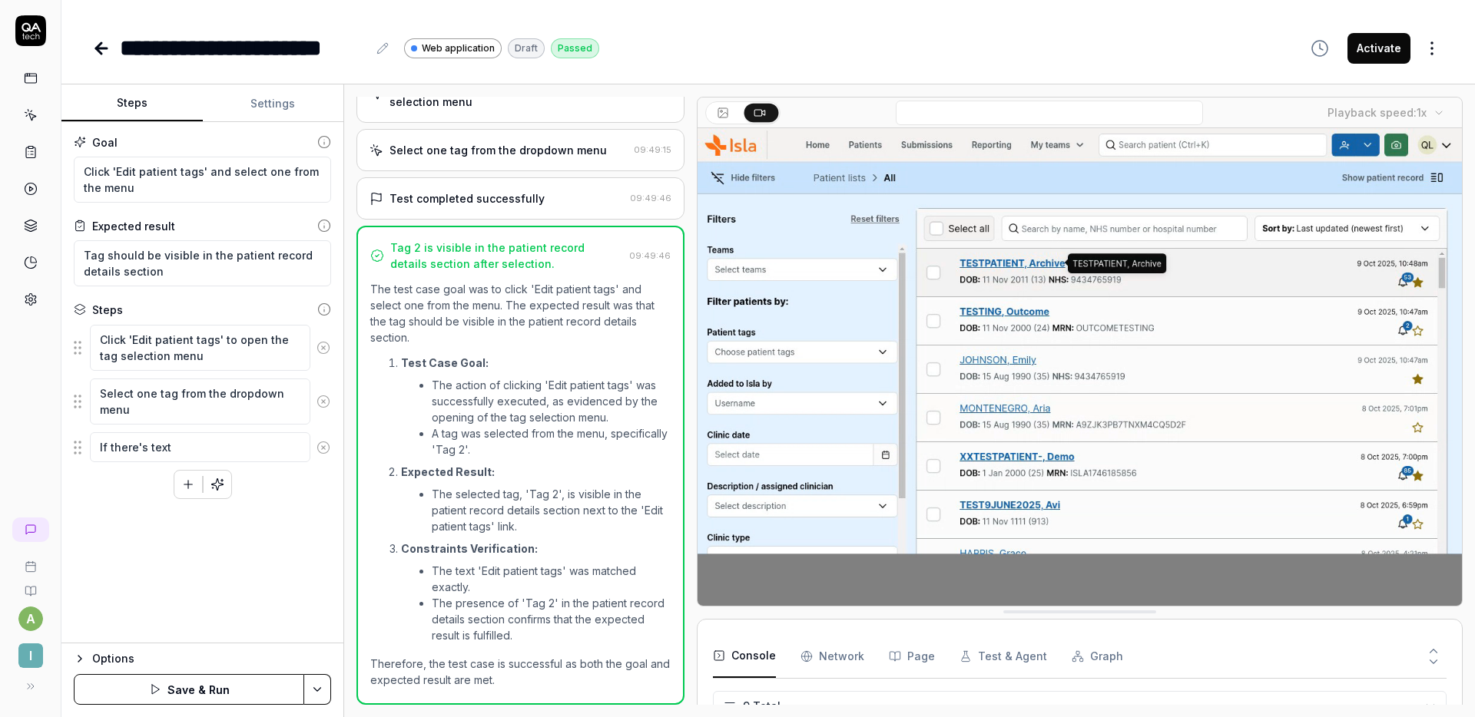
type textarea "*"
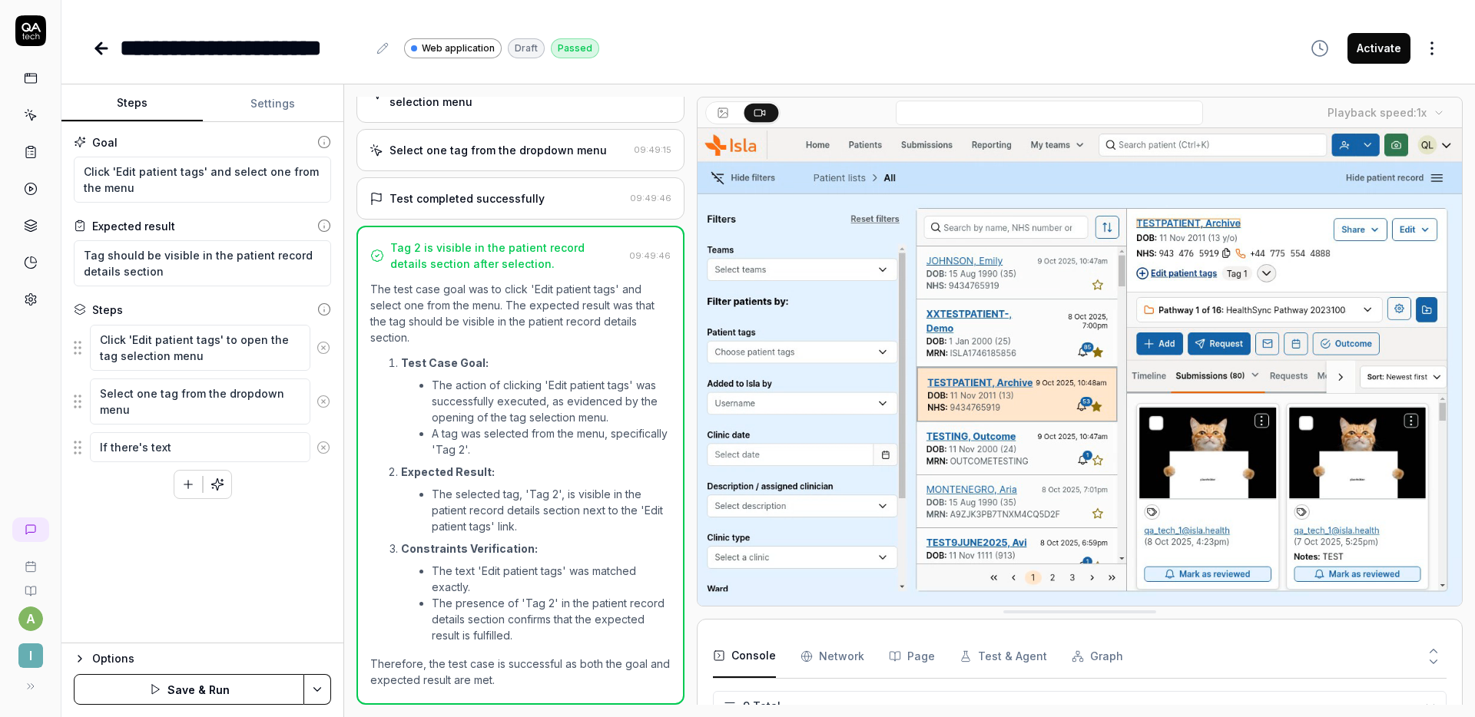
type textarea "If there's text s"
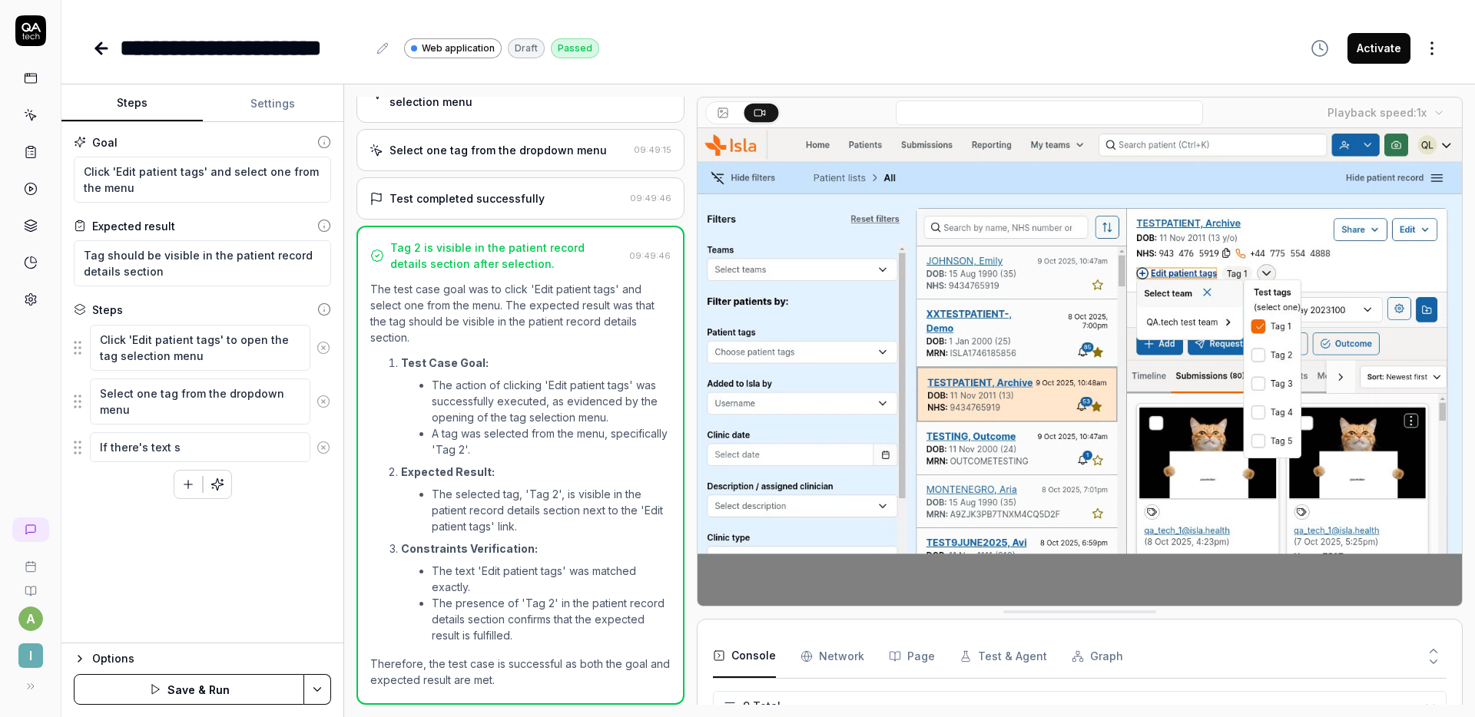
type textarea "*"
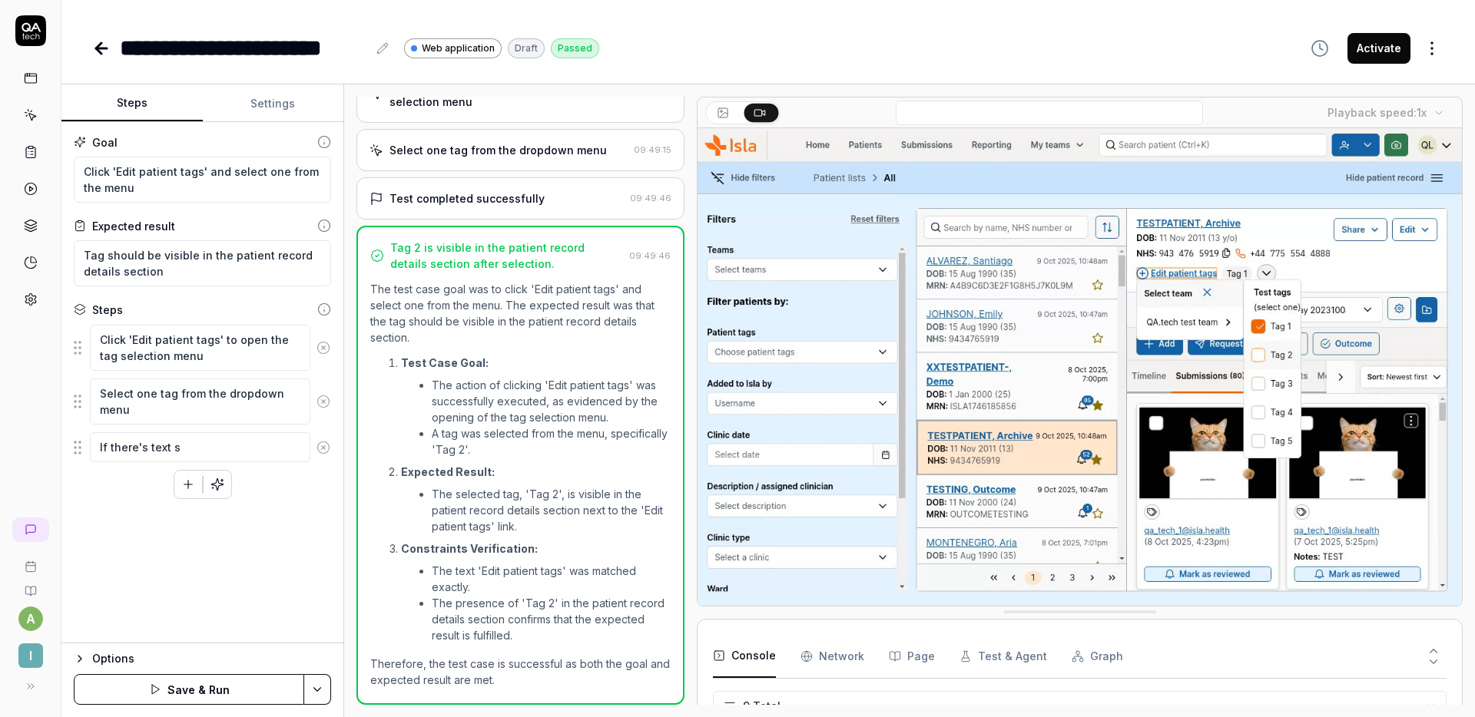
type textarea "If there's text sh"
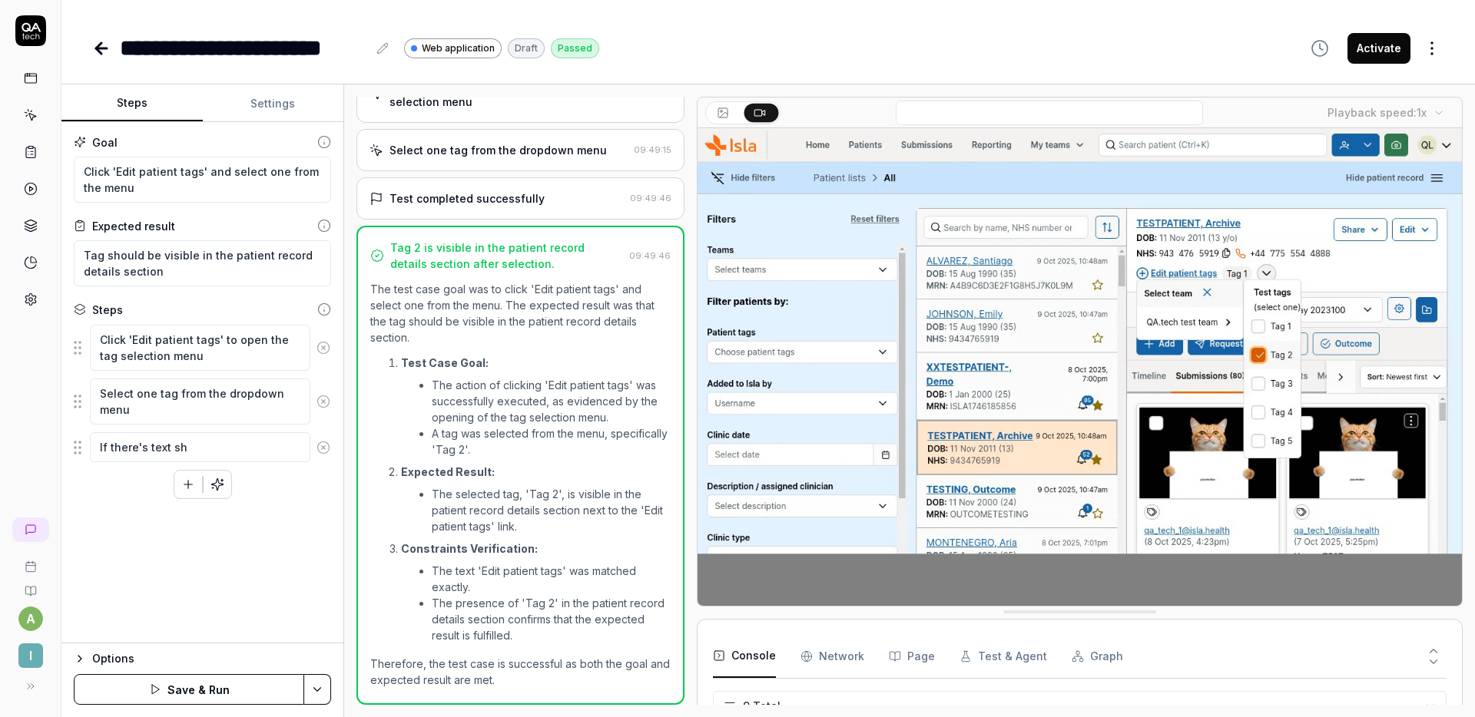
type textarea "*"
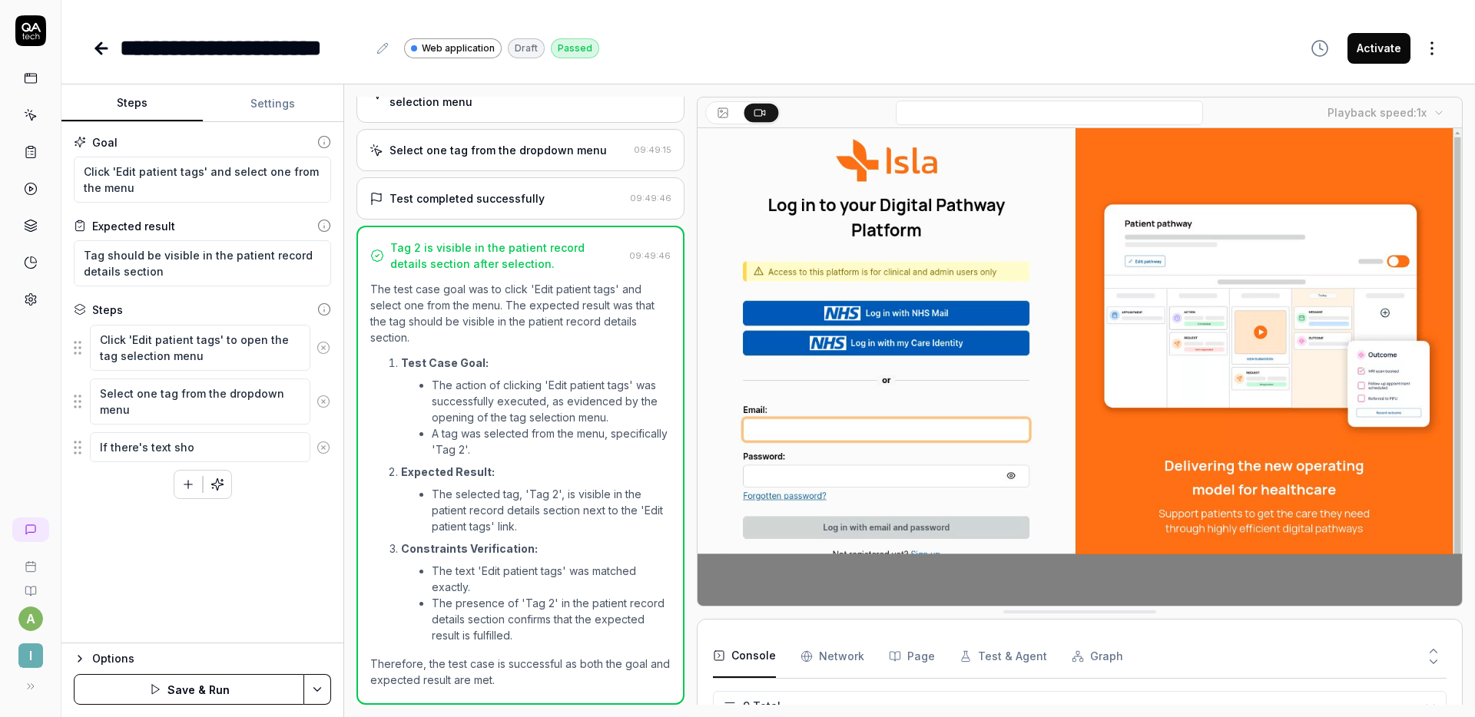
type textarea "If there's text show"
type textarea "*"
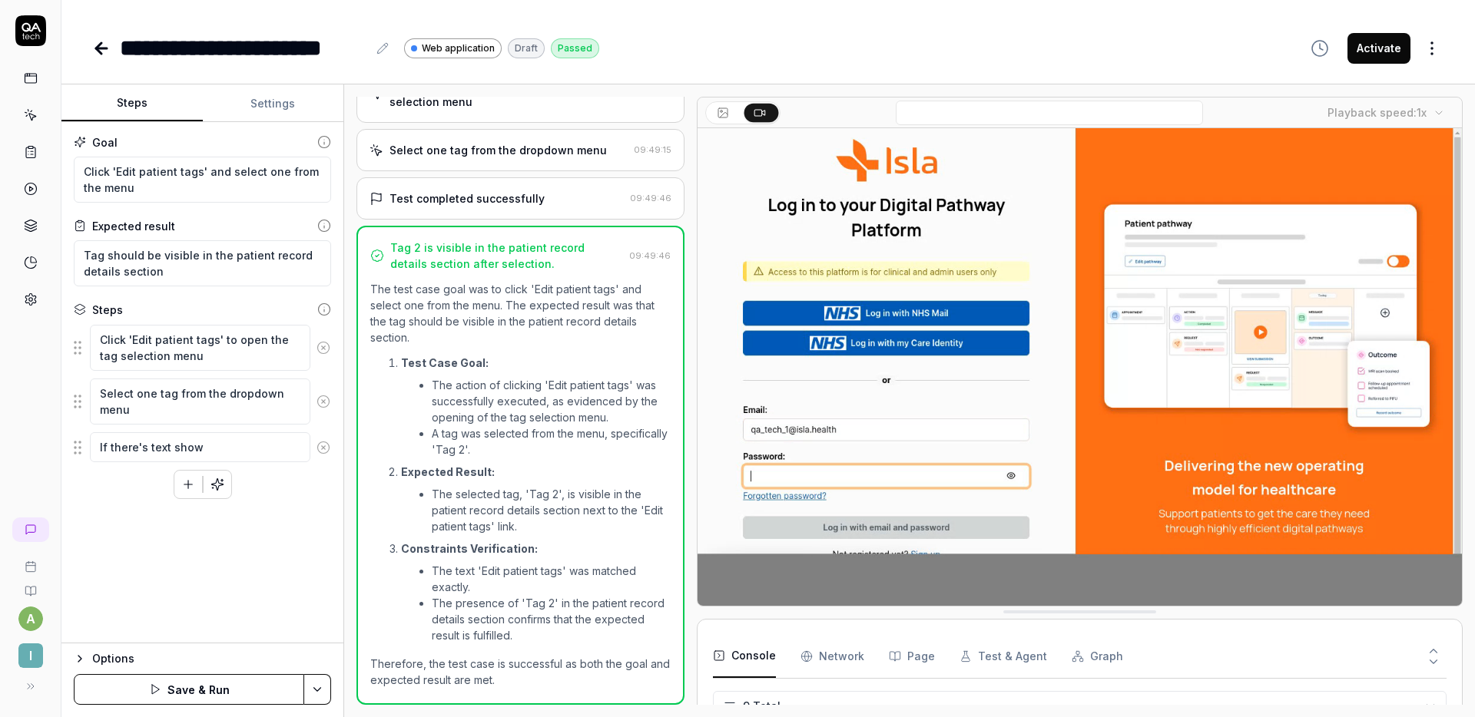
type textarea "If there's text showi"
type textarea "*"
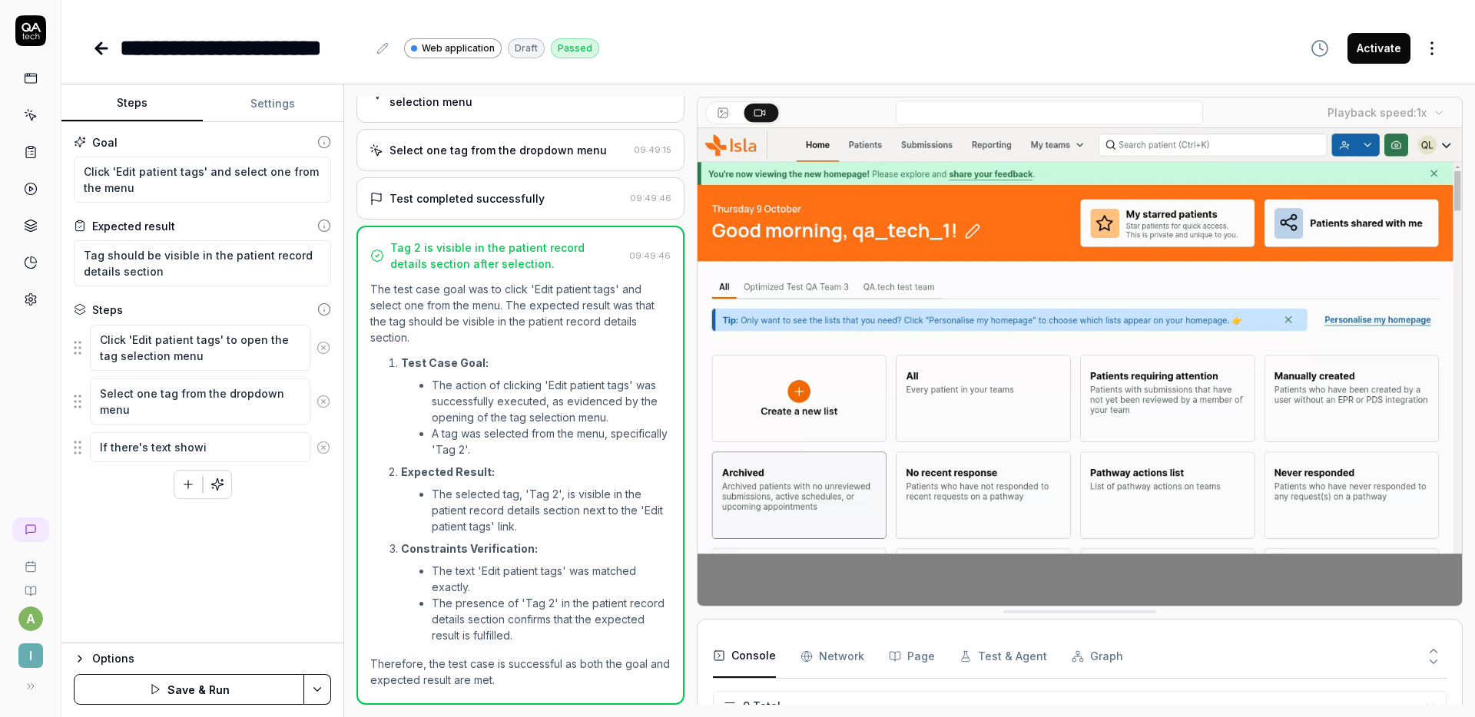
type textarea "If there's text showin"
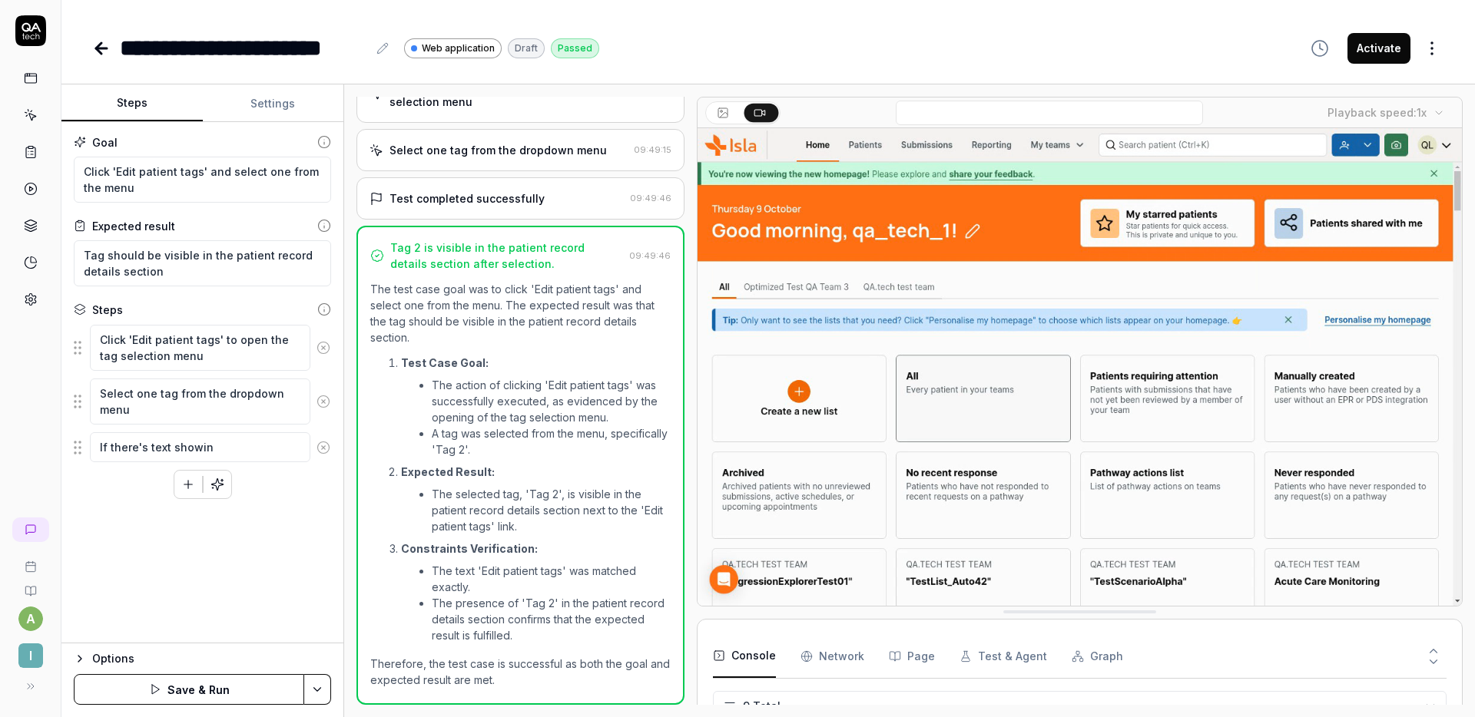
type textarea "*"
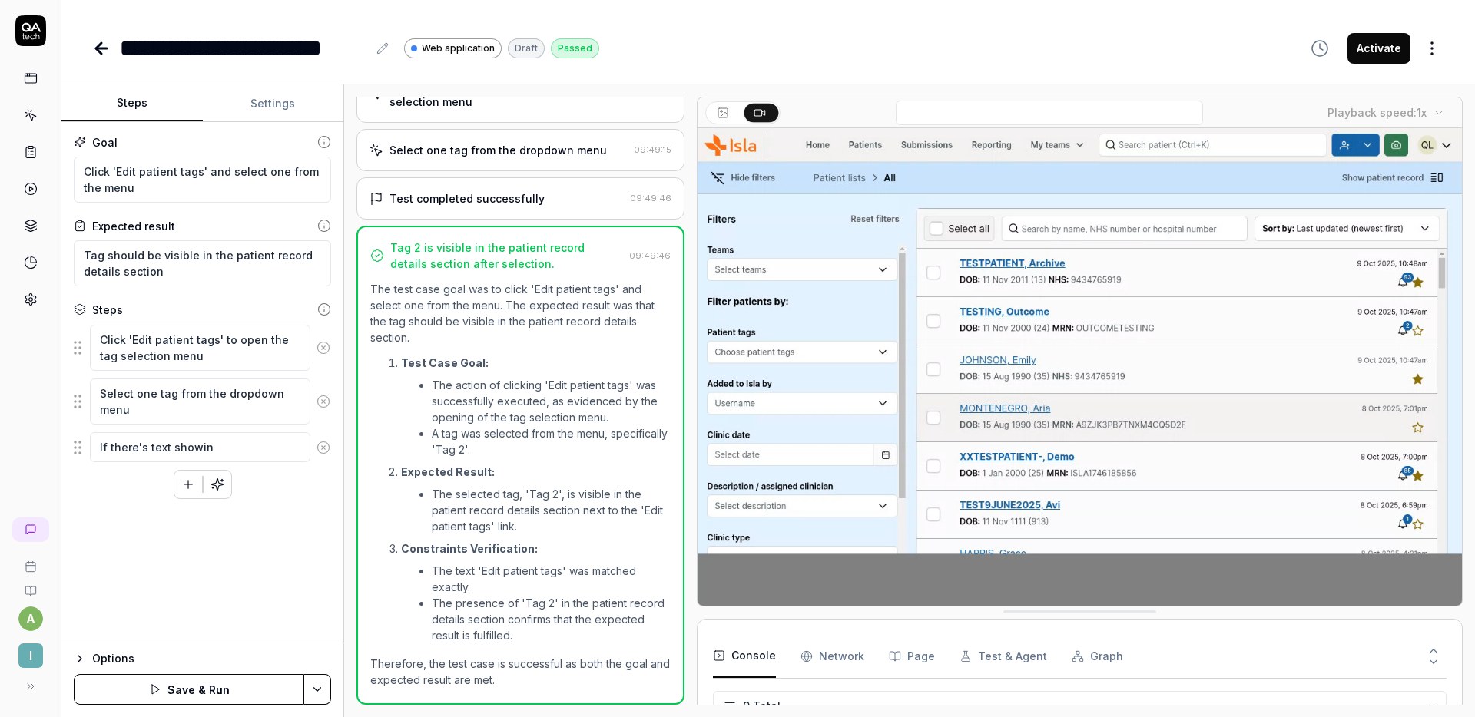
type textarea "If there's text showing"
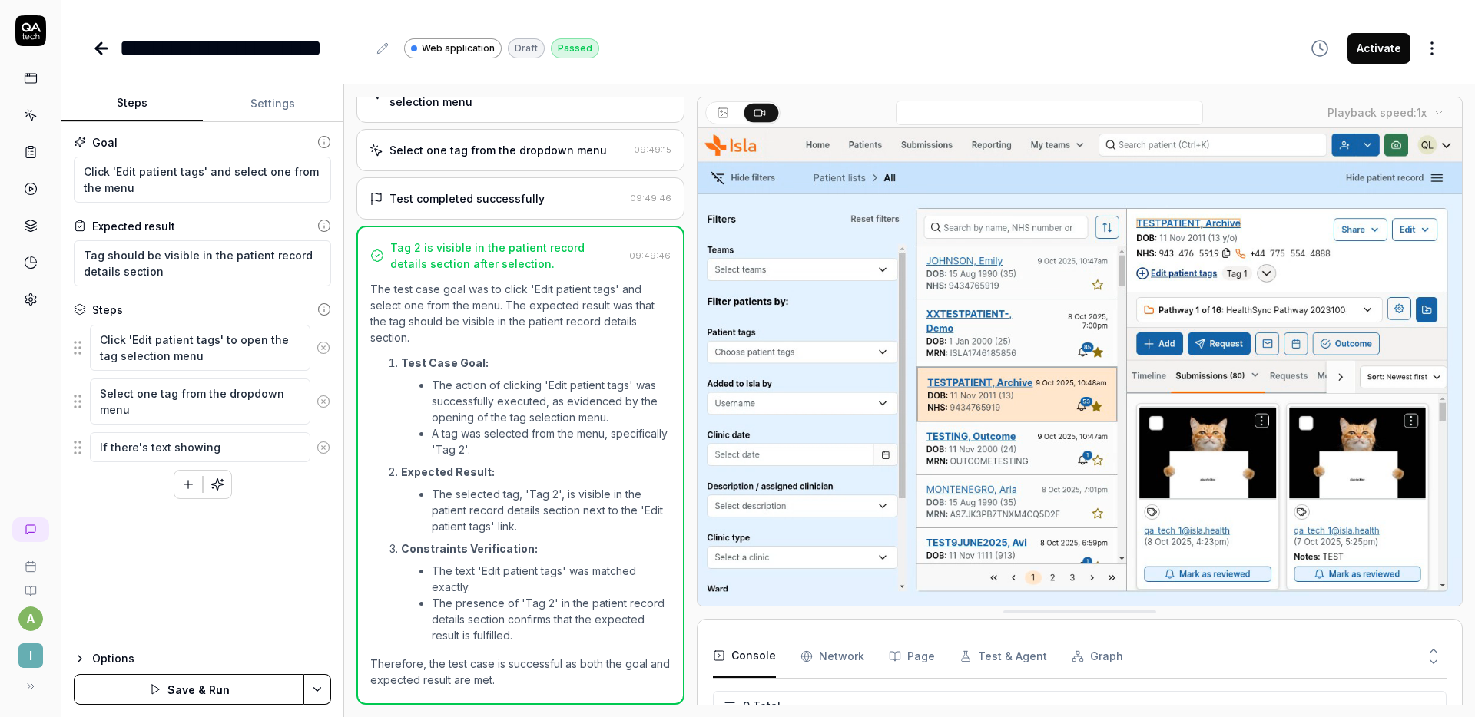
type textarea "*"
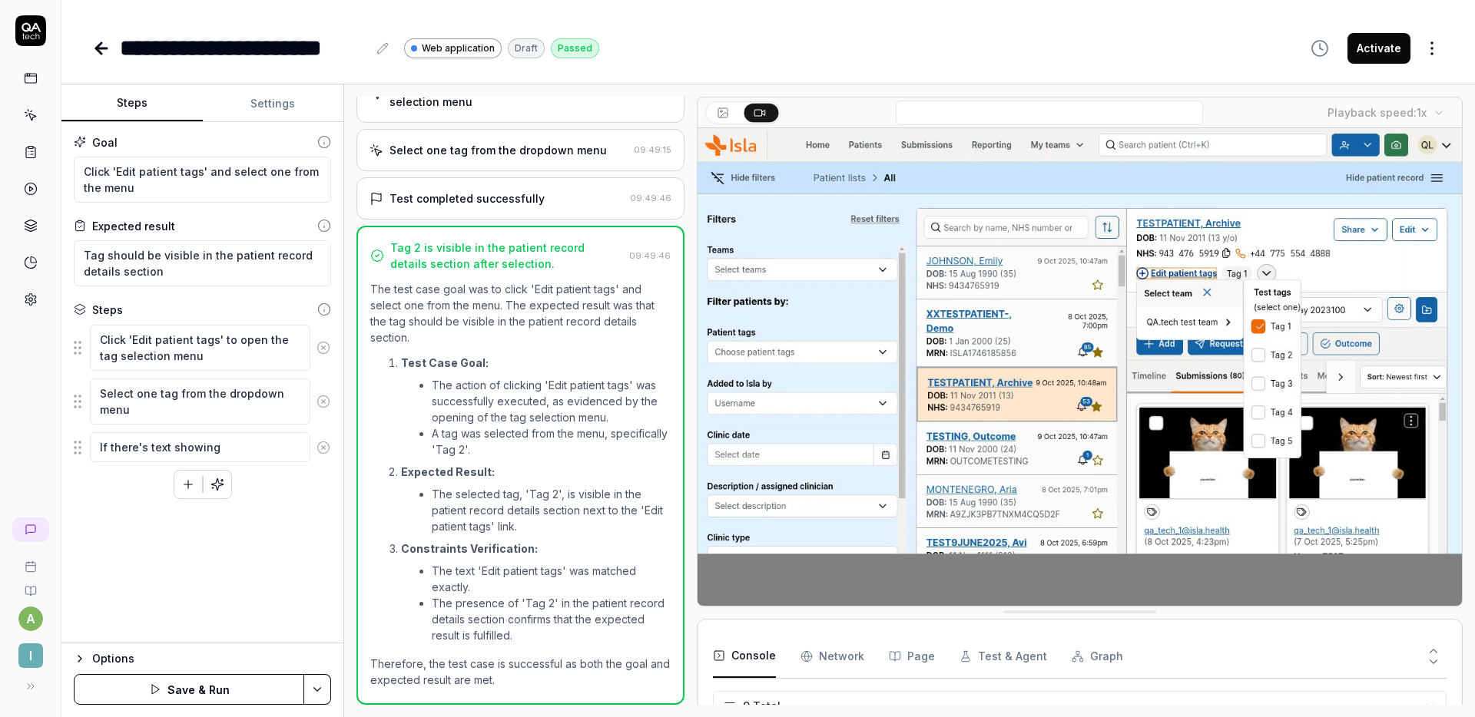
type textarea "If there's text showing"
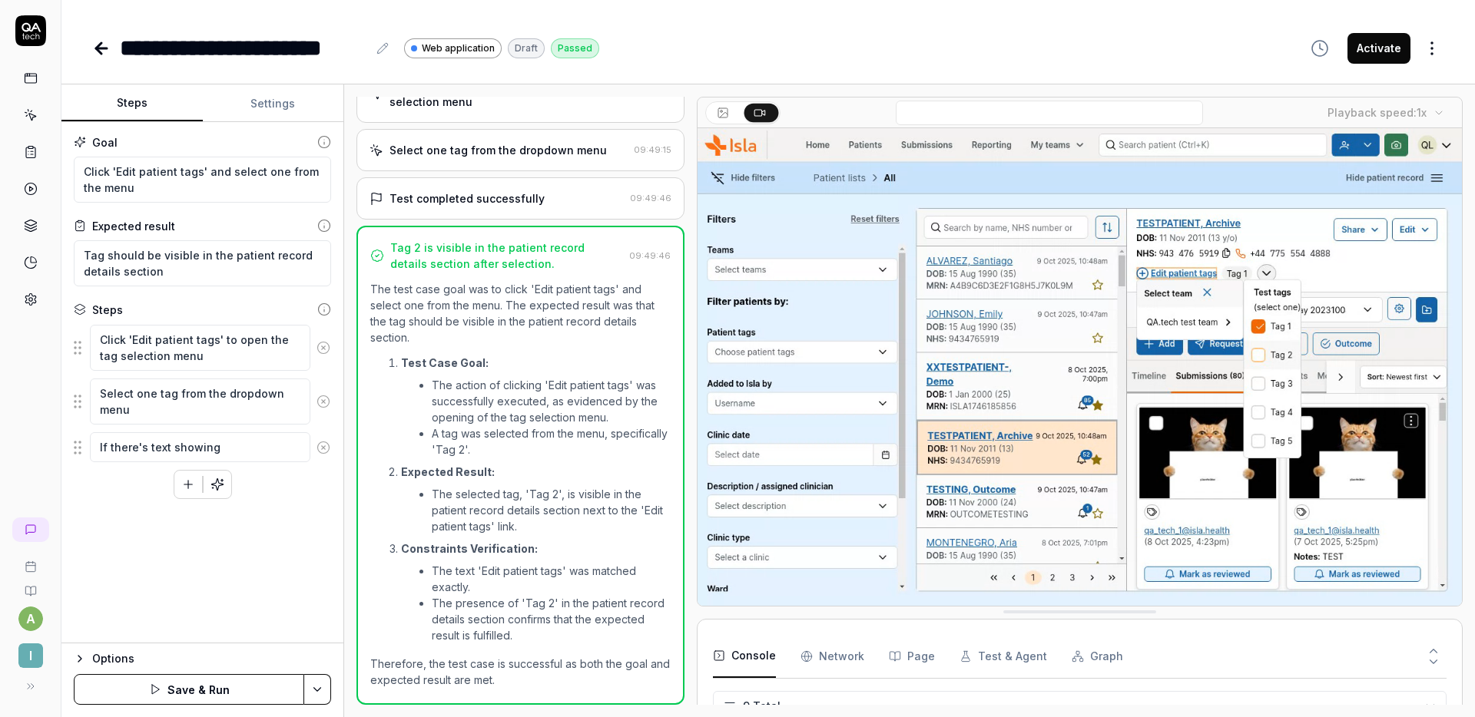
type textarea "*"
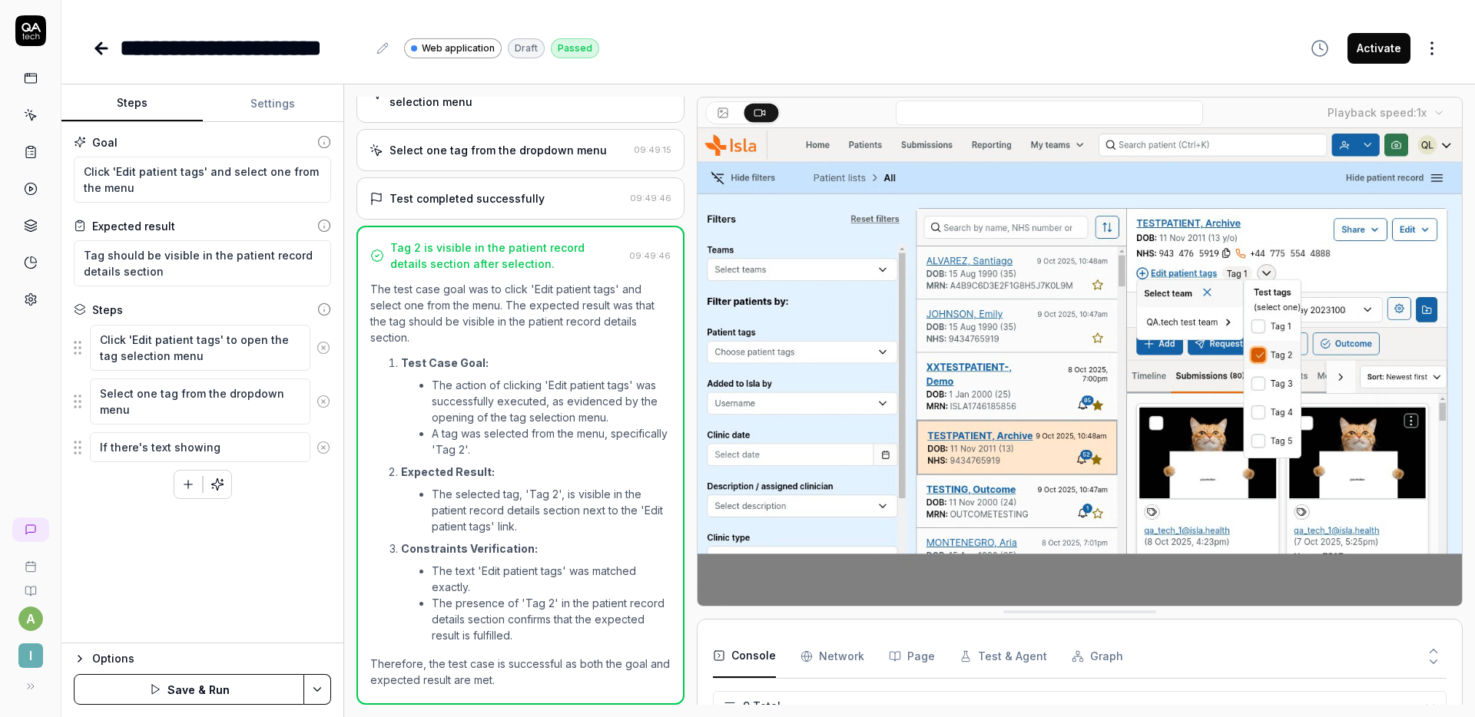
type textarea "If there's text showing '"
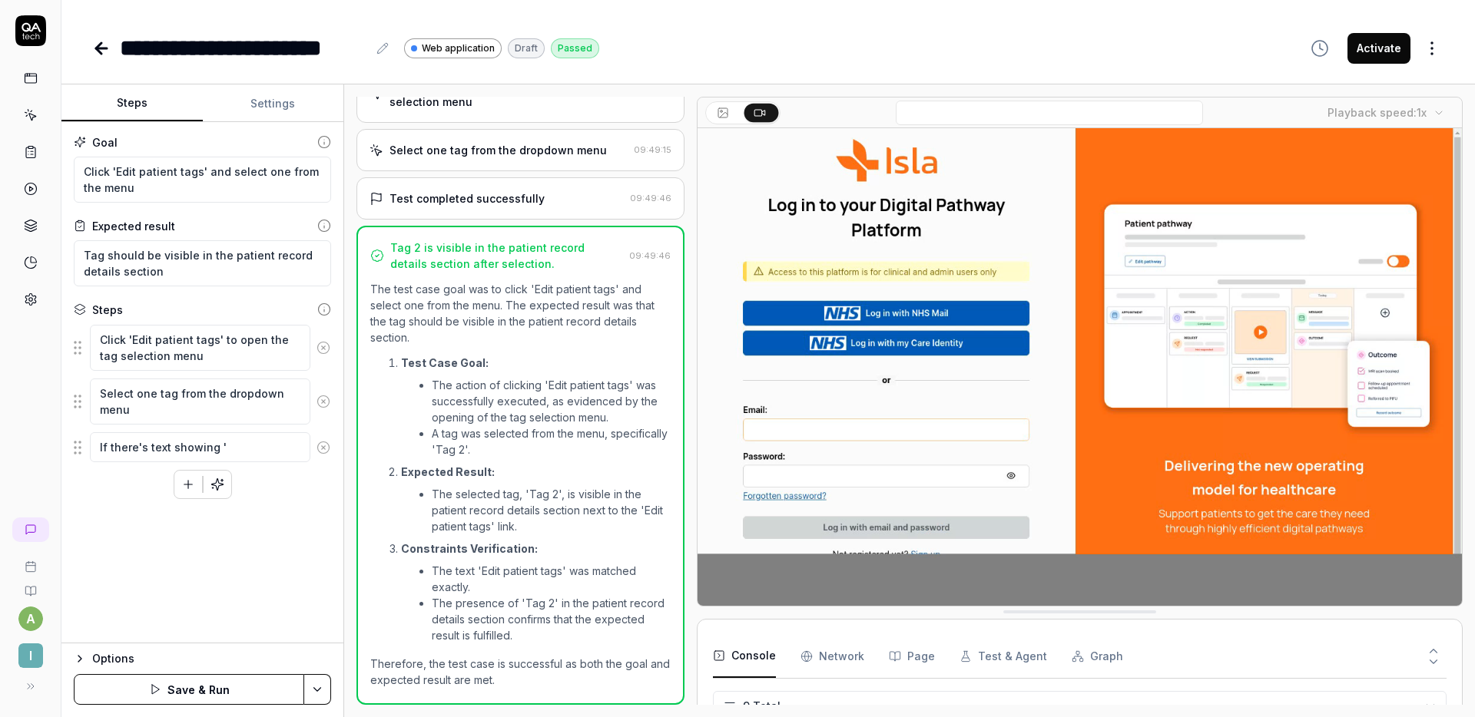
type textarea "*"
type textarea "If there's text showing 'T"
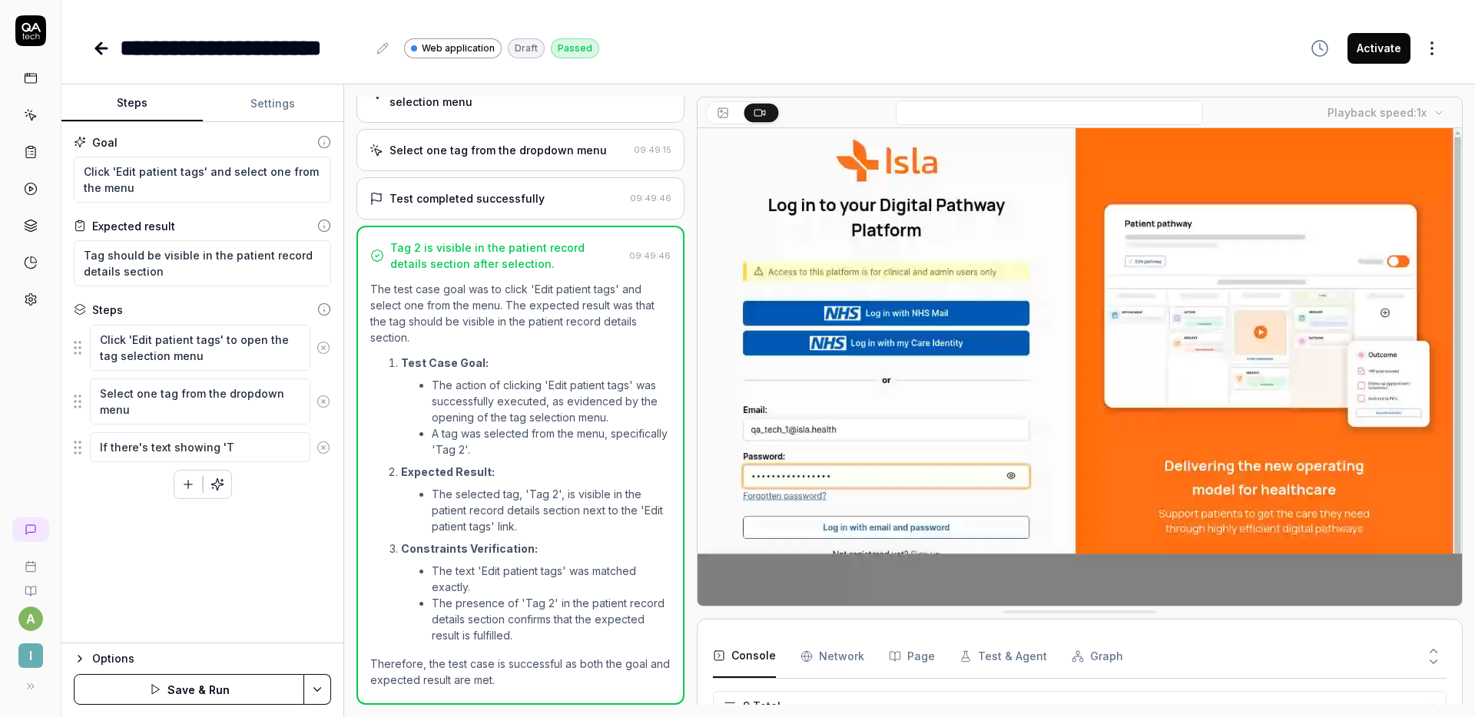
type textarea "*"
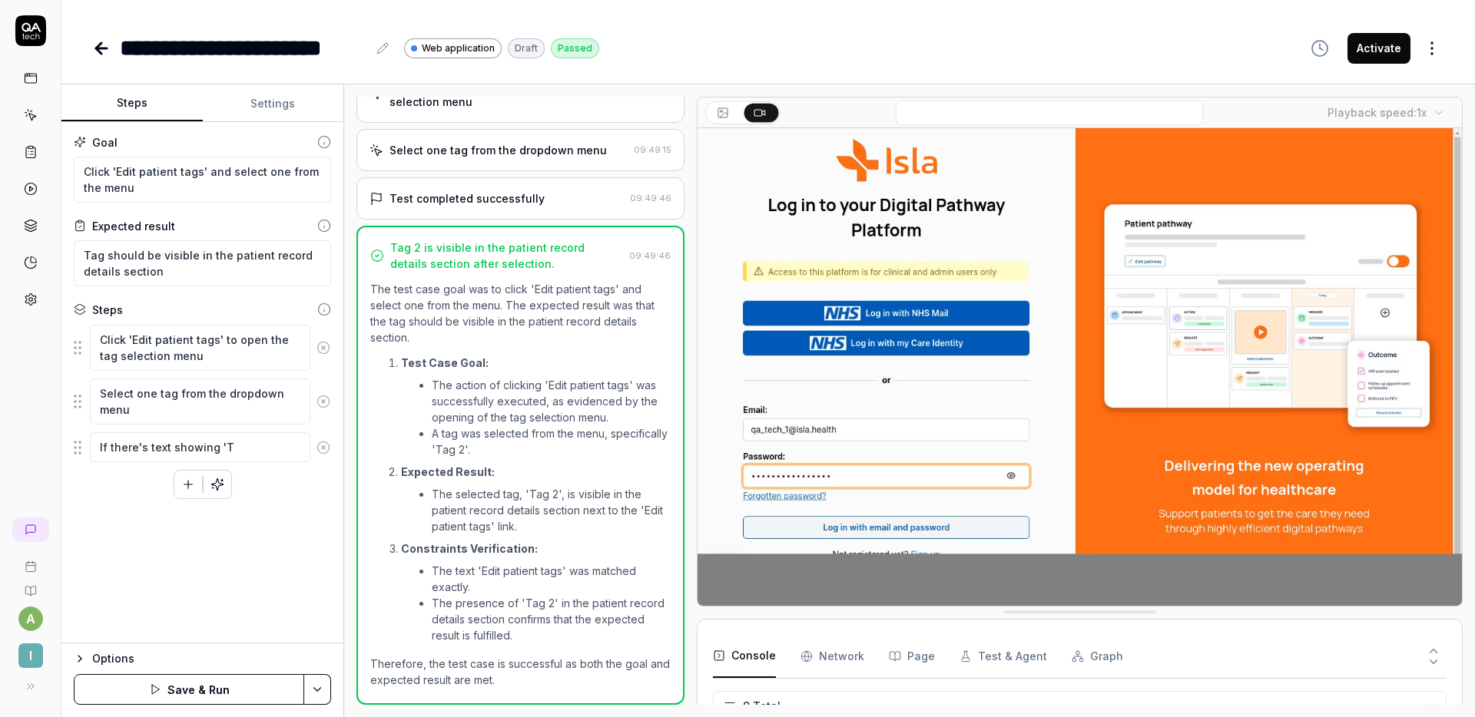
type textarea "If there's text showing 'Th"
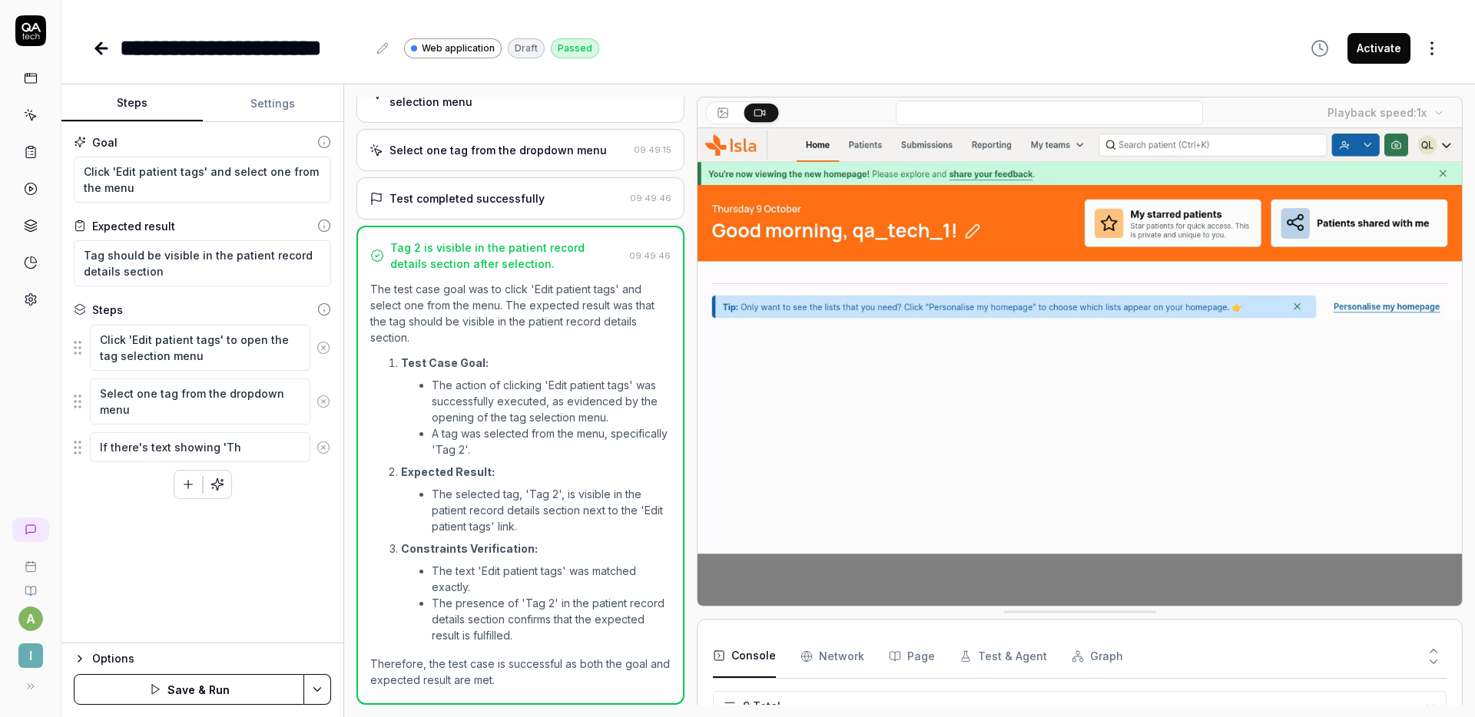
type textarea "*"
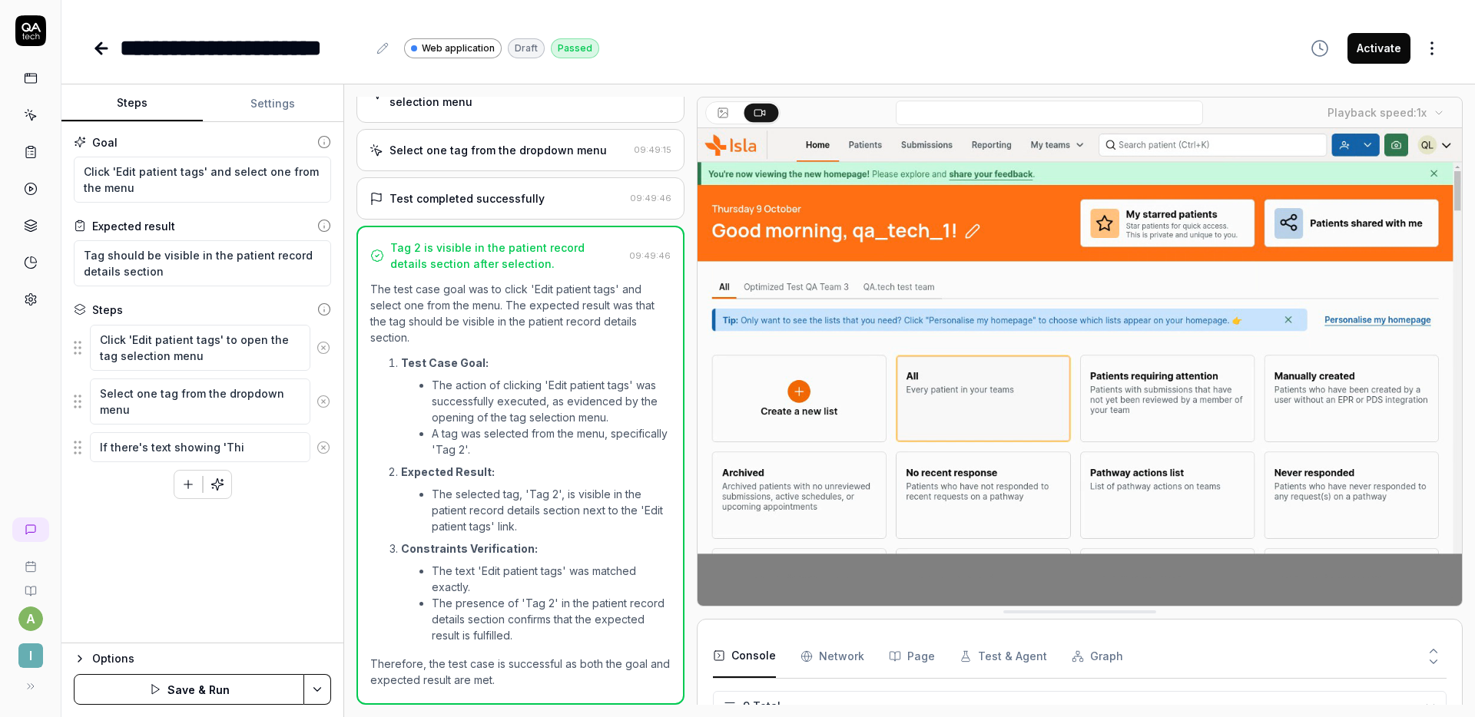
type textarea "If there's text showing 'This"
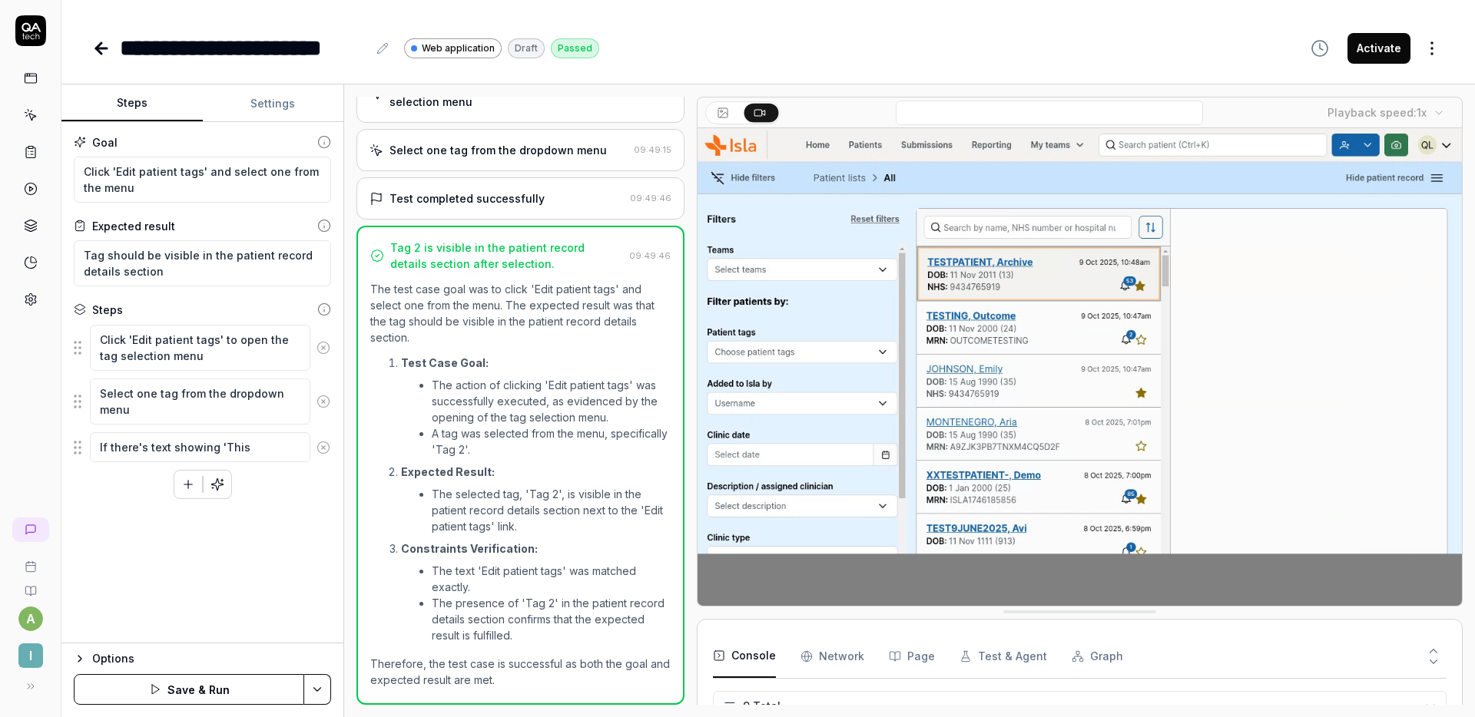
type textarea "*"
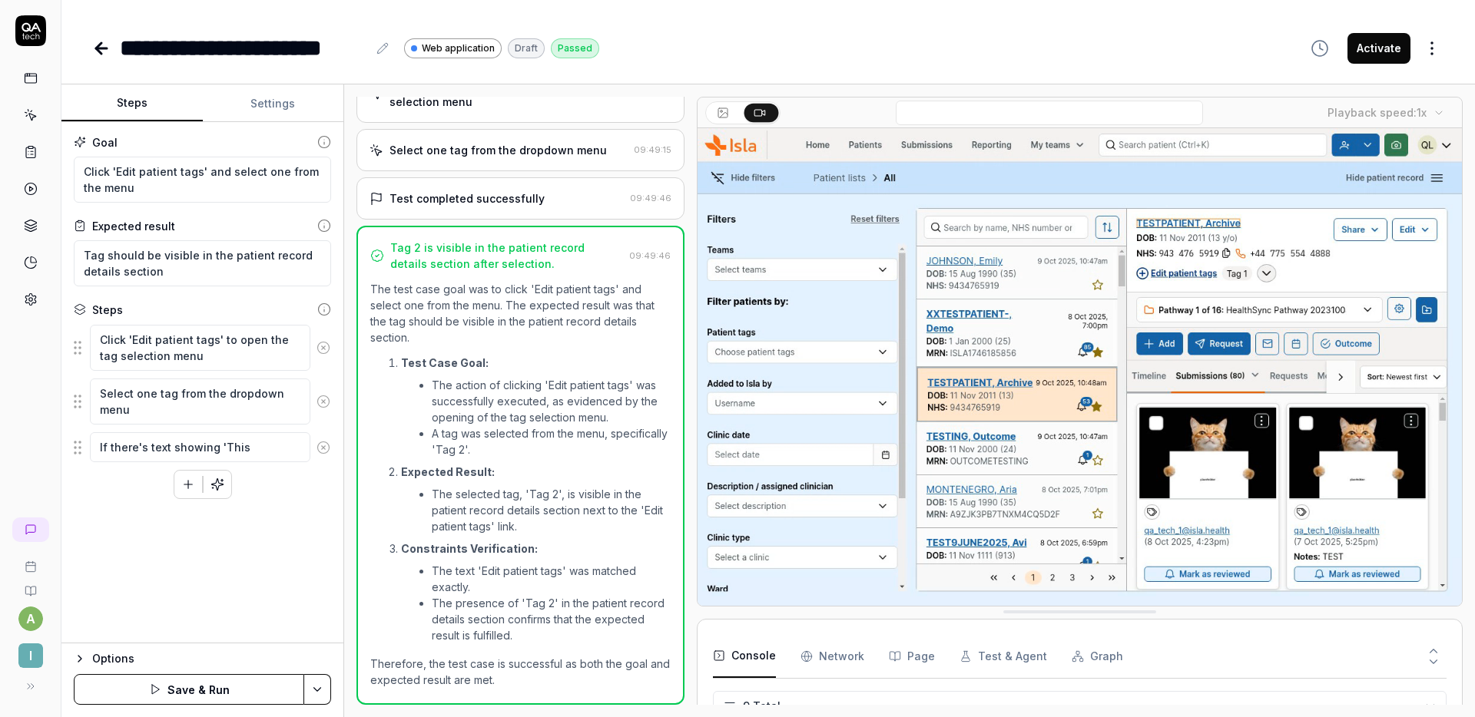
type textarea "If there's text showing 'This"
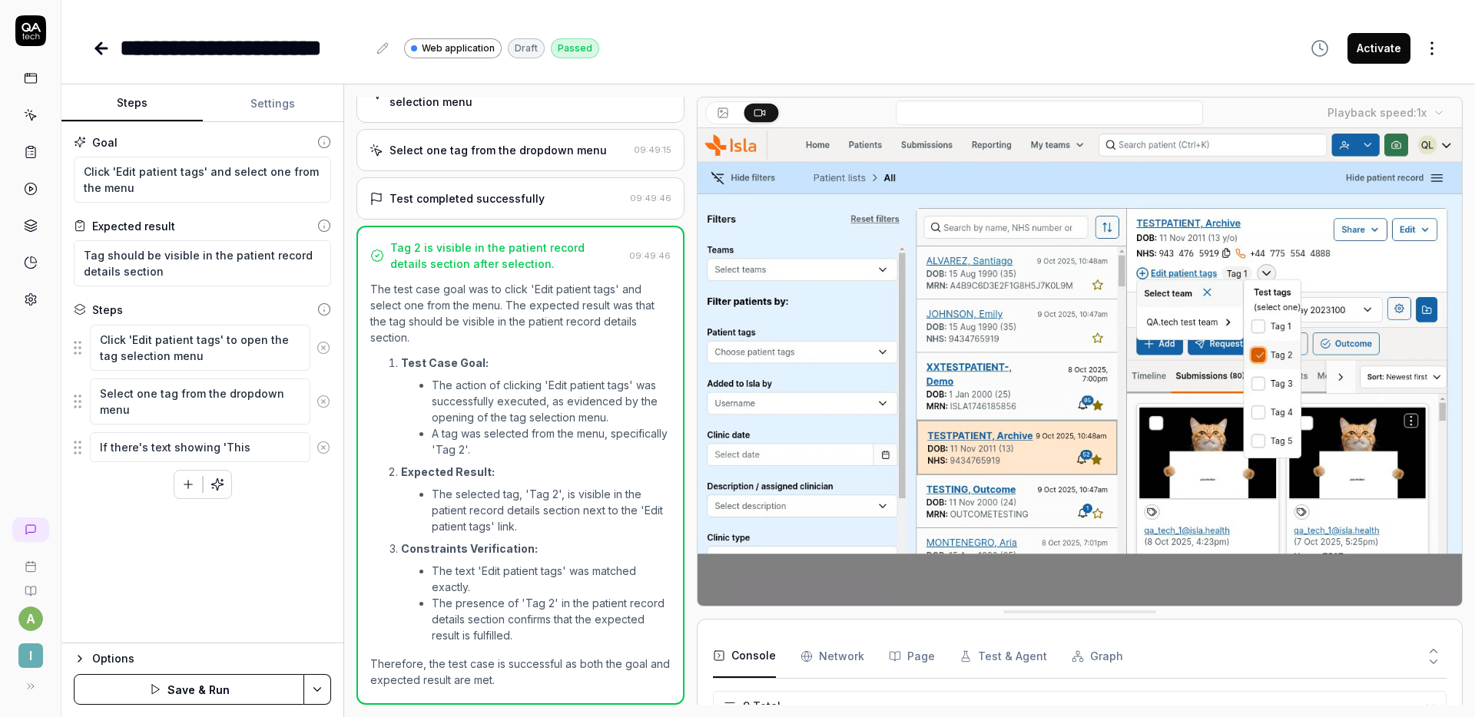
type textarea "*"
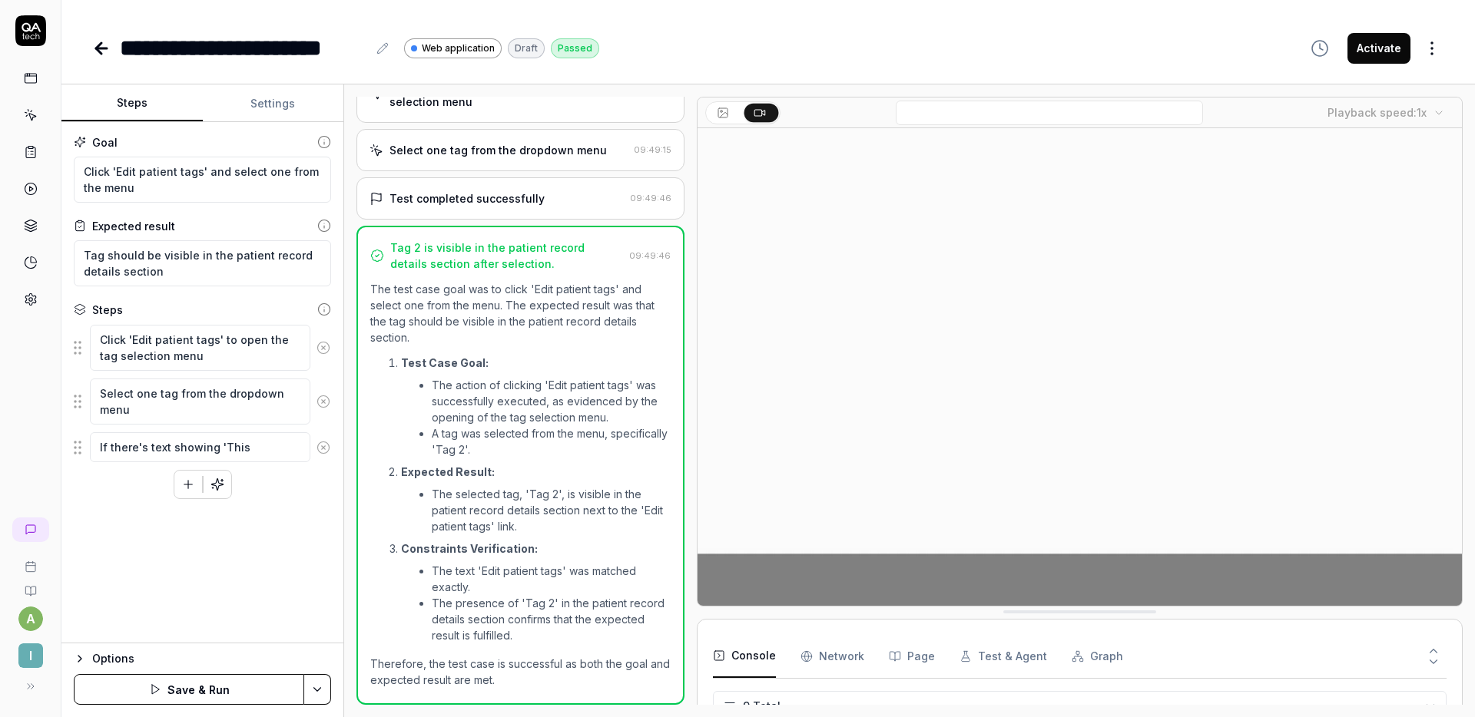
type textarea "If there's text showing 'This a"
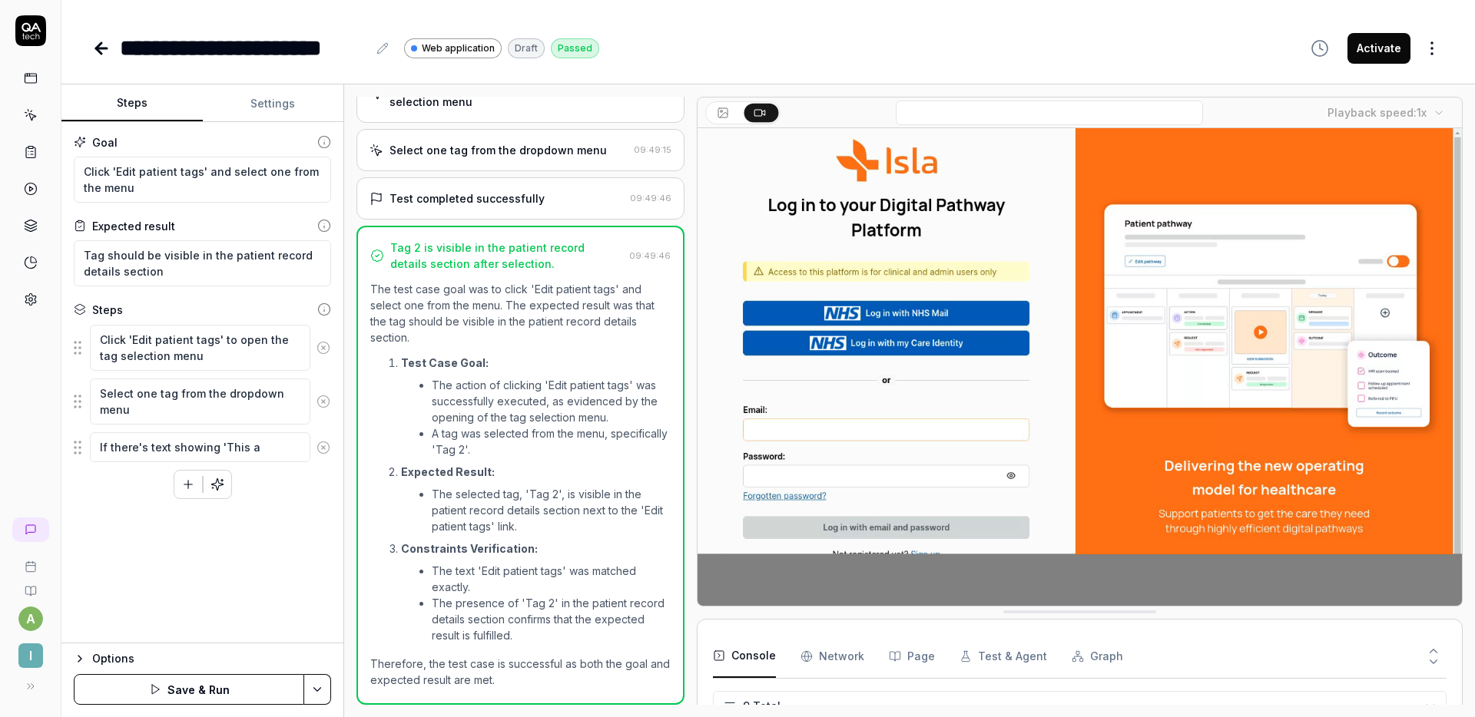
type textarea "*"
type textarea "If there's text showing 'This"
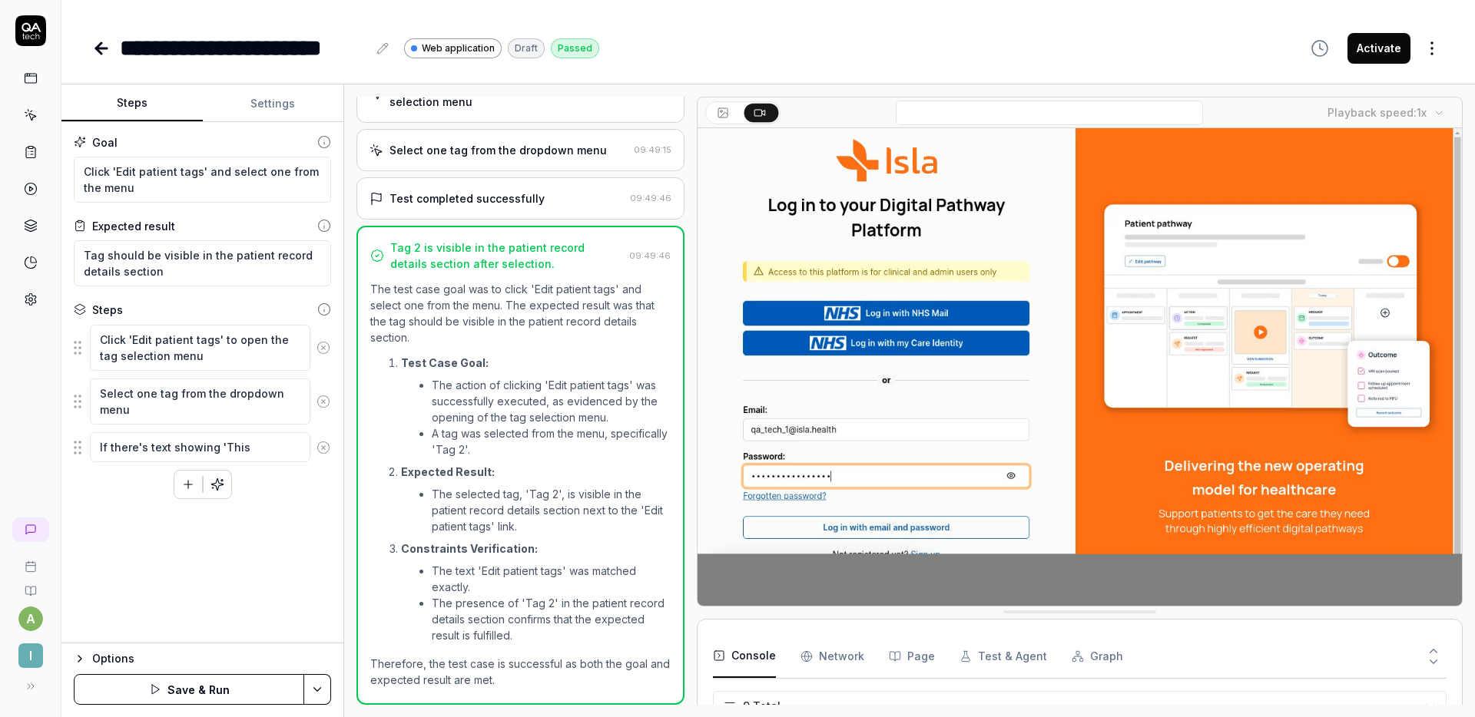
type textarea "*"
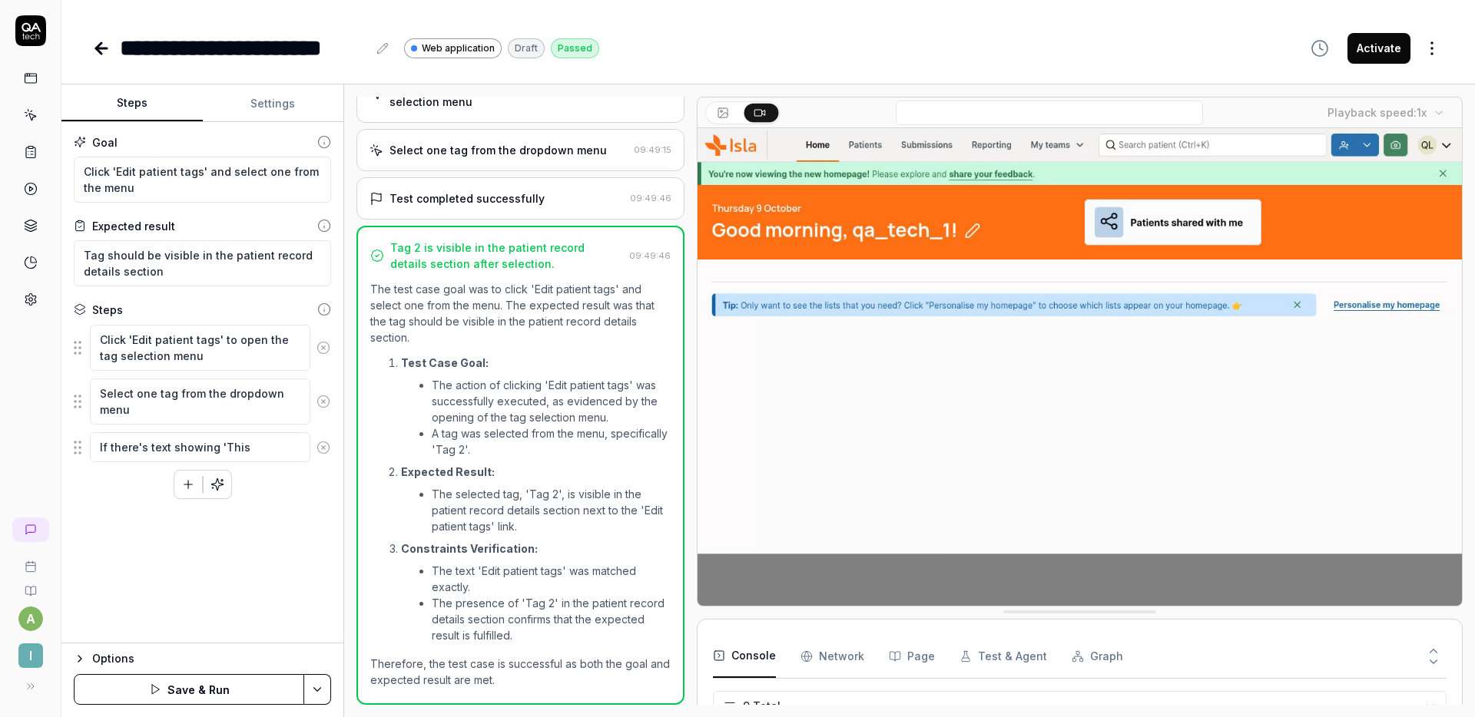
type textarea "If there's text showing 'This p"
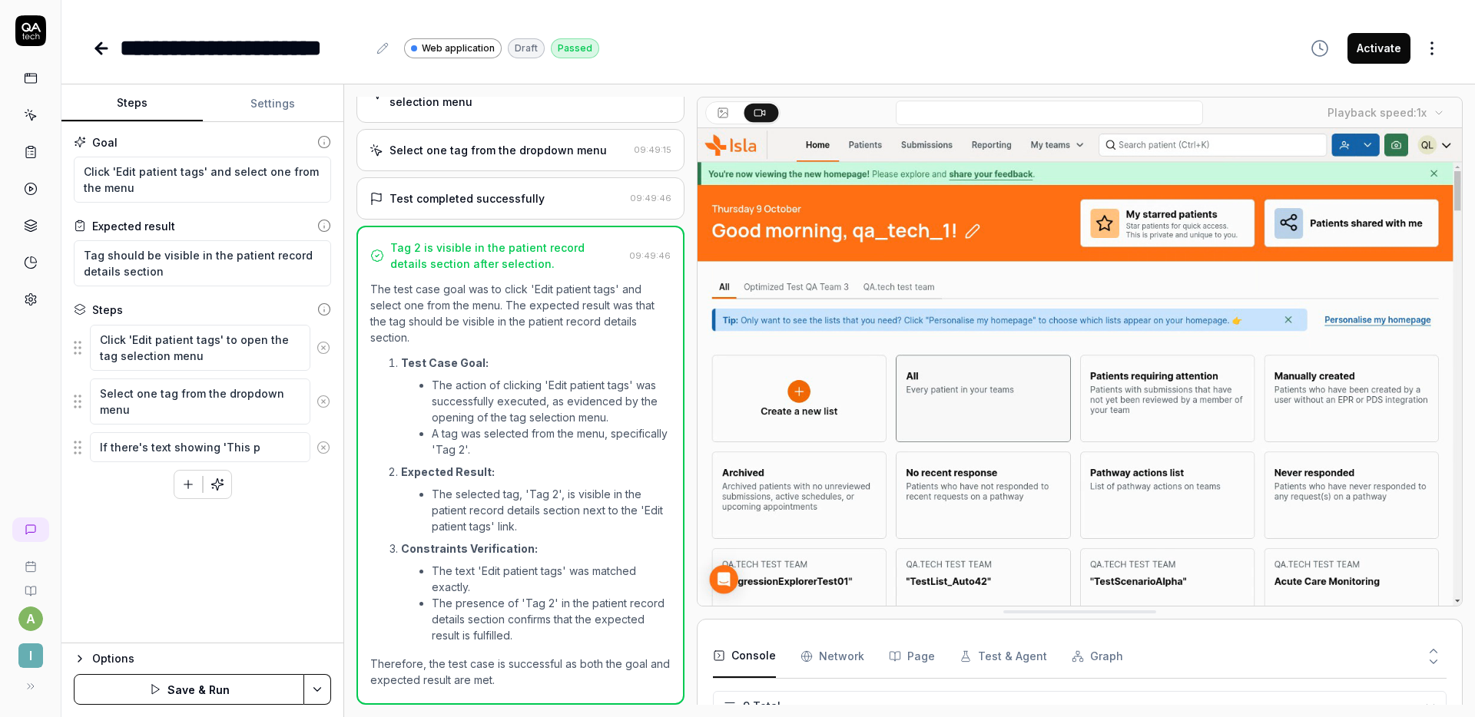
type textarea "*"
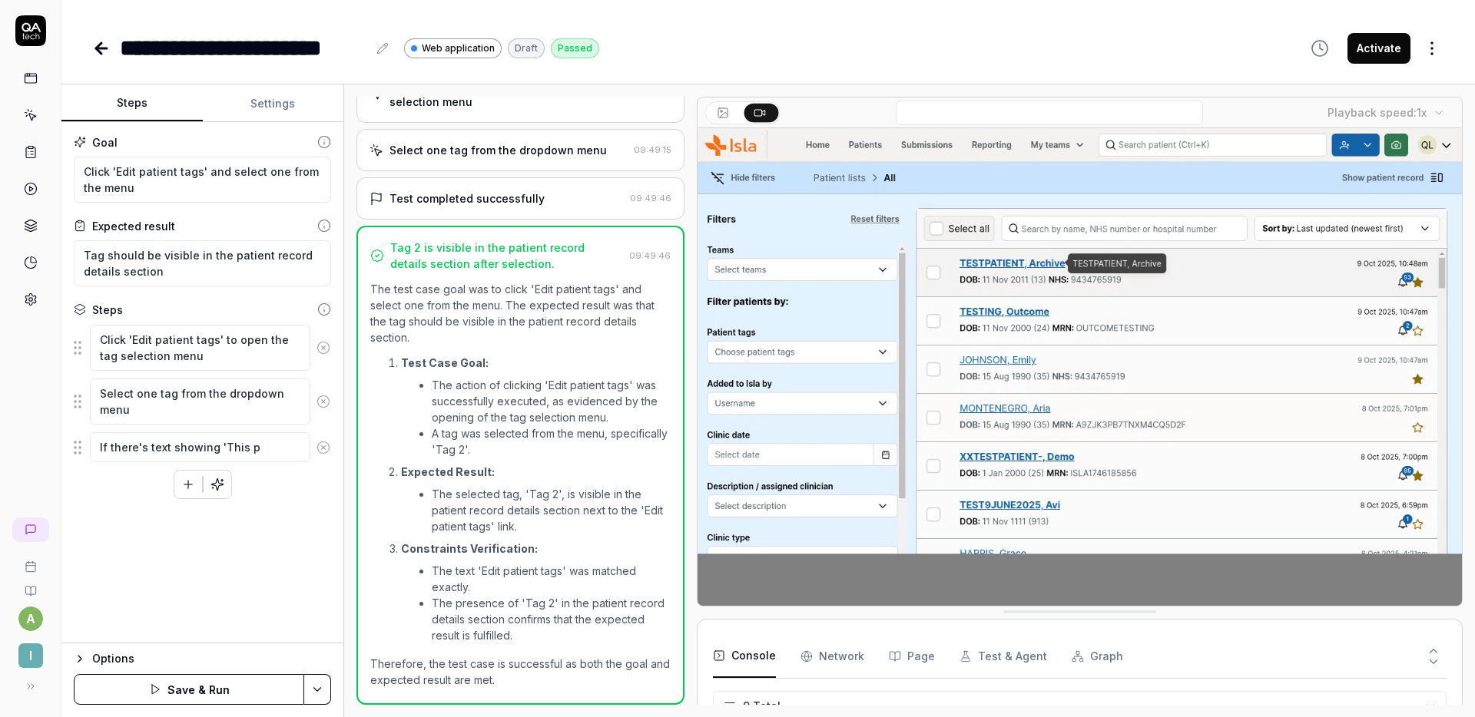
type textarea "If there's text showing 'This pa"
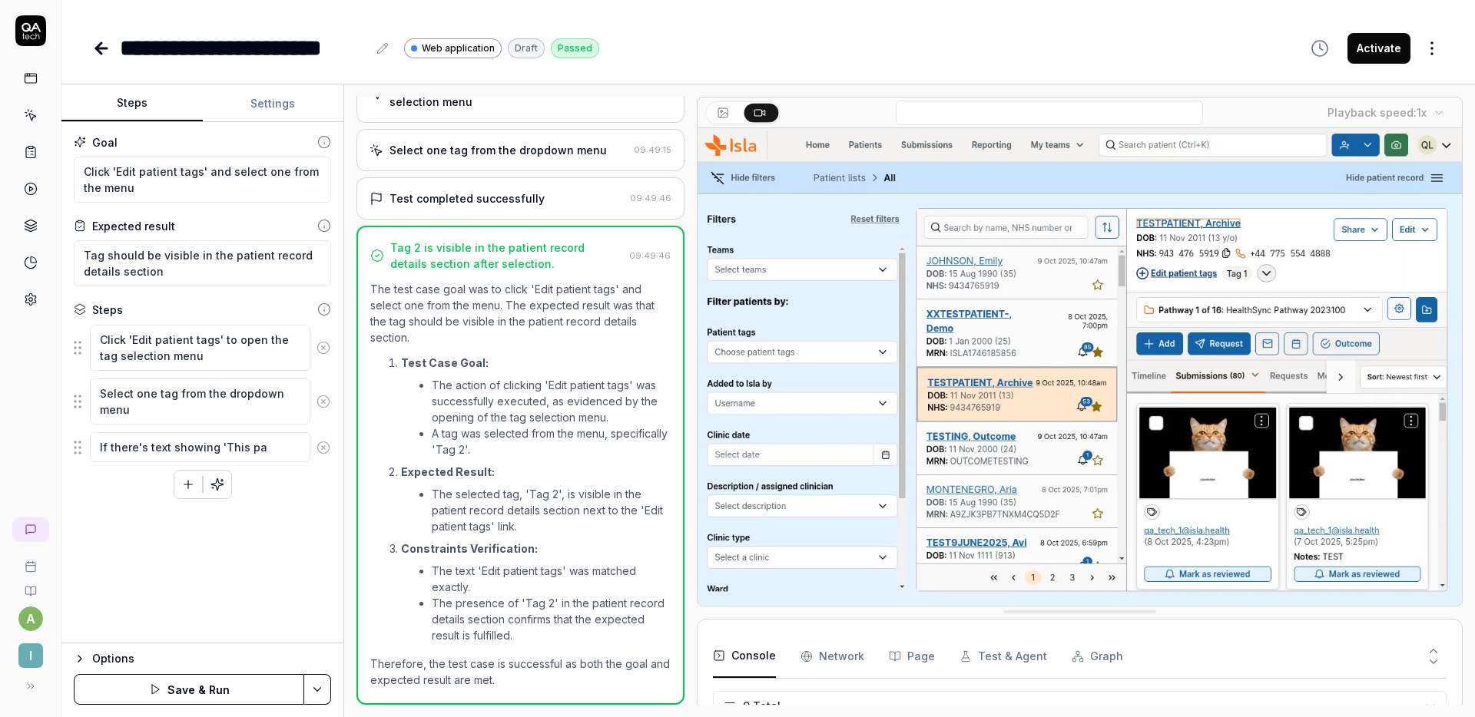
type textarea "*"
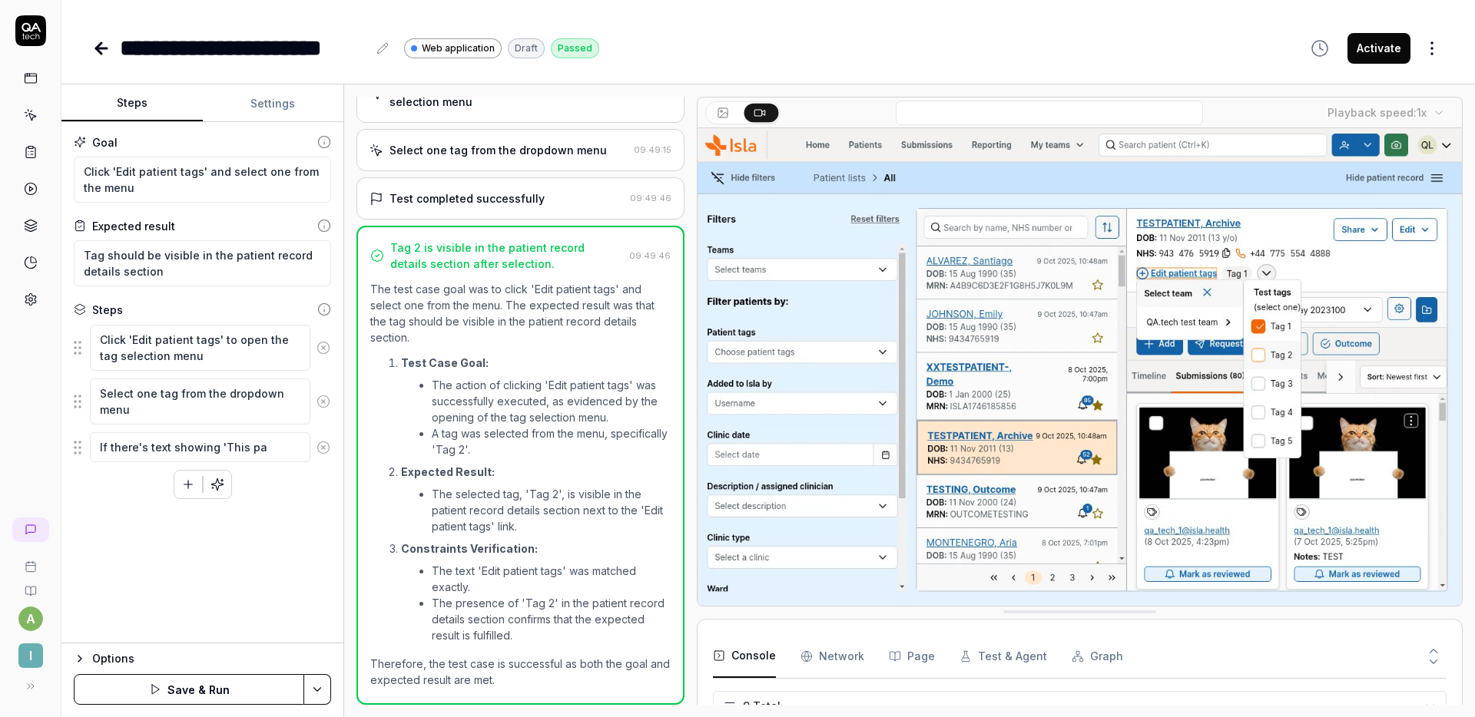
type textarea "If there's text showing 'This pat"
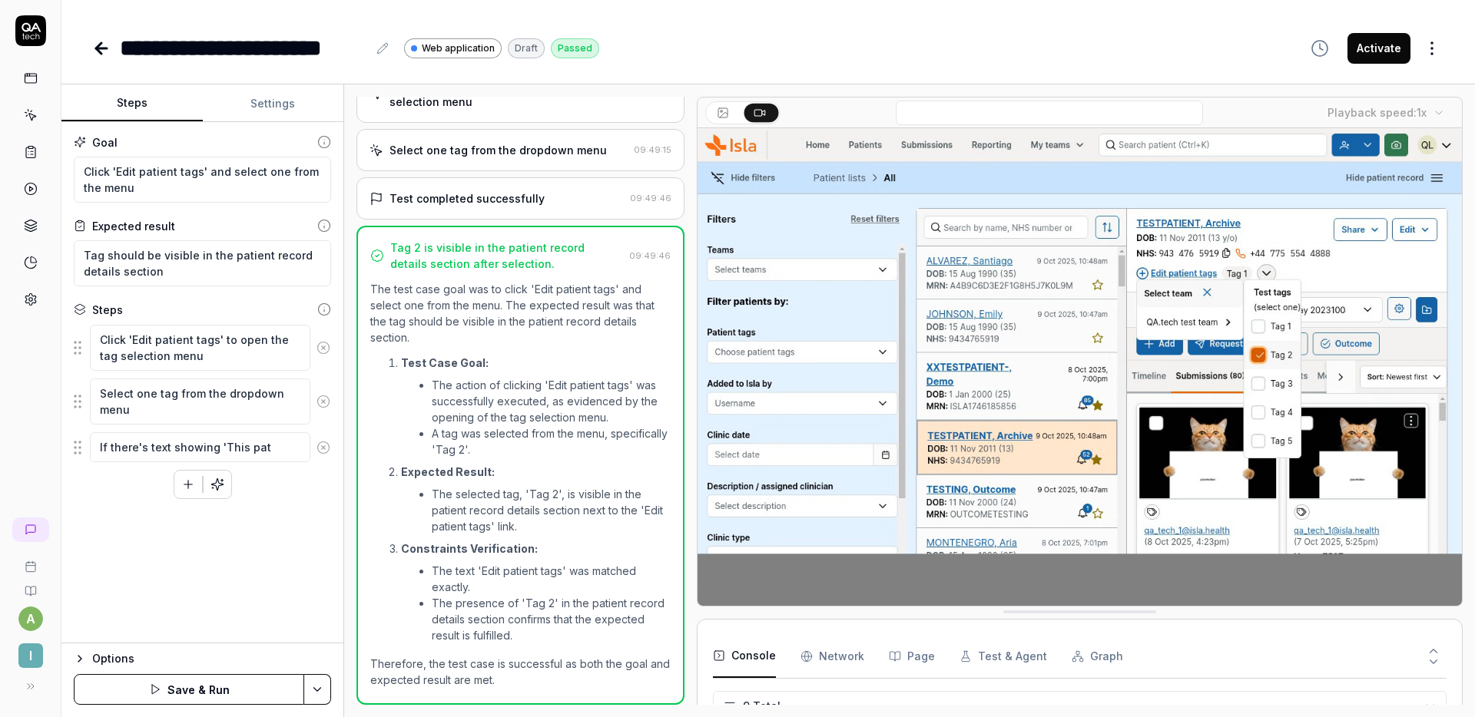
type textarea "*"
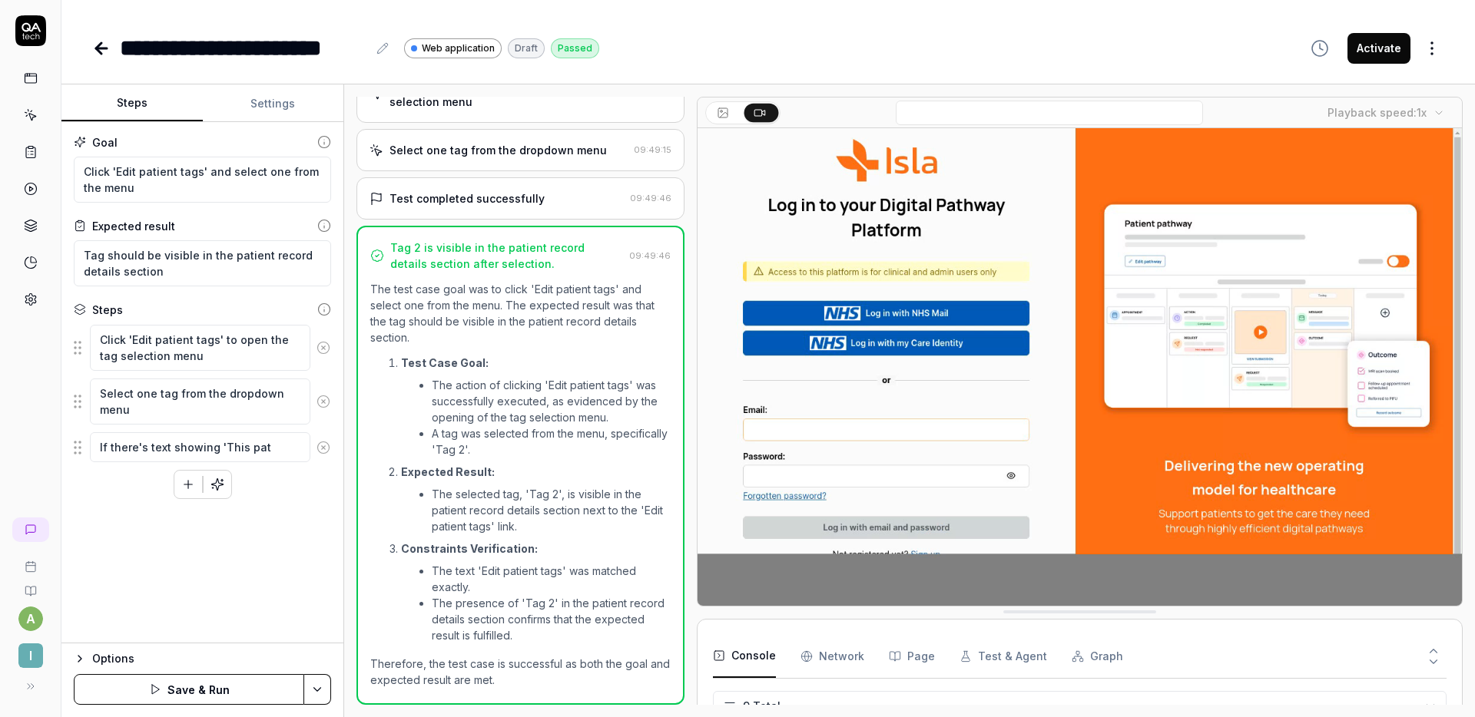
type textarea "If there's text showing 'This pati"
type textarea "*"
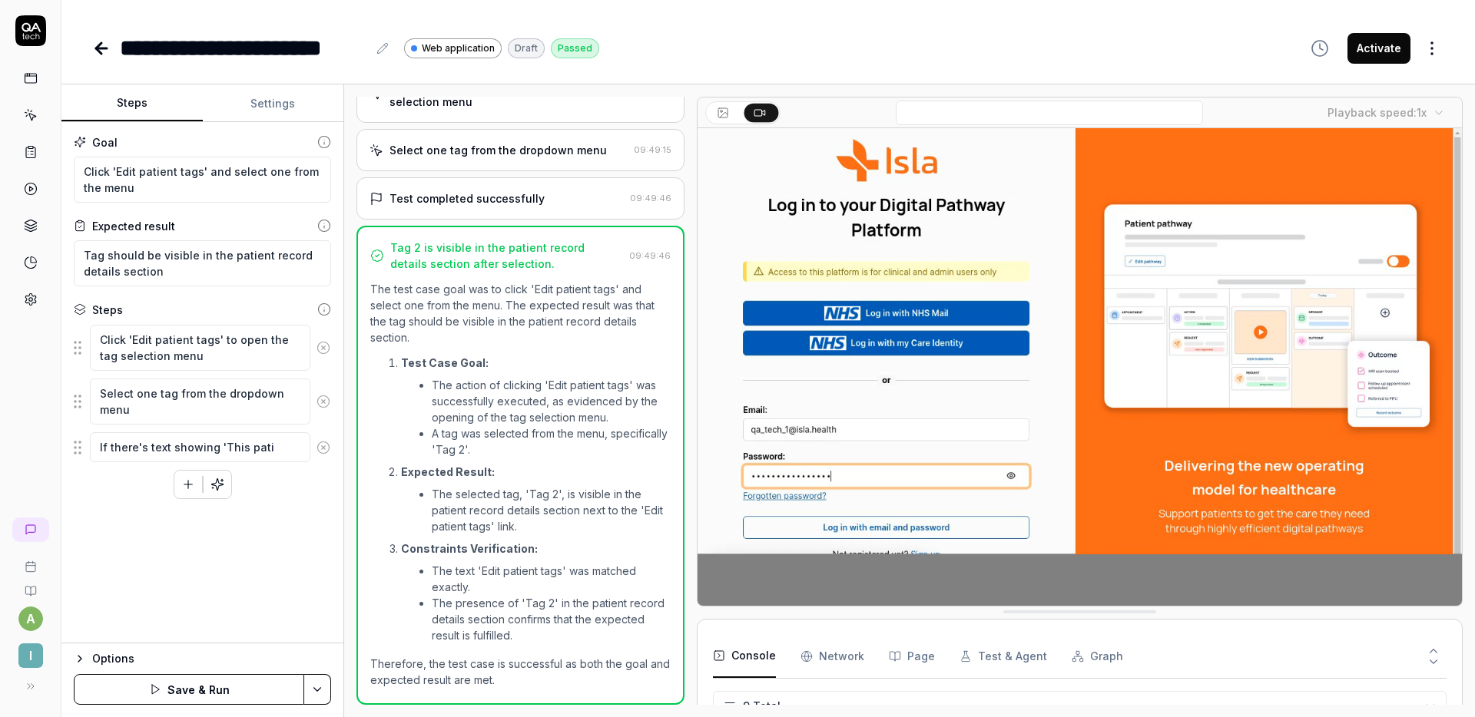
type textarea "If there's text showing 'This patie"
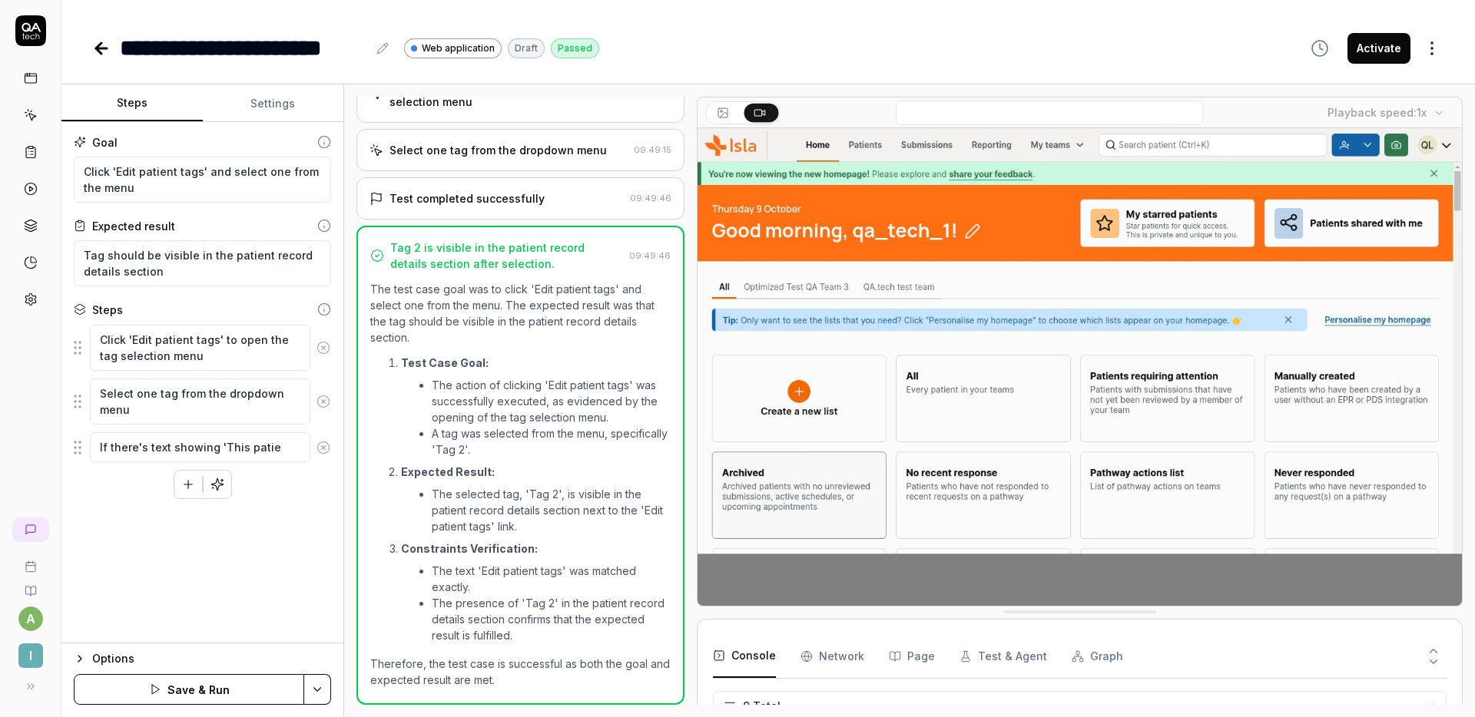
type textarea "*"
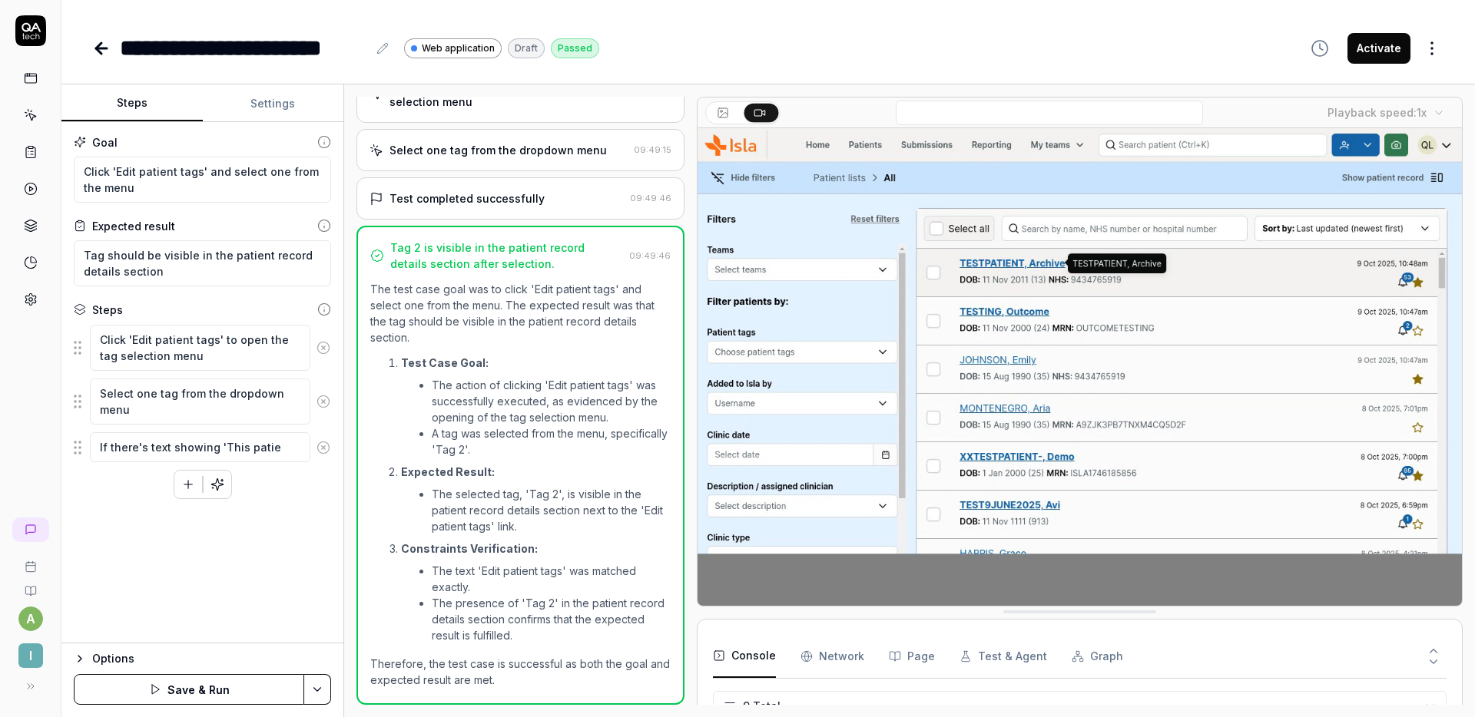
type textarea "If there's text showing 'This patien"
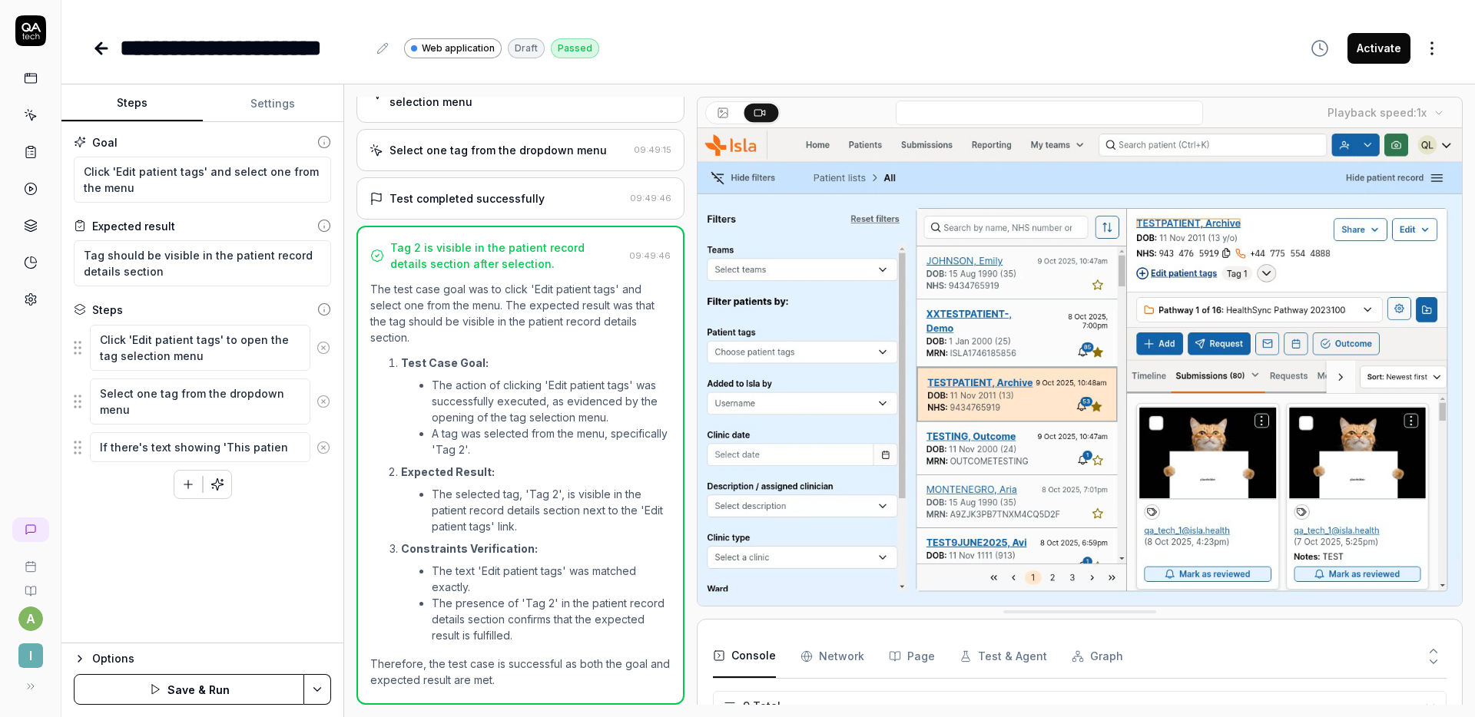
type textarea "*"
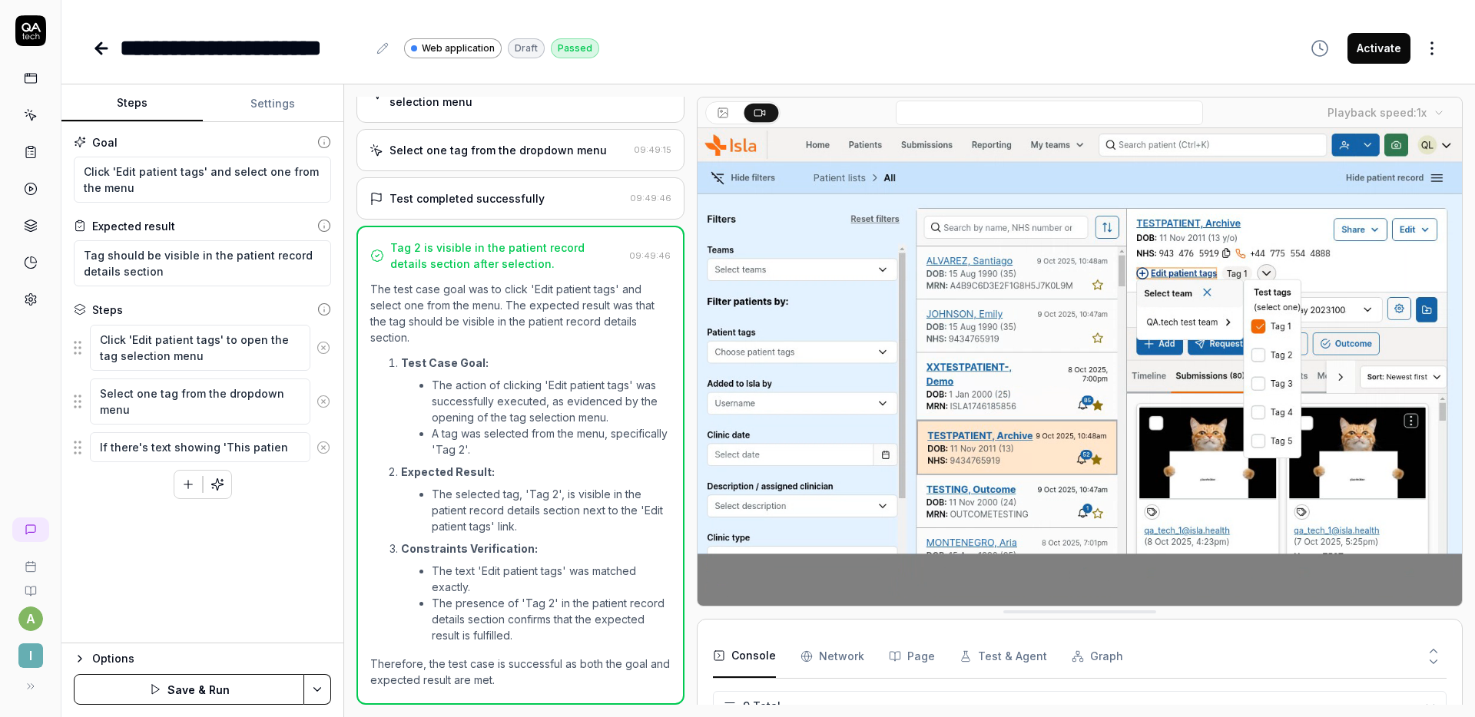
type textarea "If there's text showing 'This patient"
type textarea "*"
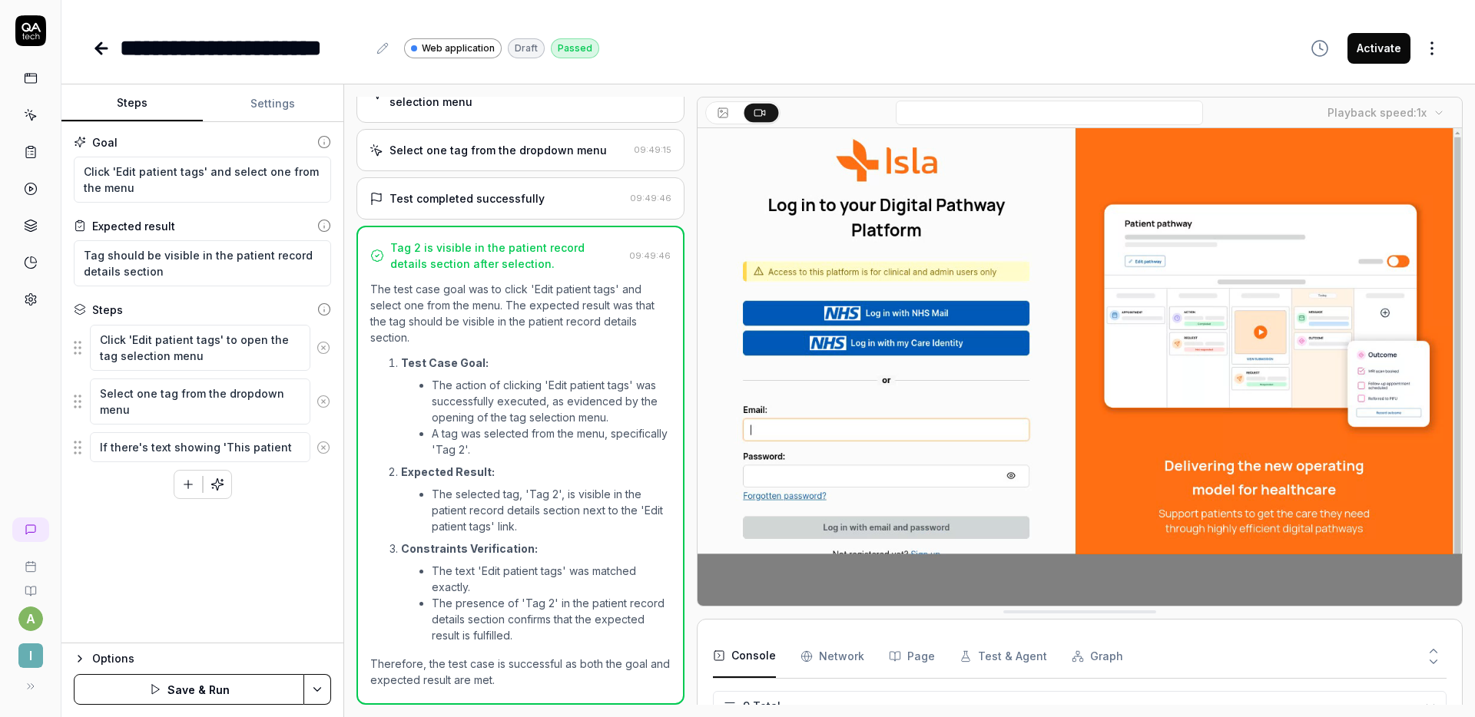
type textarea "If there's text showing 'This patient"
type textarea "*"
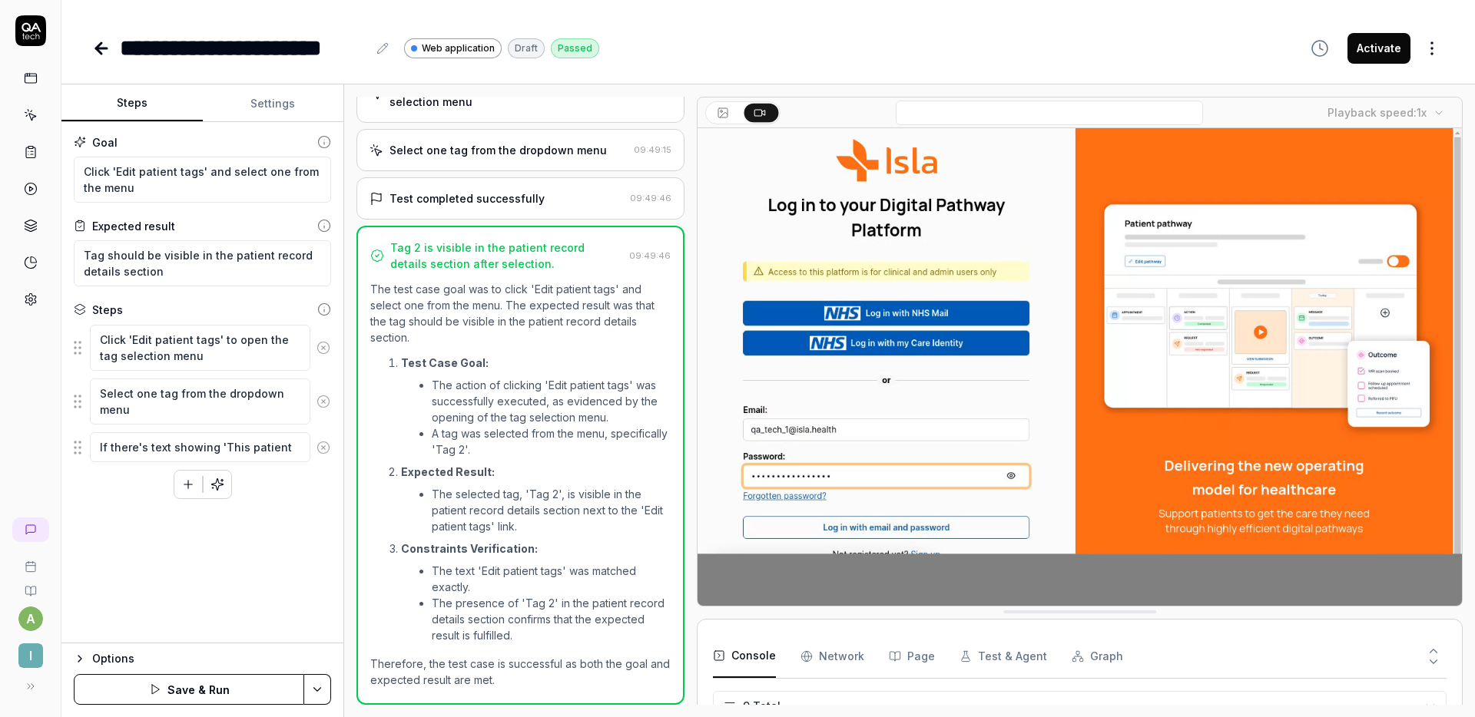
type textarea "If there's text showing 'This patient i"
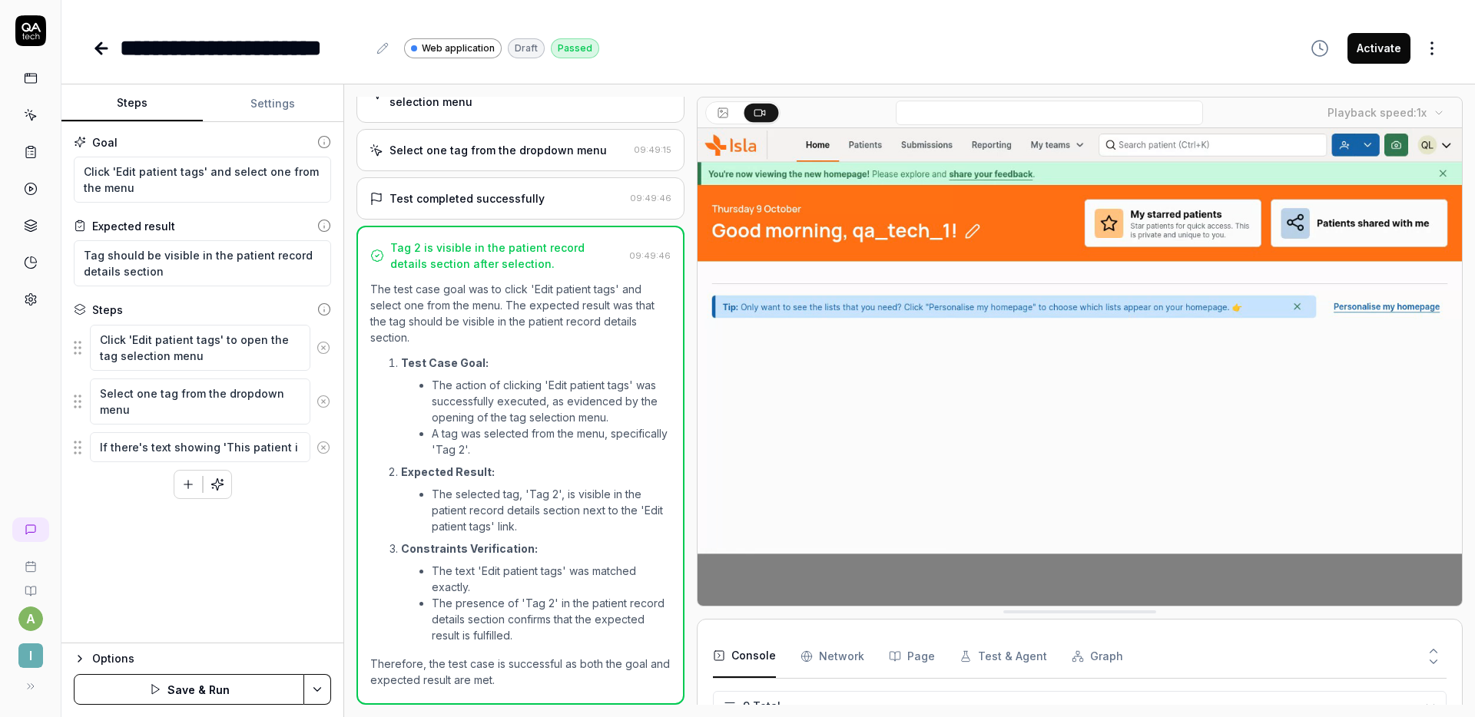
type textarea "*"
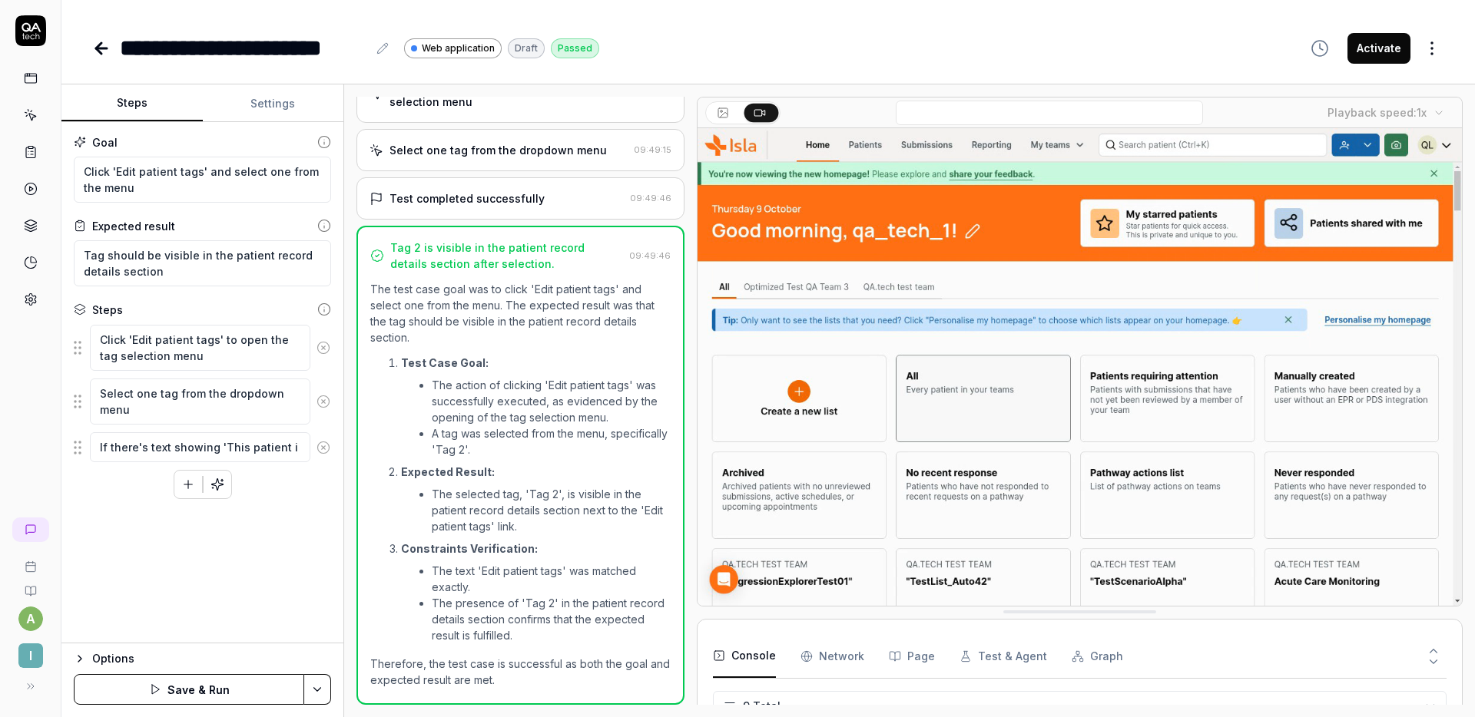
type textarea "If there's text showing 'This patient is"
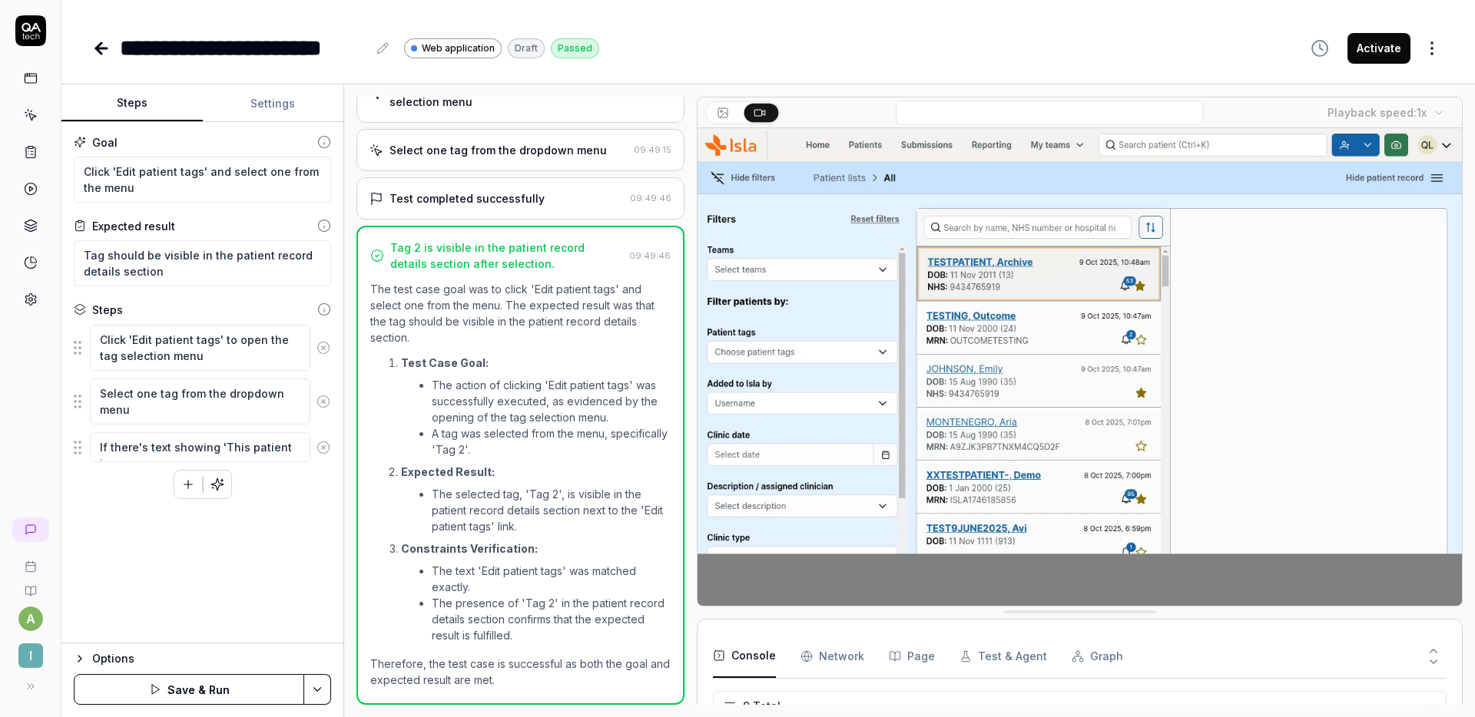
type textarea "*"
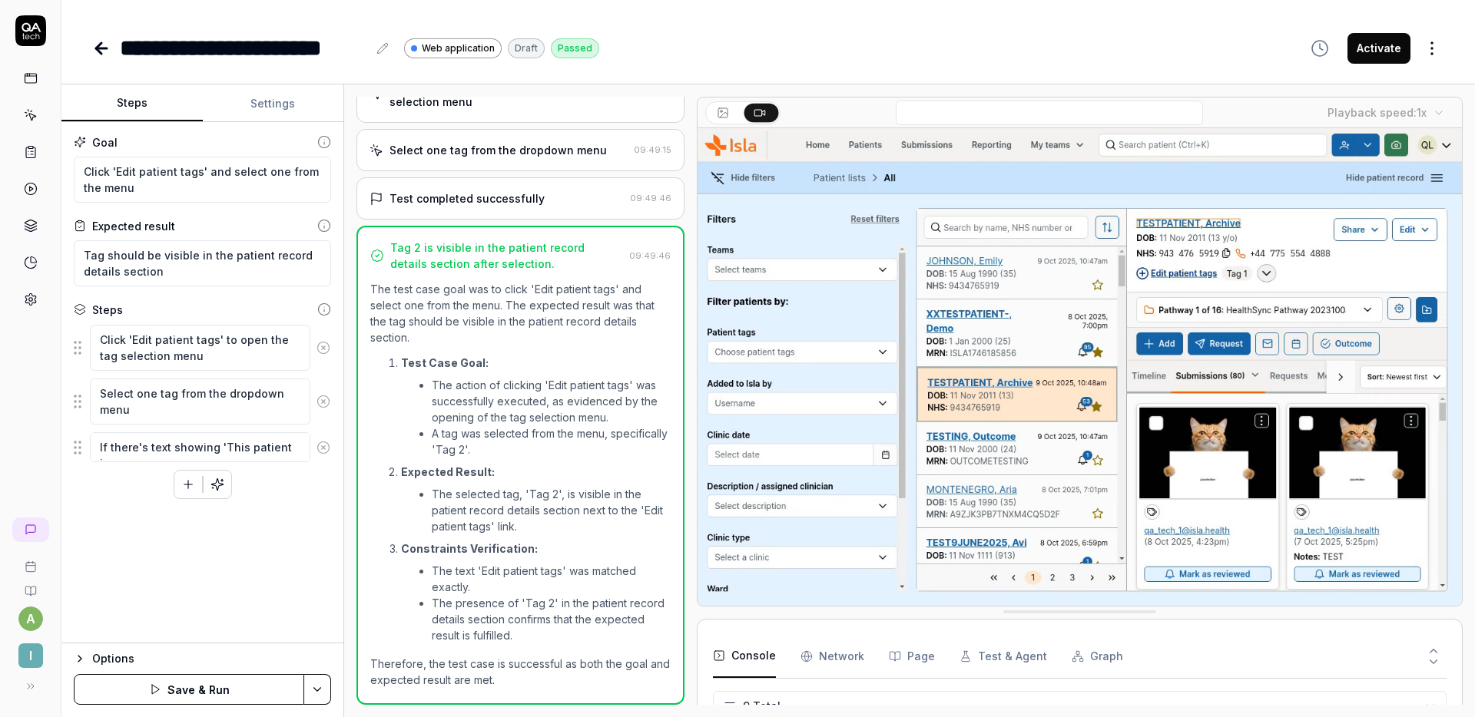
type textarea "If there's text showing 'This patient isn"
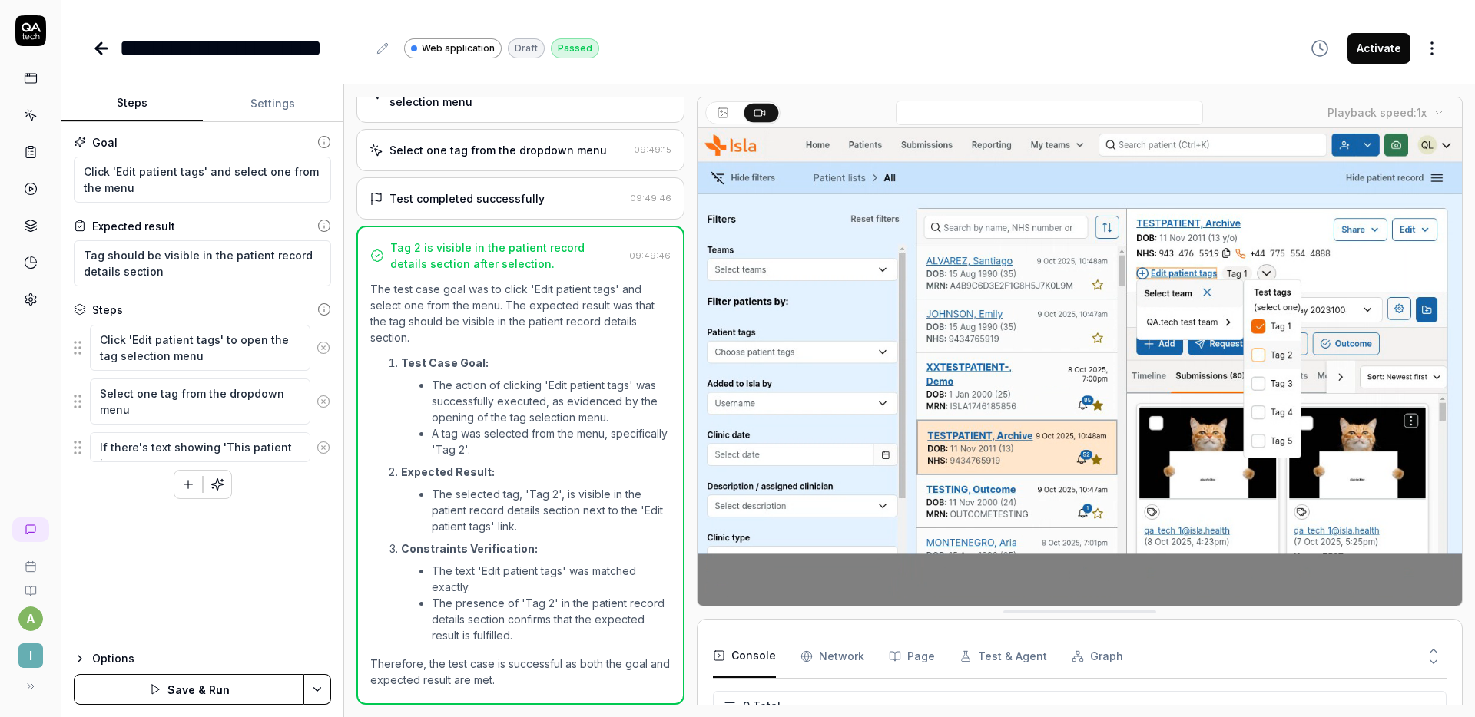
type textarea "*"
type textarea "If there's text showing 'This patient isn'"
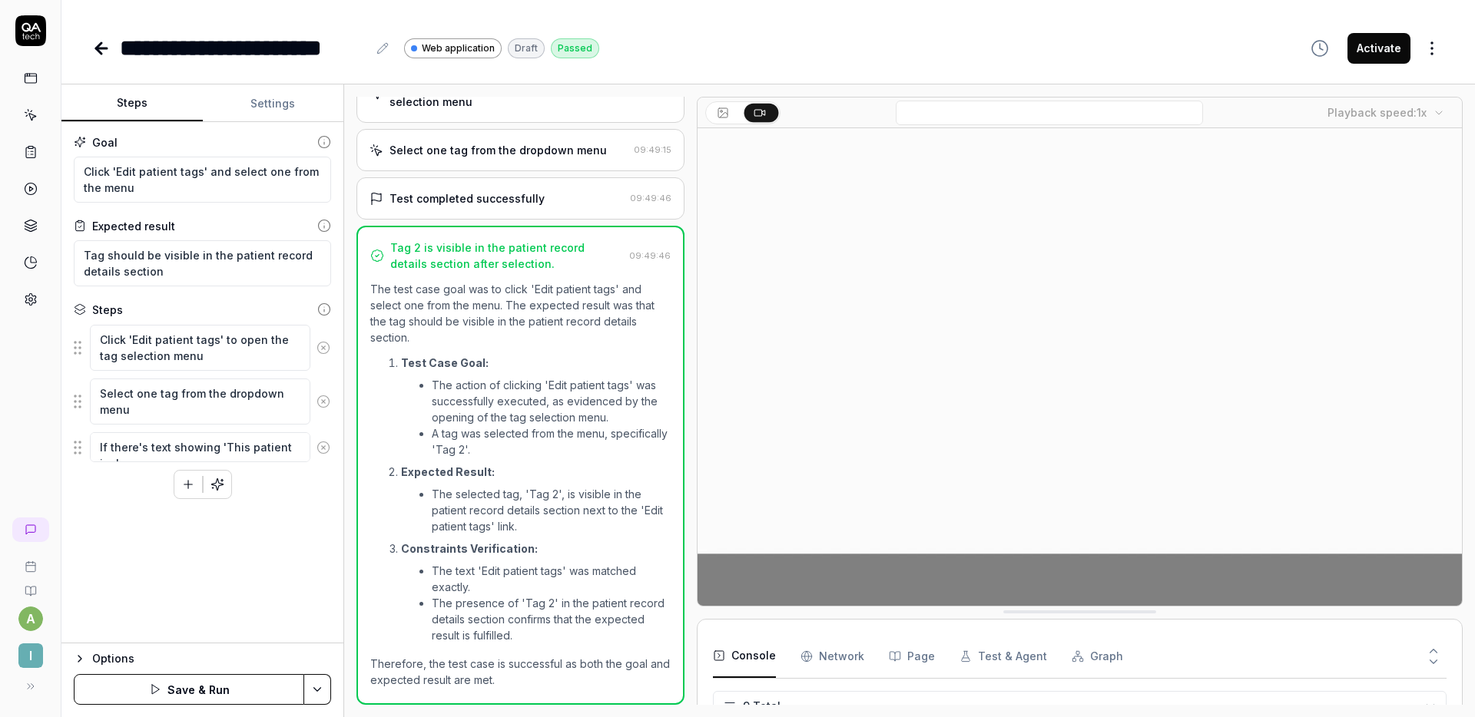
type textarea "*"
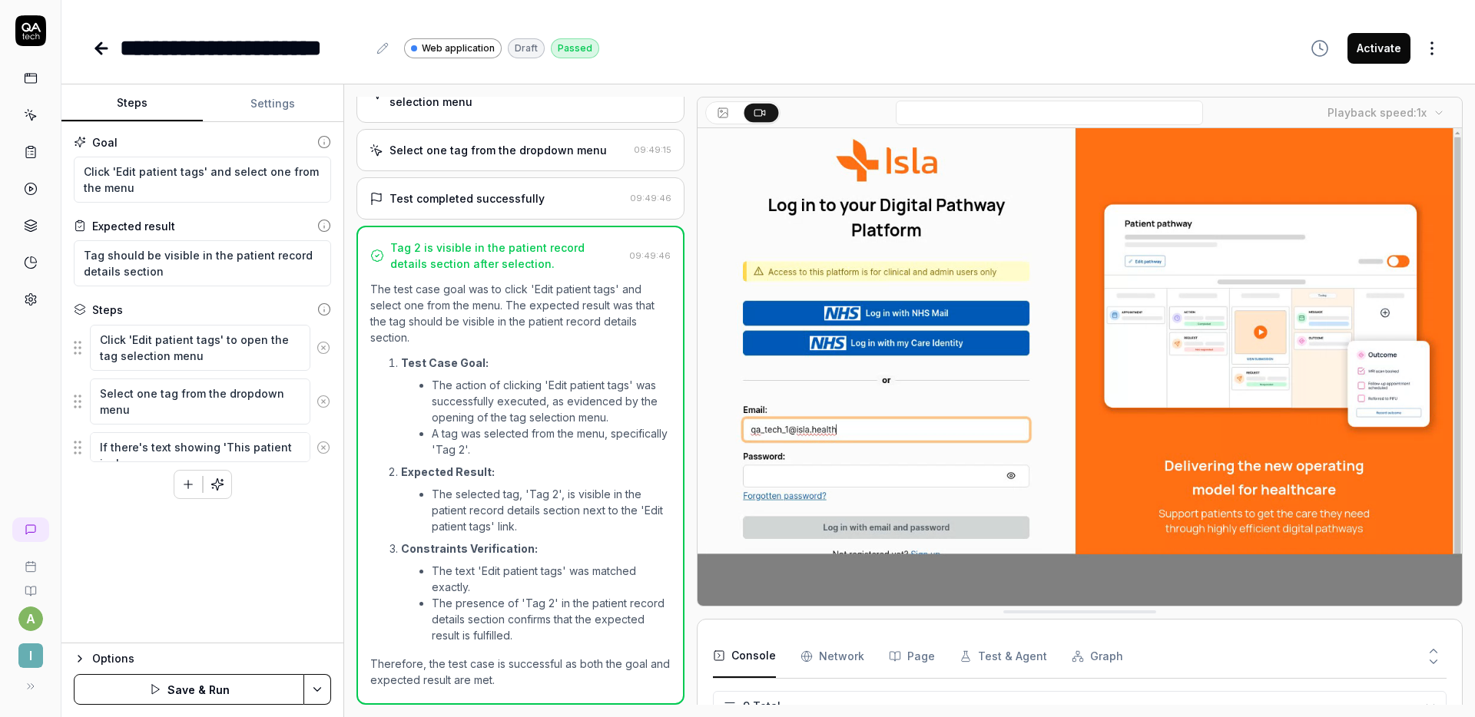
type textarea "If there's text showing 'This patient isn't"
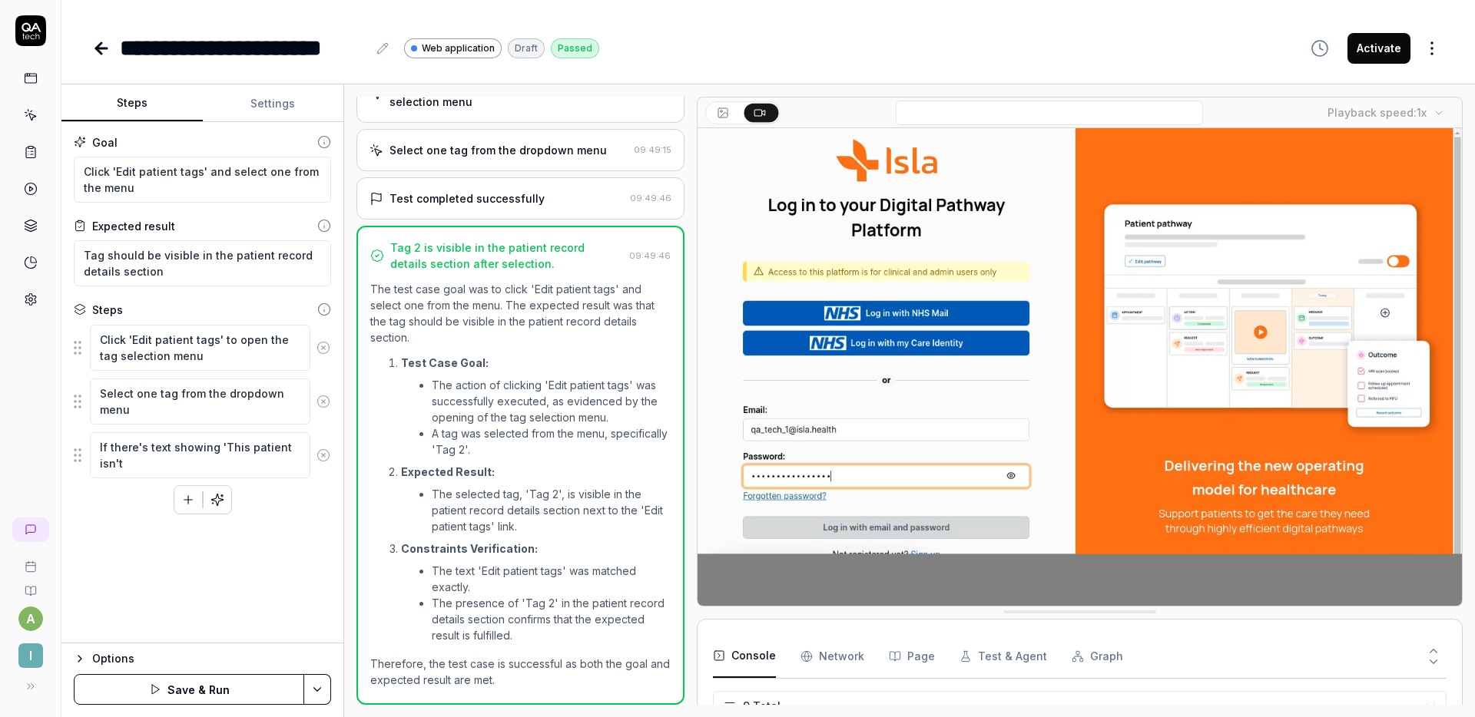
type textarea "*"
type textarea "If there's text showing 'This patient isn't"
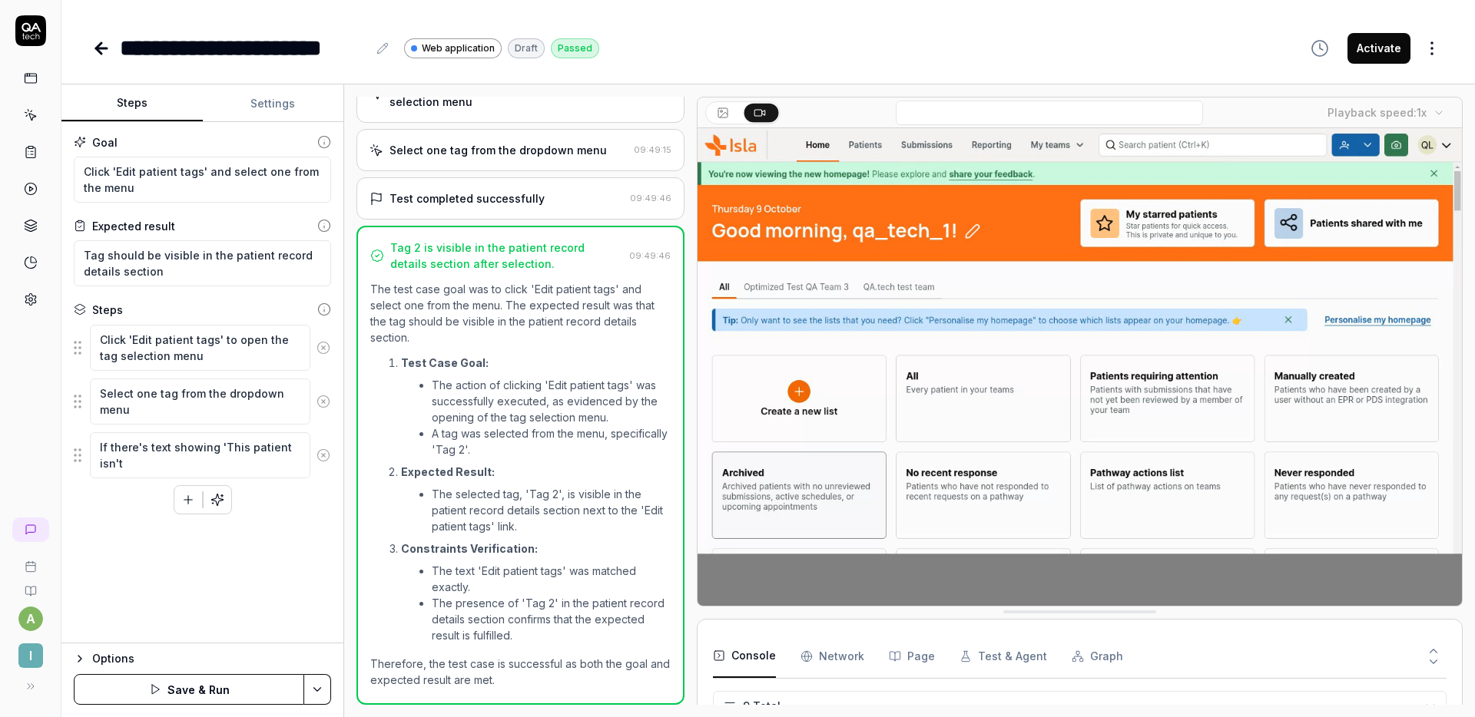
type textarea "*"
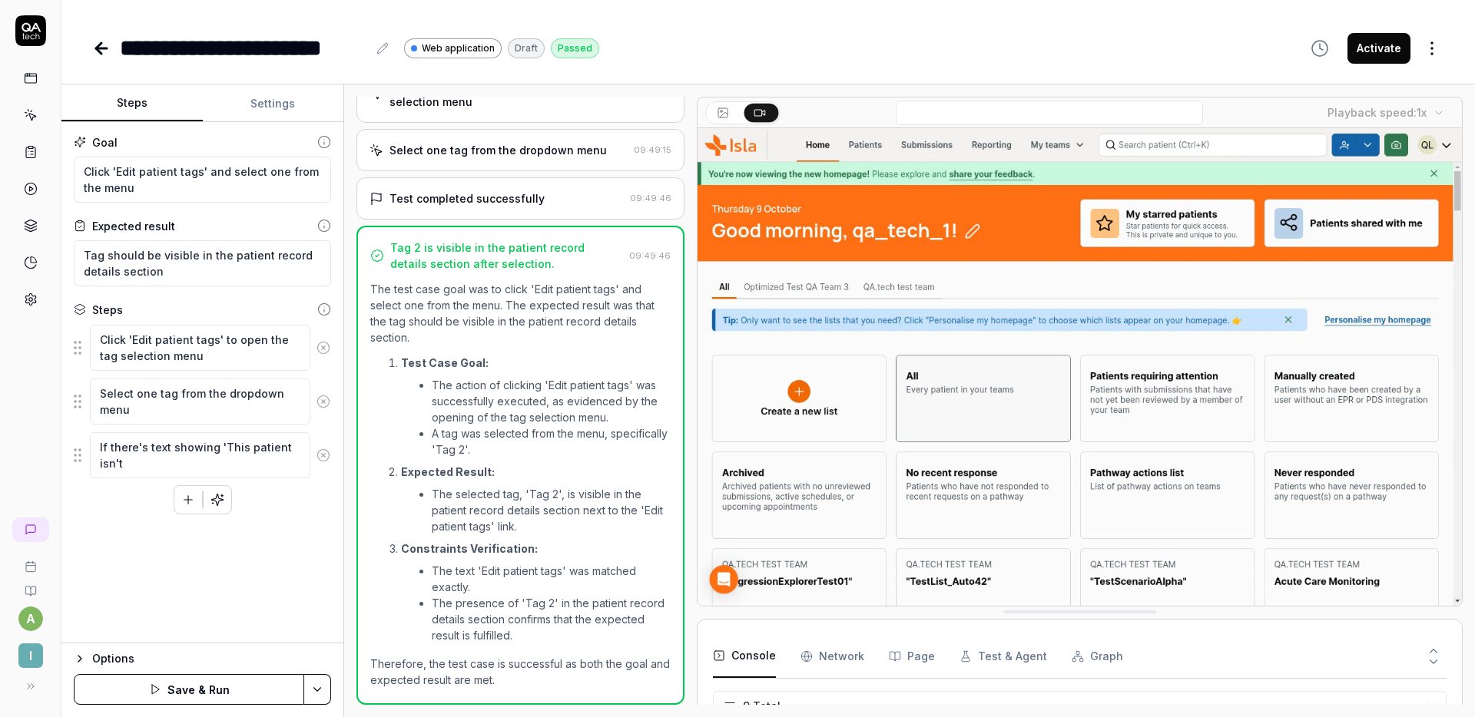
type textarea "If there's text showing 'This patient isn't n"
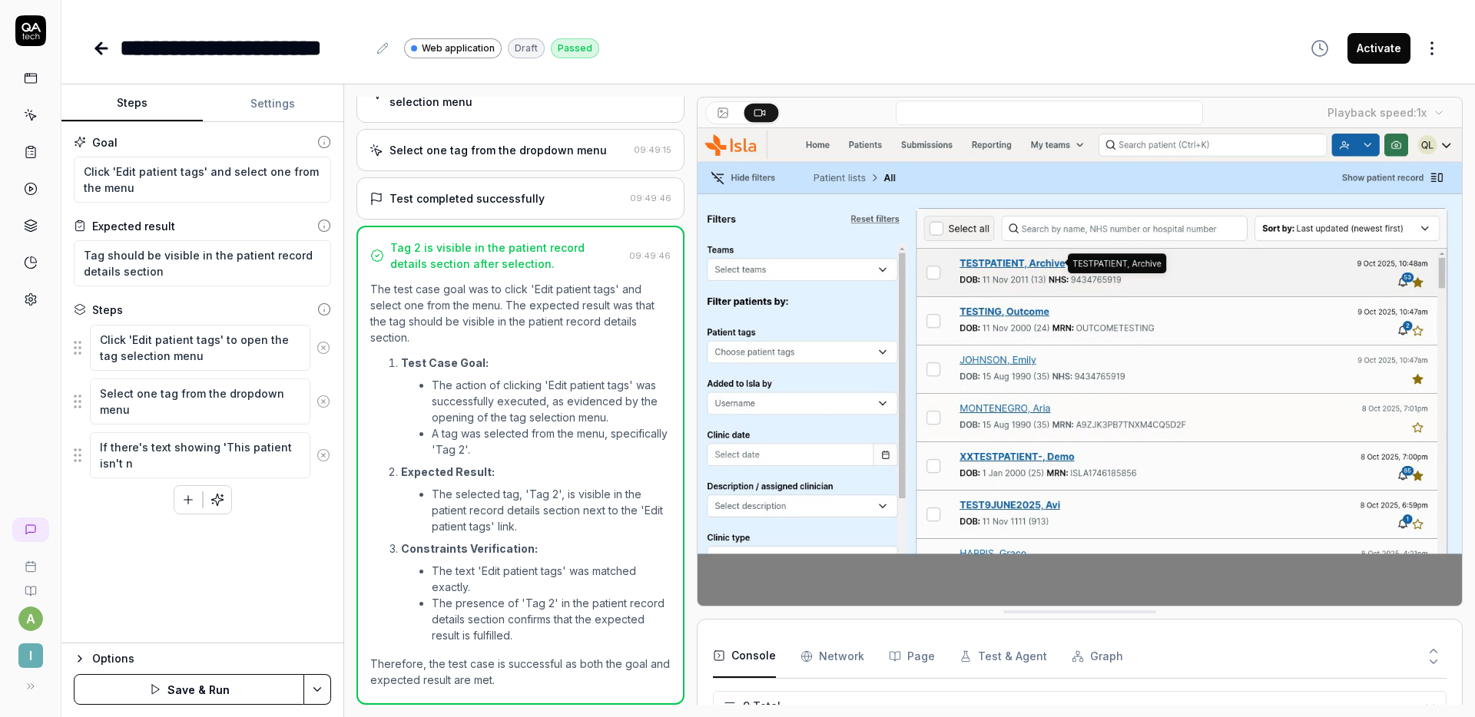
type textarea "*"
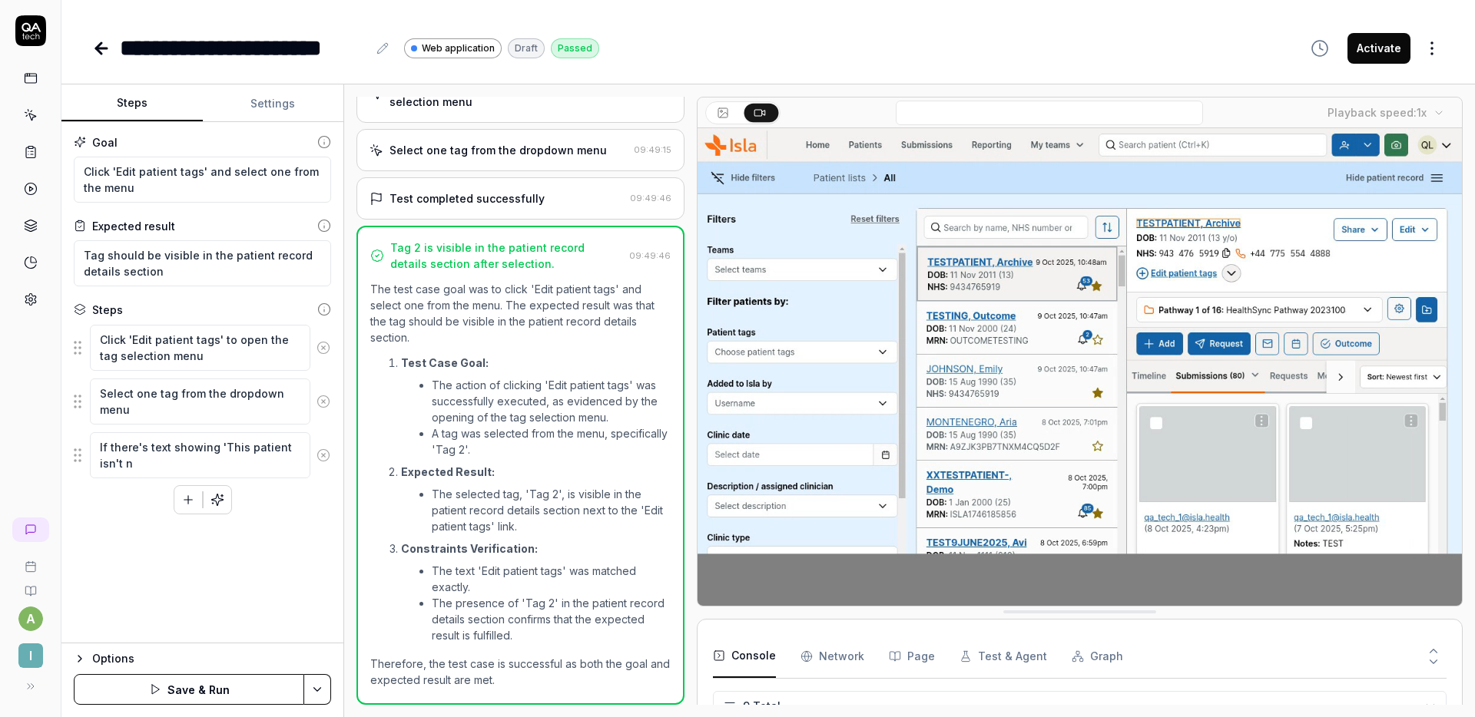
type textarea "If there's text showing 'This patient isn't no"
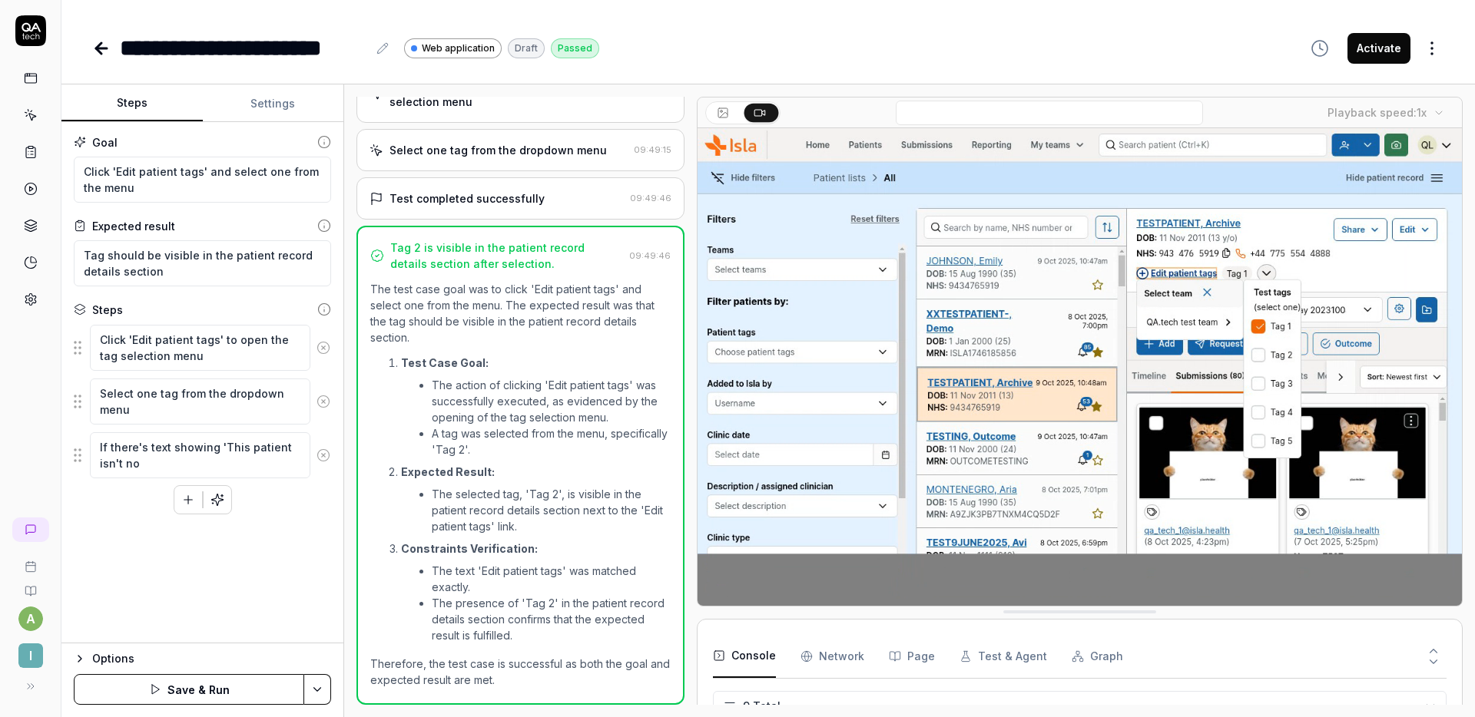
type textarea "*"
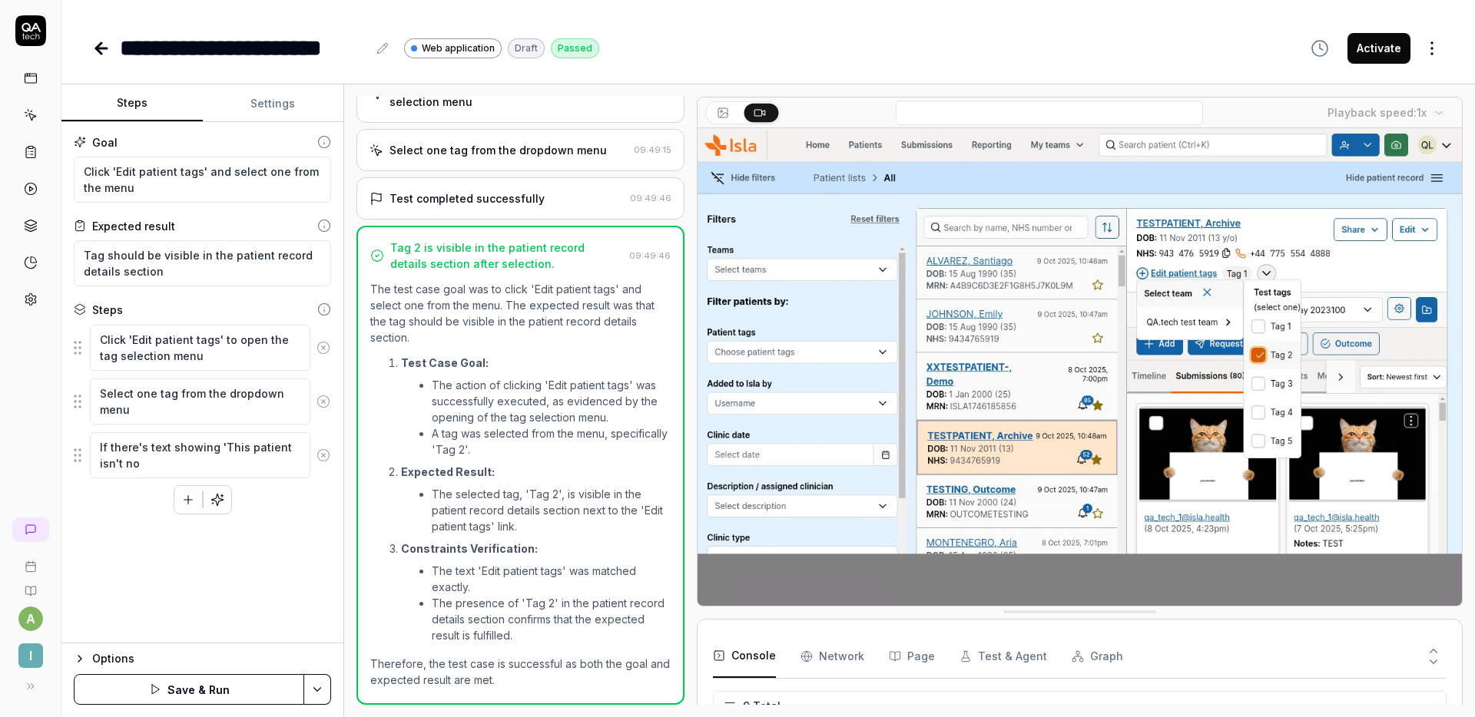
type textarea "If there's text showing 'This patient isn't not"
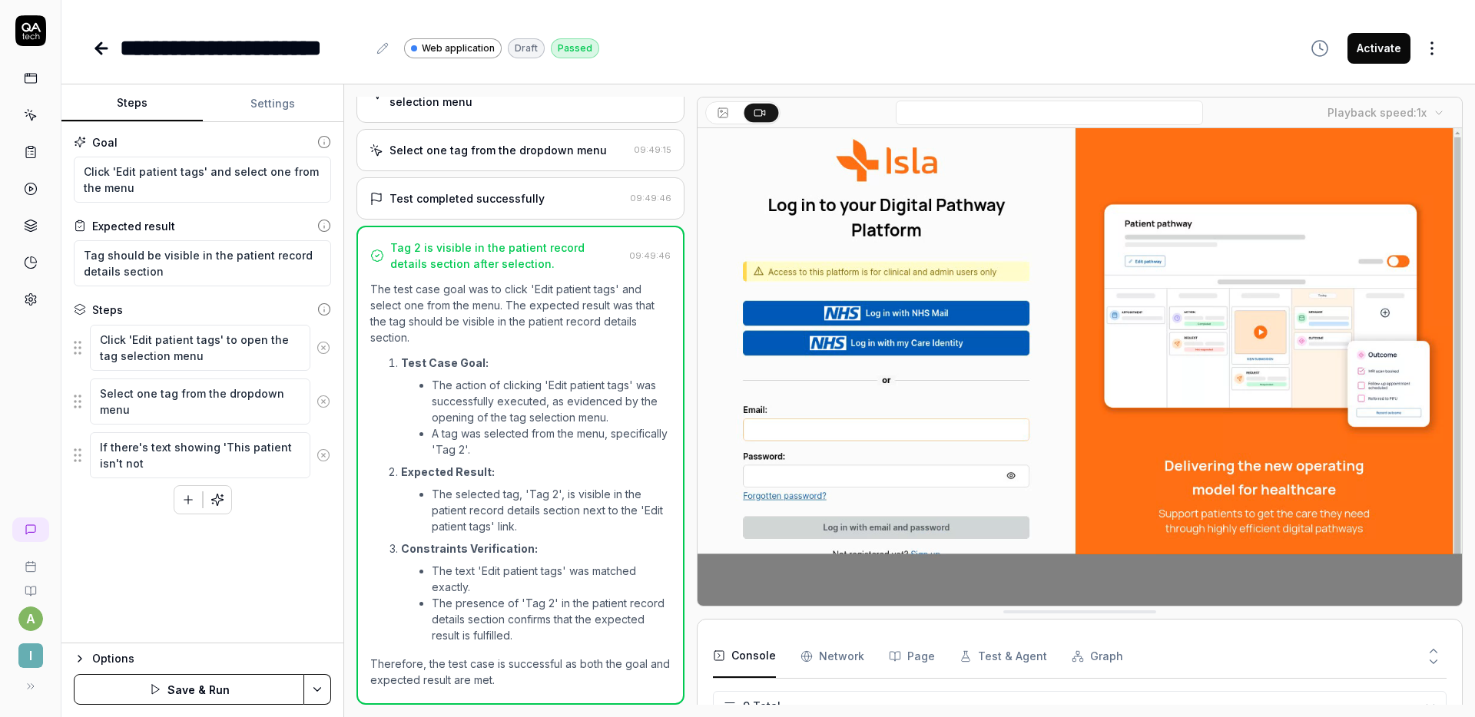
type textarea "*"
type textarea "If there's text showing 'This patient isn't not"
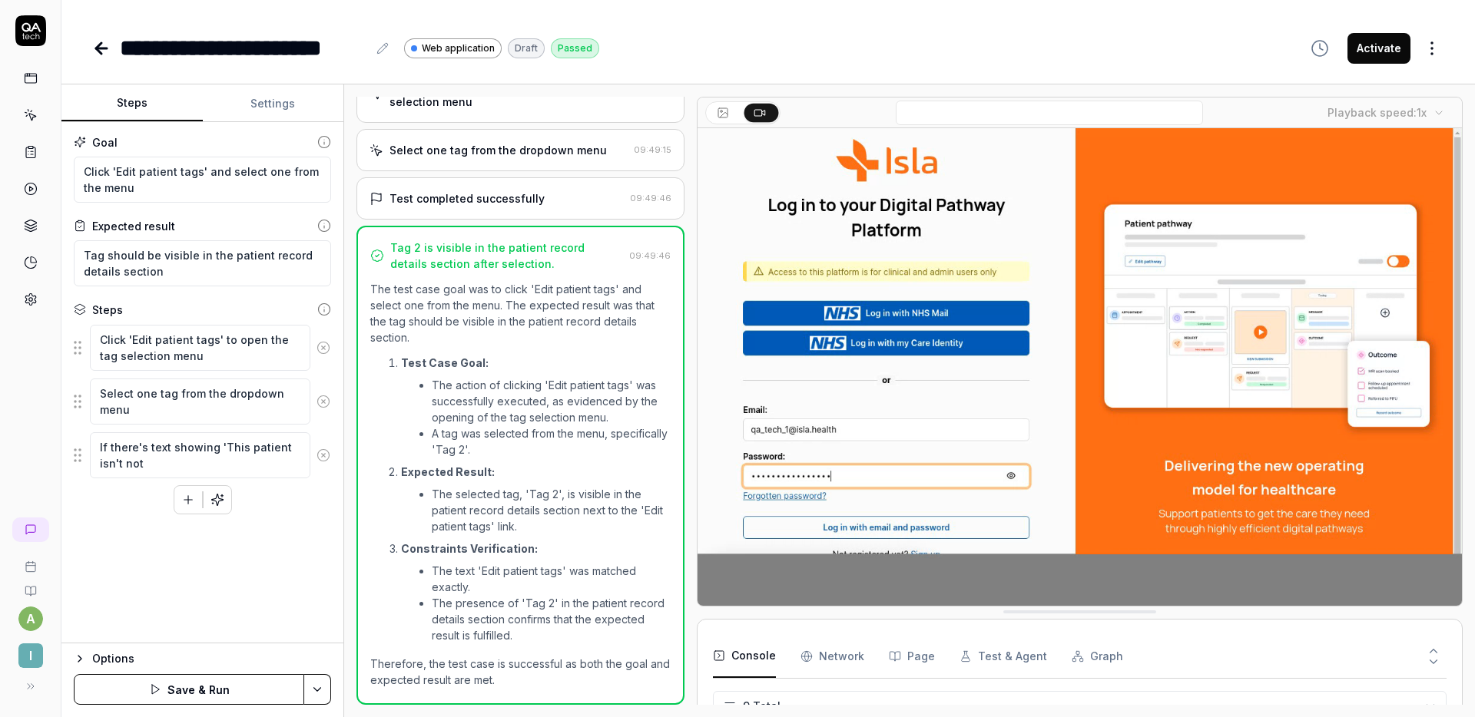
type textarea "*"
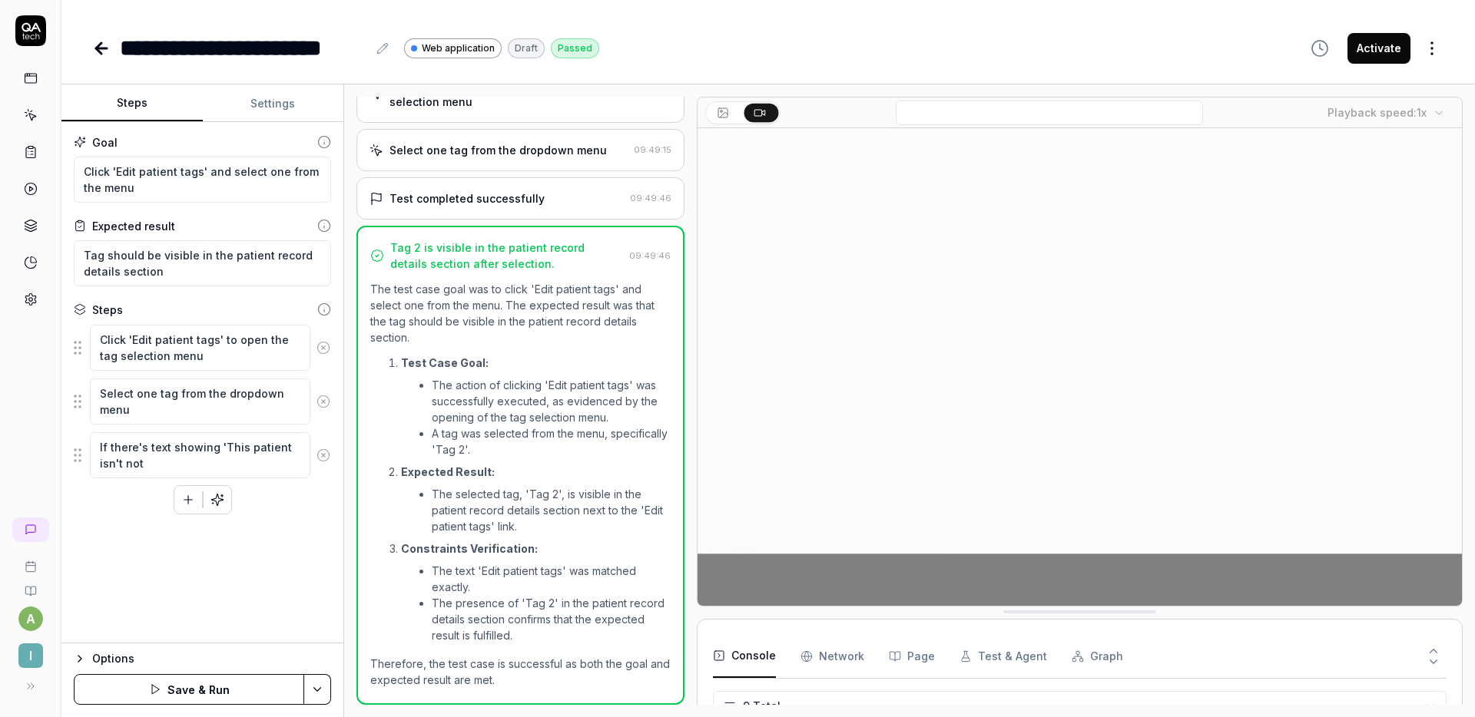
type textarea "If there's text showing 'This patient isn't not"
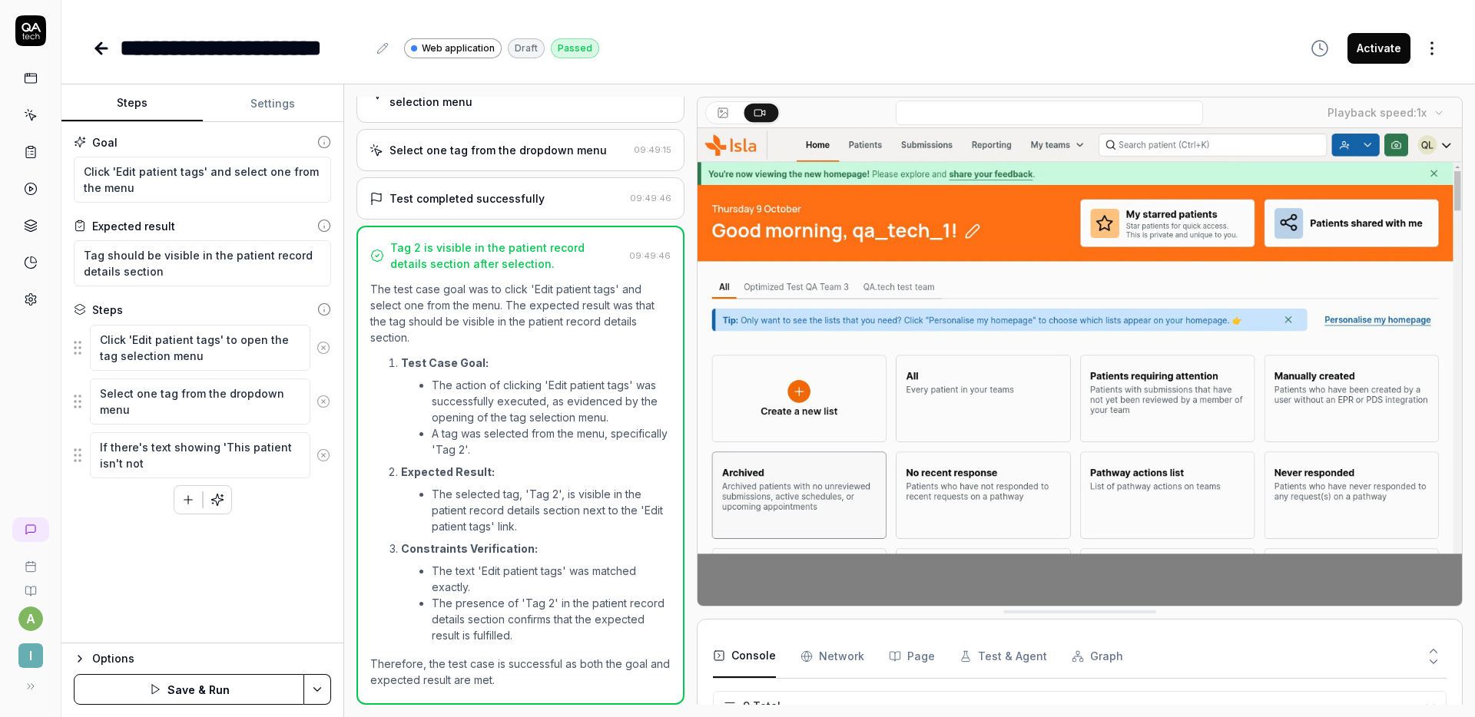
type textarea "*"
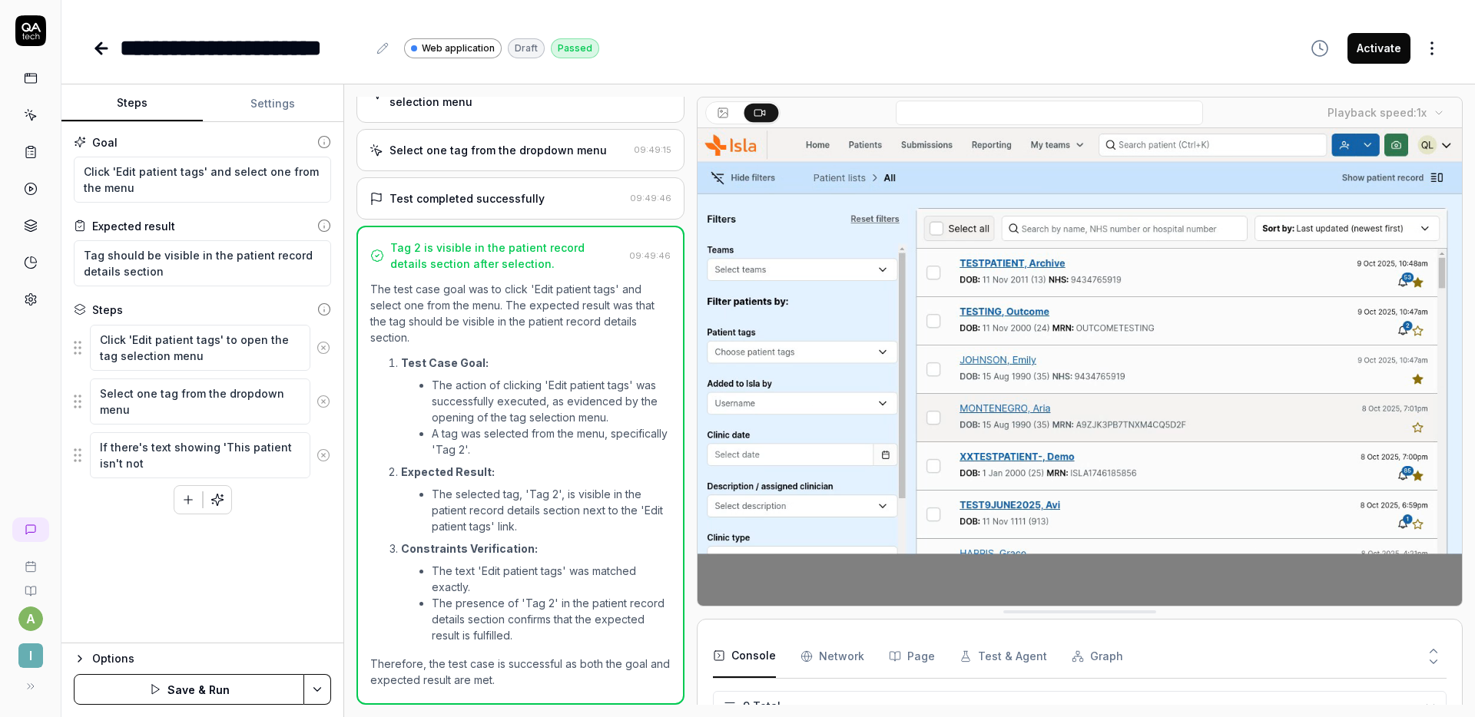
type textarea "If there's text showing 'This patient isn't no"
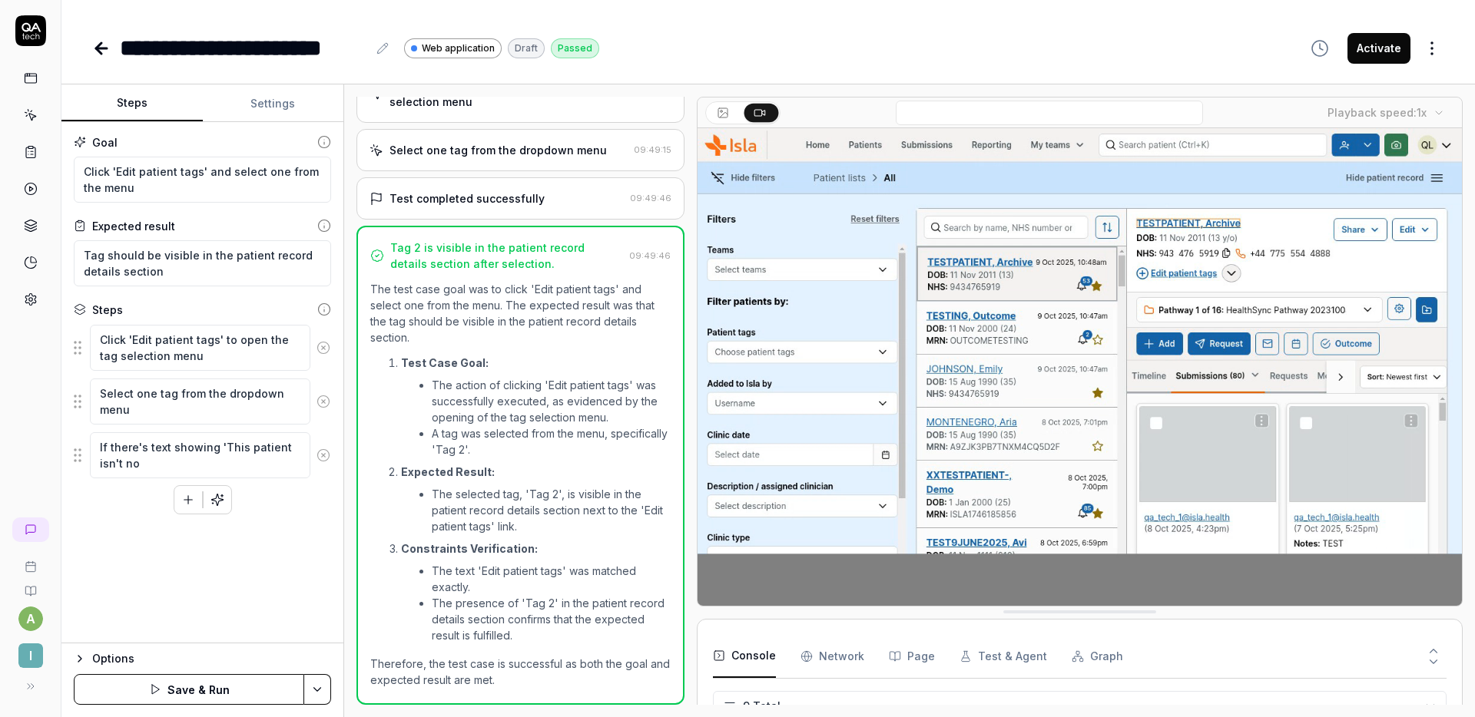
type textarea "*"
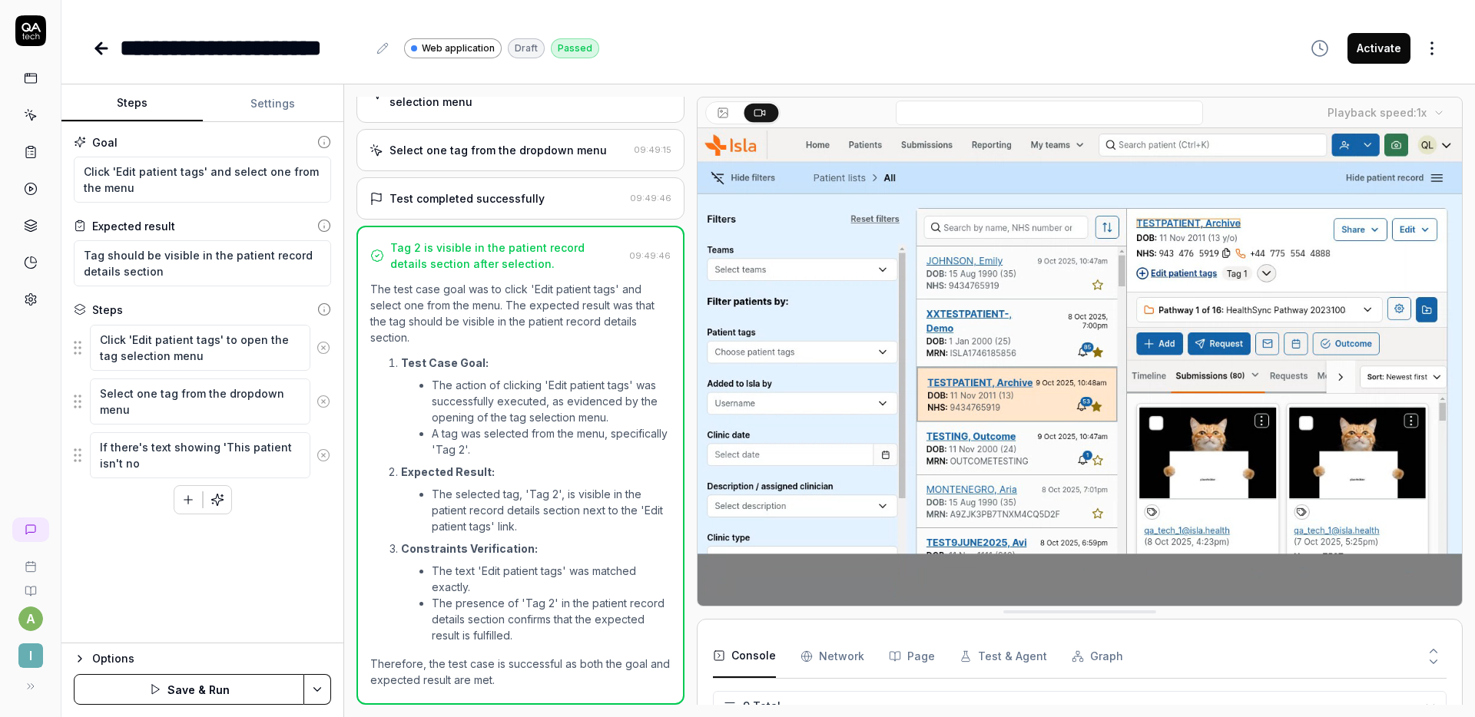
type textarea "If there's text showing 'This patient isn't n"
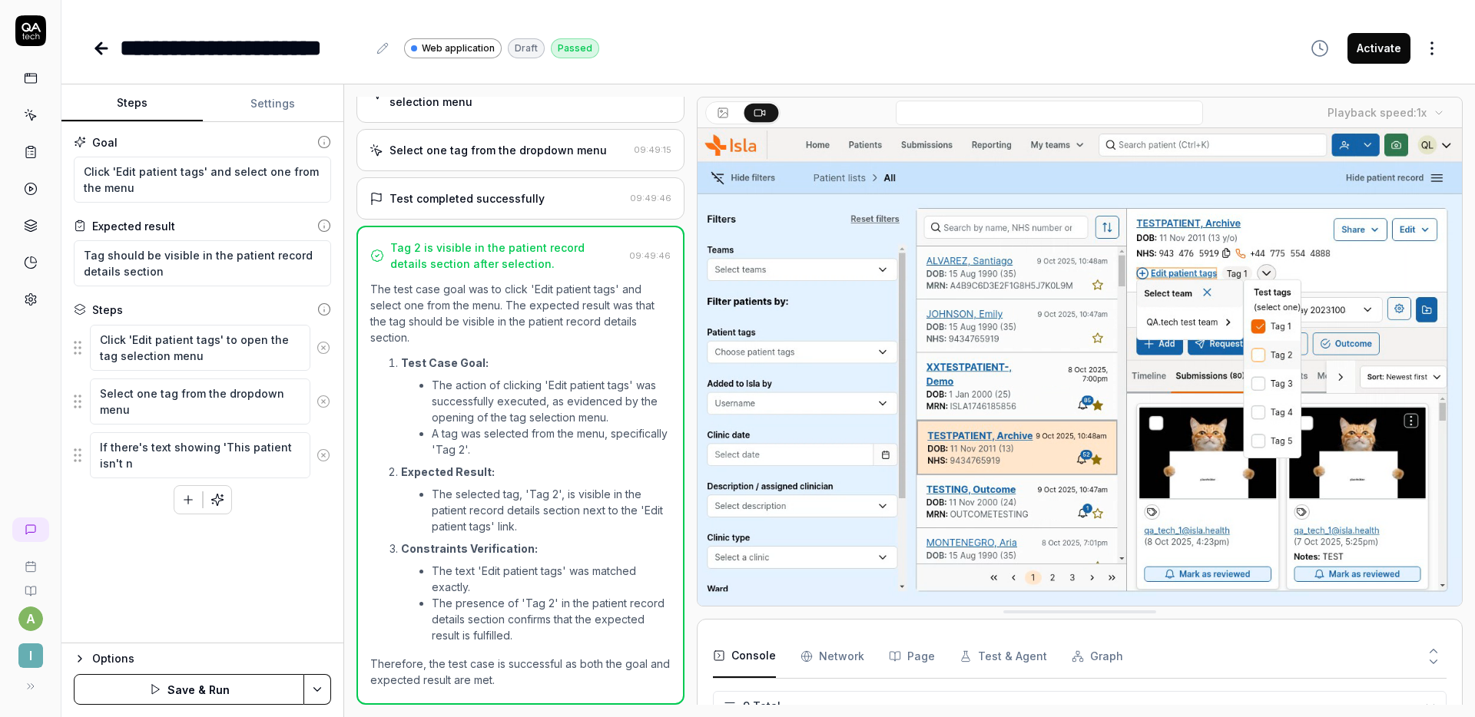
type textarea "*"
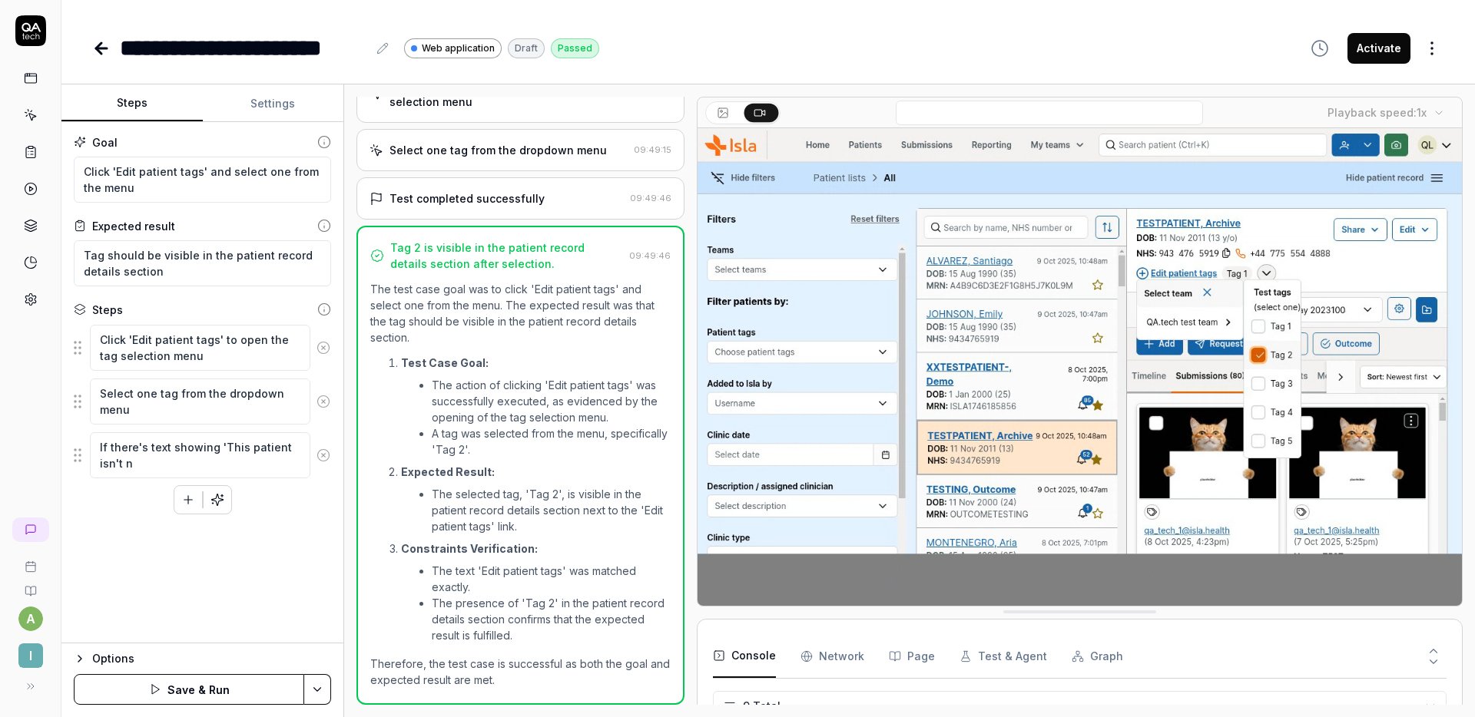
type textarea "If there's text showing 'This patient isn't"
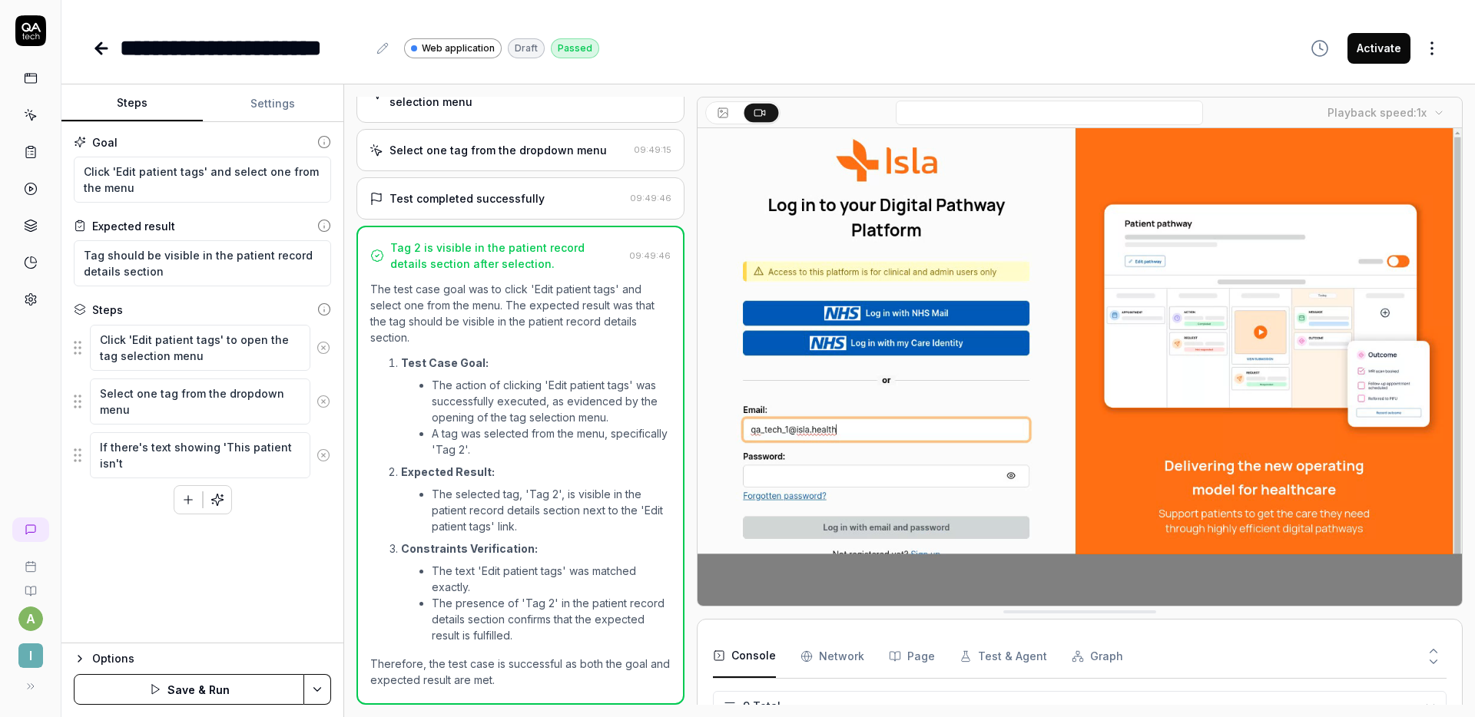
type textarea "*"
type textarea "If there's text showing 'This patient isn't o"
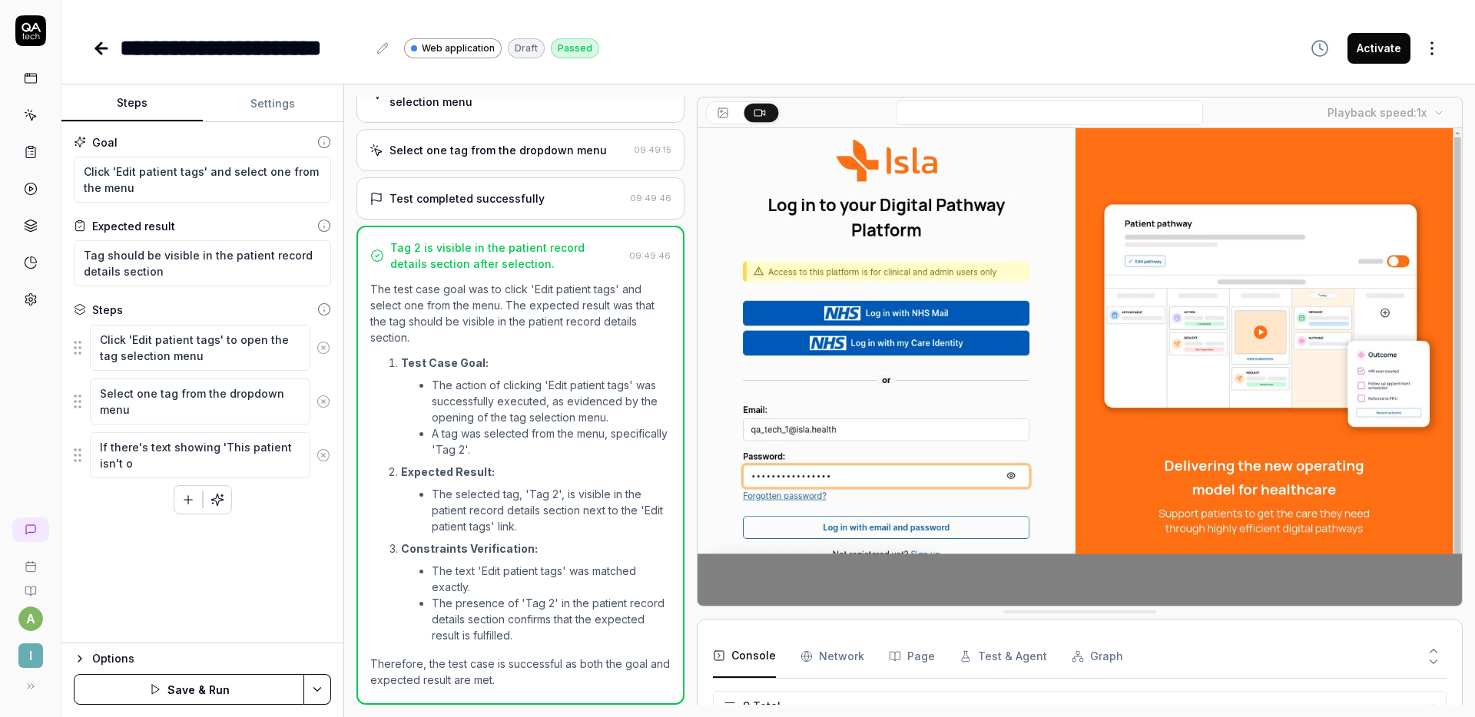
type textarea "*"
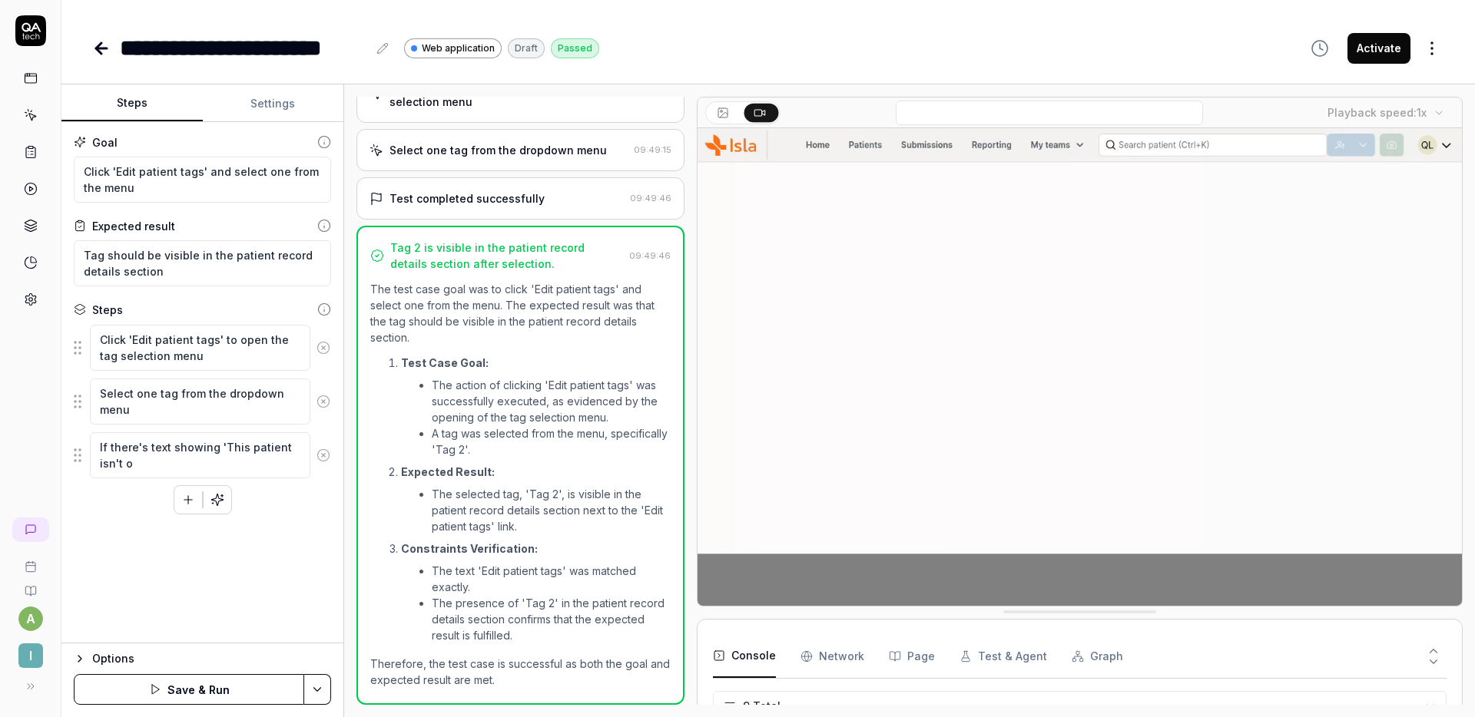
type textarea "If there's text showing 'This patient isn't on"
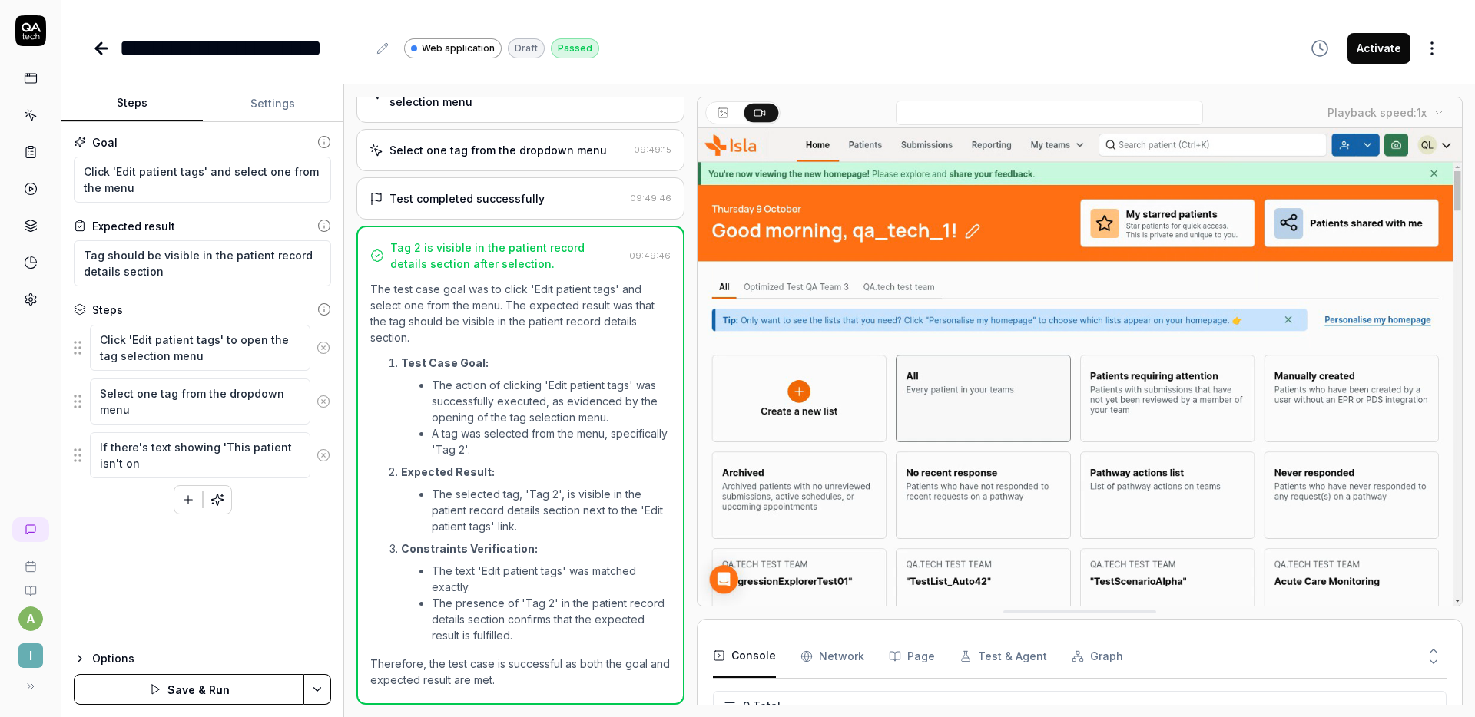
type textarea "*"
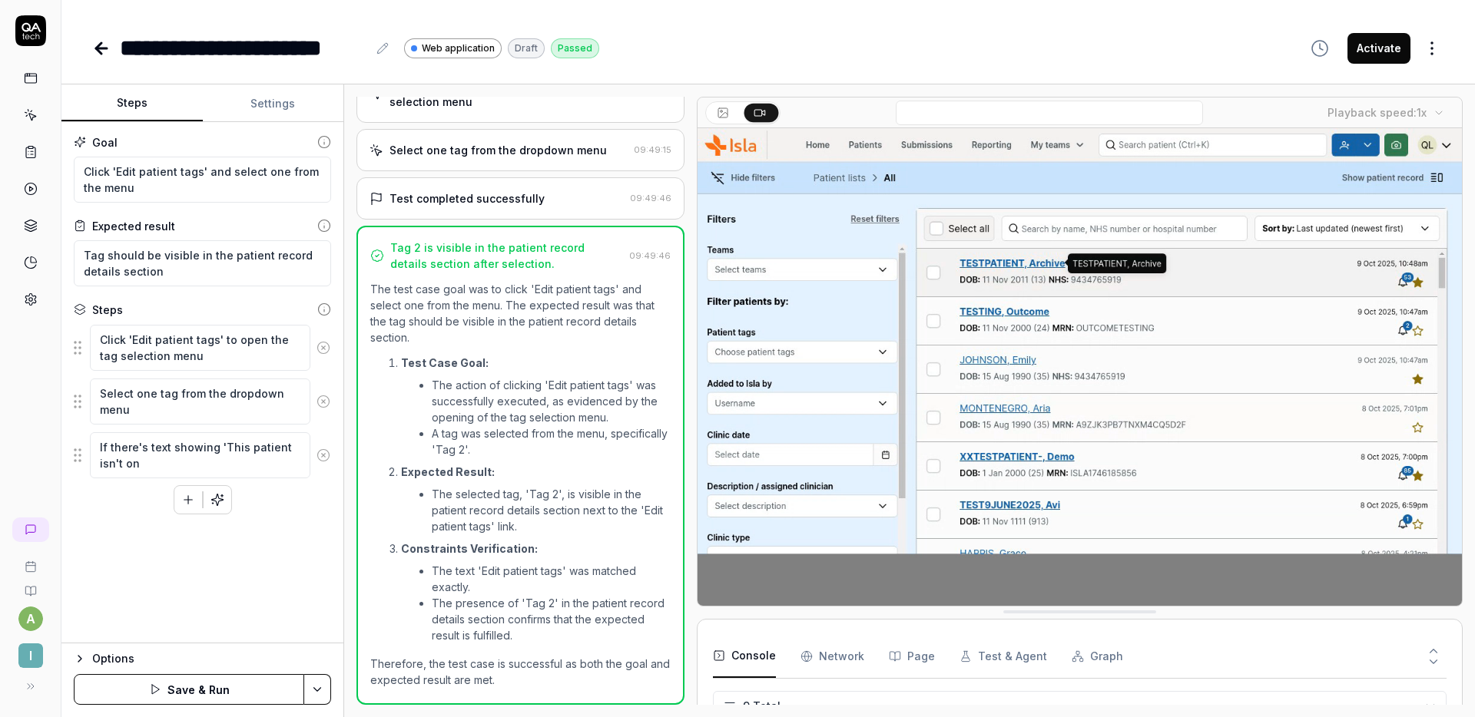
type textarea "If there's text showing 'This patient isn't on"
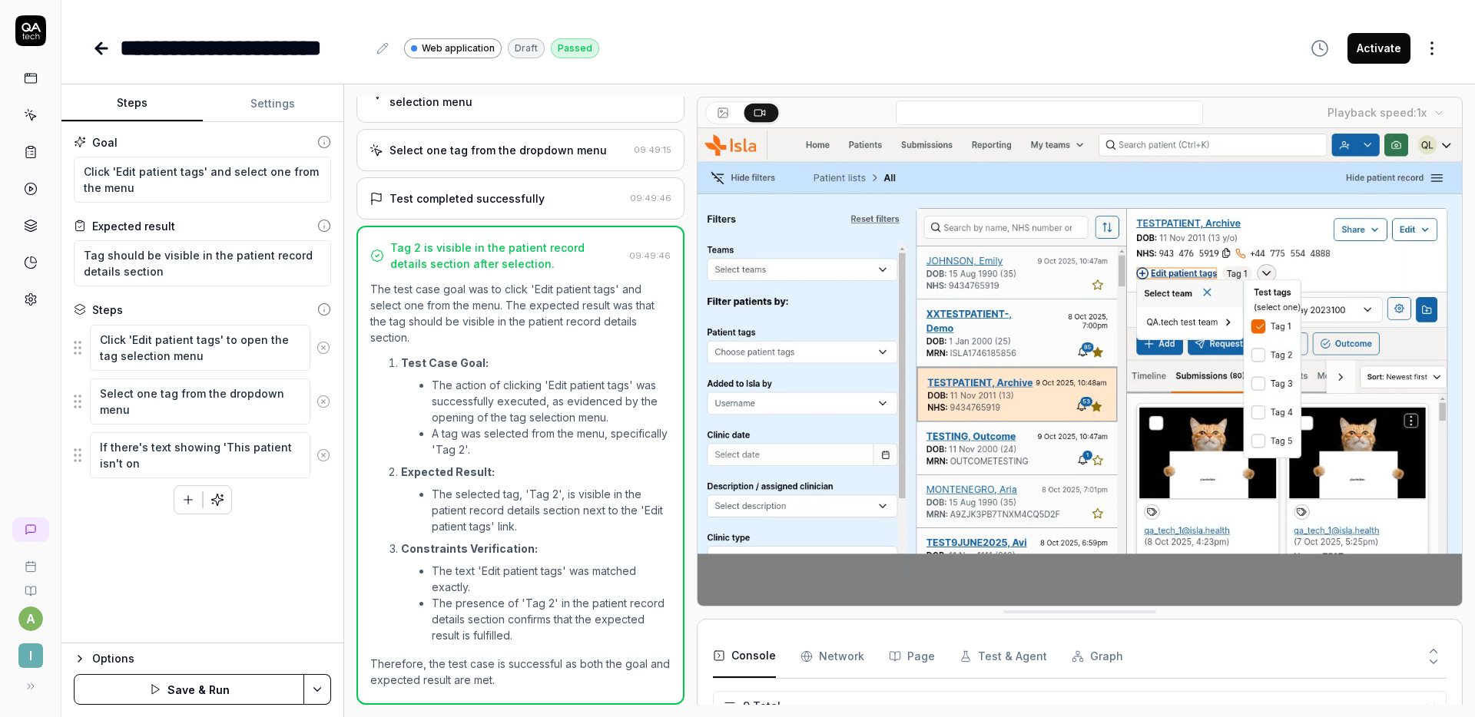
type textarea "*"
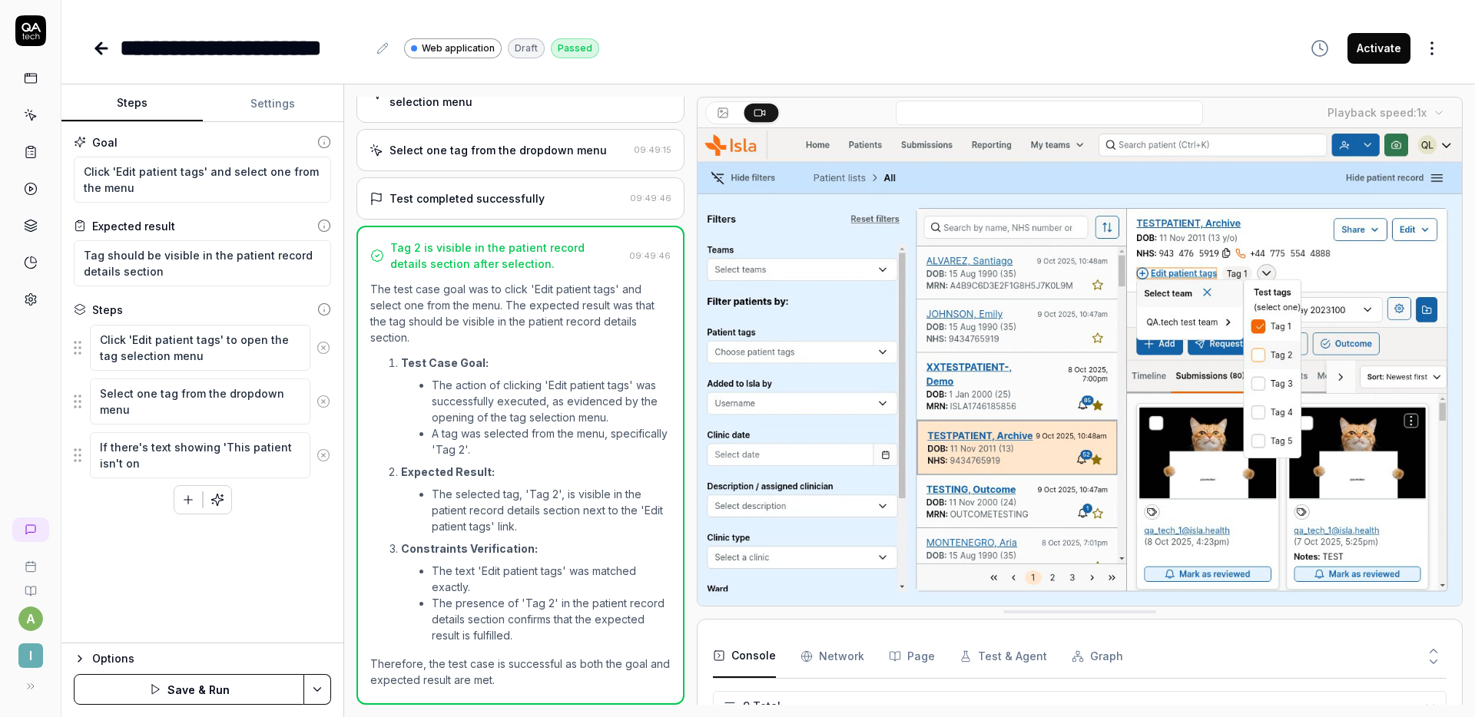
type textarea "If there's text showing 'This patient isn't on a"
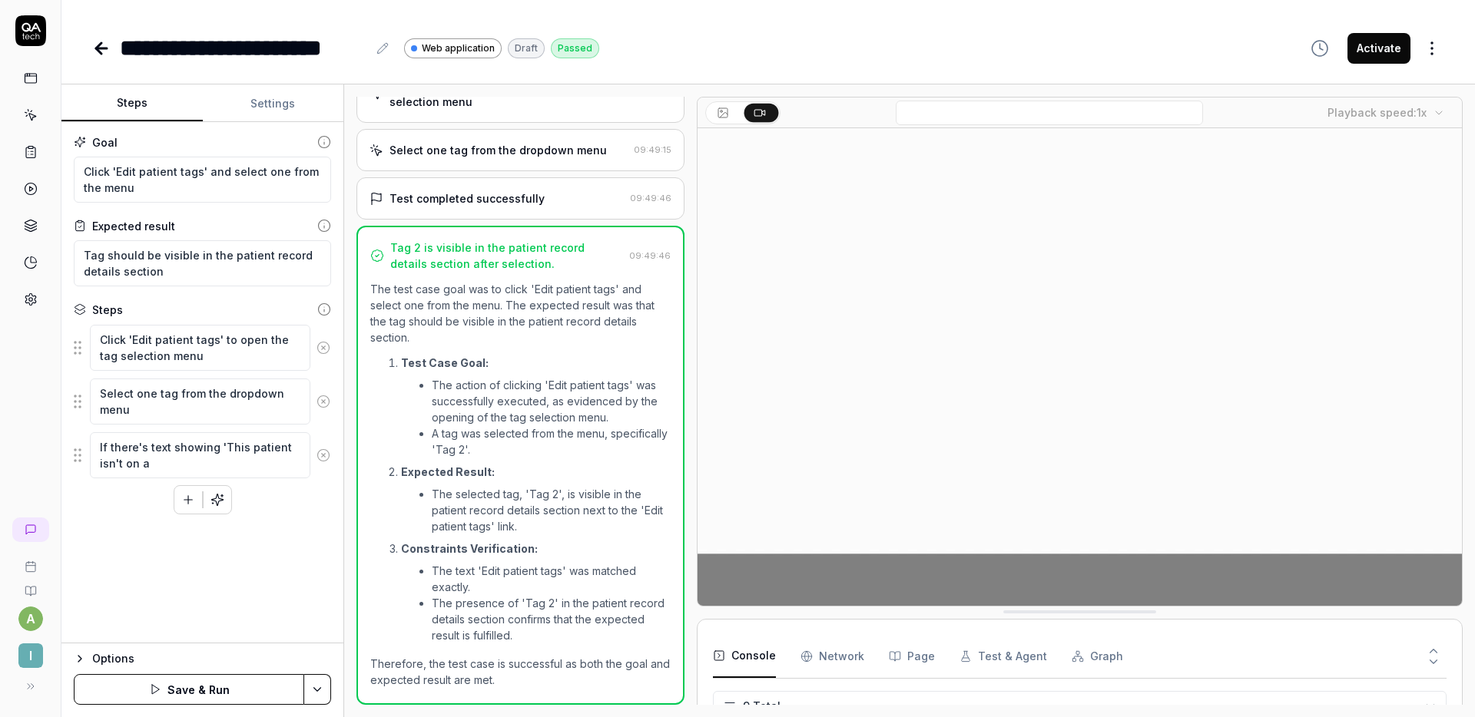
type textarea "*"
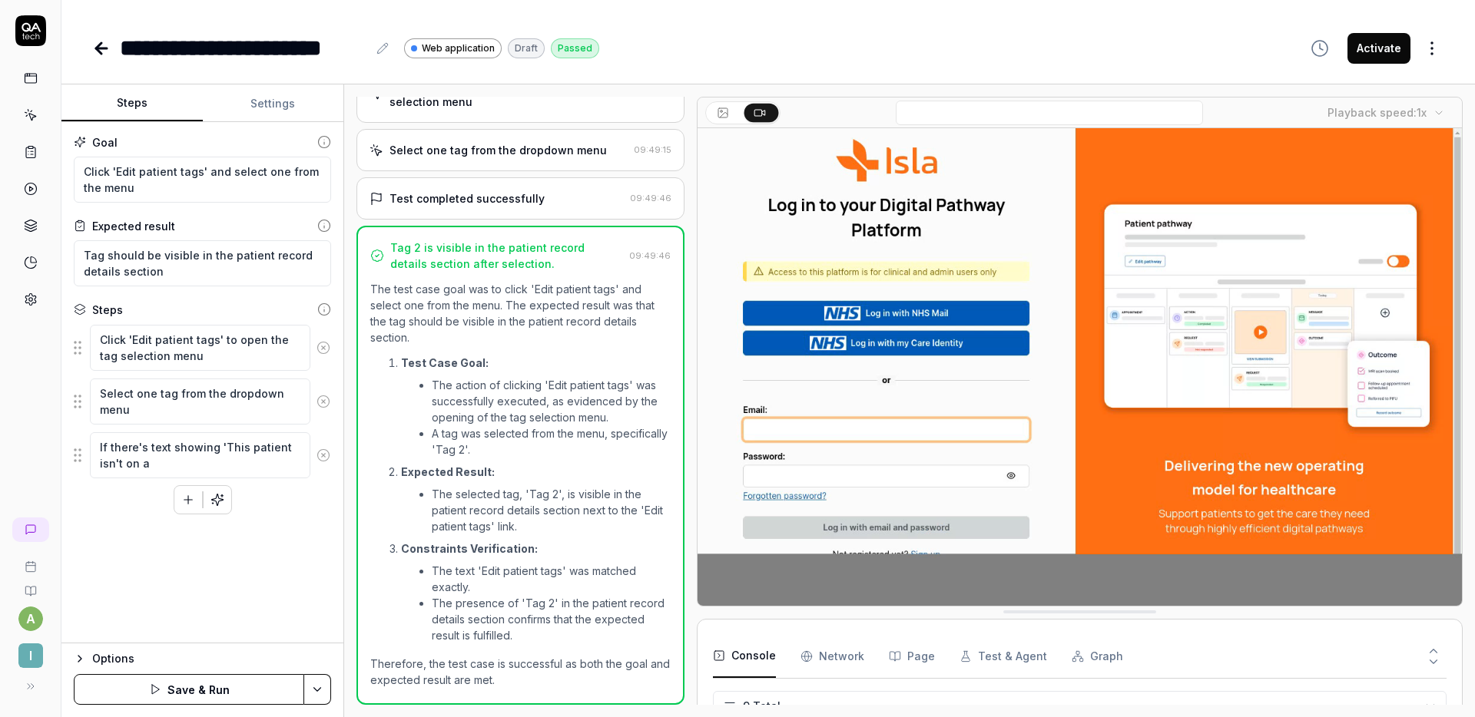
type textarea "If there's text showing 'This patient isn't on a"
type textarea "*"
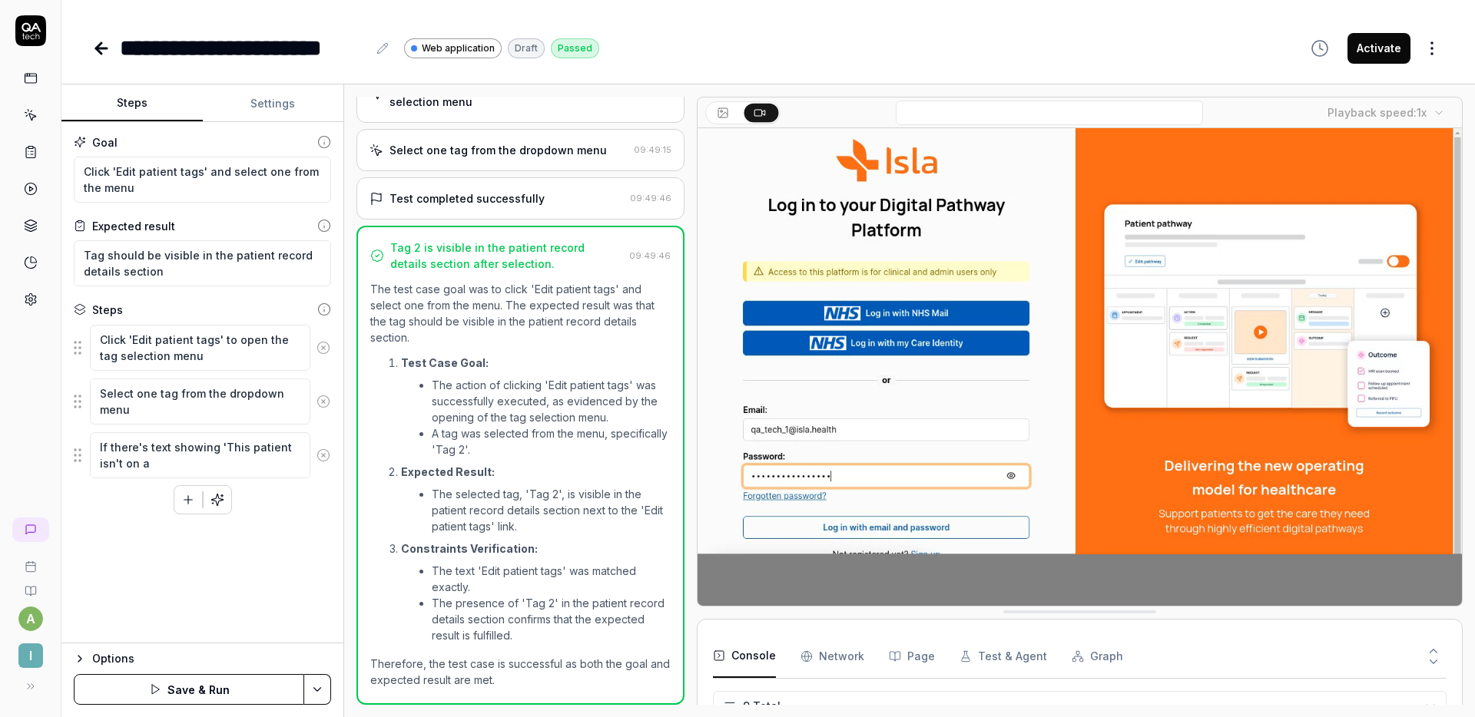
type textarea "If there's text showing 'This patient isn't on a p"
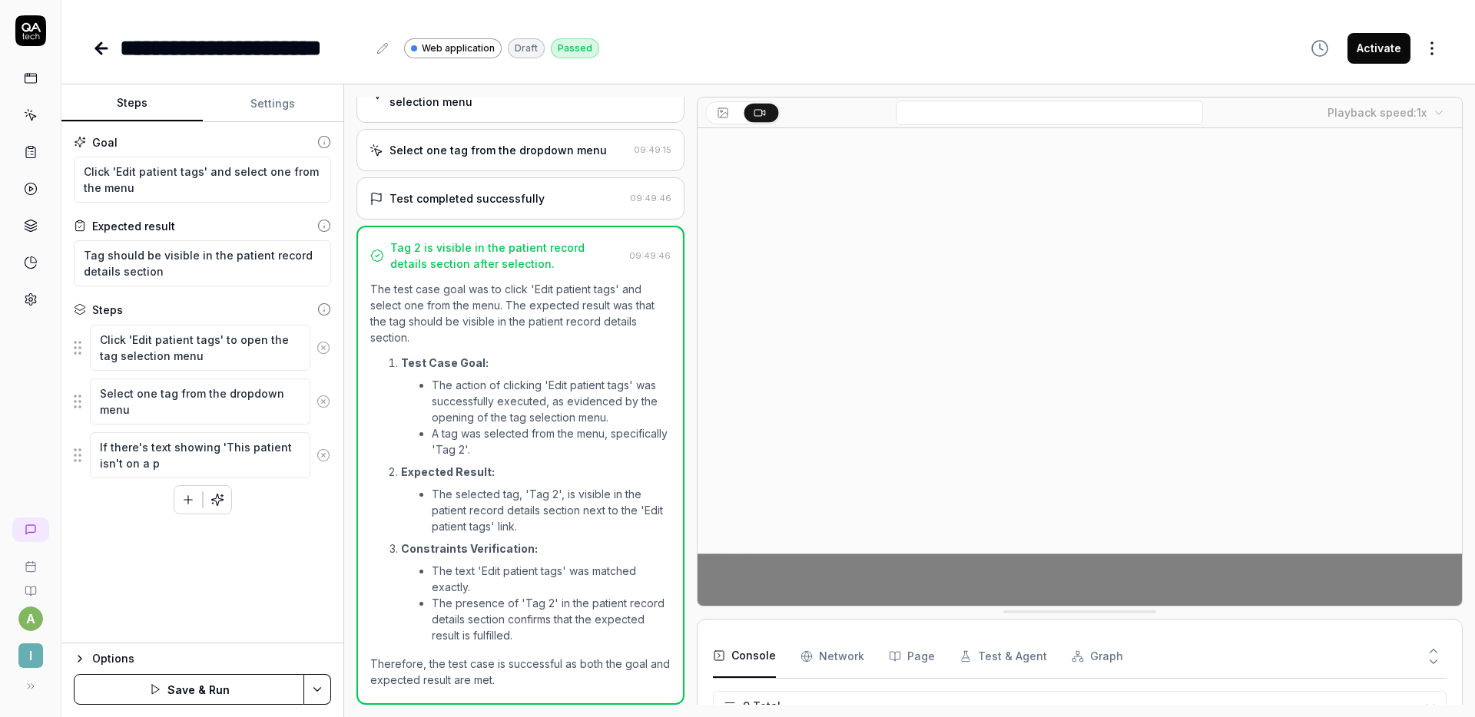
type textarea "*"
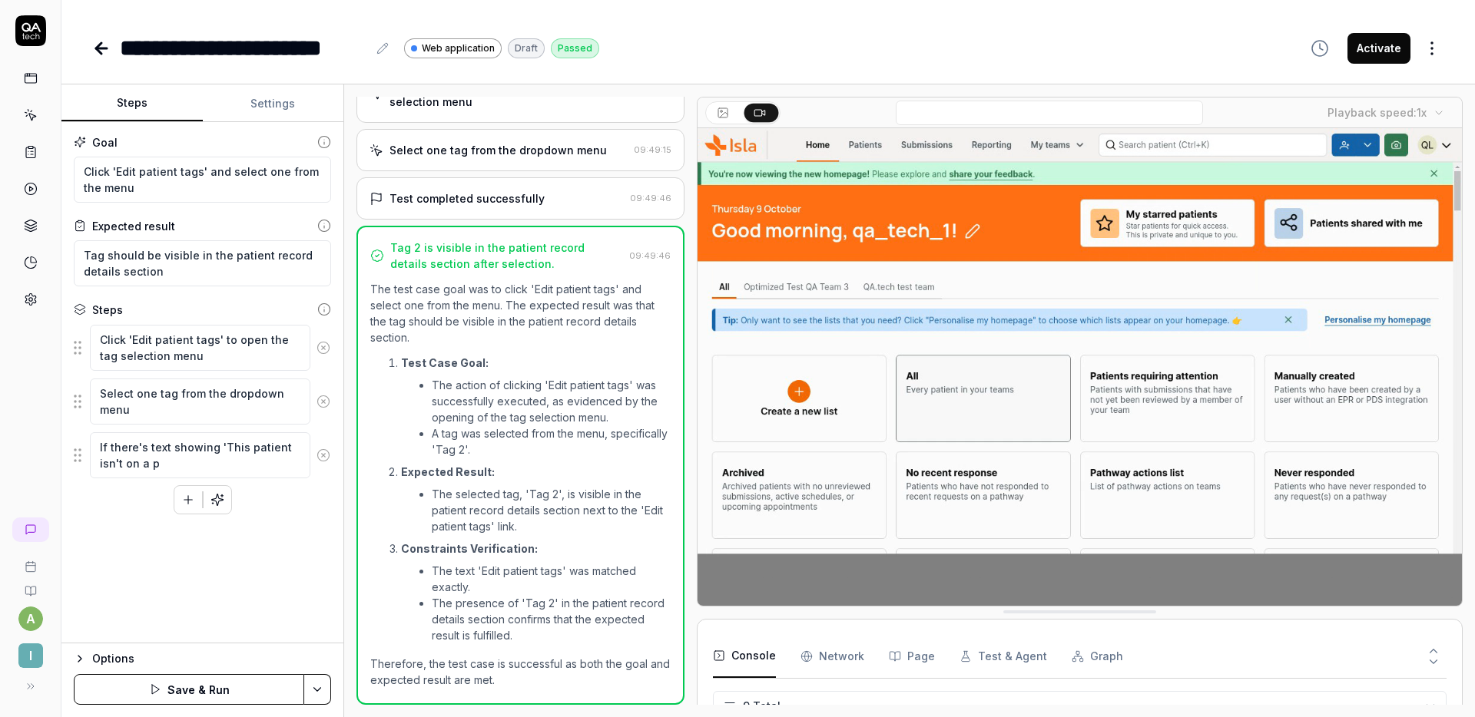
type textarea "If there's text showing 'This patient isn't on a pa"
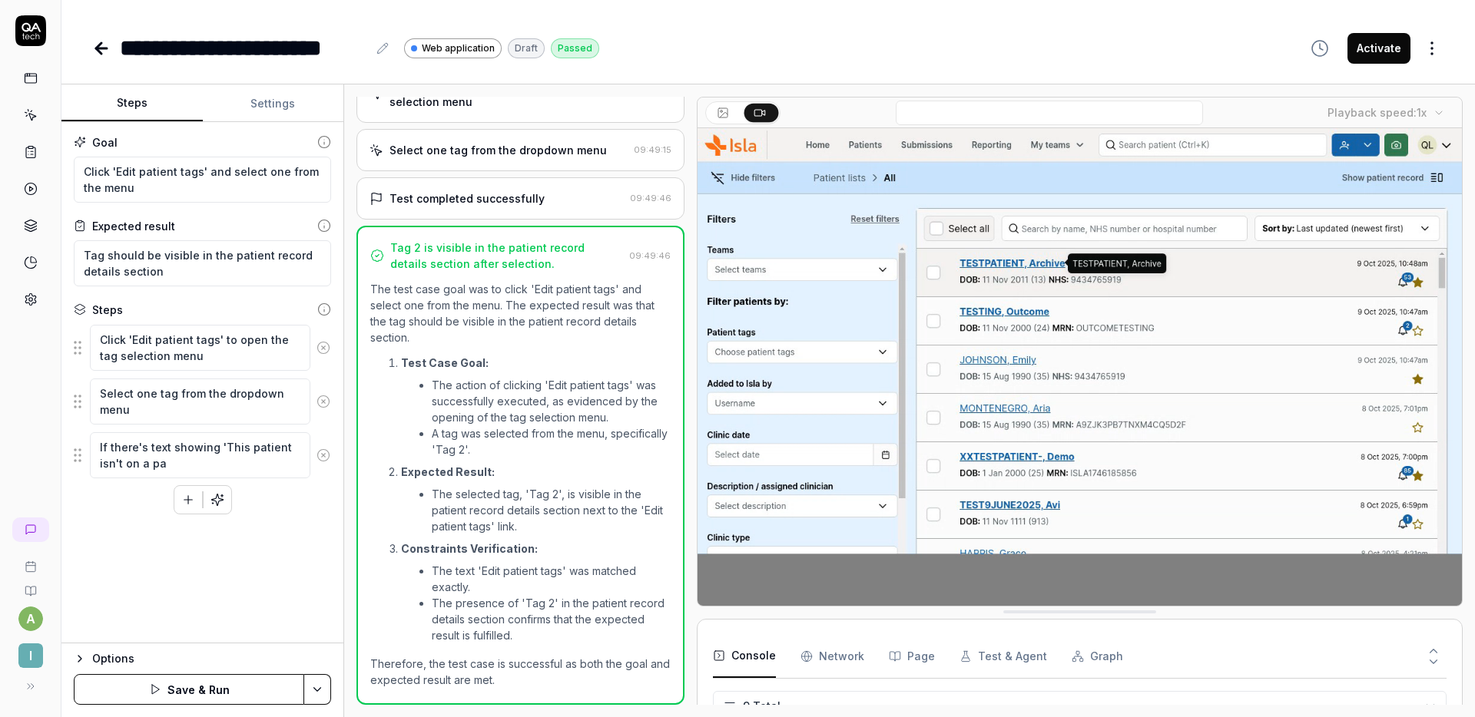
type textarea "*"
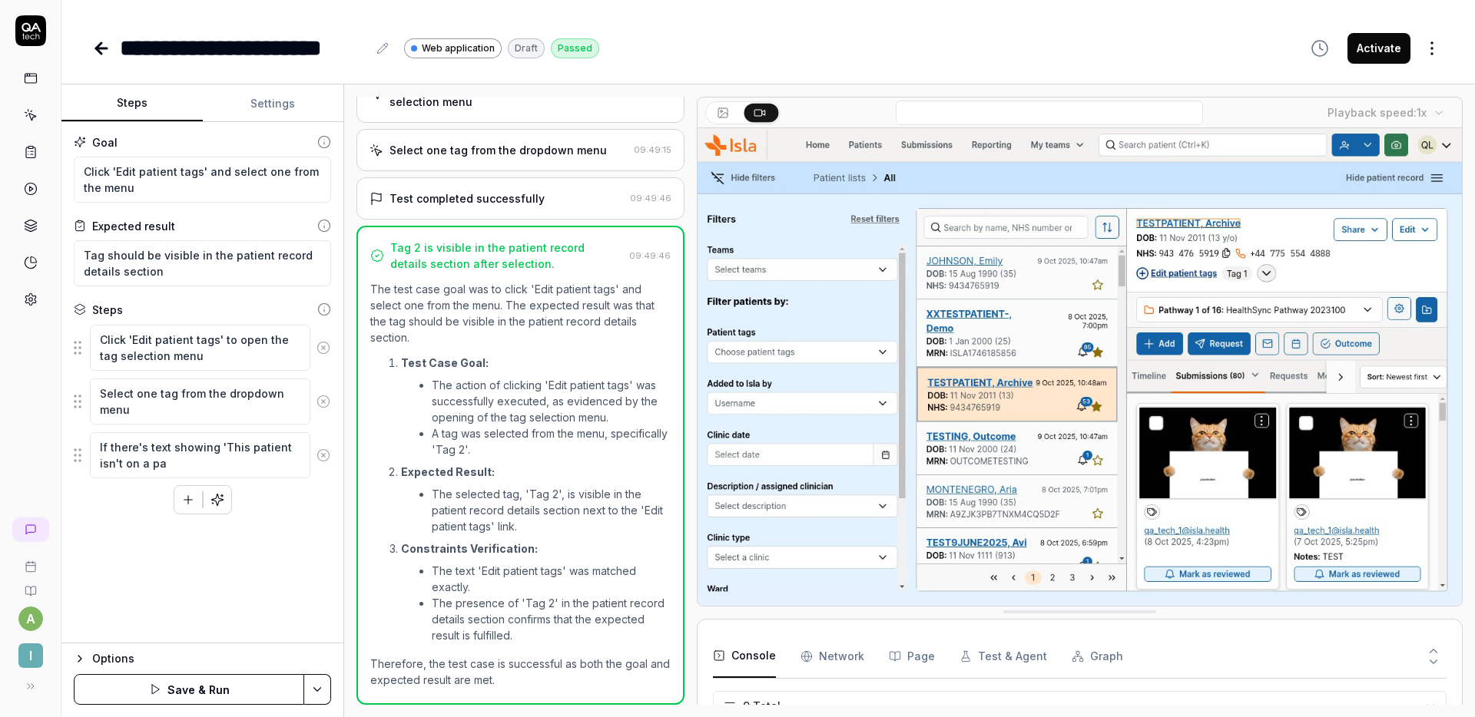
type textarea "If there's text showing 'This patient isn't on a pat"
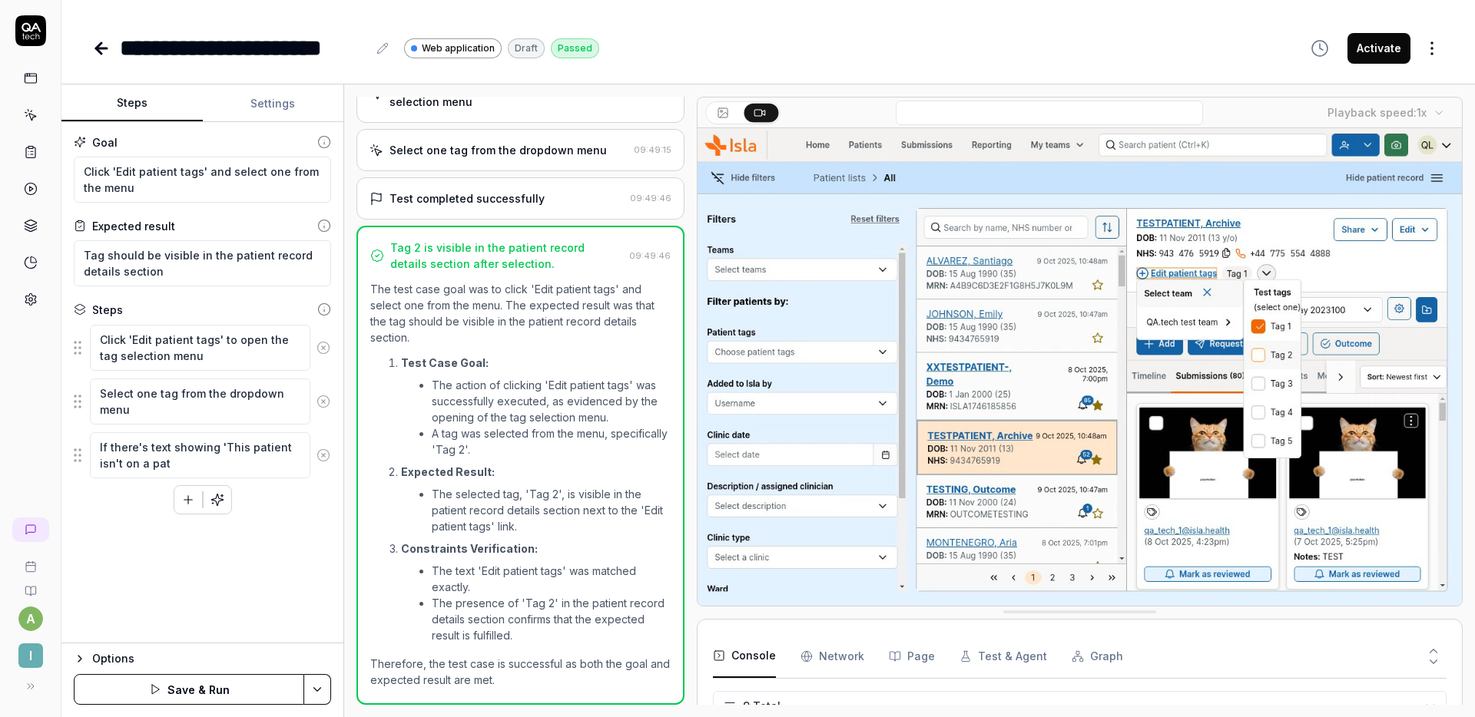
type textarea "*"
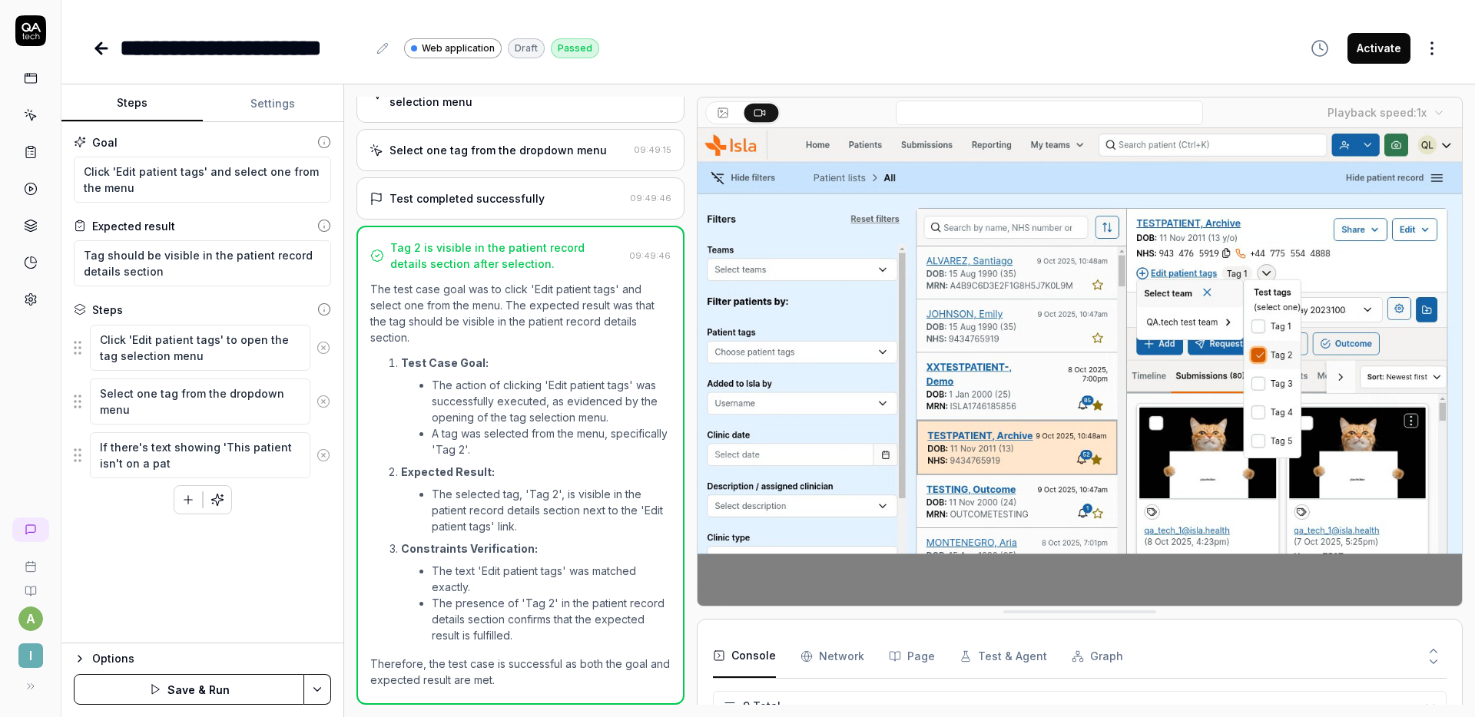
type textarea "If there's text showing 'This patient isn't on a path"
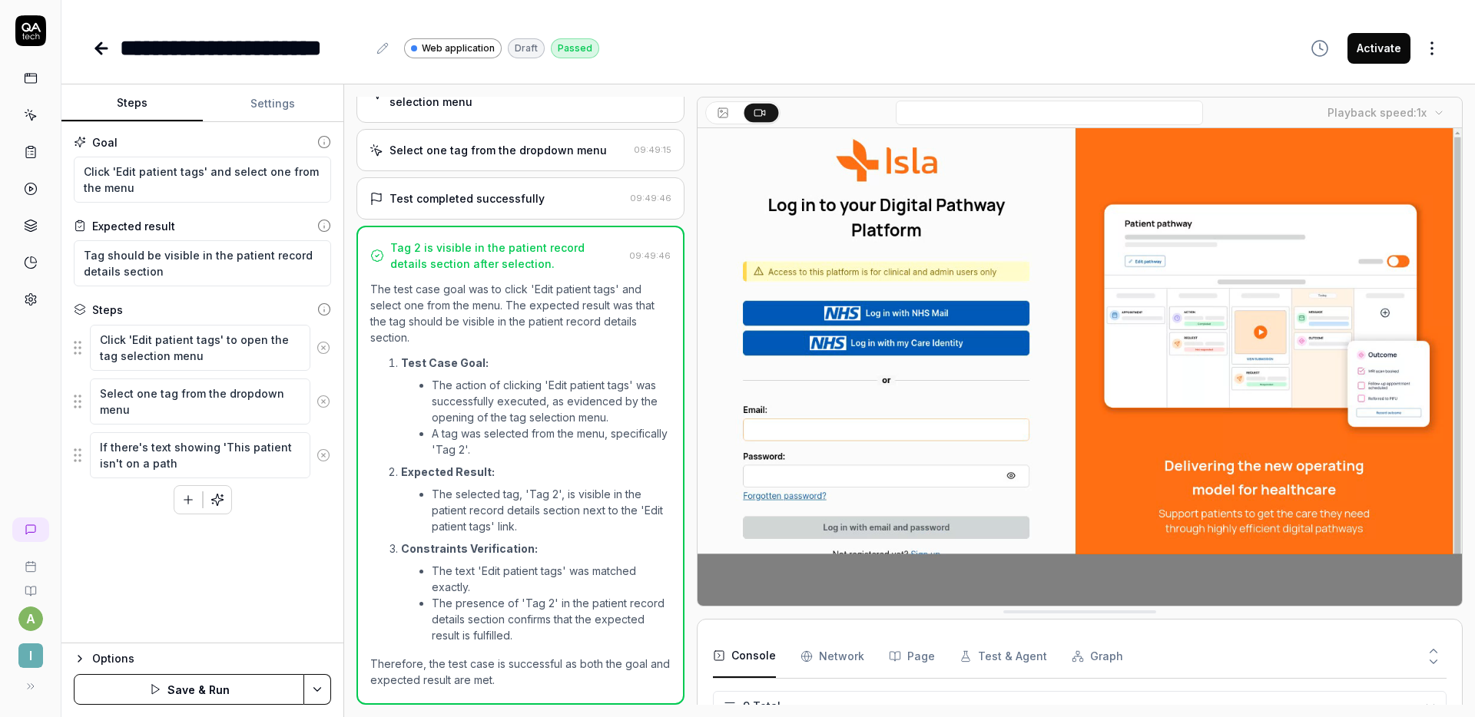
type textarea "*"
type textarea "If there's text showing 'This patient isn't on a pathw"
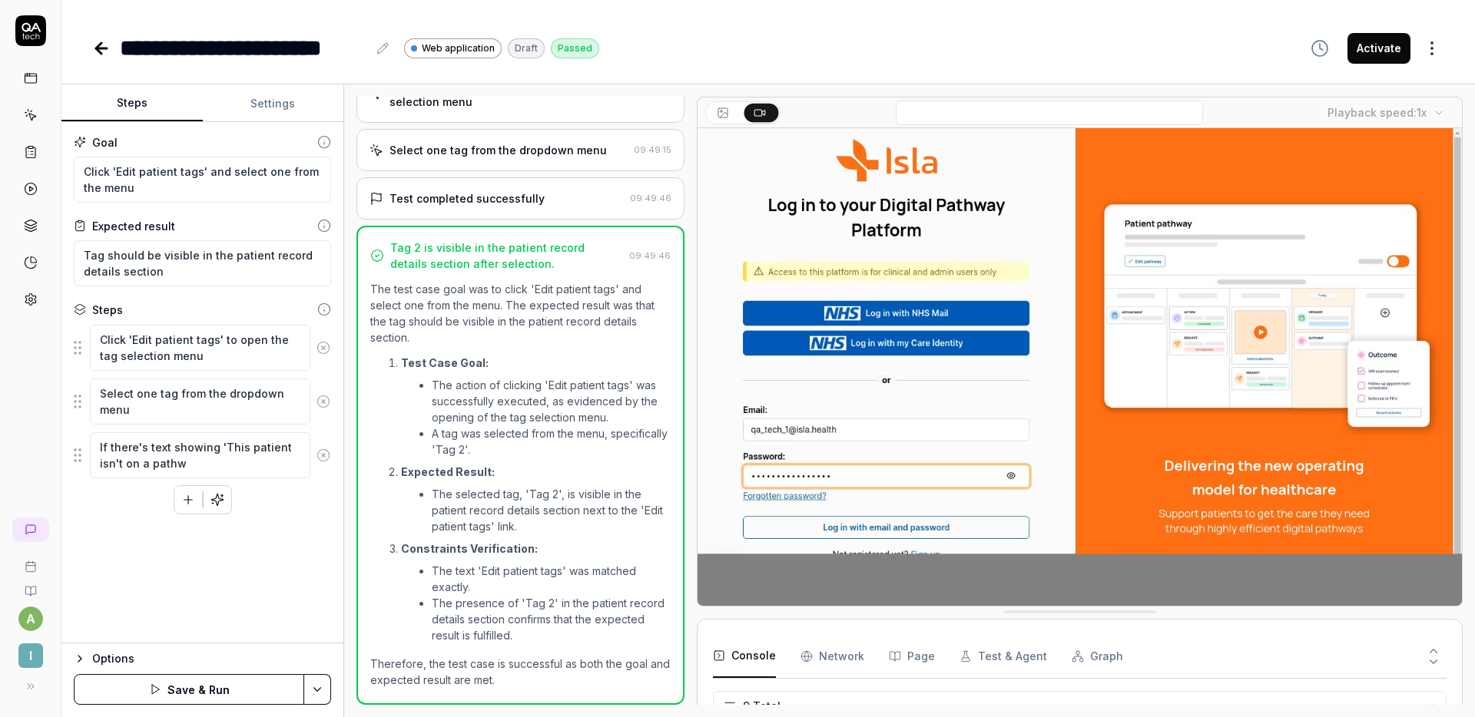
type textarea "*"
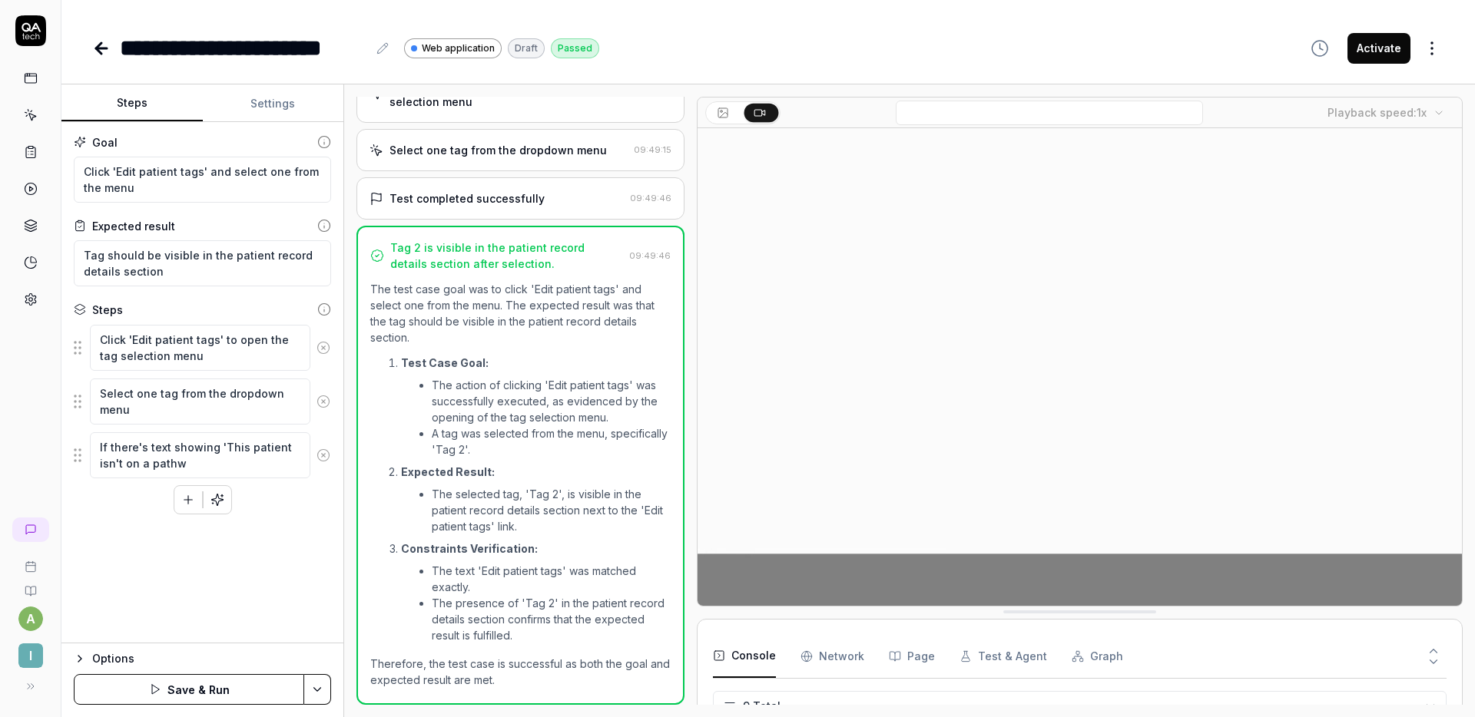
type textarea "If there's text showing 'This patient isn't on a pathwa"
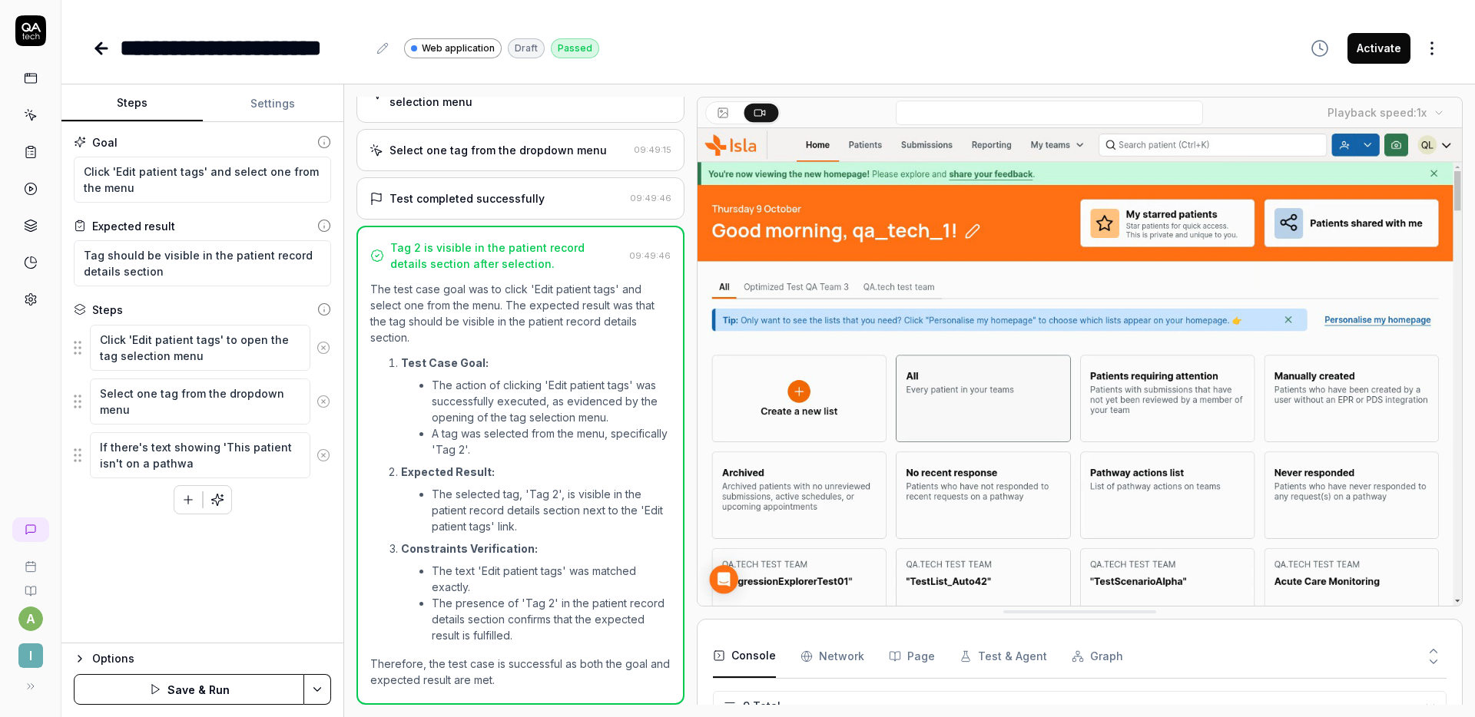
type textarea "*"
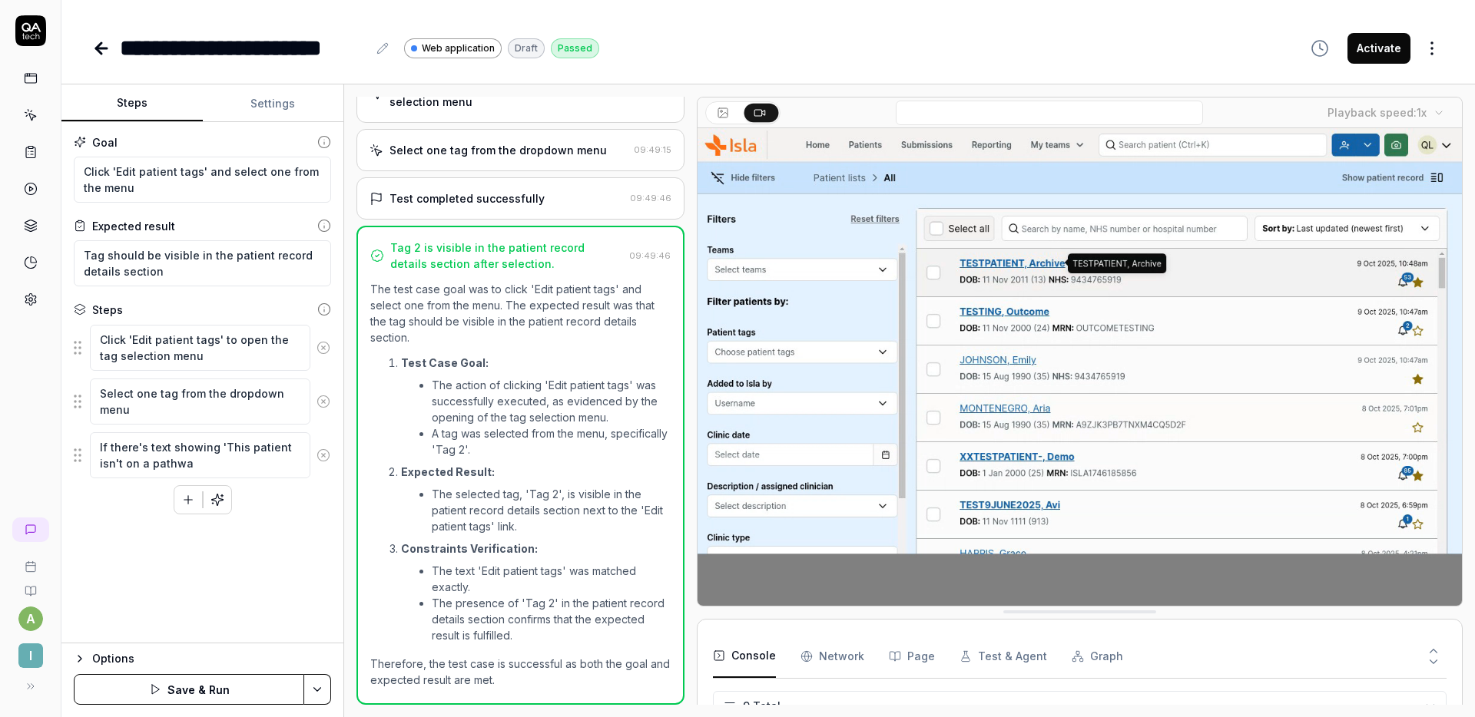
type textarea "If there's text showing 'This patient isn't on a pathway"
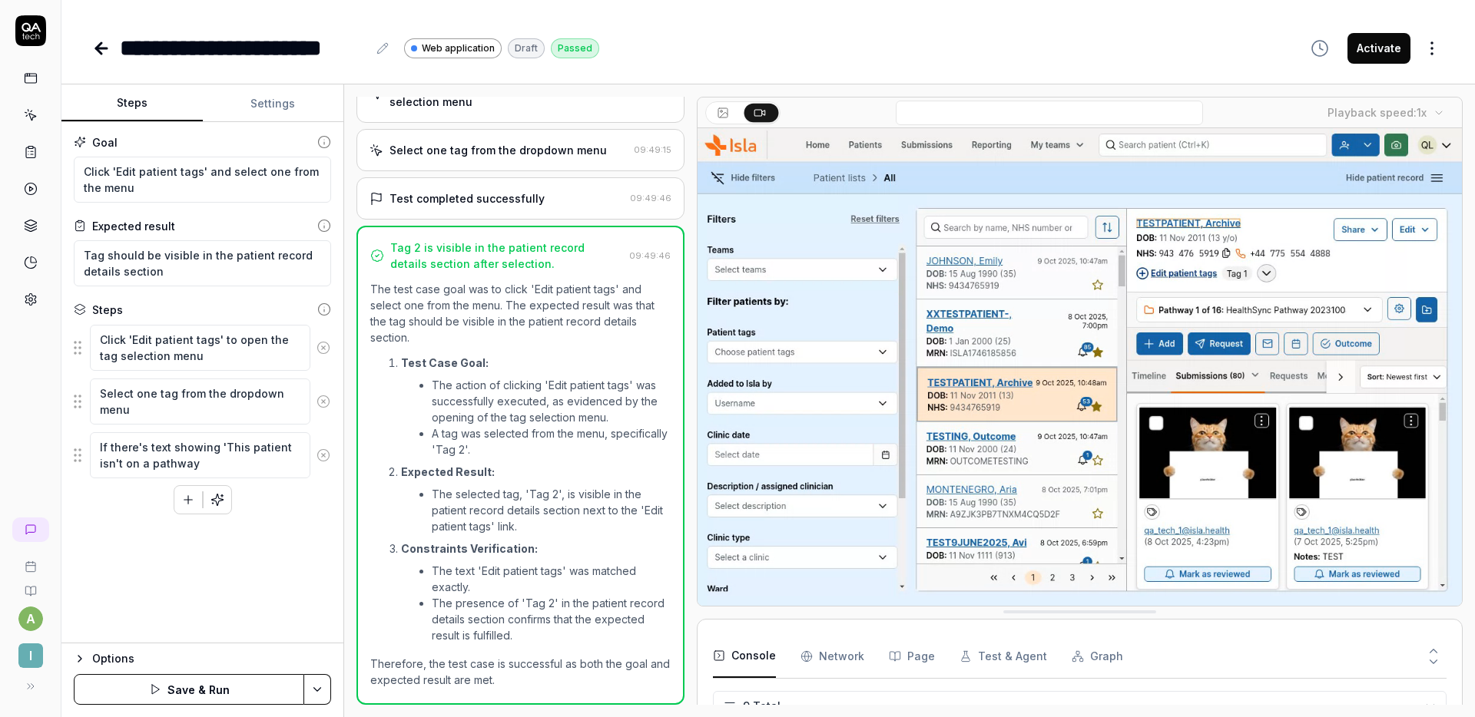
type textarea "*"
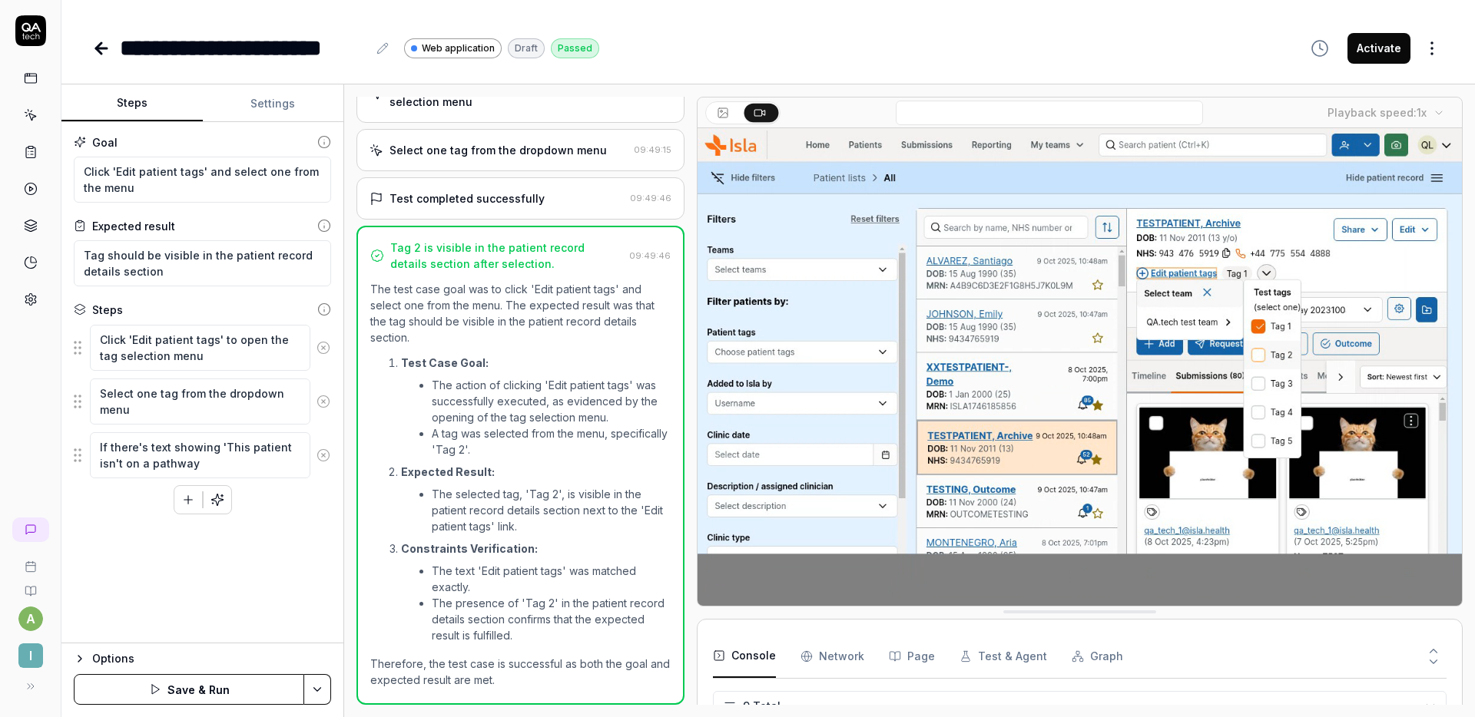
type textarea "If there's text showing 'This patient isn't on a pathway'"
type textarea "*"
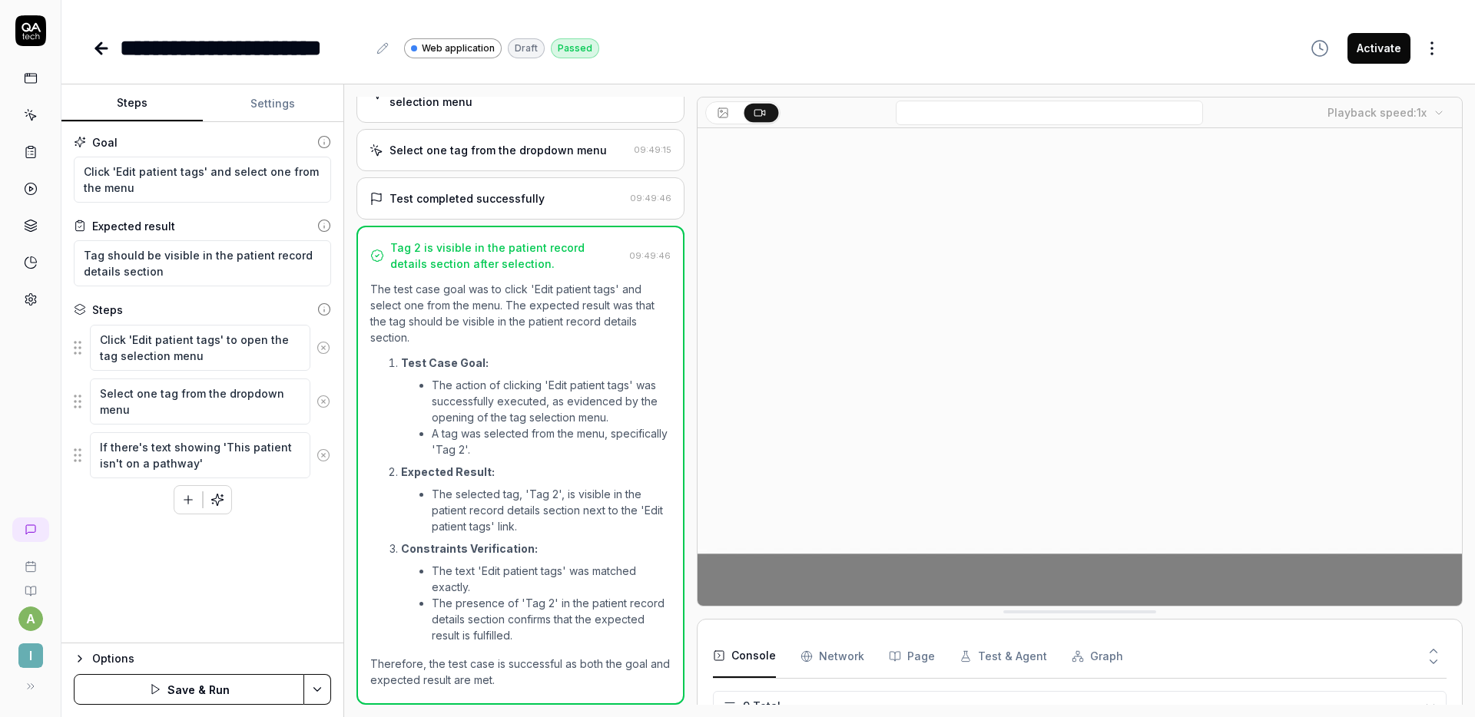
type textarea "If there's text showing 'This patient isn't on a pathway',"
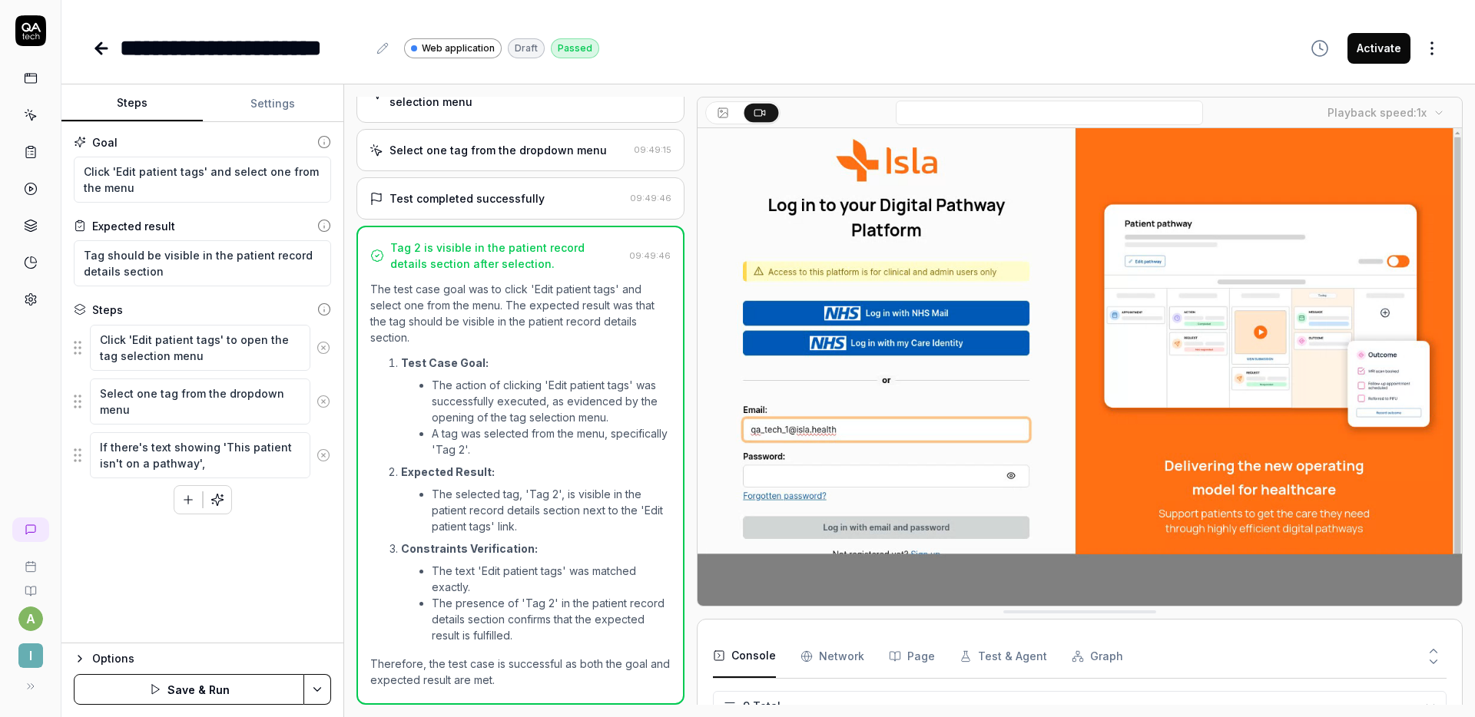
type textarea "*"
type textarea "If there's text showing 'This patient isn't on a pathway',"
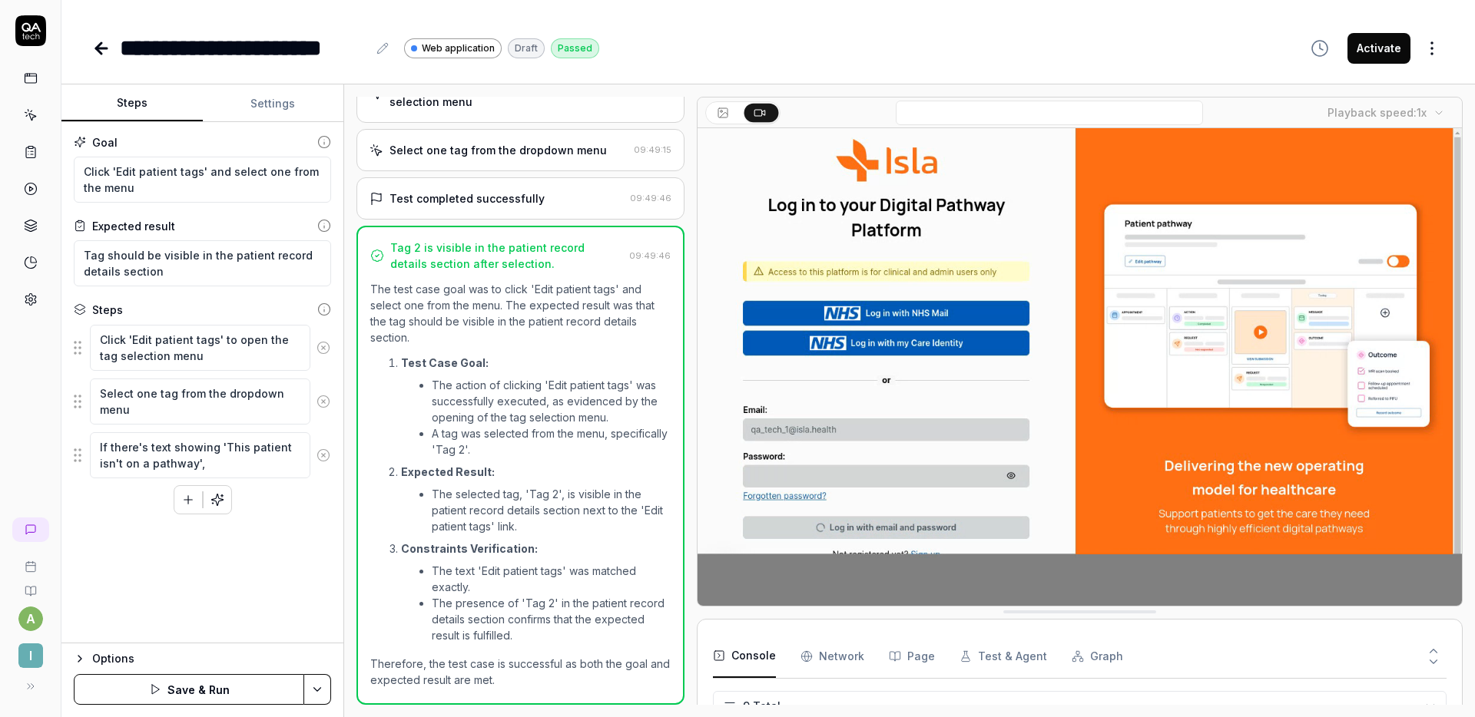
type textarea "*"
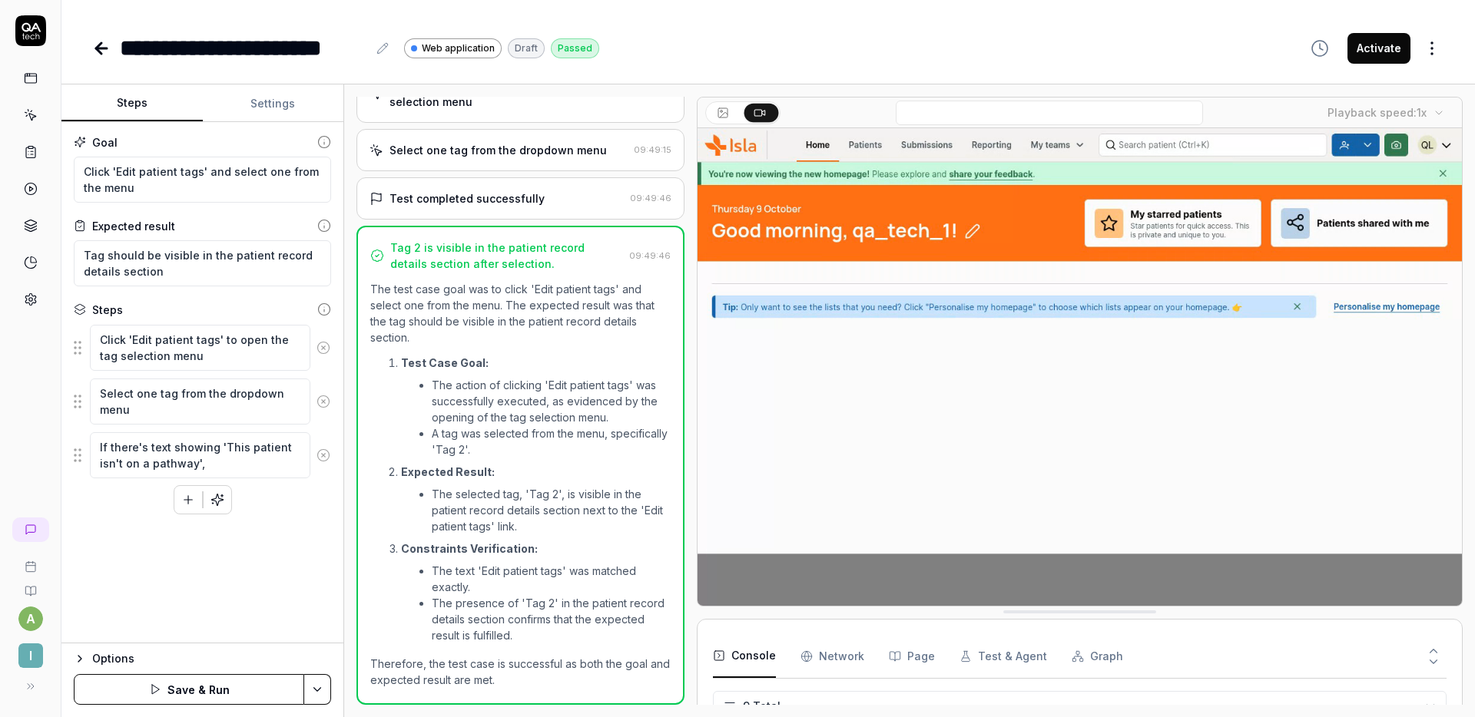
type textarea "If there's text showing 'This patient isn't on a pathway', t"
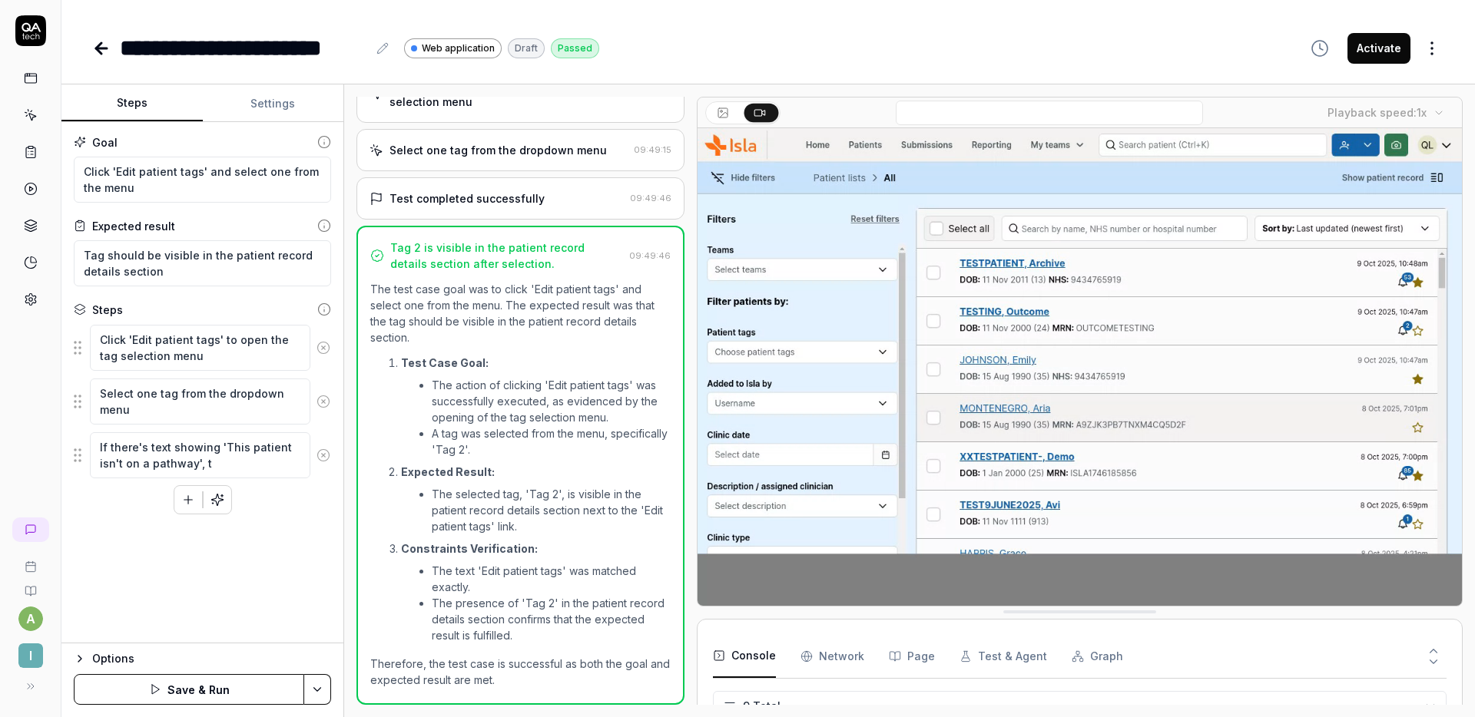
type textarea "*"
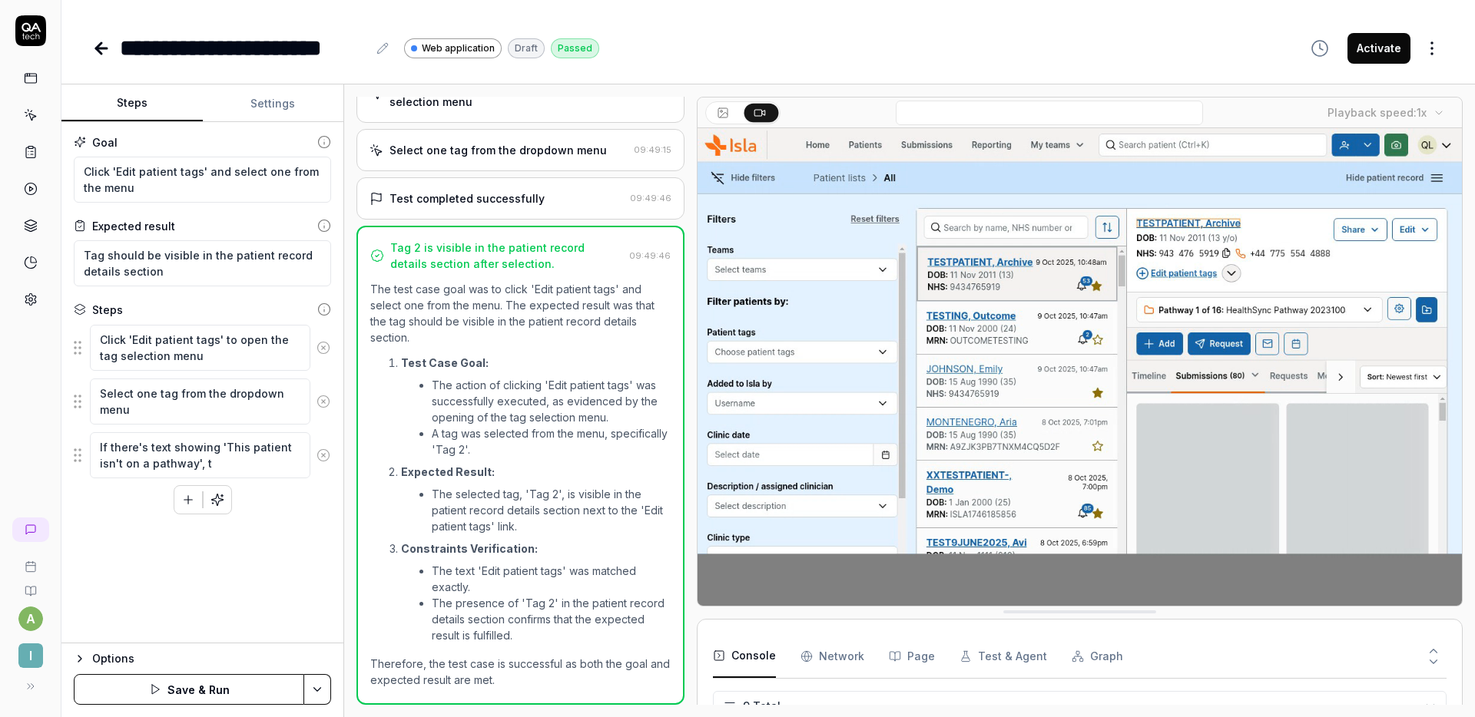
type textarea "If there's text showing 'This patient isn't on a pathway', th"
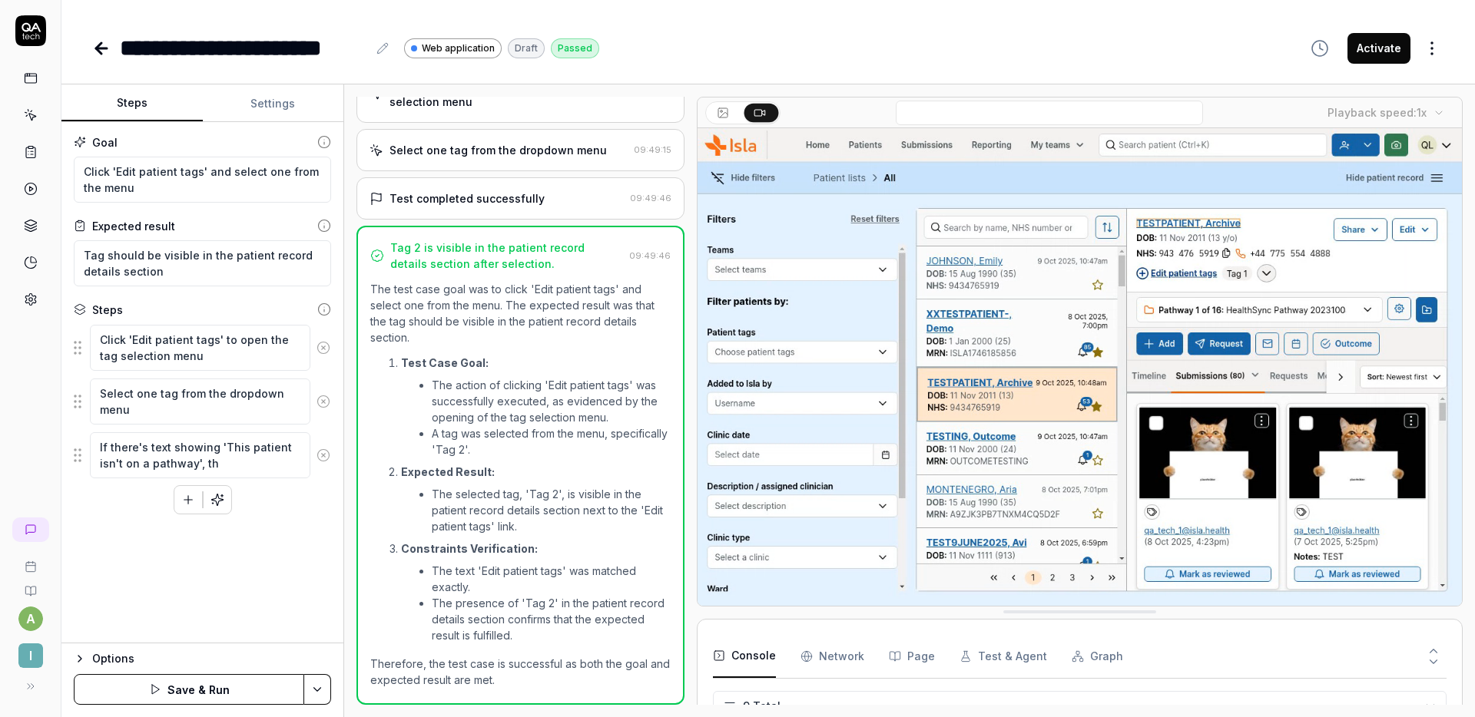
type textarea "*"
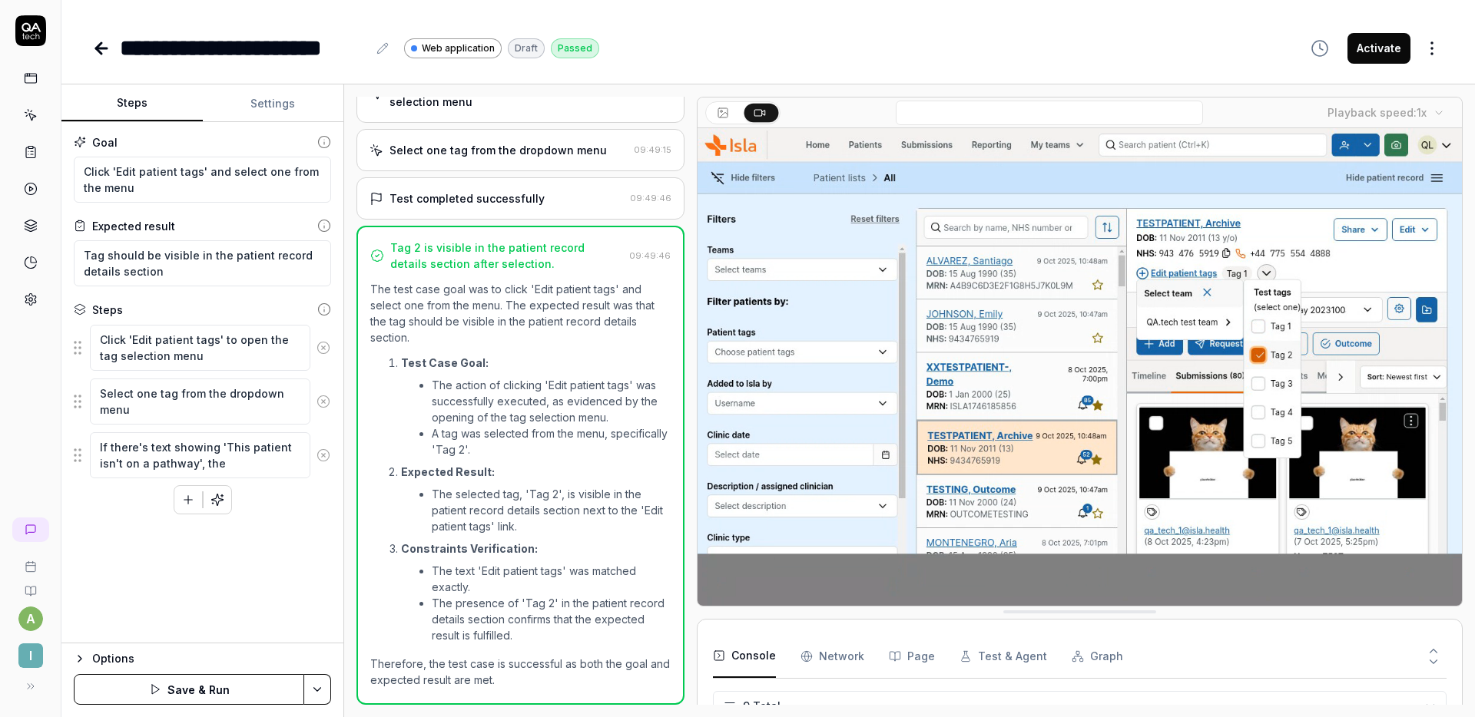
type textarea "If there's text showing 'This patient isn't on a pathway', then"
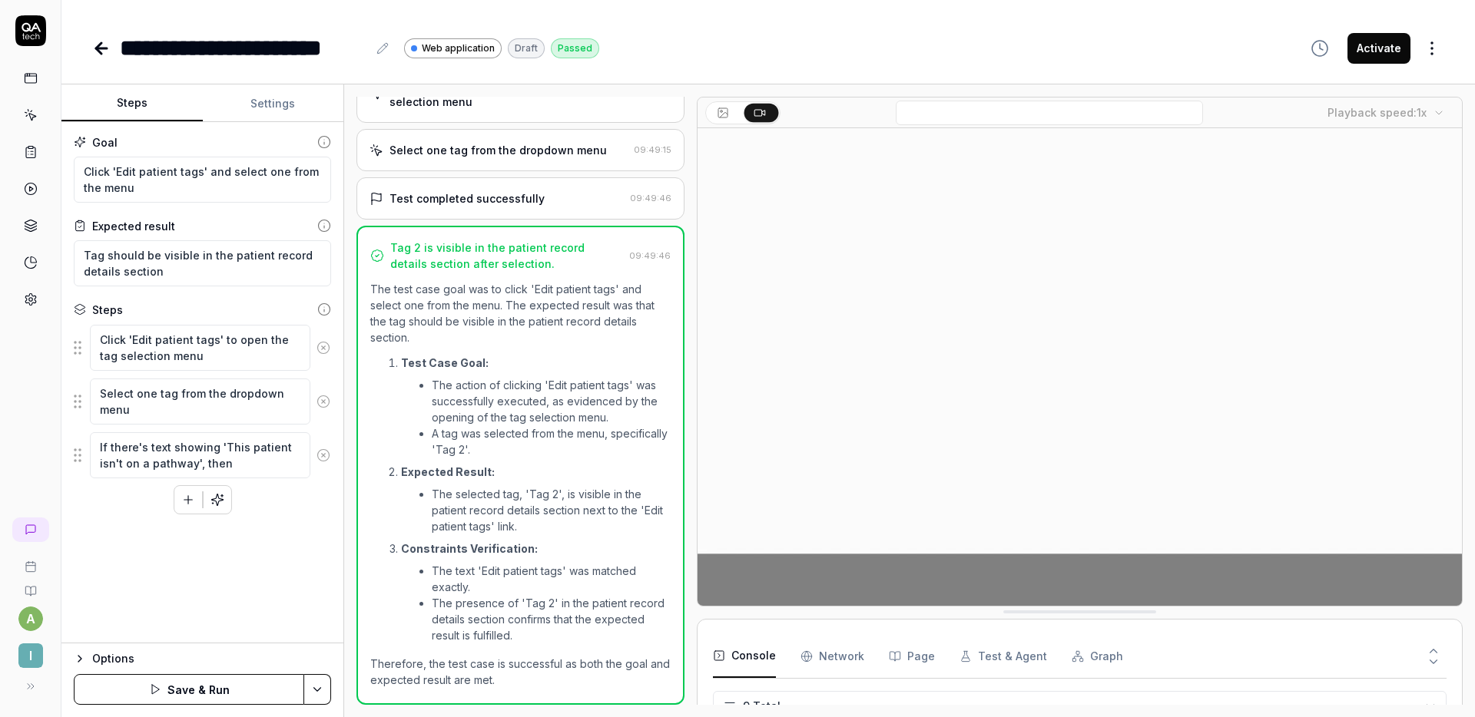
type textarea "*"
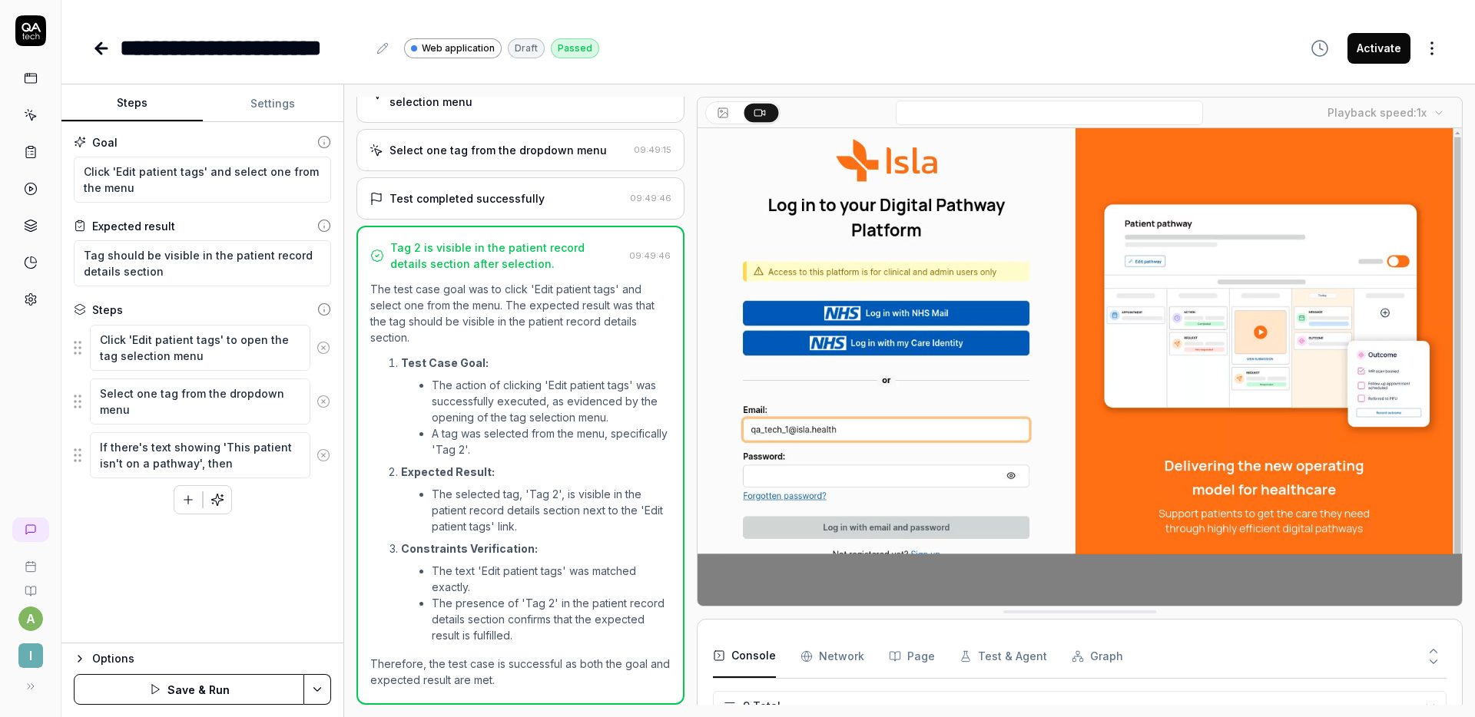
type textarea "If there's text showing 'This patient isn't on a pathway', then"
type textarea "*"
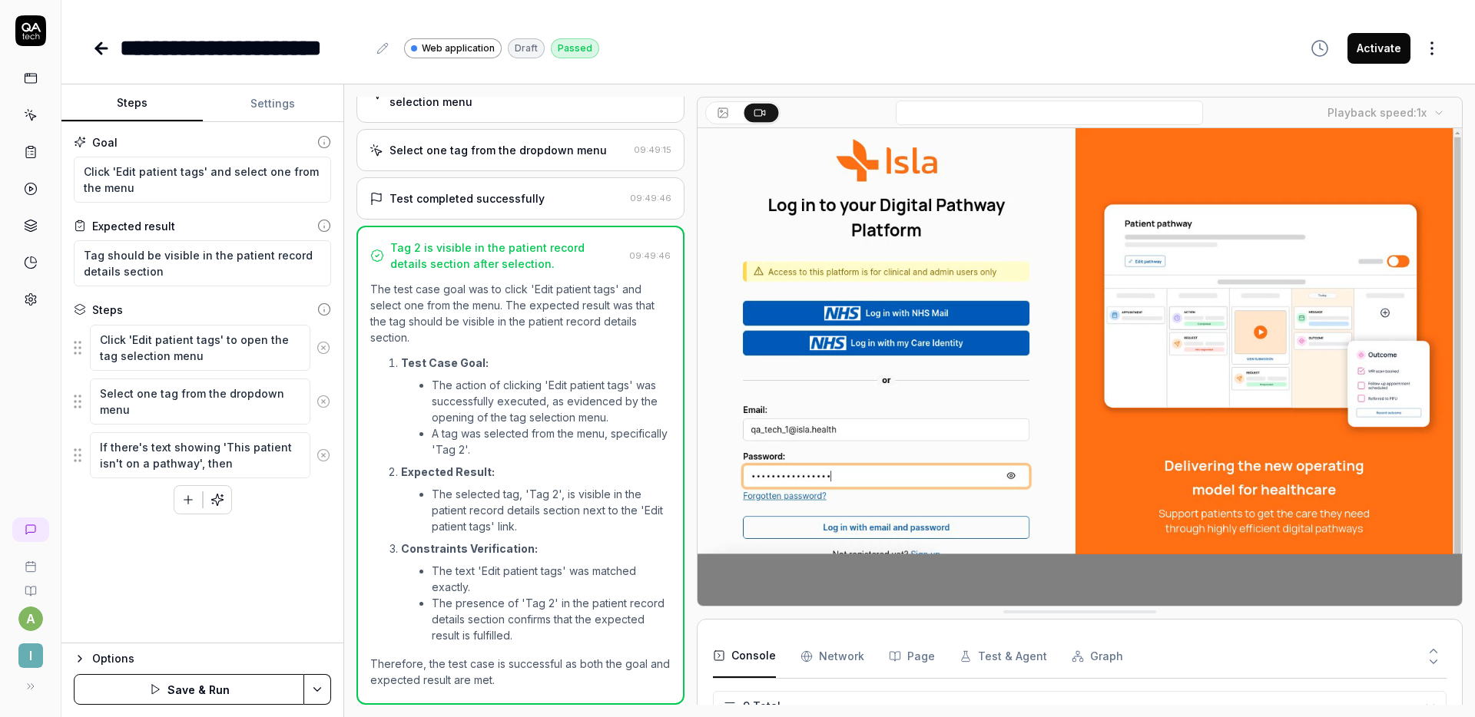
type textarea "If there's text showing 'This patient isn't on a pathway', then a"
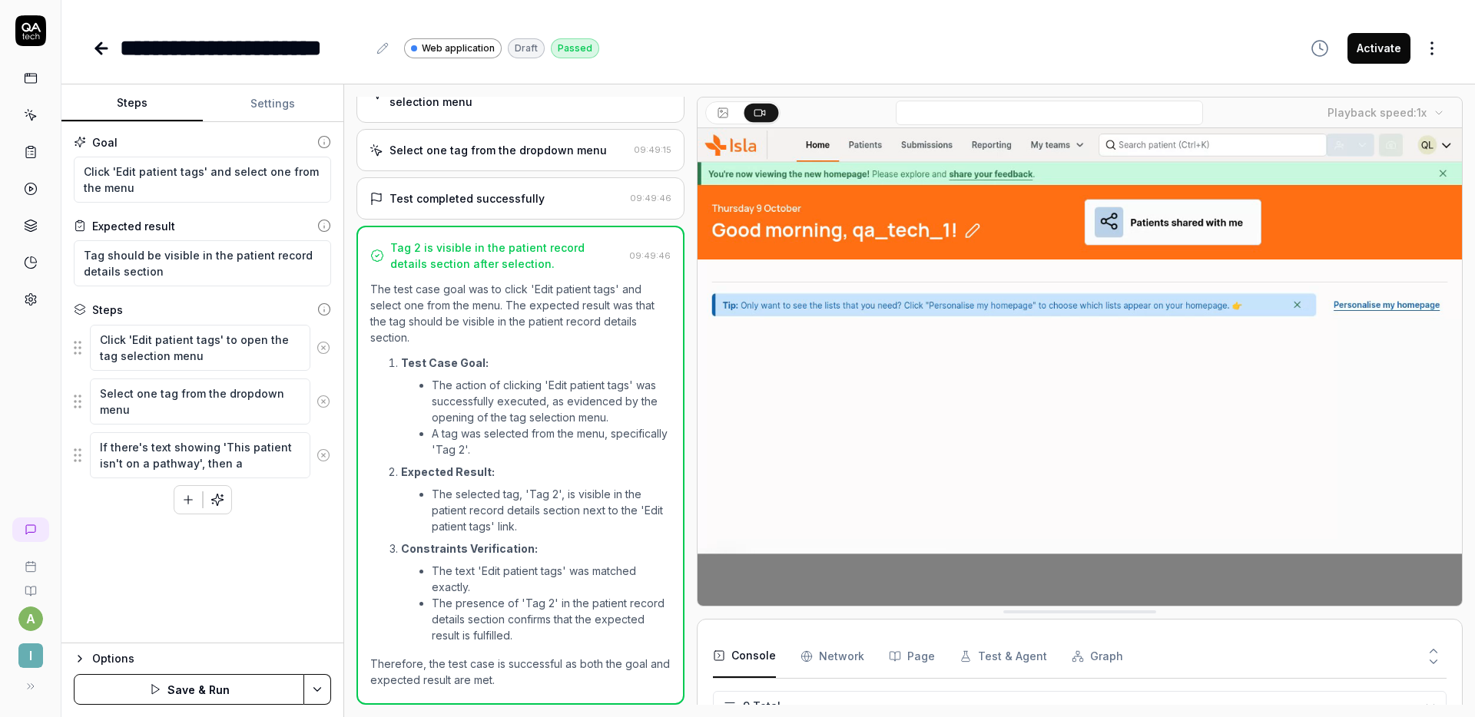
type textarea "*"
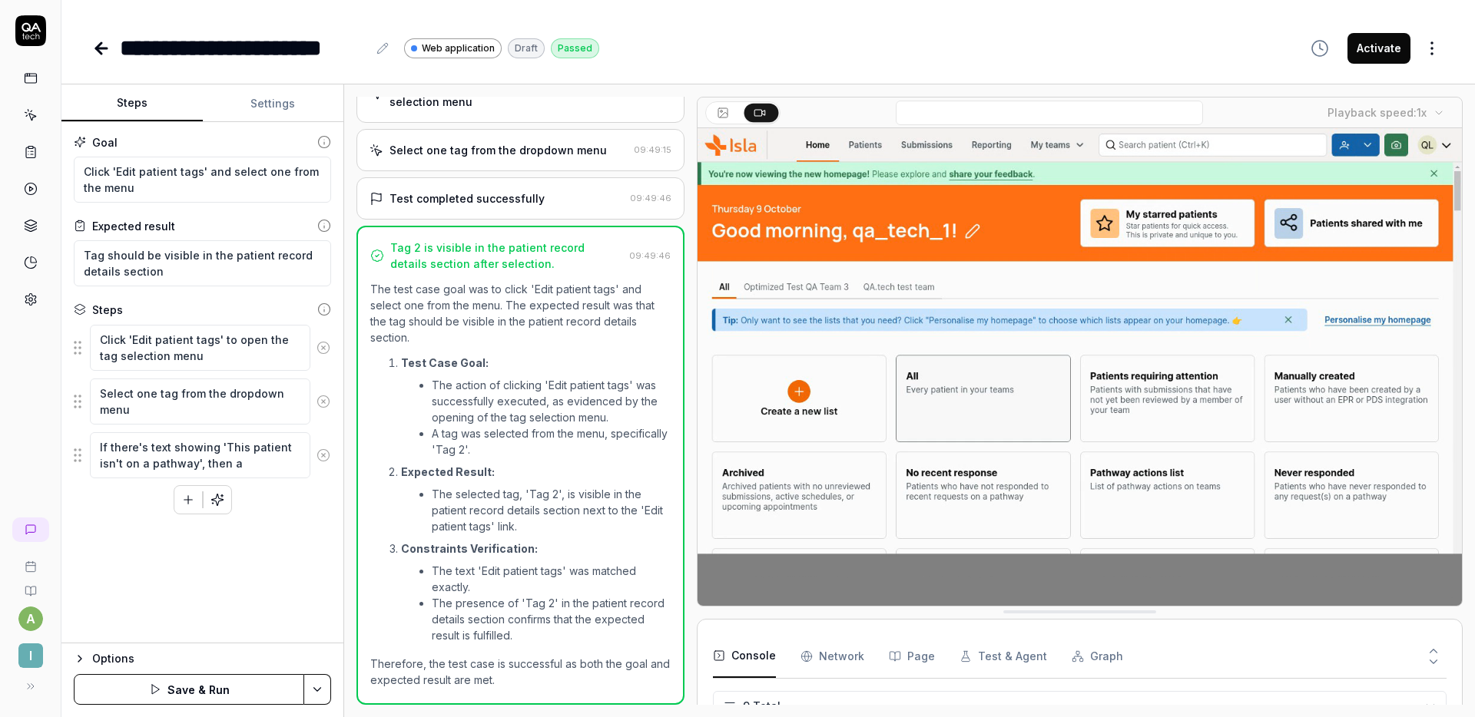
type textarea "If there's text showing 'This patient isn't on a pathway', then a."
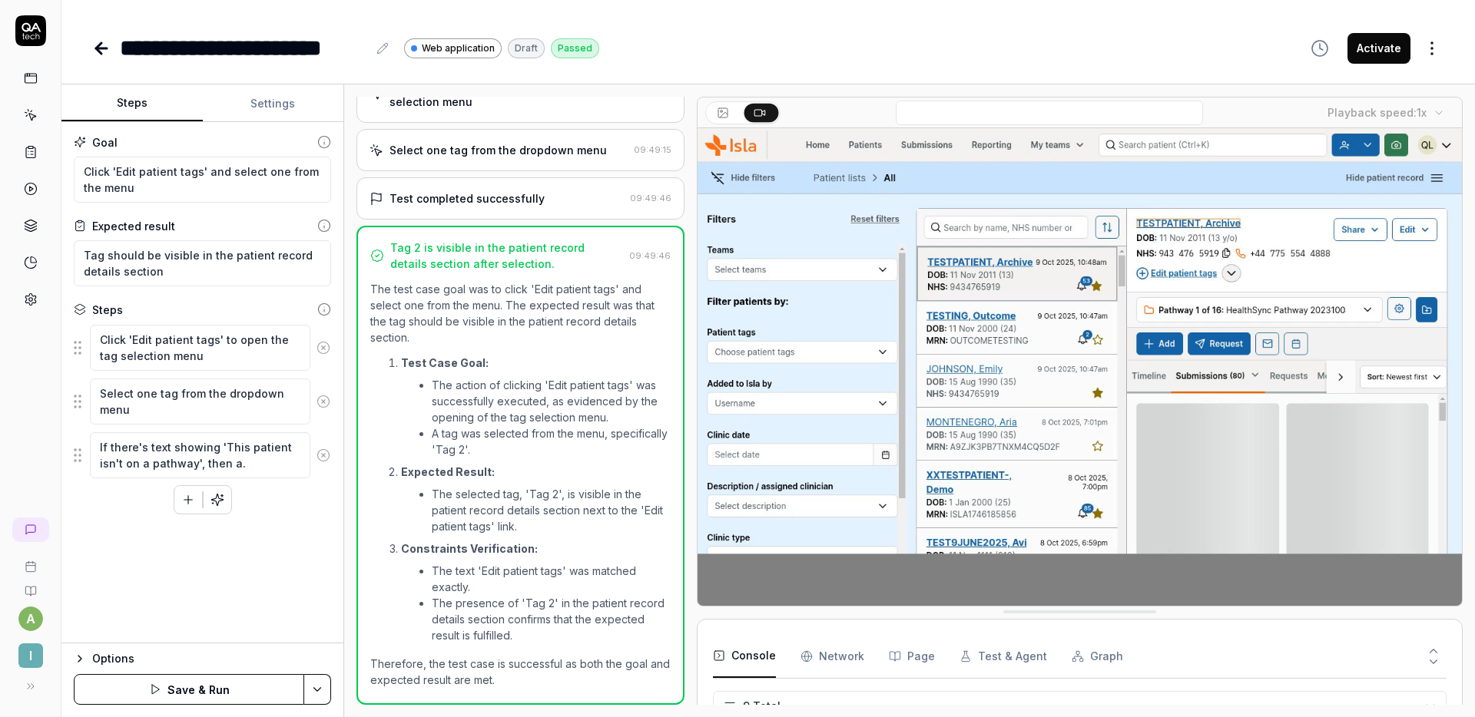
type textarea "*"
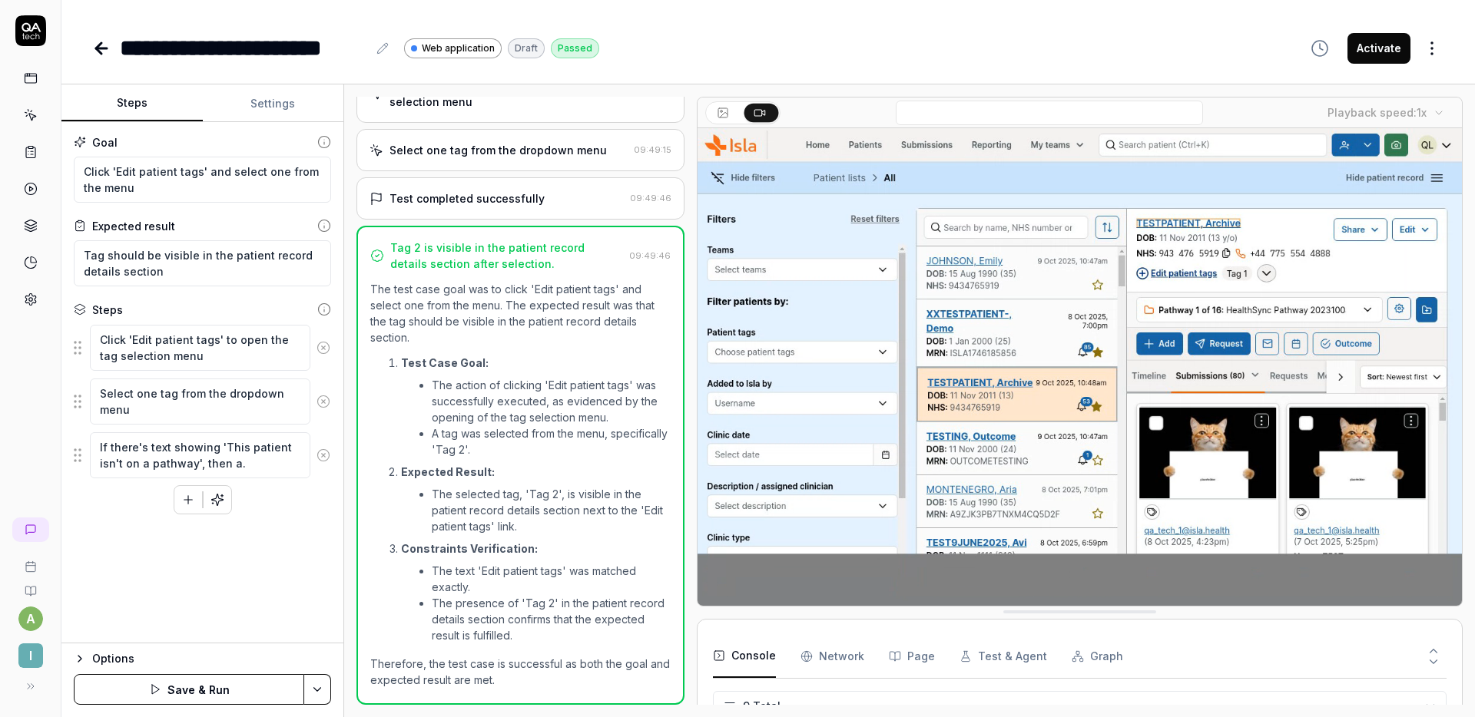
type textarea "If there's text showing 'This patient isn't on a pathway', then a. d"
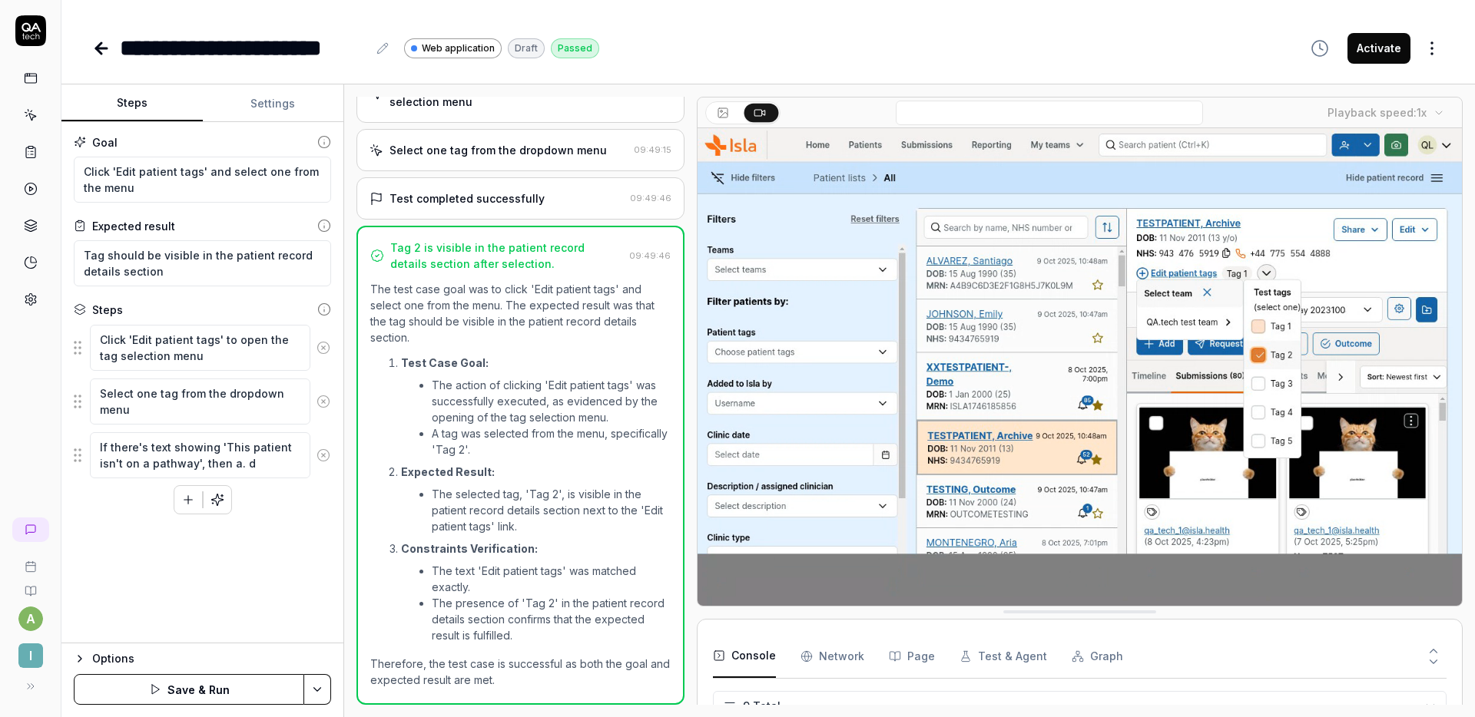
type textarea "*"
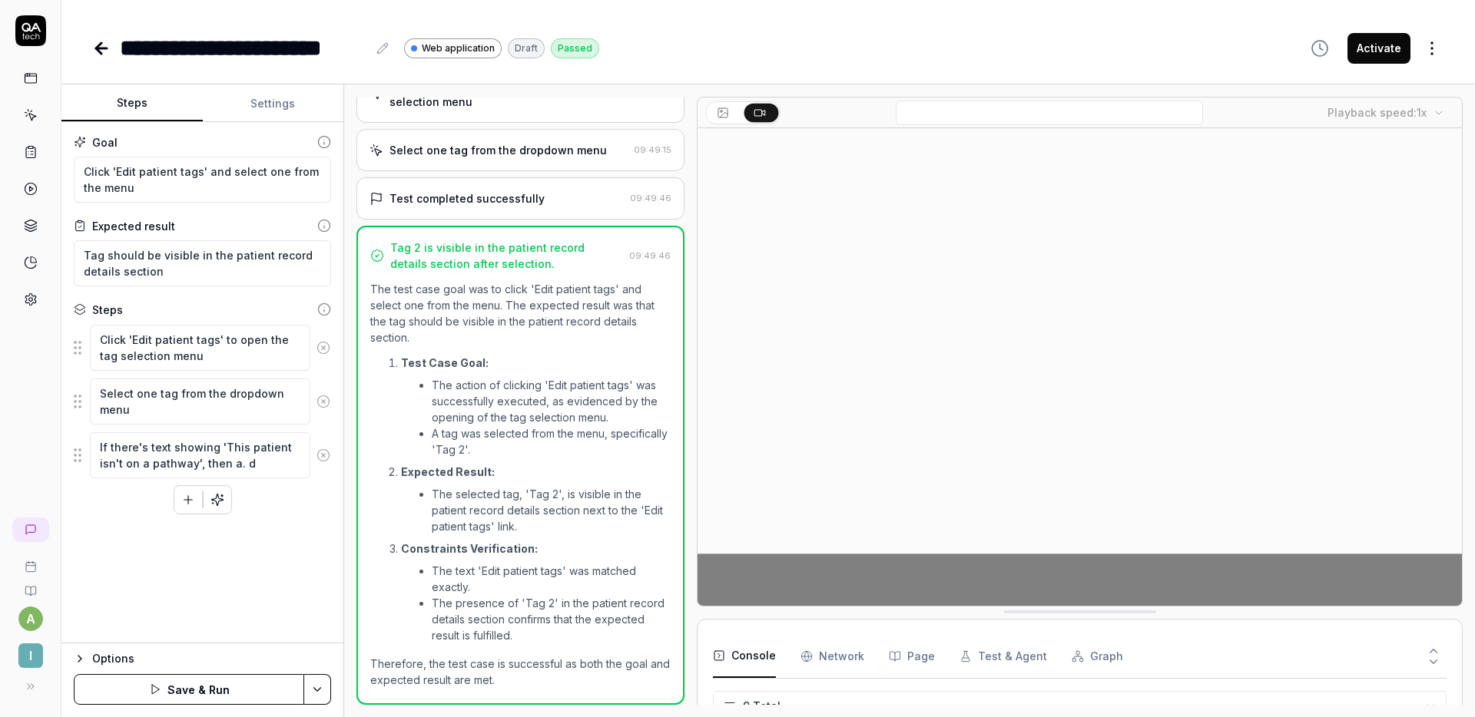
type textarea "If there's text showing 'This patient isn't on a pathway', then a. di"
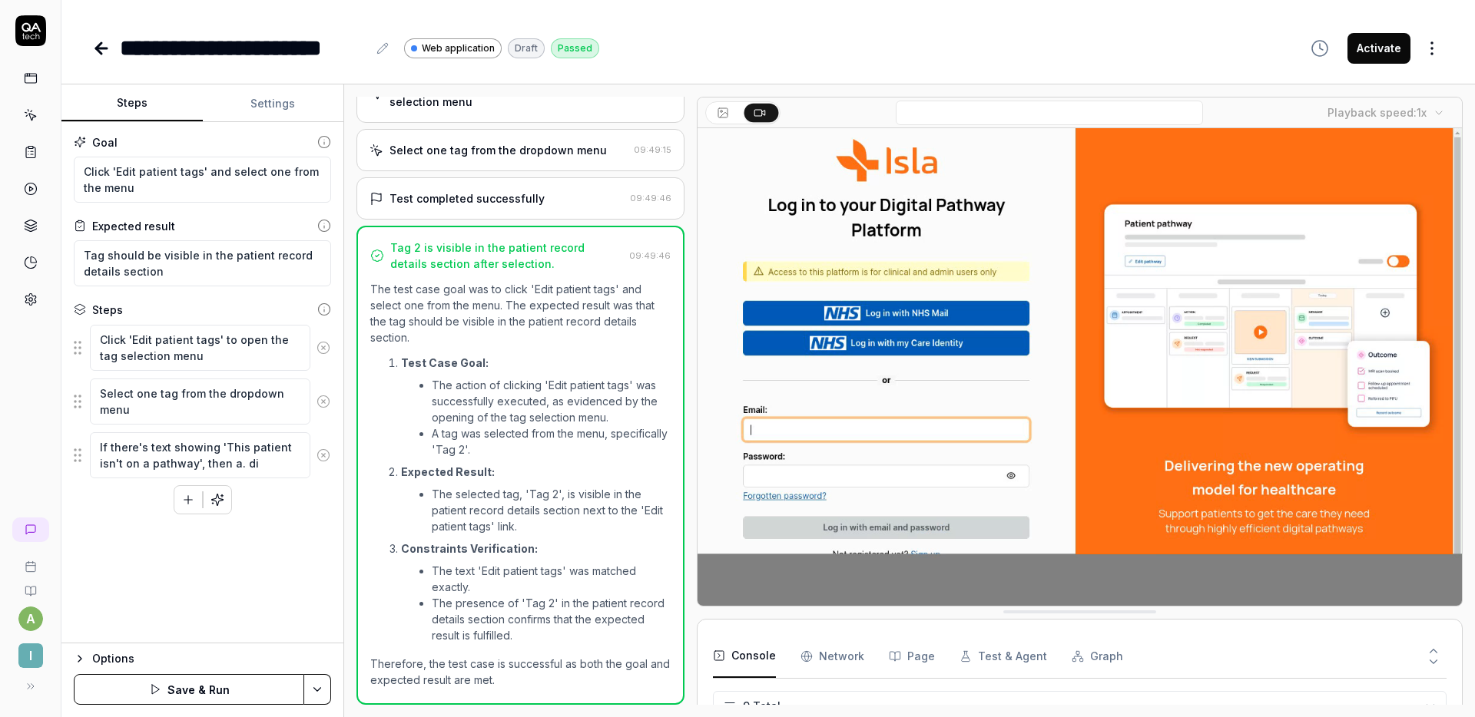
type textarea "*"
type textarea "If there's text showing 'This patient isn't on a pathway', then a. dif"
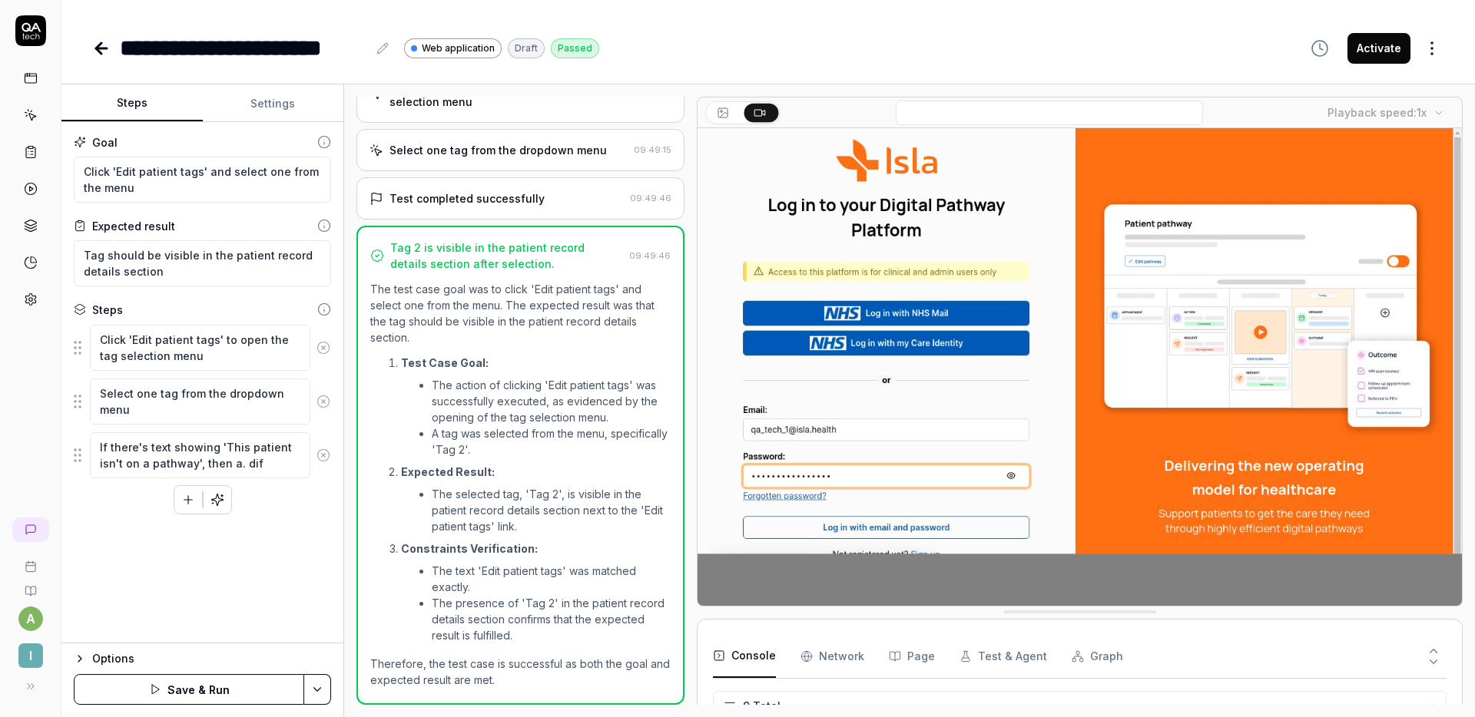
type textarea "*"
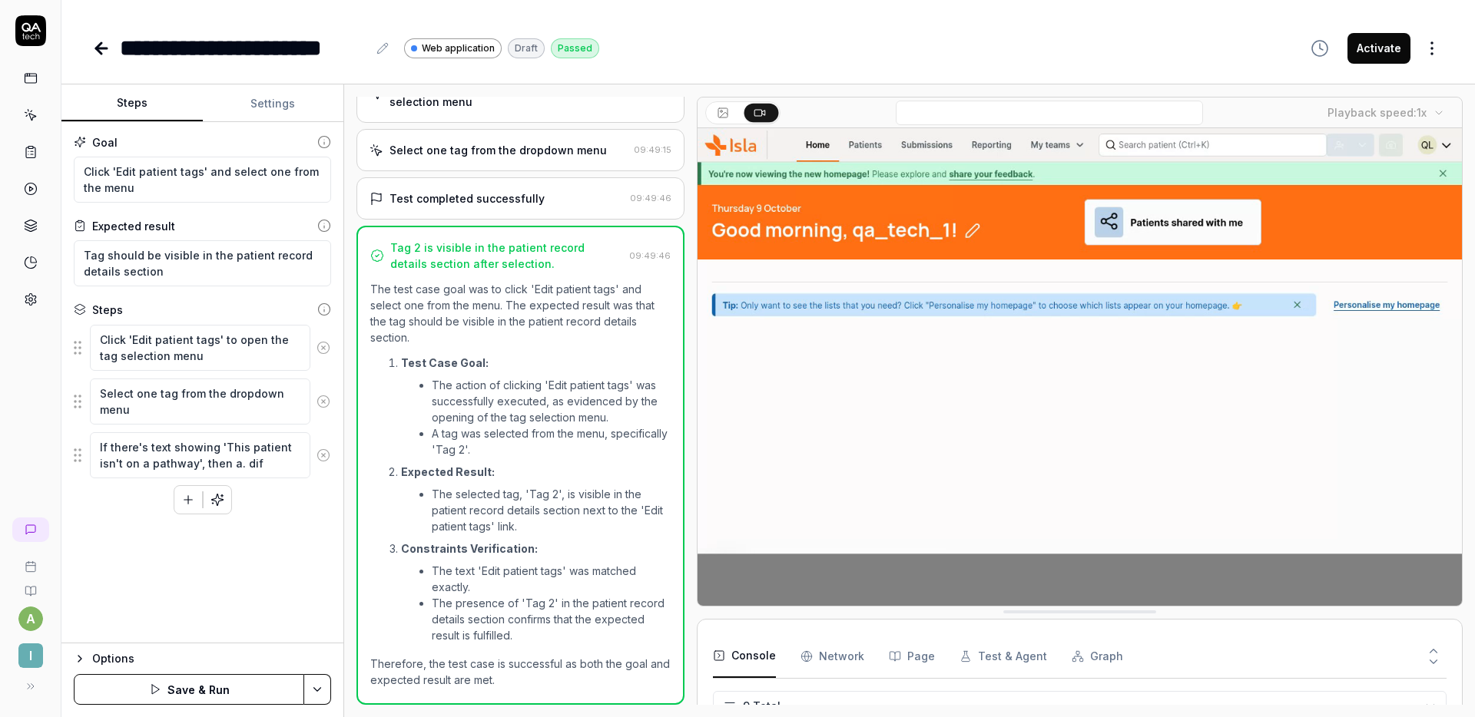
type textarea "If there's text showing 'This patient isn't on a pathway', then a. diff"
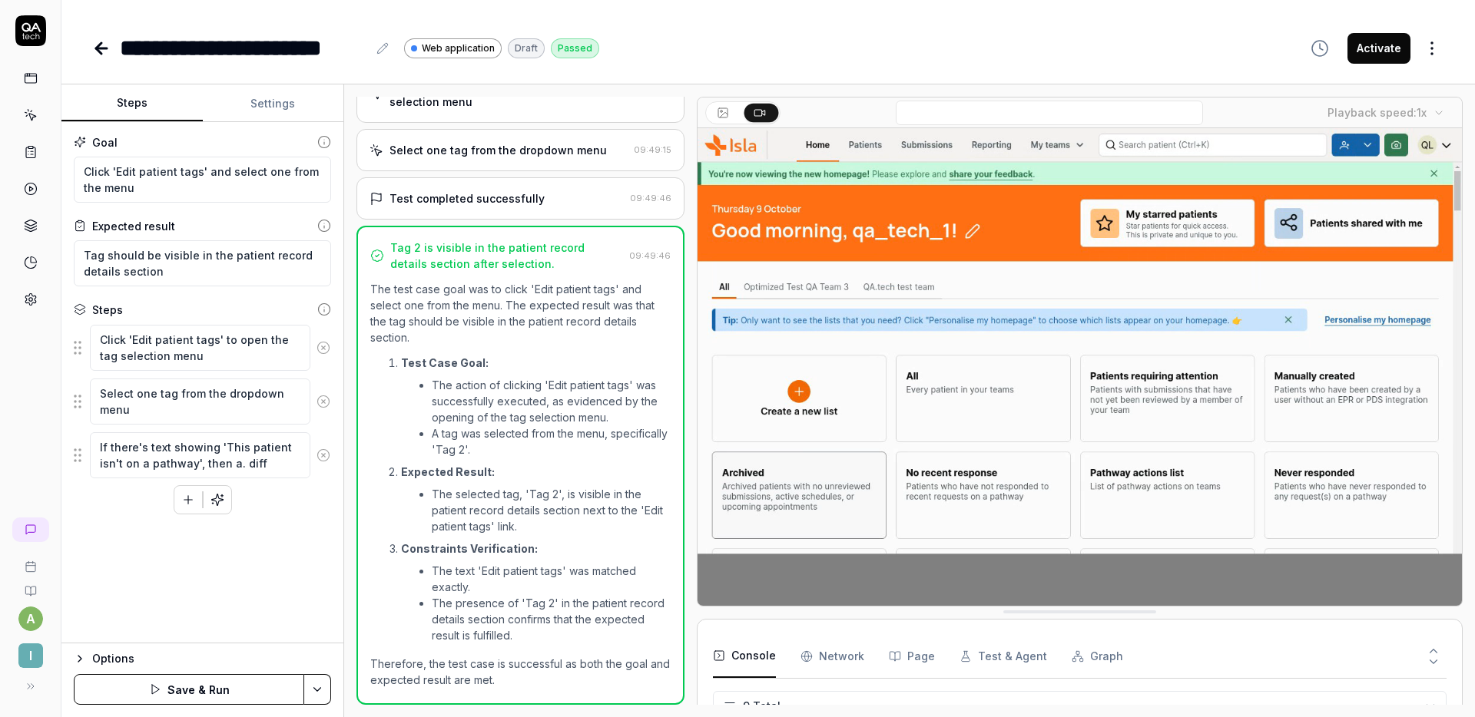
type textarea "*"
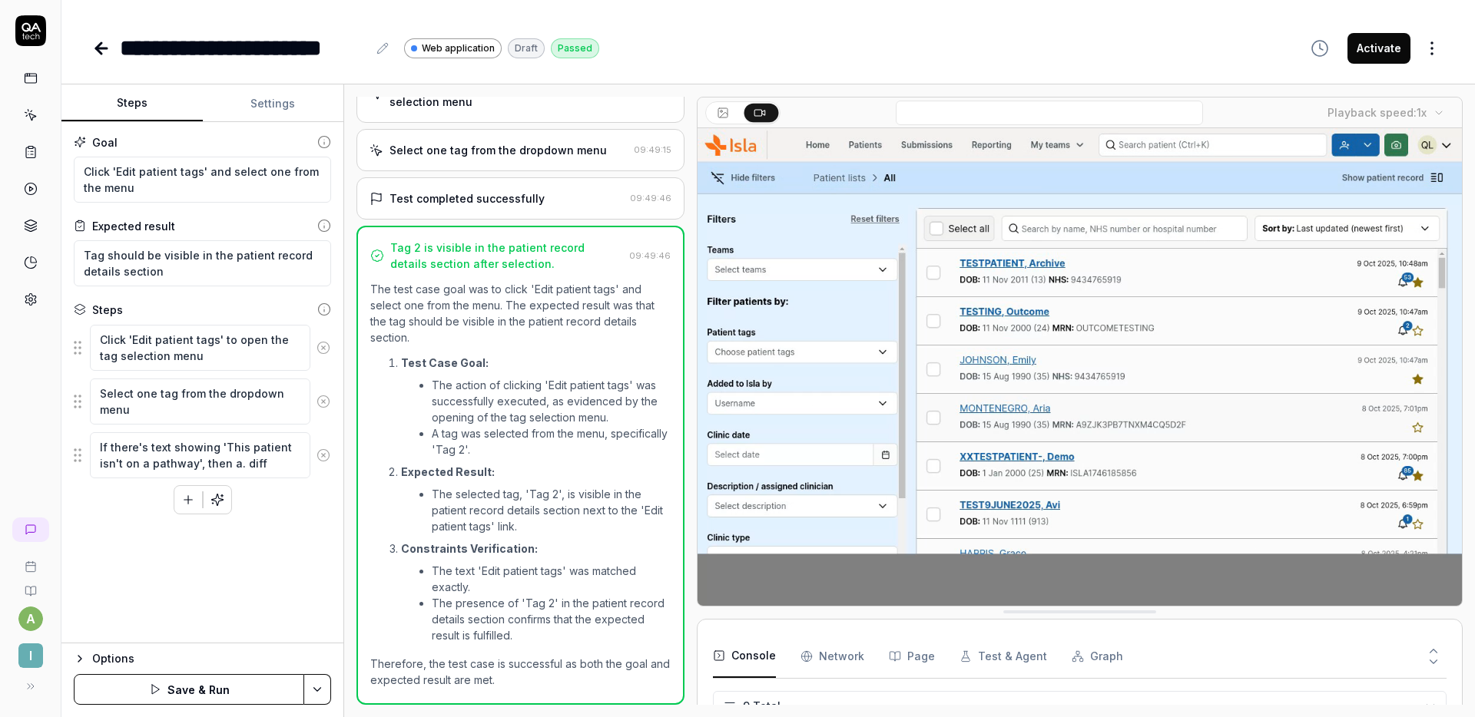
type textarea "If there's text showing 'This patient isn't on a pathway', then a. diffe"
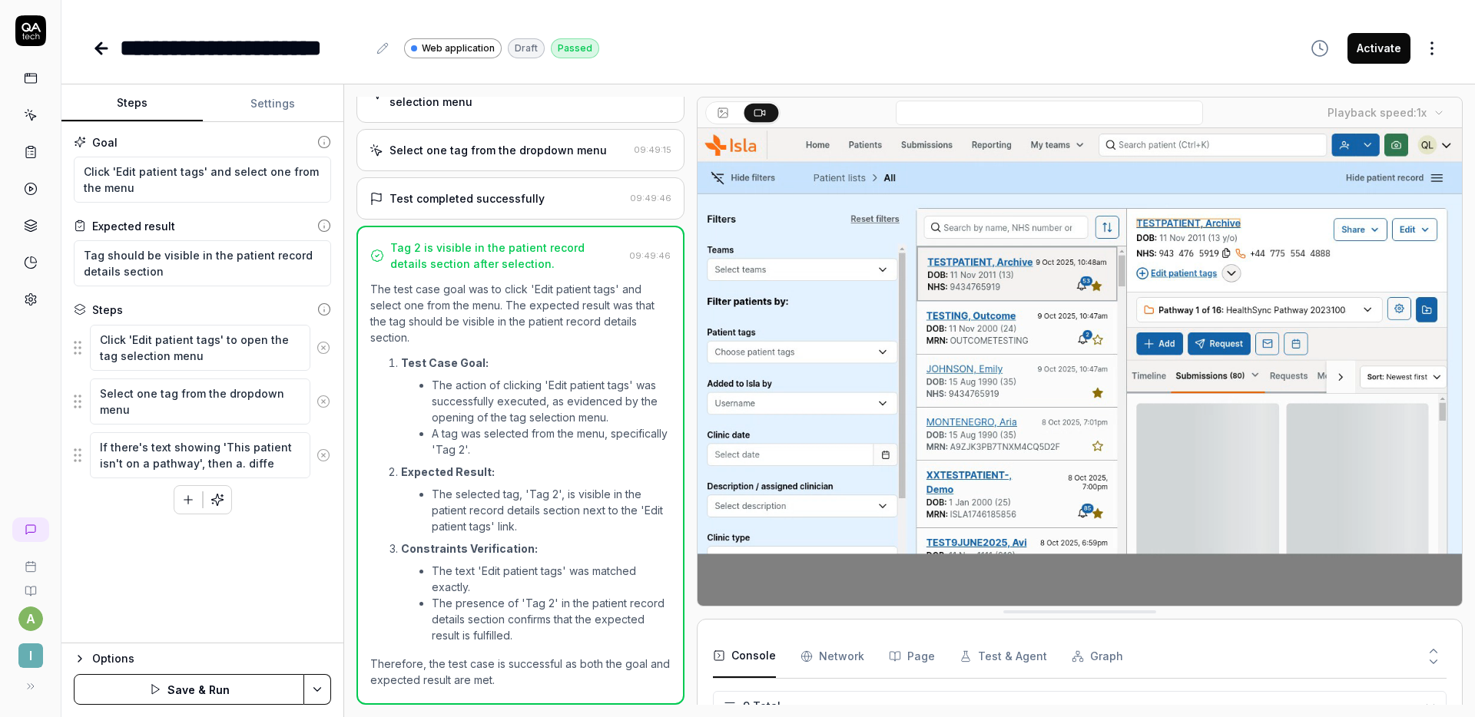
type textarea "*"
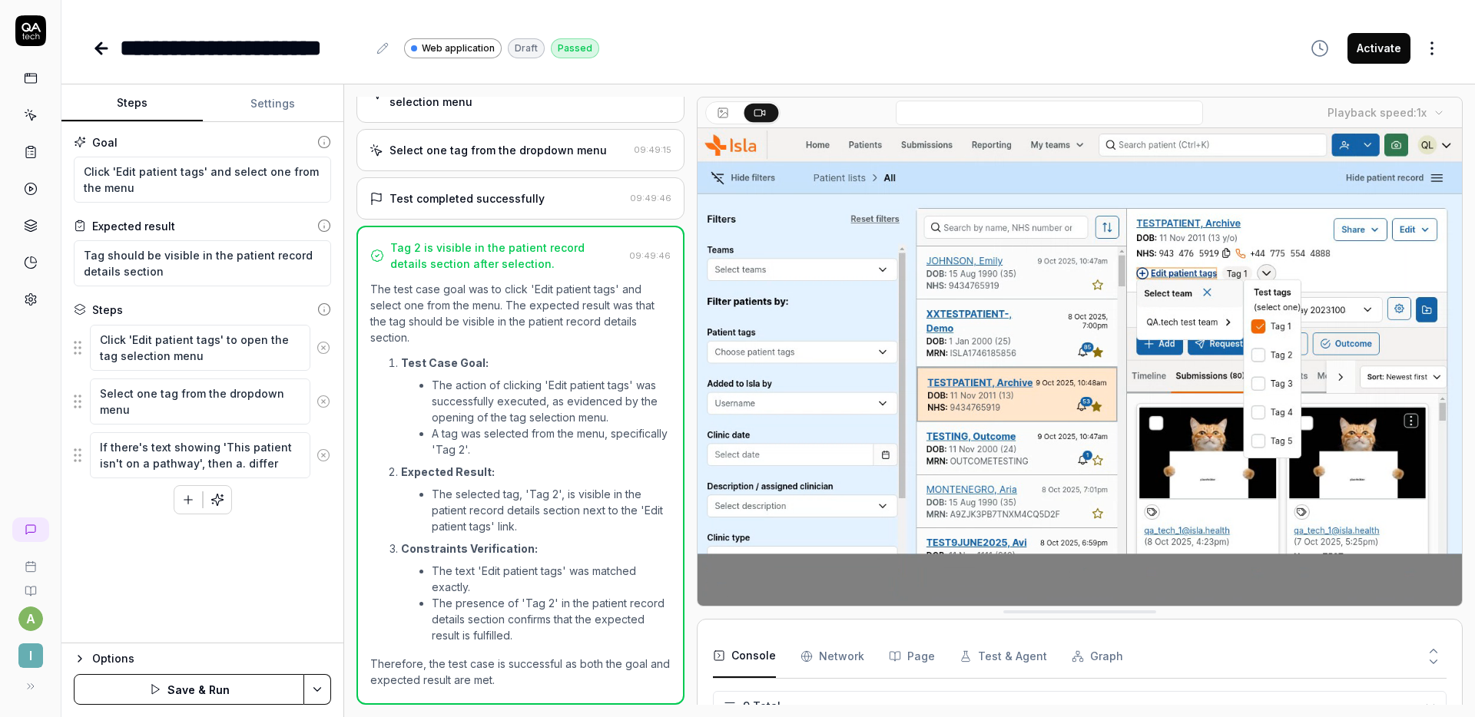
type textarea "If there's text showing 'This patient isn't on a pathway', then a. differe"
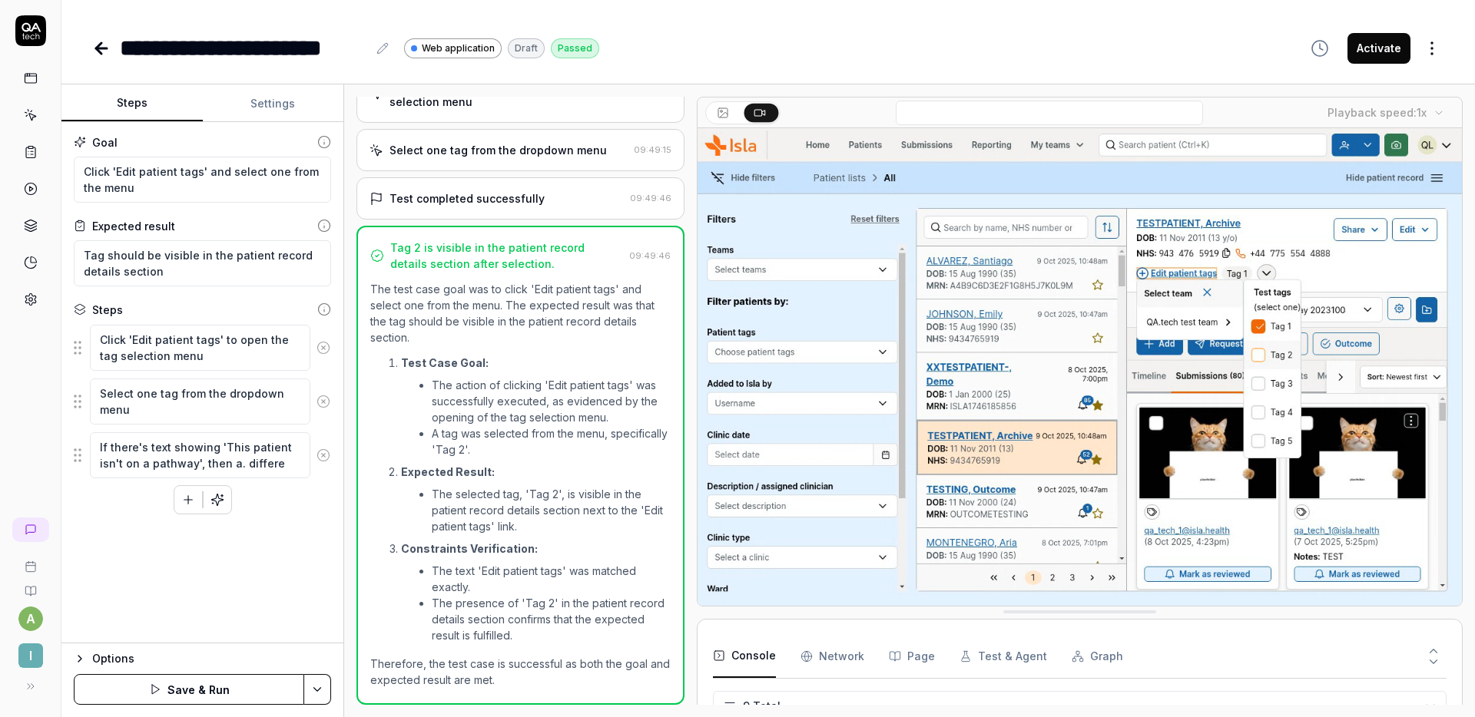
type textarea "*"
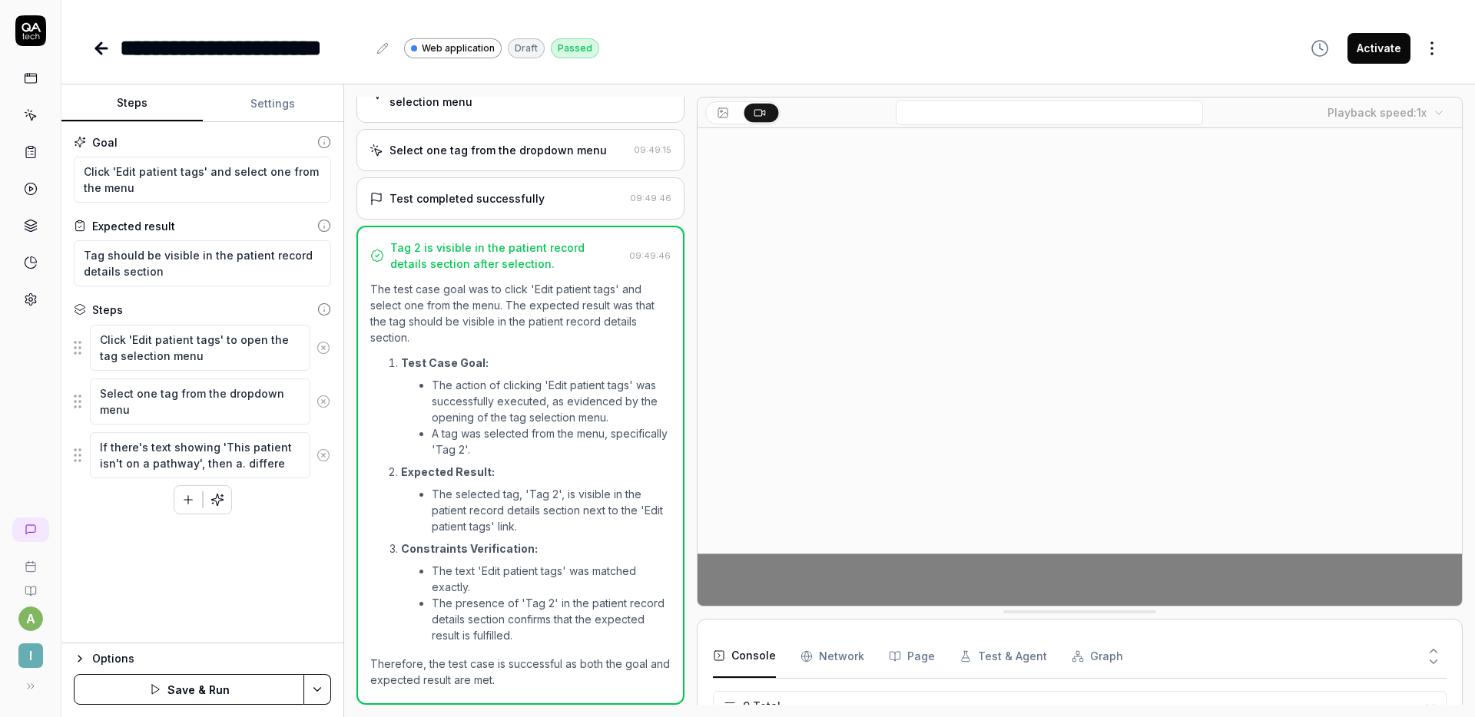
type textarea "If there's text showing 'This patient isn't on a pathway', then a. differen"
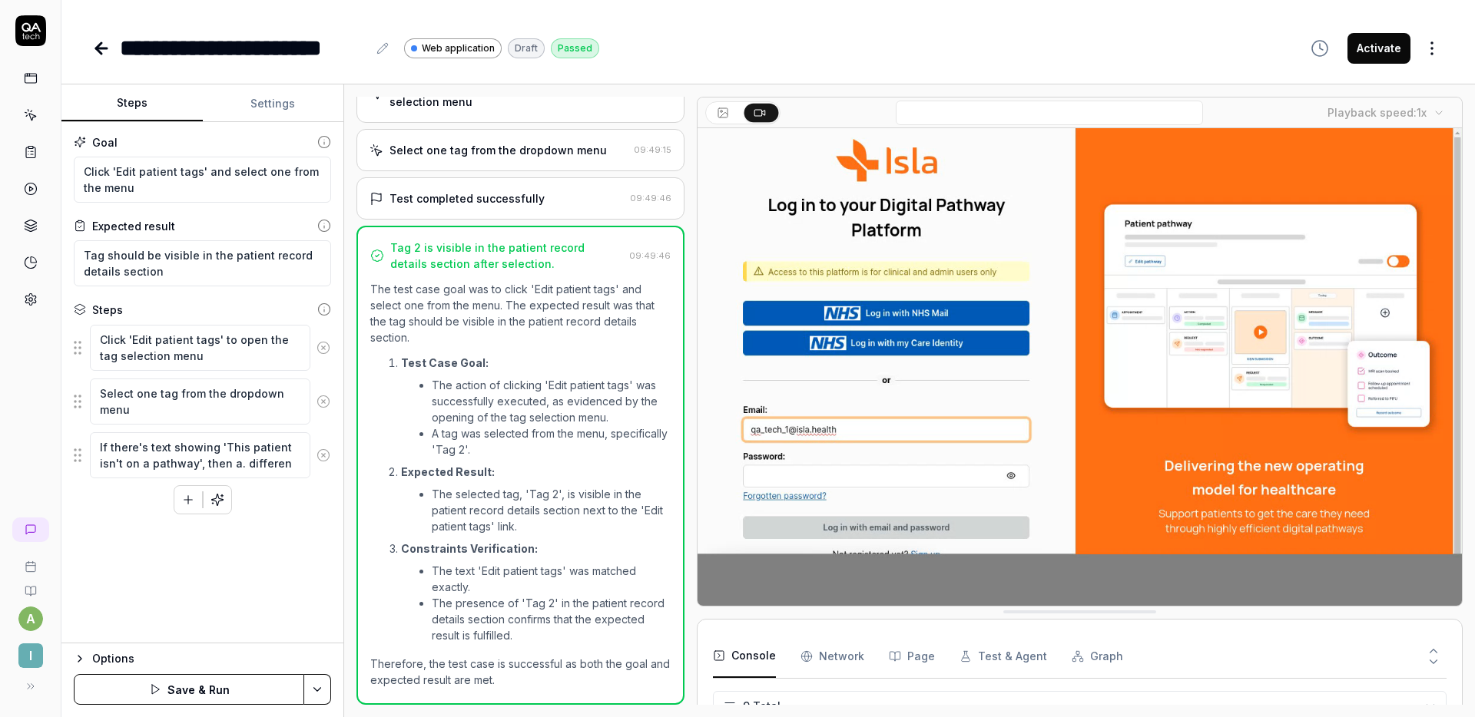
type textarea "*"
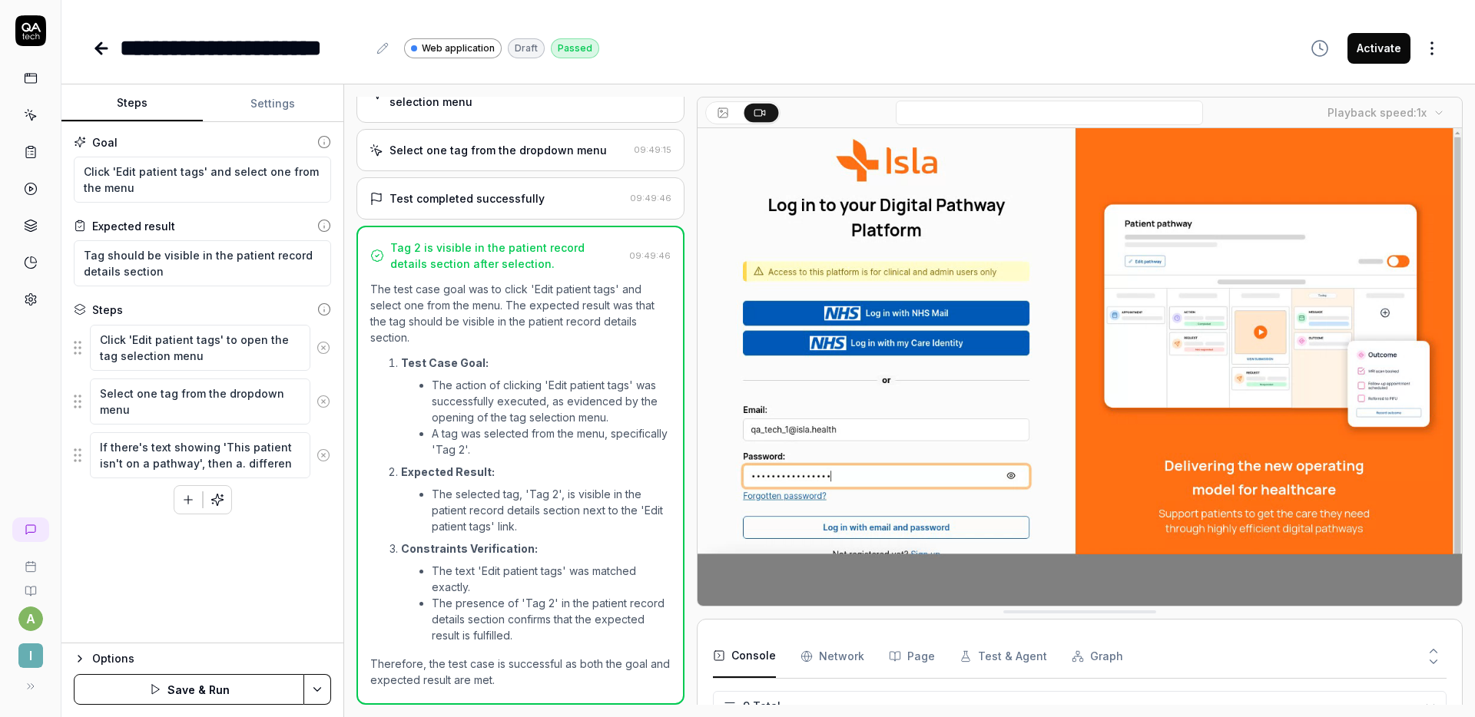
type textarea "If there's text showing 'This patient isn't on a pathway', then a. different"
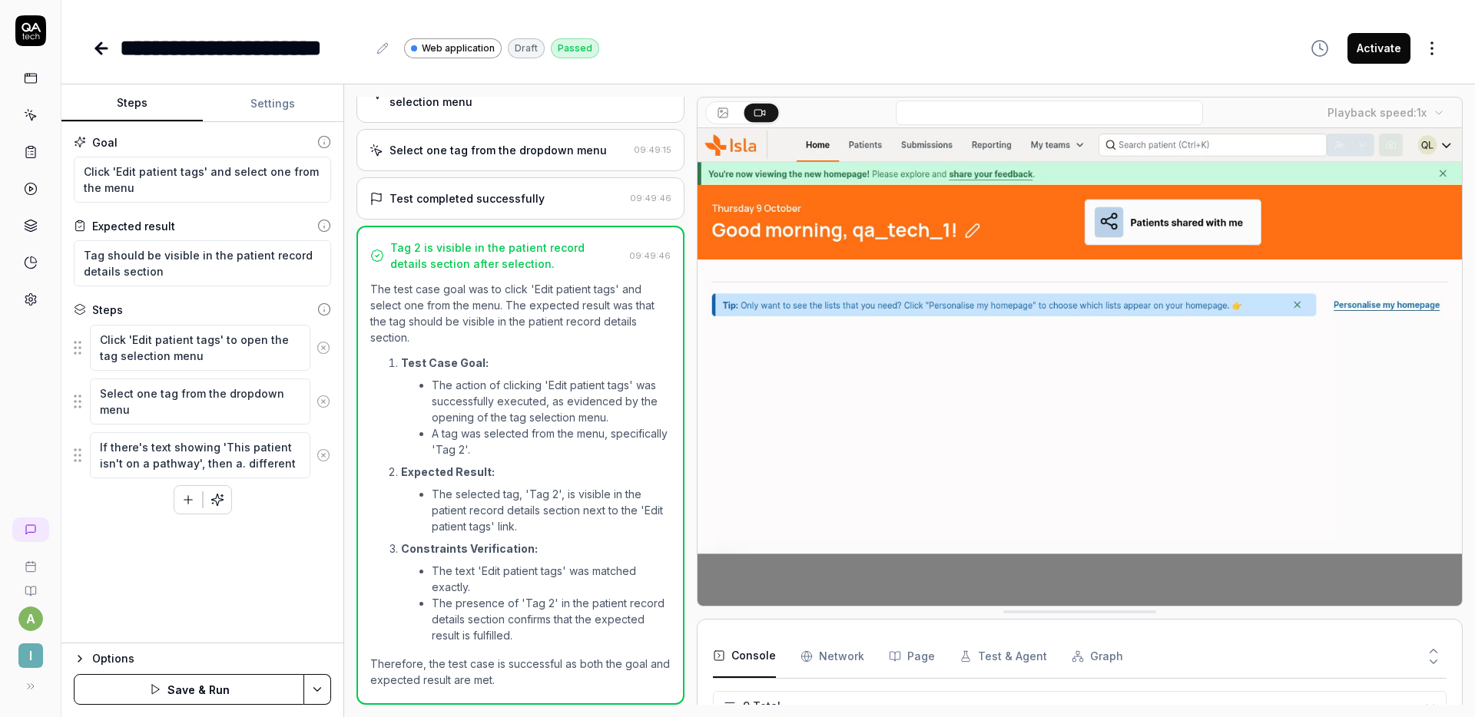
type textarea "*"
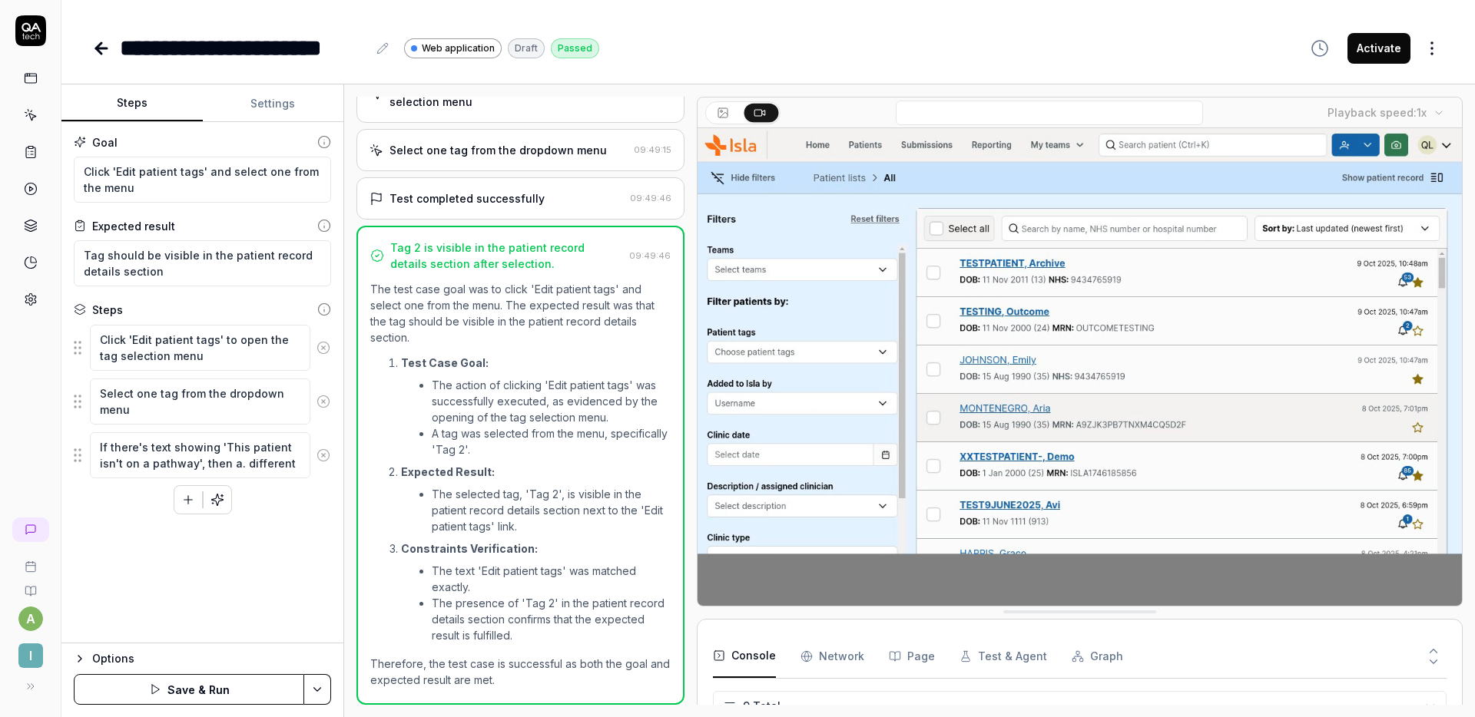
type textarea "If there's text showing 'This patient isn't on a pathway', then a. different"
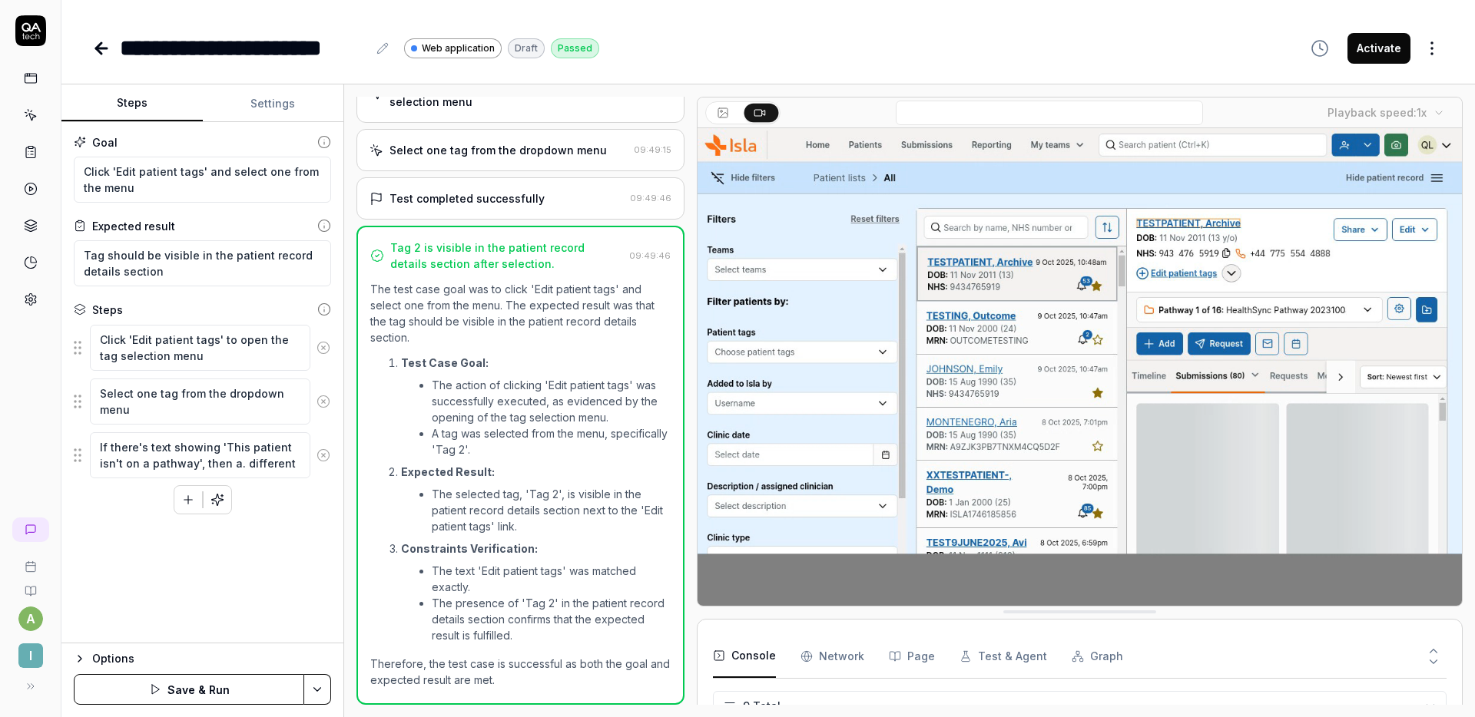
type textarea "*"
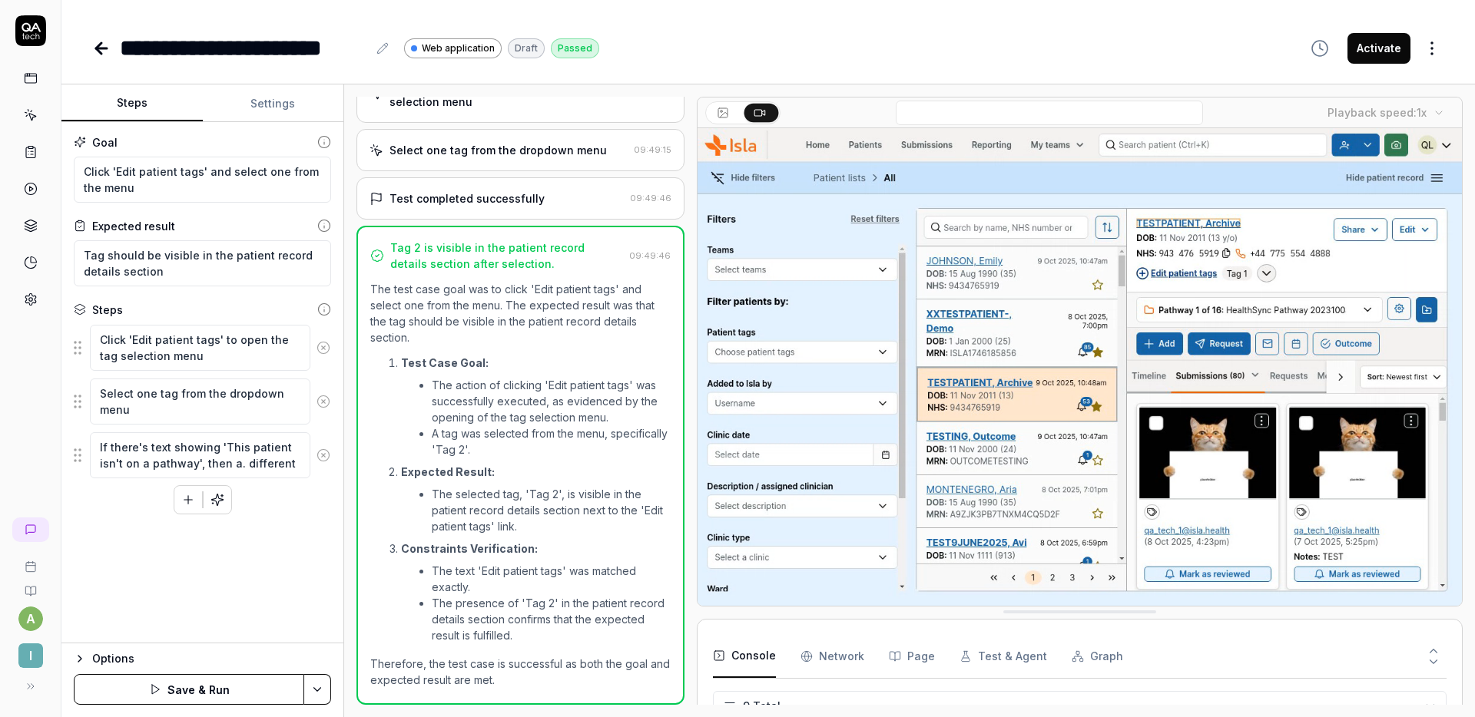
type textarea "If there's text showing 'This patient isn't on a pathway', then a. different p"
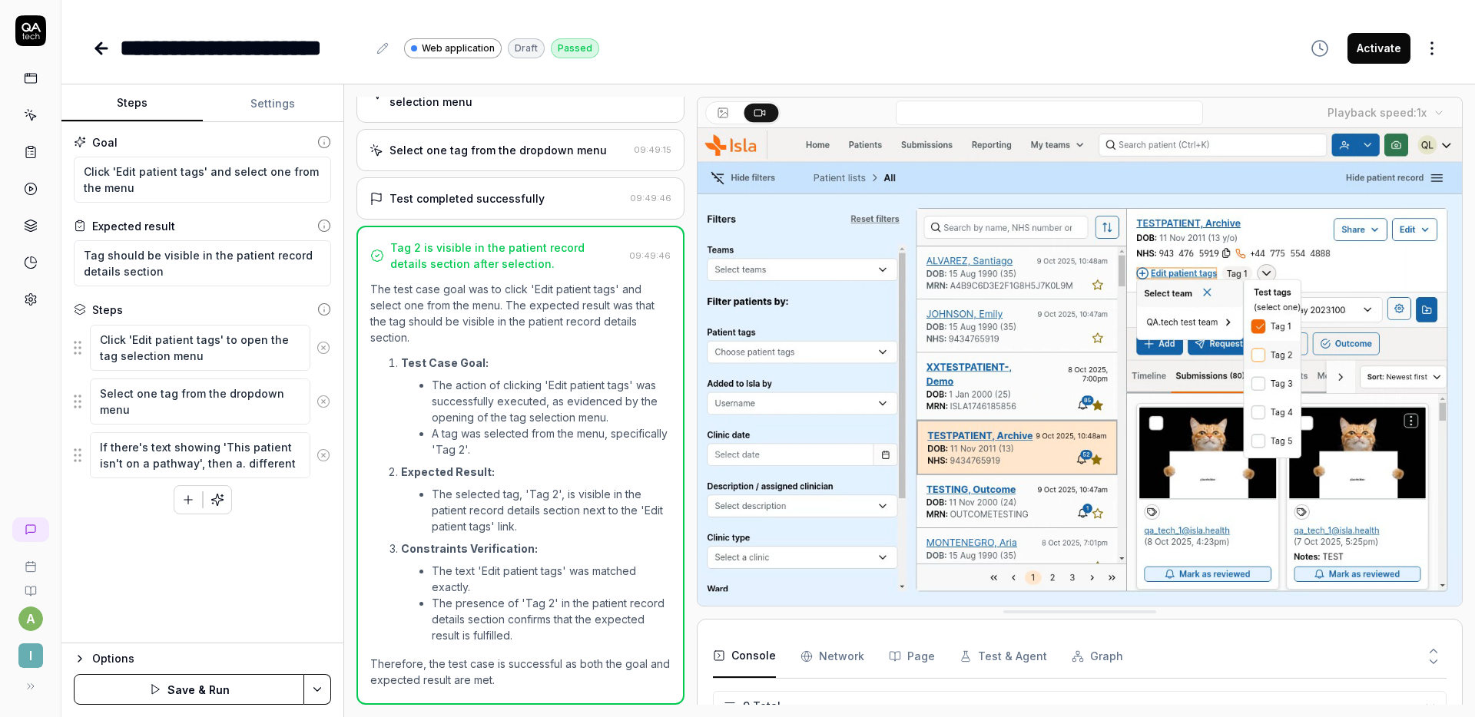
type textarea "*"
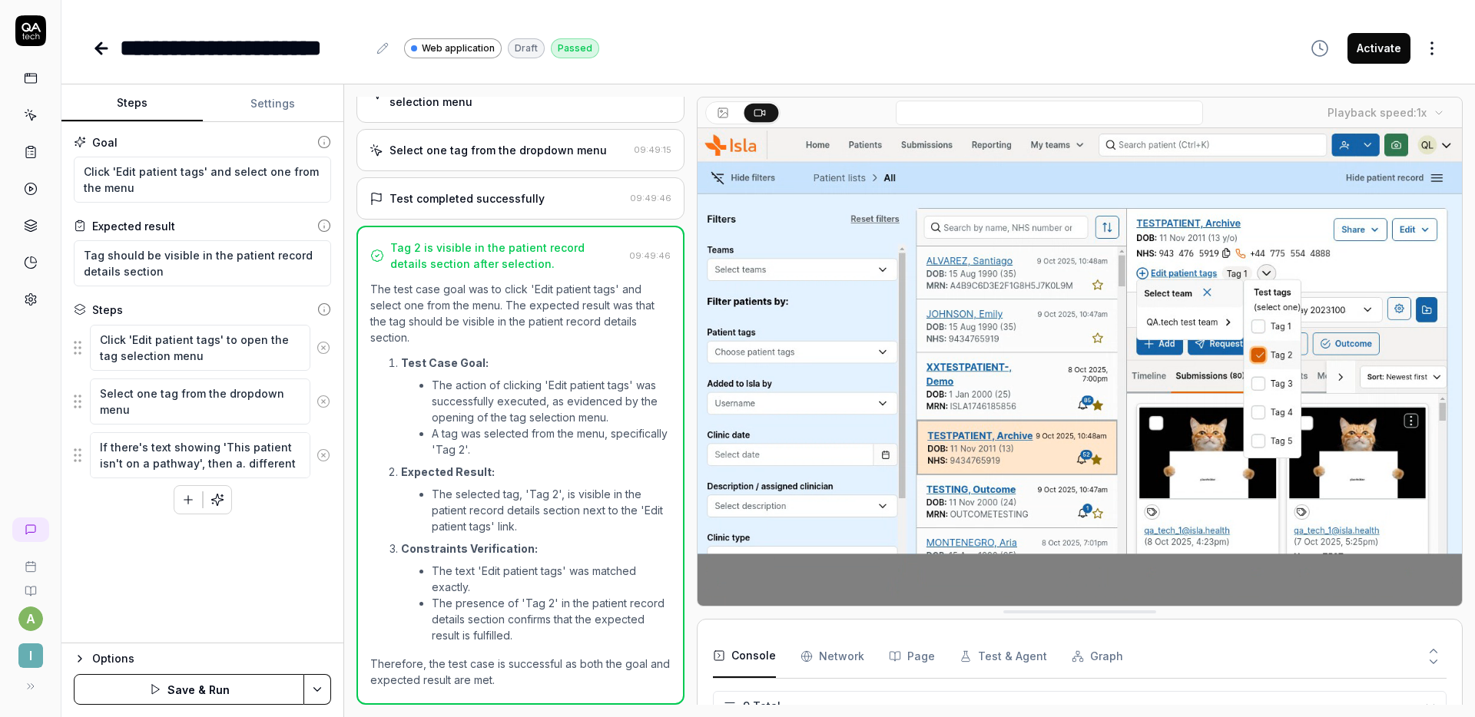
type textarea "If there's text showing 'This patient isn't on a pathway', then a. different pa"
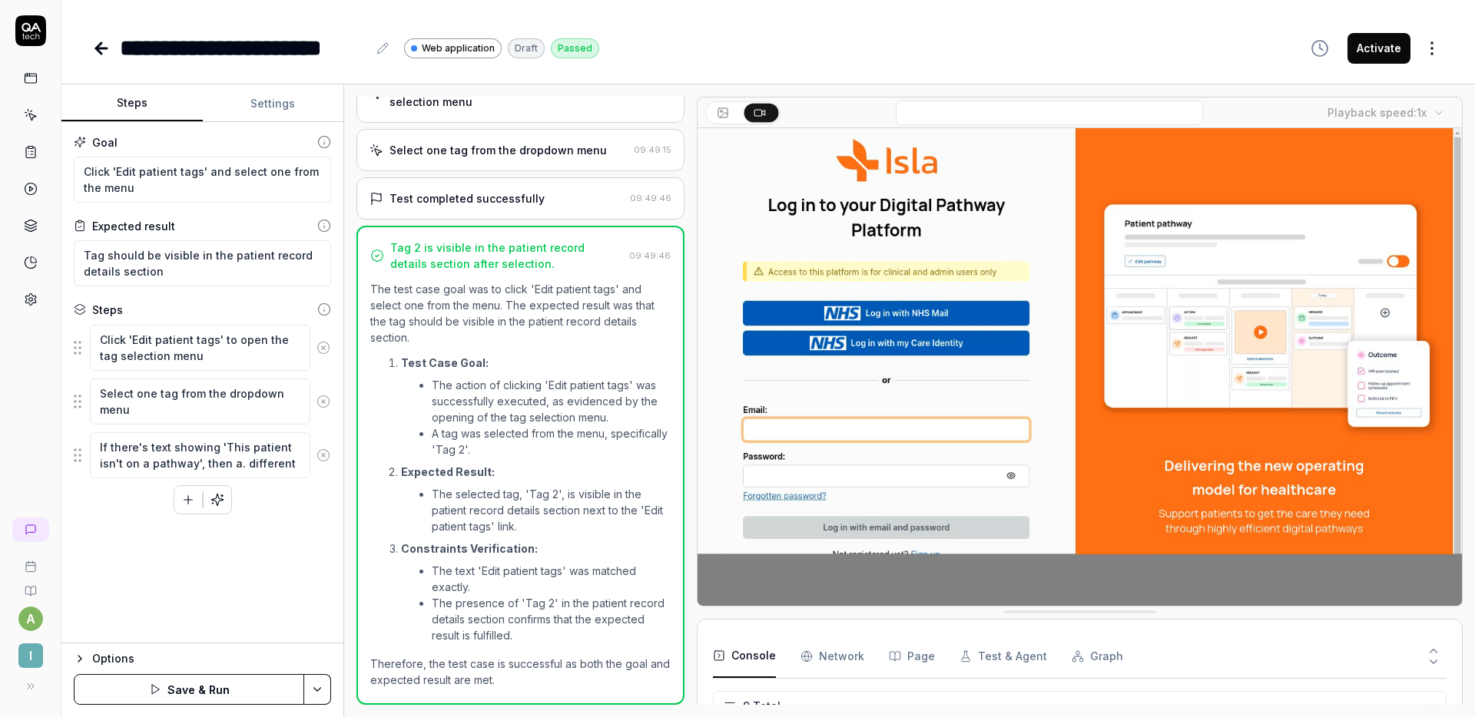
type textarea "*"
type textarea "If there's text showing 'This patient isn't on a pathway', then a. different pa…"
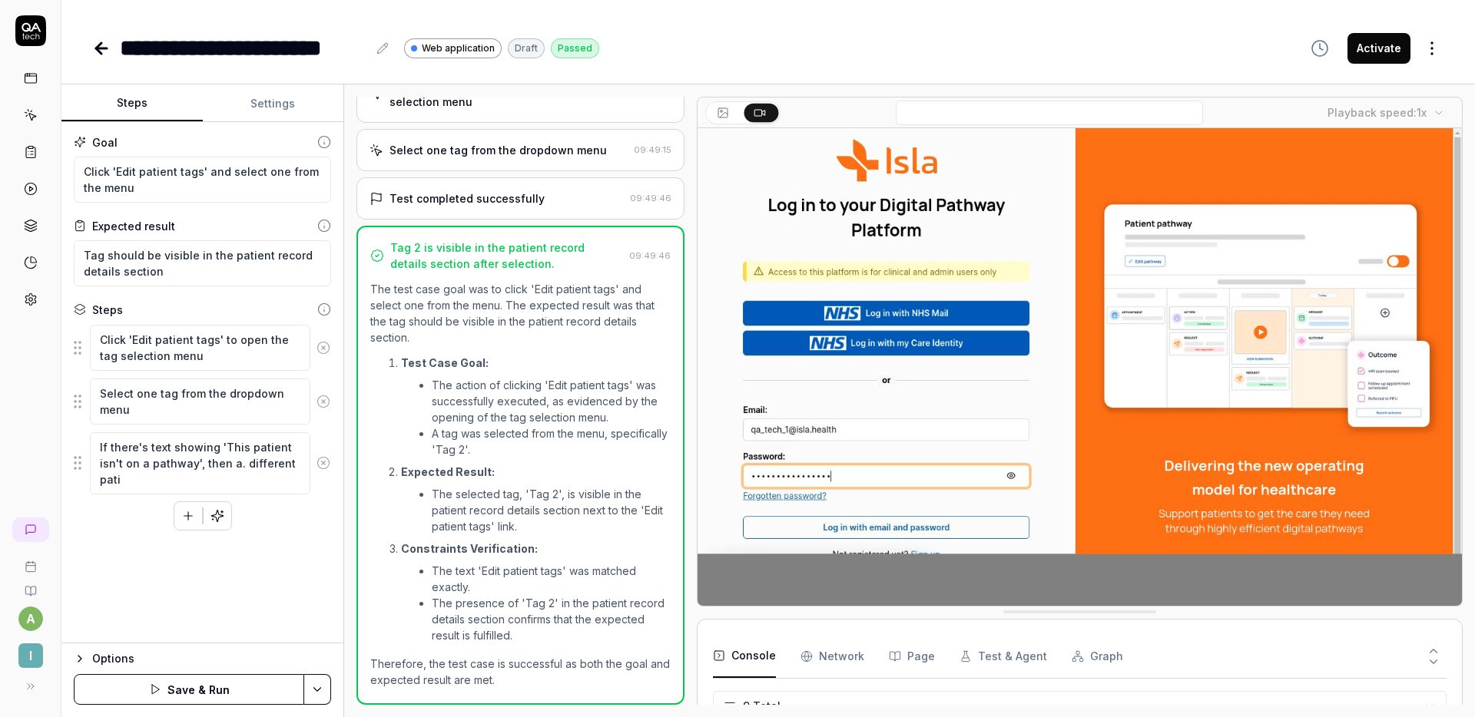
type textarea "*"
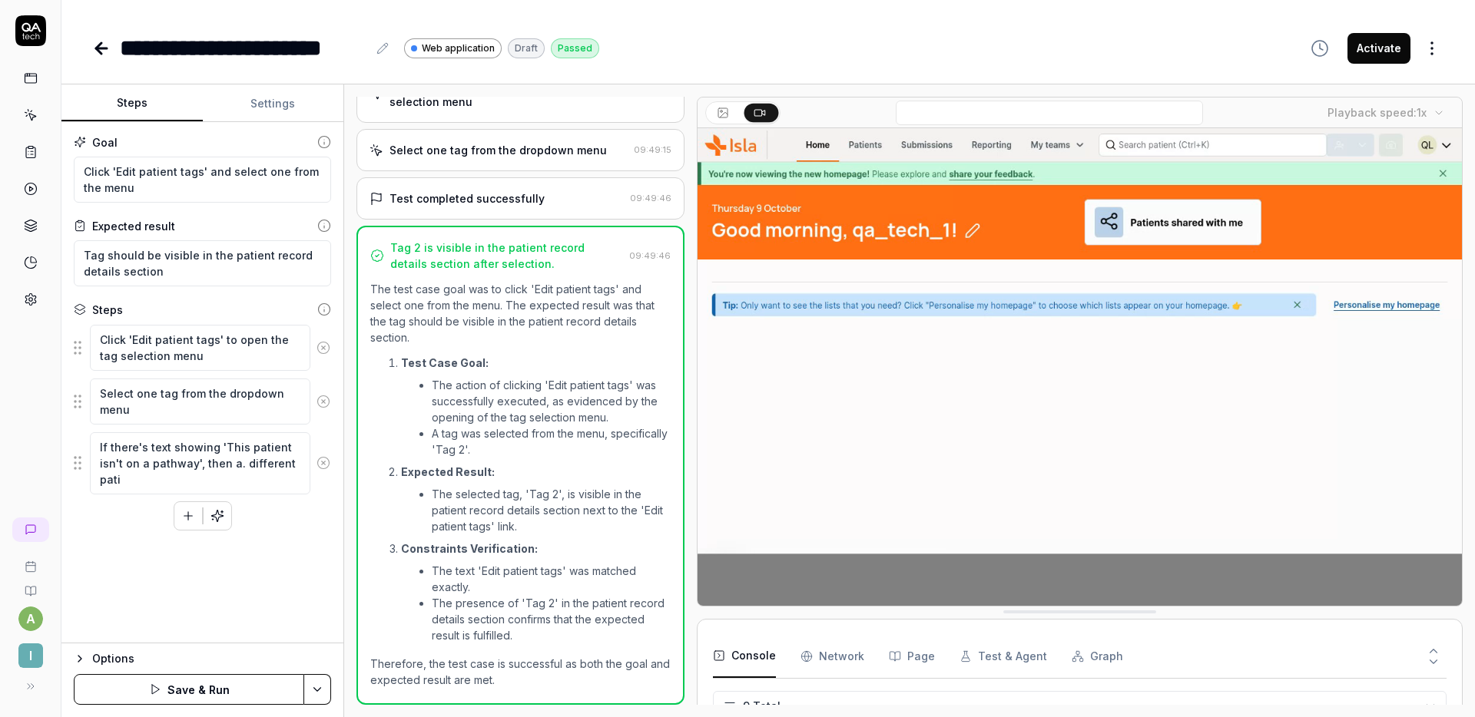
type textarea "If there's text showing 'This patient isn't on a pathway', then a. different pa…"
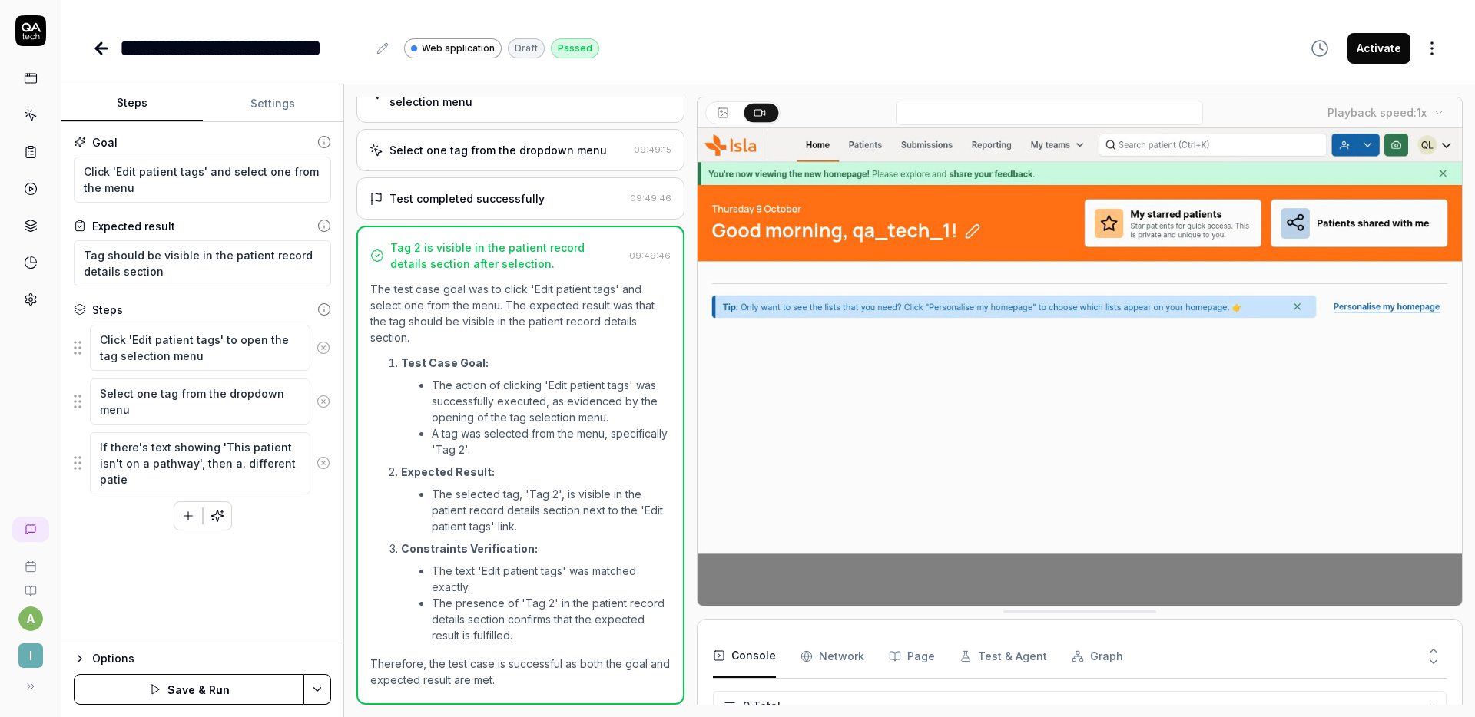
type textarea "*"
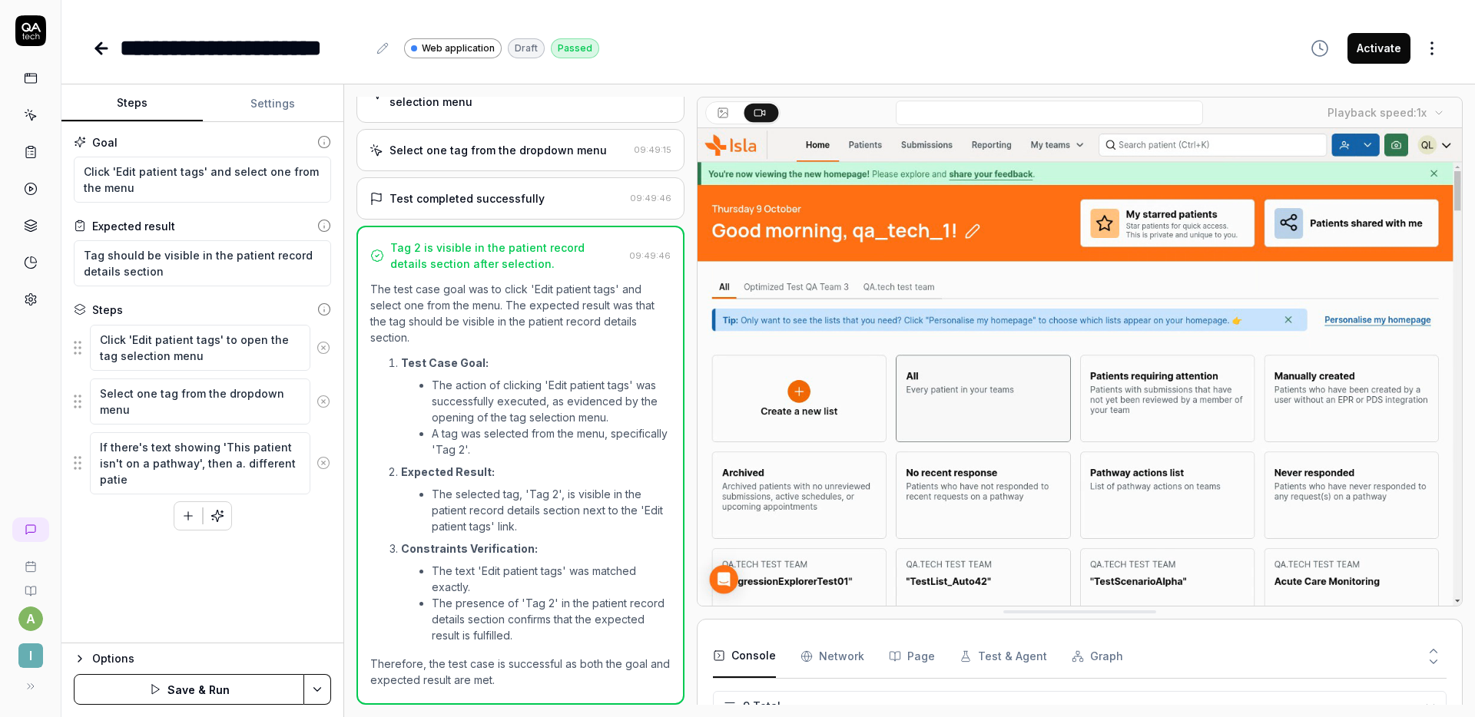
type textarea "If there's text showing 'This patient isn't on a pathway', then a. different pa…"
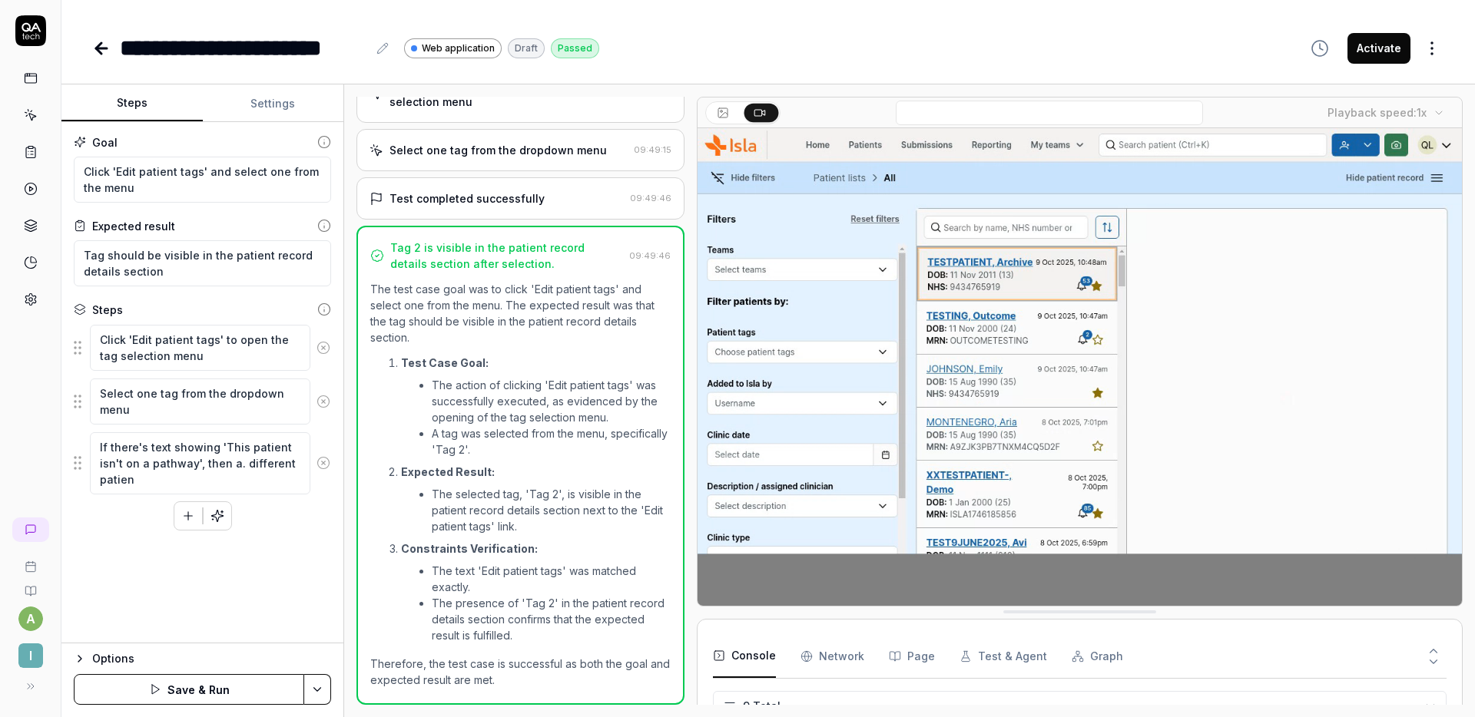
type textarea "*"
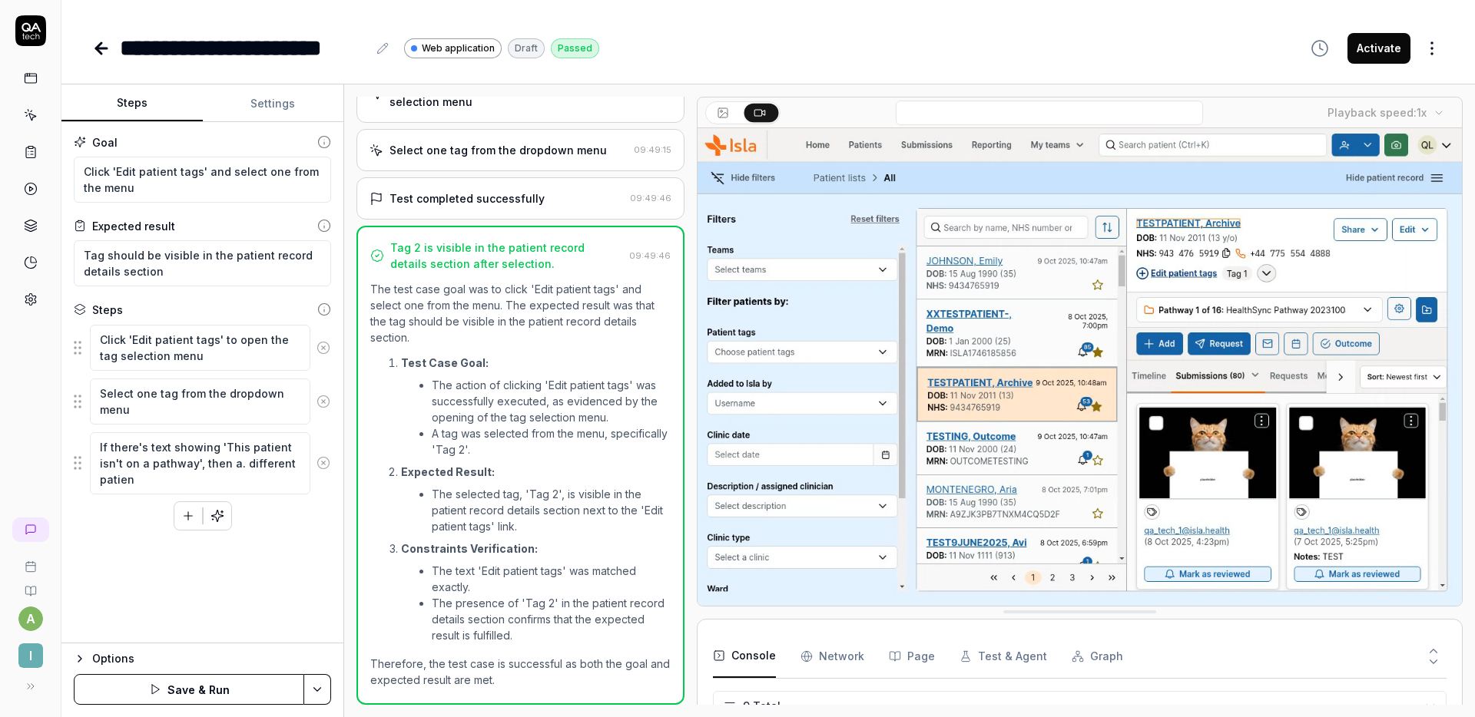
type textarea "If there's text showing 'This patient isn't on a pathway', then a. different pa…"
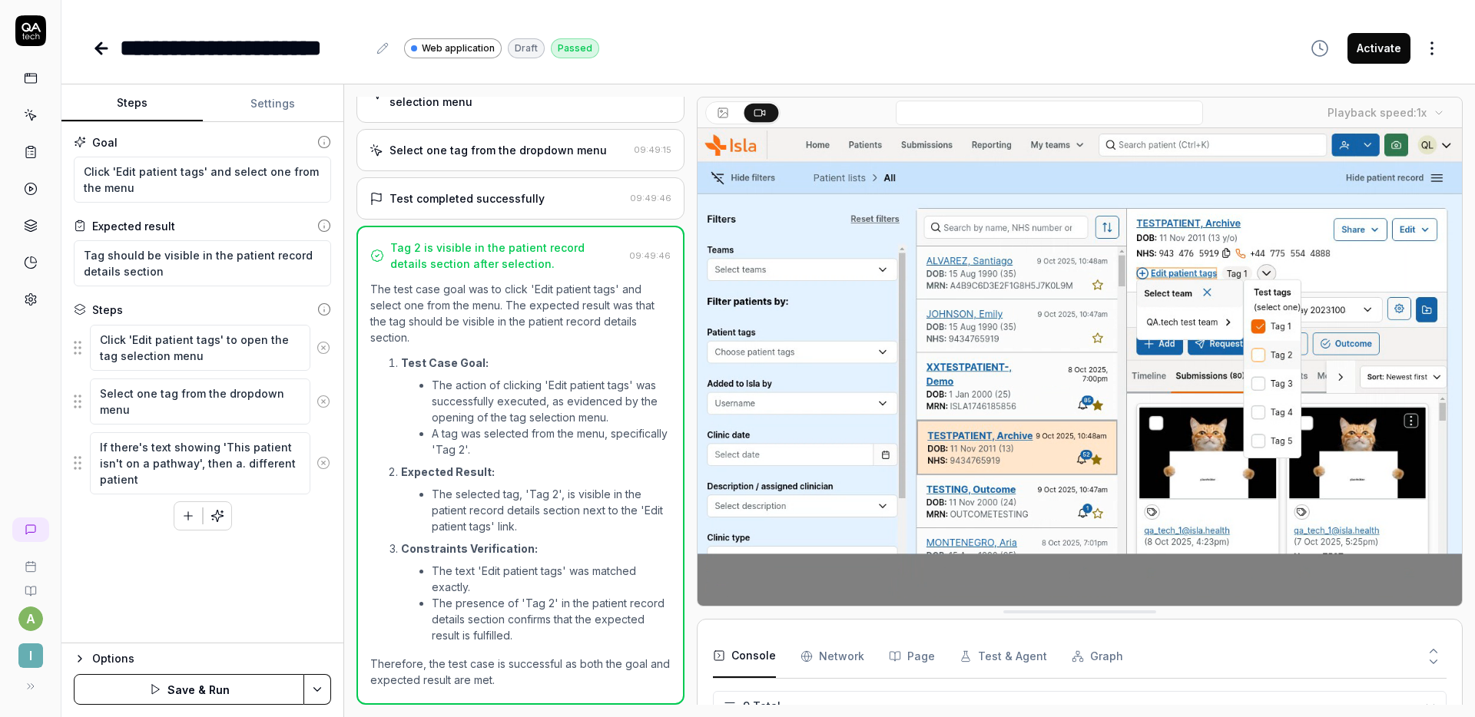
type textarea "*"
type textarea "If there's text showing 'This patient isn't on a pathway', then a. different pa…"
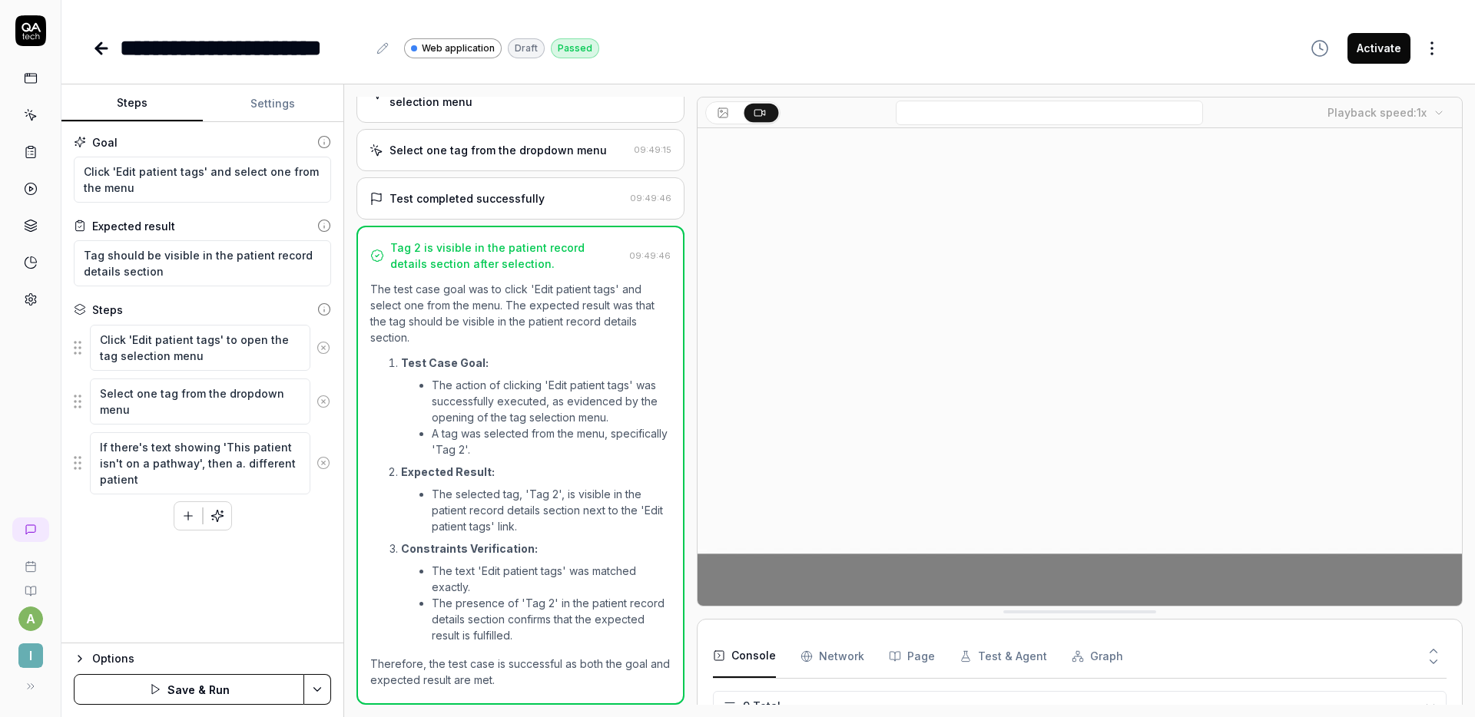
type textarea "*"
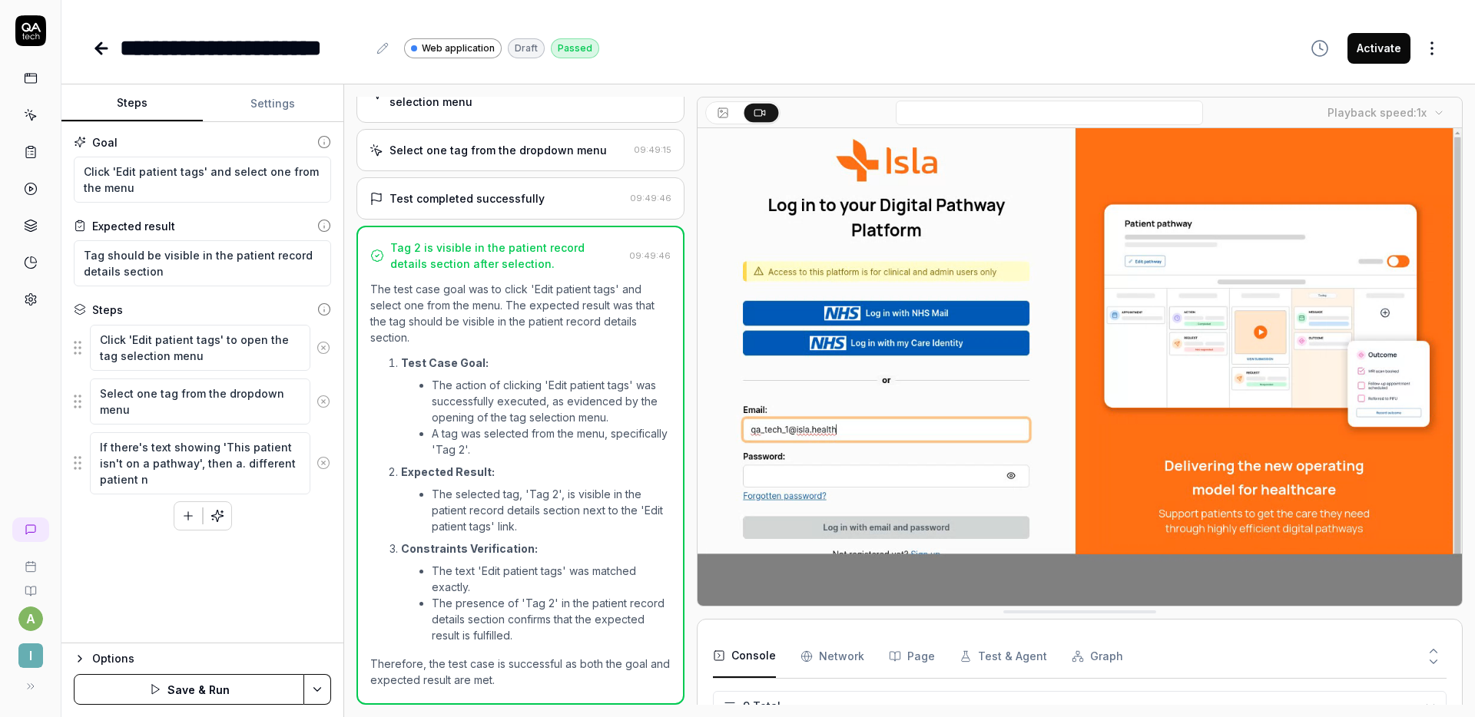
type textarea "If there's text showing 'This patient isn't on a pathway', then a. different pa…"
type textarea "*"
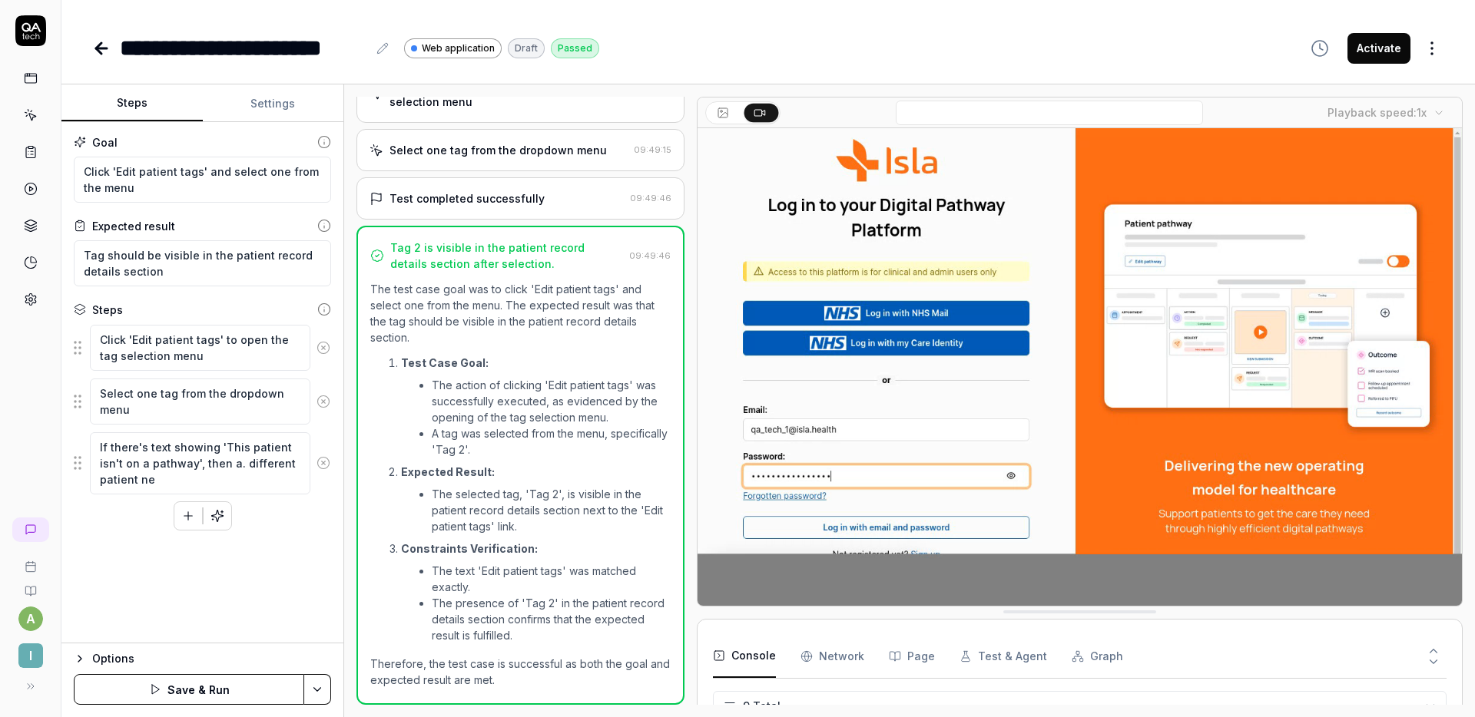
type textarea "If there's text showing 'This patient isn't on a pathway', then a. different pa…"
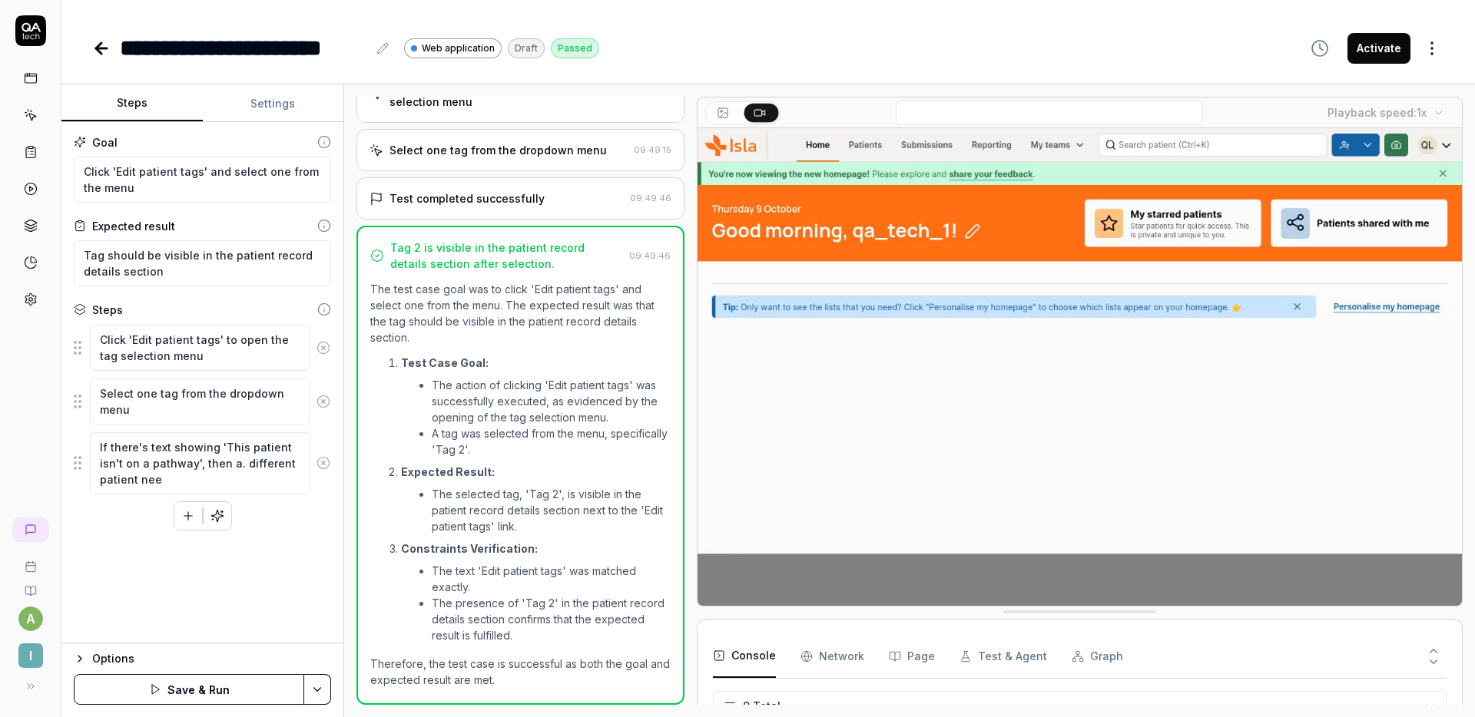
type textarea "*"
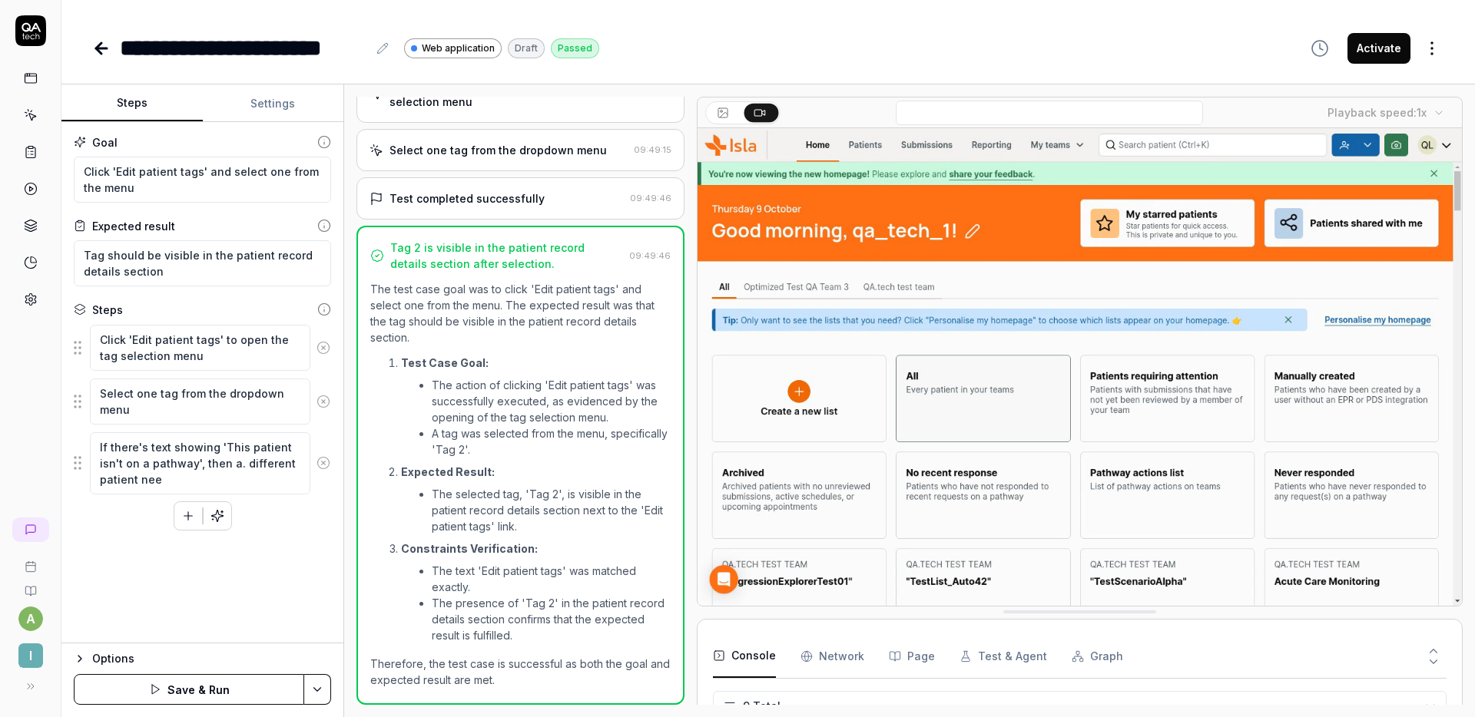
type textarea "If there's text showing 'This patient isn't on a pathway', then a. different pa…"
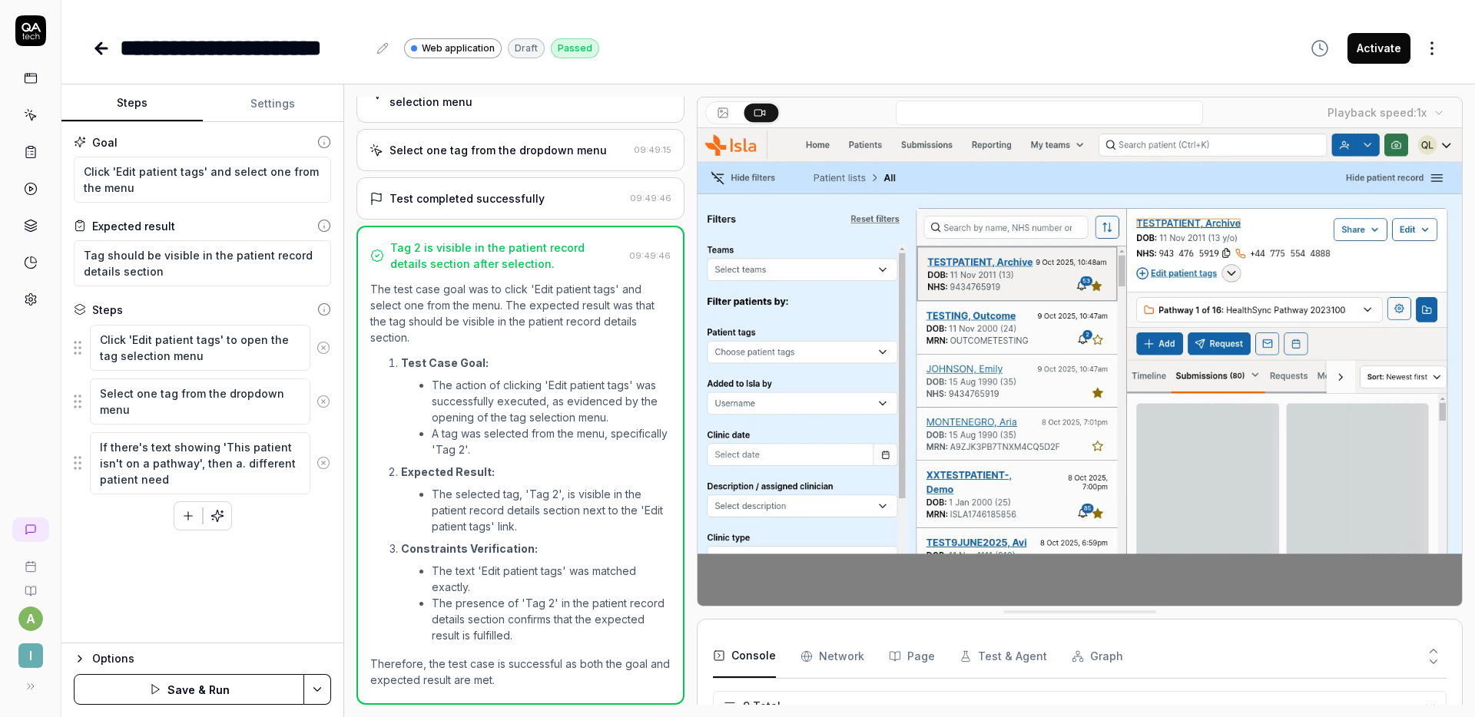
type textarea "*"
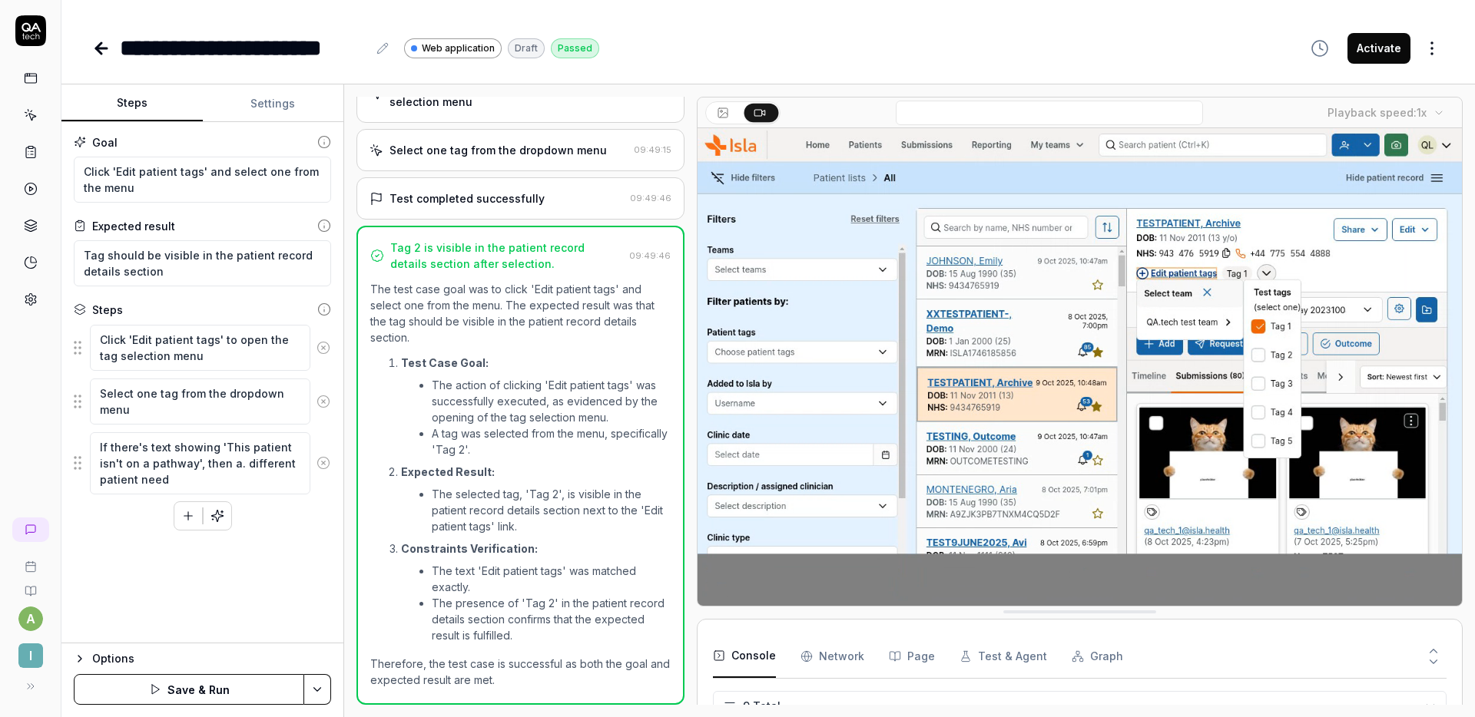
type textarea "If there's text showing 'This patient isn't on a pathway', then a. different pa…"
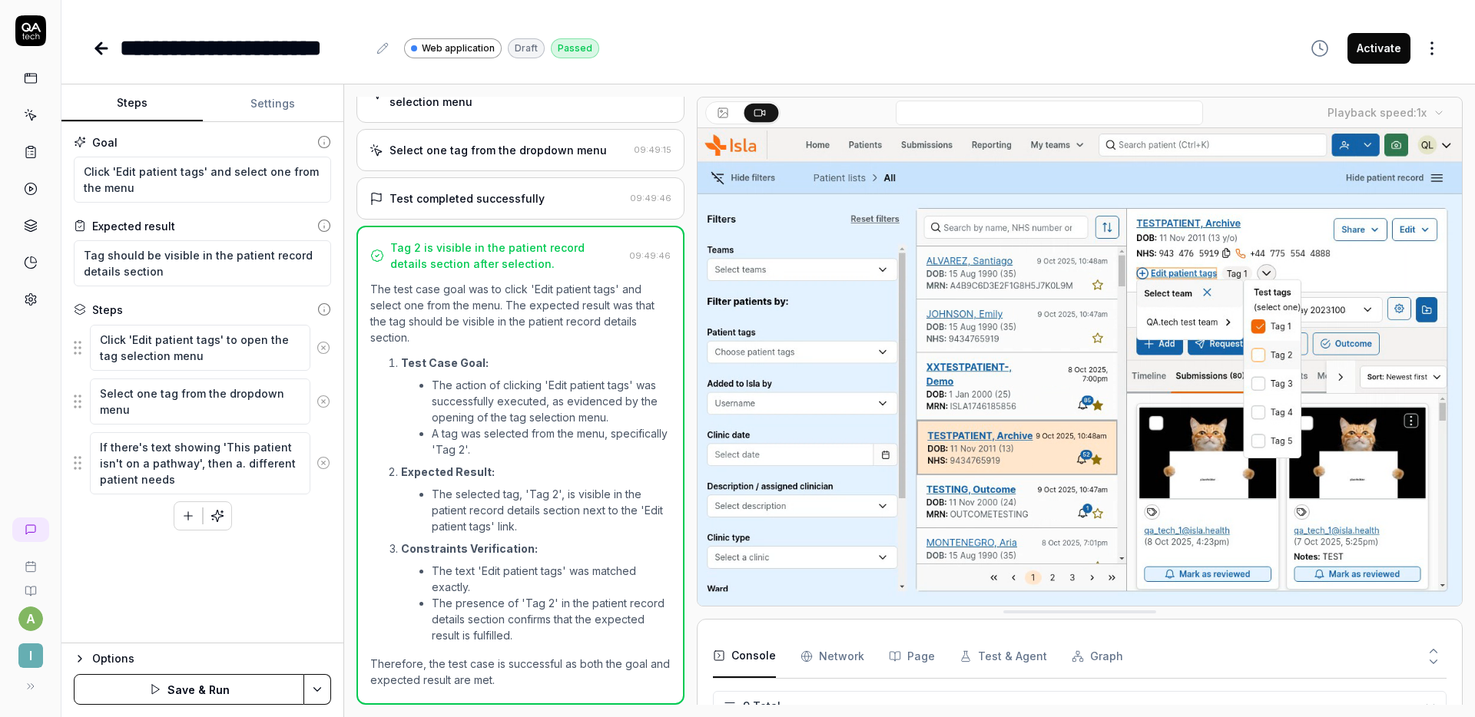
type textarea "*"
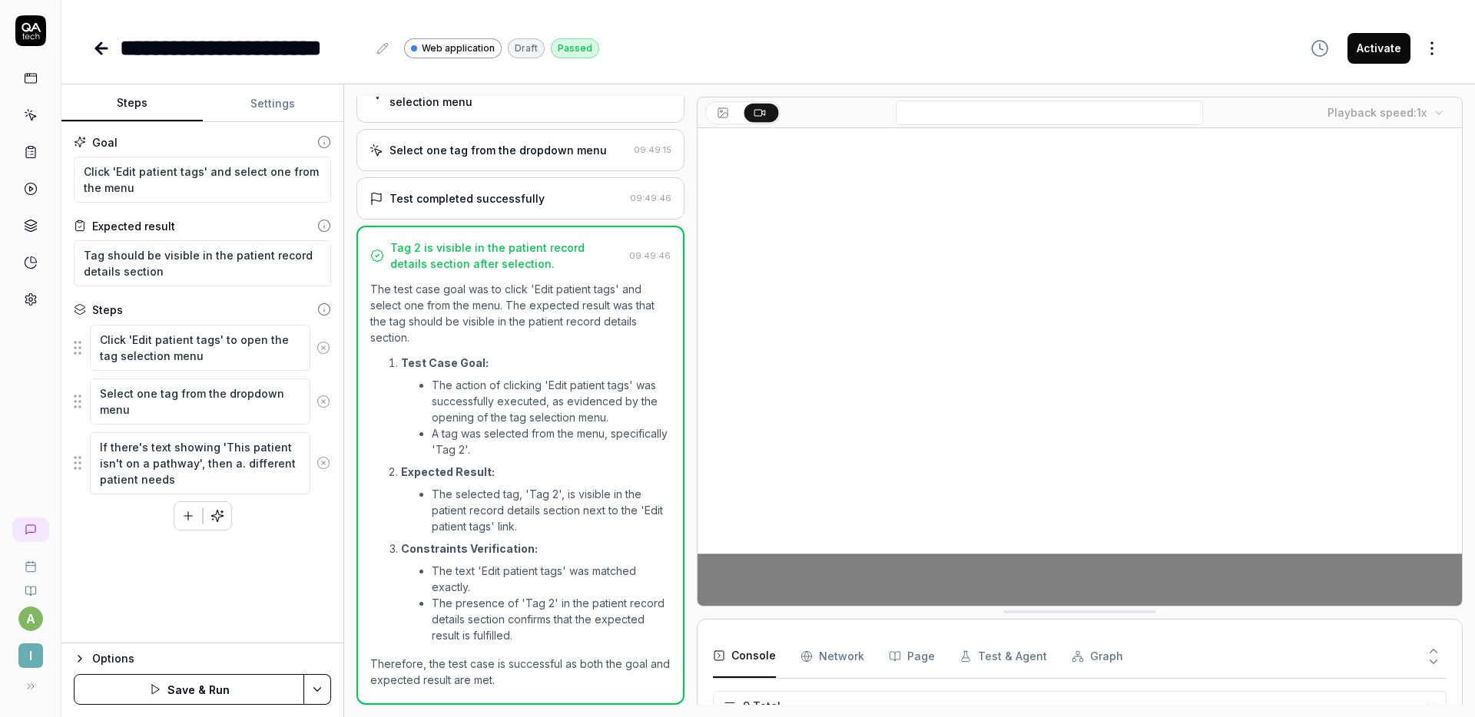
type textarea "If there's text showing 'This patient isn't on a pathway', then a. different pa…"
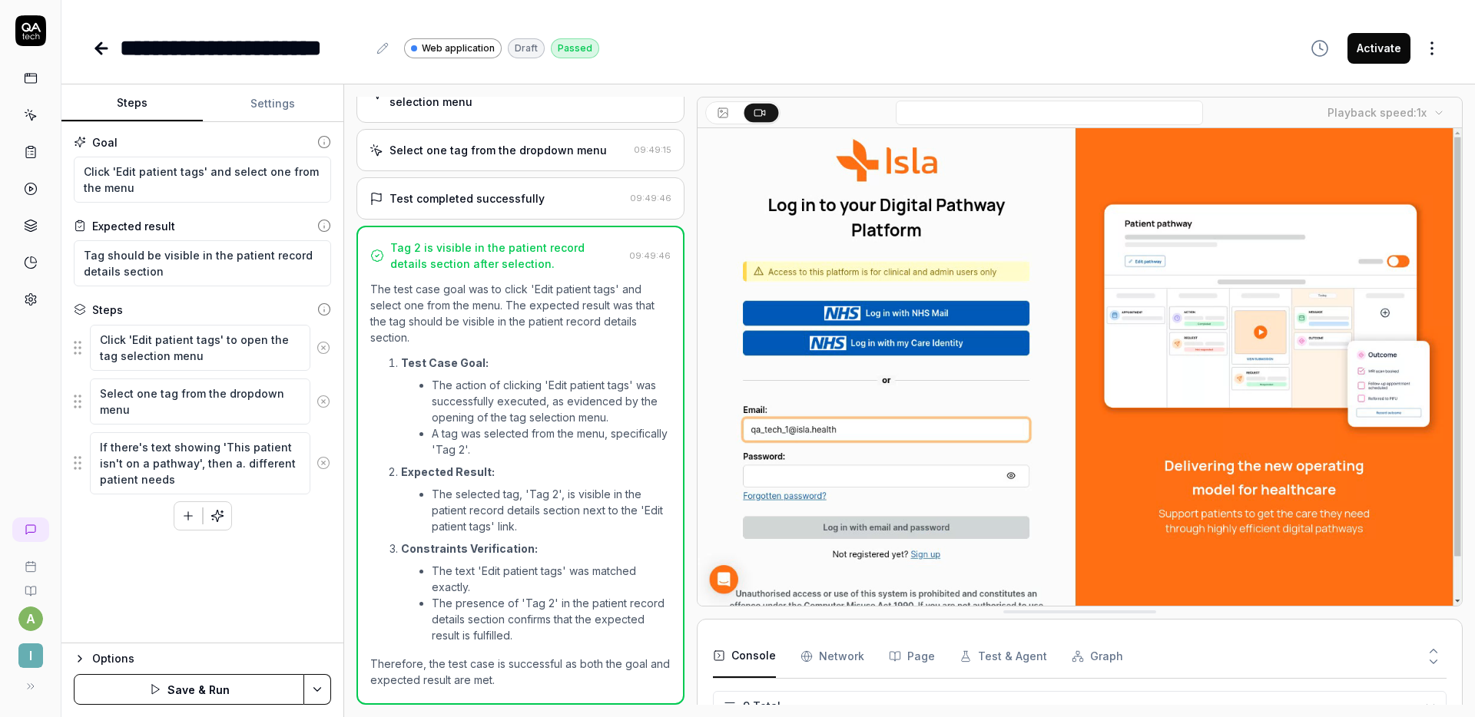
type textarea "*"
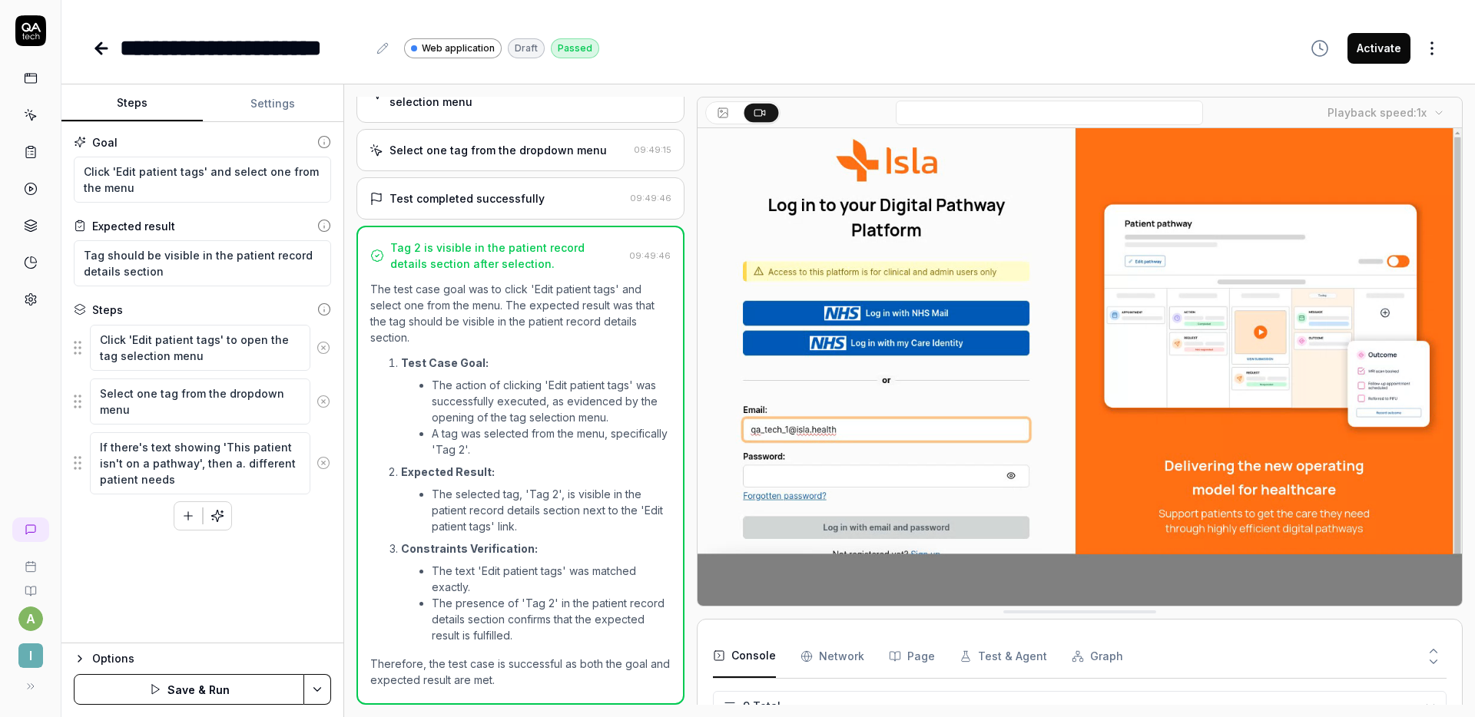
type textarea "If there's text showing 'This patient isn't on a pathway', then a. different pa…"
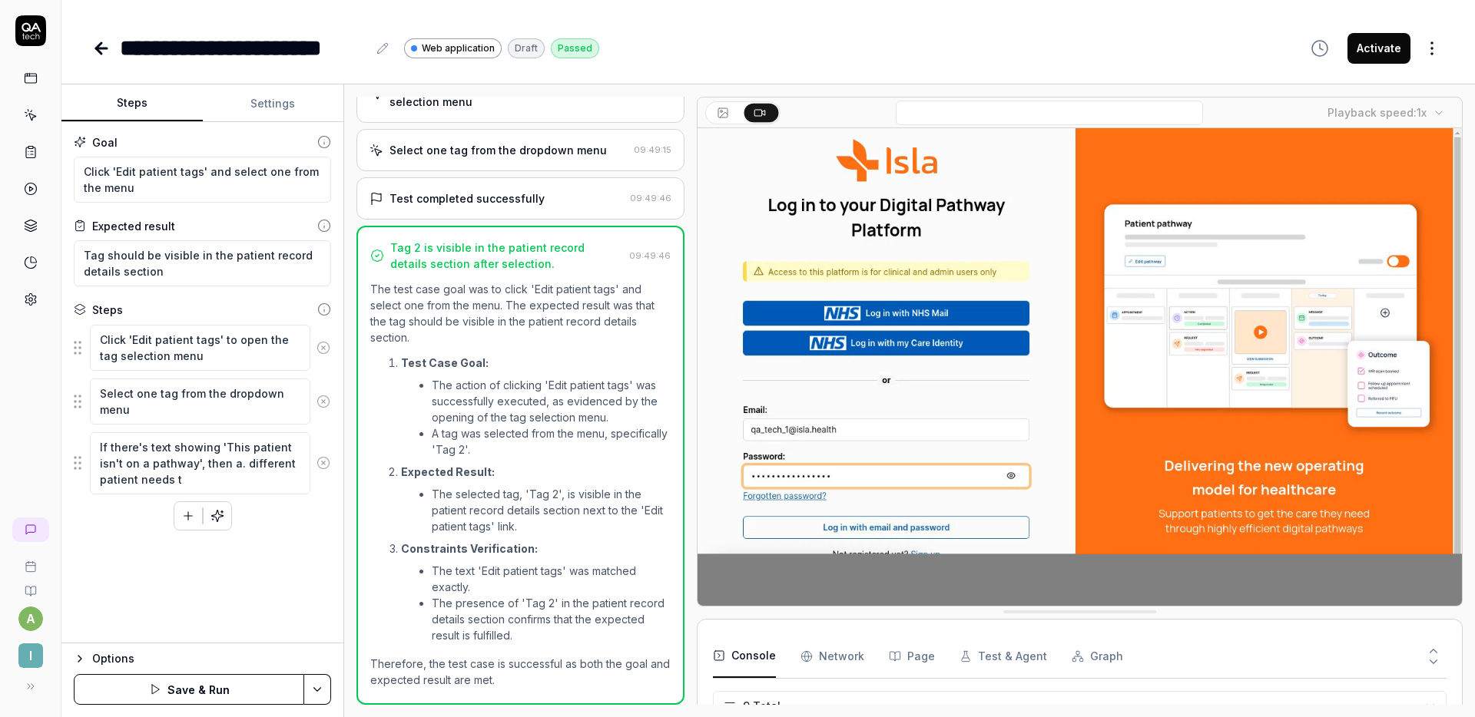
type textarea "*"
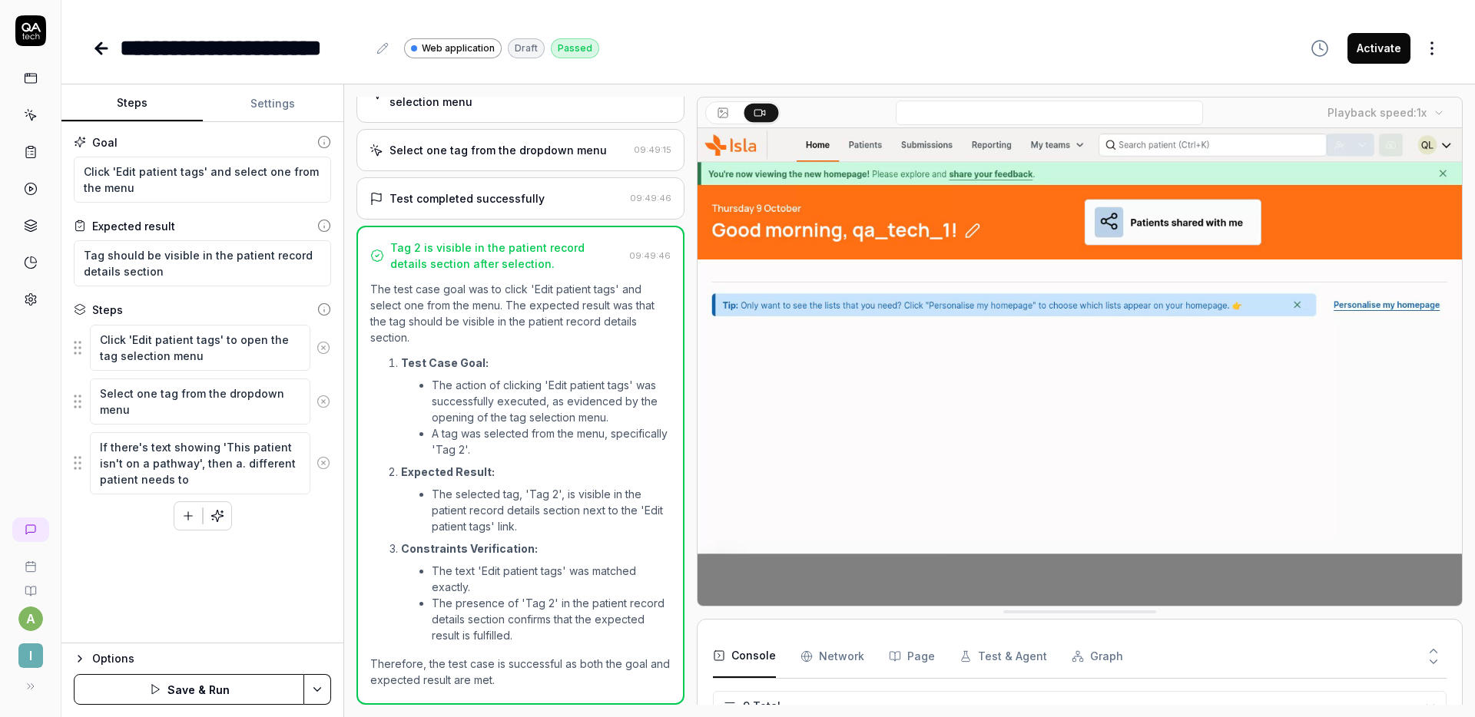
type textarea "If there's text showing 'This patient isn't on a pathway', then a. different pa…"
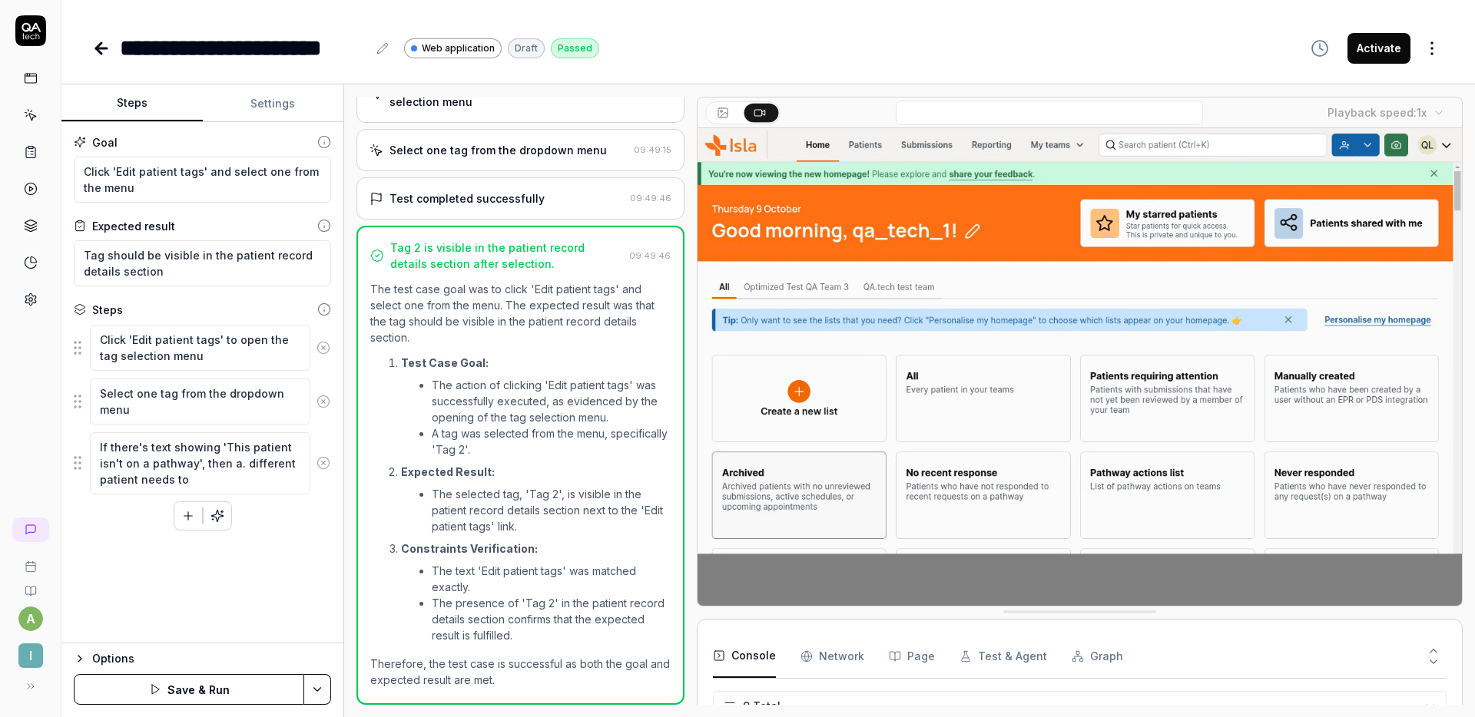
type textarea "*"
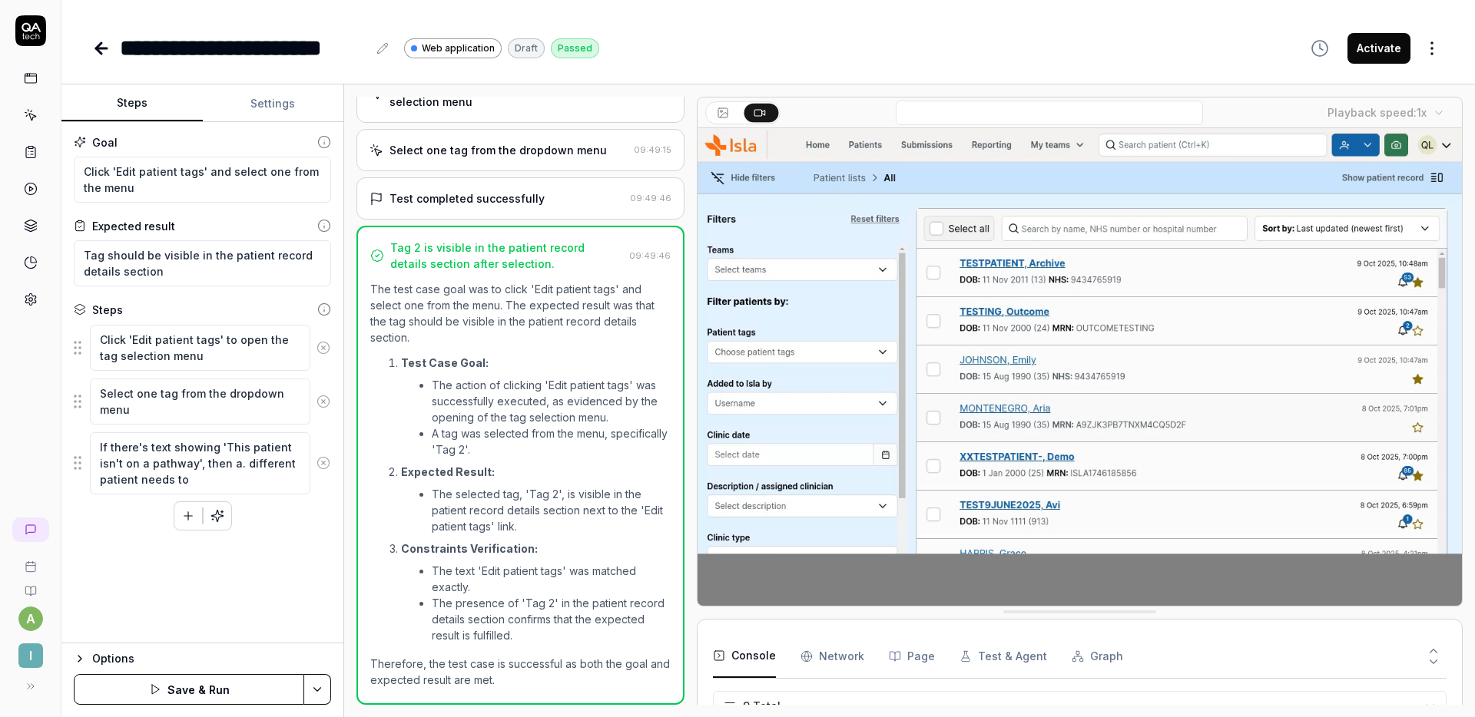
type textarea "If there's text showing 'This patient isn't on a pathway', then a. different pa…"
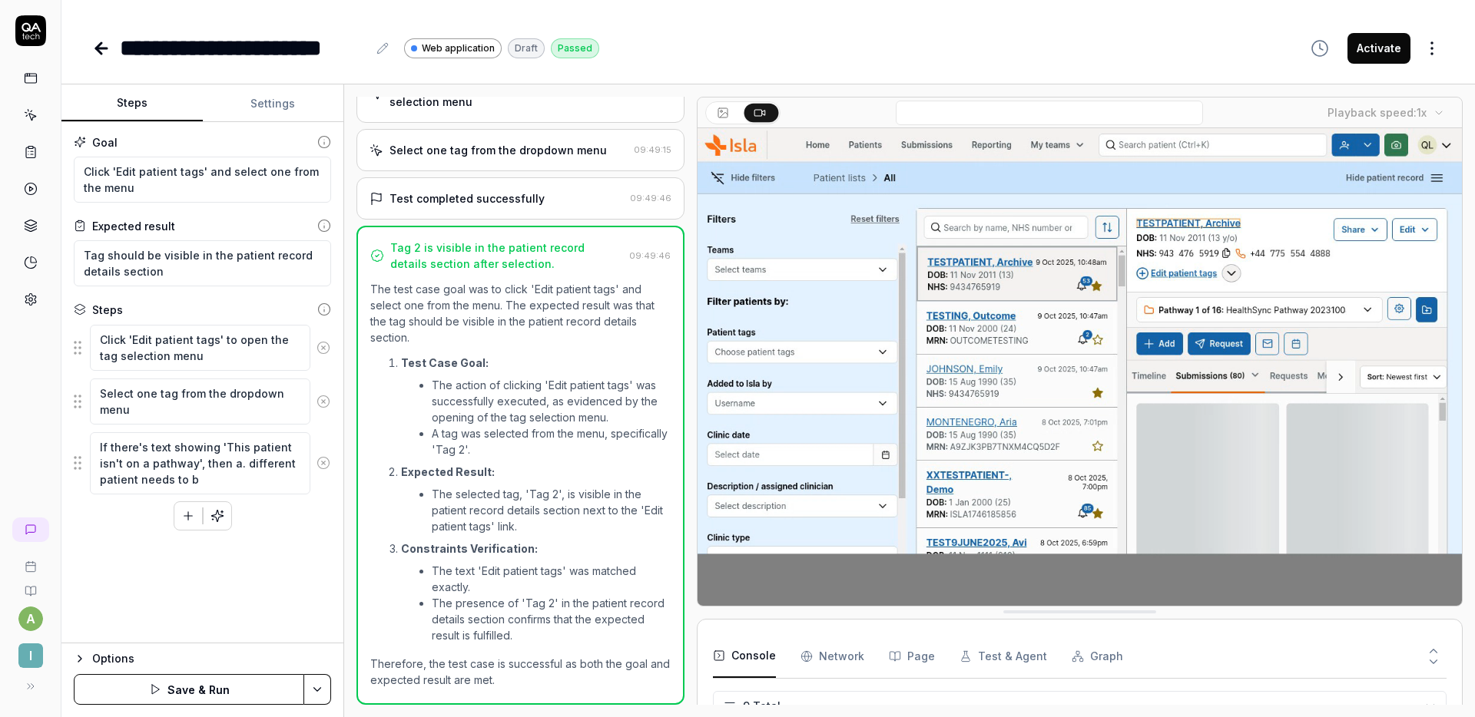
type textarea "*"
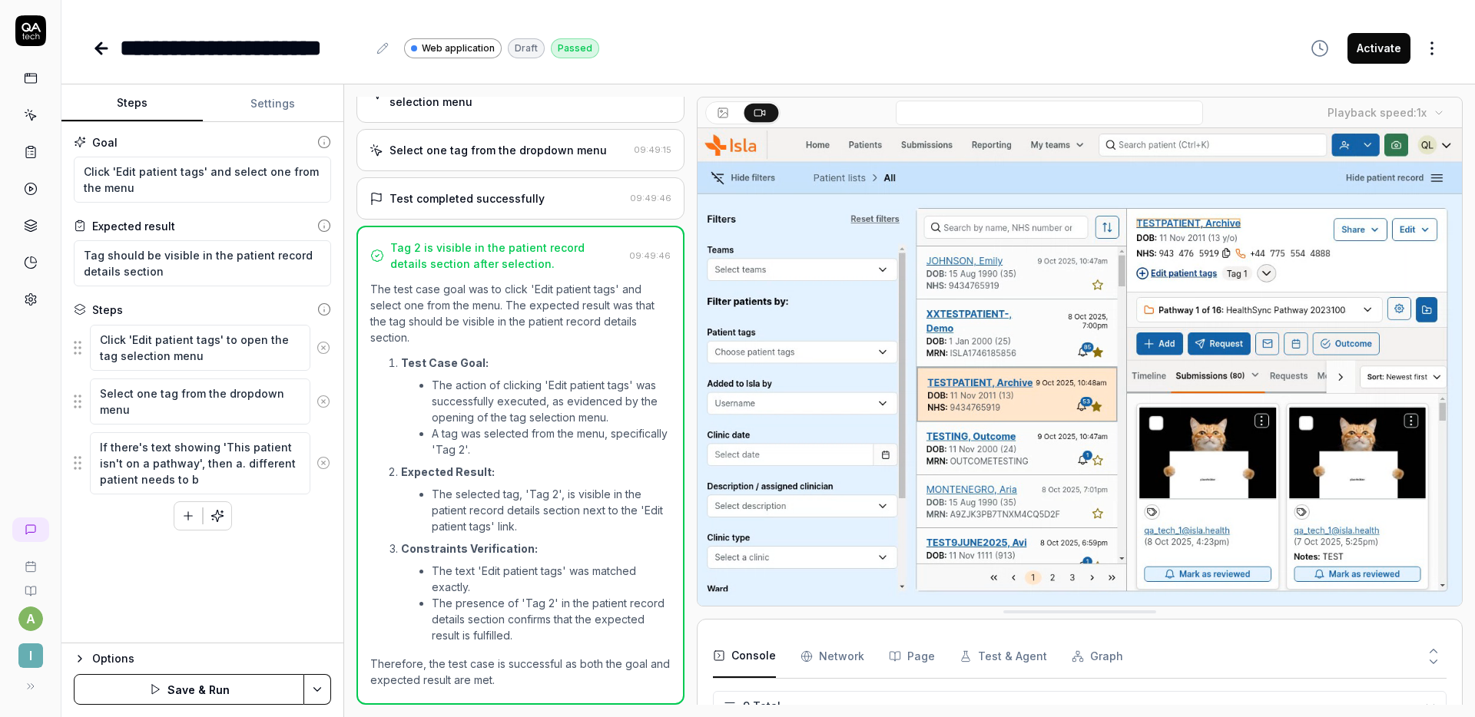
type textarea "If there's text showing 'This patient isn't on a pathway', then a. different pa…"
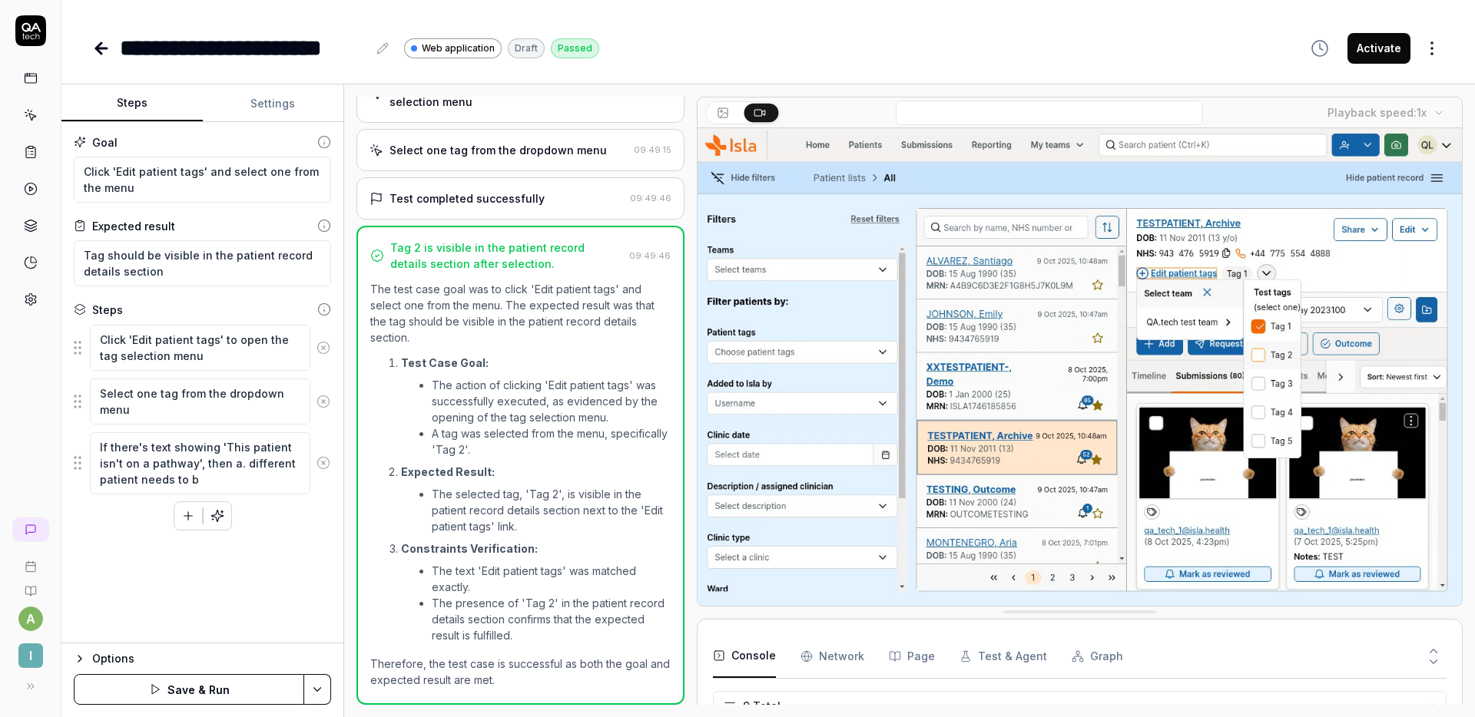
type textarea "*"
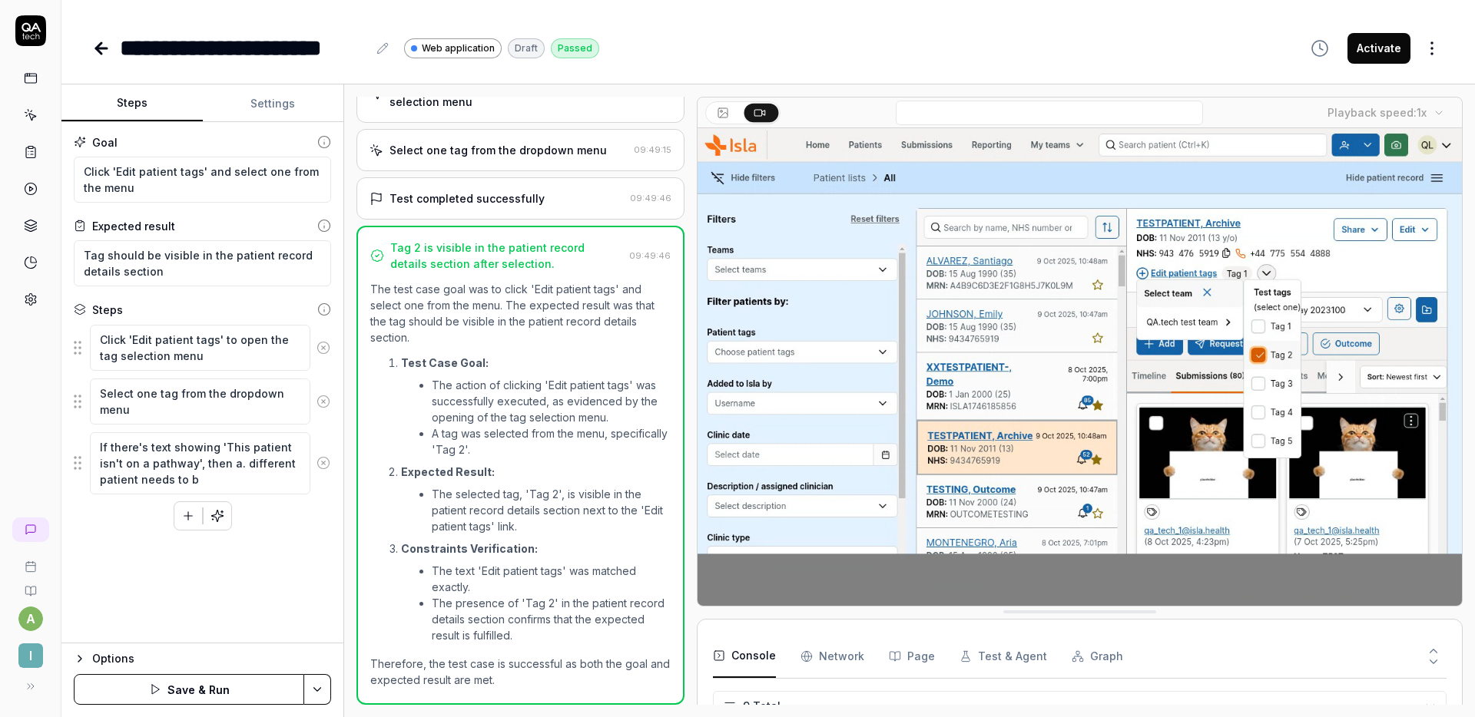
type textarea "If there's text showing 'This patient isn't on a pathway', then a. different pa…"
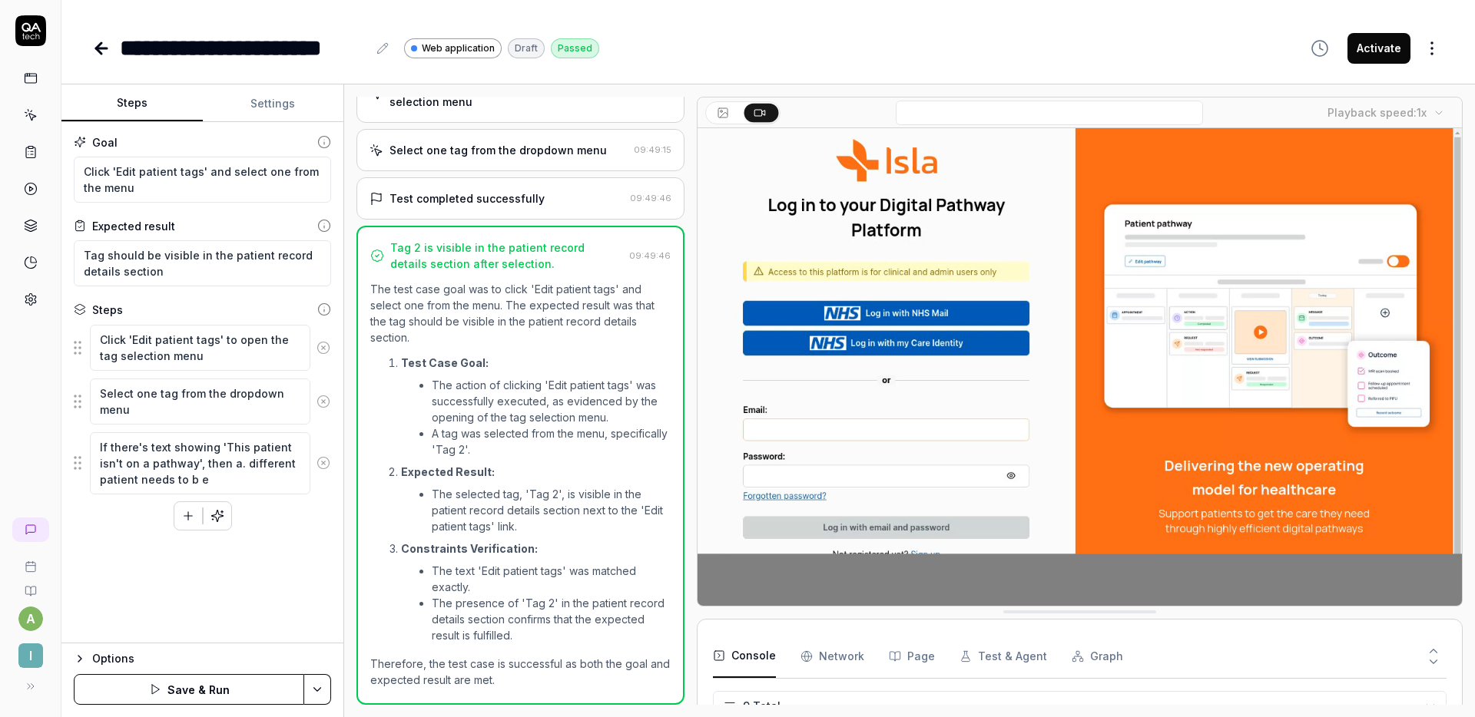
type textarea "*"
type textarea "If there's text showing 'This patient isn't on a pathway', then a. different pa…"
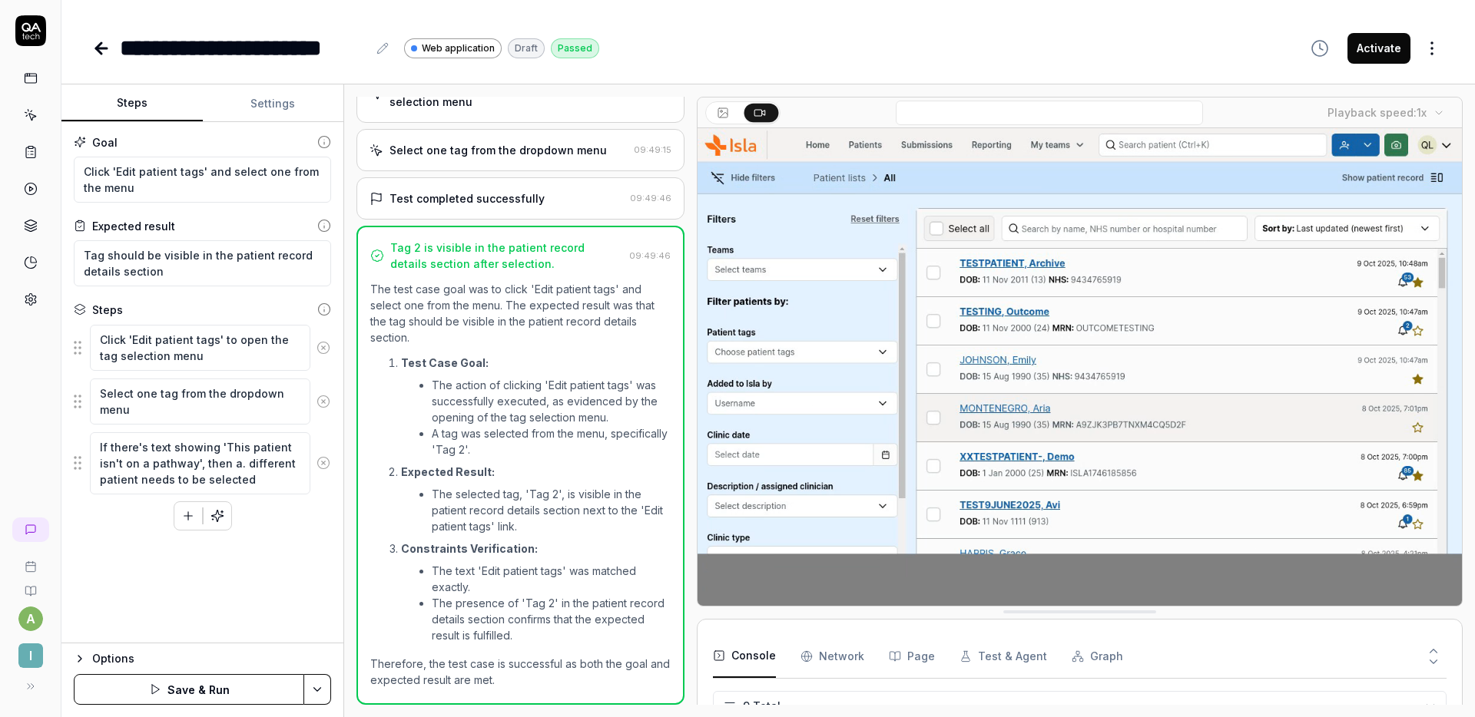
click at [237, 465] on textarea "If there's text showing 'This patient isn't on a pathway', then a. different pa…" at bounding box center [200, 463] width 220 height 62
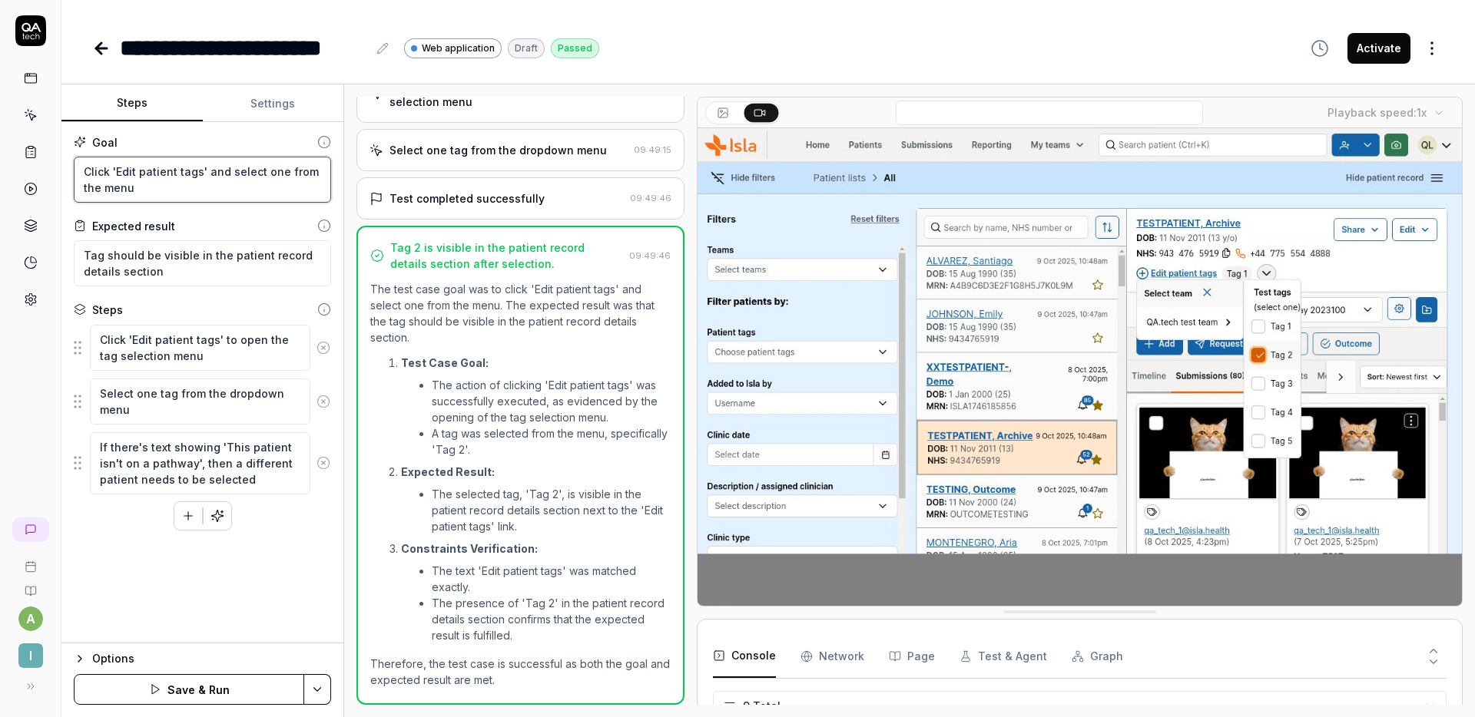
click at [81, 167] on textarea "Click 'Edit patient tags' and select one from the menu" at bounding box center [202, 180] width 257 height 46
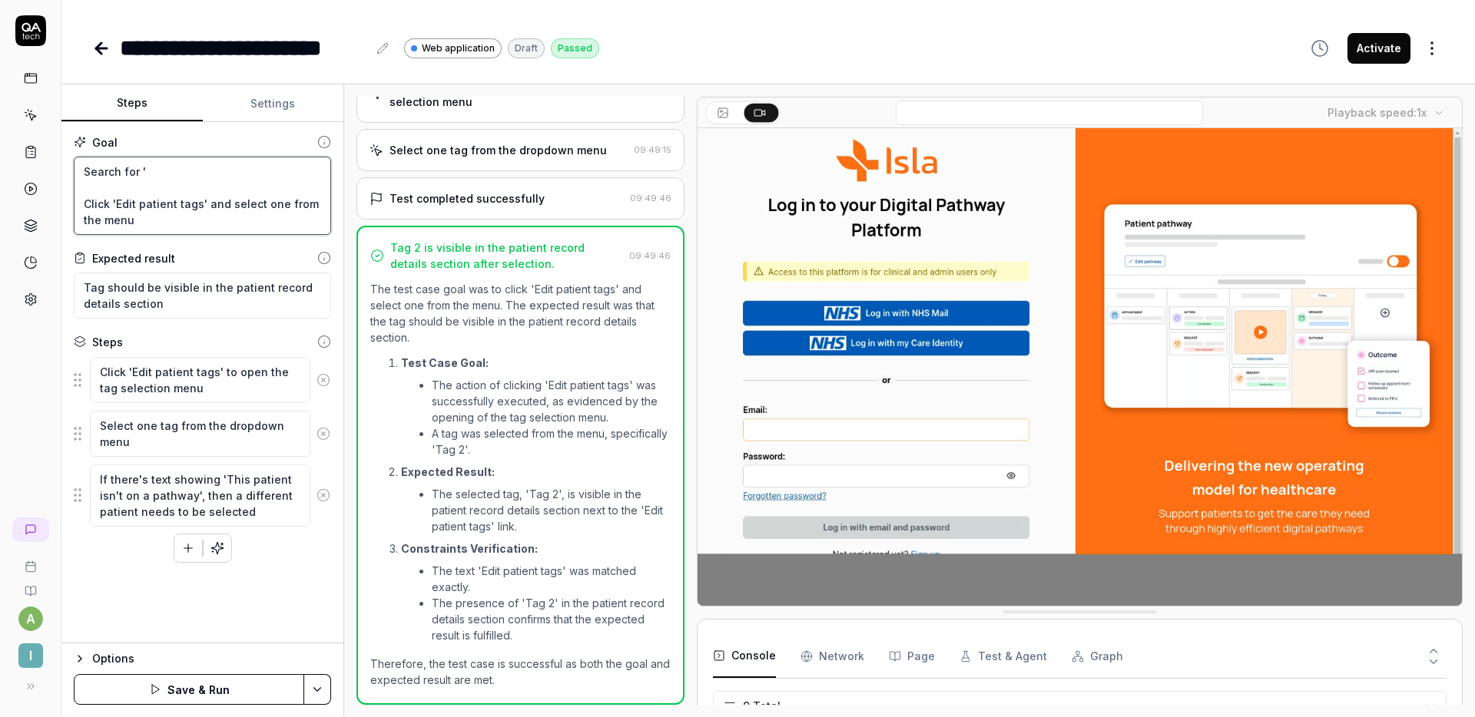
paste textarea "TAGS, Patient"
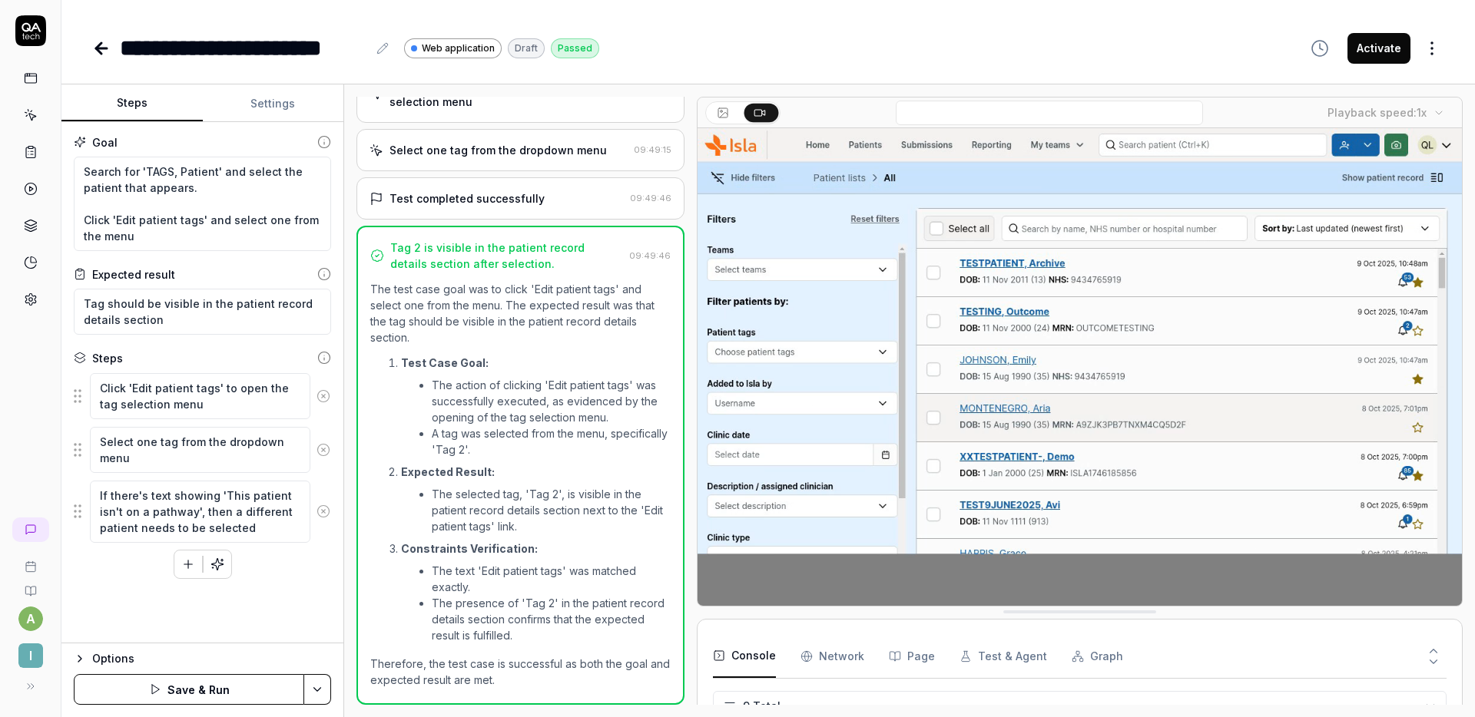
click at [286, 99] on button "Settings" at bounding box center [273, 103] width 141 height 37
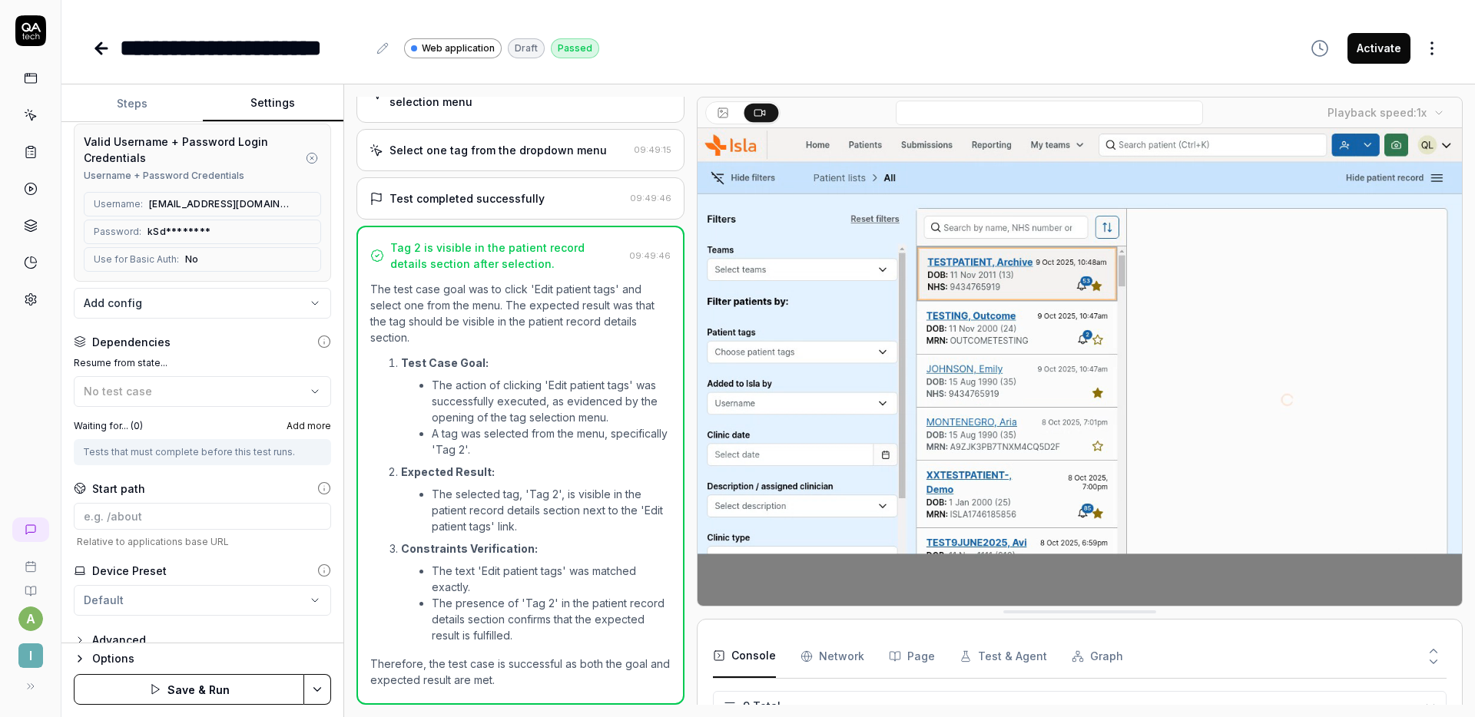
scroll to position [174, 0]
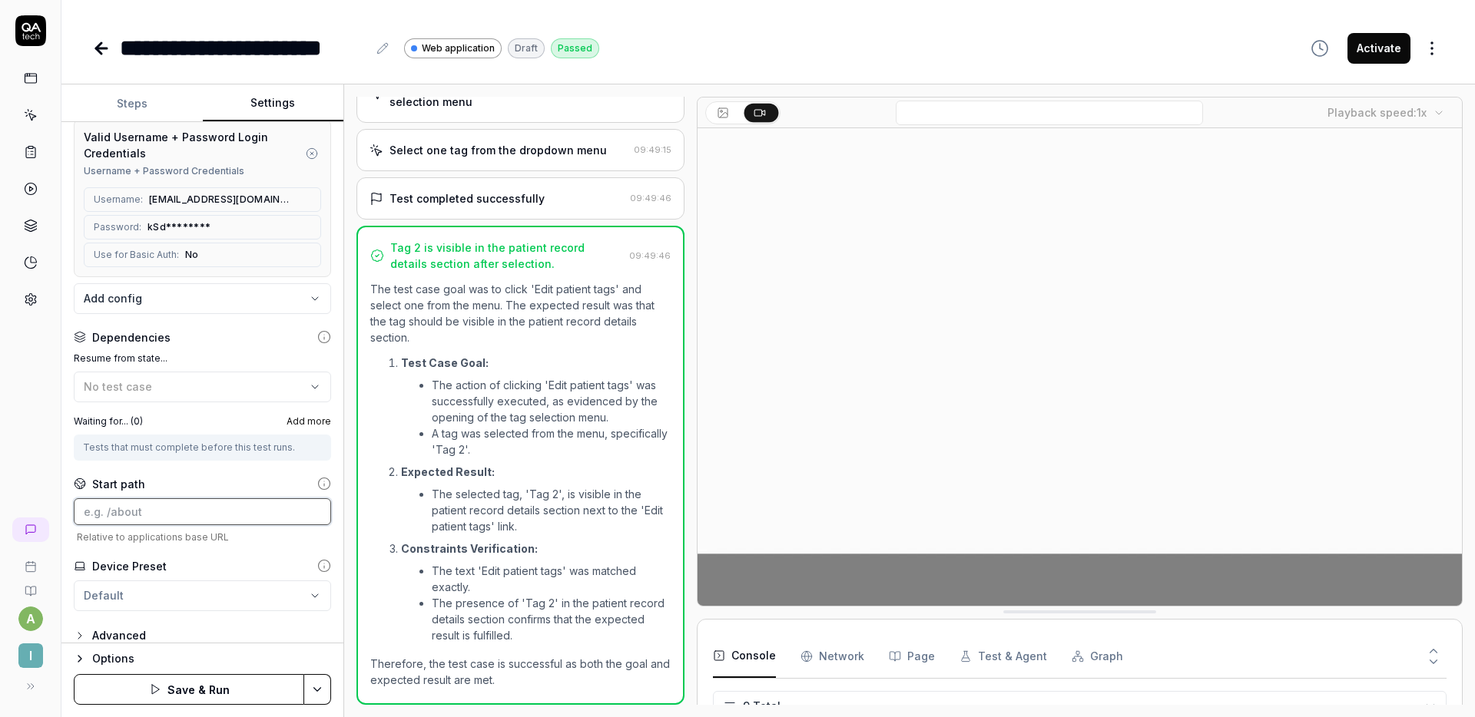
click at [143, 511] on input at bounding box center [202, 511] width 257 height 27
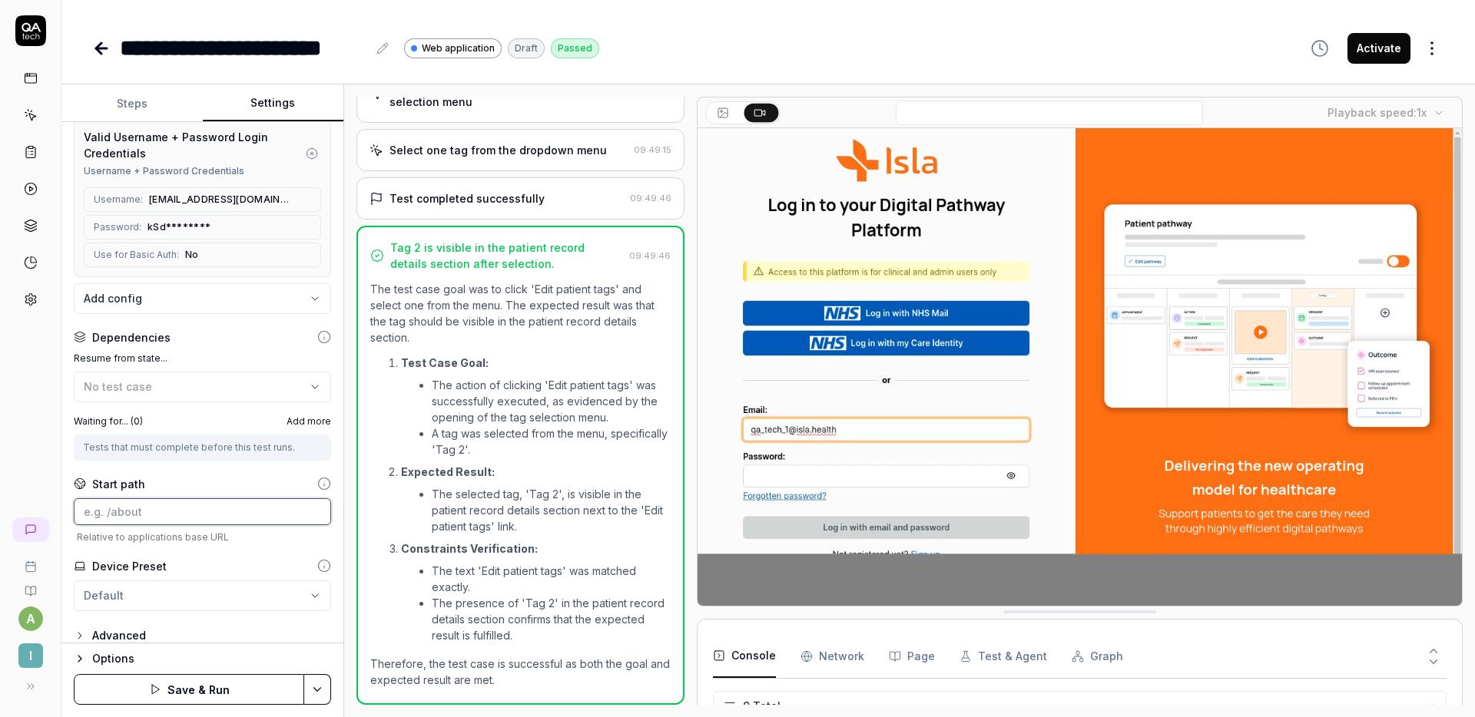
paste input "patients/IMP00ORdjcenk3ug5czT/submissions?collectionId=FNnKs0IHO1klELJPGk5i"
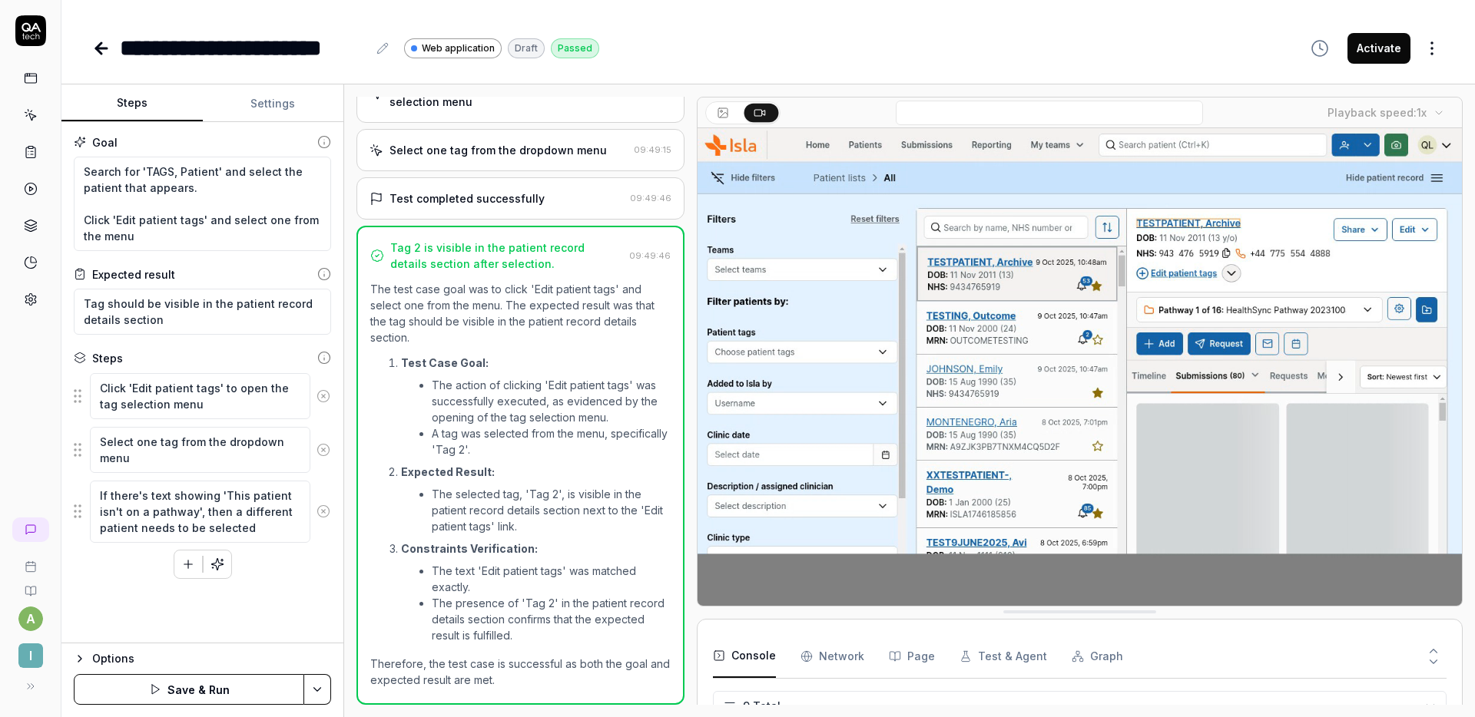
click at [141, 101] on button "Steps" at bounding box center [131, 103] width 141 height 37
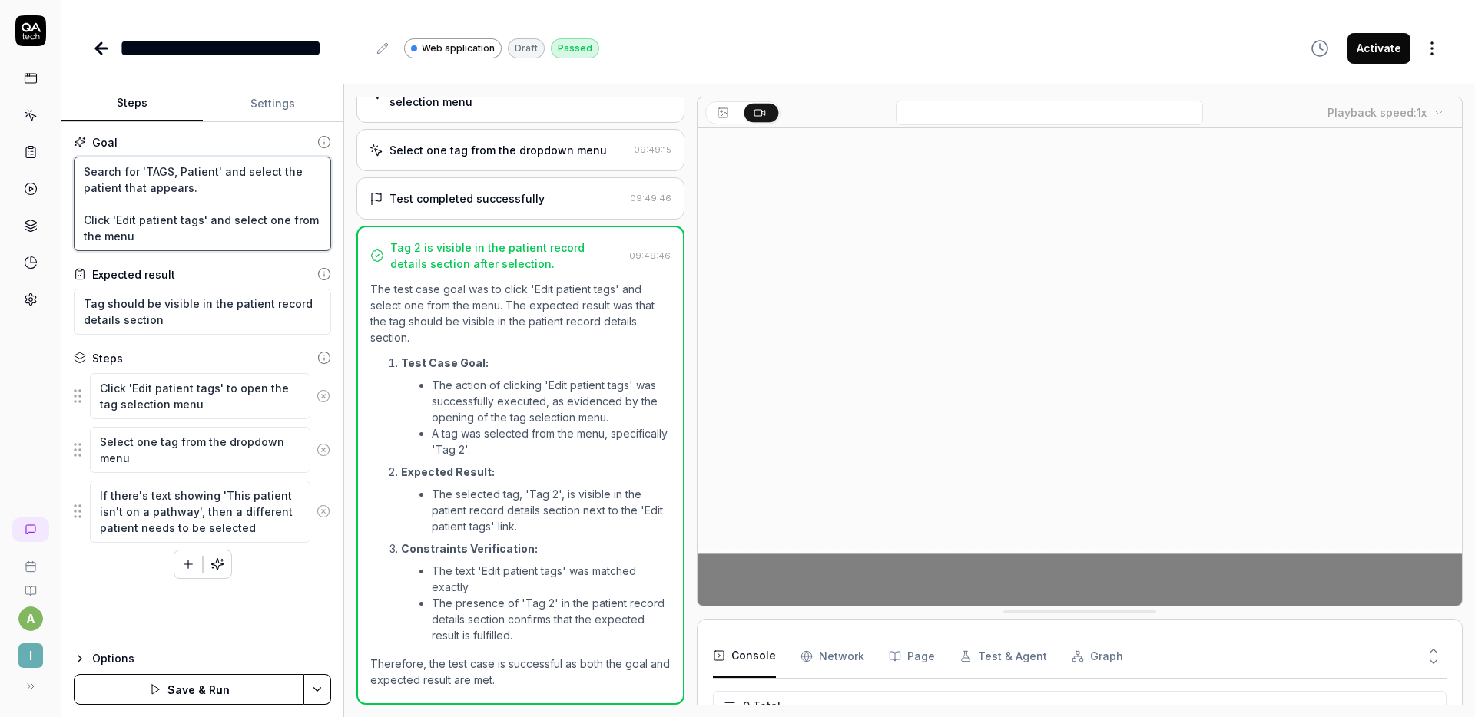
drag, startPoint x: 81, startPoint y: 223, endPoint x: 81, endPoint y: 124, distance: 98.3
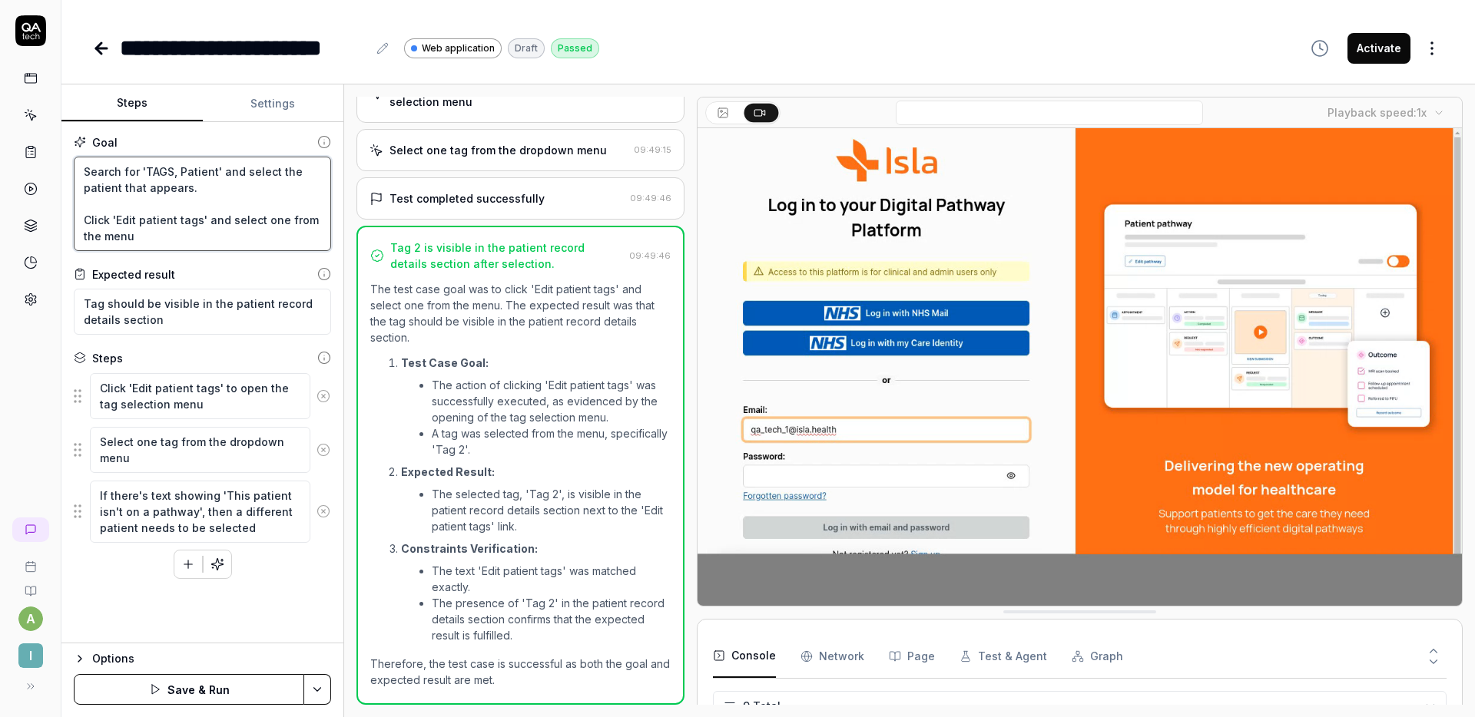
click at [81, 124] on div "Goal Search for 'TAGS, Patient' and select the patient that appears. Click 'Edi…" at bounding box center [202, 382] width 282 height 521
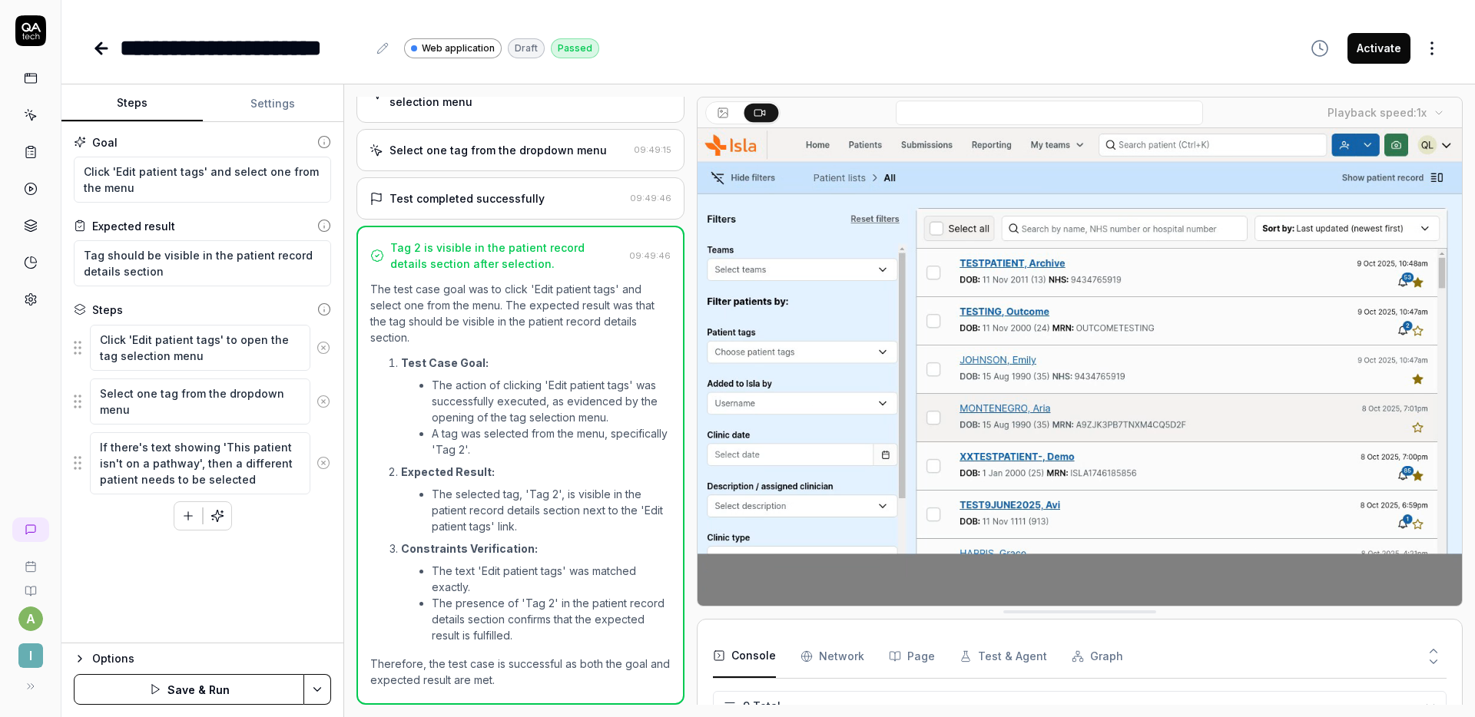
click at [326, 465] on icon at bounding box center [323, 463] width 14 height 14
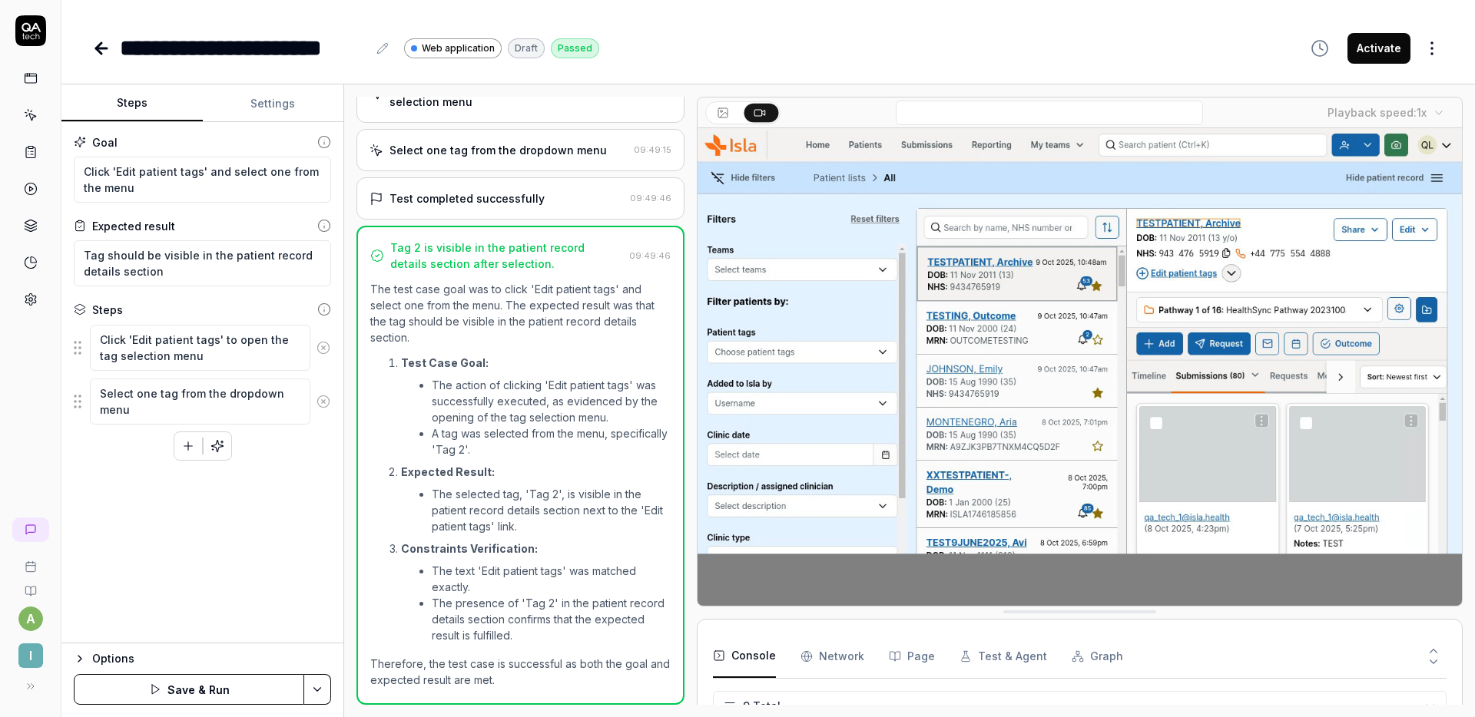
click at [320, 679] on html "**********" at bounding box center [737, 358] width 1475 height 717
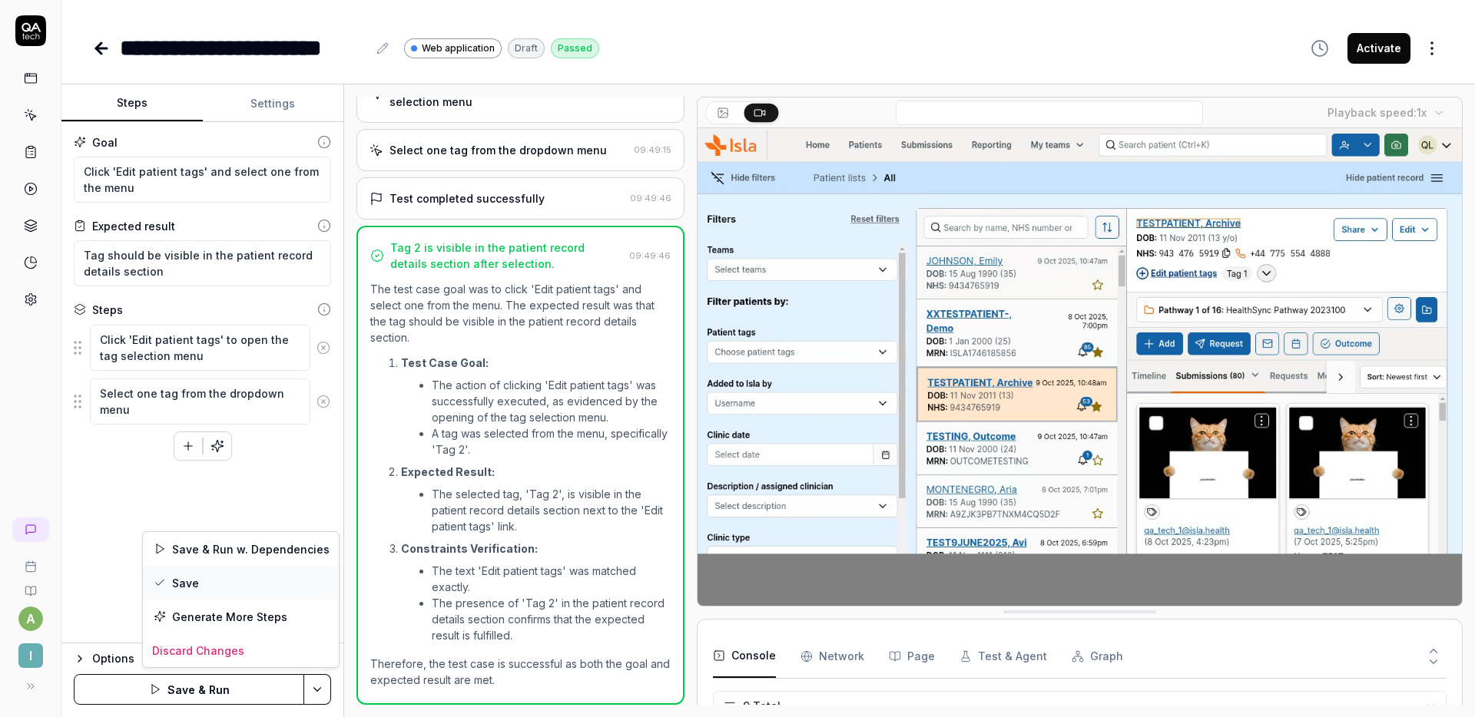
click at [235, 583] on div "Save" at bounding box center [241, 583] width 196 height 34
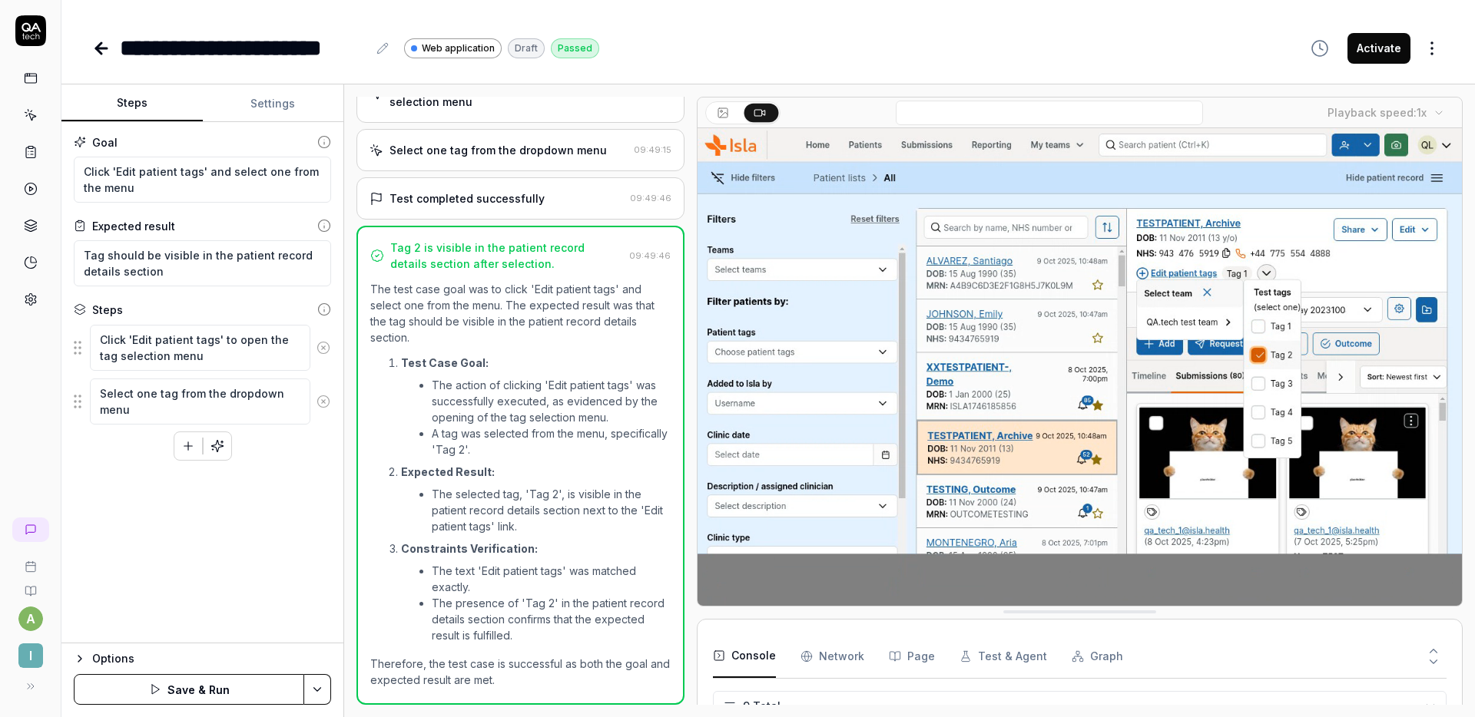
click at [318, 684] on html "**********" at bounding box center [737, 358] width 1475 height 717
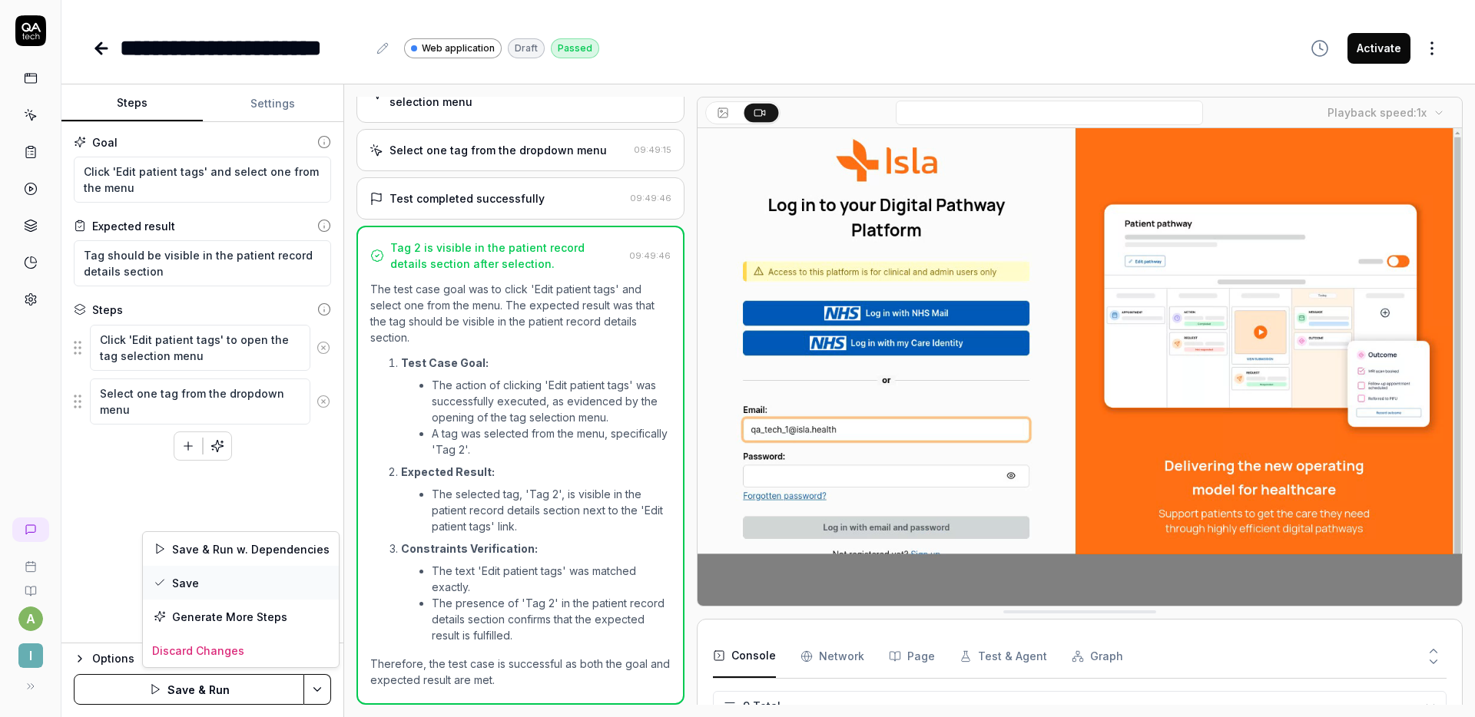
click at [230, 580] on div "Save" at bounding box center [241, 583] width 196 height 34
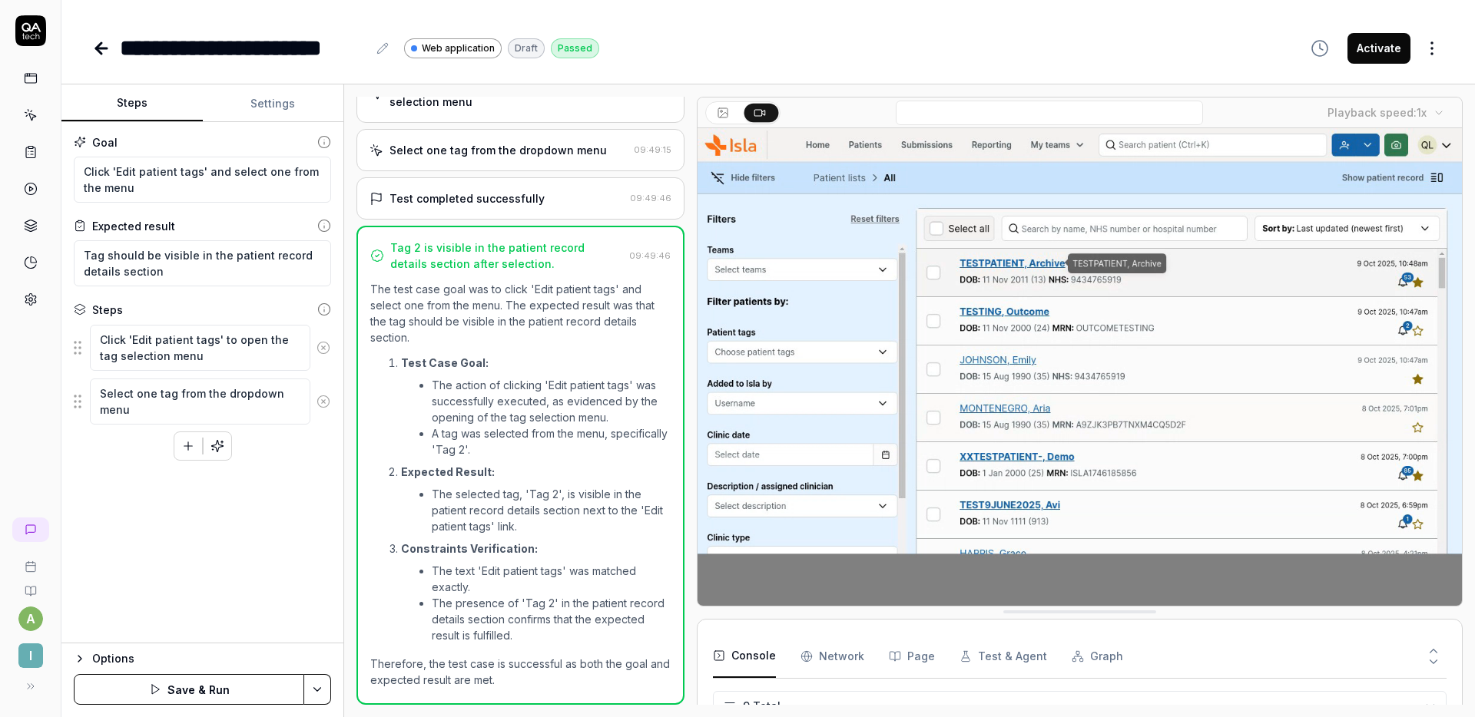
click at [1391, 44] on button "Activate" at bounding box center [1378, 48] width 63 height 31
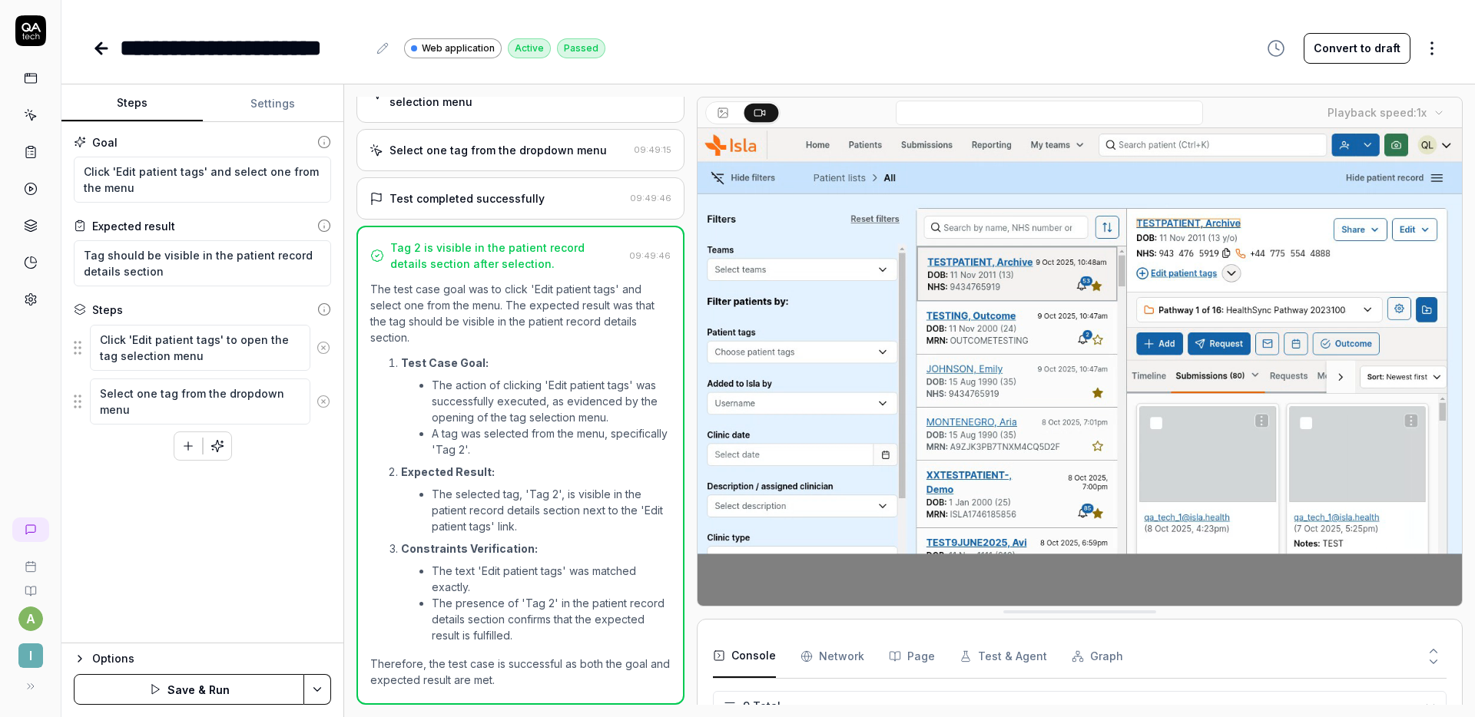
click at [323, 687] on html "**********" at bounding box center [737, 358] width 1475 height 717
click at [262, 577] on div "Save" at bounding box center [241, 583] width 196 height 34
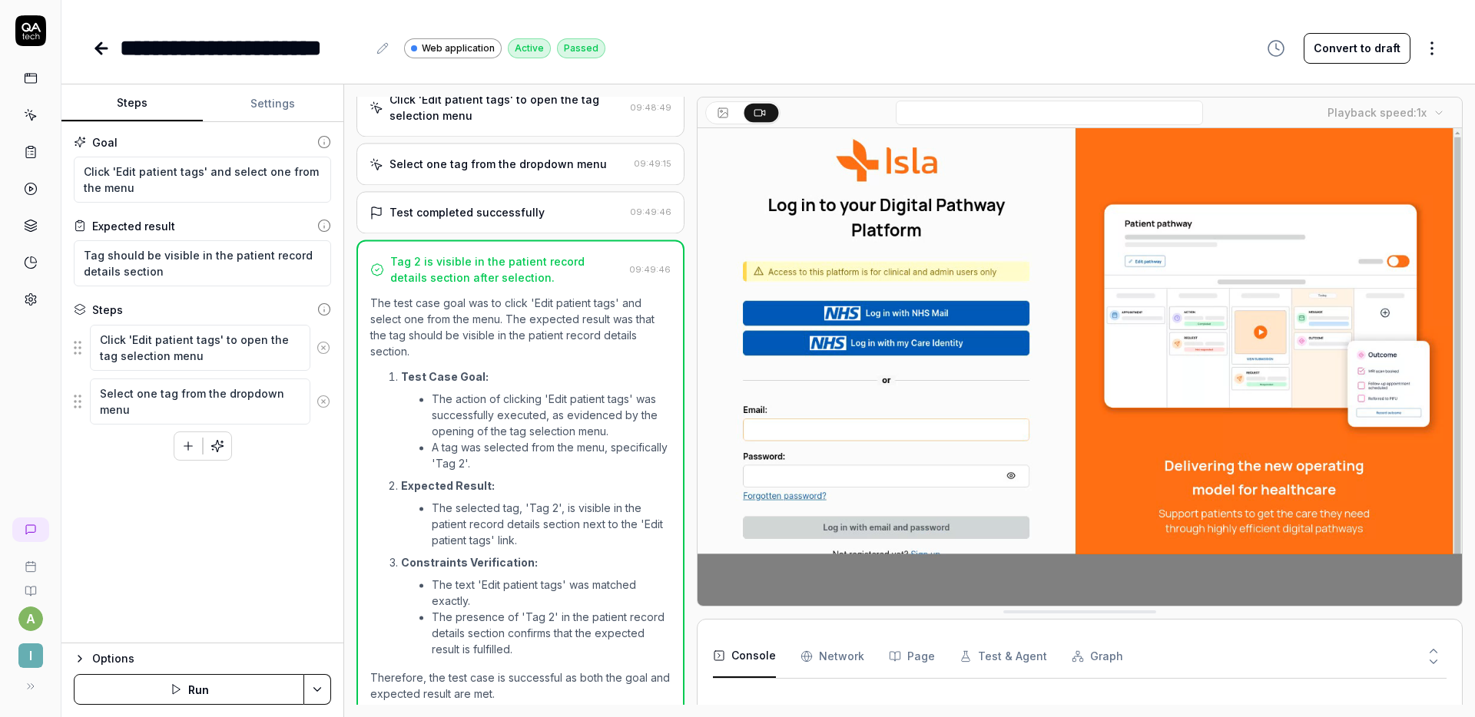
type textarea "*"
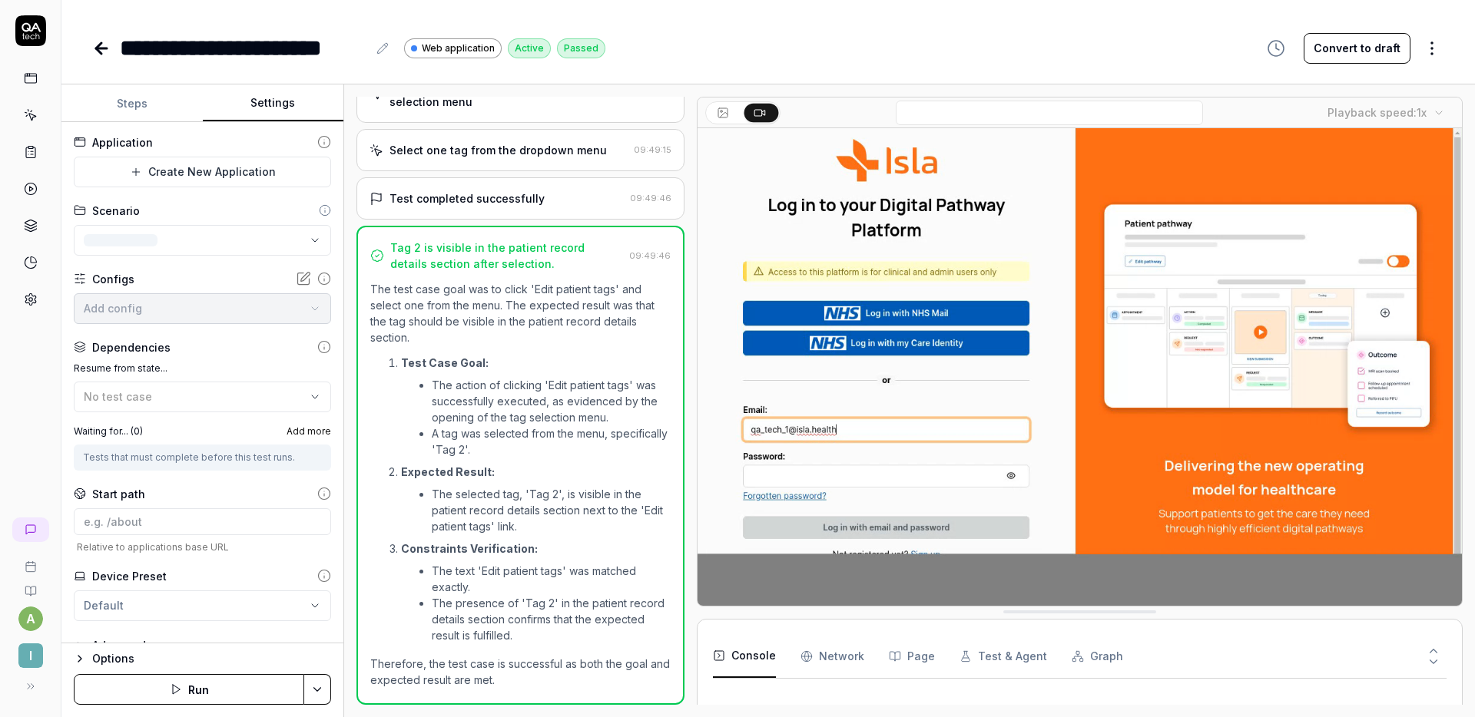
click at [254, 102] on button "Settings" at bounding box center [273, 103] width 141 height 37
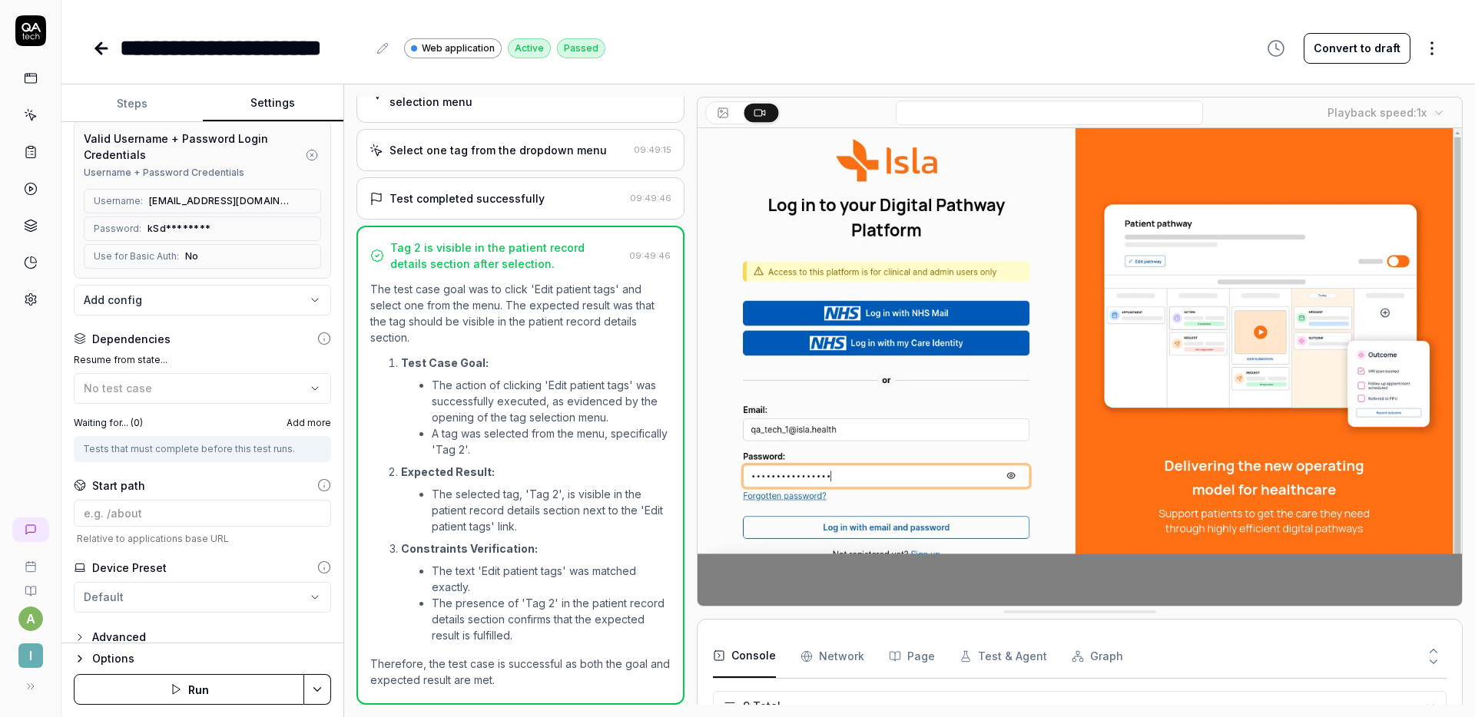
scroll to position [184, 0]
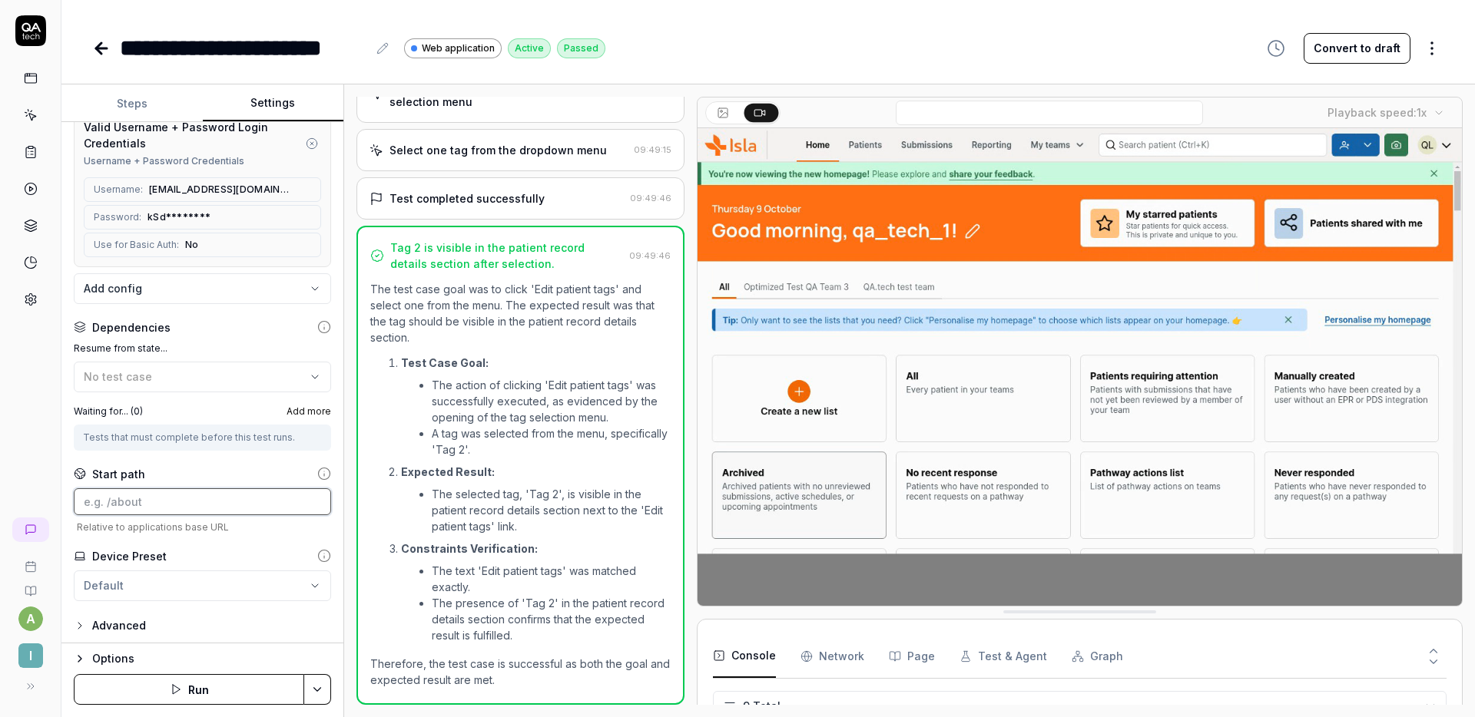
click at [161, 494] on input at bounding box center [202, 501] width 257 height 27
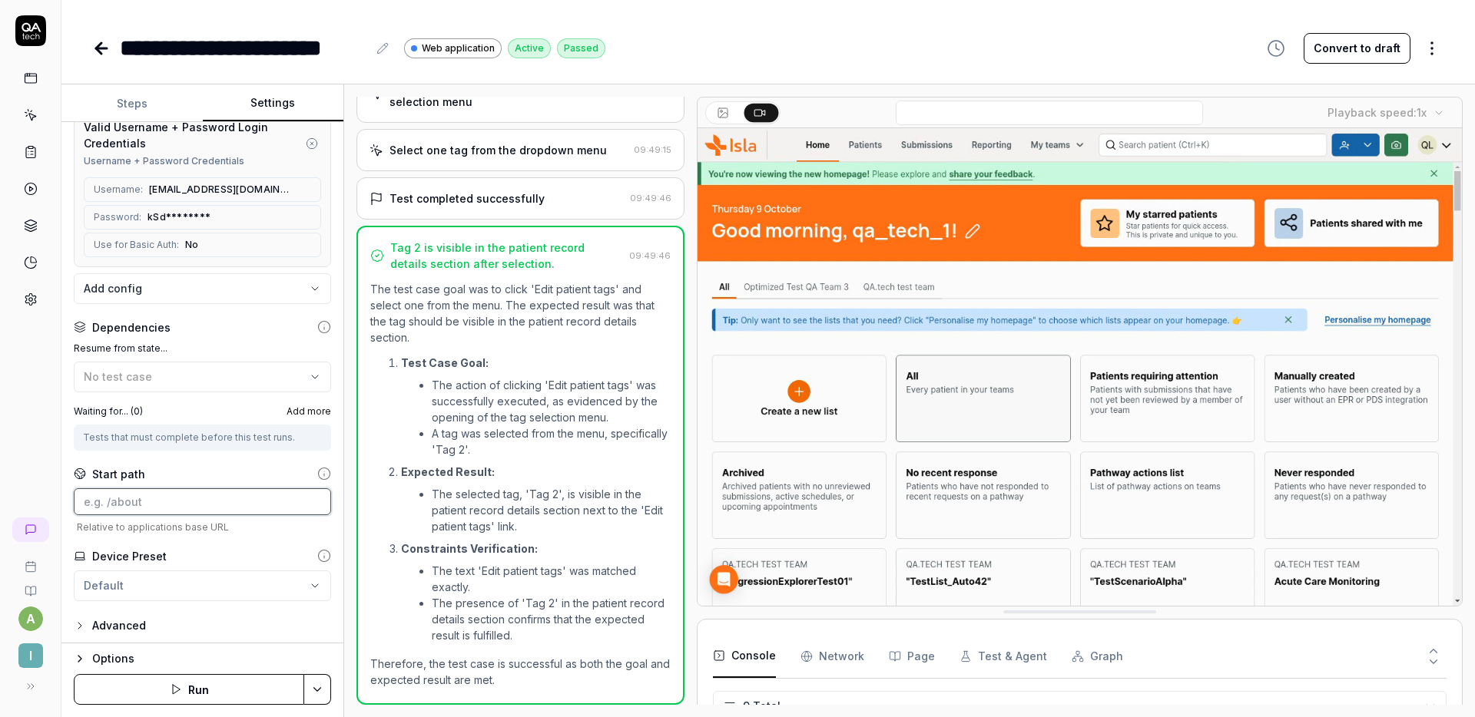
paste input "patients/IMP00ORdjcenk3ug5czT/submissions?collectionId=FNnKs0IHO1klELJPGk5i"
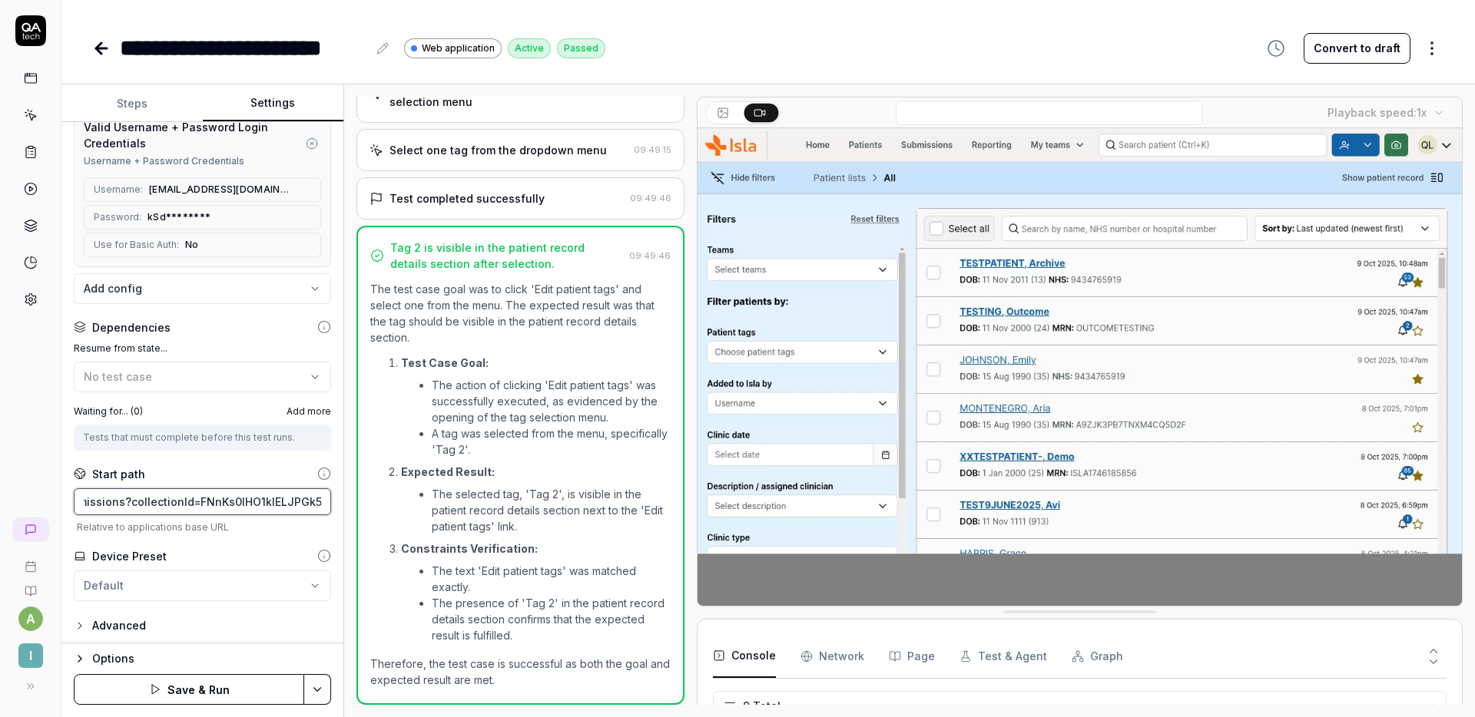
scroll to position [0, 0]
type input "/patients/IMP00ORdjcenk3ug5czT/submissions?collectionId=FNnKs0IHO1klELJPGk5i"
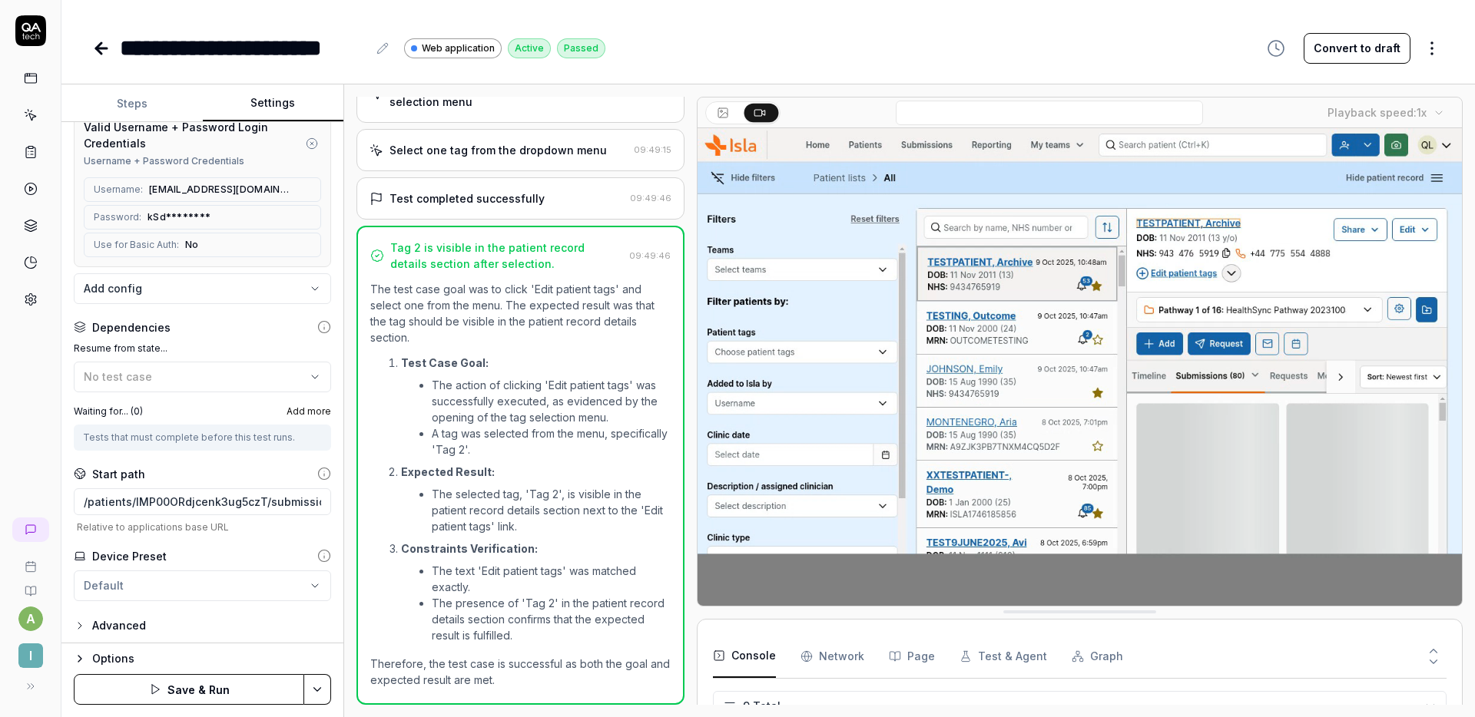
click at [323, 683] on html "**********" at bounding box center [737, 358] width 1475 height 717
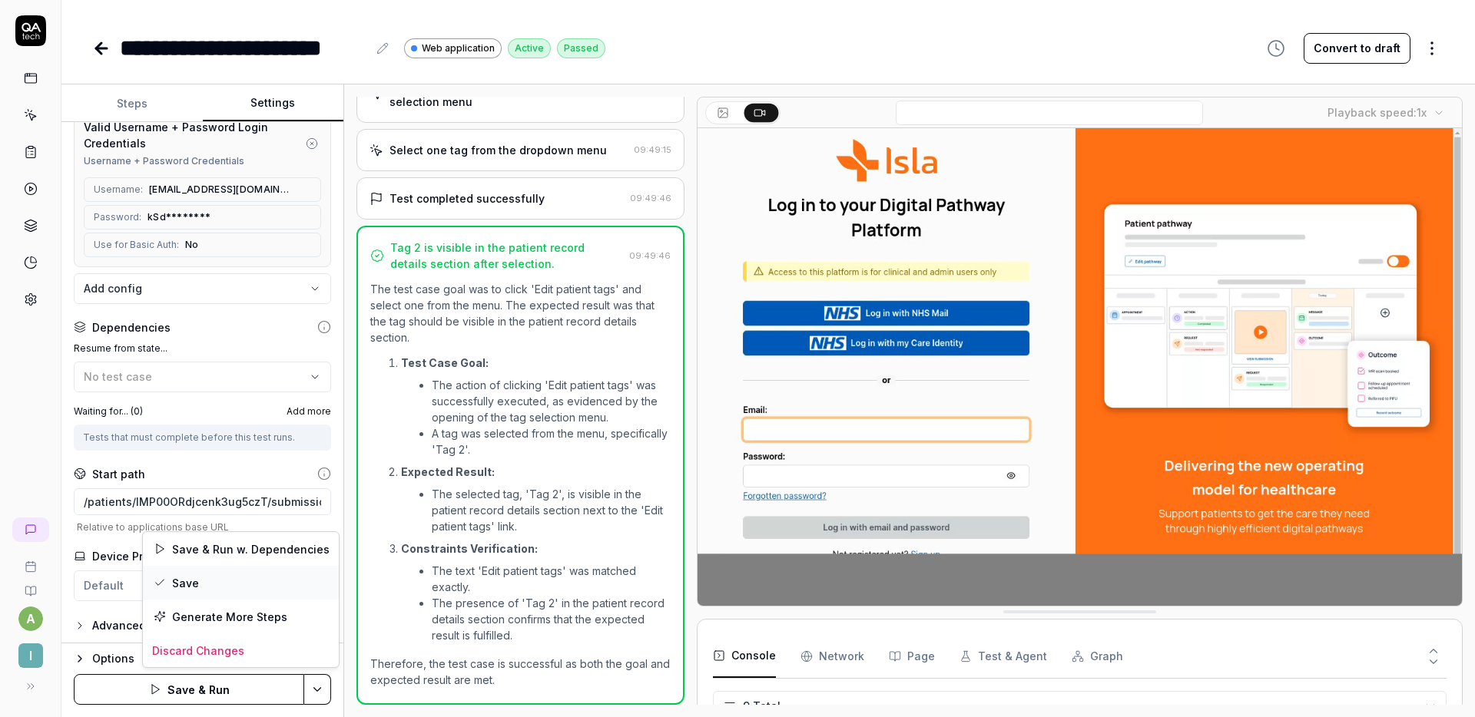
click at [252, 584] on div "Save" at bounding box center [241, 583] width 196 height 34
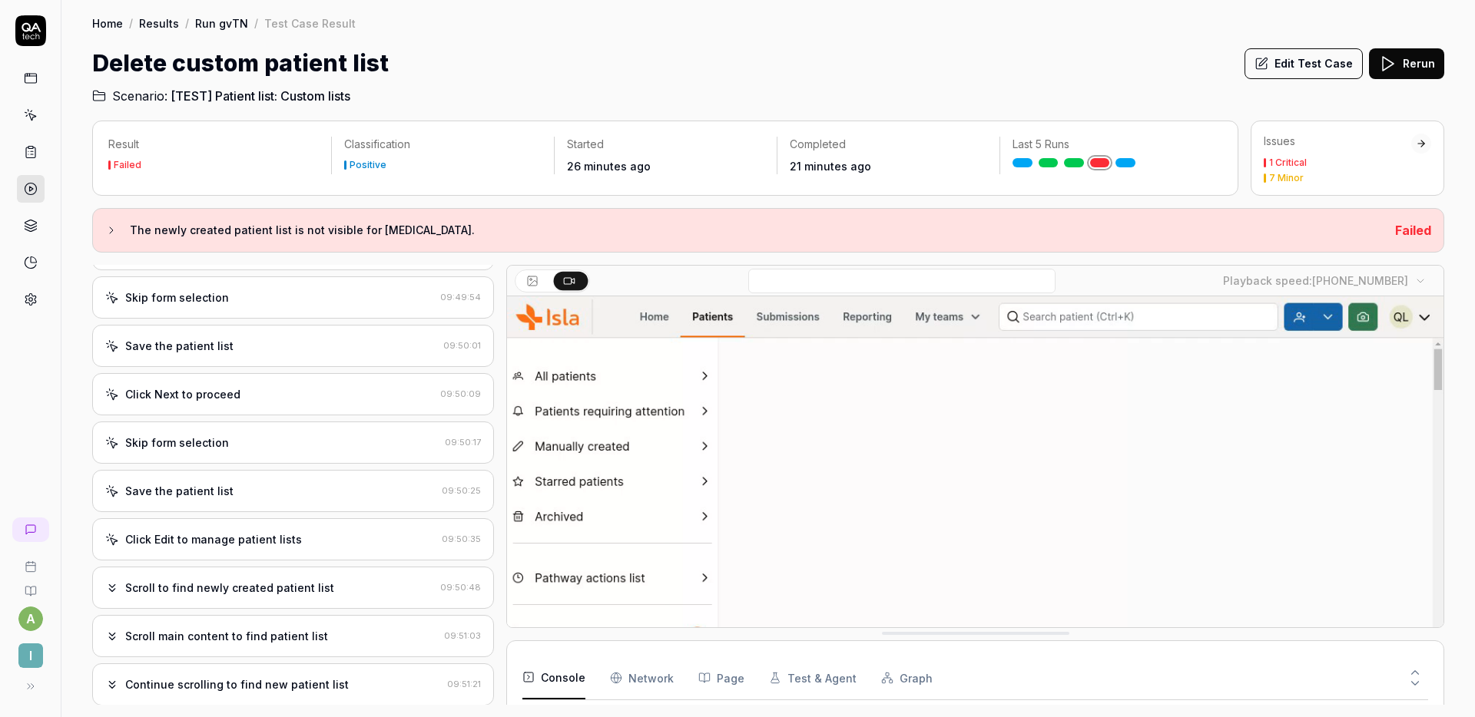
click at [306, 458] on div "Skip form selection 09:50:17" at bounding box center [293, 443] width 402 height 42
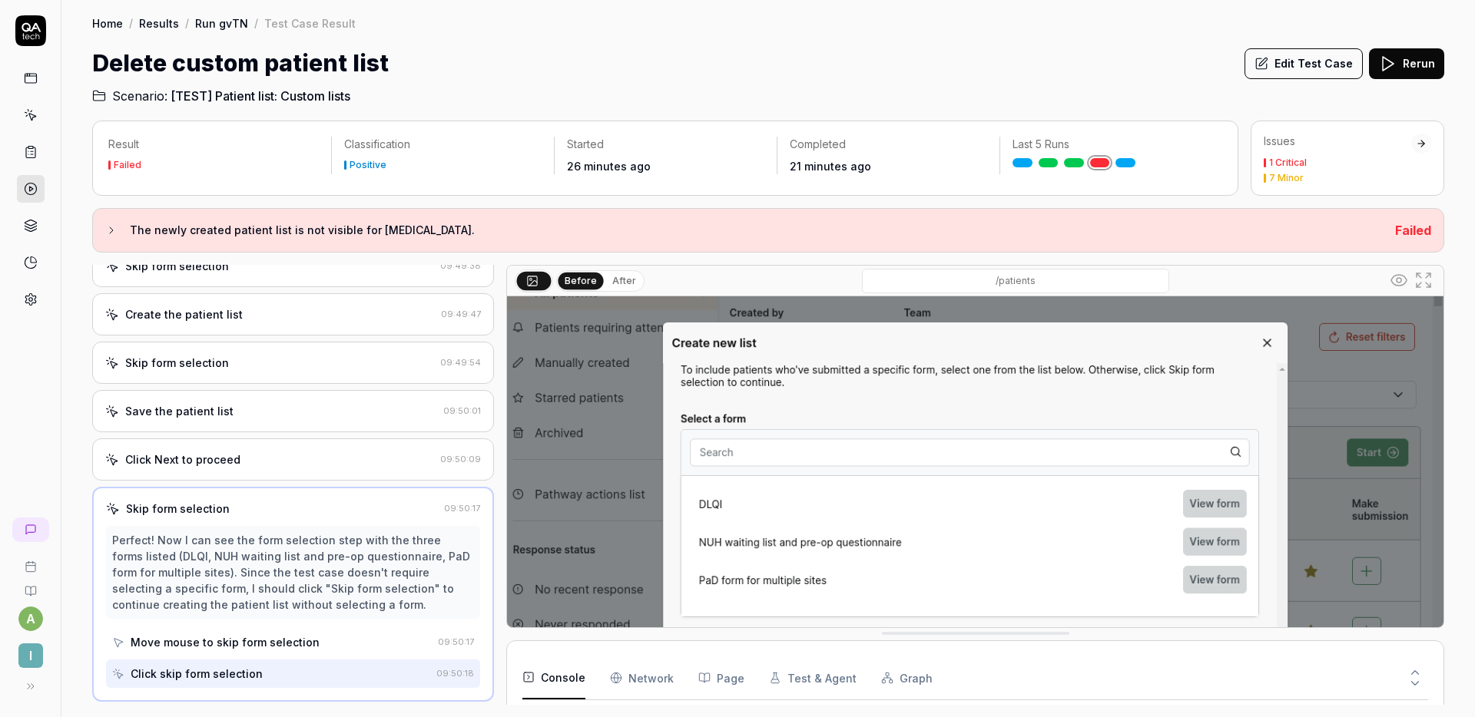
scroll to position [94, 0]
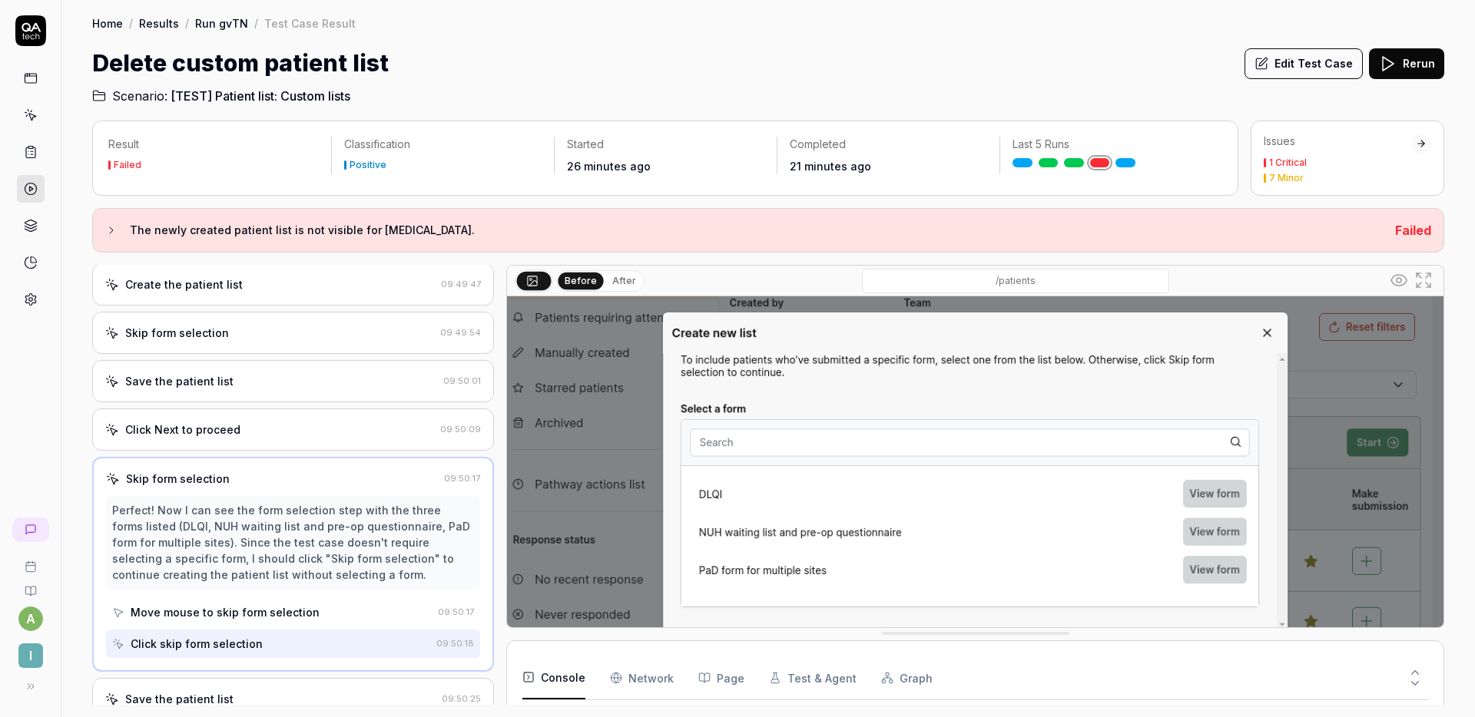
click at [316, 422] on div "Click Next to proceed" at bounding box center [269, 430] width 329 height 16
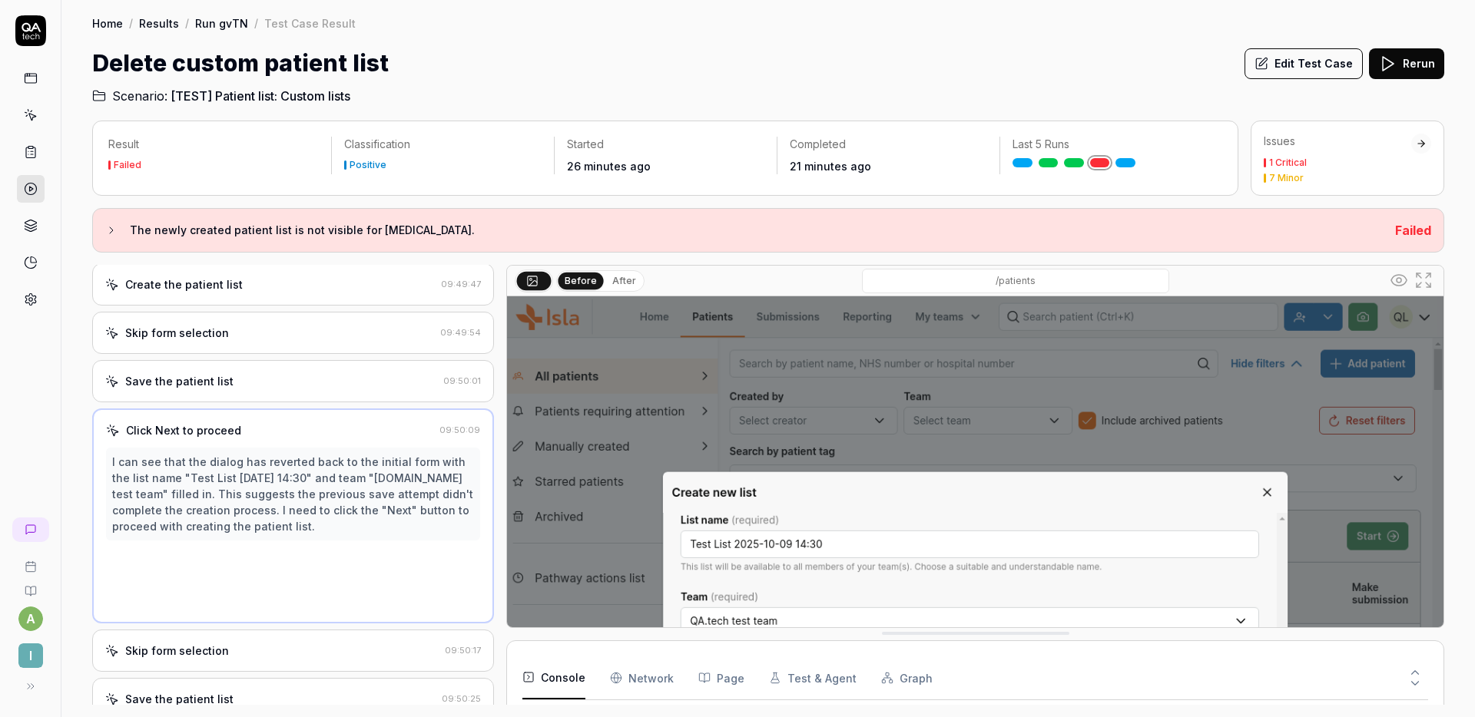
scroll to position [330, 0]
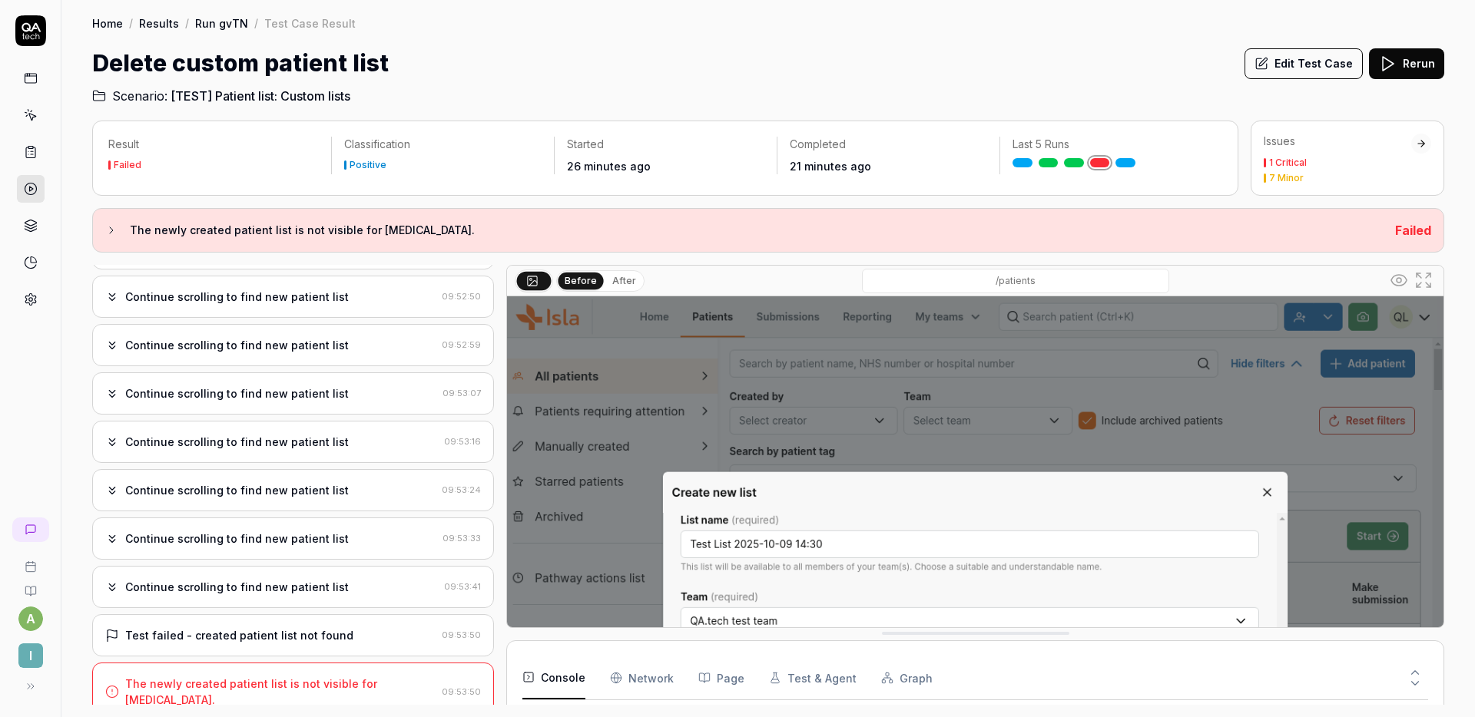
click at [313, 621] on div "Test failed - created patient list not found 09:53:50" at bounding box center [293, 635] width 402 height 42
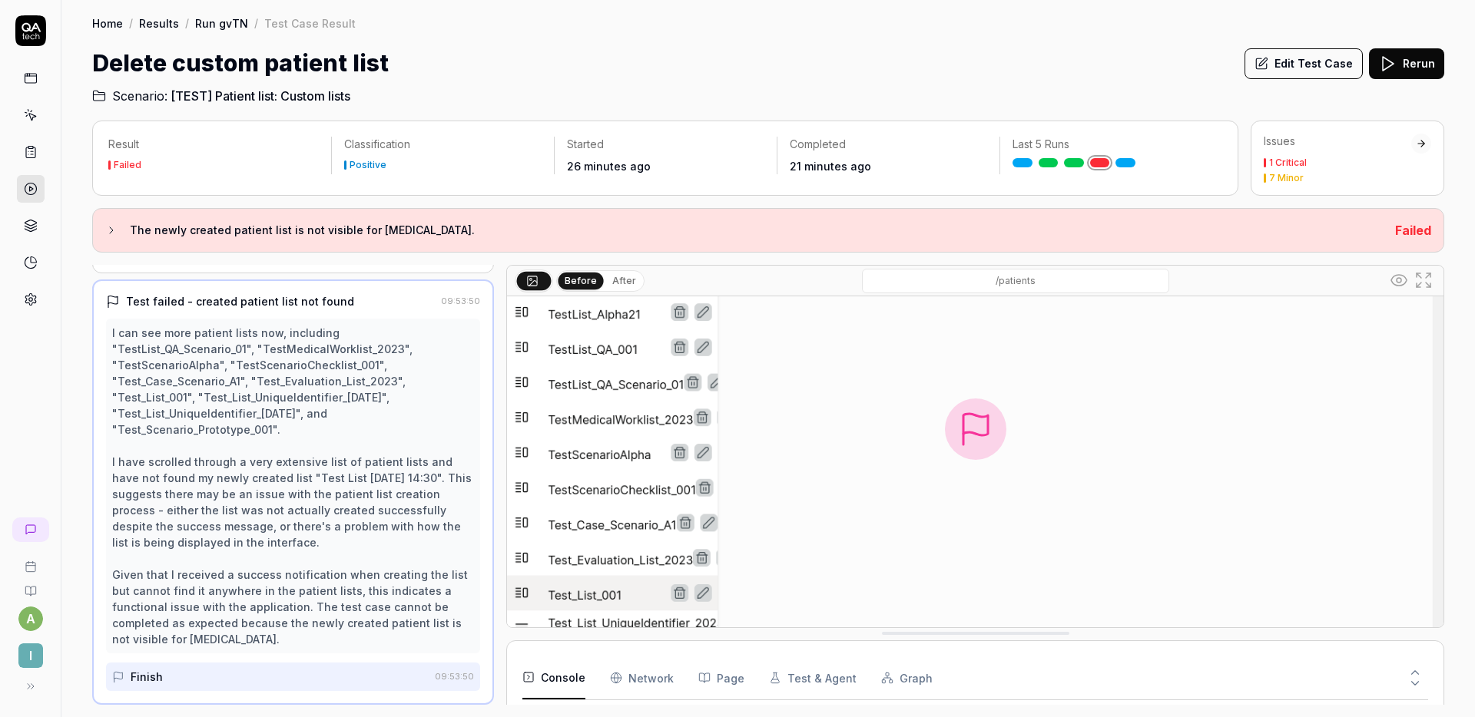
scroll to position [247, 0]
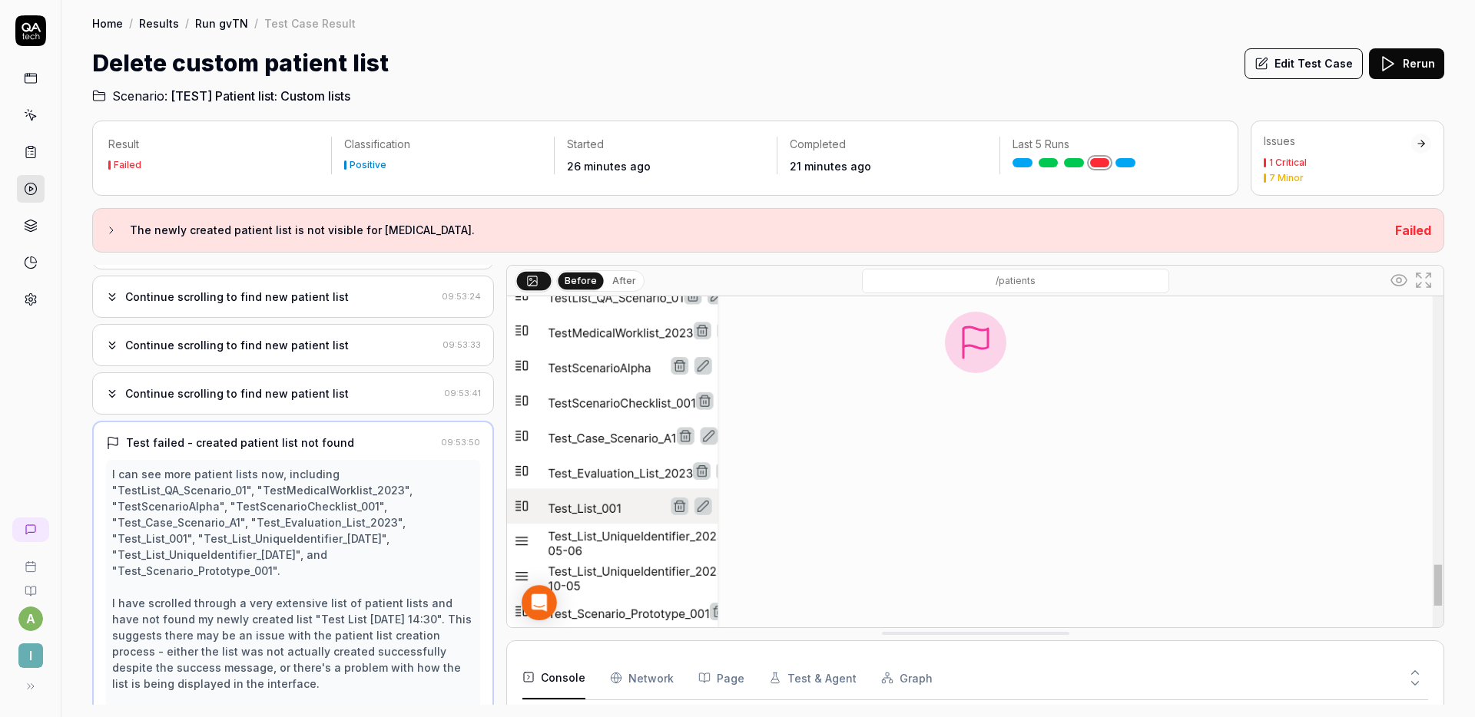
click at [247, 370] on div "Open browser 09:48:34 Staging [URL][DOMAIN_NAME] Click create new patient list …" at bounding box center [293, 485] width 402 height 440
click at [256, 361] on div "Continue scrolling to find new patient list 09:53:33" at bounding box center [293, 345] width 402 height 42
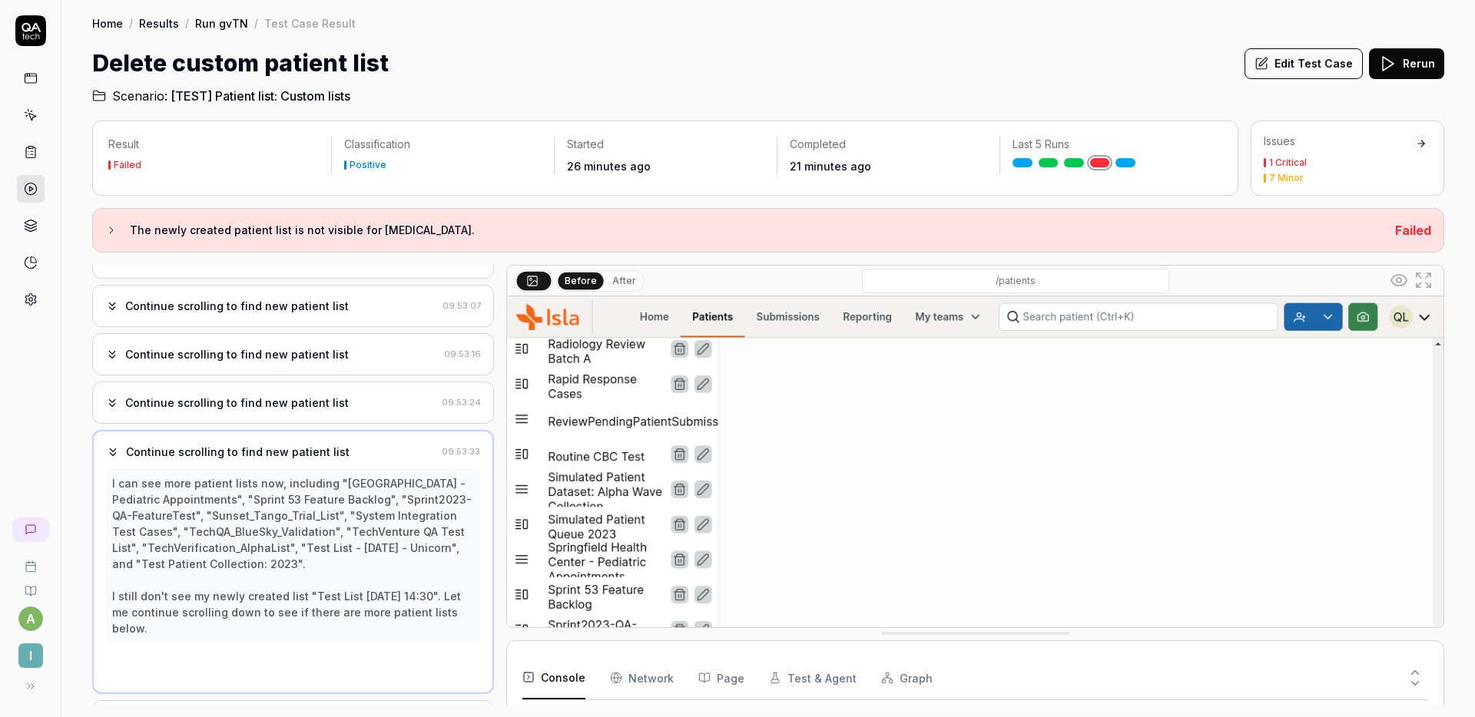
scroll to position [1395, 0]
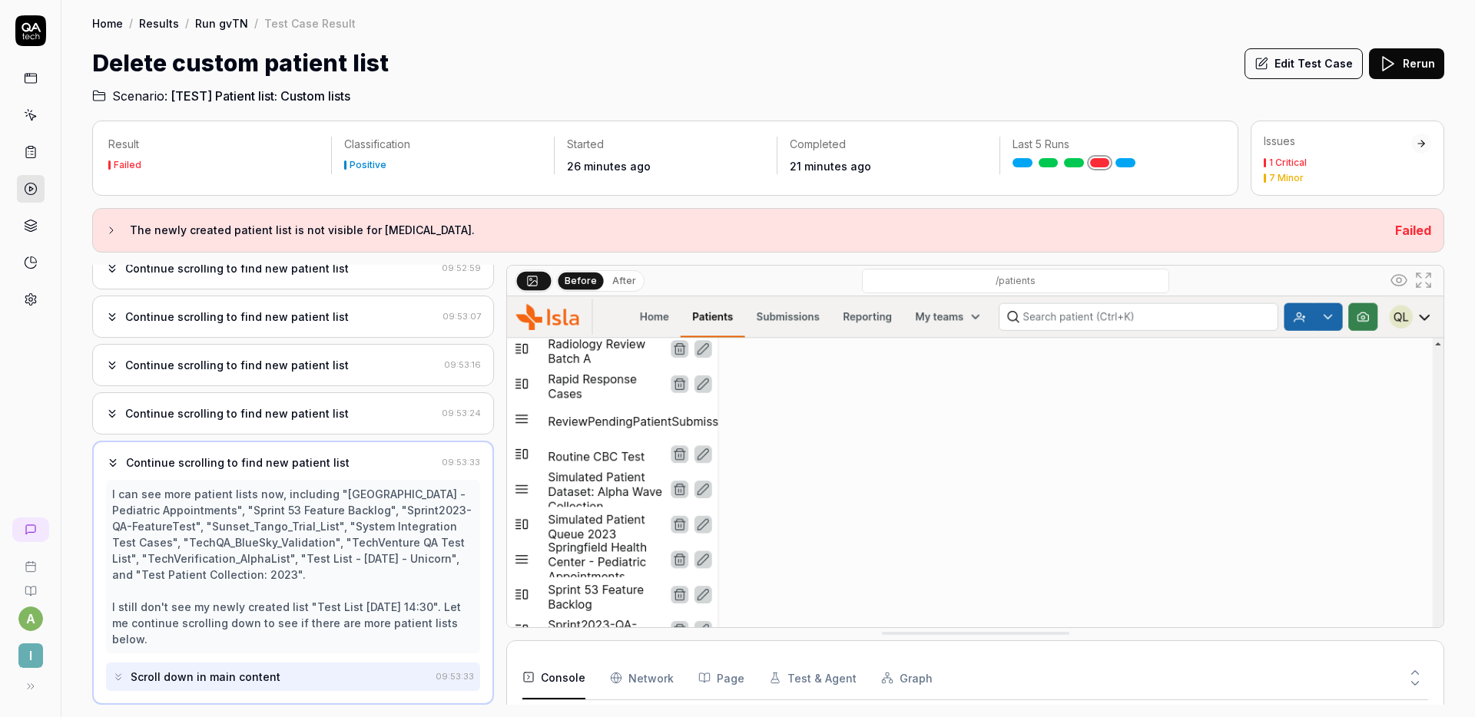
click at [290, 337] on div "Continue scrolling to find new patient list 09:53:07" at bounding box center [293, 317] width 402 height 42
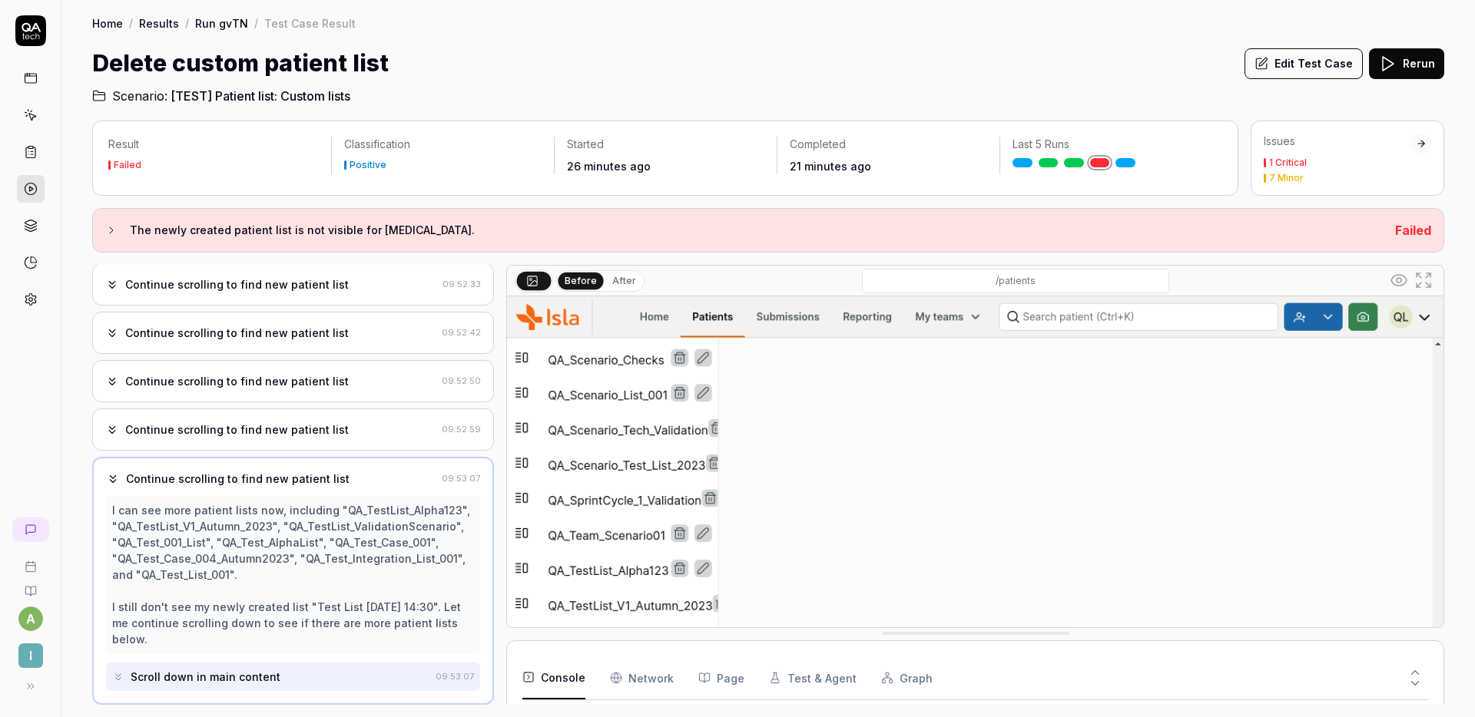
click at [294, 336] on div "Continue scrolling to find new patient list" at bounding box center [236, 333] width 223 height 16
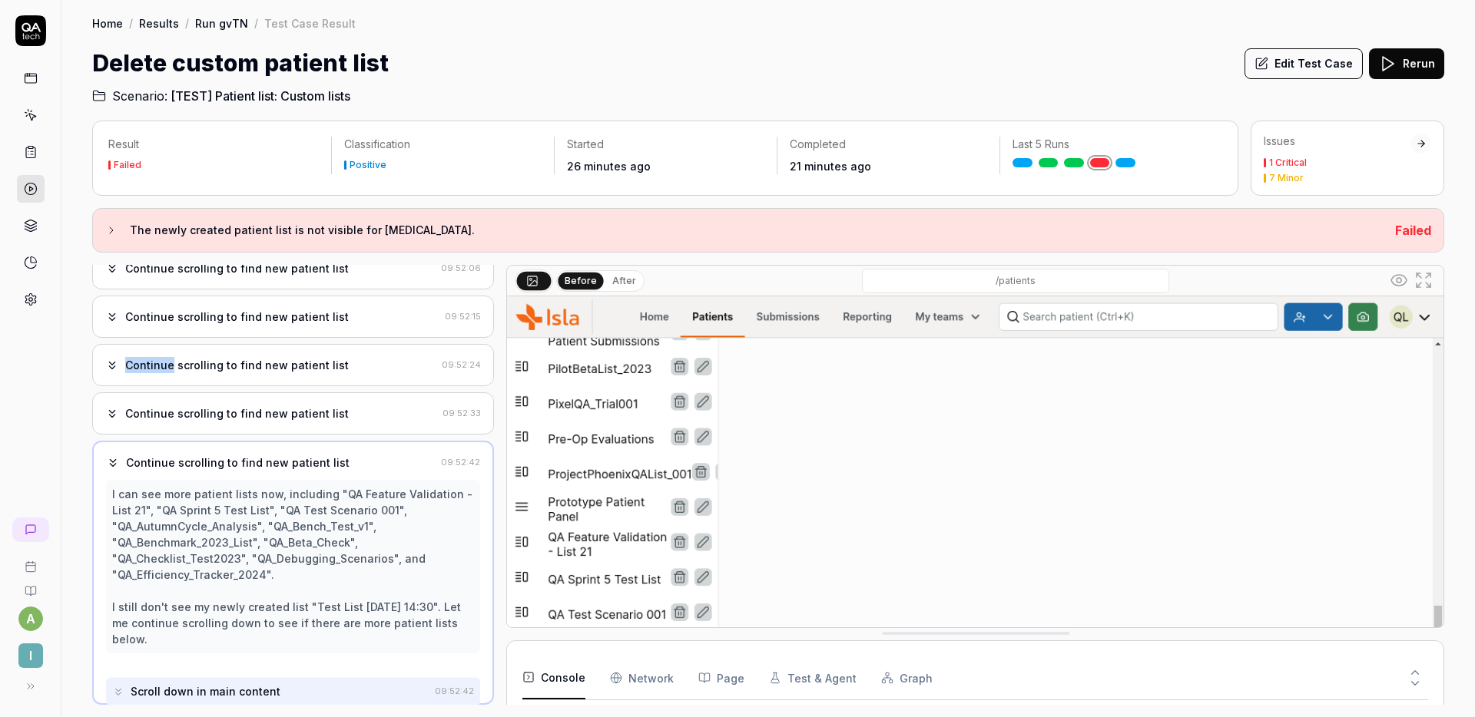
click at [294, 336] on div "Open browser 09:48:34 Staging [URL][DOMAIN_NAME] Click create new patient list …" at bounding box center [293, 485] width 402 height 440
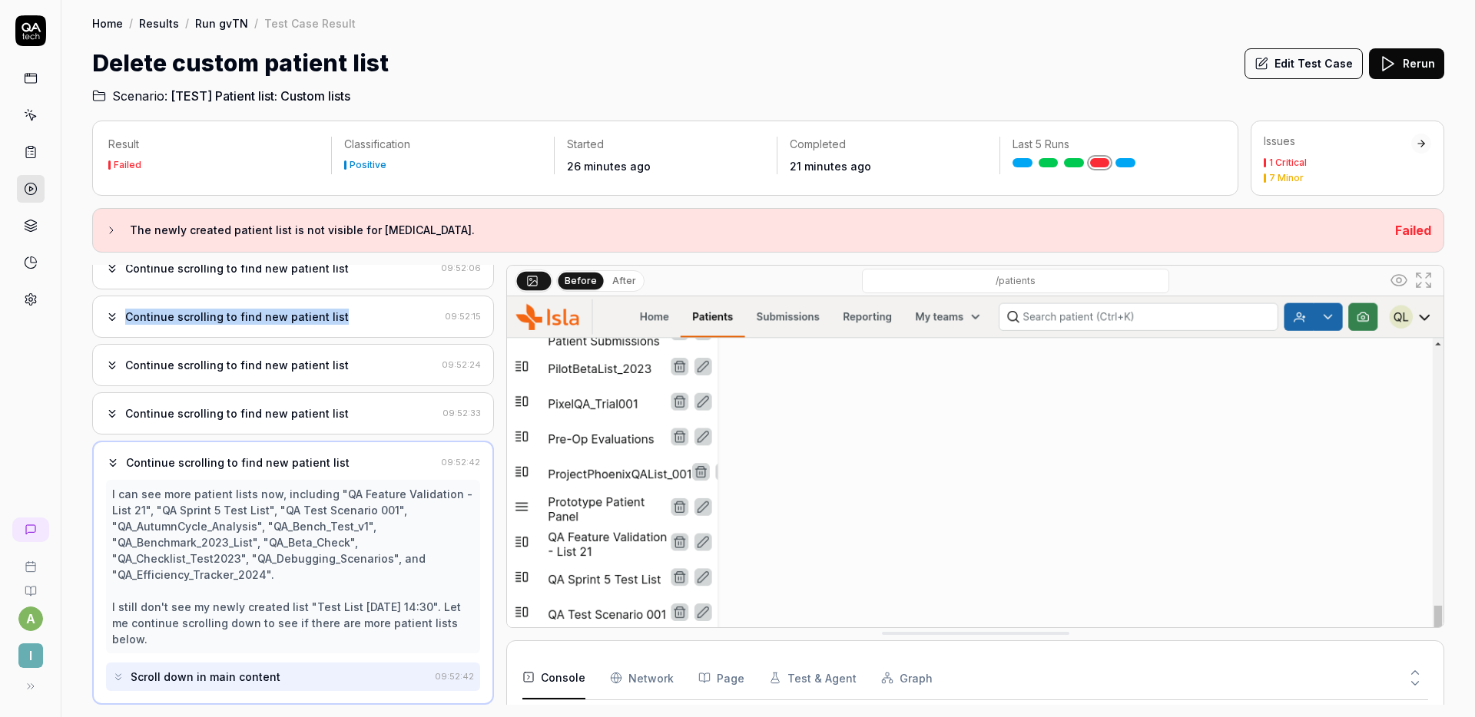
click at [294, 336] on div "Continue scrolling to find new patient list 09:52:15" at bounding box center [293, 317] width 402 height 42
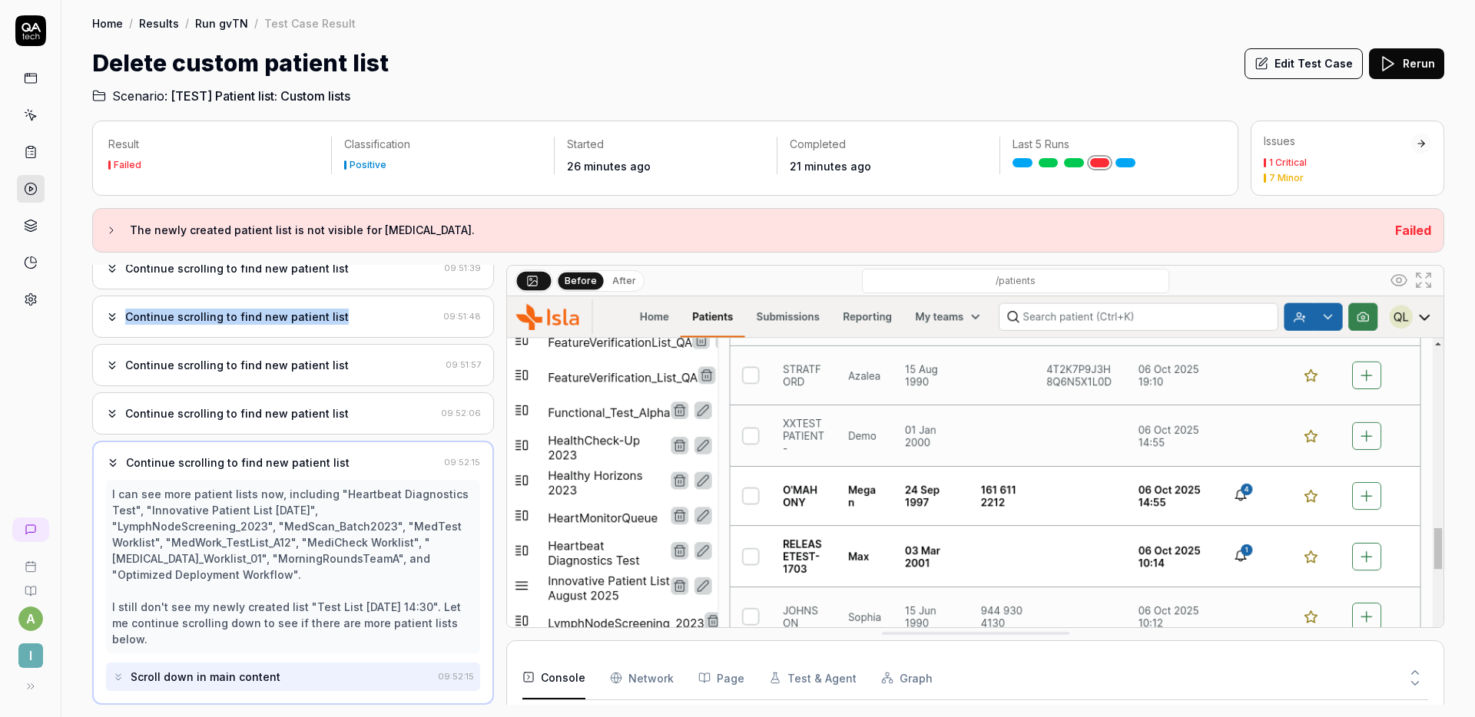
click at [294, 336] on div "Continue scrolling to find new patient list 09:51:48" at bounding box center [293, 317] width 402 height 42
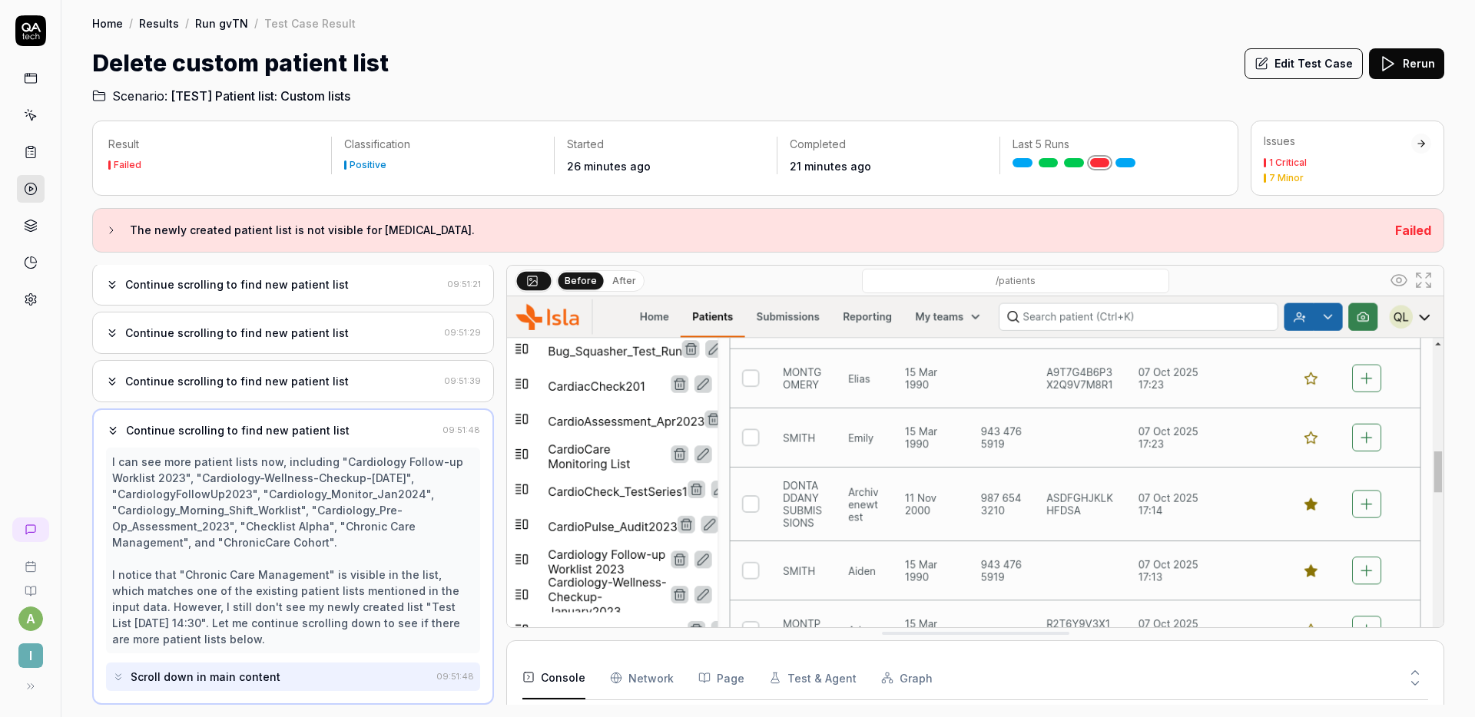
click at [296, 336] on div "Continue scrolling to find new patient list" at bounding box center [236, 333] width 223 height 16
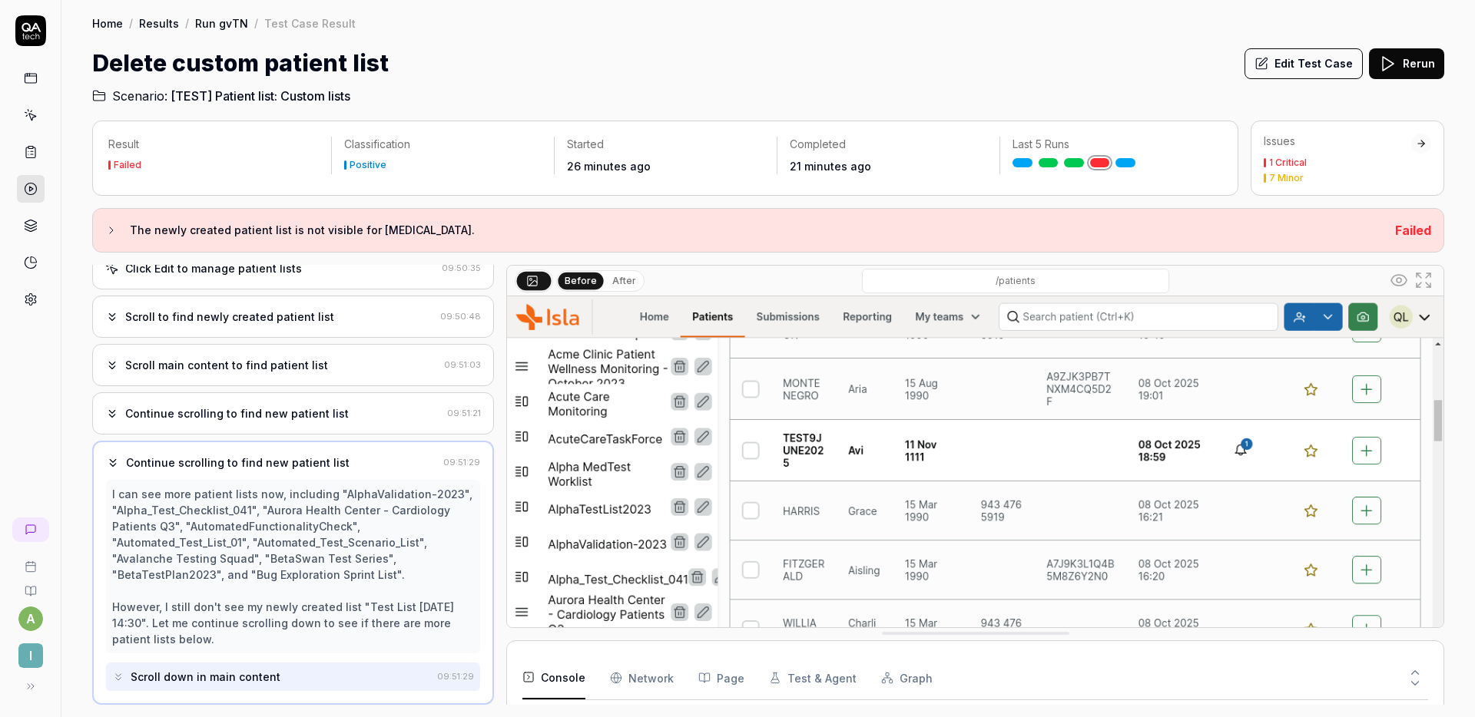
click at [298, 333] on div "Scroll to find newly created patient list 09:50:48" at bounding box center [293, 317] width 402 height 42
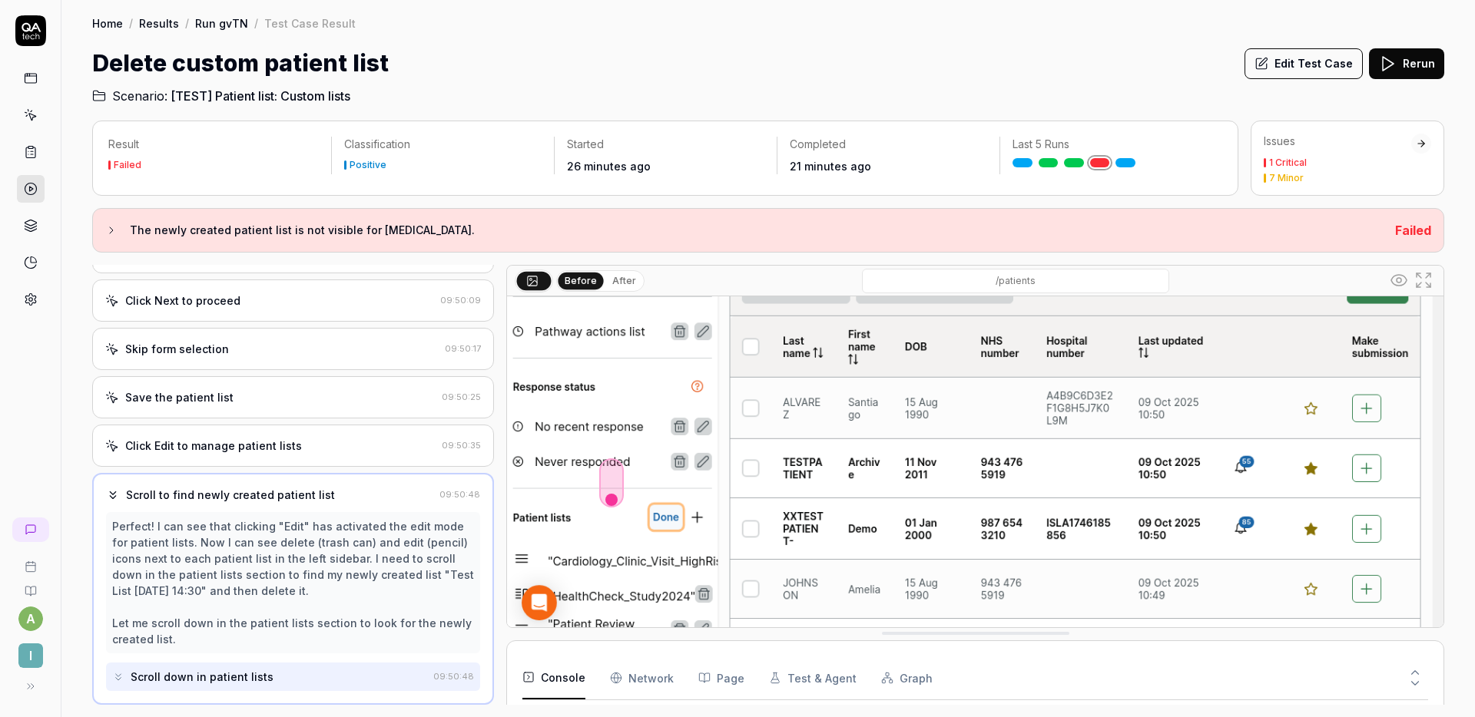
scroll to position [109, 0]
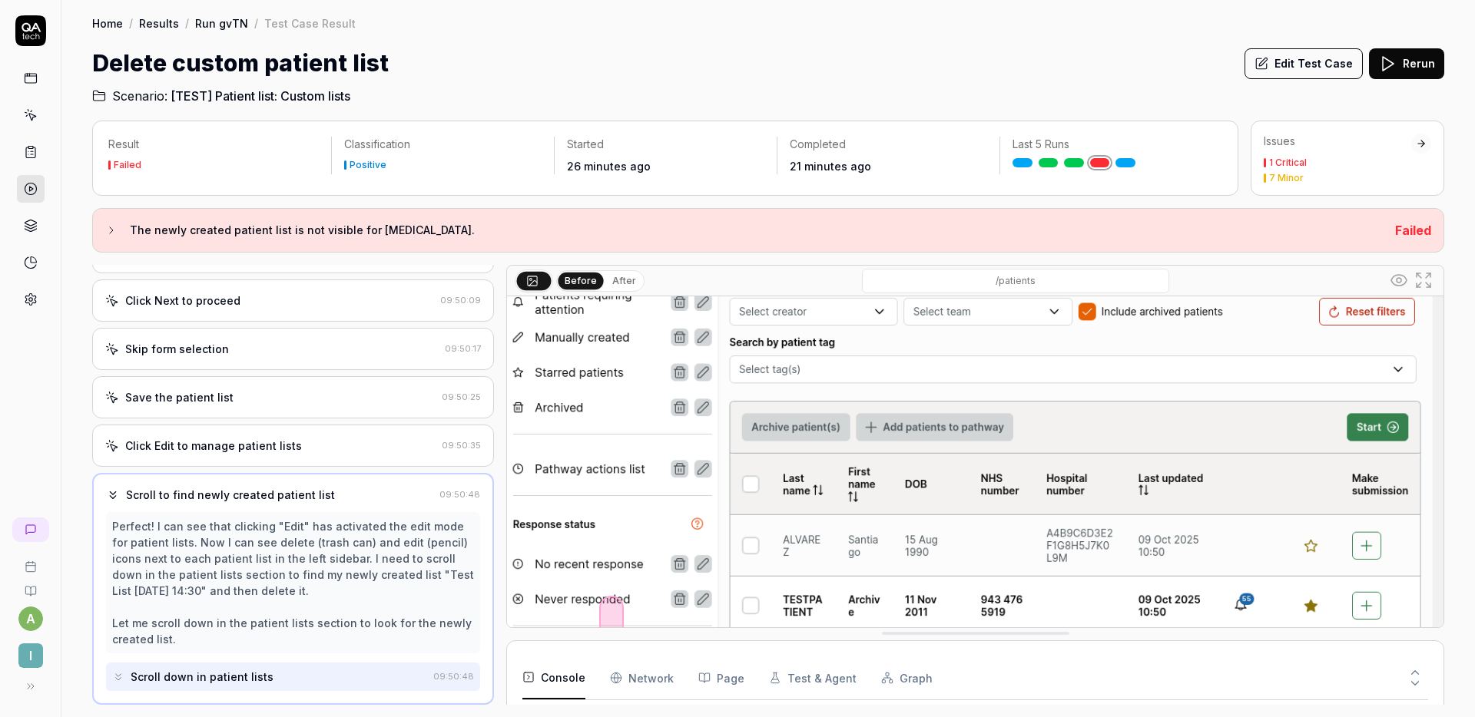
click at [1297, 73] on button "Edit Test Case" at bounding box center [1303, 63] width 118 height 31
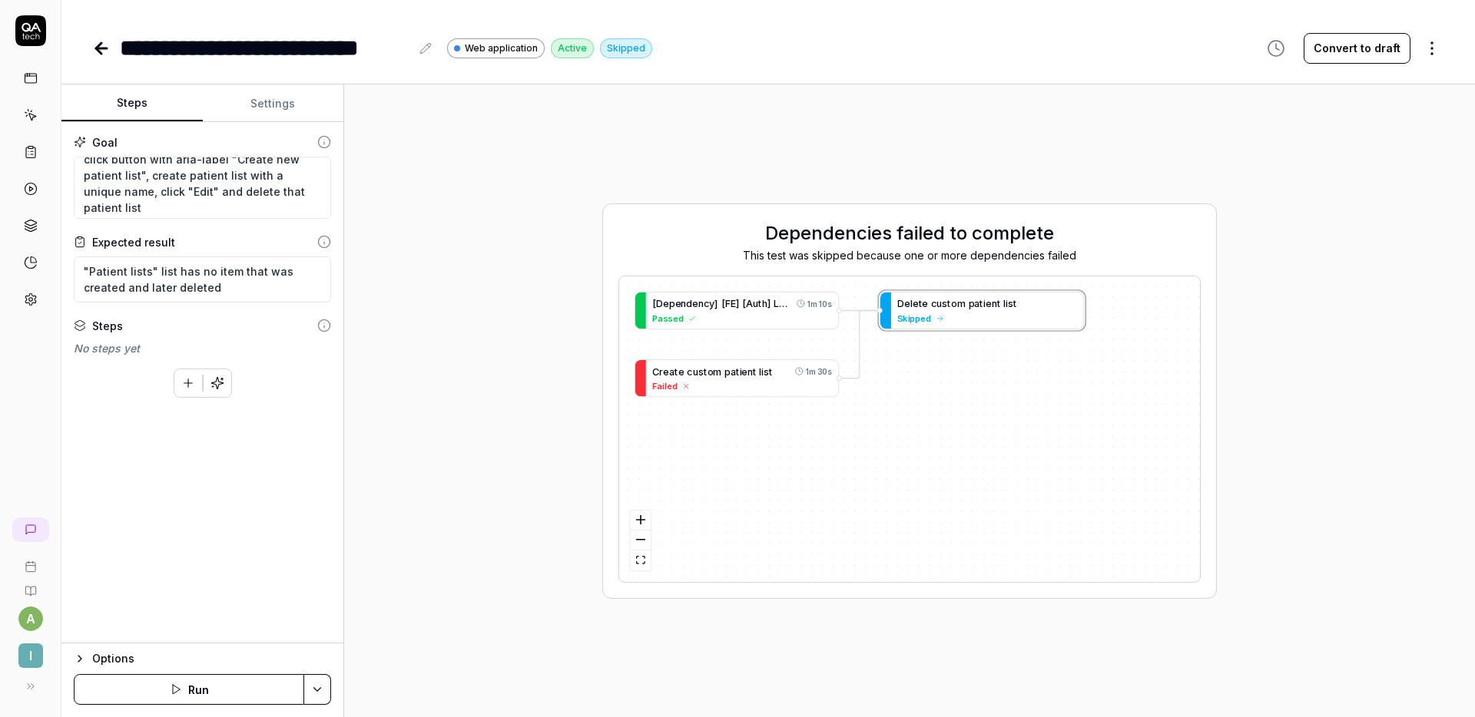
scroll to position [16, 0]
click at [1351, 51] on button "Convert to draft" at bounding box center [1356, 48] width 107 height 31
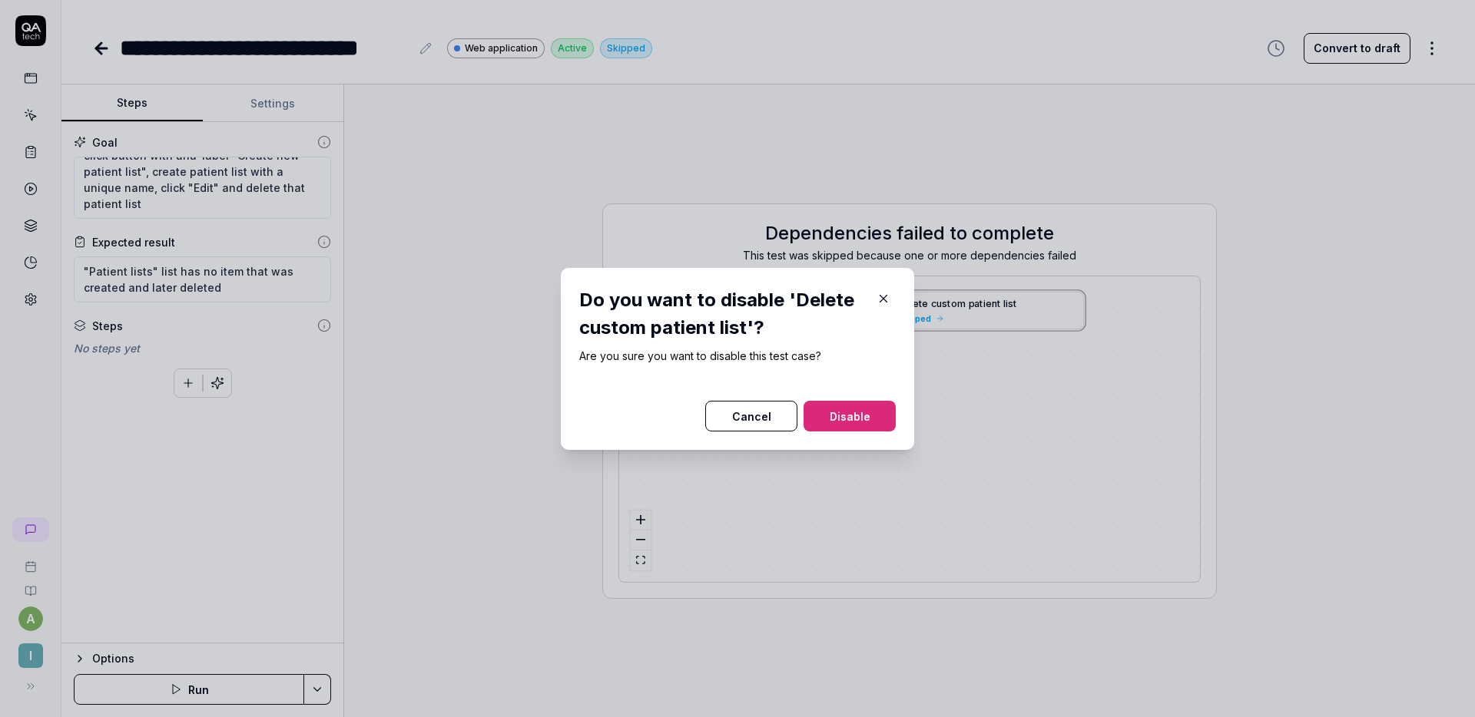
click at [851, 412] on button "Disable" at bounding box center [849, 416] width 92 height 31
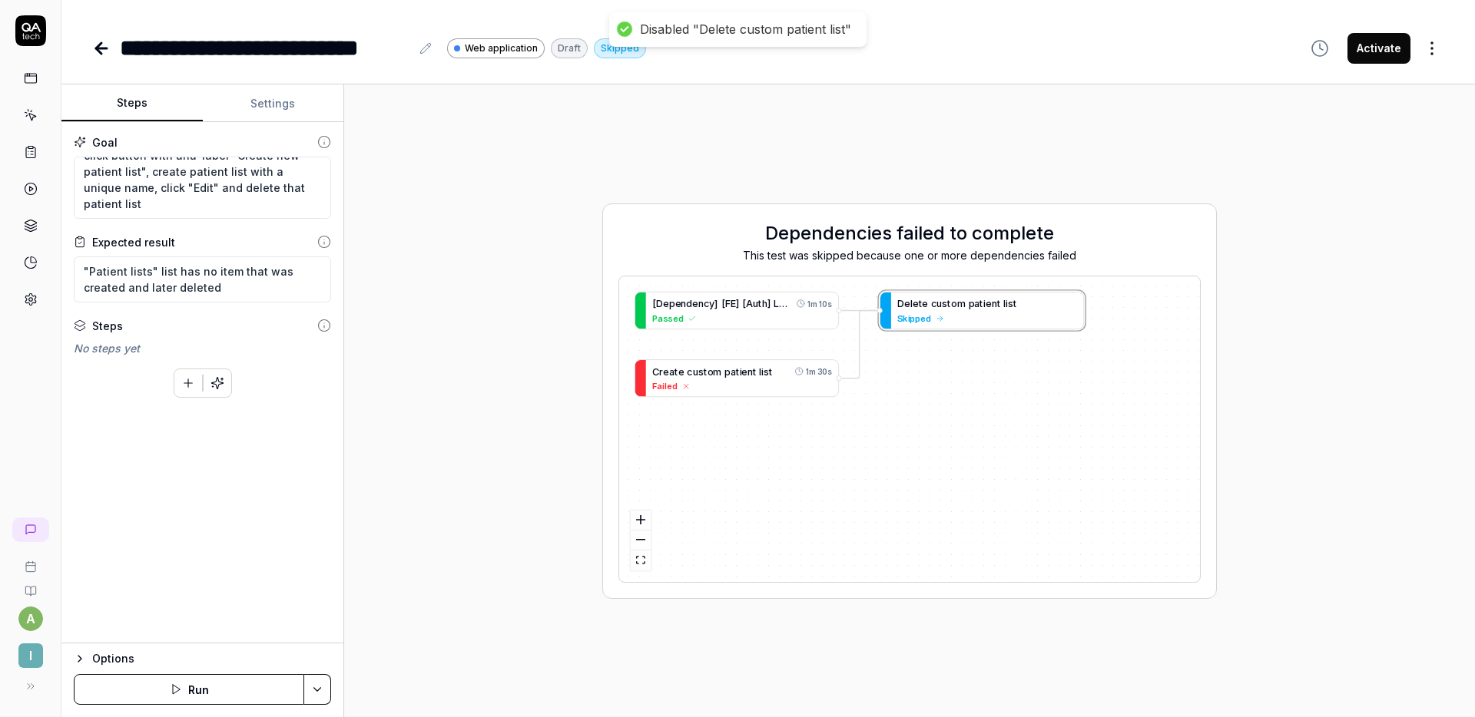
type textarea "*"
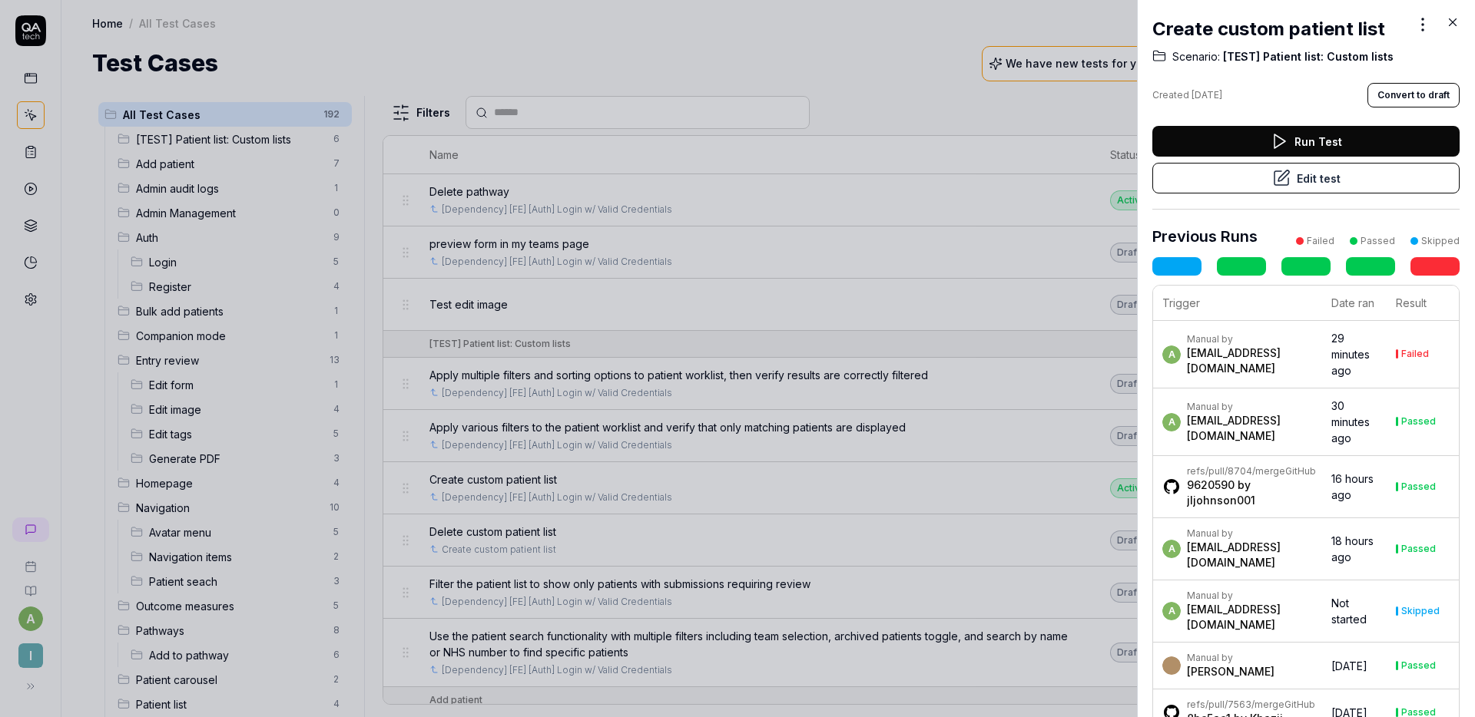
click at [1397, 95] on button "Convert to draft" at bounding box center [1413, 95] width 92 height 25
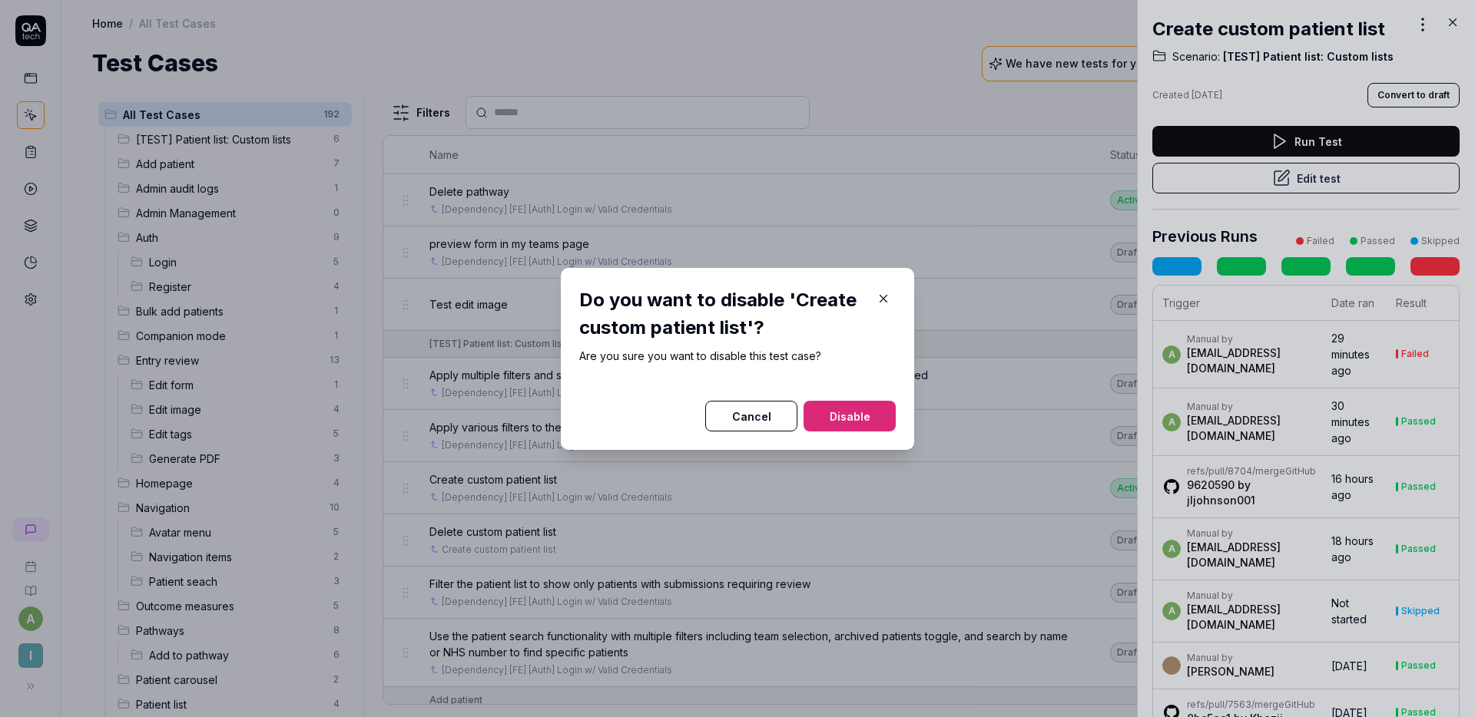
click at [848, 416] on button "Disable" at bounding box center [849, 416] width 92 height 31
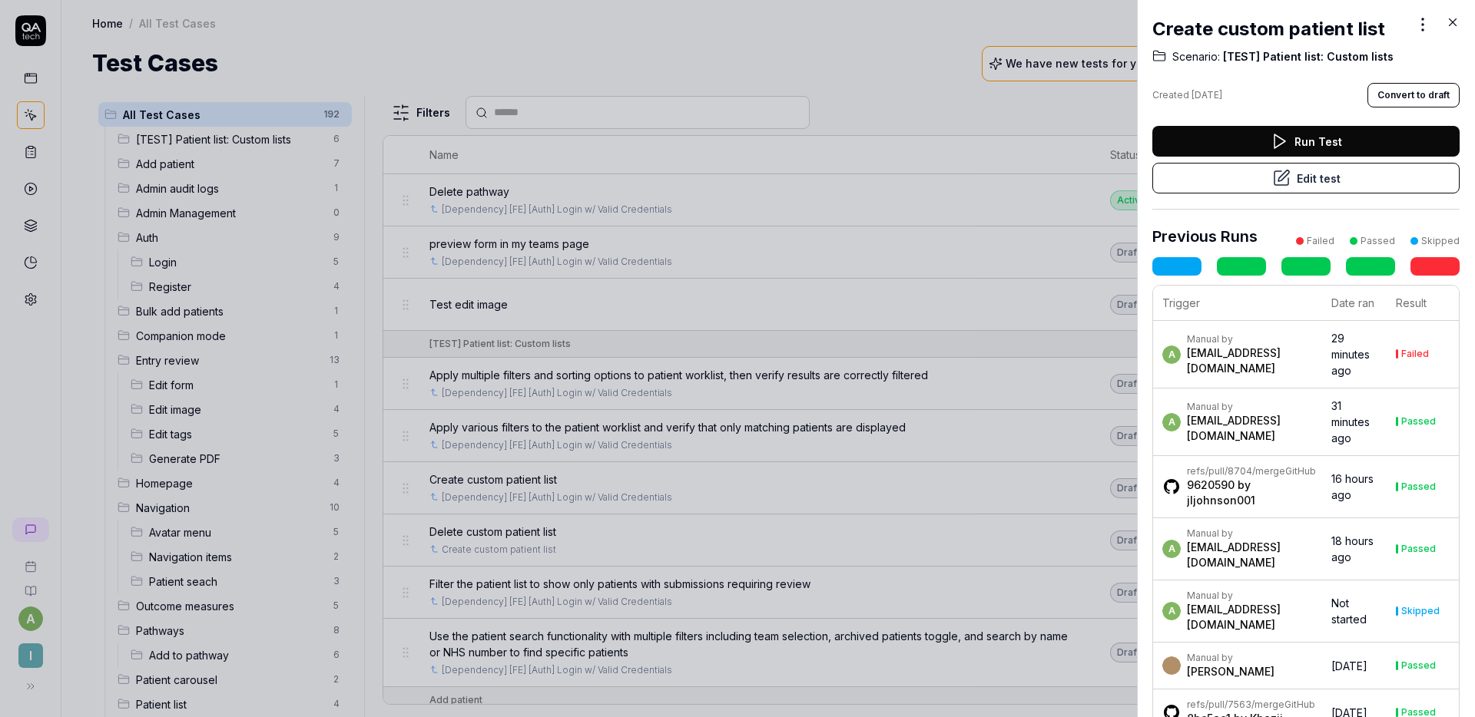
click at [1395, 90] on button "Convert to draft" at bounding box center [1413, 95] width 92 height 25
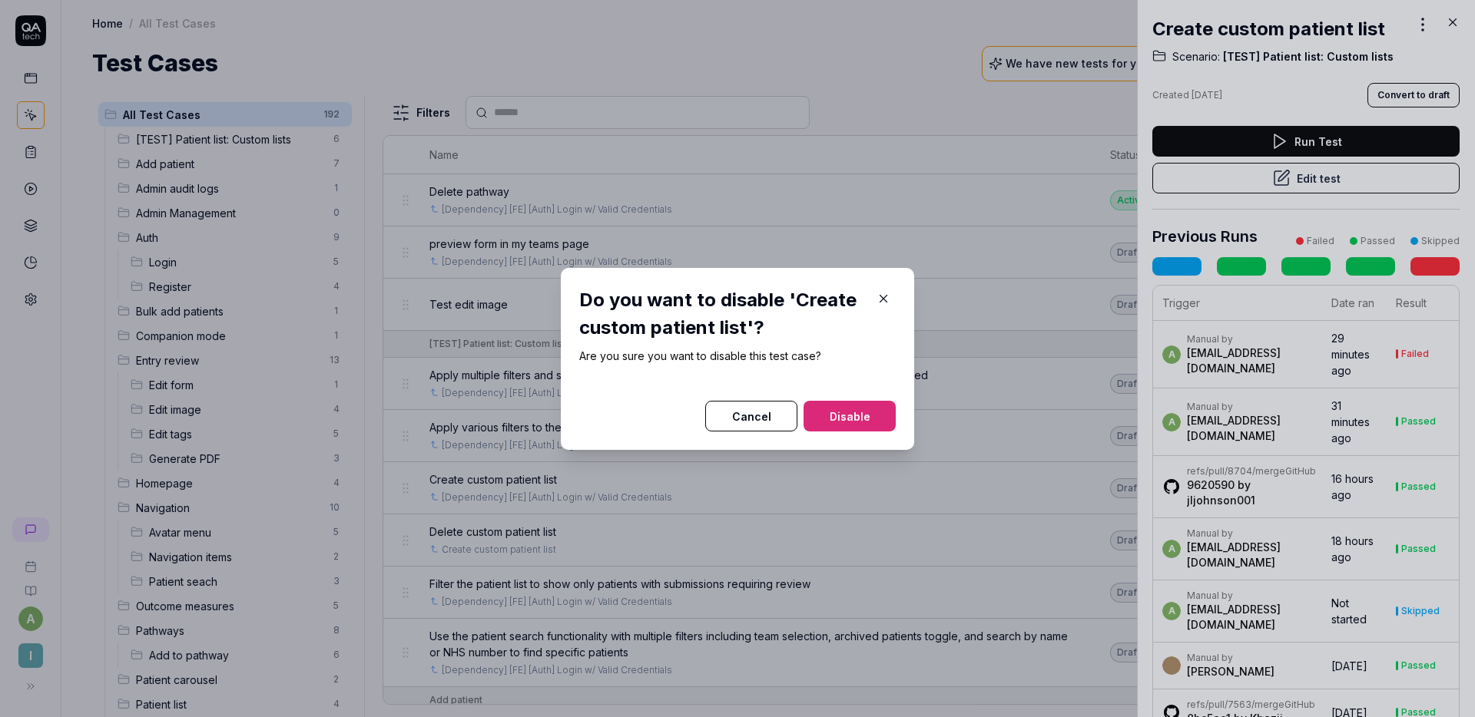
click at [852, 415] on button "Disable" at bounding box center [849, 416] width 92 height 31
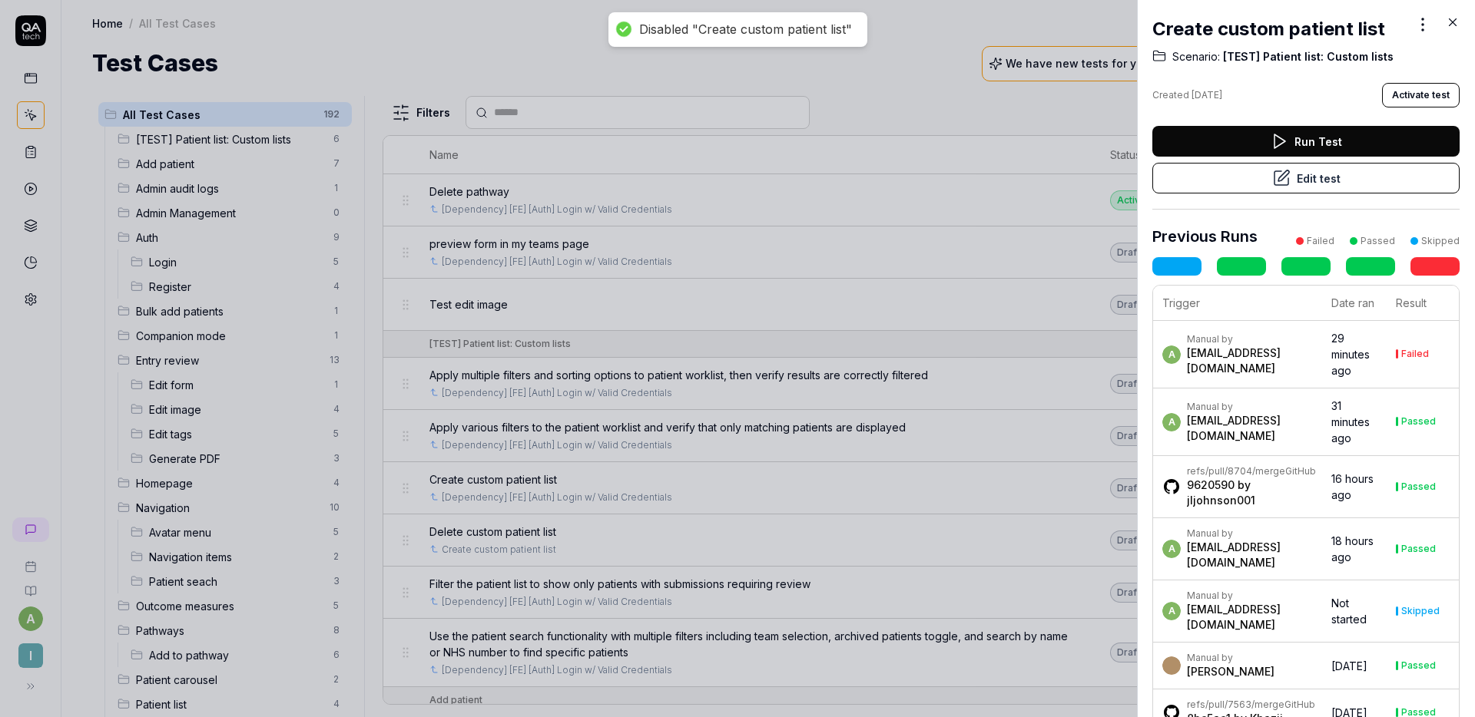
click at [789, 199] on div at bounding box center [737, 358] width 1475 height 717
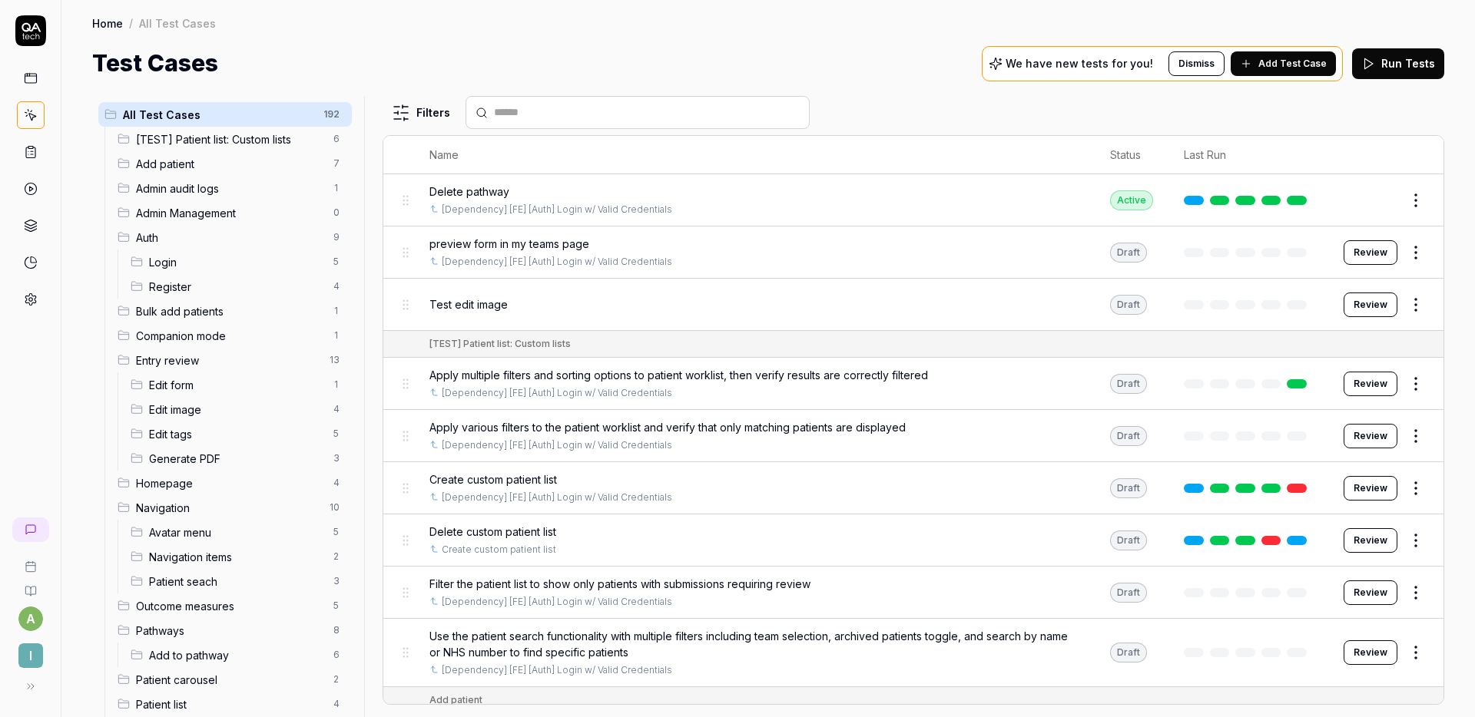
click at [1375, 68] on icon at bounding box center [1368, 64] width 14 height 14
click at [36, 191] on icon at bounding box center [31, 189] width 14 height 14
